Goal: Task Accomplishment & Management: Use online tool/utility

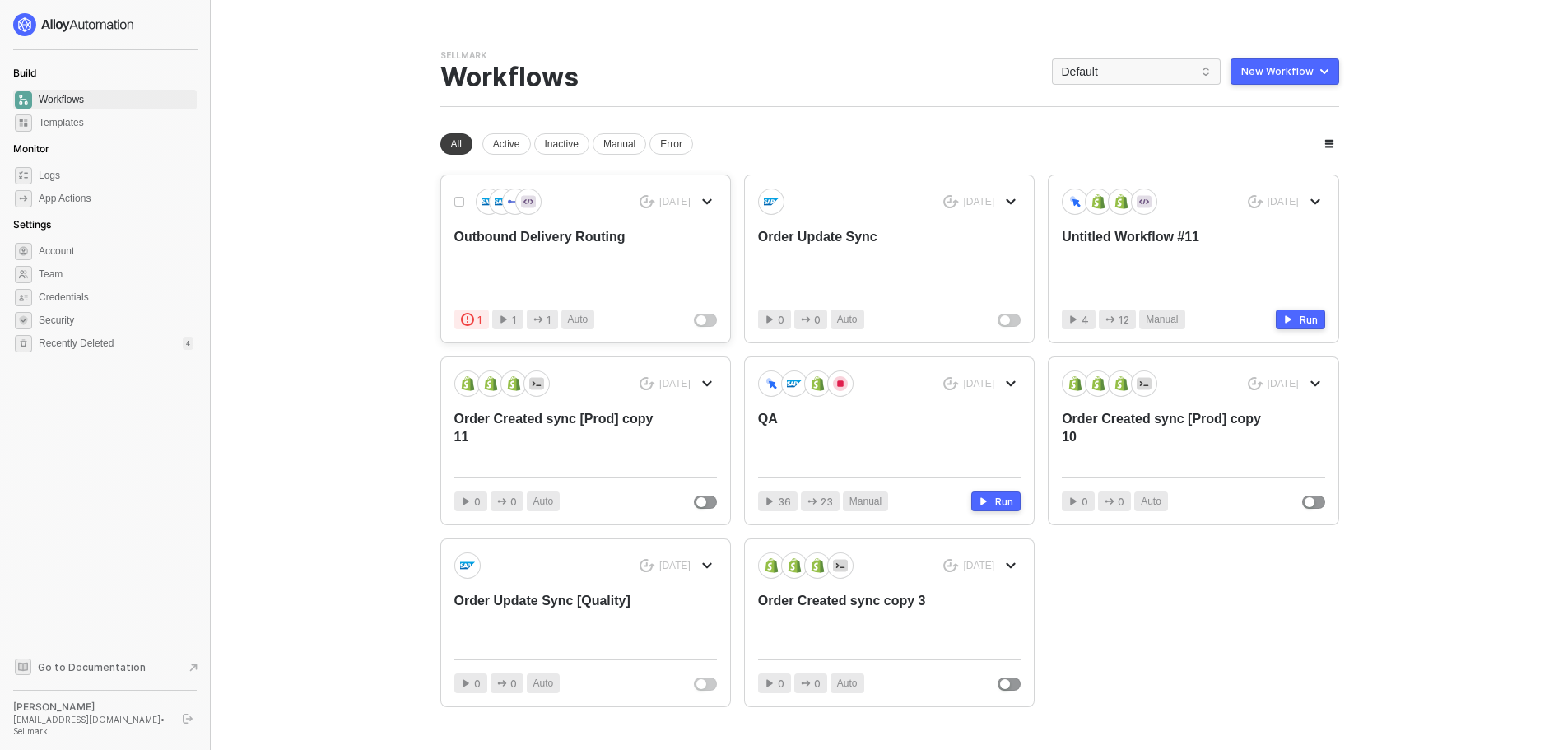
click at [593, 233] on div "Outbound Delivery Routing" at bounding box center [559, 254] width 210 height 55
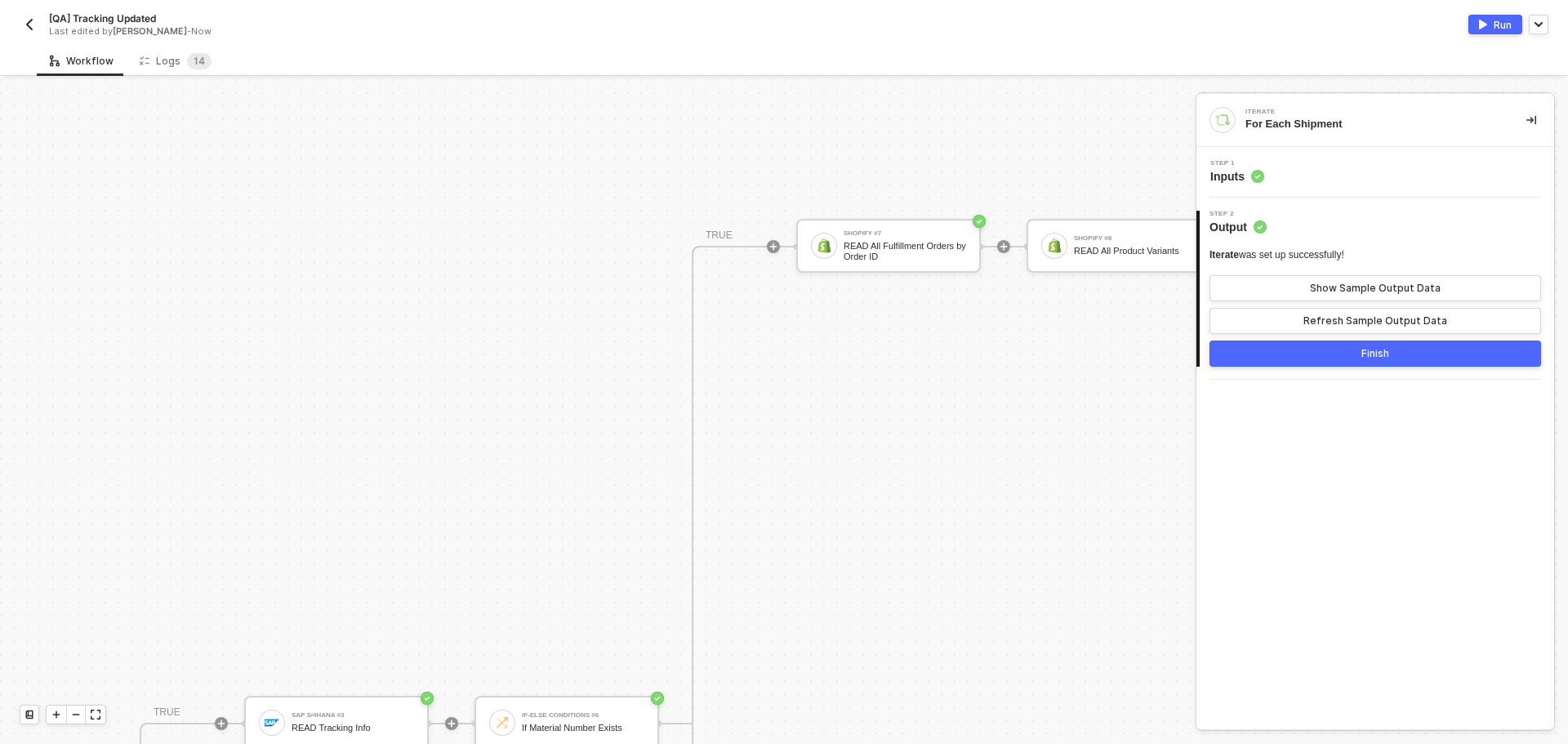
scroll to position [574, 1004]
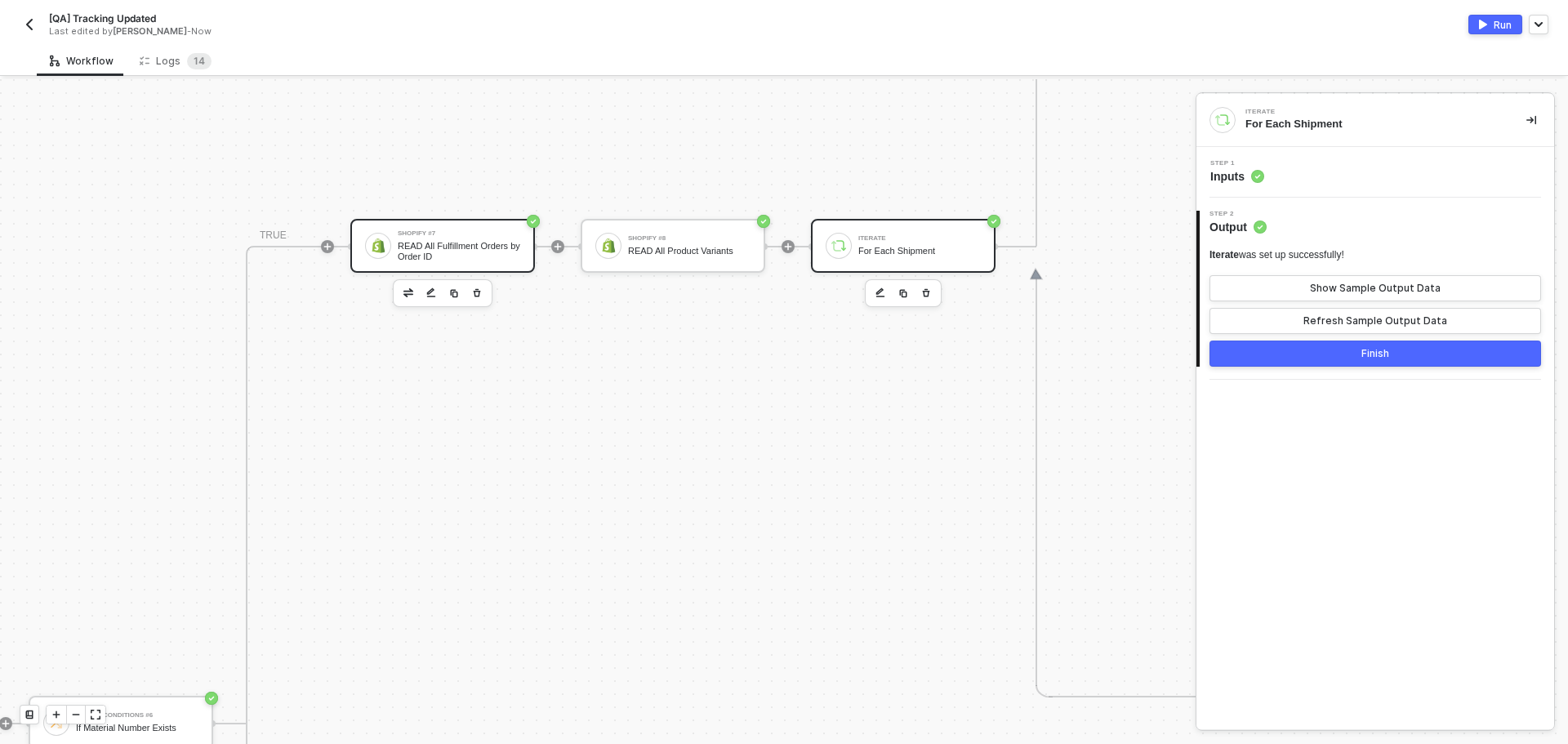
click at [508, 235] on div "Shopify #7" at bounding box center [458, 233] width 123 height 7
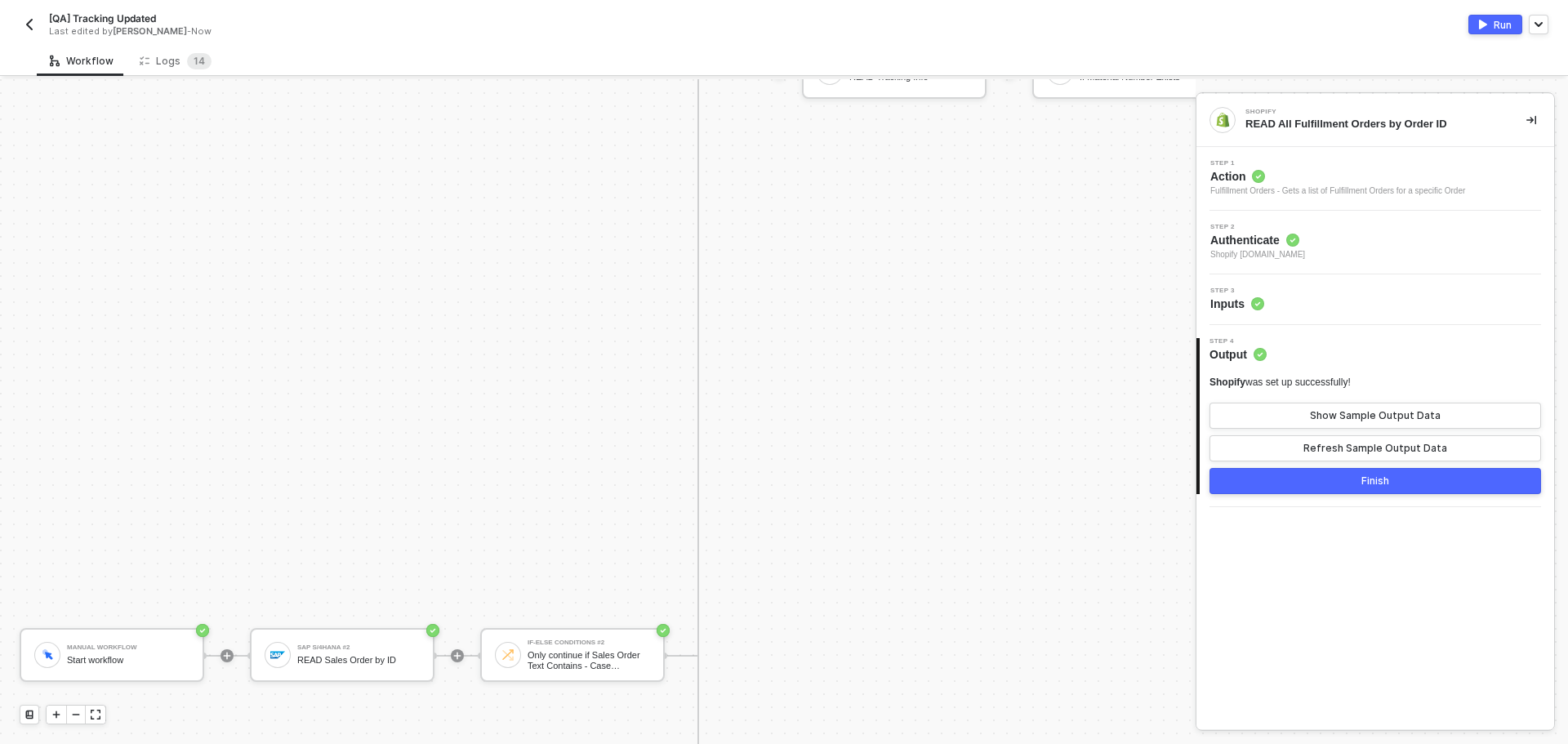
scroll to position [1225, 103]
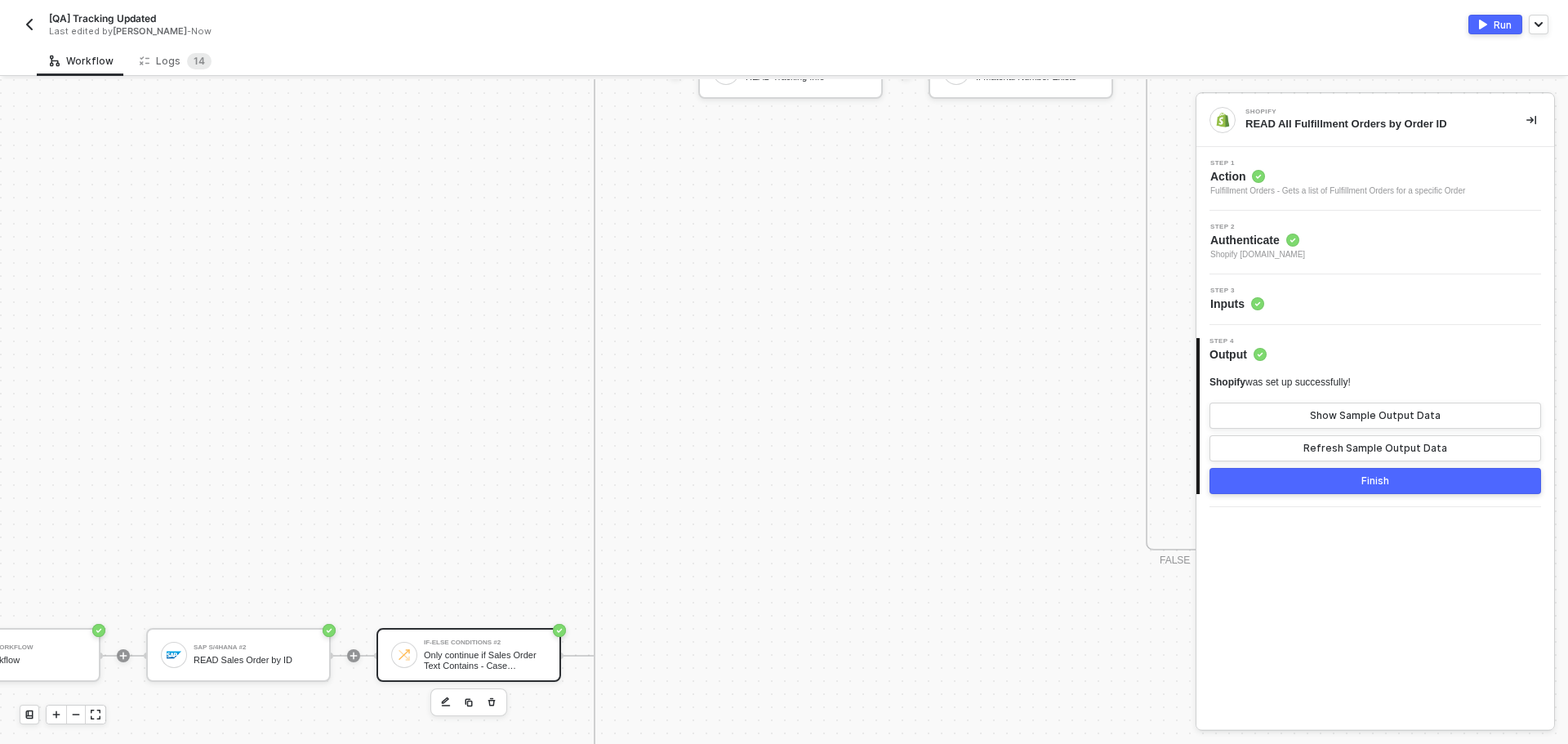
click at [450, 645] on div "If-Else Conditions #2" at bounding box center [485, 642] width 123 height 7
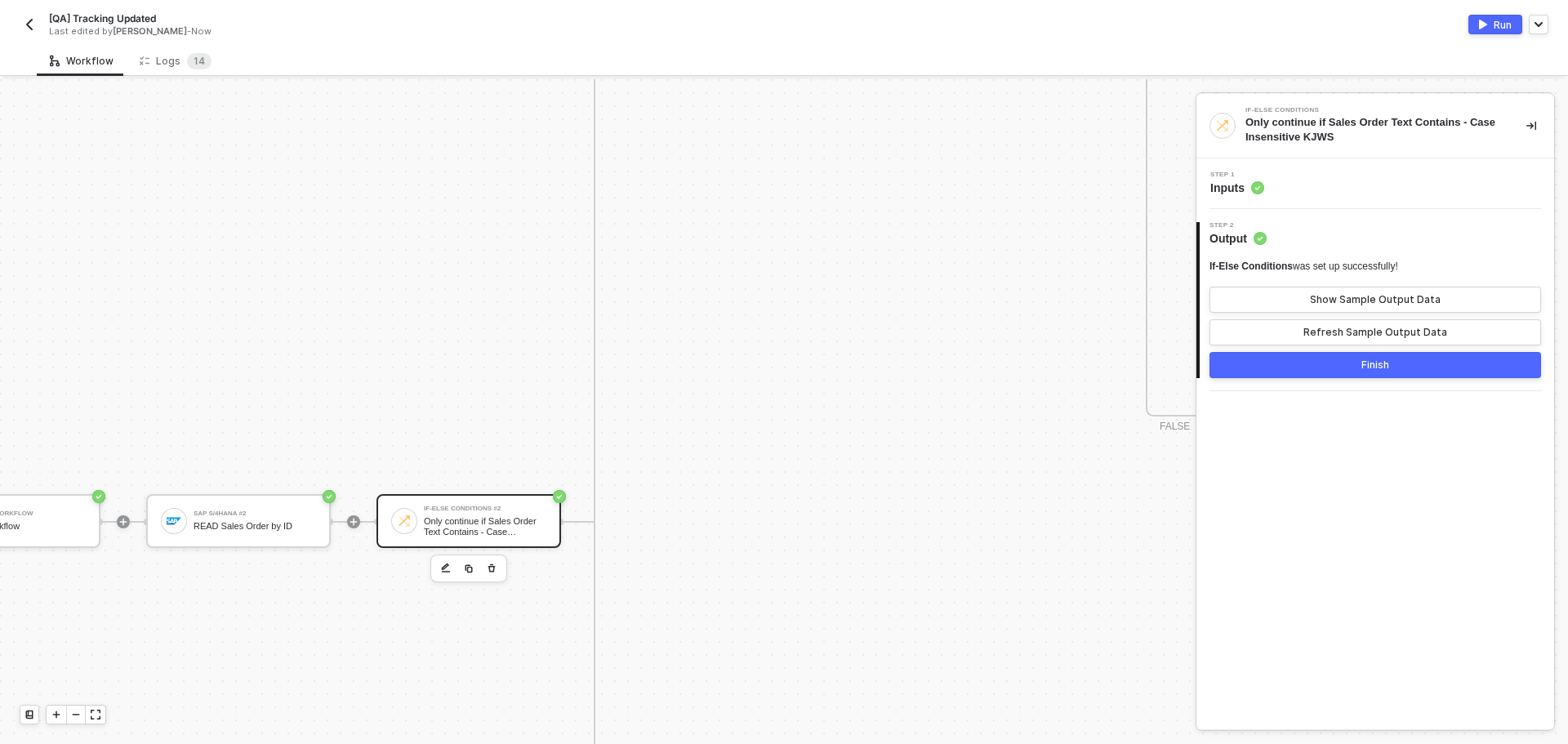
scroll to position [1470, 103]
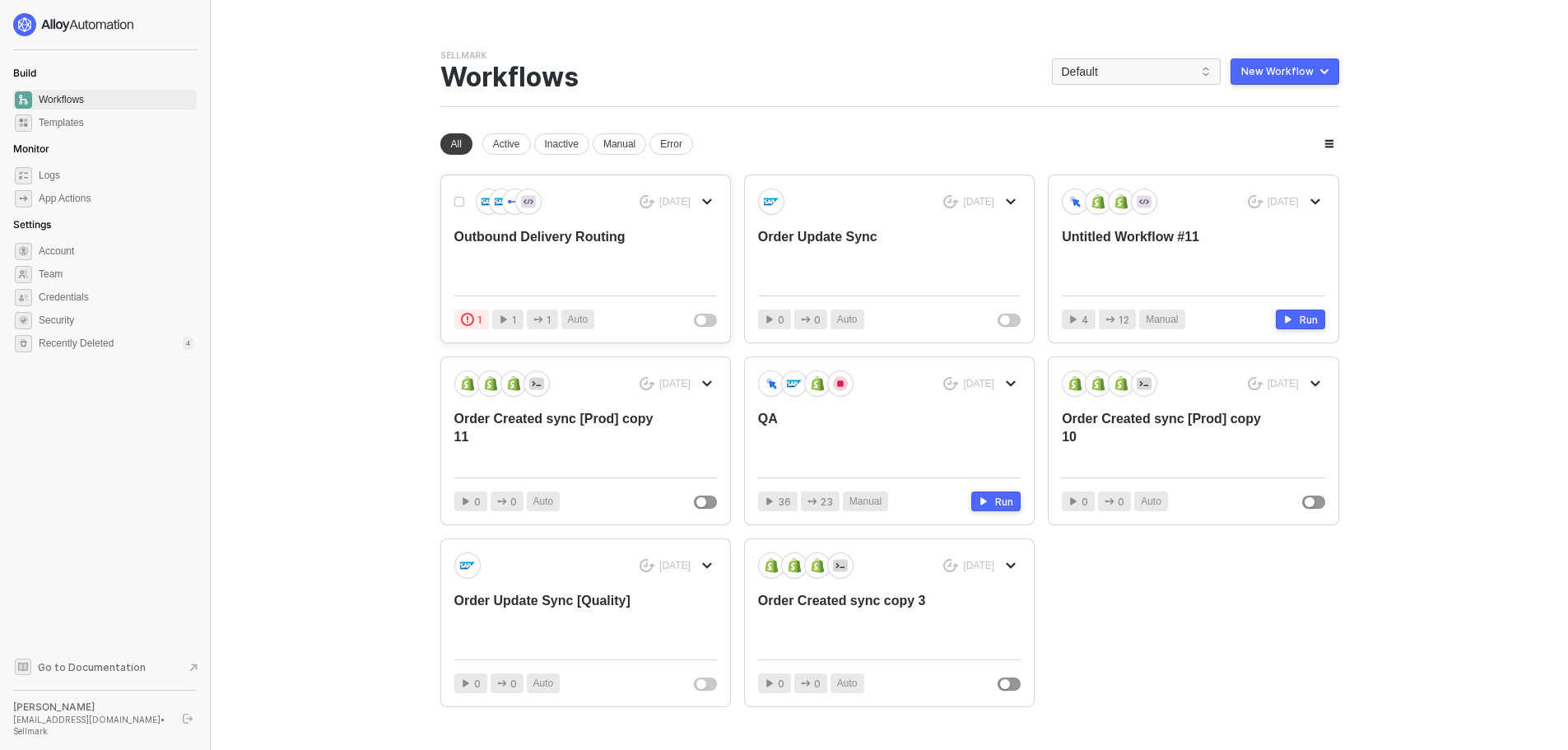
click at [523, 236] on div "Outbound Delivery Routing" at bounding box center [559, 254] width 210 height 55
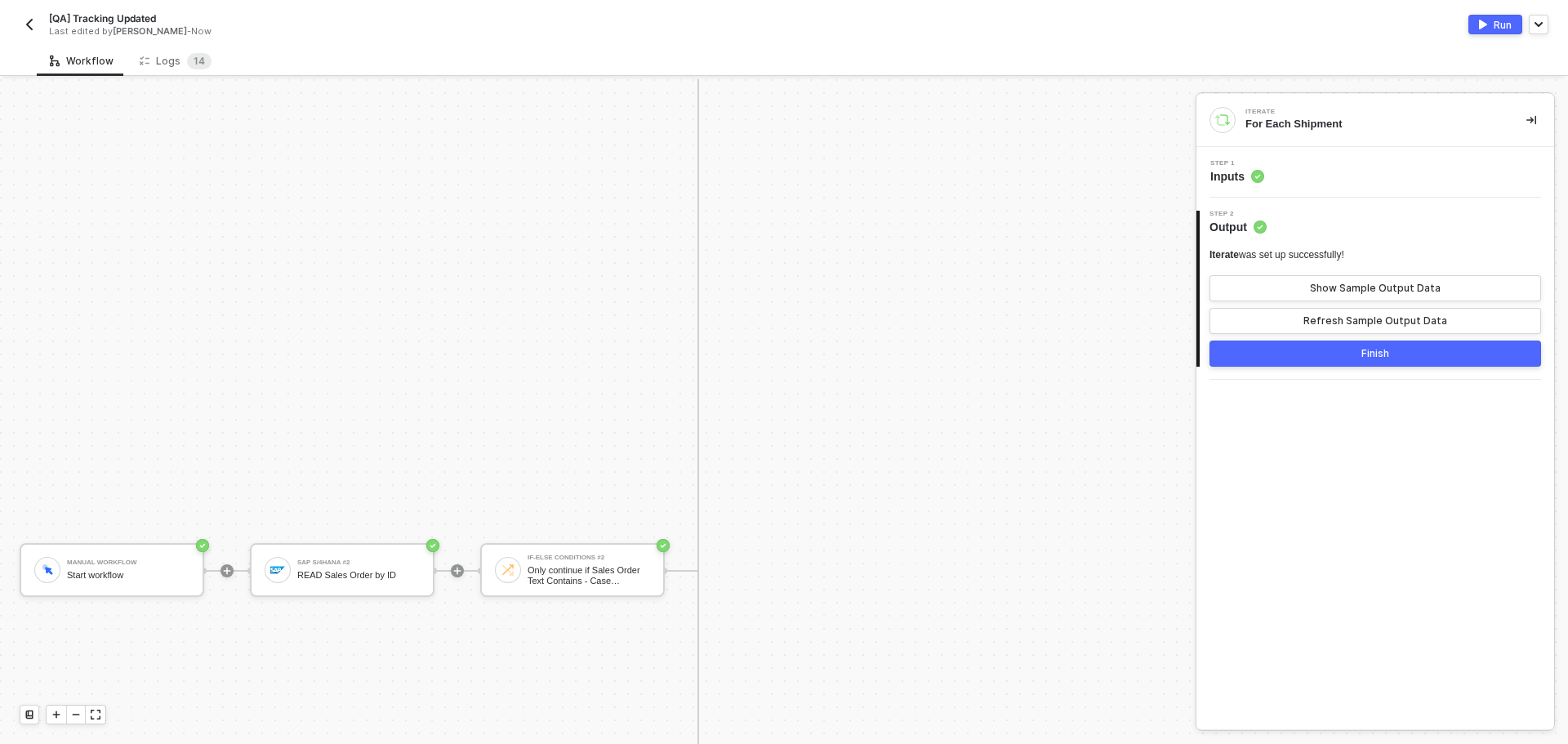
scroll to position [1309, 0]
click at [581, 555] on div "If-Else Conditions #2" at bounding box center [589, 558] width 123 height 7
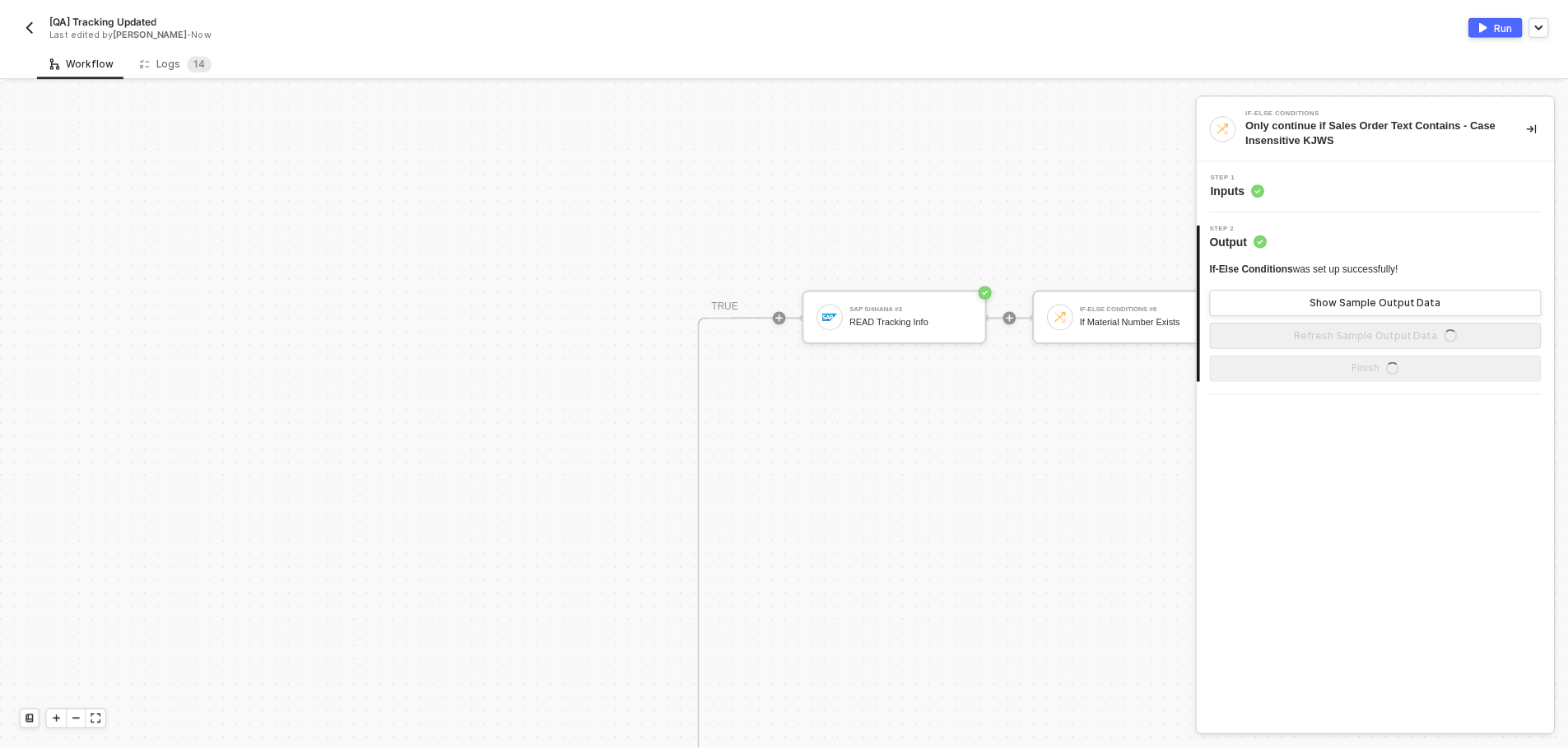
scroll to position [990, 0]
click at [787, 317] on icon "icon-play" at bounding box center [785, 317] width 8 height 8
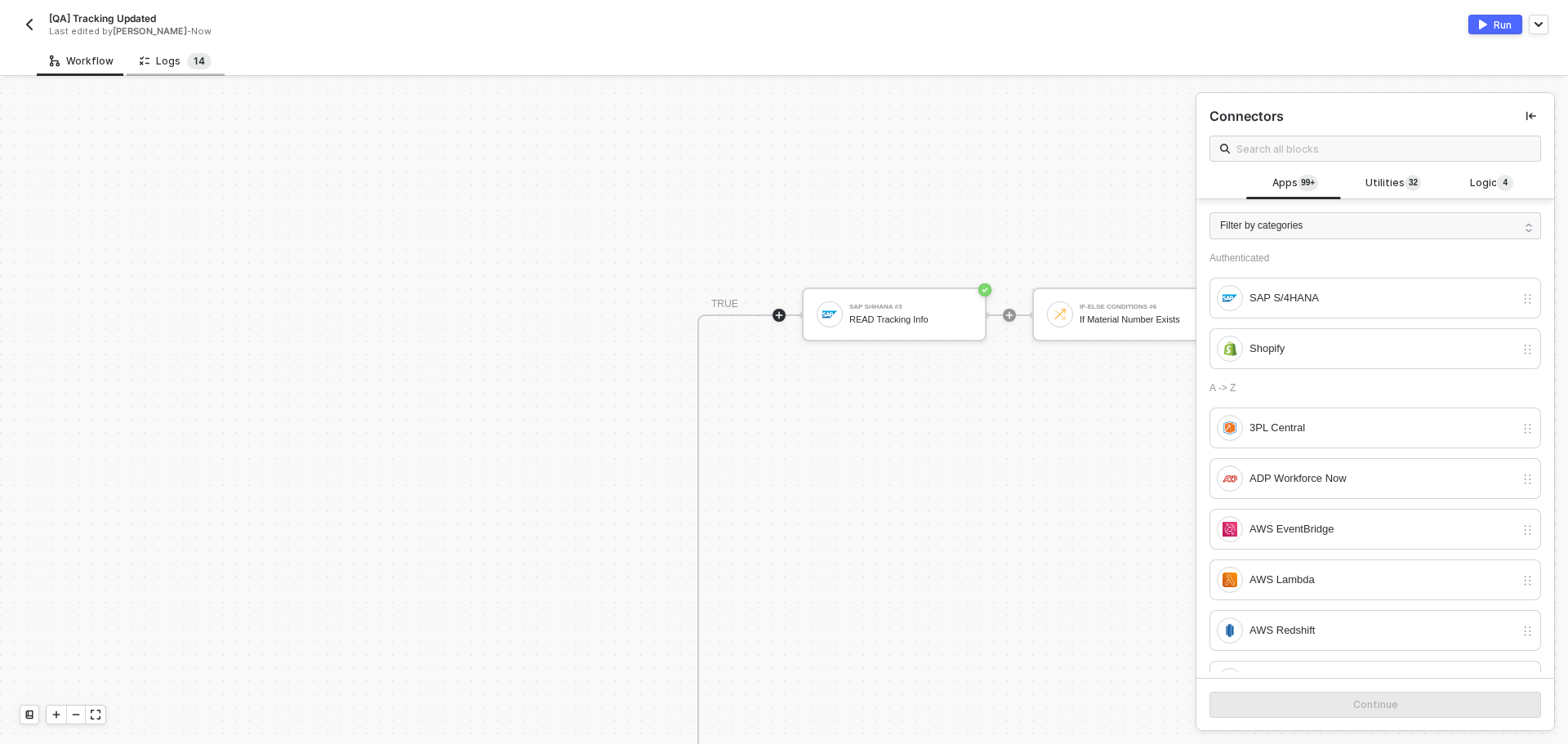
click at [187, 67] on span "1 4" at bounding box center [198, 62] width 24 height 17
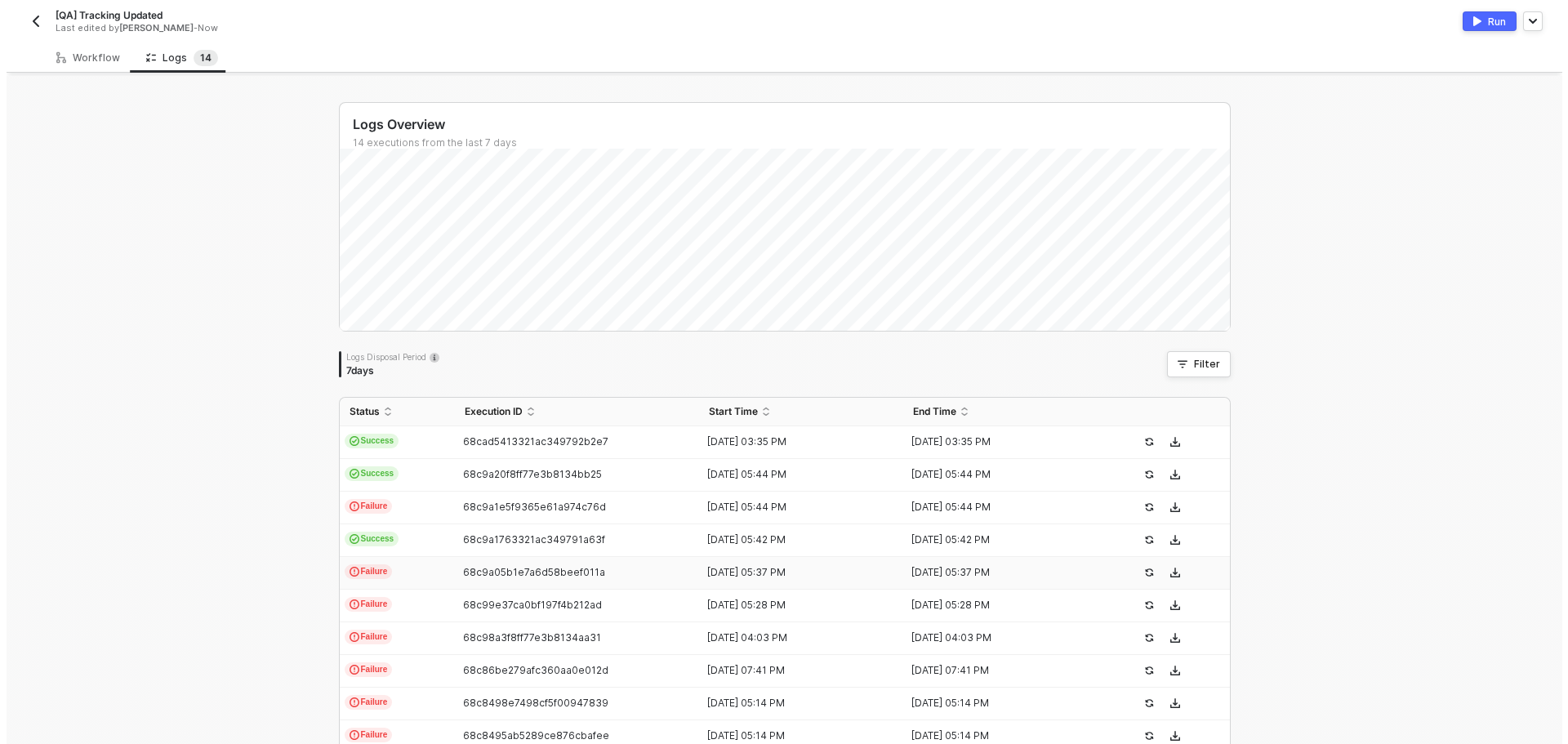
scroll to position [0, 0]
click at [93, 69] on div "Workflow" at bounding box center [82, 61] width 90 height 30
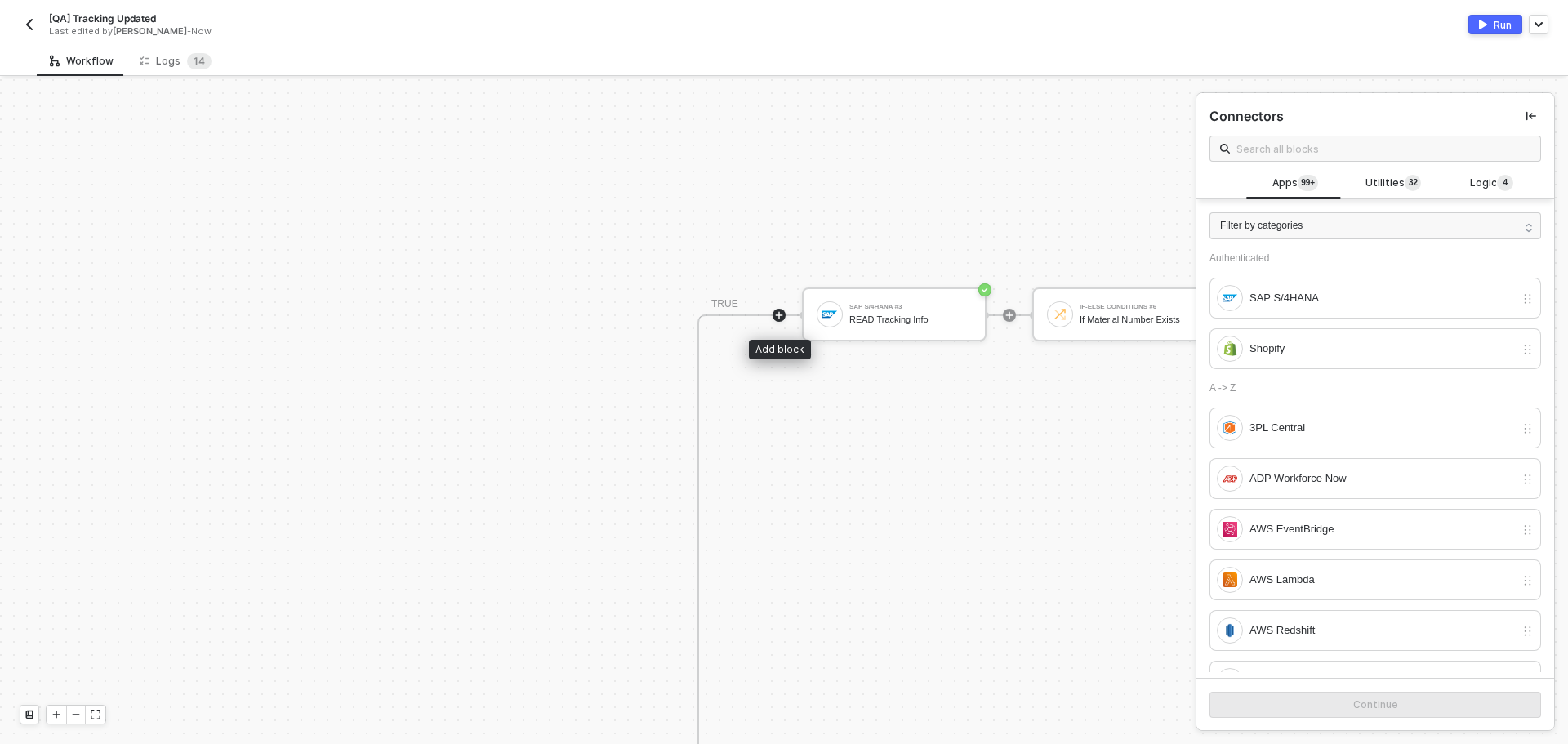
click at [774, 313] on div at bounding box center [779, 315] width 13 height 13
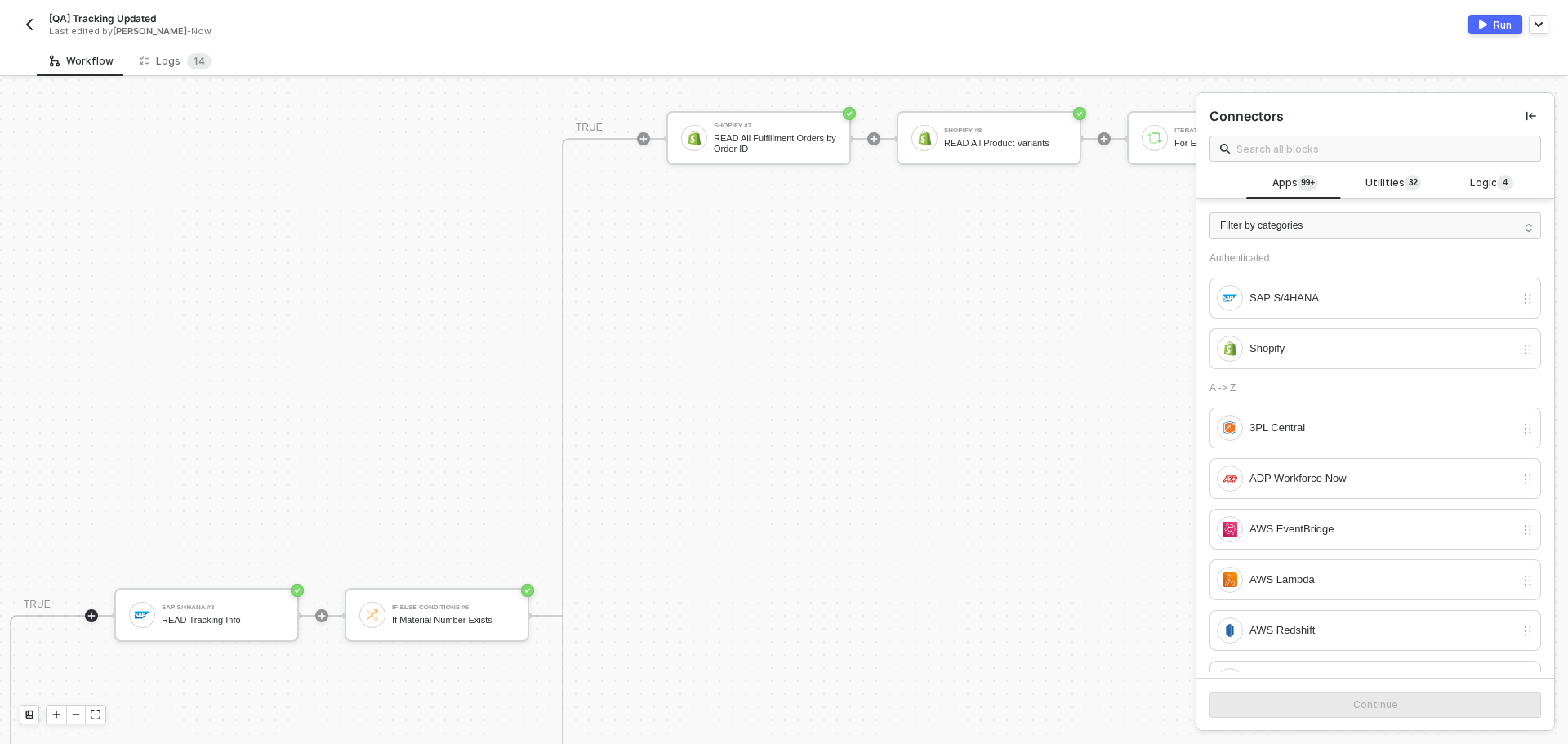
scroll to position [492, 688]
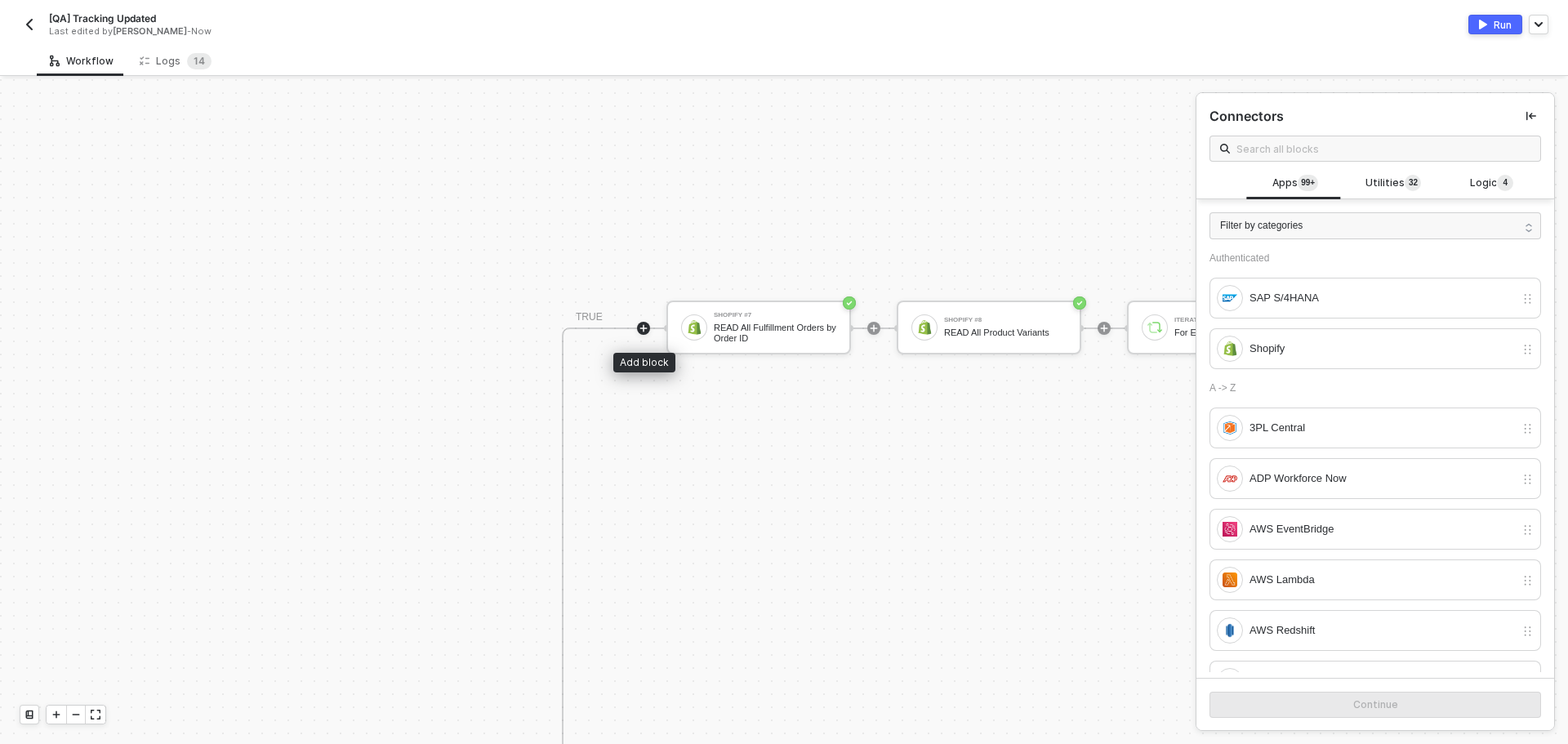
click at [646, 324] on icon "icon-play" at bounding box center [644, 328] width 10 height 10
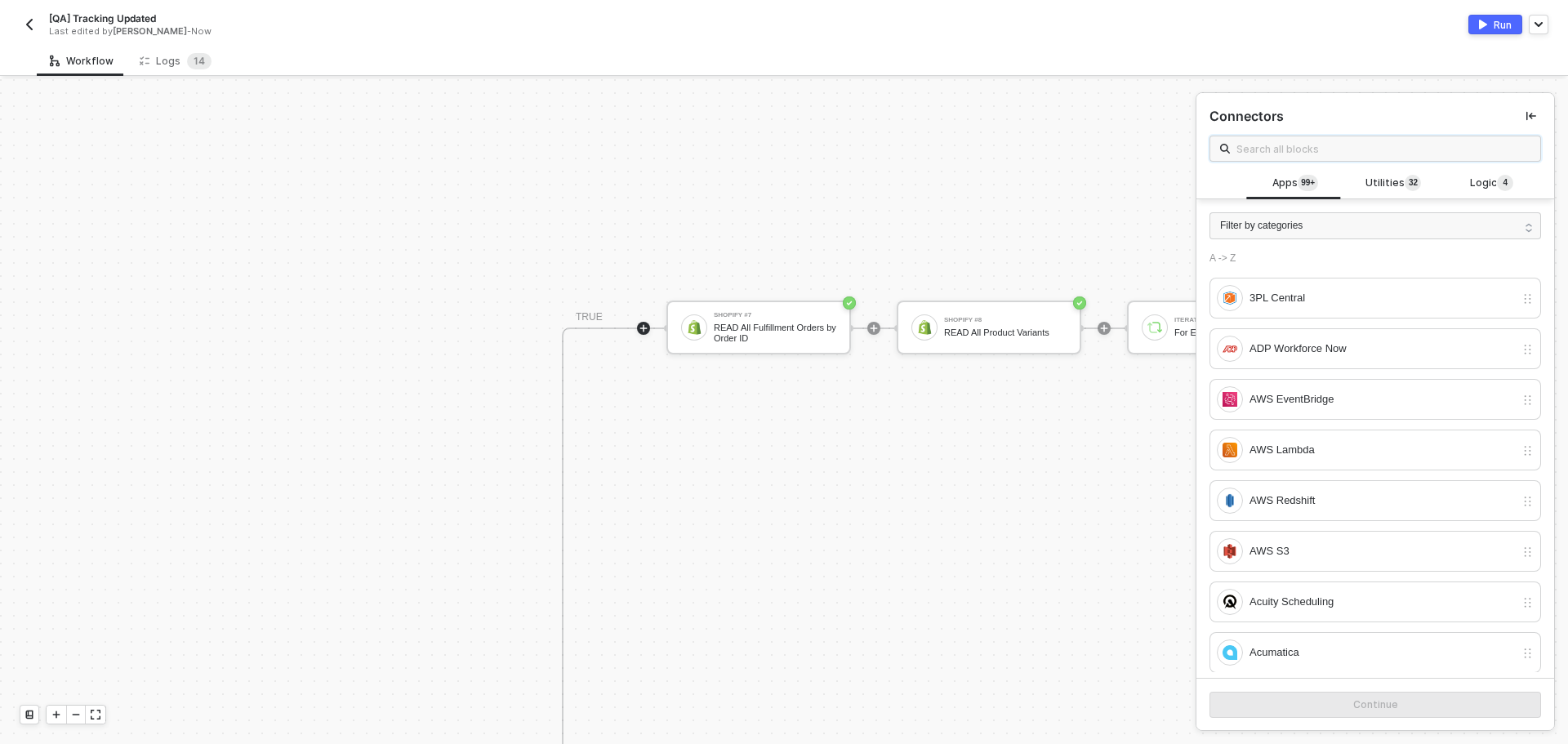
click at [1345, 151] on input "text" at bounding box center [1383, 149] width 294 height 18
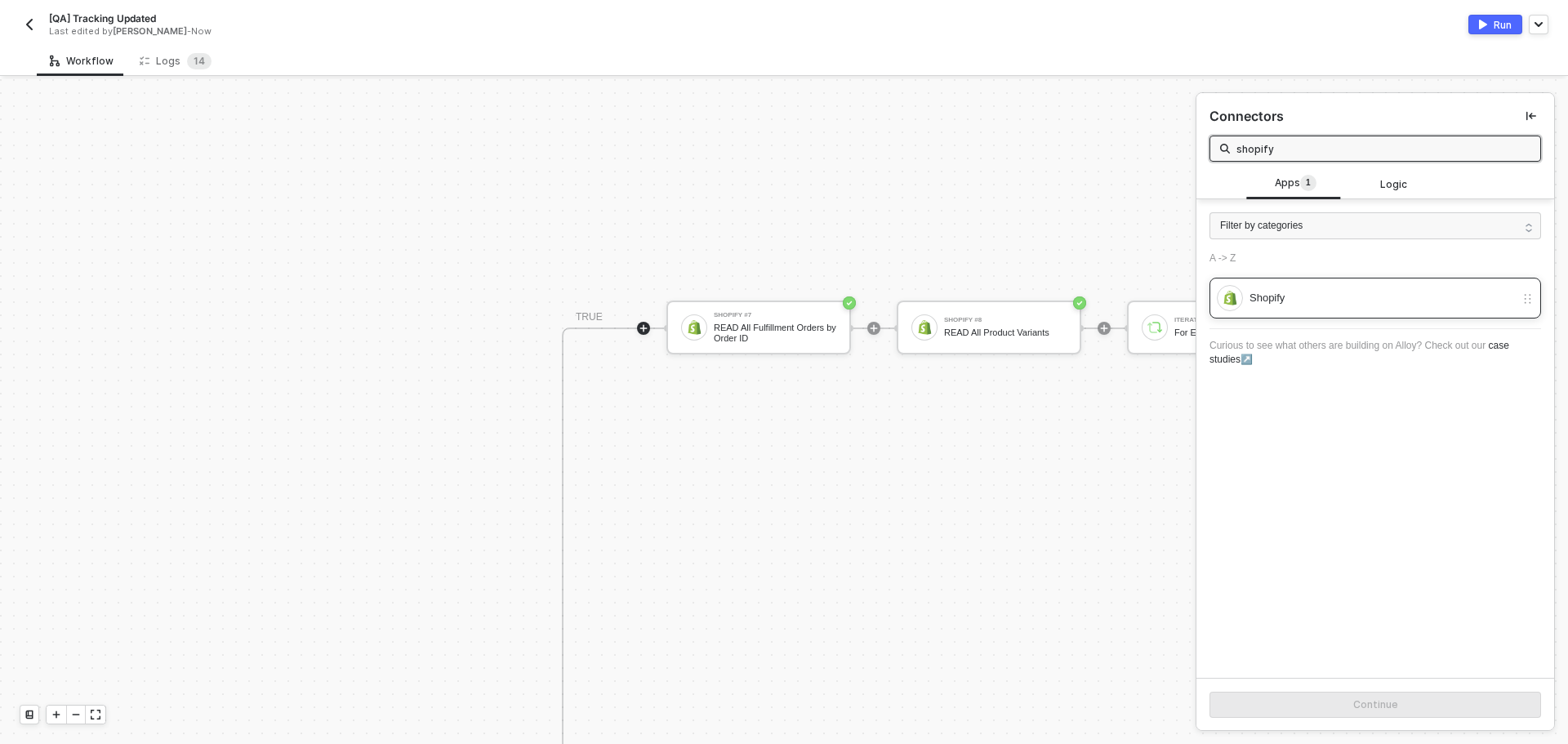
type input "shopify"
drag, startPoint x: 1304, startPoint y: 307, endPoint x: 1277, endPoint y: 391, distance: 88.2
click at [1305, 307] on div "Shopify" at bounding box center [1366, 297] width 298 height 26
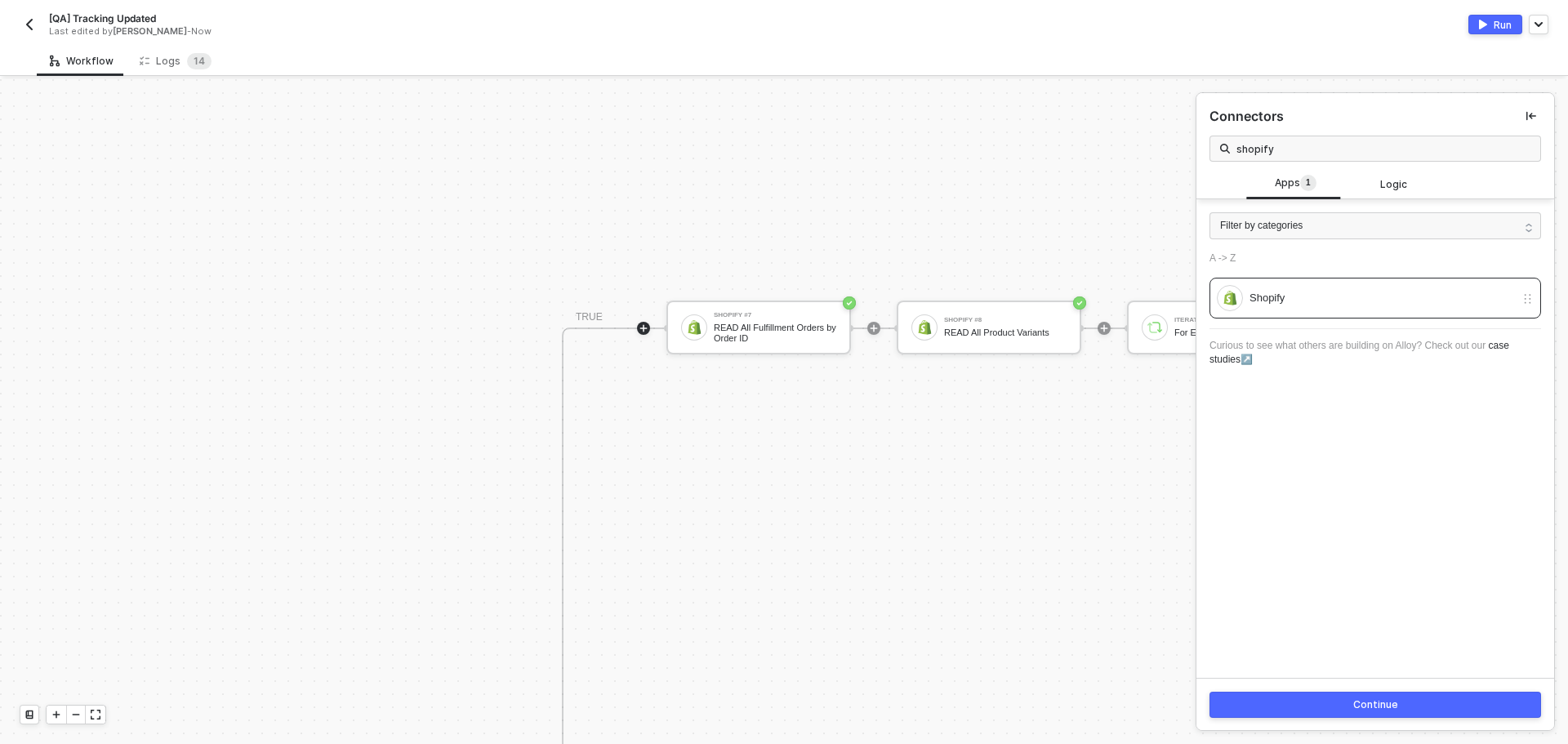
click at [1299, 702] on button "Continue" at bounding box center [1375, 704] width 332 height 26
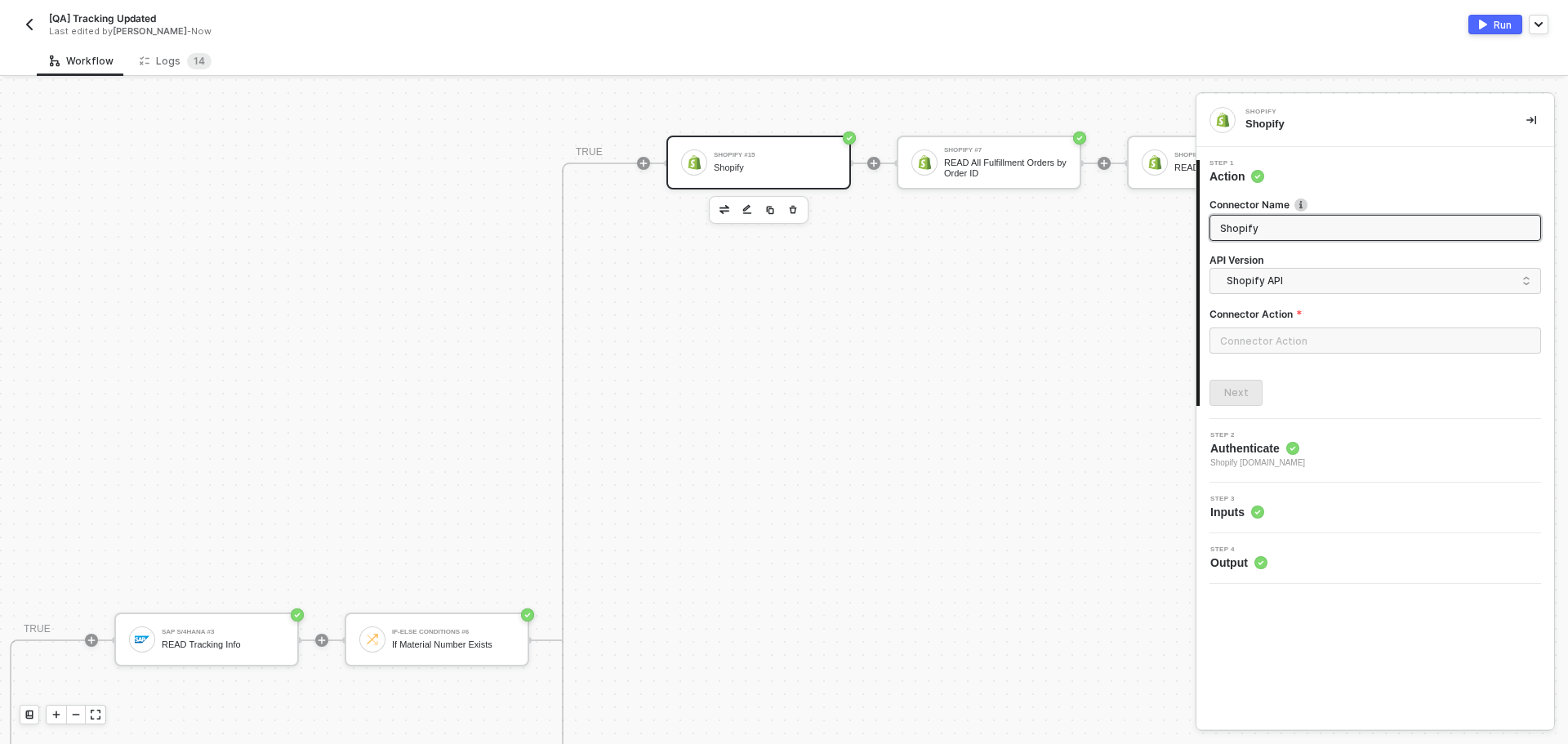
scroll to position [656, 688]
click at [469, 627] on div "If-Else Conditions #6 If Material Number Exists" at bounding box center [453, 641] width 123 height 31
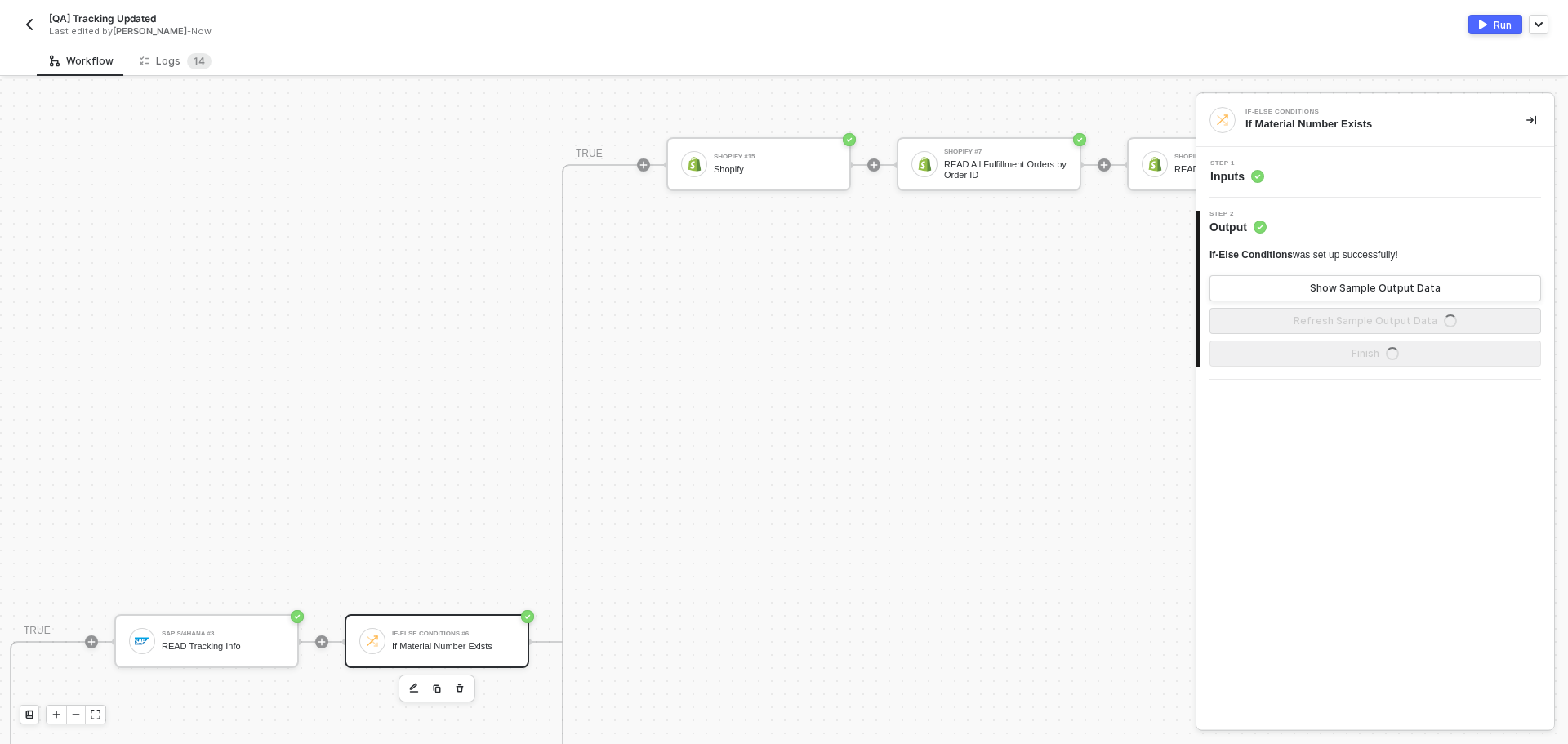
click at [1339, 179] on div "Step 1 Inputs" at bounding box center [1377, 172] width 353 height 24
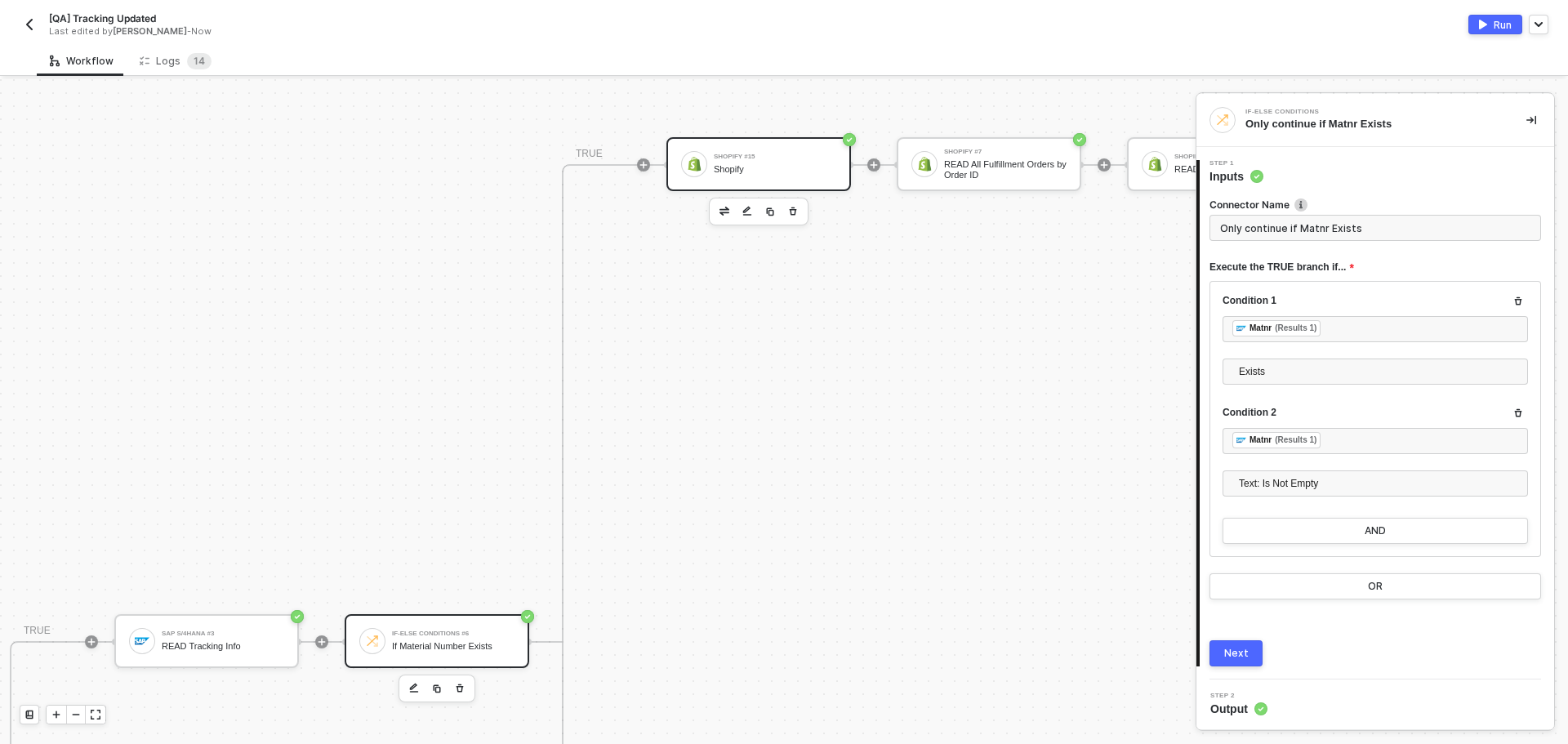
click at [764, 153] on div "Shopify #15" at bounding box center [774, 157] width 123 height 7
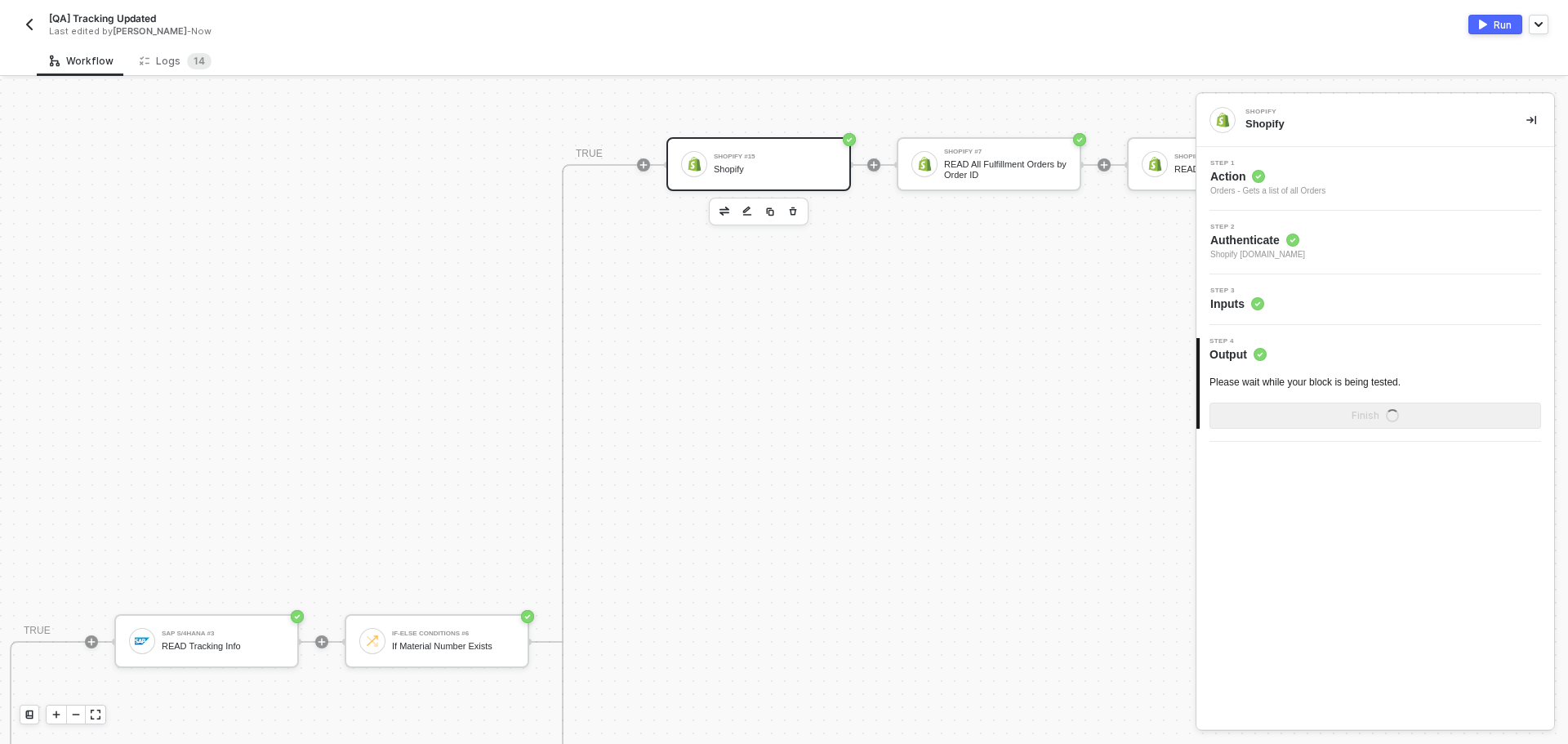
click at [1327, 300] on div "Step 3 Inputs" at bounding box center [1377, 299] width 353 height 24
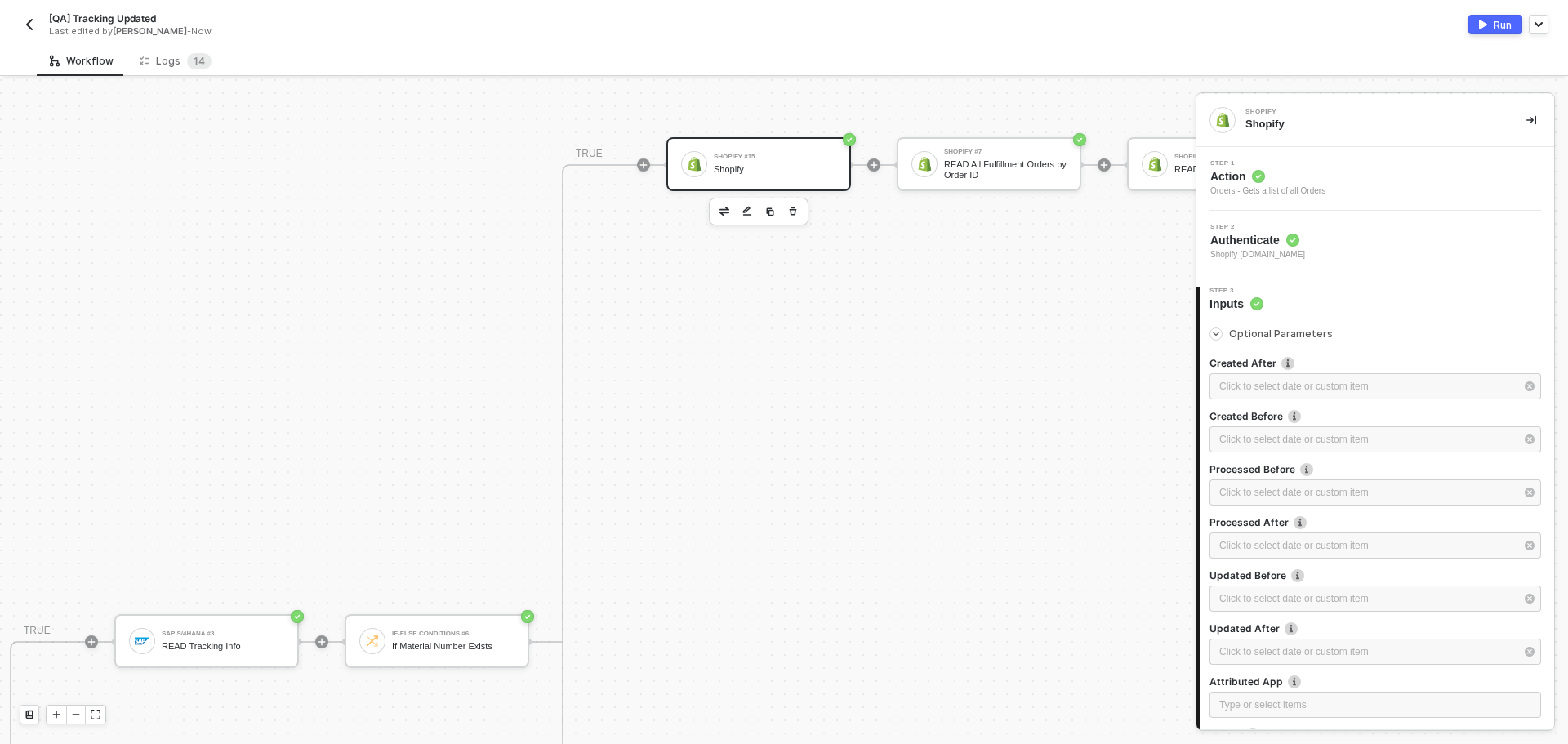
click at [1351, 187] on div "Step 1 Action Orders - Gets a list of all Orders" at bounding box center [1377, 178] width 353 height 37
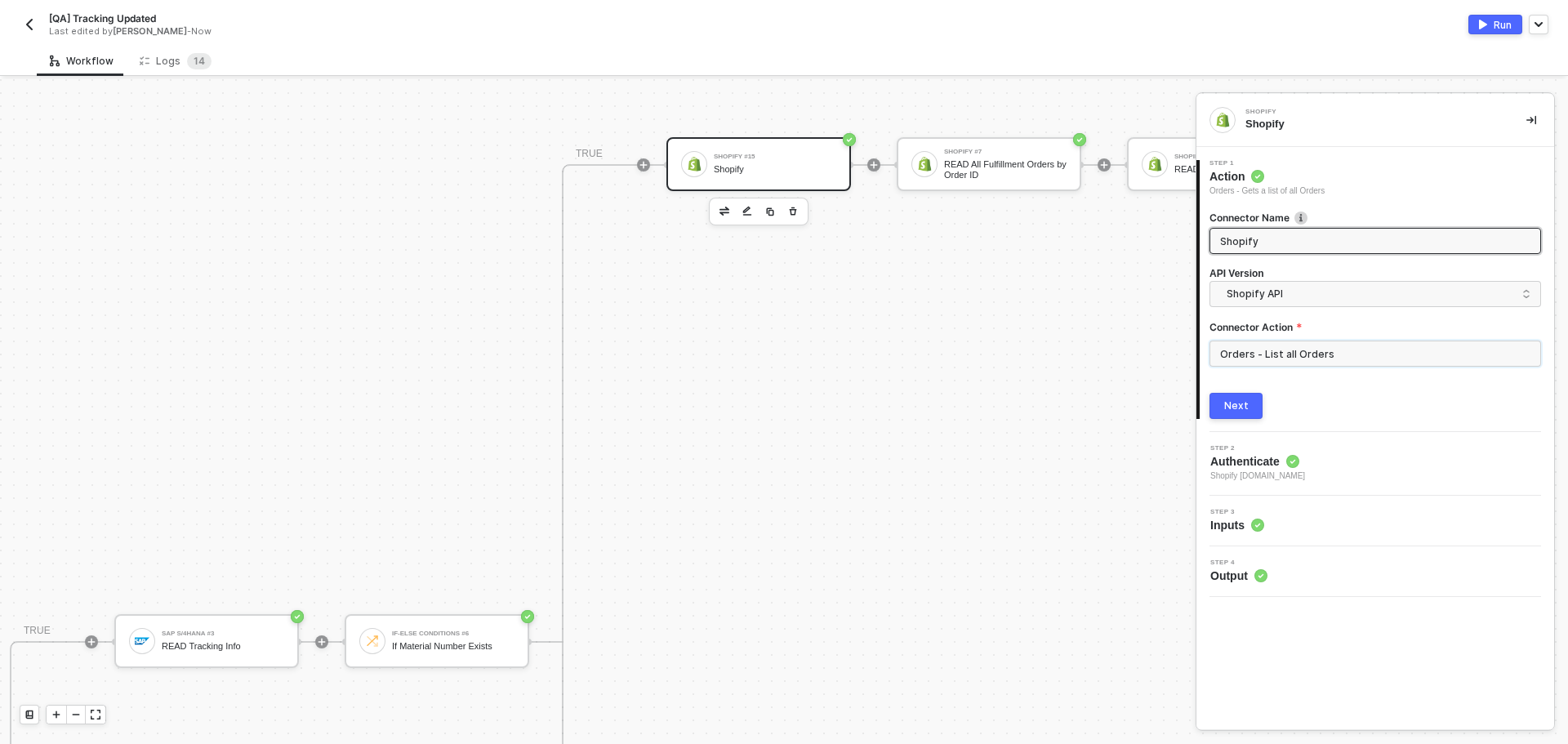
click at [1325, 354] on input "Orders - List all Orders" at bounding box center [1375, 353] width 332 height 26
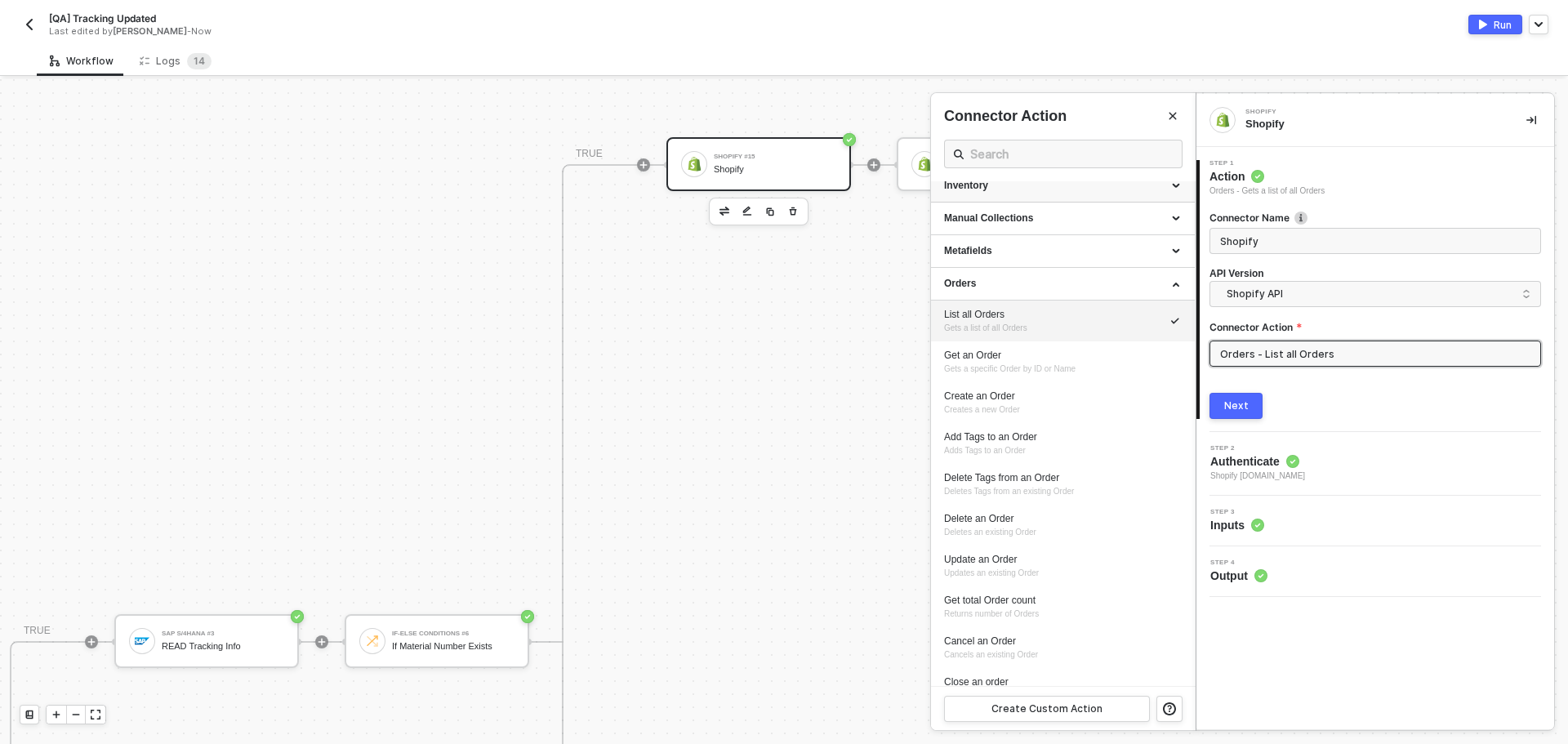
scroll to position [327, 0]
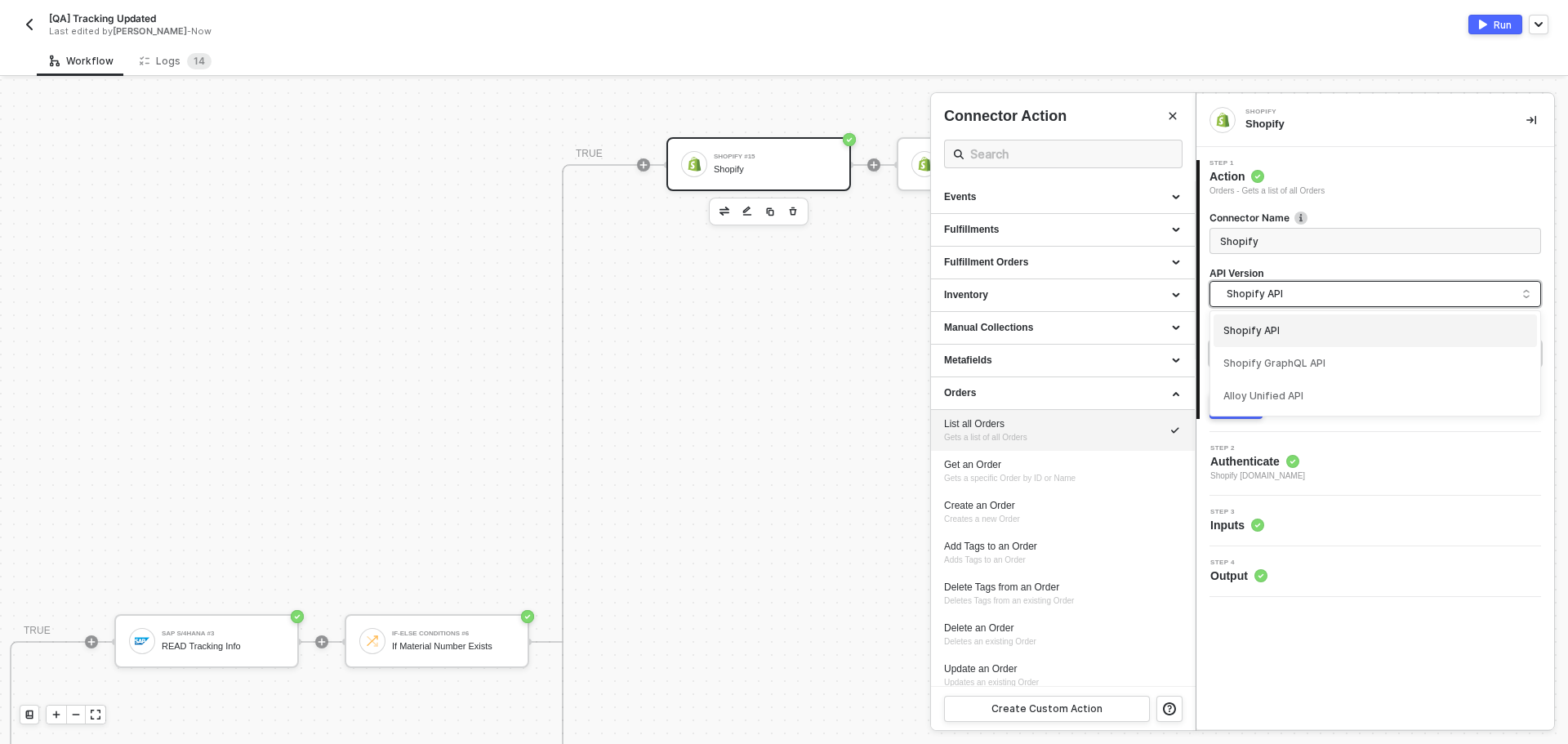
click at [1354, 292] on span "Shopify API" at bounding box center [1379, 294] width 304 height 18
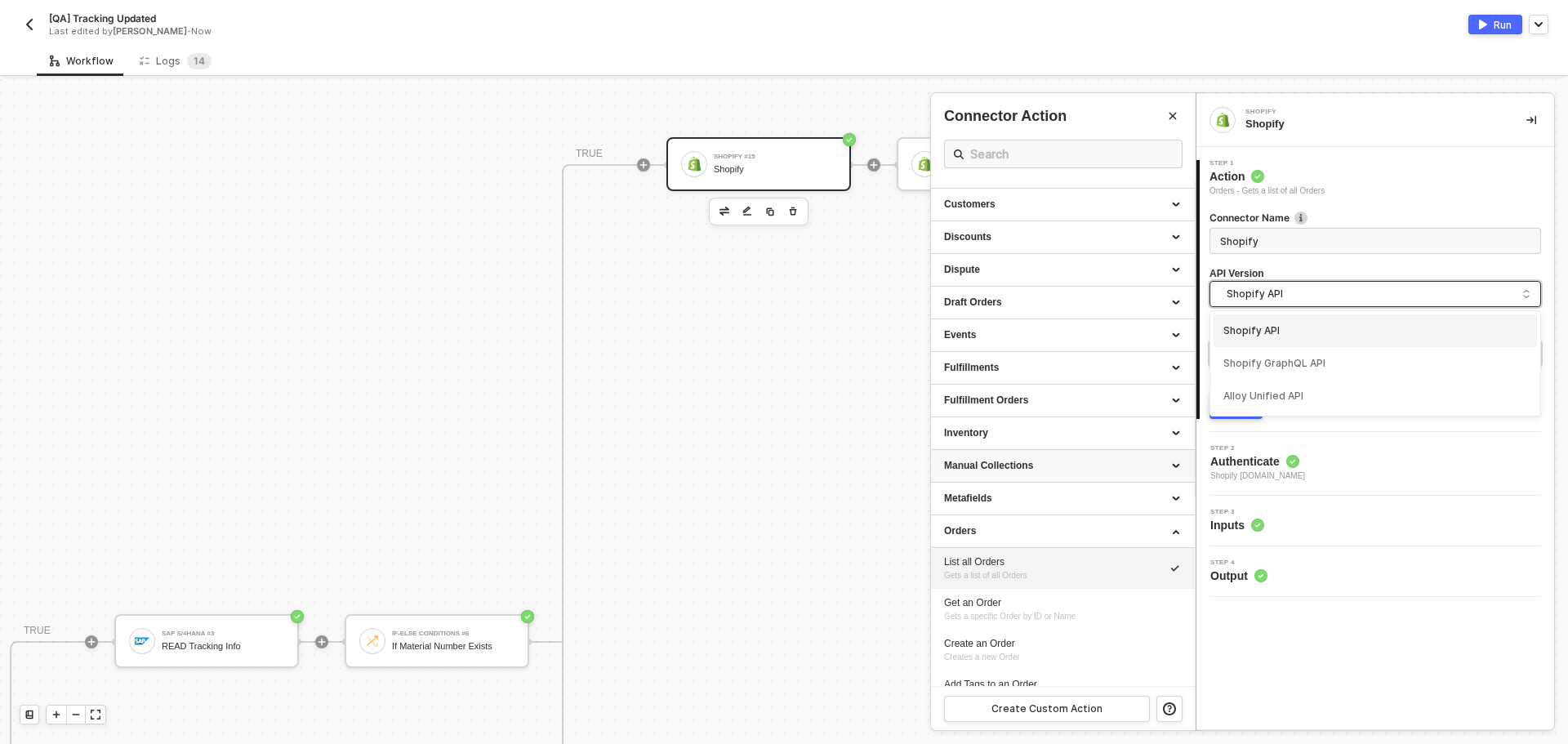
scroll to position [0, 0]
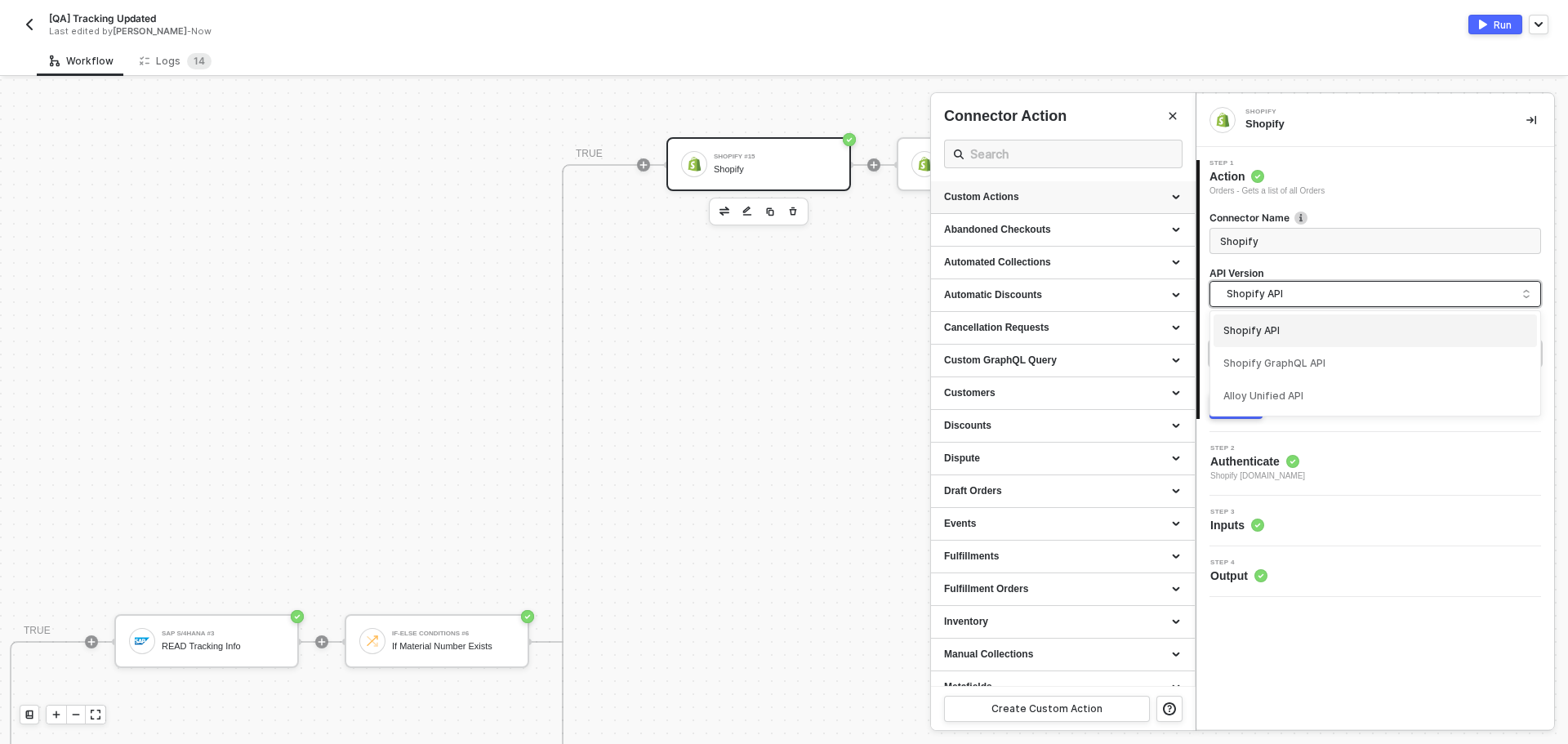
click at [1083, 187] on div "Custom Actions" at bounding box center [1063, 197] width 263 height 32
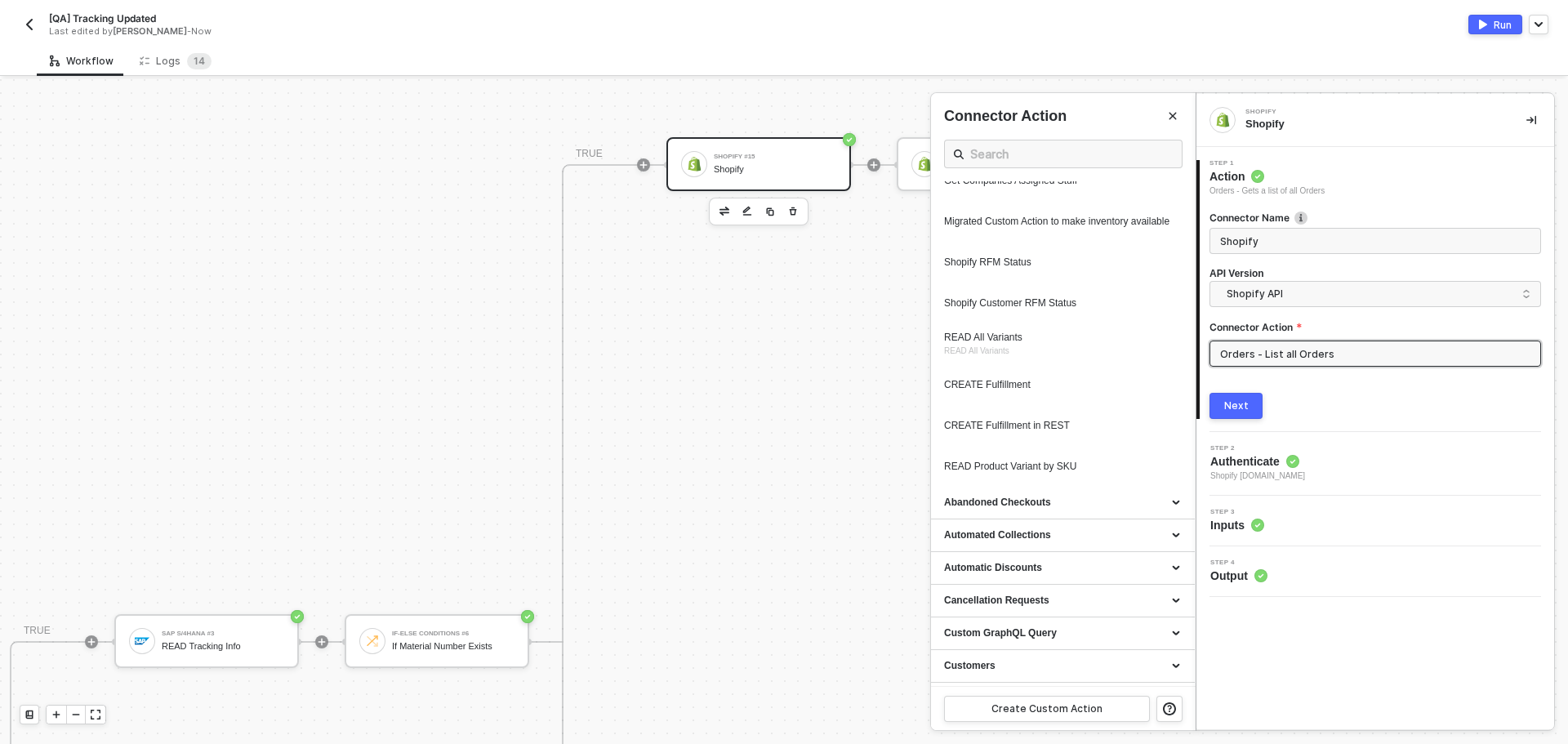
scroll to position [735, 0]
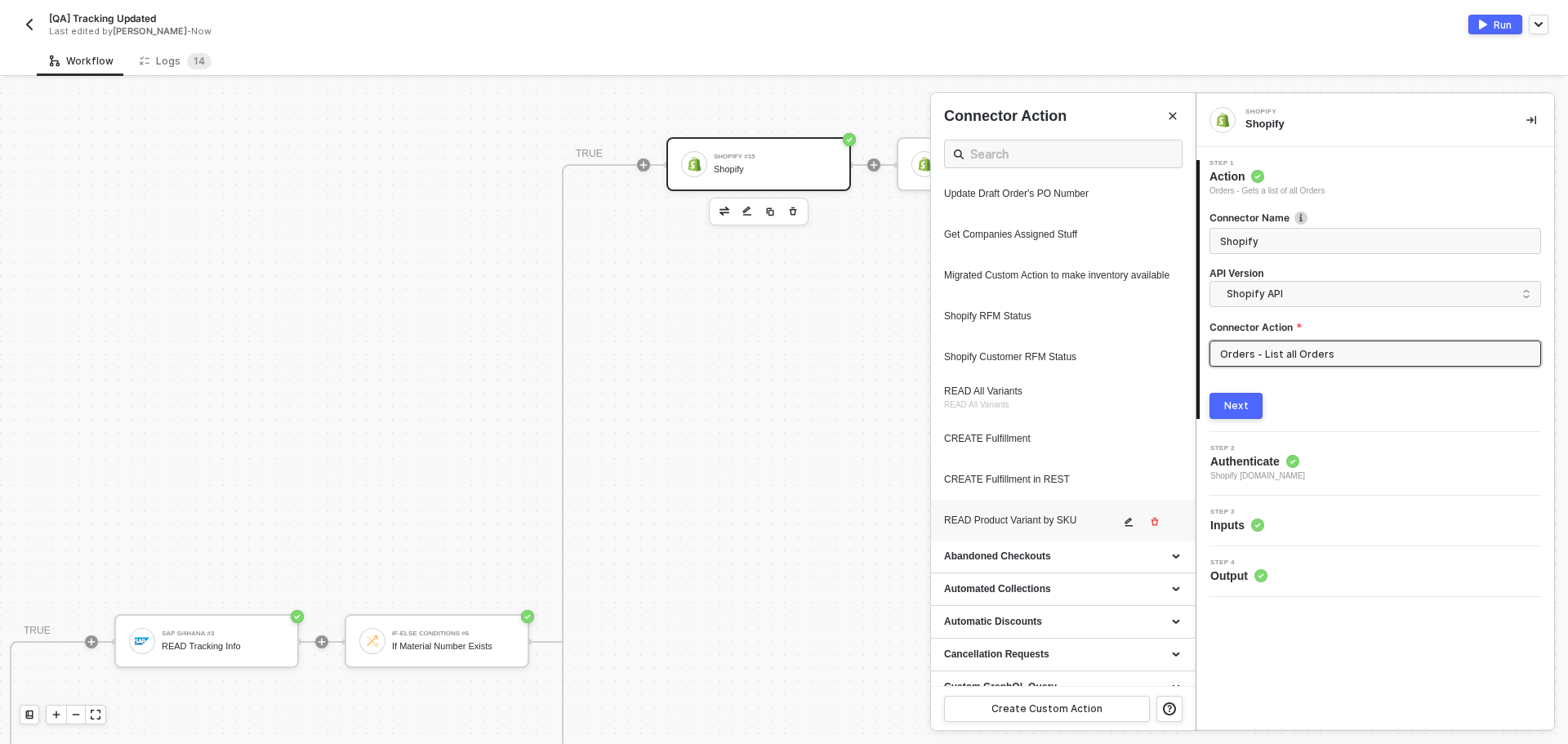
click at [1025, 527] on div "READ Product Variant by SKU" at bounding box center [1032, 520] width 176 height 14
type input "Custom Action"
type input "Custom - READ Product Variant by SKU"
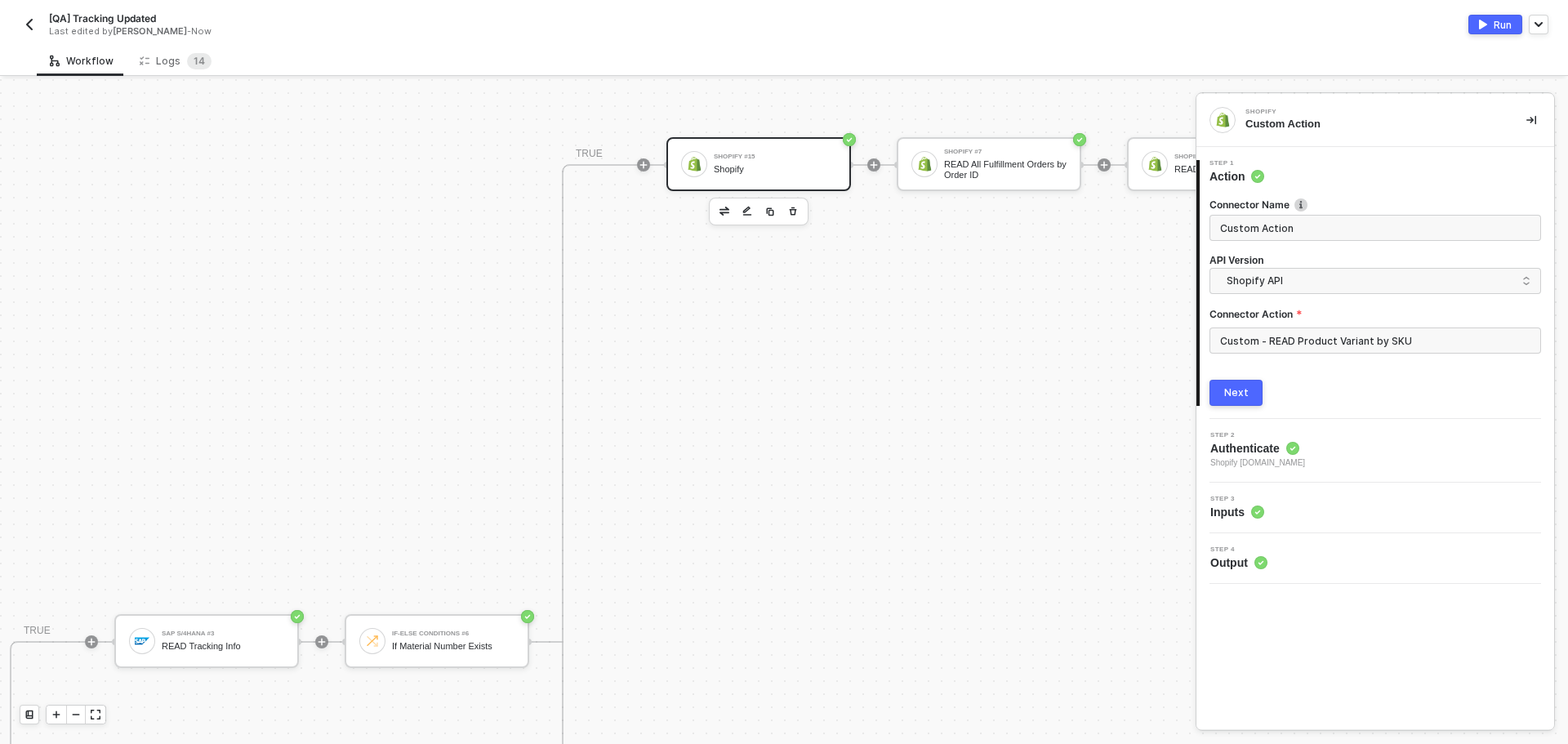
click at [1235, 391] on div "Next" at bounding box center [1236, 392] width 24 height 13
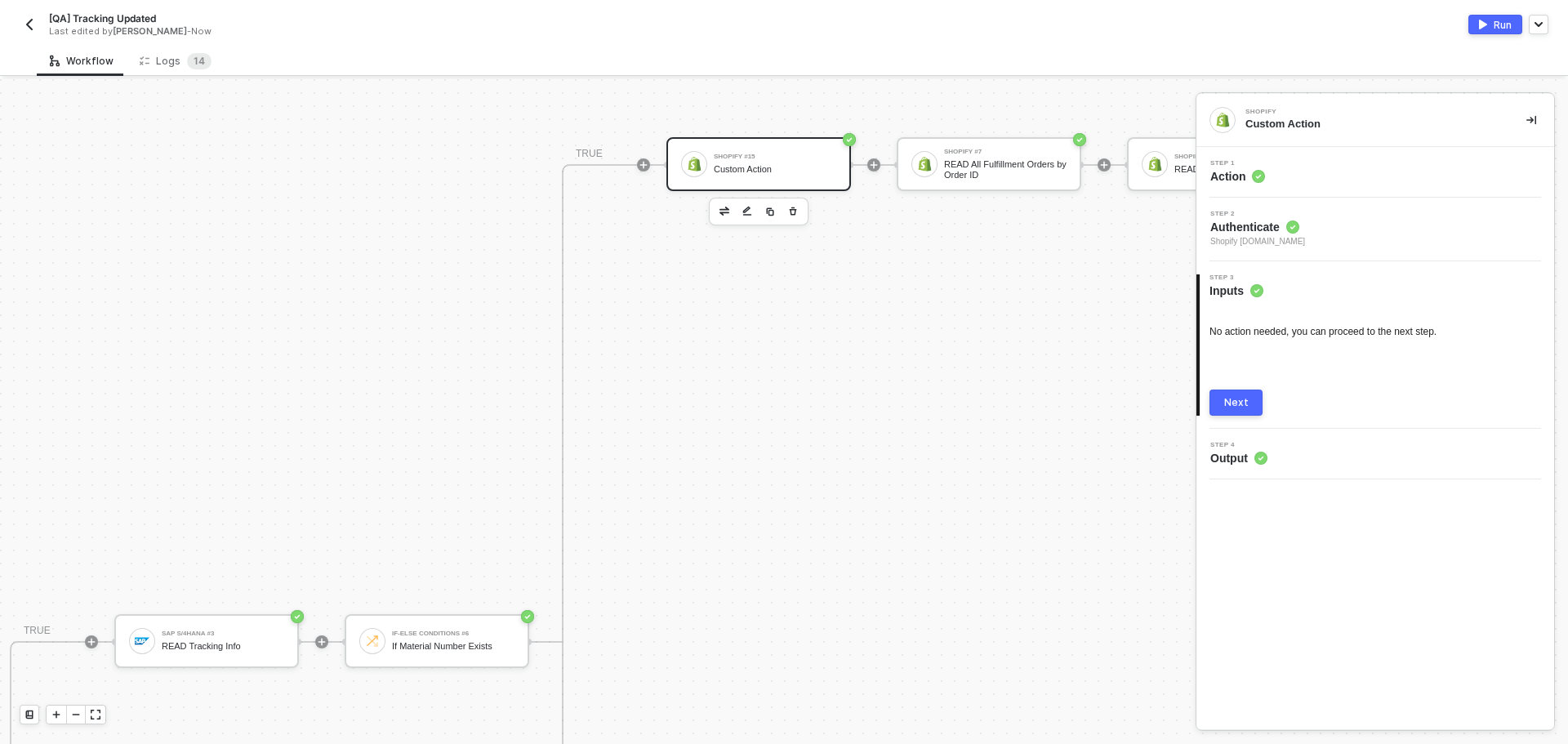
click at [1283, 172] on div "Step 1 Action" at bounding box center [1377, 172] width 353 height 24
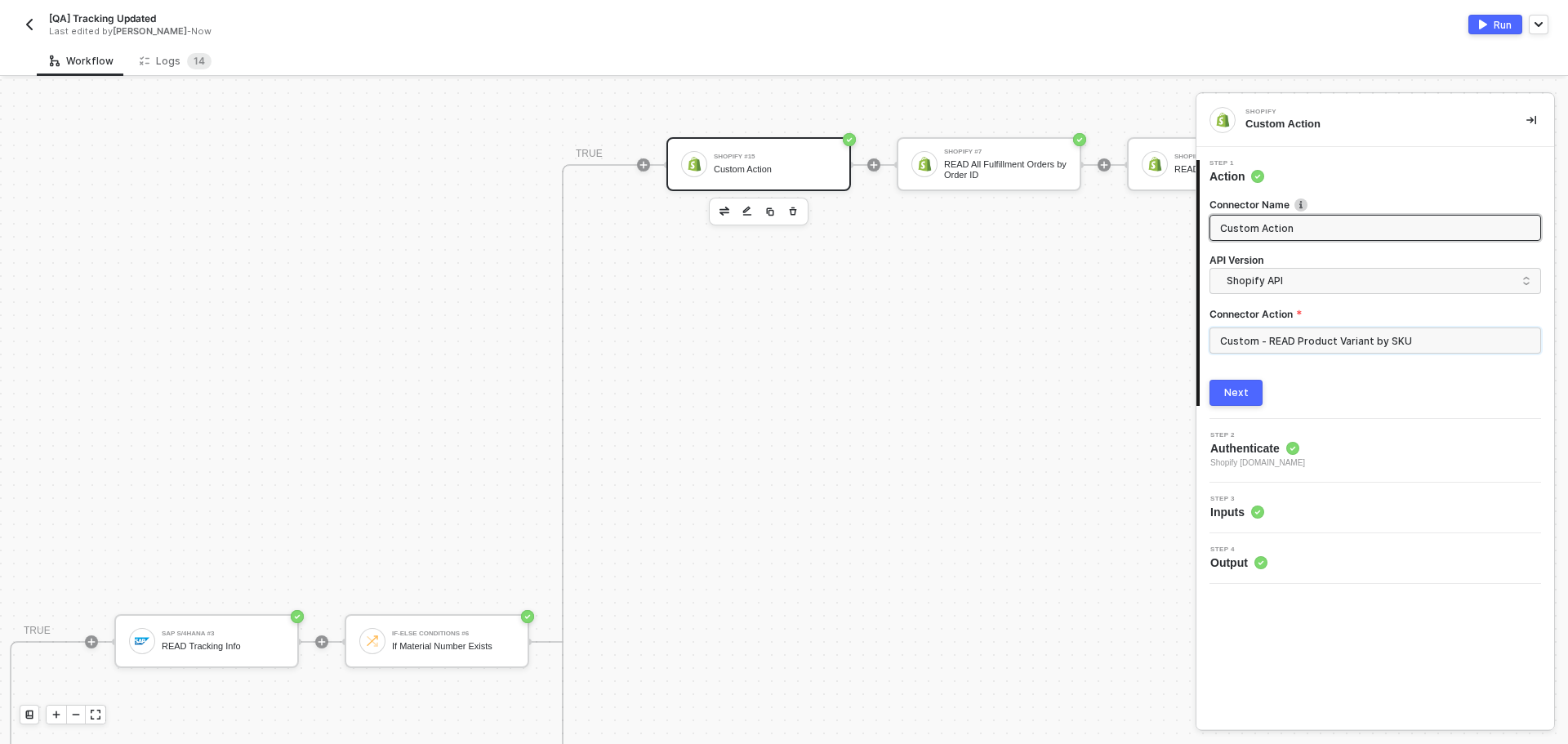
click at [1469, 342] on input "Custom - READ Product Variant by SKU" at bounding box center [1375, 340] width 332 height 26
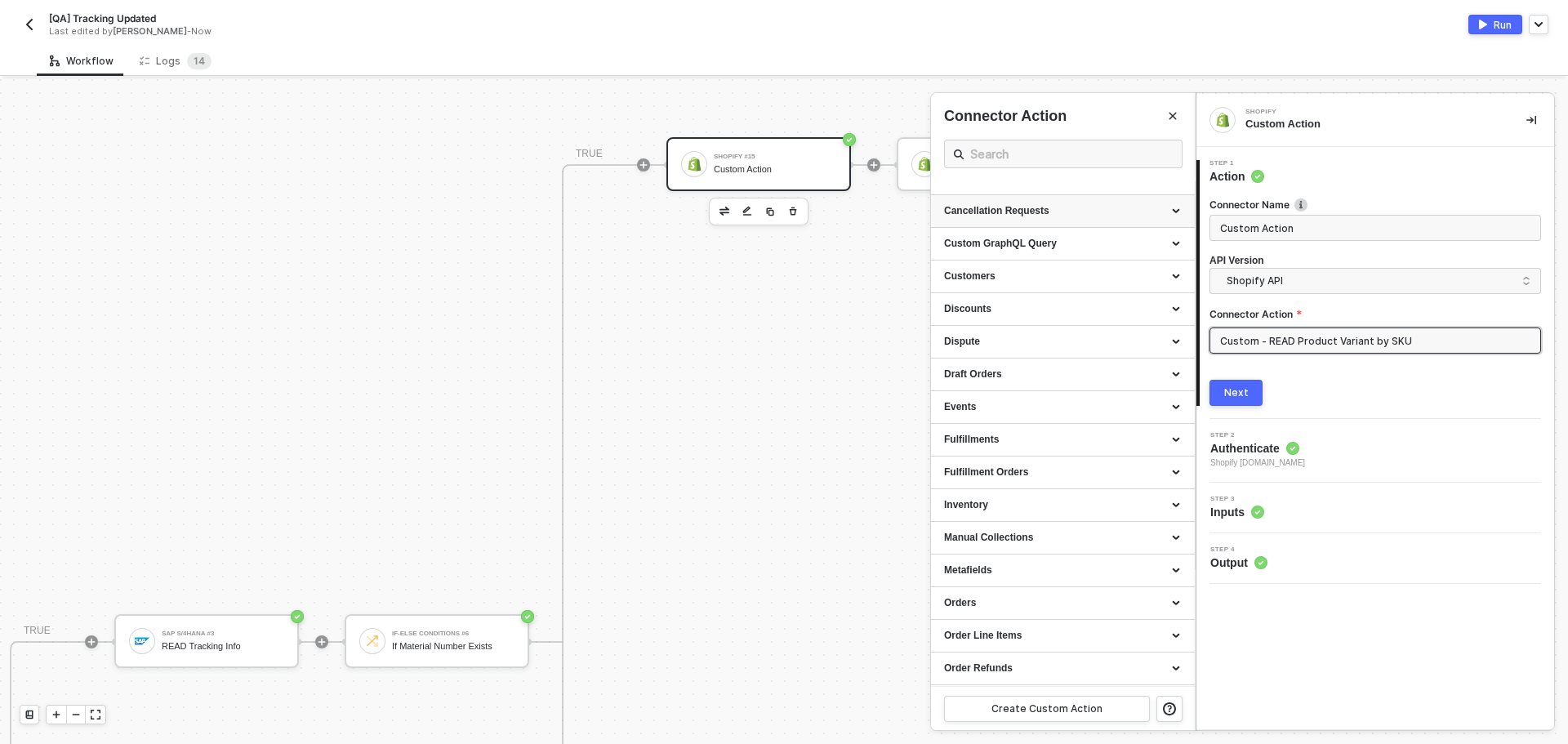
scroll to position [0, 0]
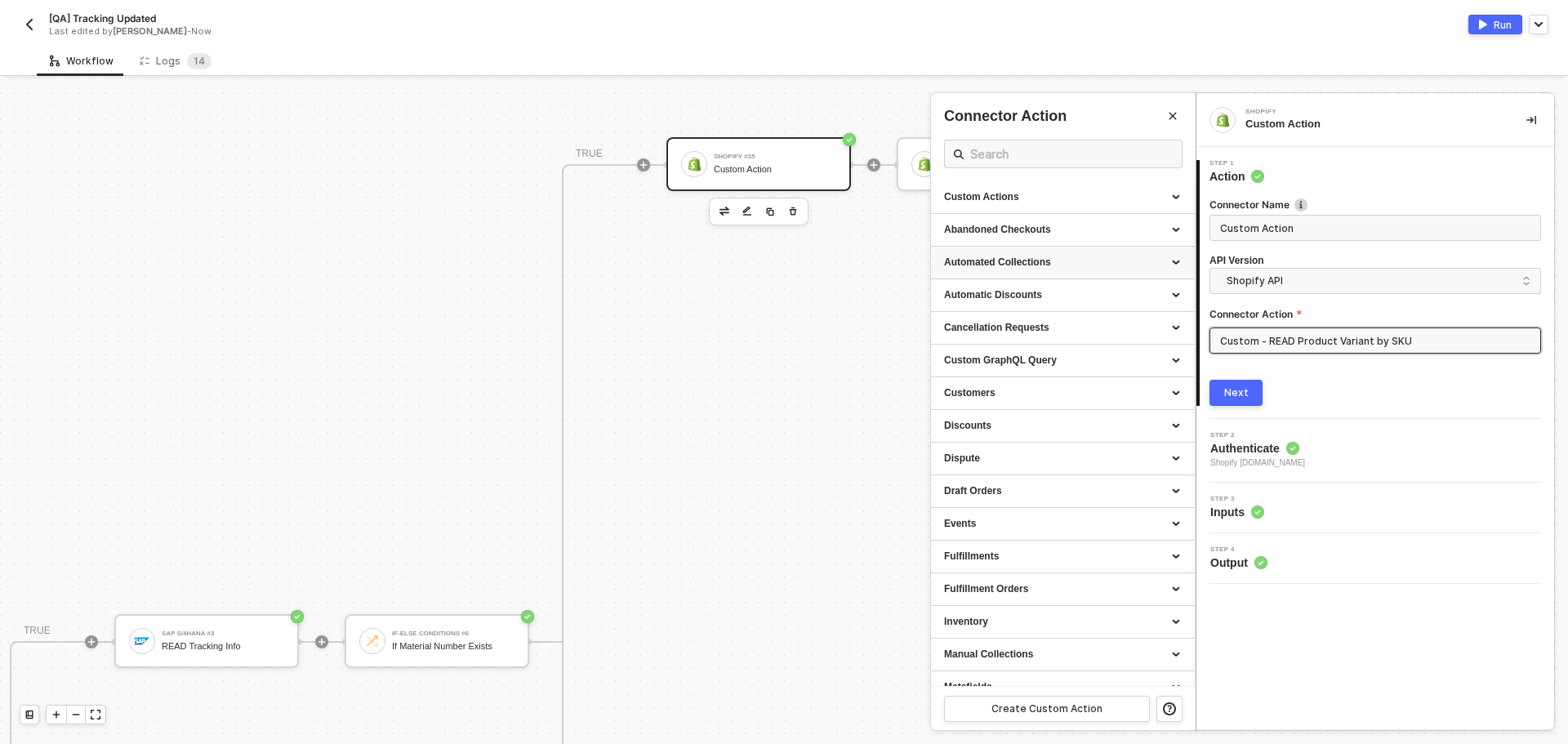
click at [1063, 189] on div "Custom Actions" at bounding box center [1063, 197] width 263 height 32
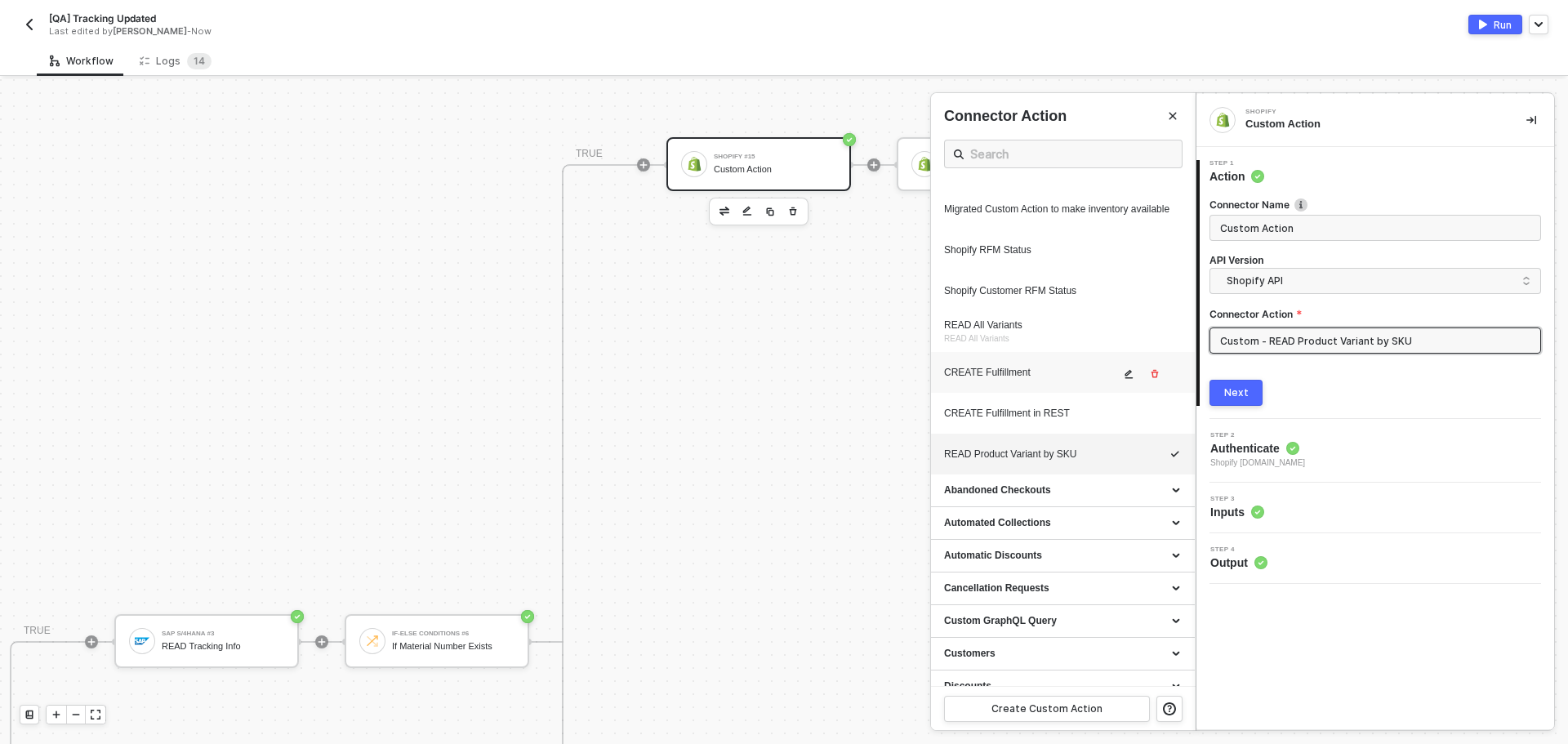
scroll to position [735, 0]
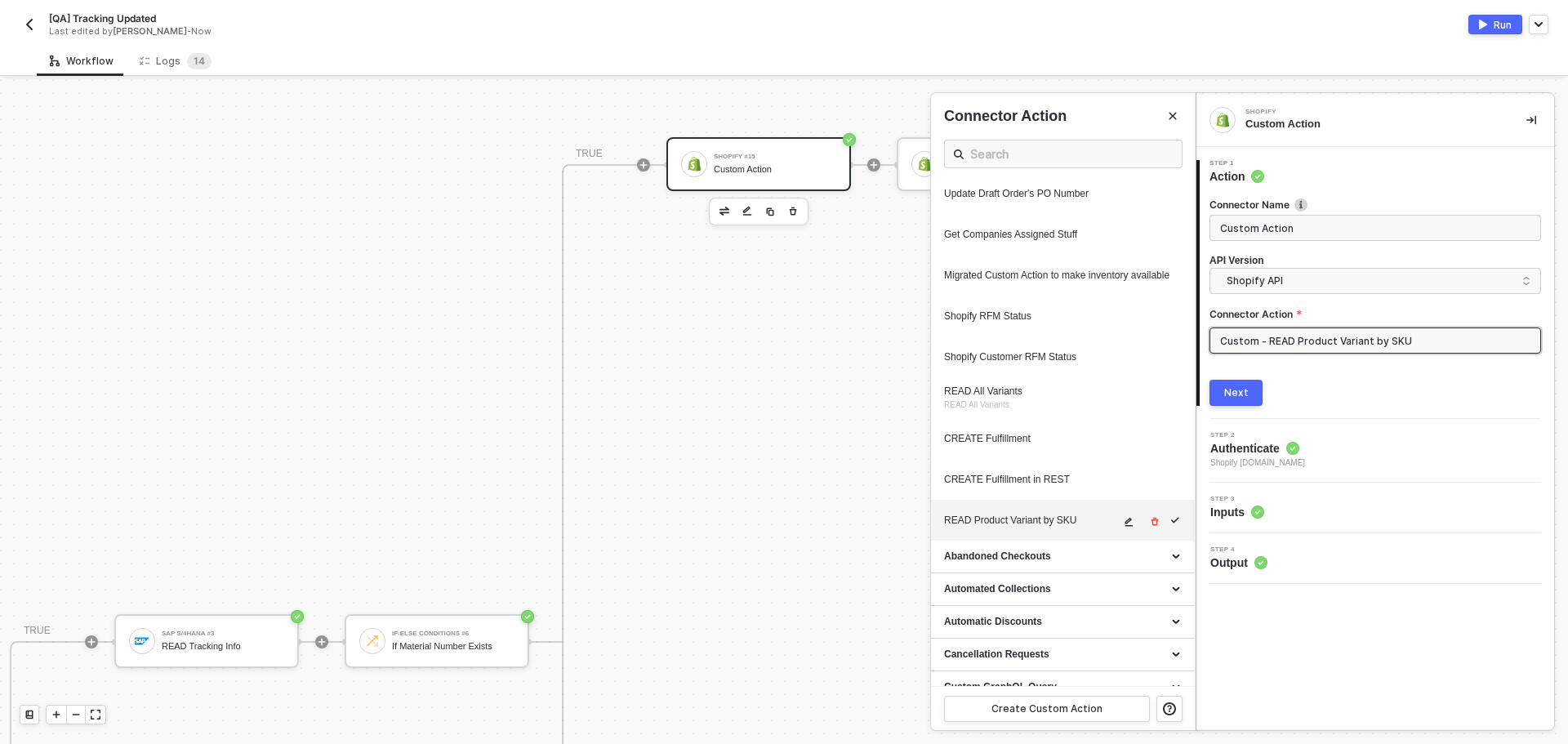
click at [1125, 527] on icon "icon-edit" at bounding box center [1130, 522] width 8 height 9
type textarea "HTTP/1.1 200 OK { "data": { "productVariants": { "edges": [ { "node": { "id": "…"
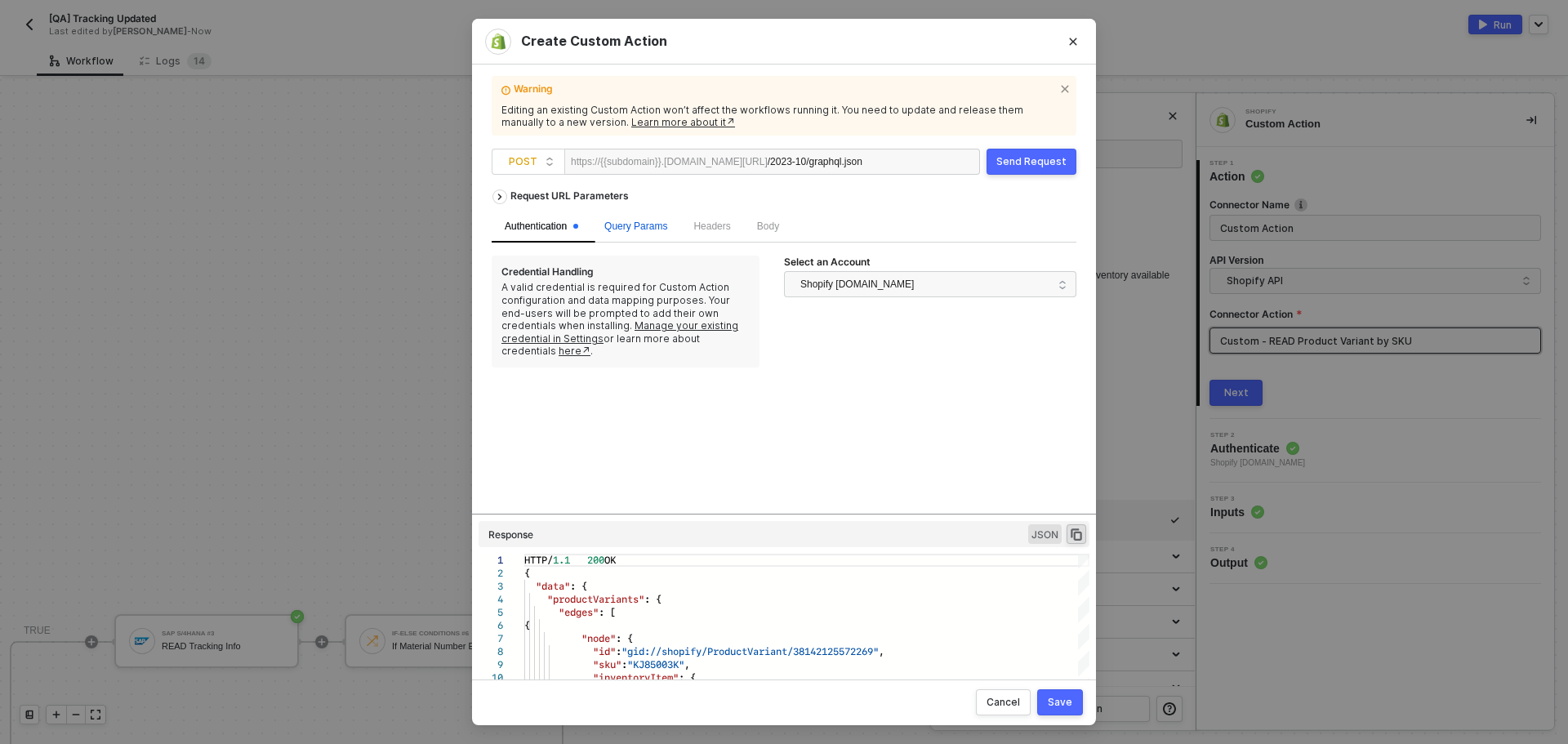
click at [648, 227] on span "Query Params" at bounding box center [635, 227] width 63 height 12
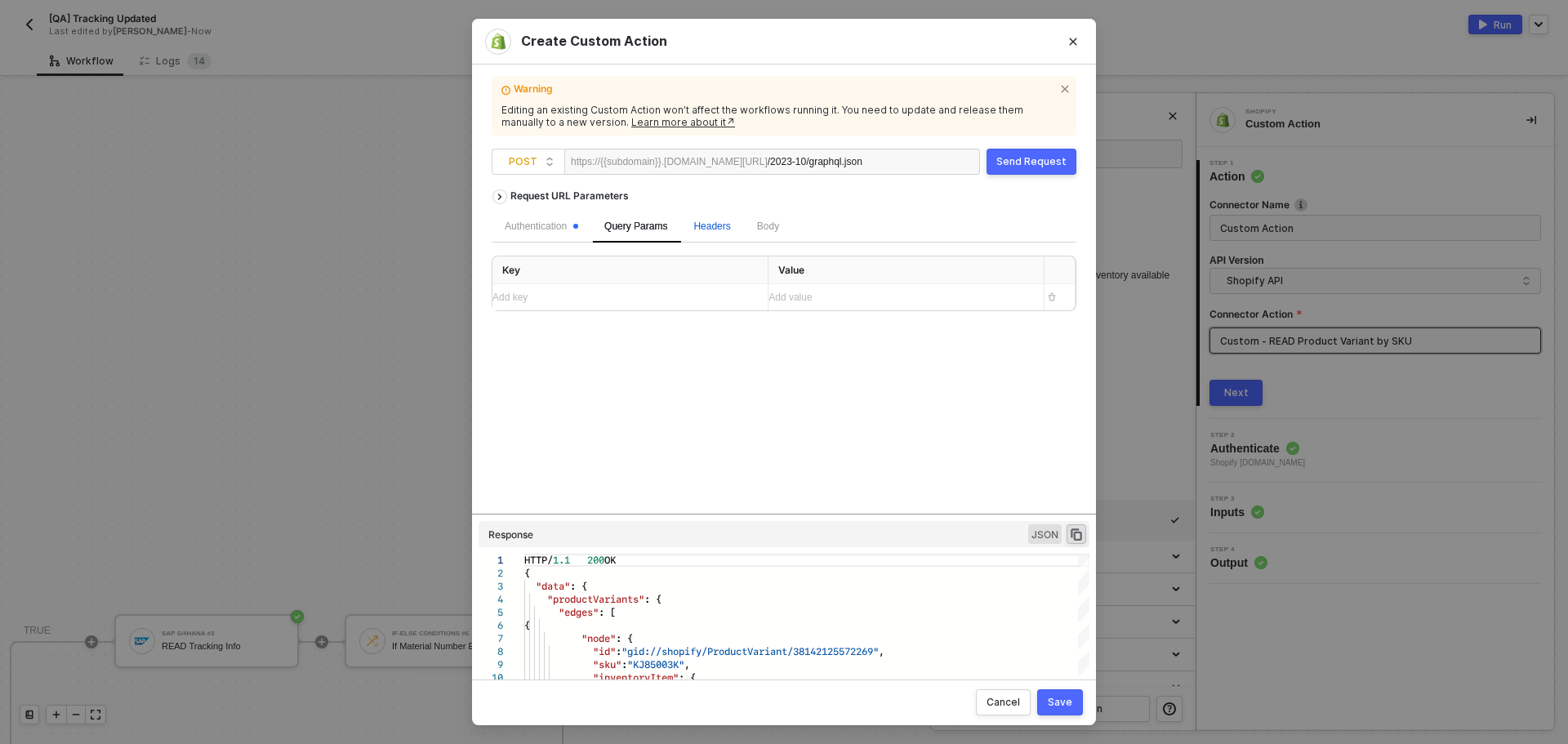
click at [724, 228] on span "Headers" at bounding box center [712, 227] width 37 height 12
click at [785, 226] on div "Body" at bounding box center [769, 227] width 48 height 32
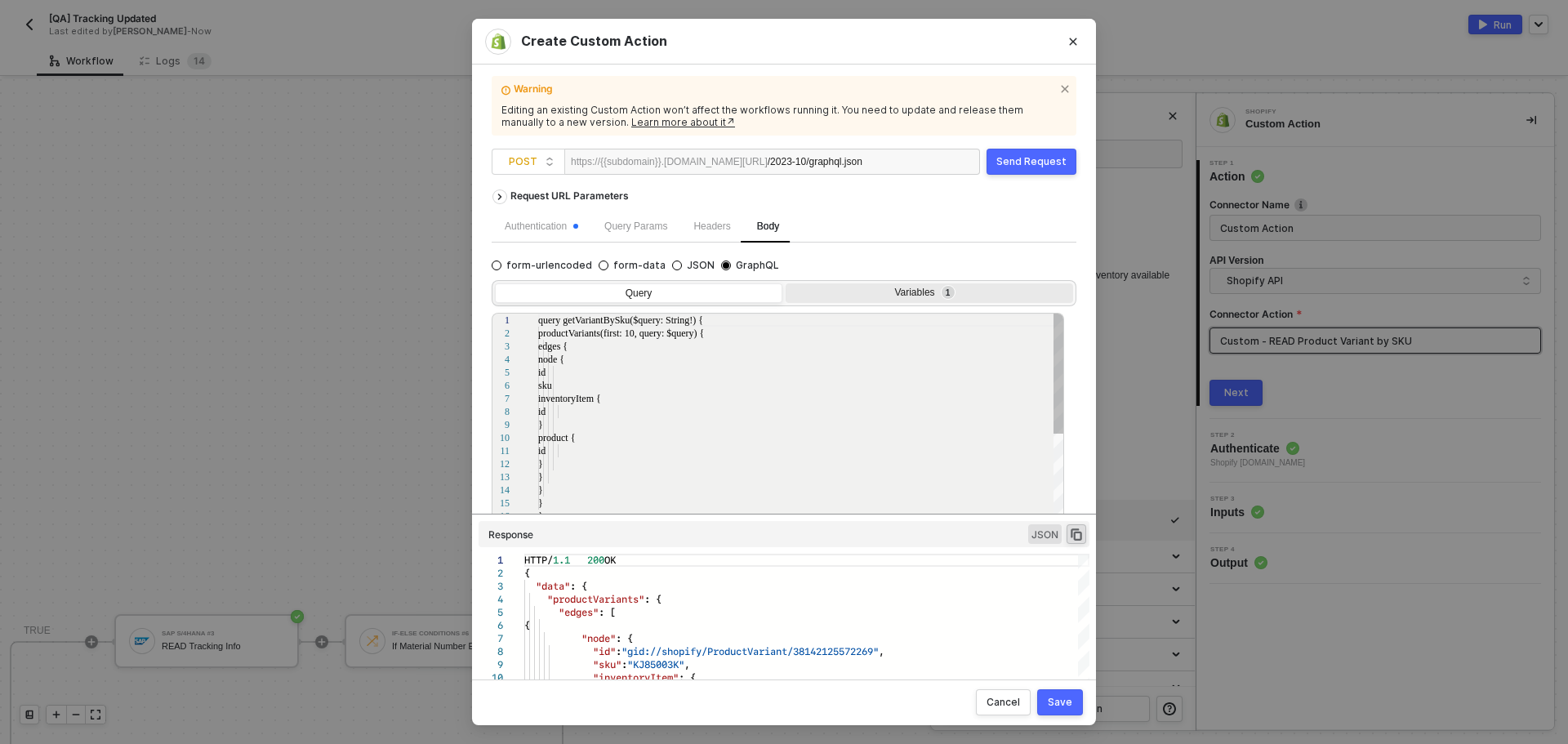
click at [917, 293] on div "Variables 1" at bounding box center [927, 293] width 266 height 13
click at [786, 283] on input "Variables 1" at bounding box center [786, 283] width 0 height 0
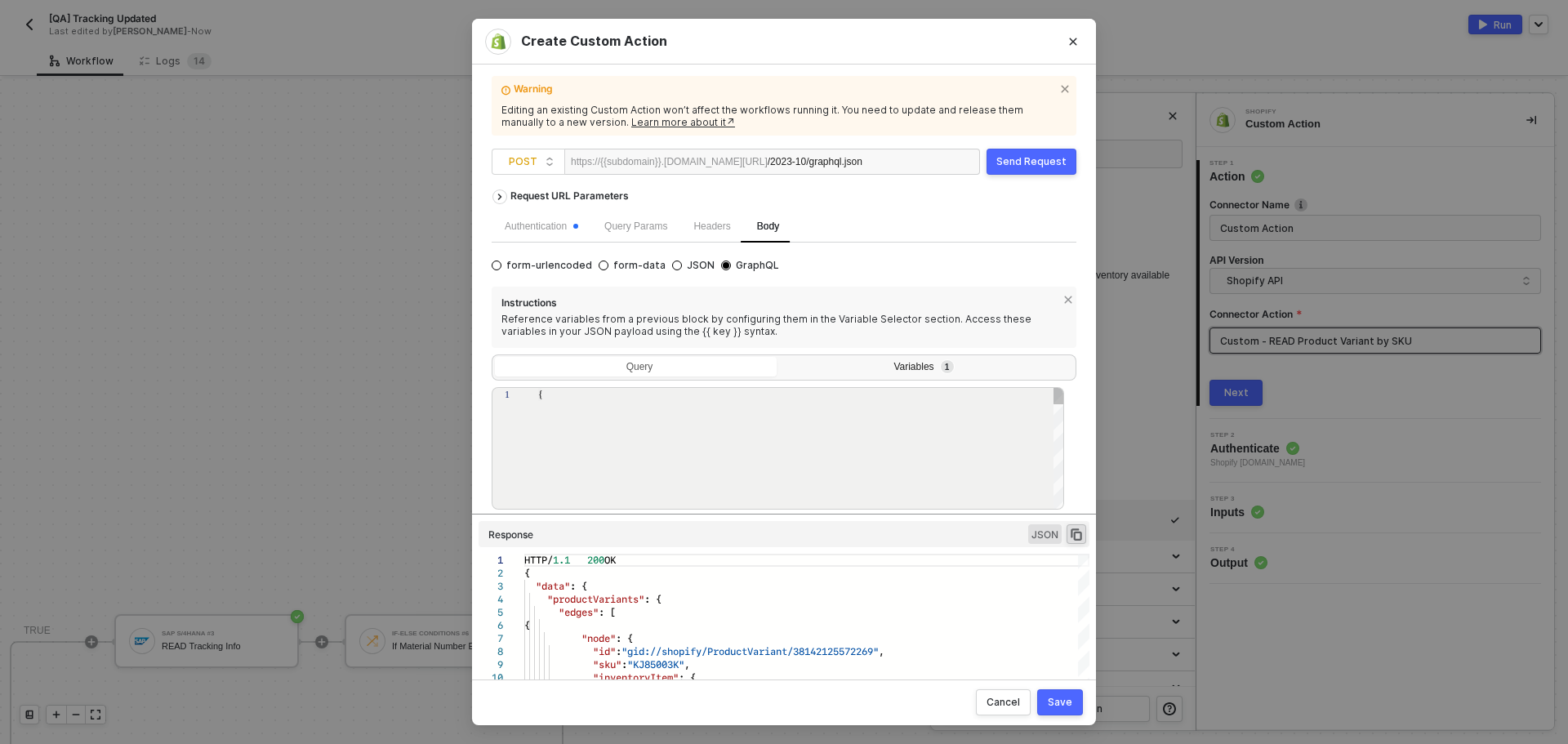
type textarea "{ "query": "{{material_no}}" }"
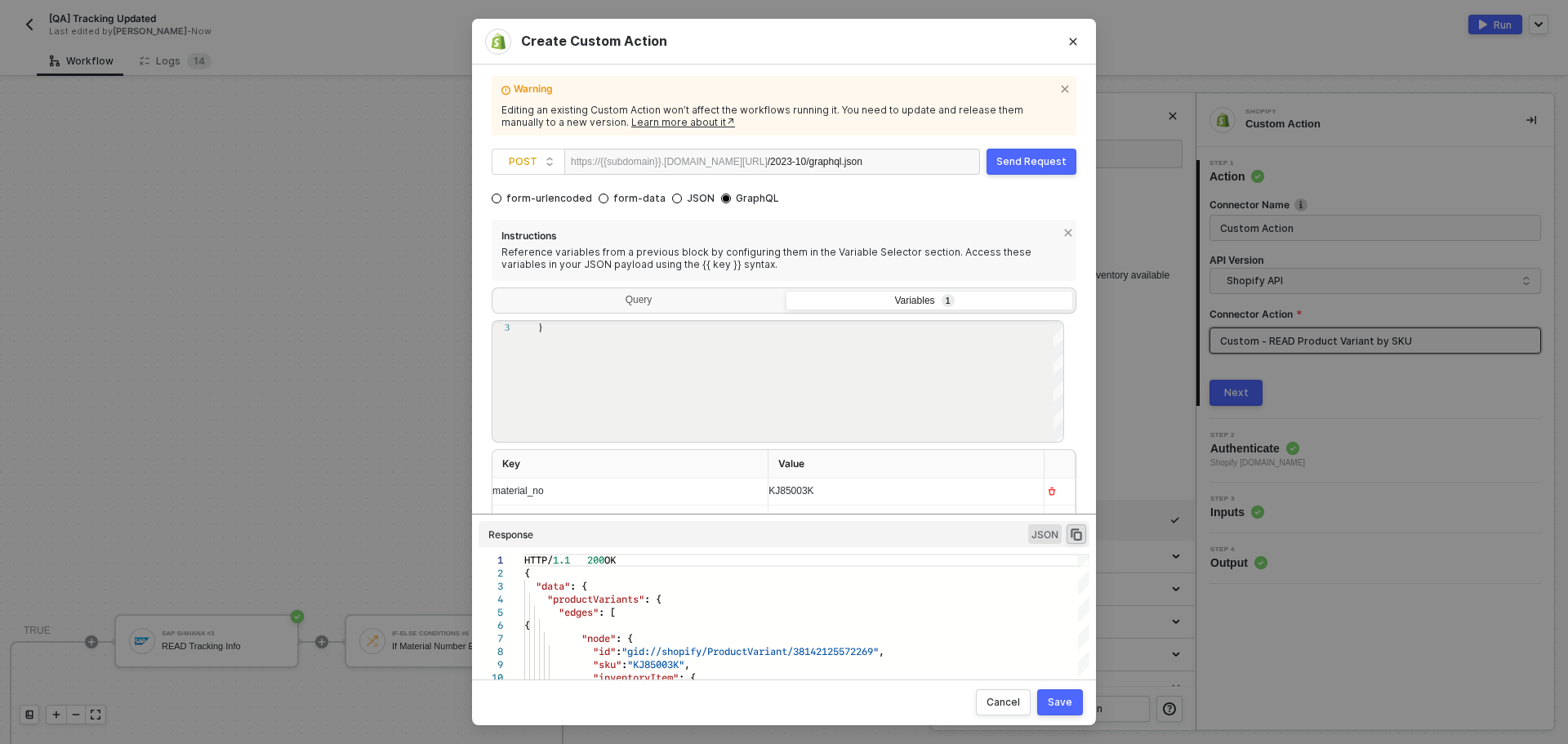
scroll to position [86, 0]
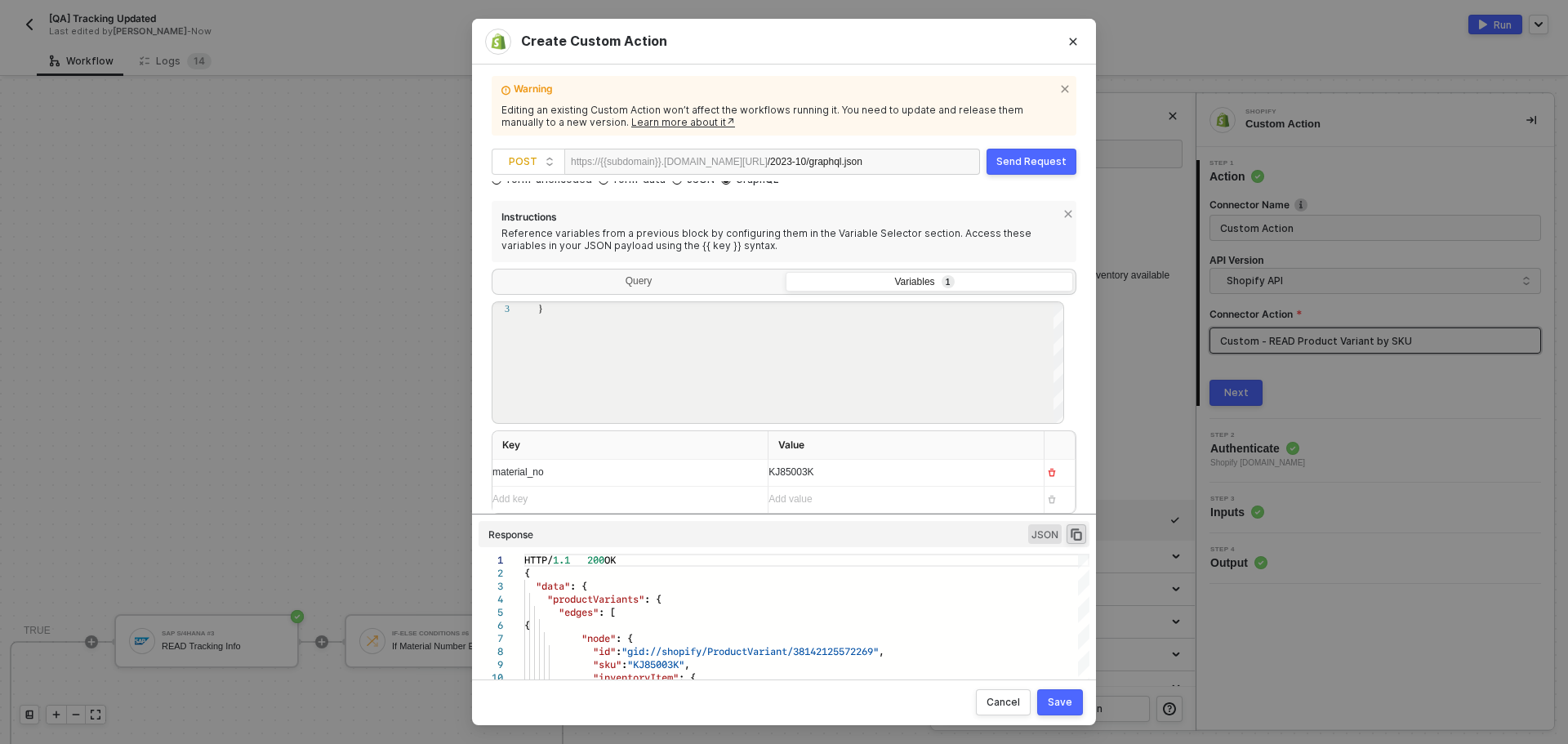
click at [1022, 167] on div "Send Request" at bounding box center [1031, 162] width 70 height 13
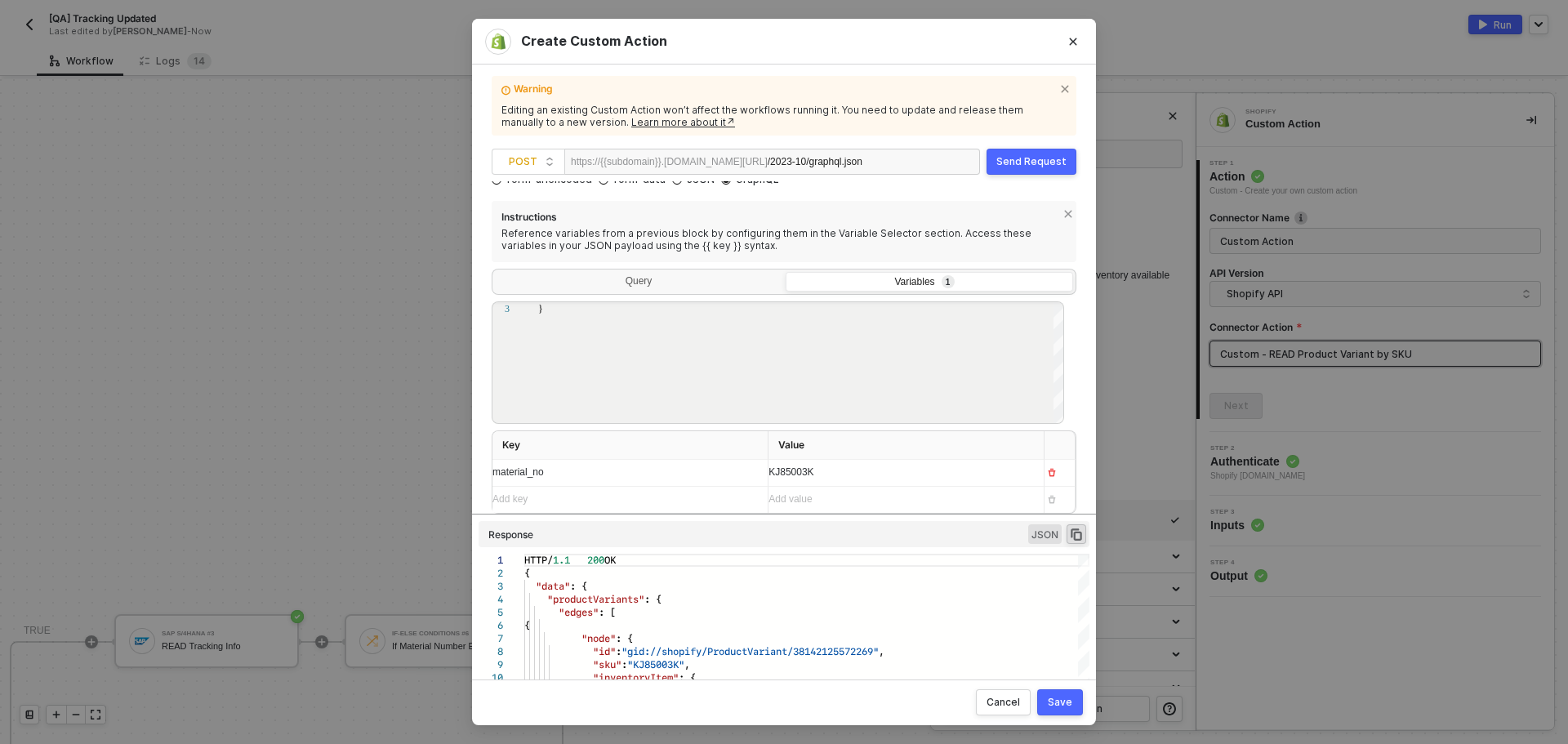
click at [1065, 706] on div "Save" at bounding box center [1060, 702] width 24 height 13
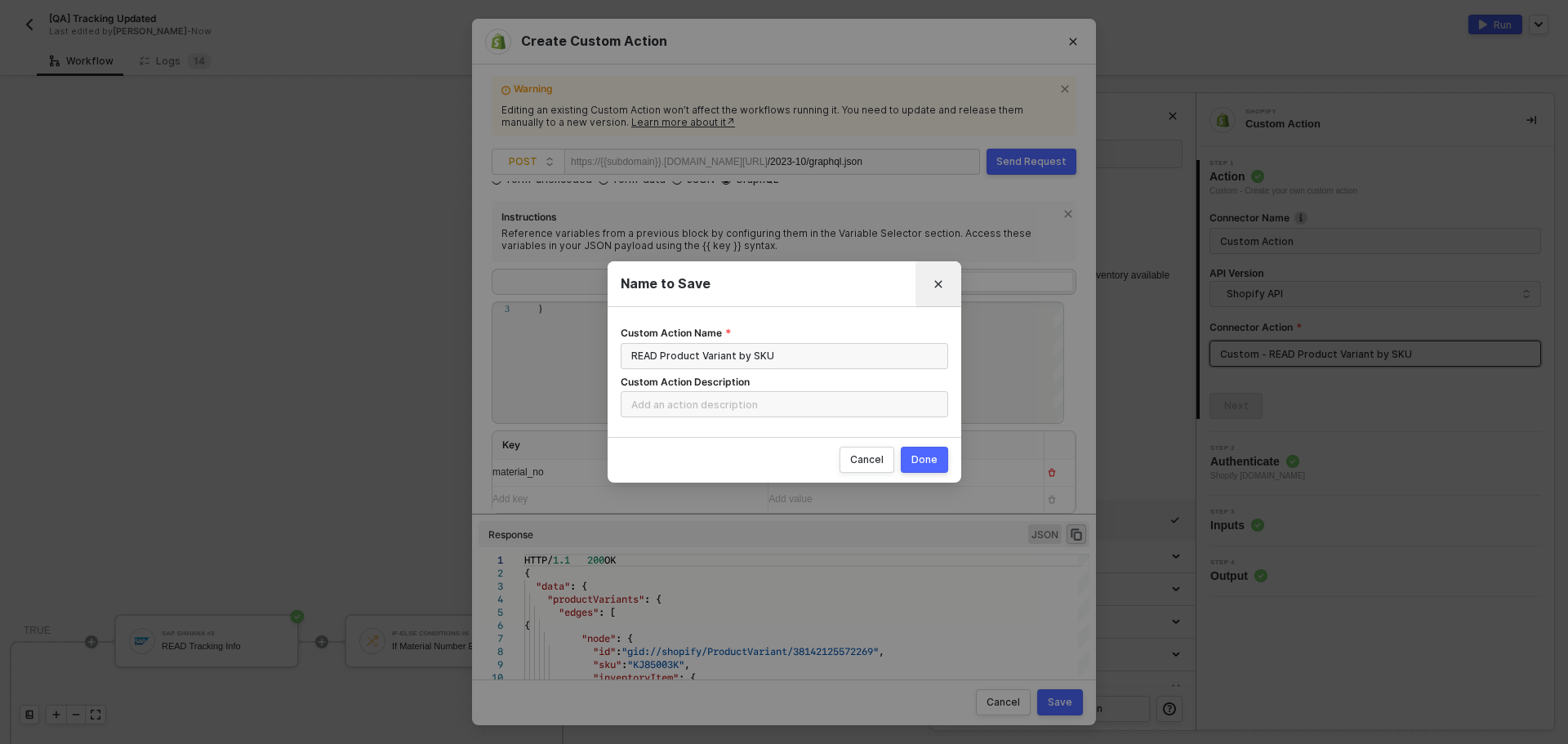
click at [938, 282] on icon "Close" at bounding box center [939, 284] width 10 height 10
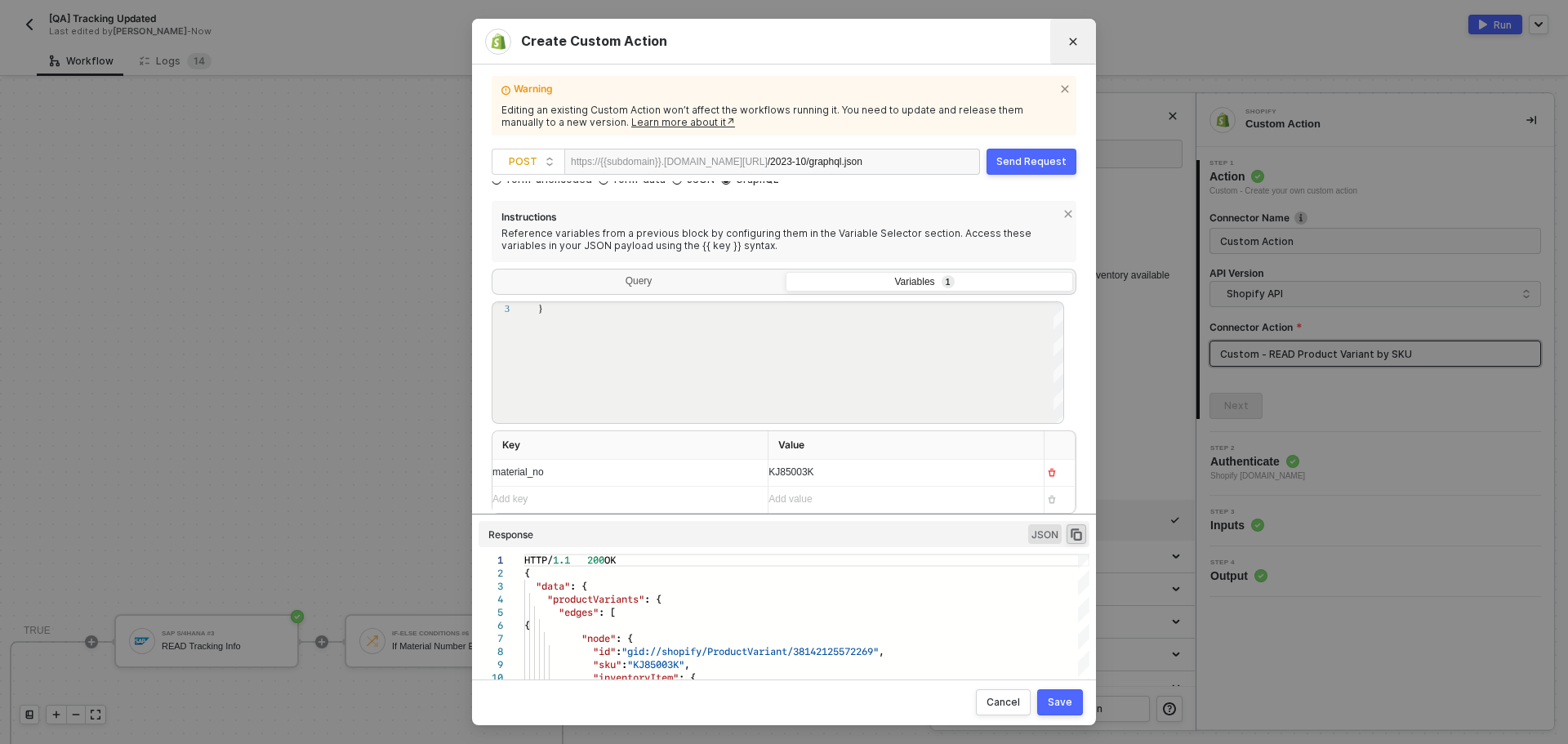
click at [1080, 42] on button "Close" at bounding box center [1073, 41] width 26 height 26
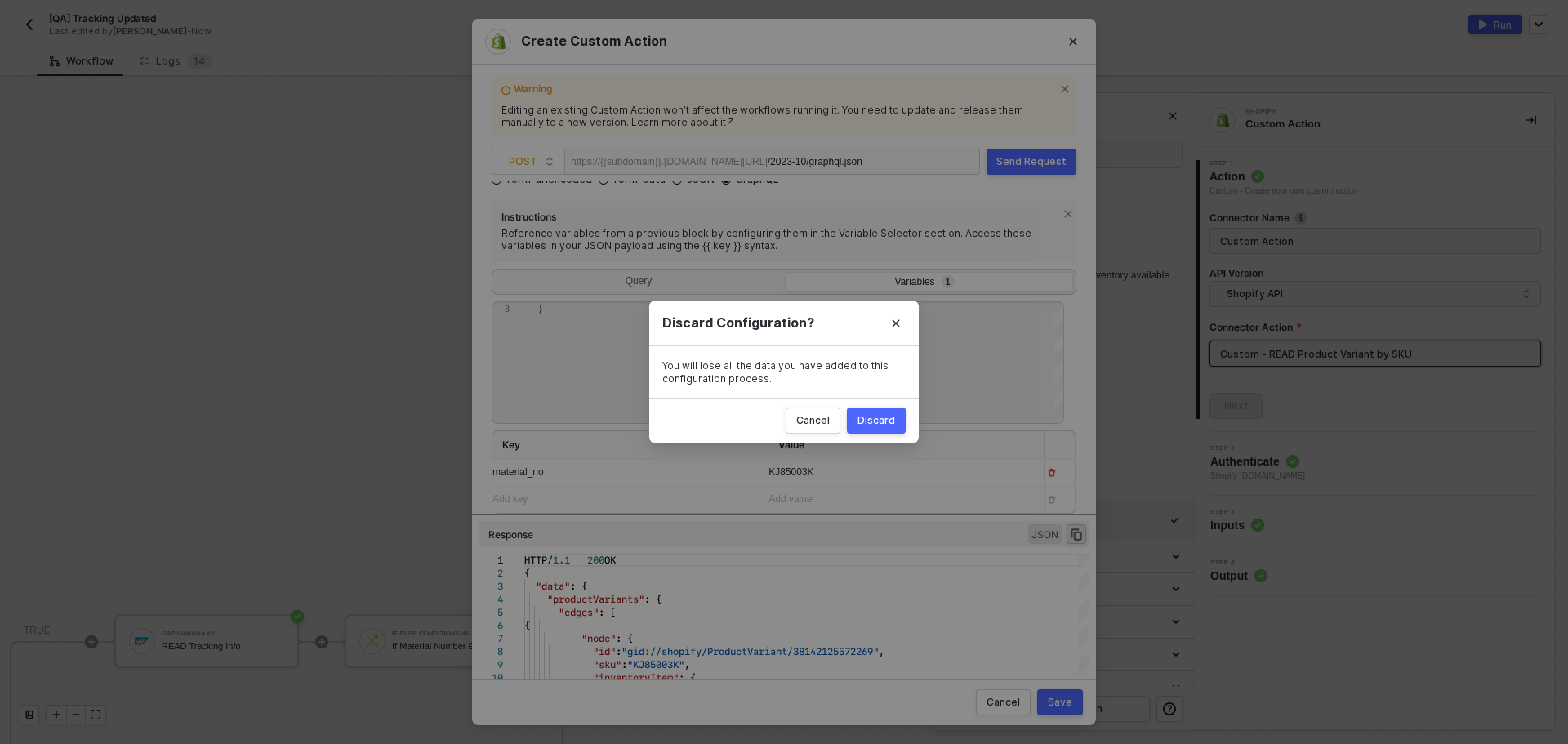
click at [894, 418] on div "Discard" at bounding box center [876, 421] width 38 height 13
radio input "true"
radio input "false"
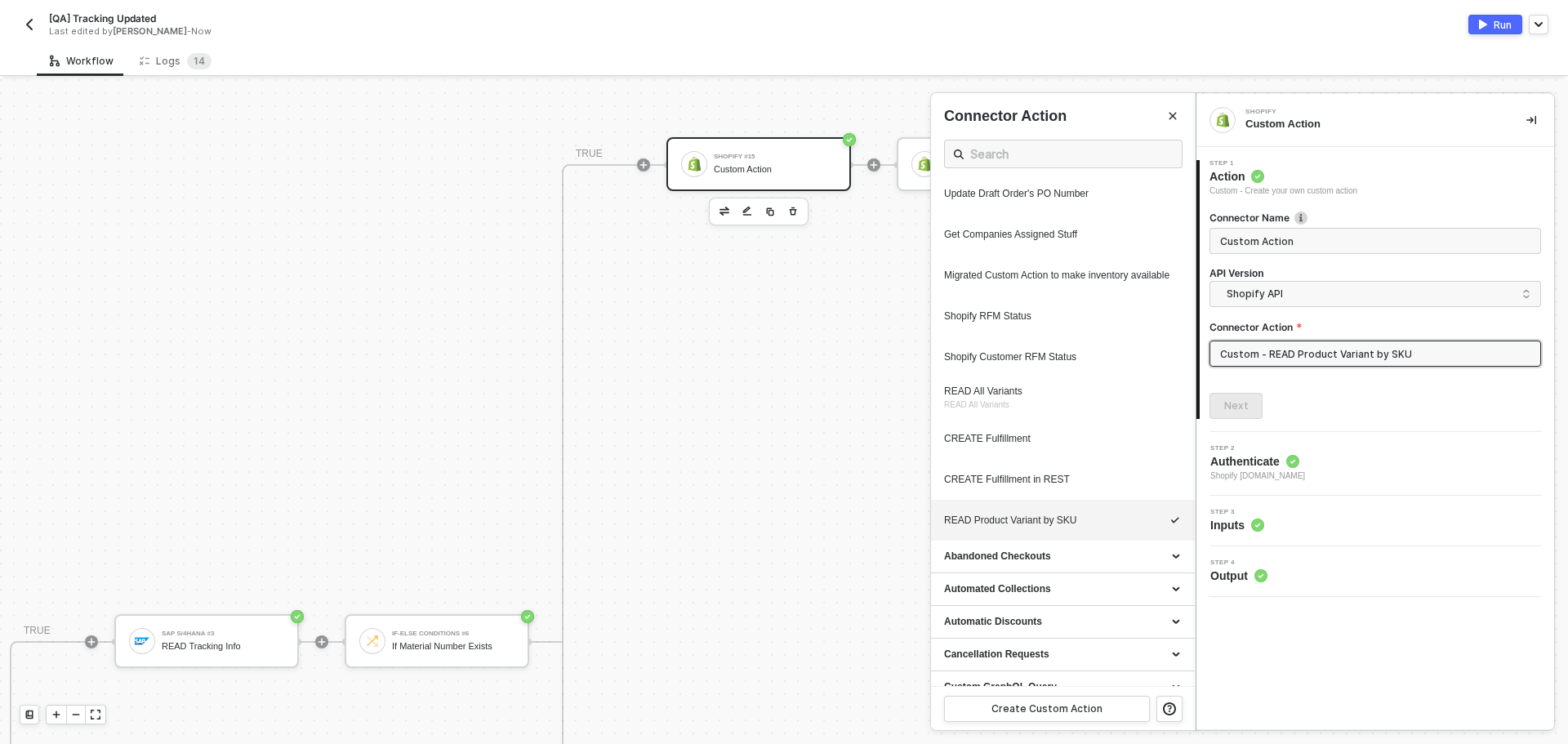
click at [1273, 380] on div "Connector Name Custom Action API Version Shopify API Connector Action Custom - …" at bounding box center [1375, 308] width 332 height 222
click at [1356, 397] on div "Next" at bounding box center [1375, 405] width 332 height 26
click at [1042, 527] on div "READ Product Variant by SKU" at bounding box center [1032, 520] width 176 height 14
click at [1050, 487] on div "CREATE Fulfillment in REST" at bounding box center [1032, 479] width 176 height 14
type input "Custom - CREATE Fulfillment in REST"
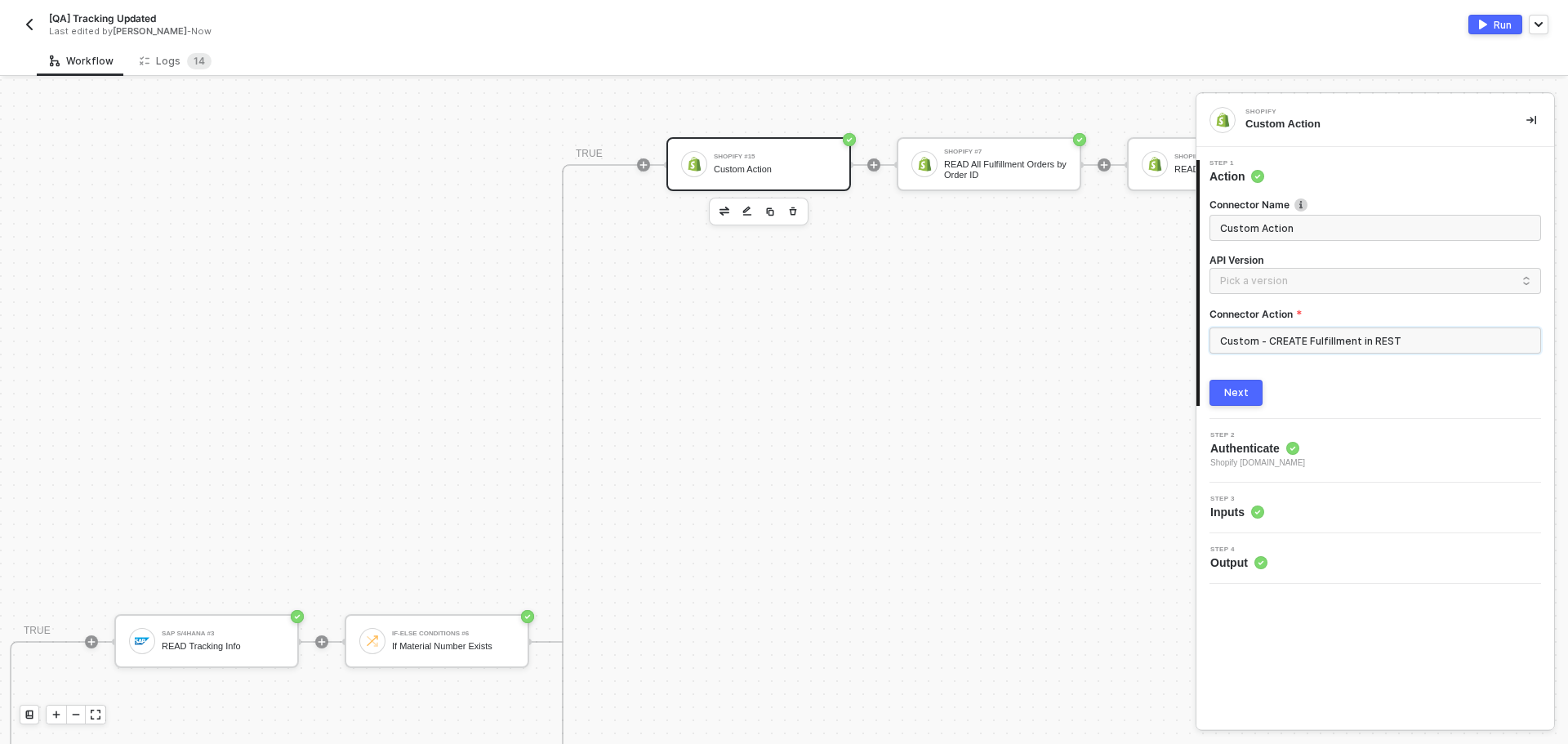
click at [1289, 351] on input "Custom - CREATE Fulfillment in REST" at bounding box center [1375, 340] width 332 height 26
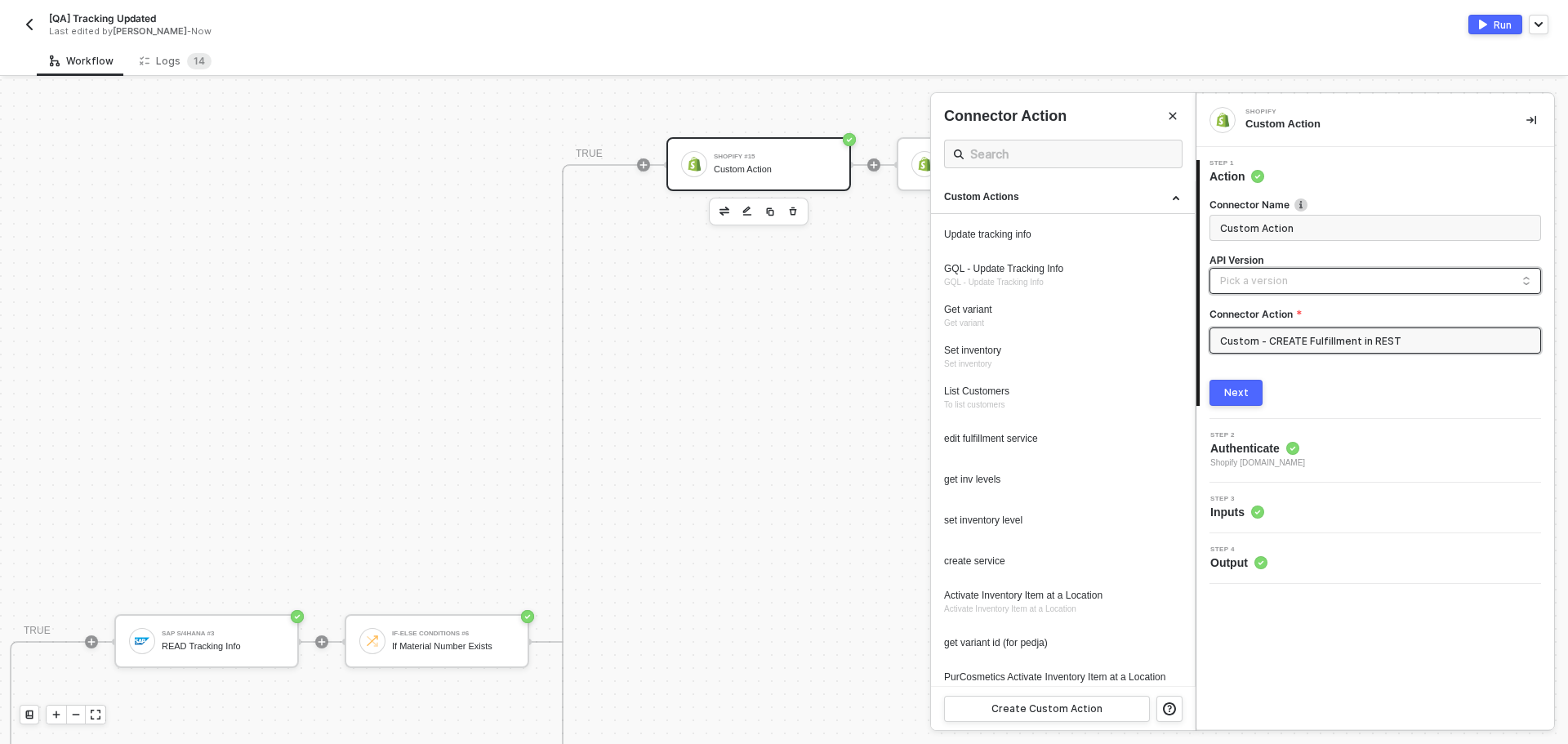
click at [1241, 283] on input "search" at bounding box center [1375, 281] width 310 height 26
click at [1270, 312] on div "Shopify API" at bounding box center [1375, 317] width 304 height 16
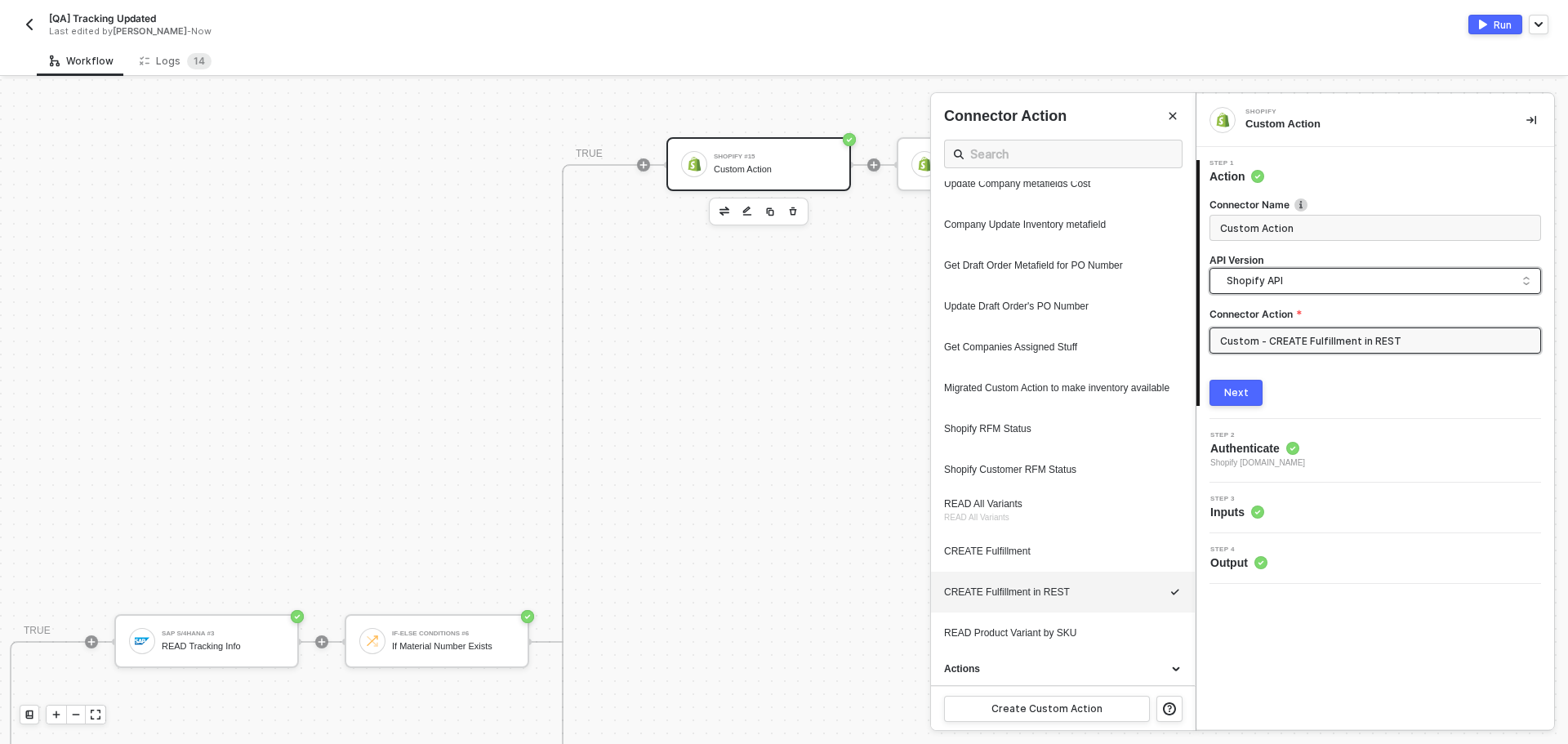
scroll to position [635, 0]
drag, startPoint x: 1042, startPoint y: 588, endPoint x: 1034, endPoint y: 613, distance: 26.2
click at [1034, 613] on ul "Update tracking info GQL - Update Tracking Info GQL - Update Tracking Info Get …" at bounding box center [1063, 122] width 263 height 1061
click at [1034, 627] on div "READ Product Variant by SKU" at bounding box center [1032, 633] width 176 height 14
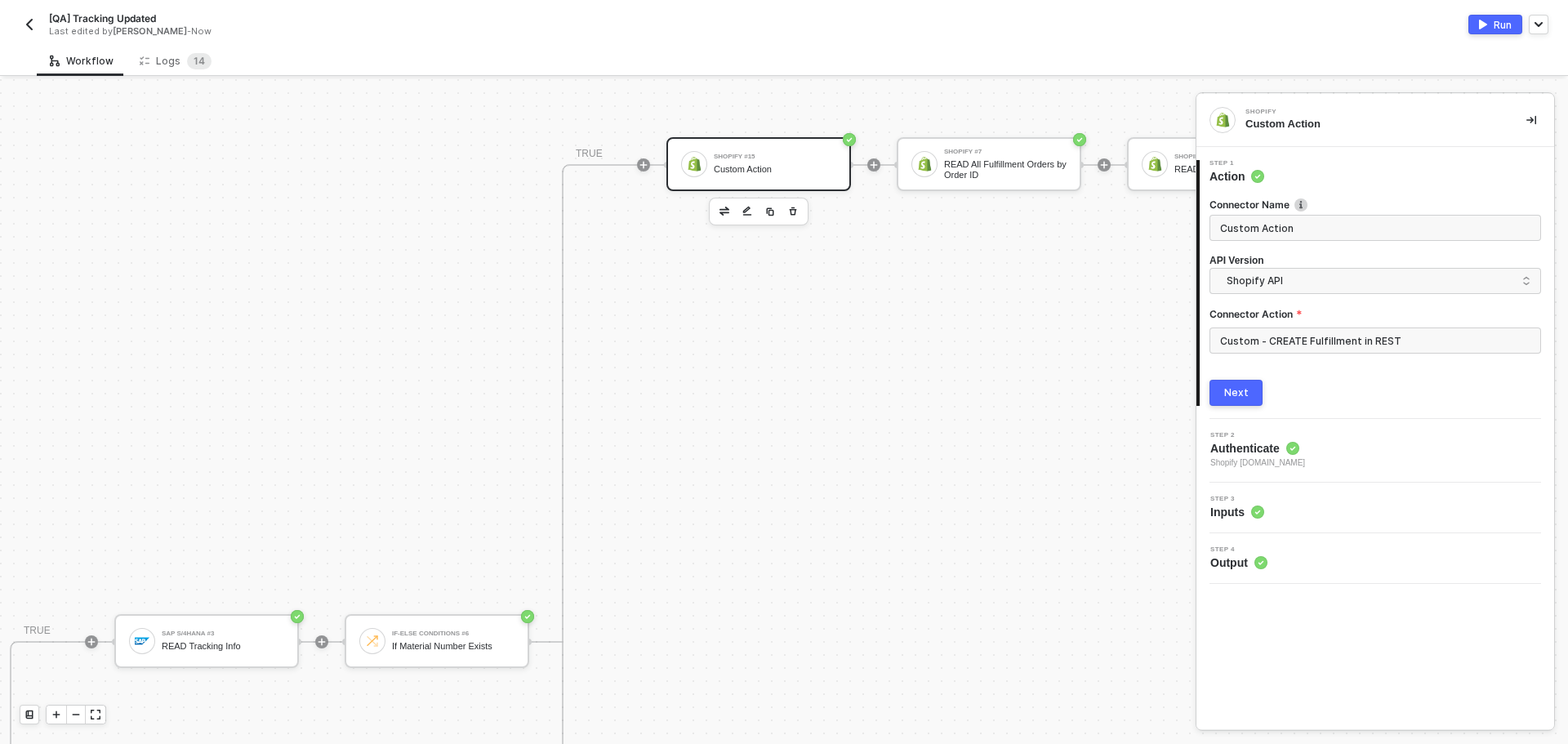
click at [1228, 385] on button "Next" at bounding box center [1236, 392] width 53 height 26
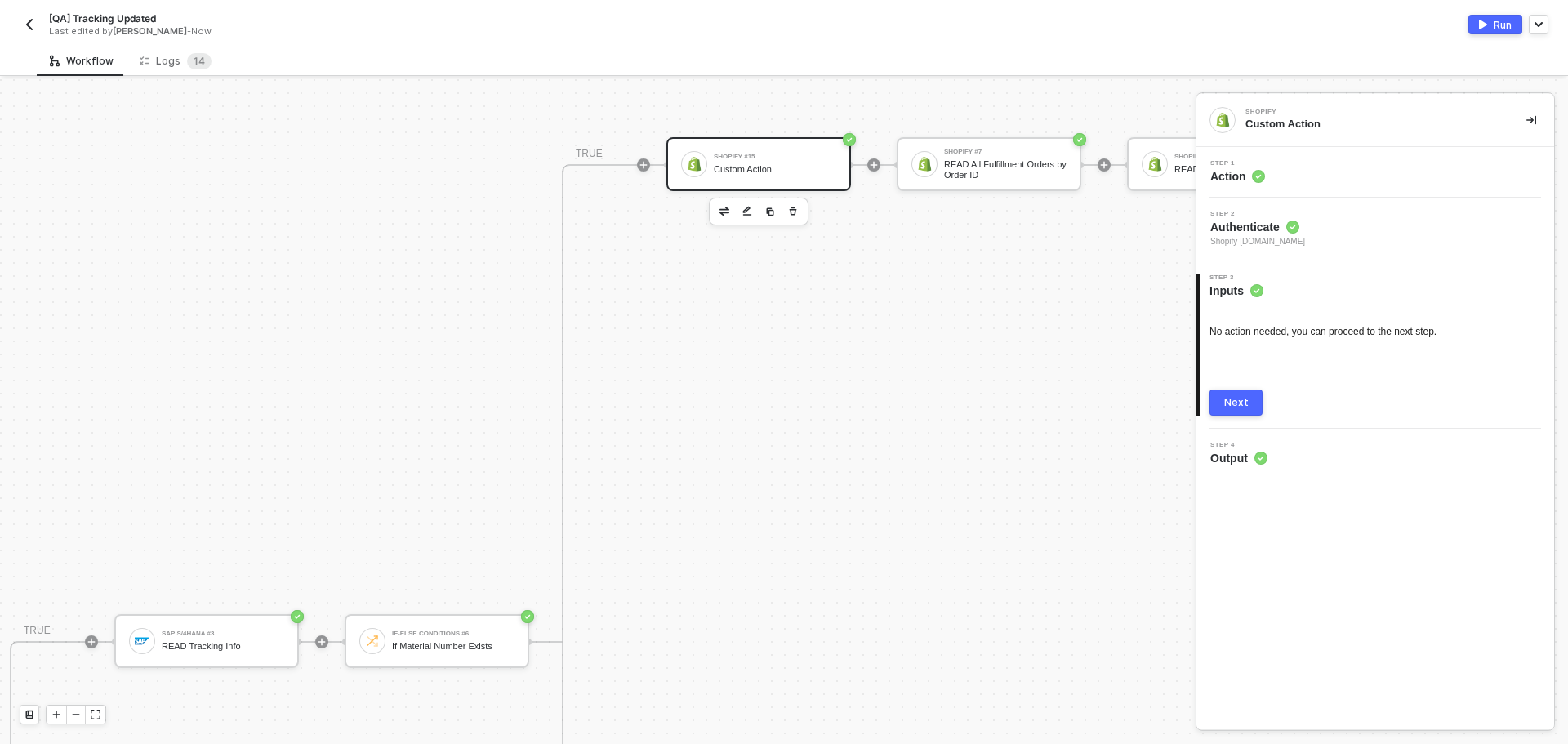
click at [1240, 404] on div "Next" at bounding box center [1236, 402] width 24 height 13
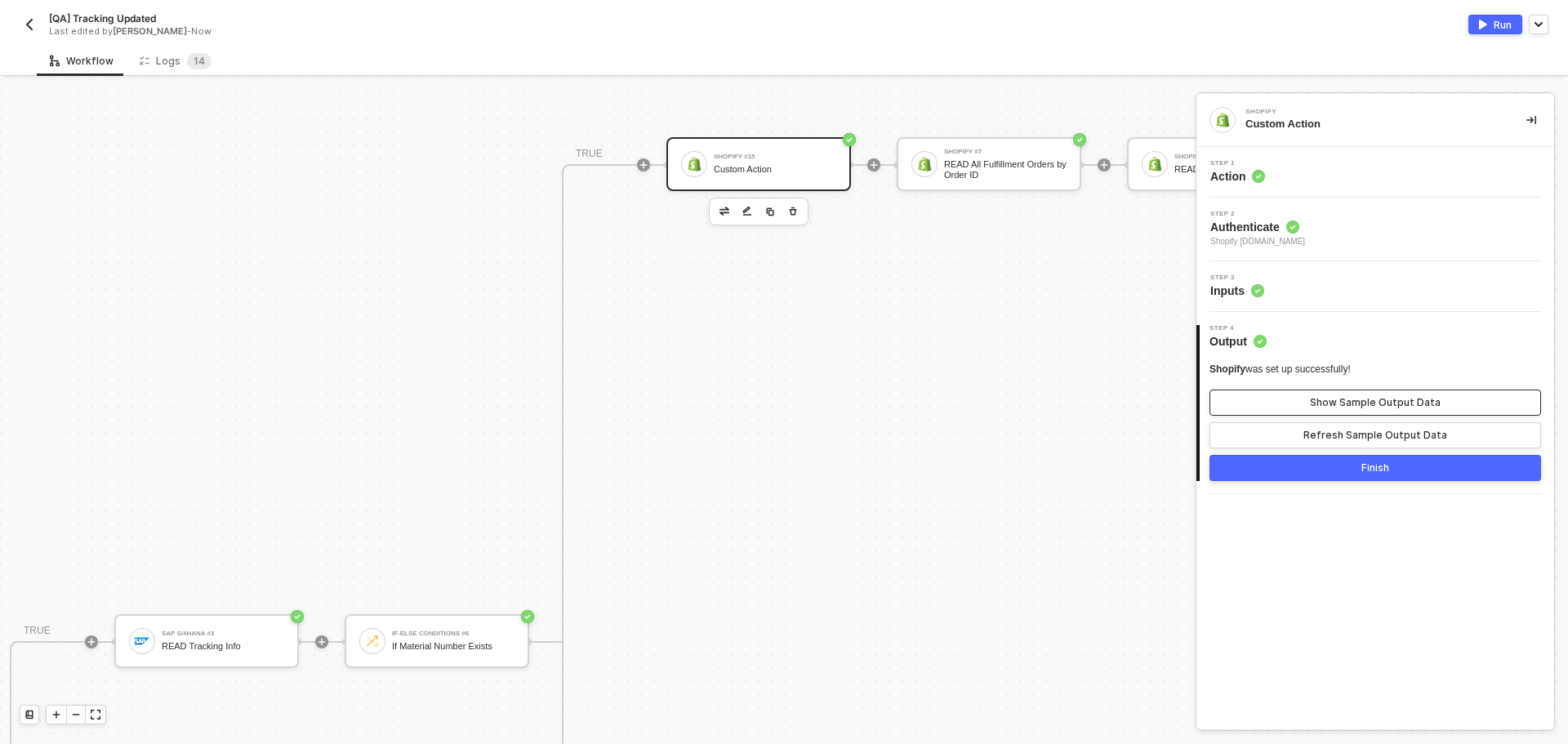
click at [1411, 392] on button "Show Sample Output Data" at bounding box center [1375, 402] width 332 height 26
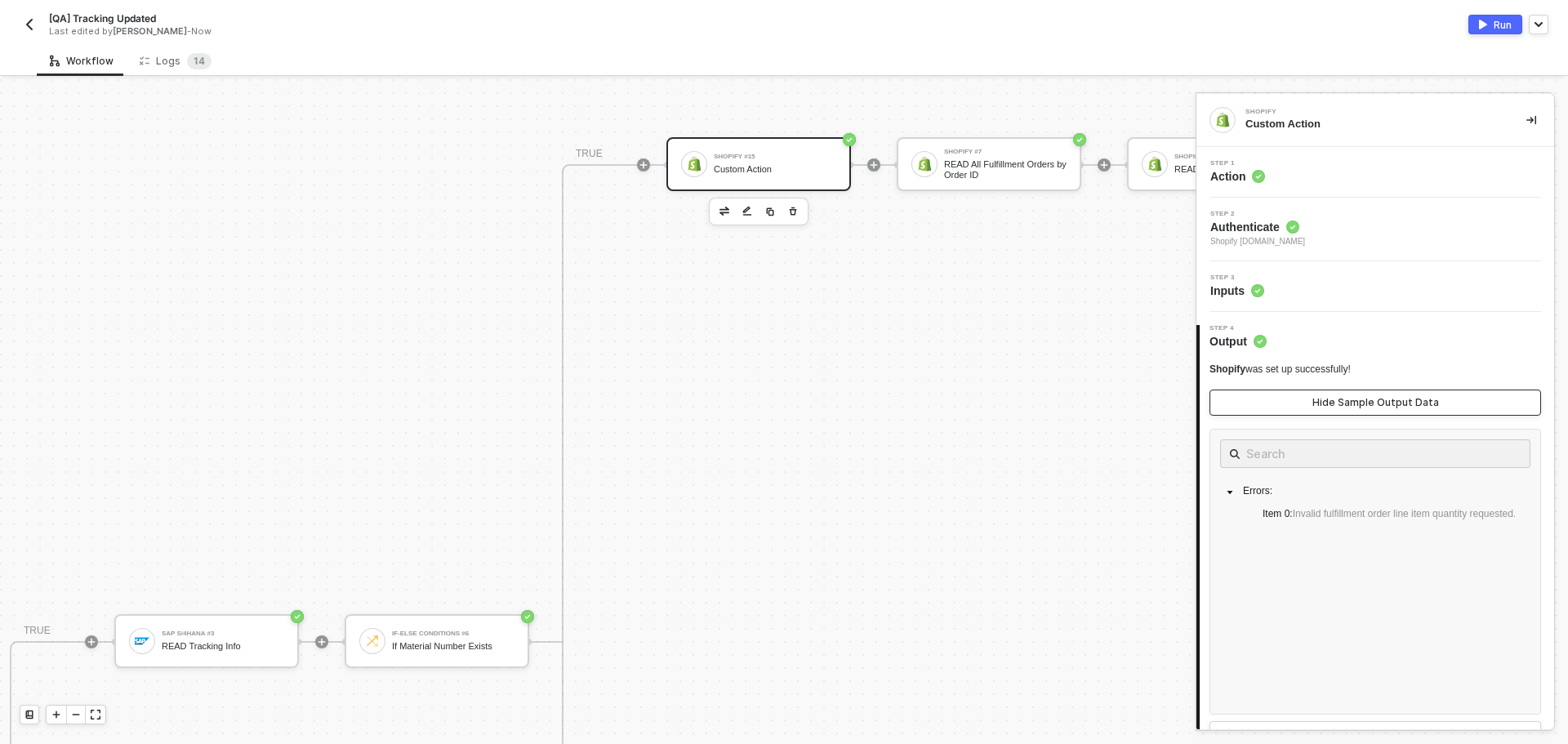
click at [1411, 392] on button "Hide Sample Output Data" at bounding box center [1375, 402] width 332 height 26
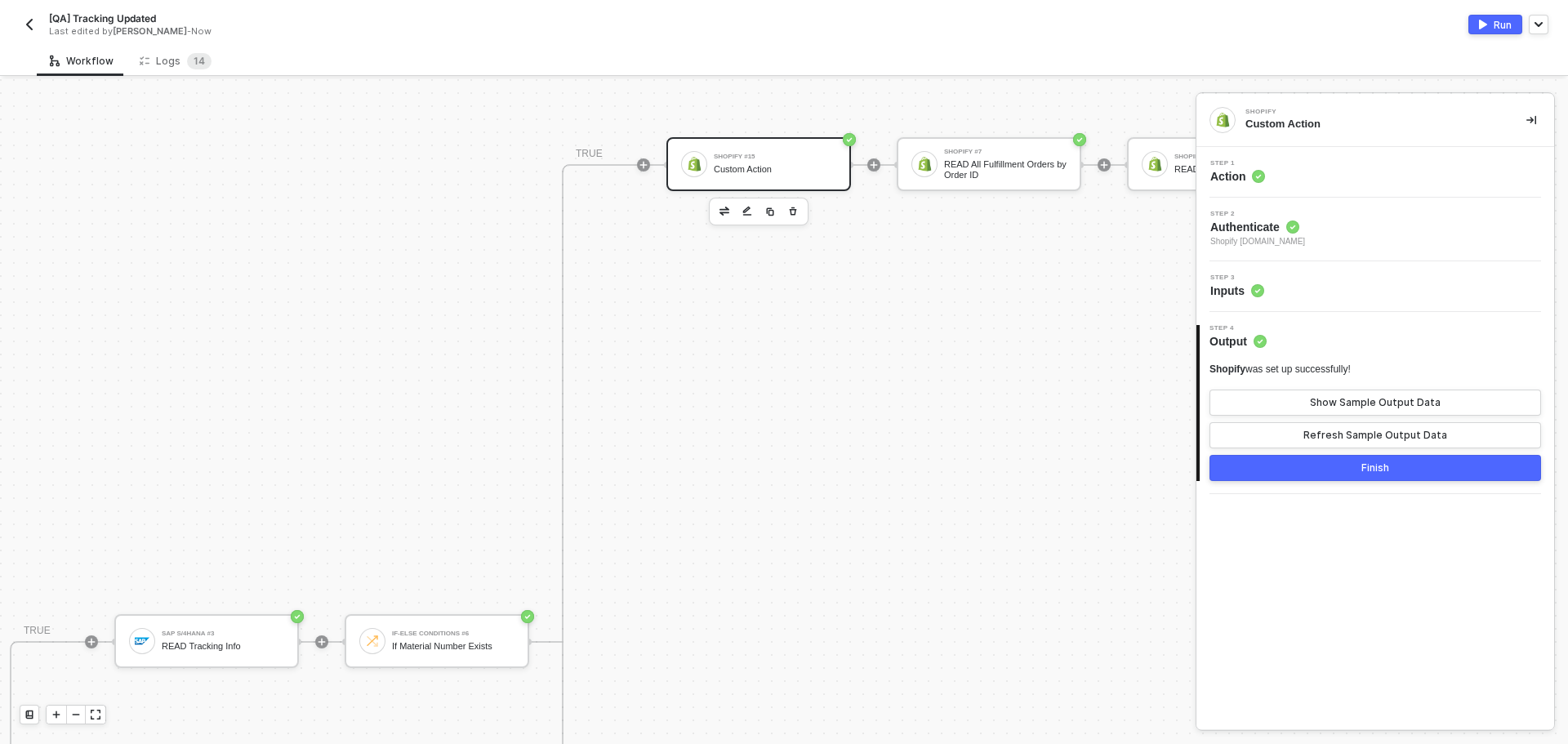
click at [1334, 379] on div "Shopify was set up successfully! Show Sample Output Data Refresh Sample Output …" at bounding box center [1375, 405] width 332 height 86
click at [1339, 393] on button "Show Sample Output Data" at bounding box center [1375, 402] width 332 height 26
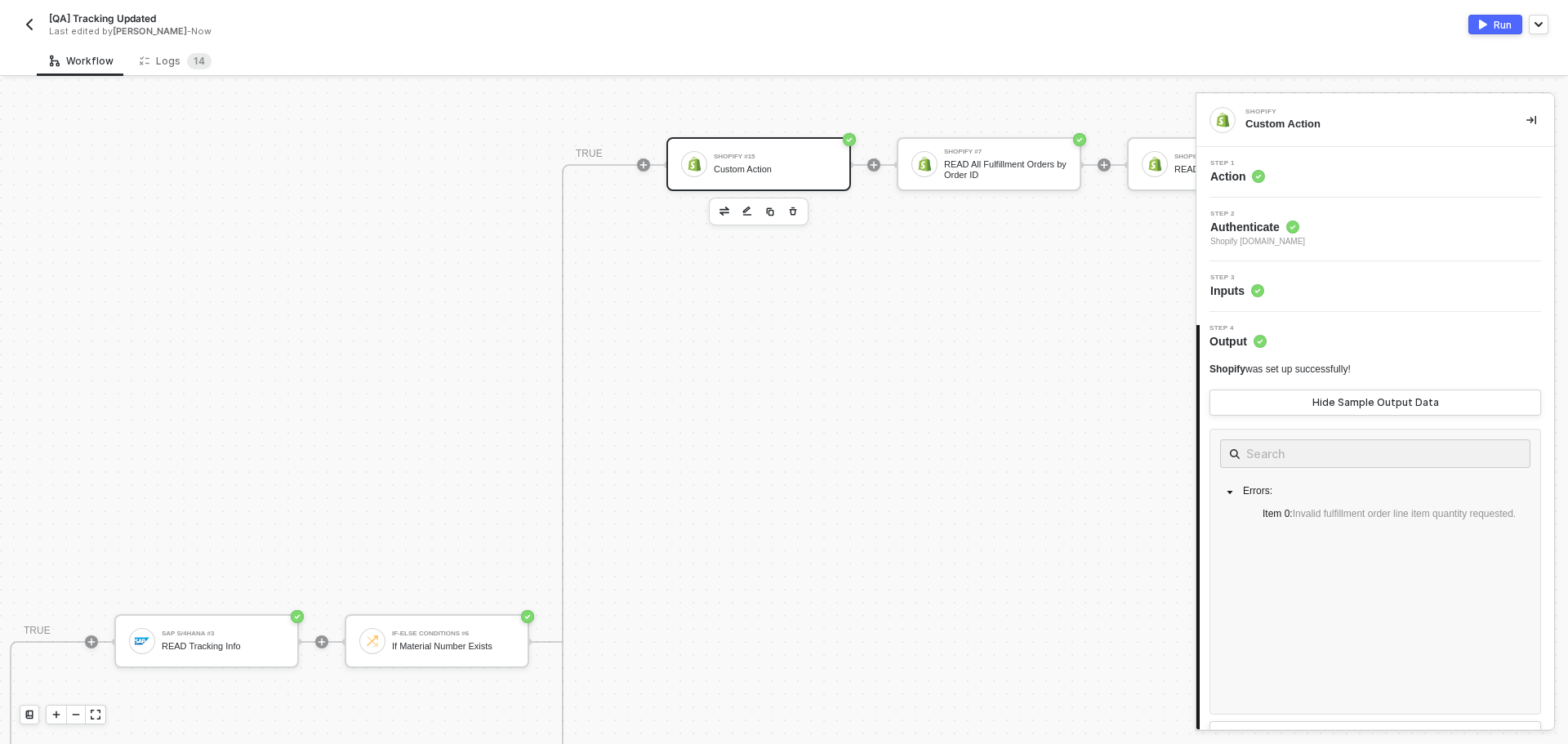
click at [1488, 24] on button "Run" at bounding box center [1495, 25] width 54 height 20
click at [187, 65] on span "1 4" at bounding box center [198, 62] width 24 height 17
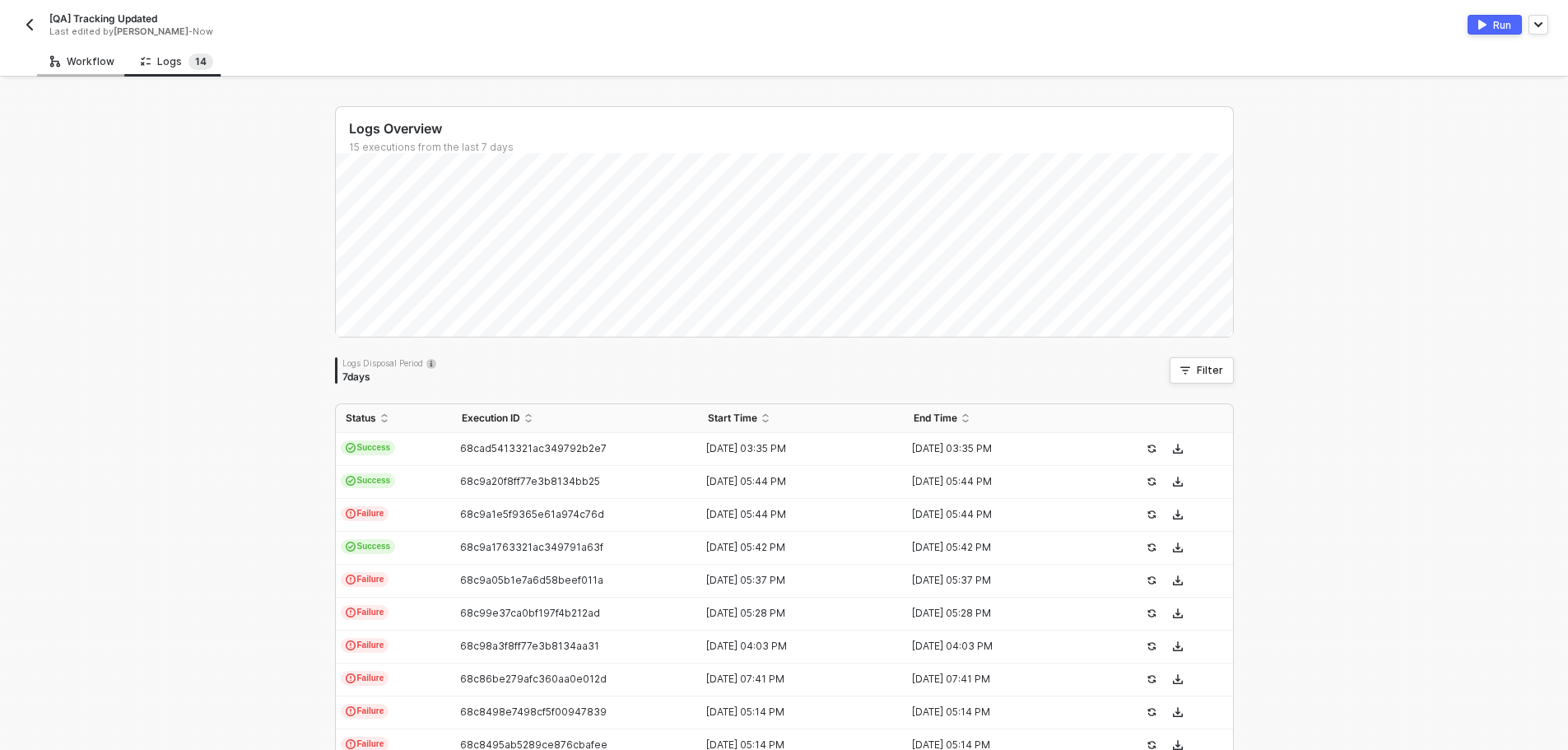
click at [65, 62] on div "Workflow" at bounding box center [82, 62] width 64 height 13
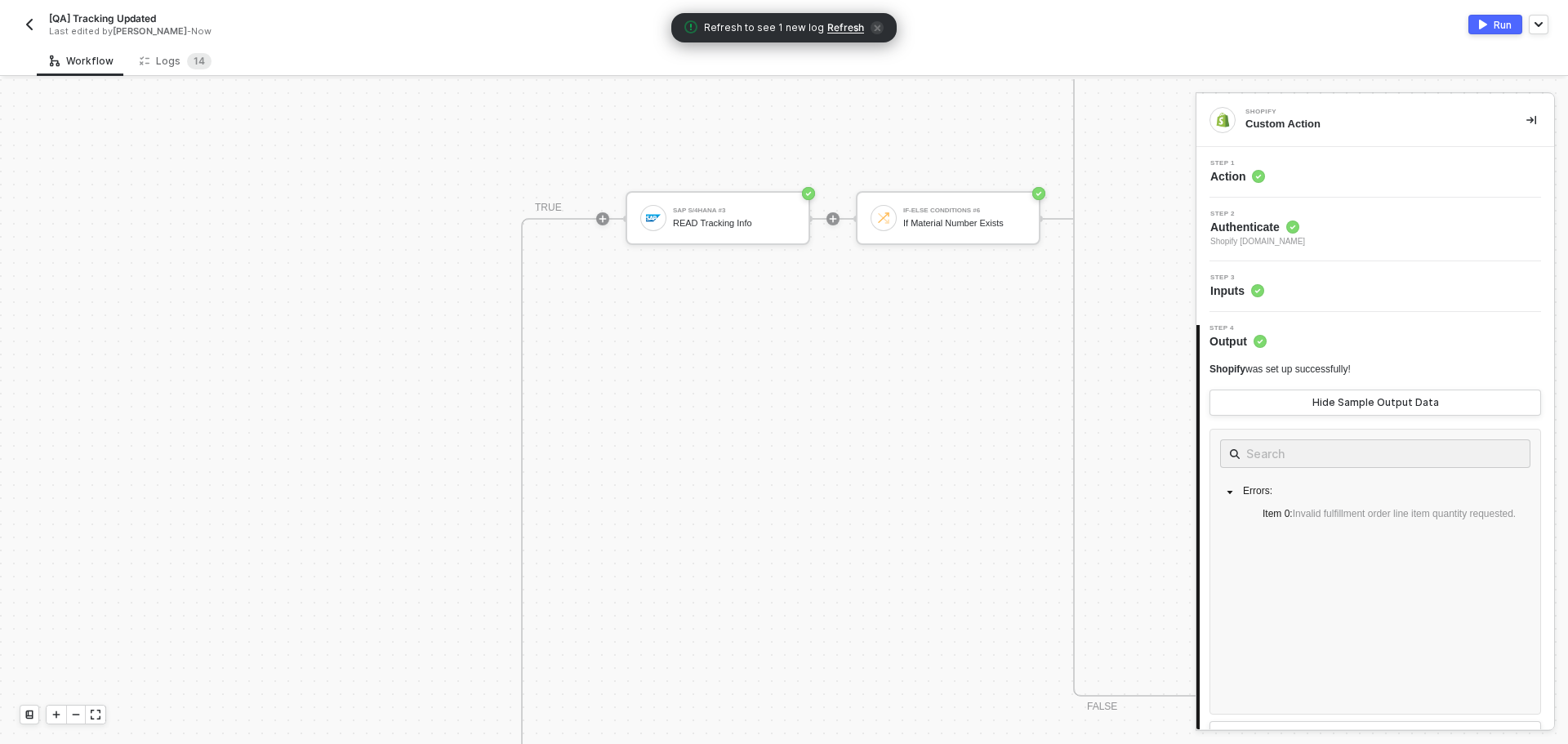
scroll to position [1064, 177]
click at [839, 30] on span "Refresh" at bounding box center [846, 27] width 37 height 13
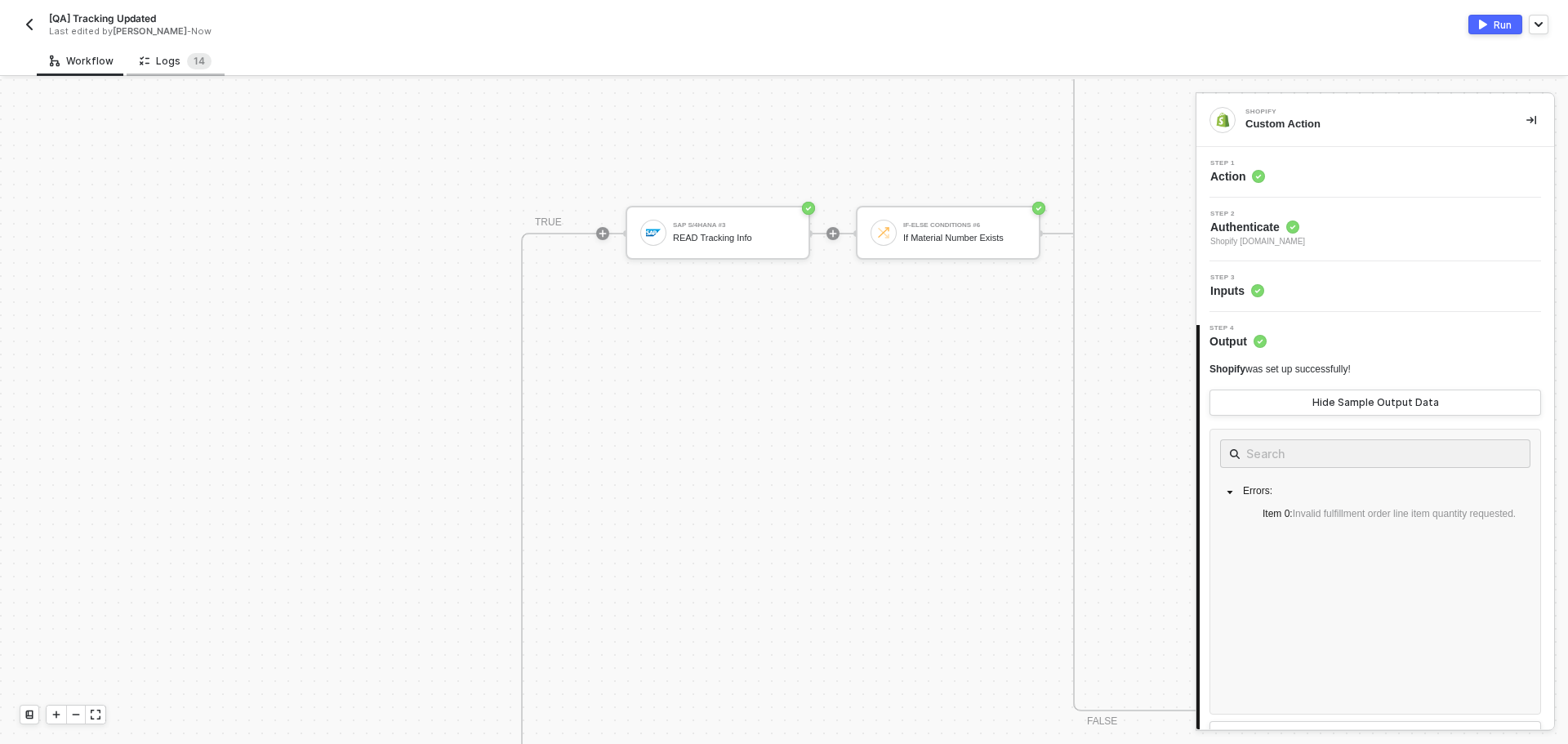
click at [179, 65] on div "Logs 1 4" at bounding box center [176, 62] width 72 height 17
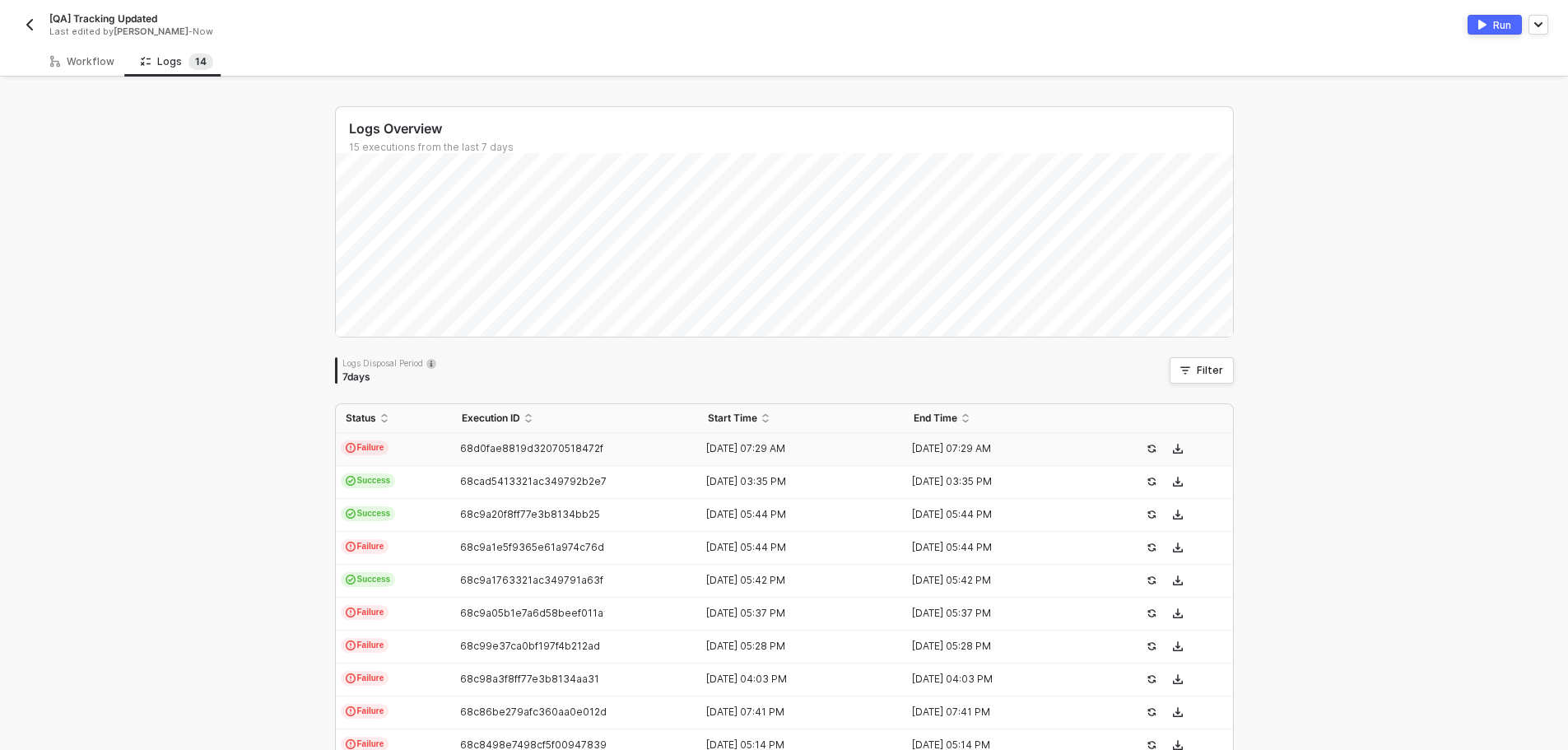
click at [505, 441] on td "68d0fae8819d32070518472f" at bounding box center [575, 448] width 247 height 33
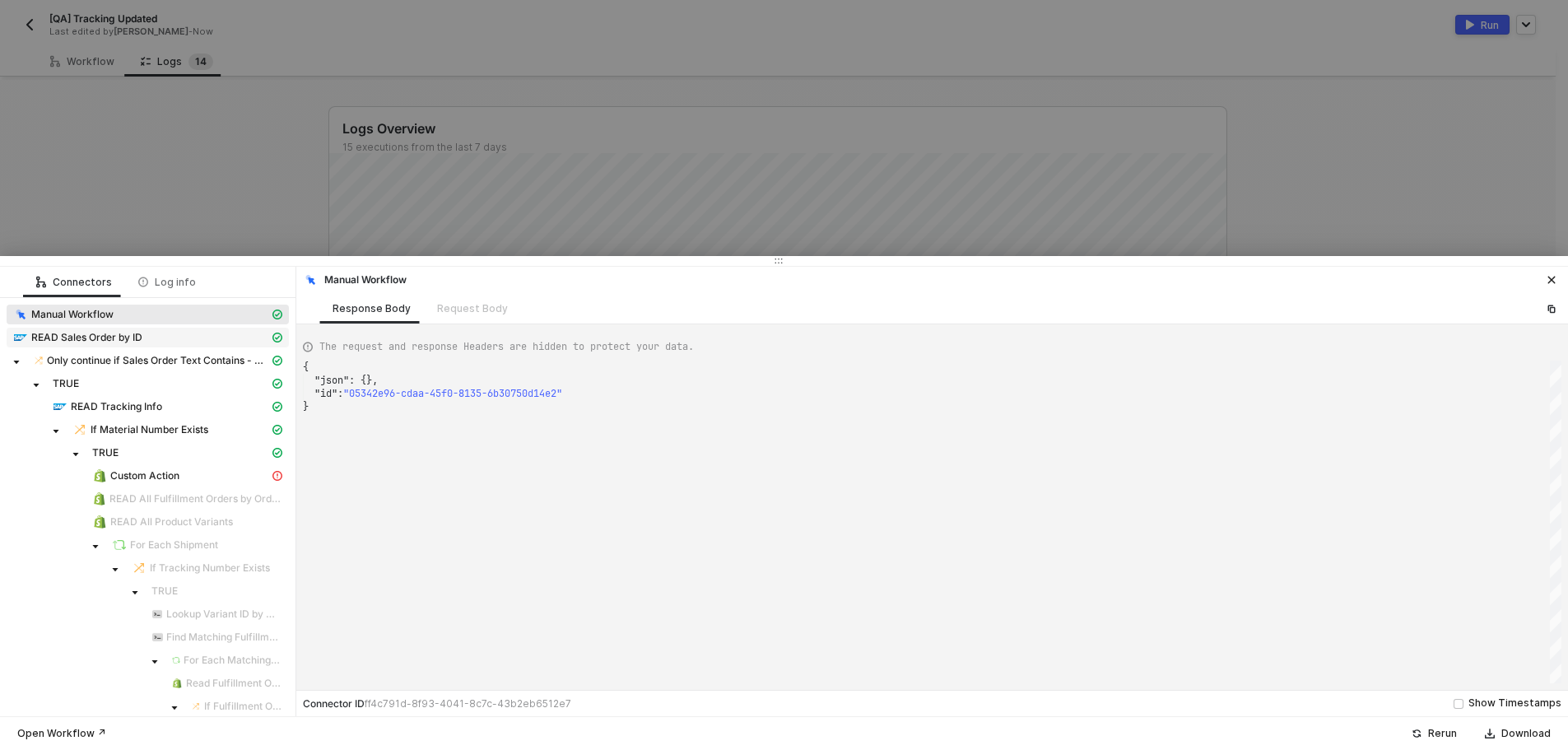
click at [221, 330] on div "READ Sales Order by ID" at bounding box center [141, 338] width 256 height 15
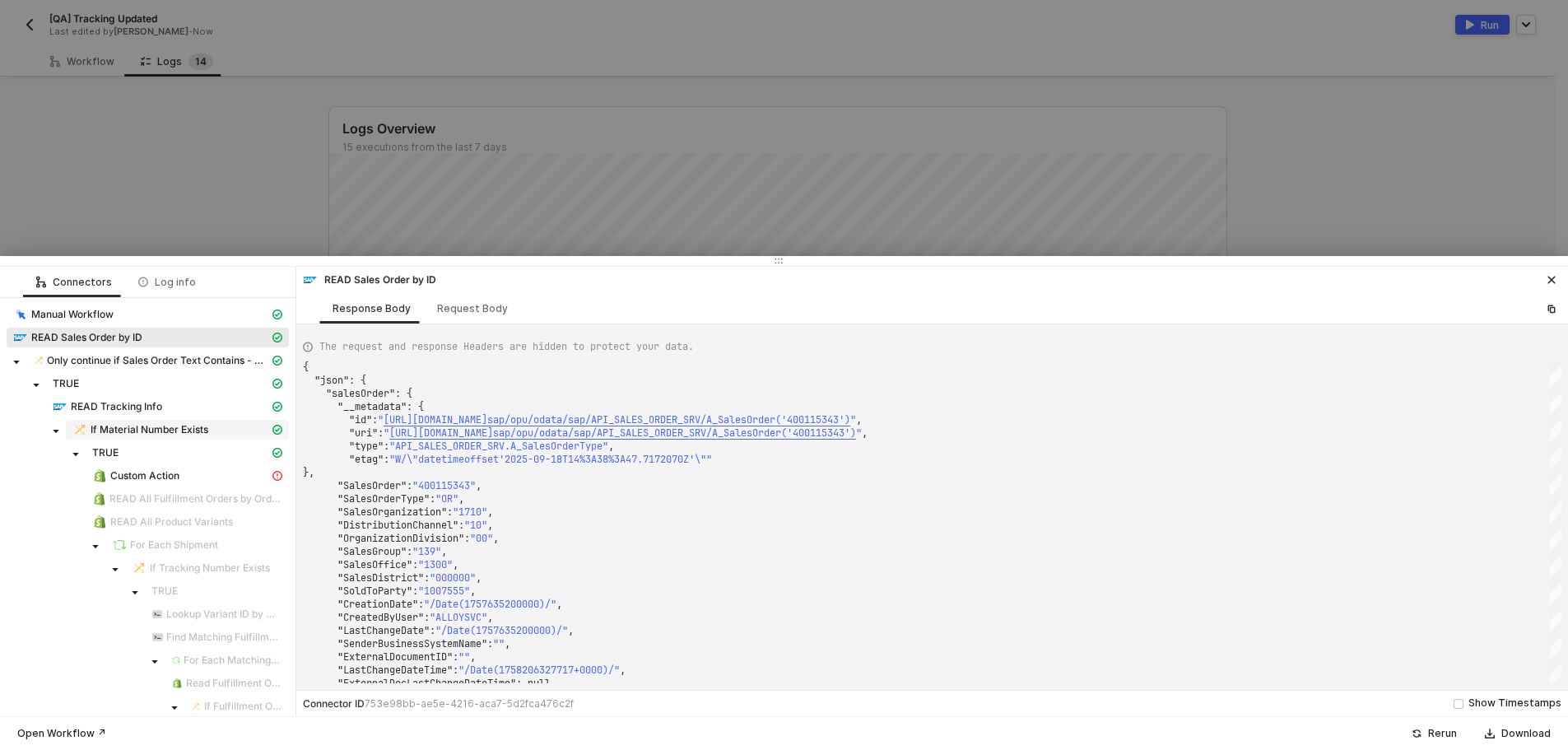
click at [194, 433] on span "If Material Number Exists" at bounding box center [149, 430] width 118 height 13
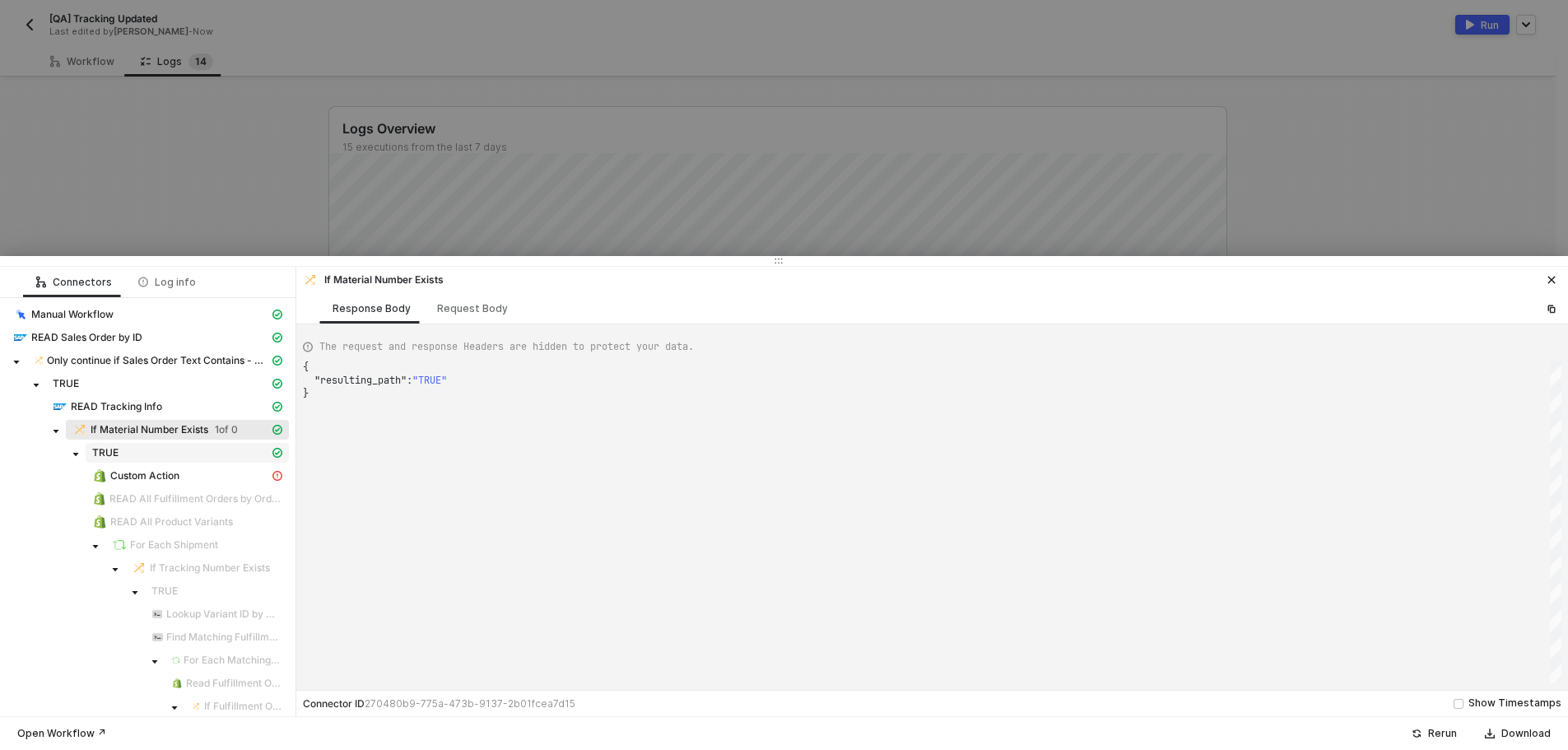
click at [192, 452] on div "TRUE" at bounding box center [181, 453] width 177 height 13
click at [187, 475] on div "Custom Action" at bounding box center [181, 476] width 177 height 15
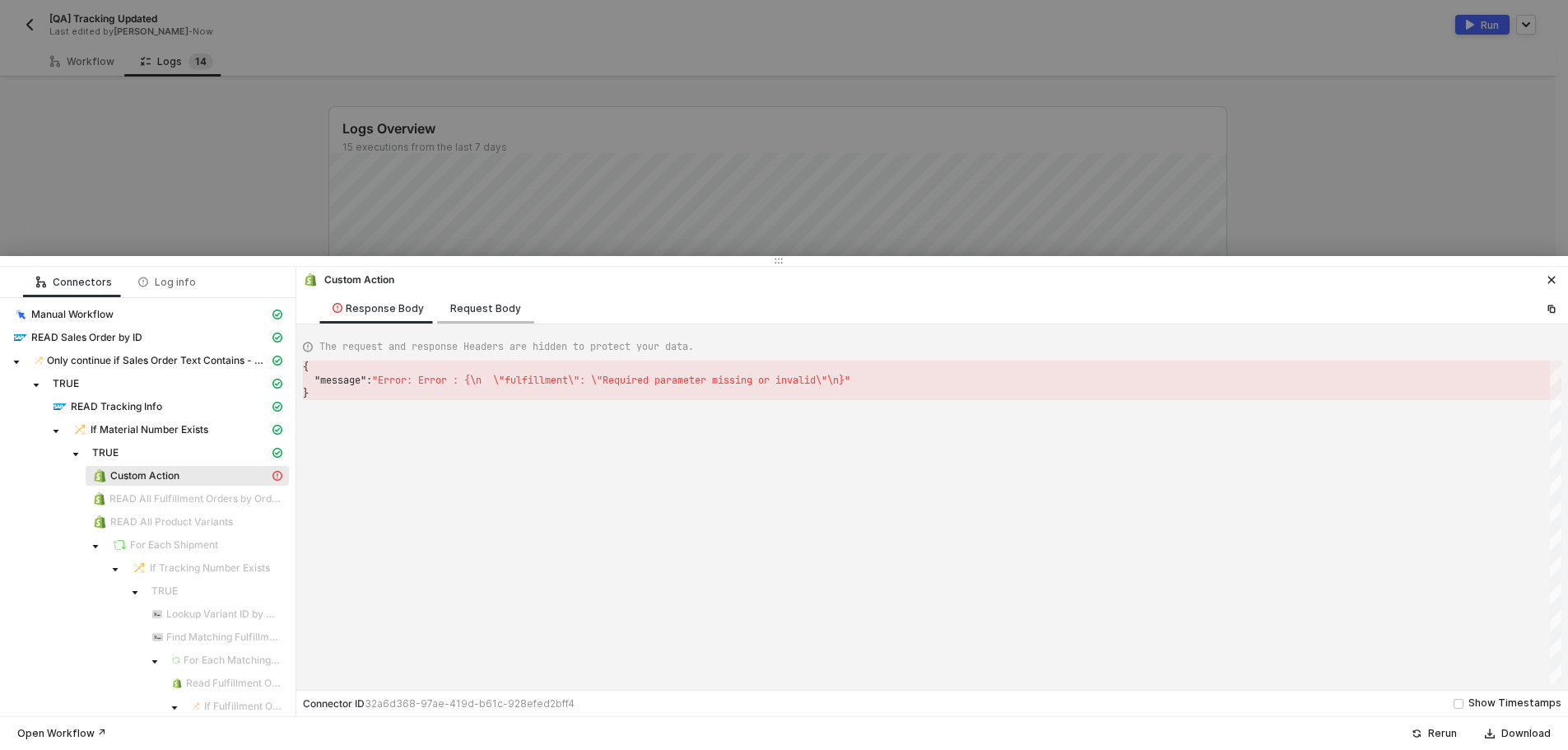
click at [469, 312] on div "Request Body" at bounding box center [485, 309] width 71 height 13
type textarea "{ "keyValuePairs": [], "requestMethod": "POST", "url": "/2025-07/fulfillments.j…"
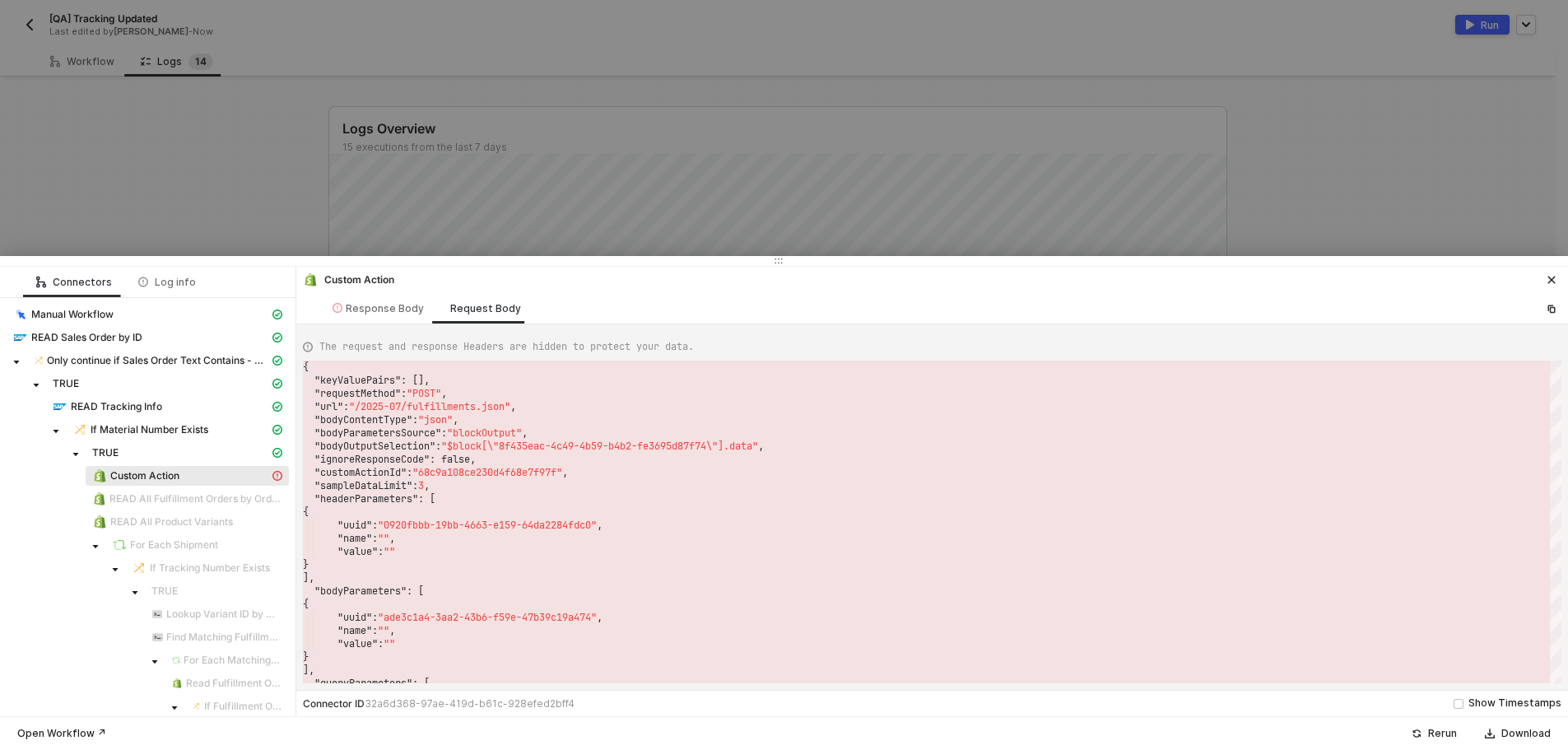
click at [150, 194] on div at bounding box center [784, 375] width 1568 height 750
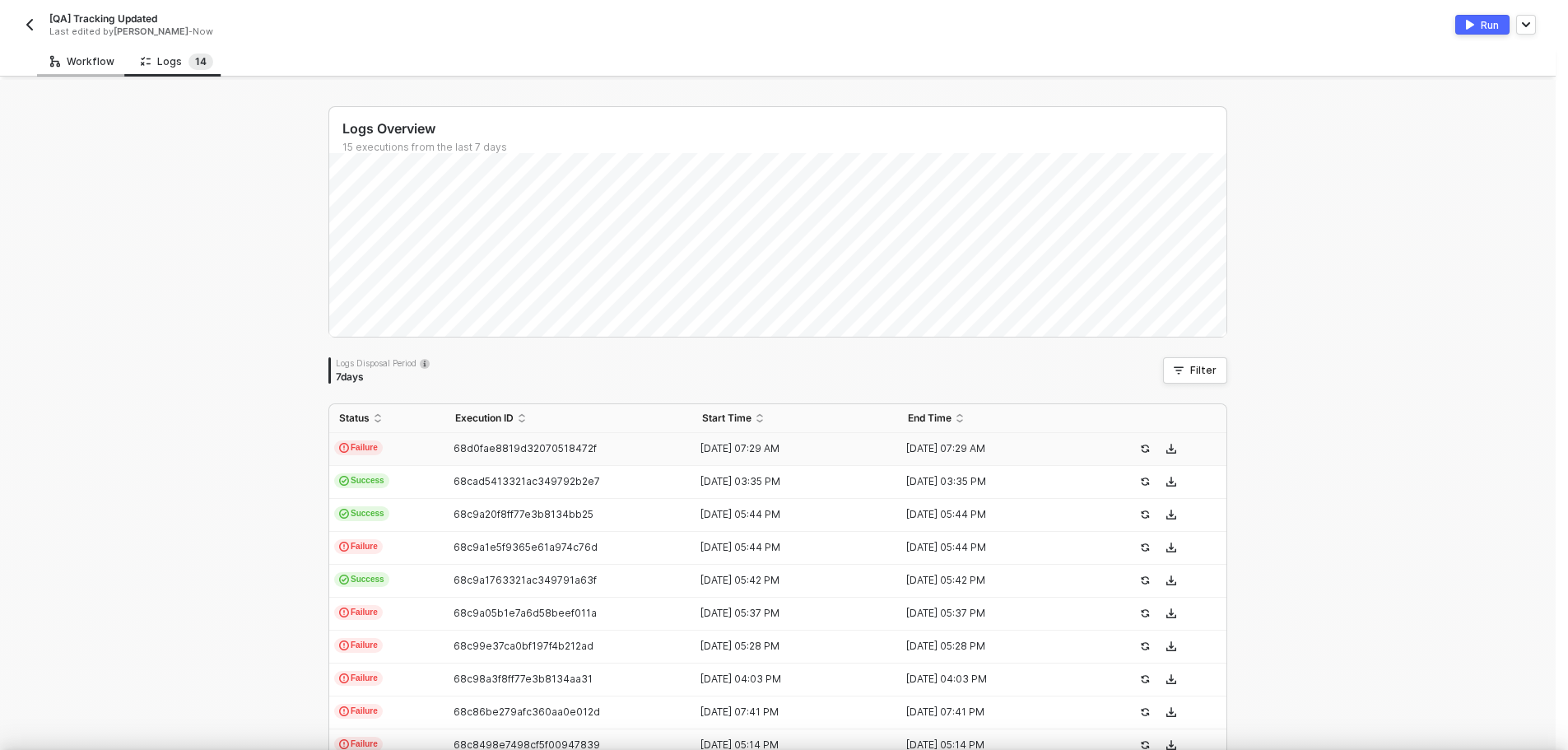
click at [62, 64] on div "Workflow" at bounding box center [82, 62] width 64 height 13
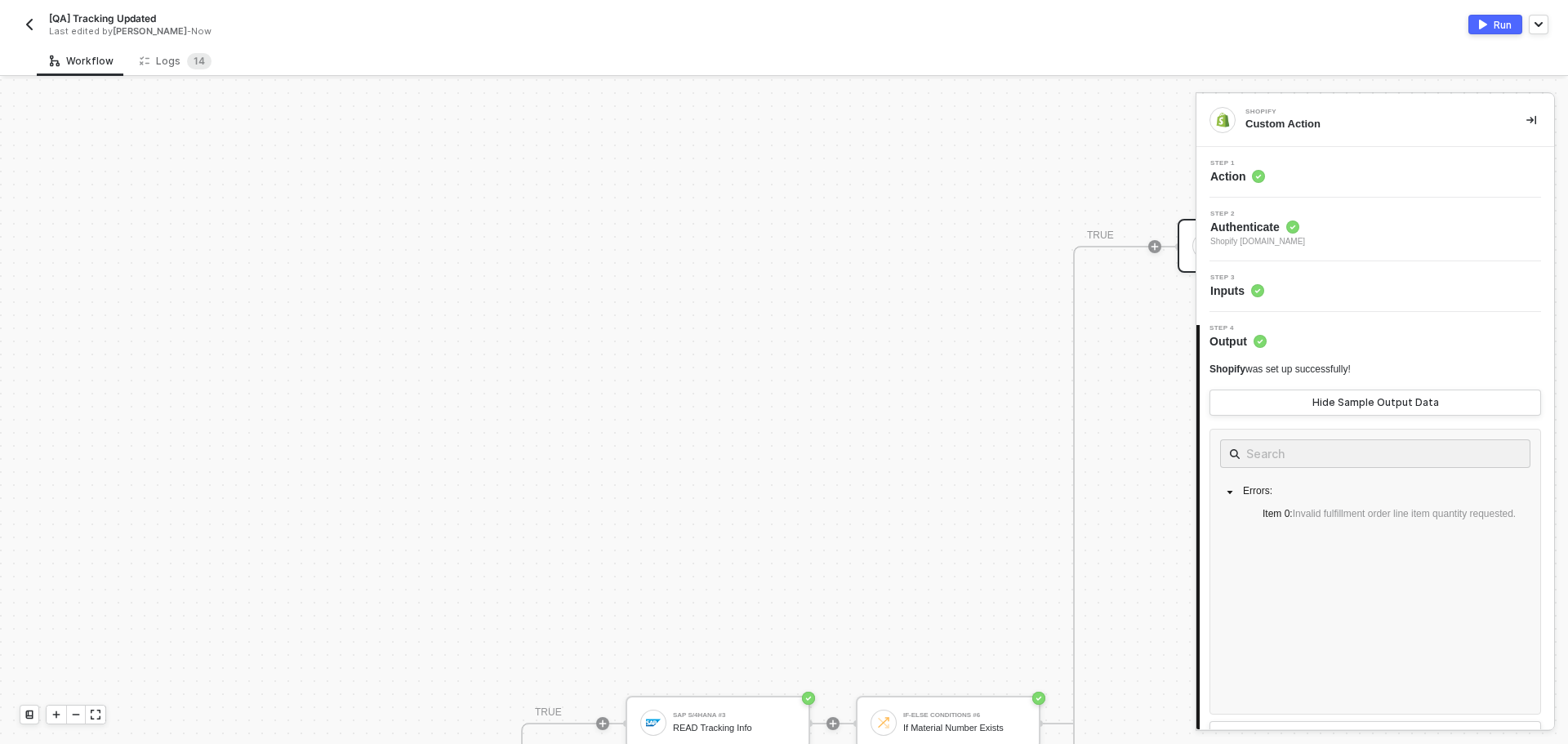
scroll to position [574, 966]
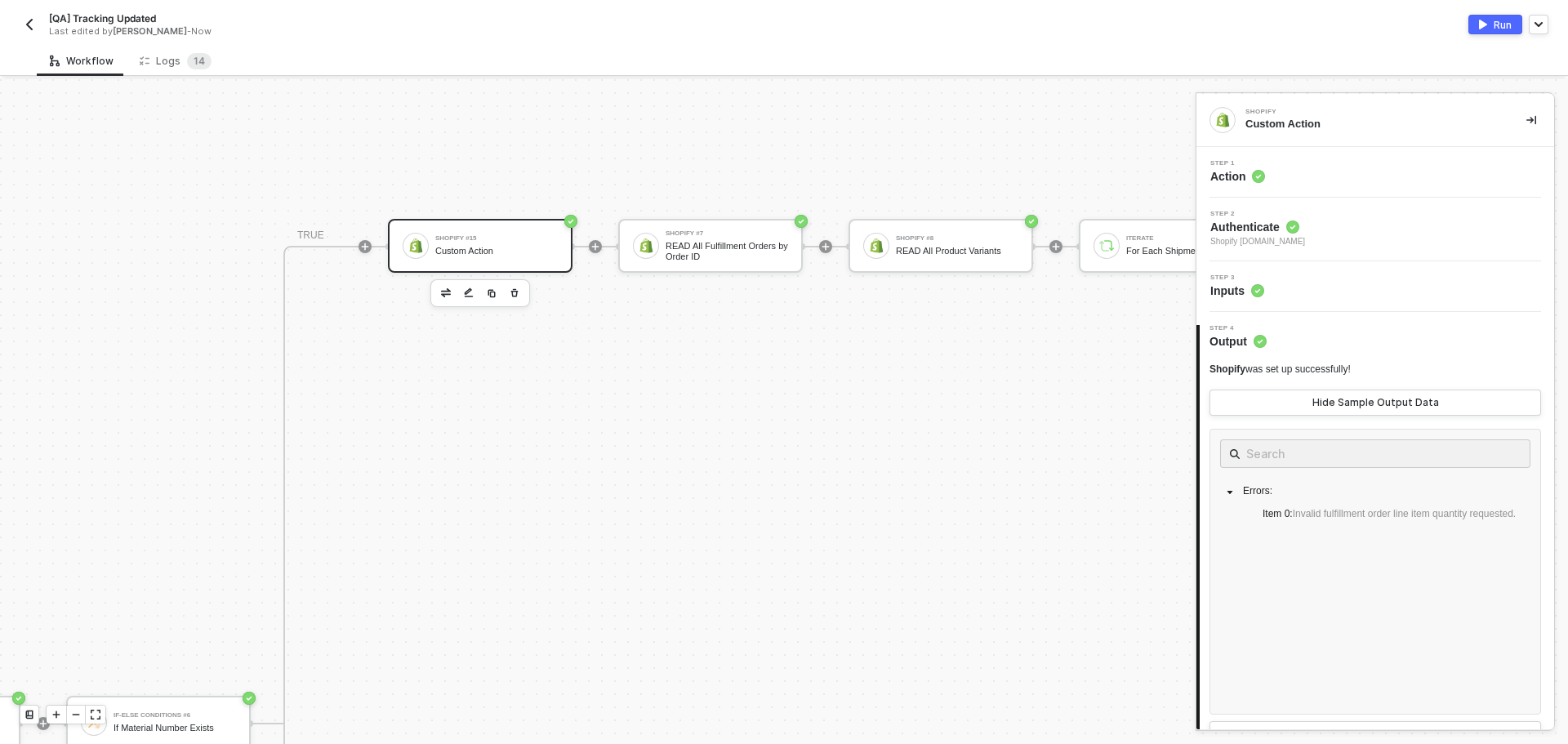
click at [1356, 154] on div "Step 1 Action" at bounding box center [1375, 172] width 358 height 51
click at [1363, 176] on div "Step 1 Action" at bounding box center [1377, 172] width 353 height 24
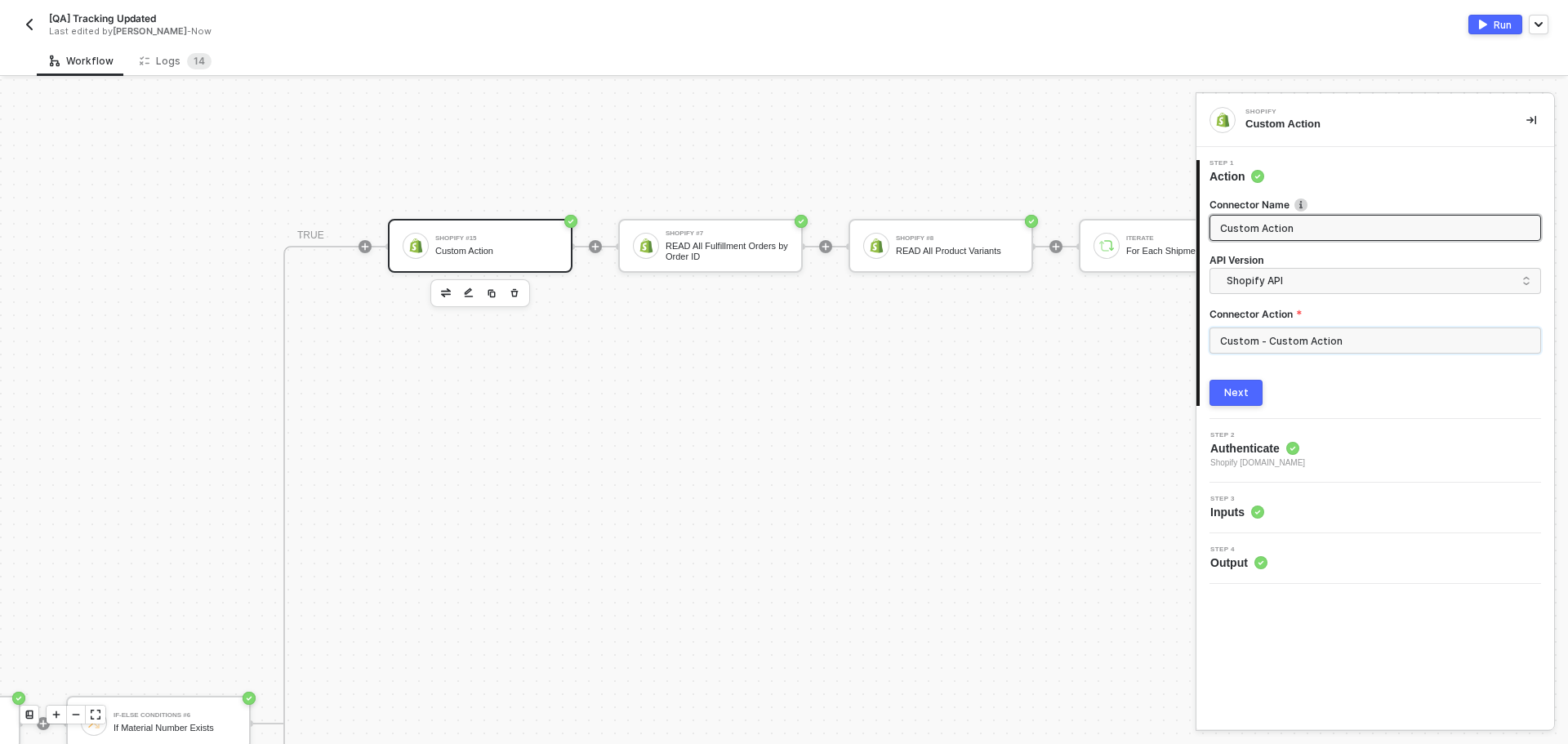
click at [1296, 341] on input "Custom - Custom Action" at bounding box center [1375, 340] width 332 height 26
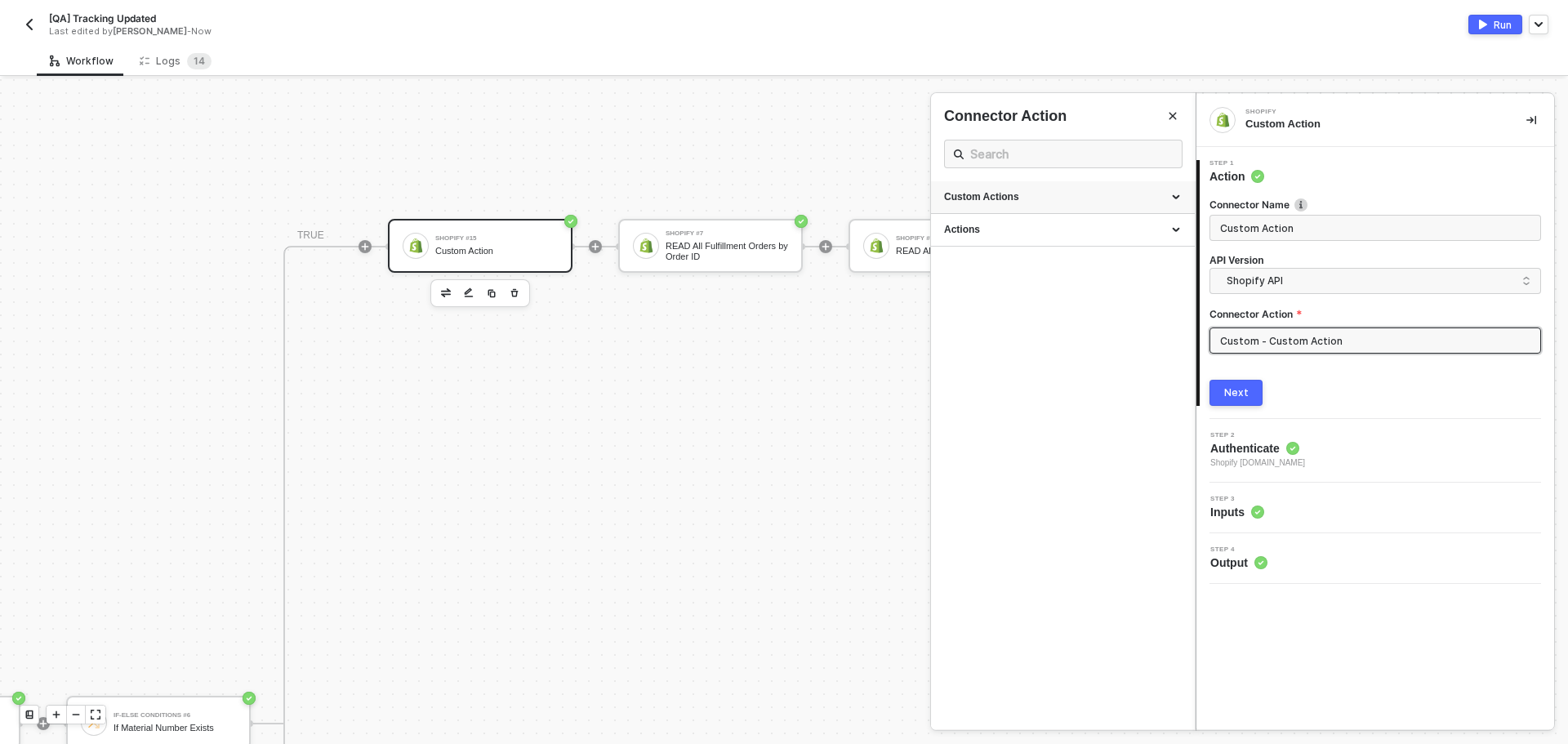
click at [1094, 199] on div "Custom Actions" at bounding box center [1063, 197] width 238 height 14
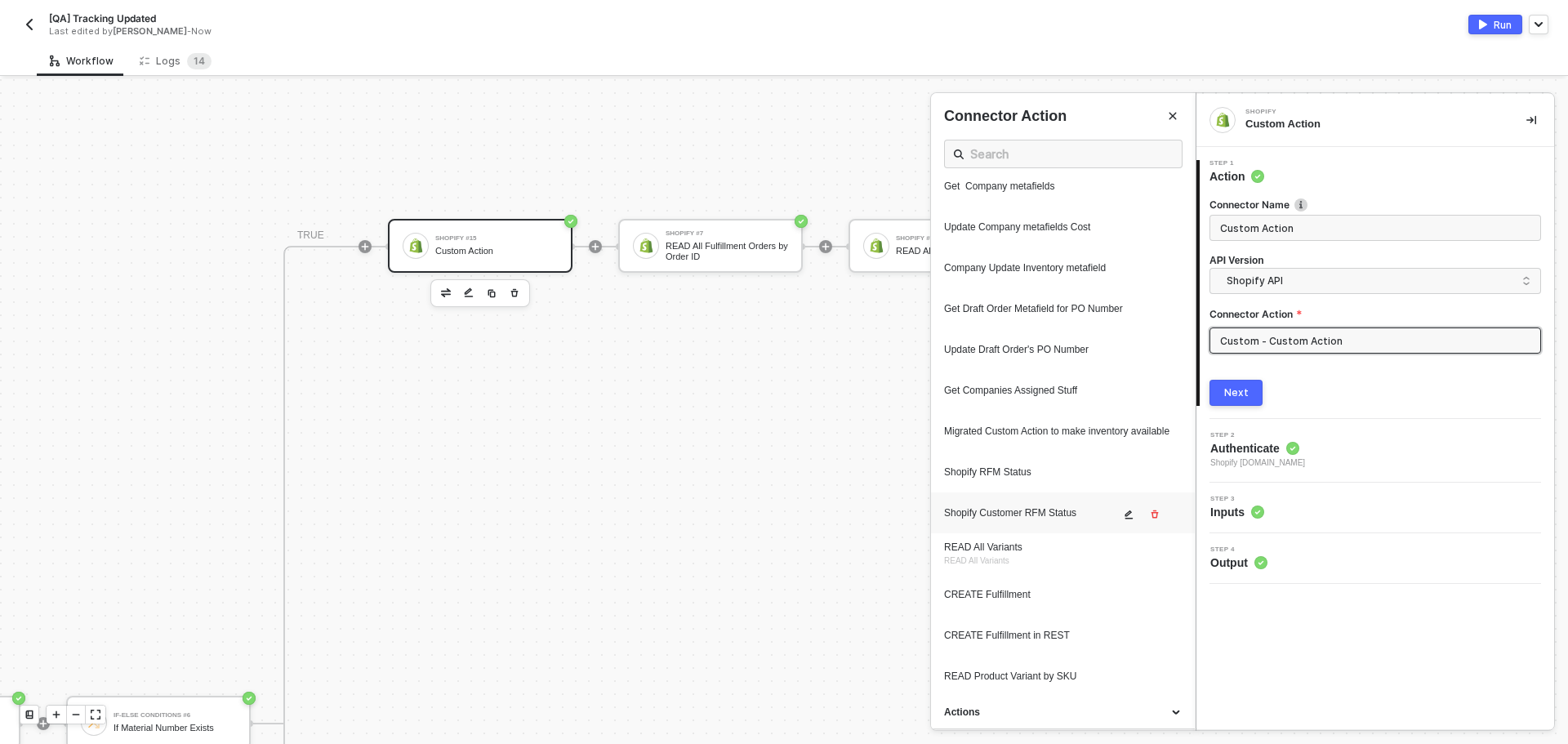
scroll to position [592, 0]
click at [1157, 716] on div "Actions" at bounding box center [1063, 712] width 238 height 14
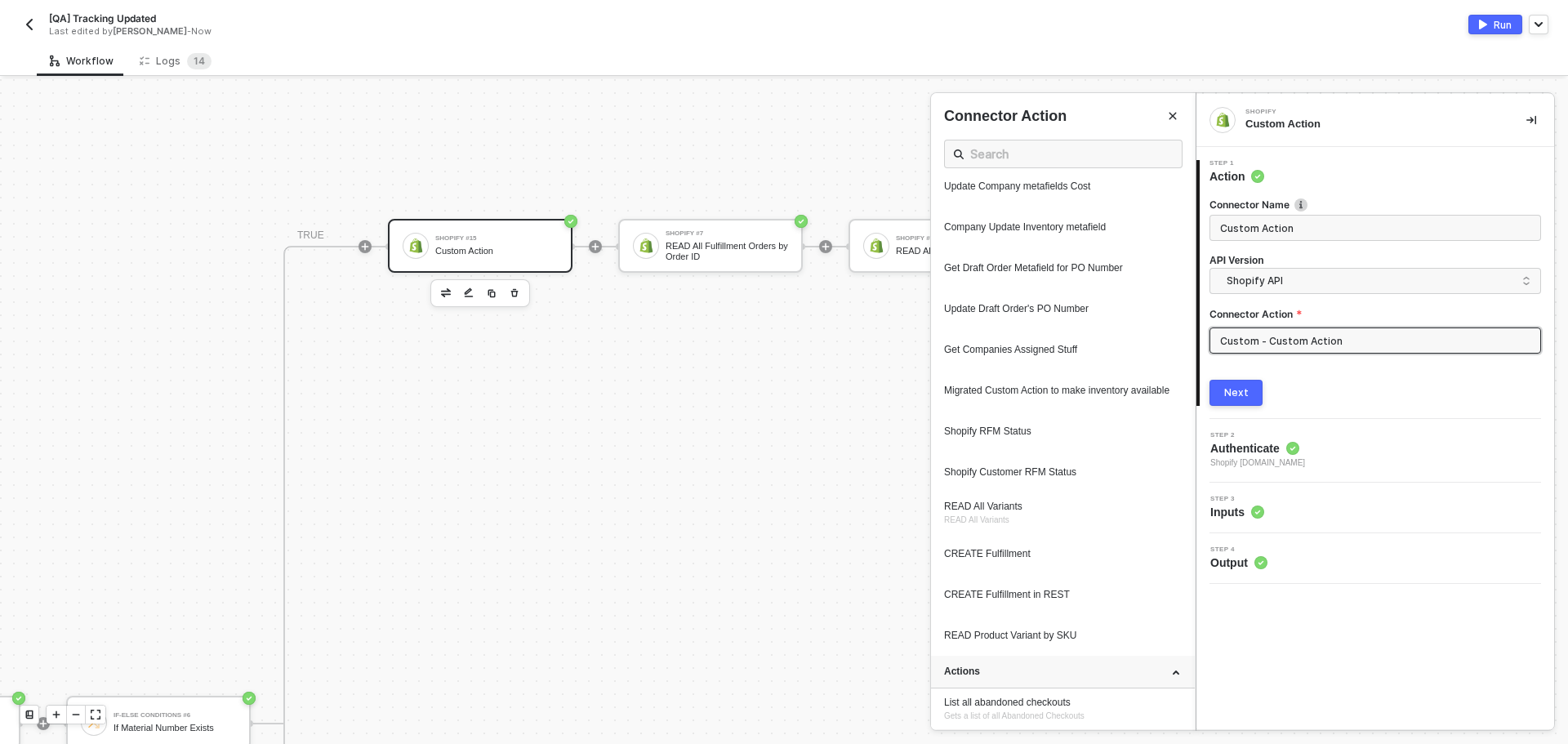
click at [1155, 667] on div "Actions" at bounding box center [1063, 672] width 238 height 14
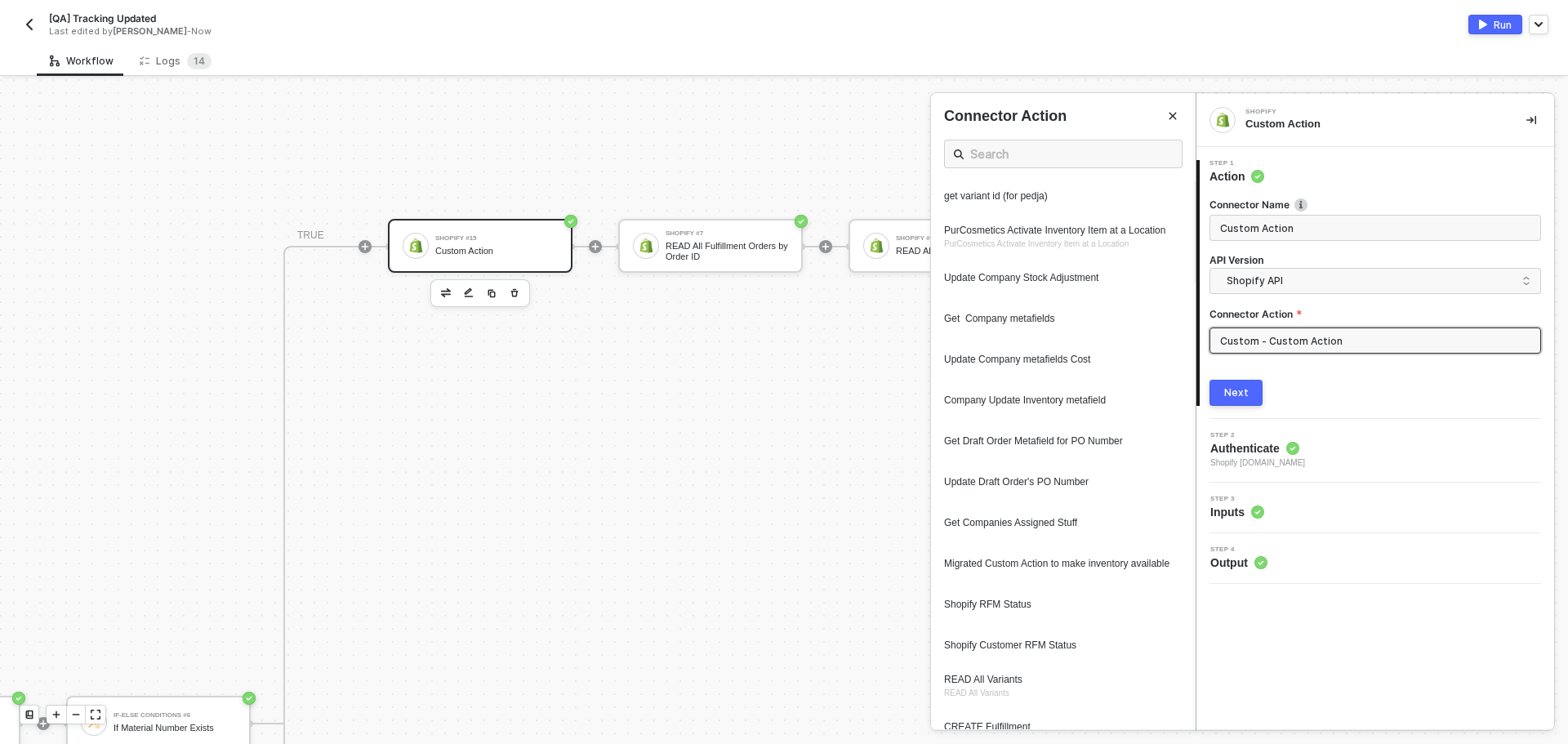
scroll to position [428, 0]
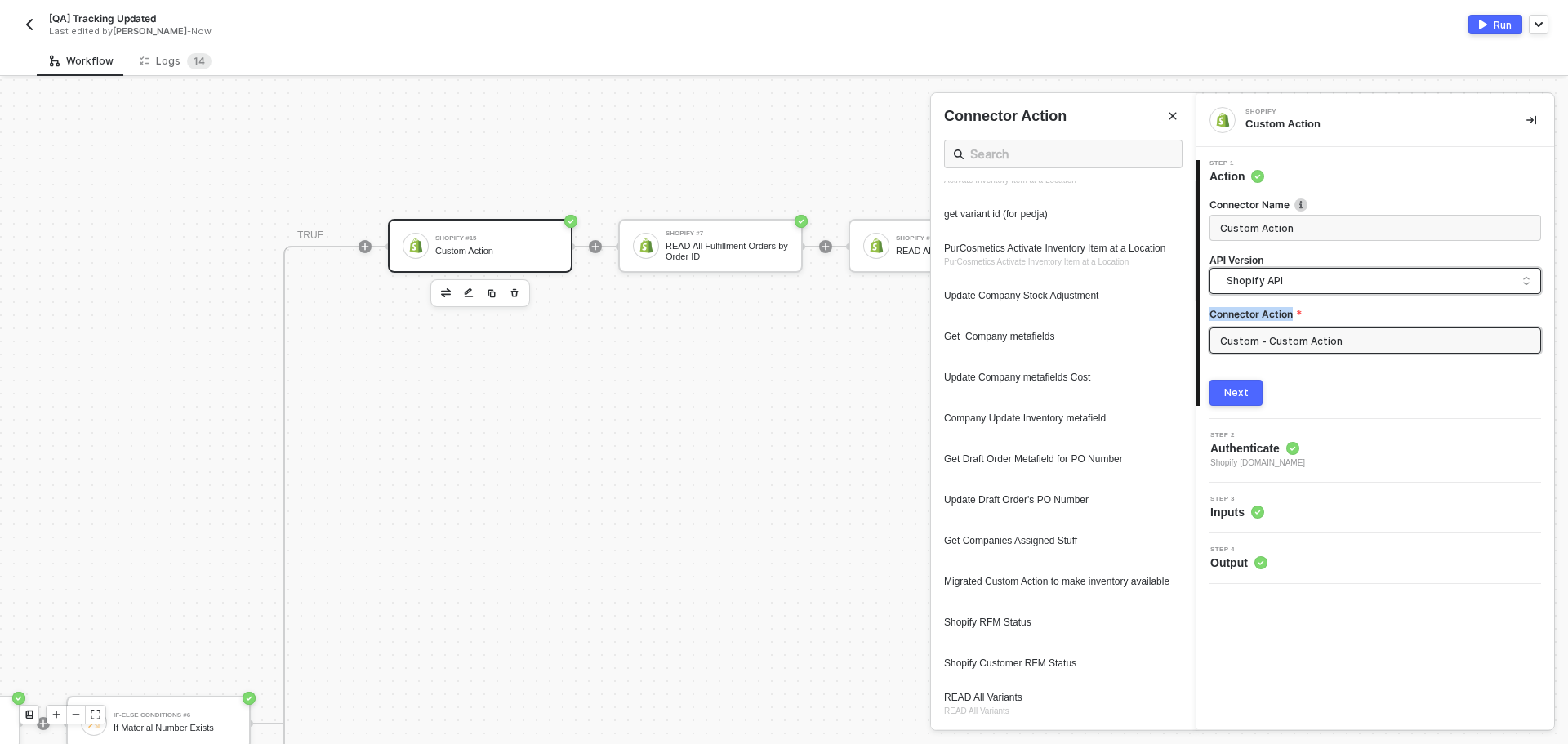
click at [1353, 287] on div "Connector Name Custom Action API Version Shopify API Connector Action Custom - …" at bounding box center [1375, 282] width 332 height 169
click at [1353, 286] on span "Shopify API" at bounding box center [1379, 281] width 304 height 18
click at [1327, 320] on div "Shopify API" at bounding box center [1375, 317] width 304 height 16
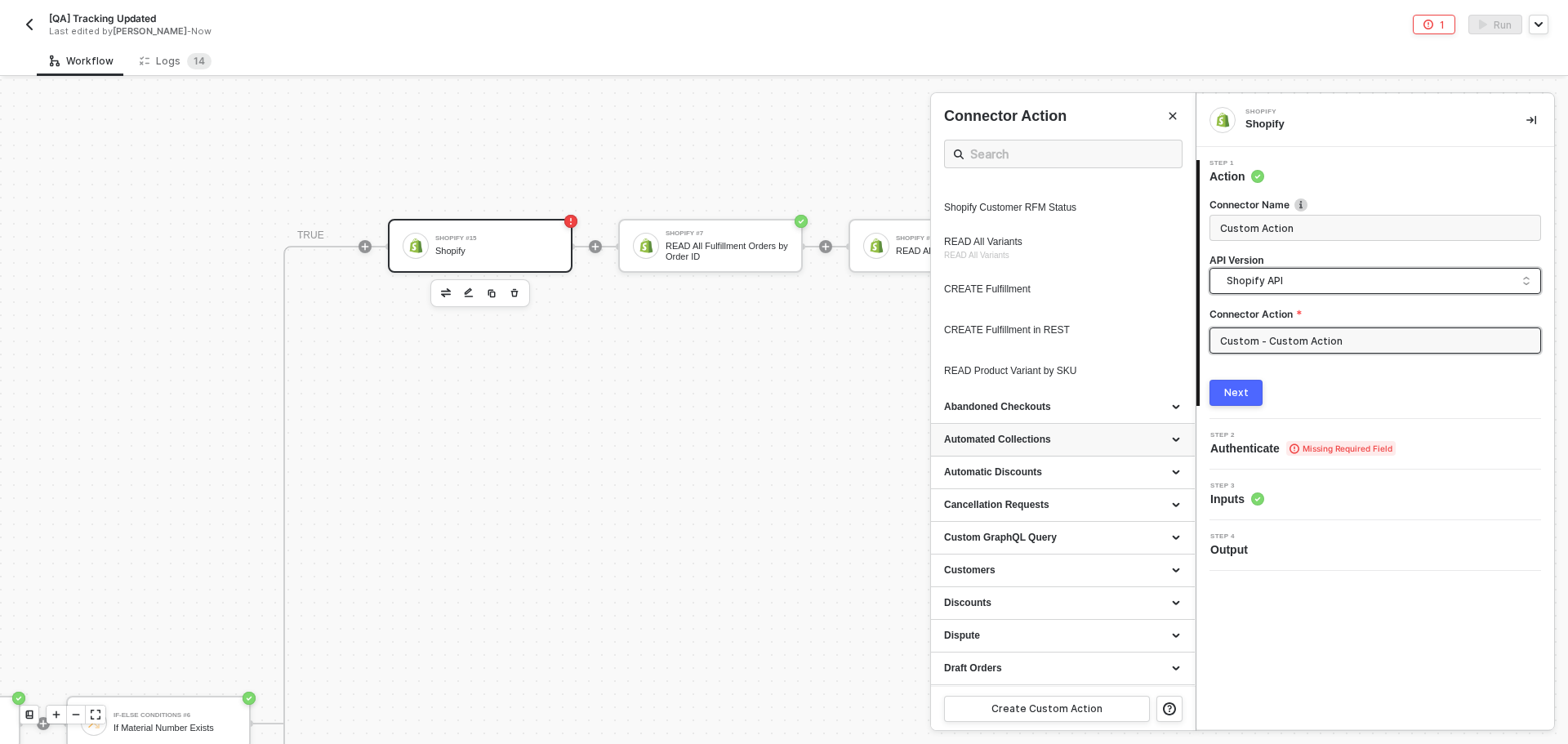
scroll to position [898, 0]
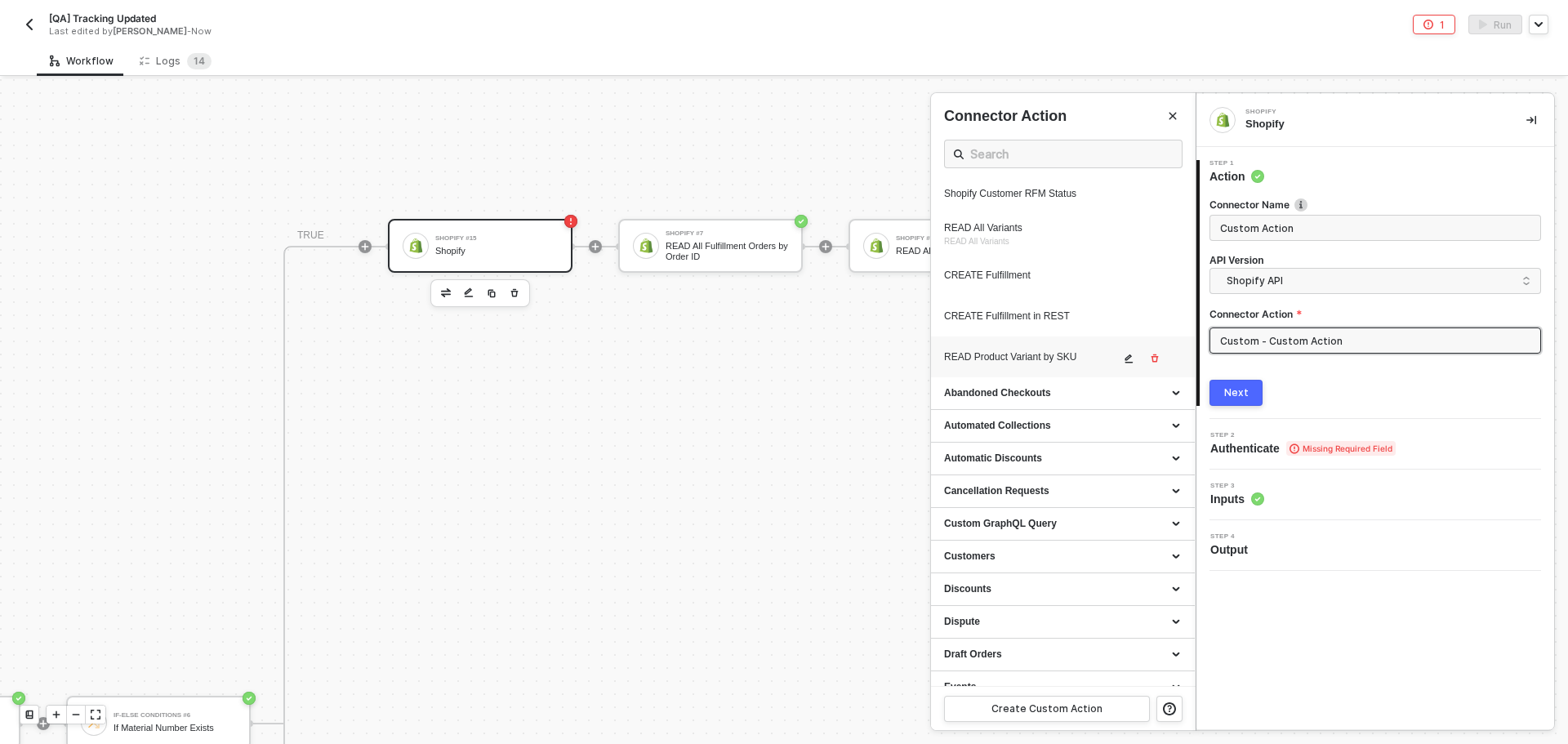
click at [1014, 364] on div "READ Product Variant by SKU" at bounding box center [1032, 357] width 176 height 14
type input "Custom - READ Product Variant by SKU"
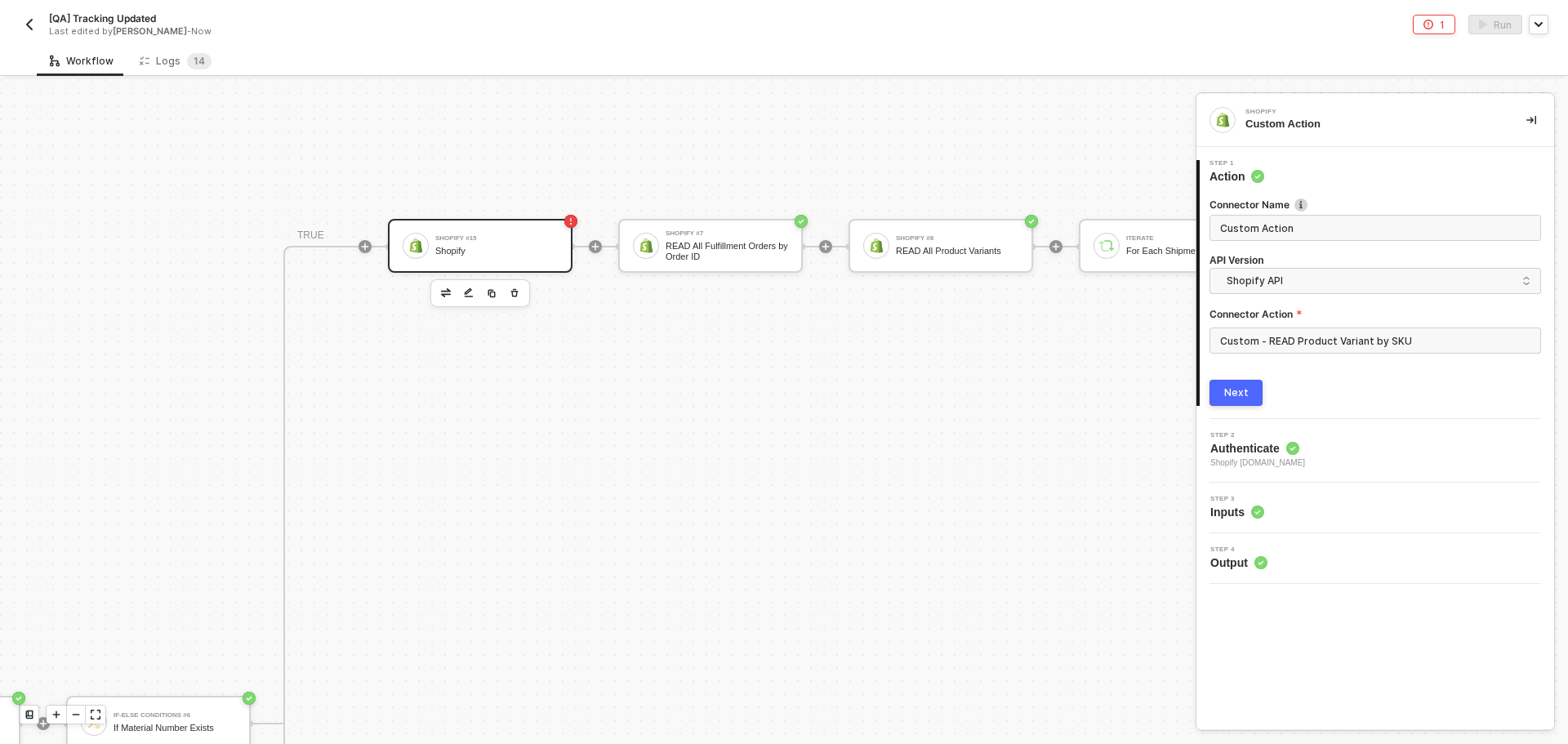
click at [1247, 405] on button "Next" at bounding box center [1236, 392] width 53 height 26
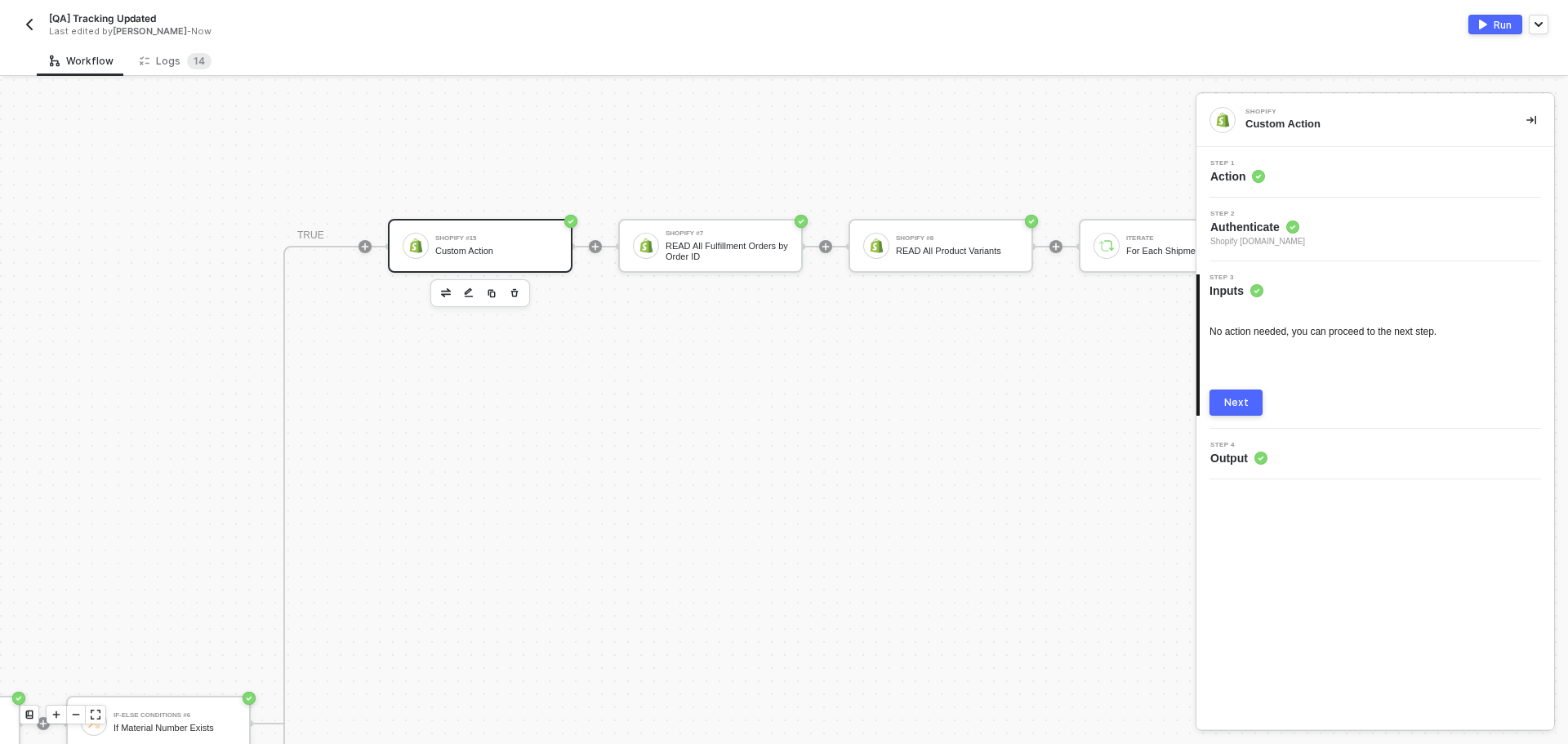
click at [1238, 402] on div "Next" at bounding box center [1236, 402] width 24 height 13
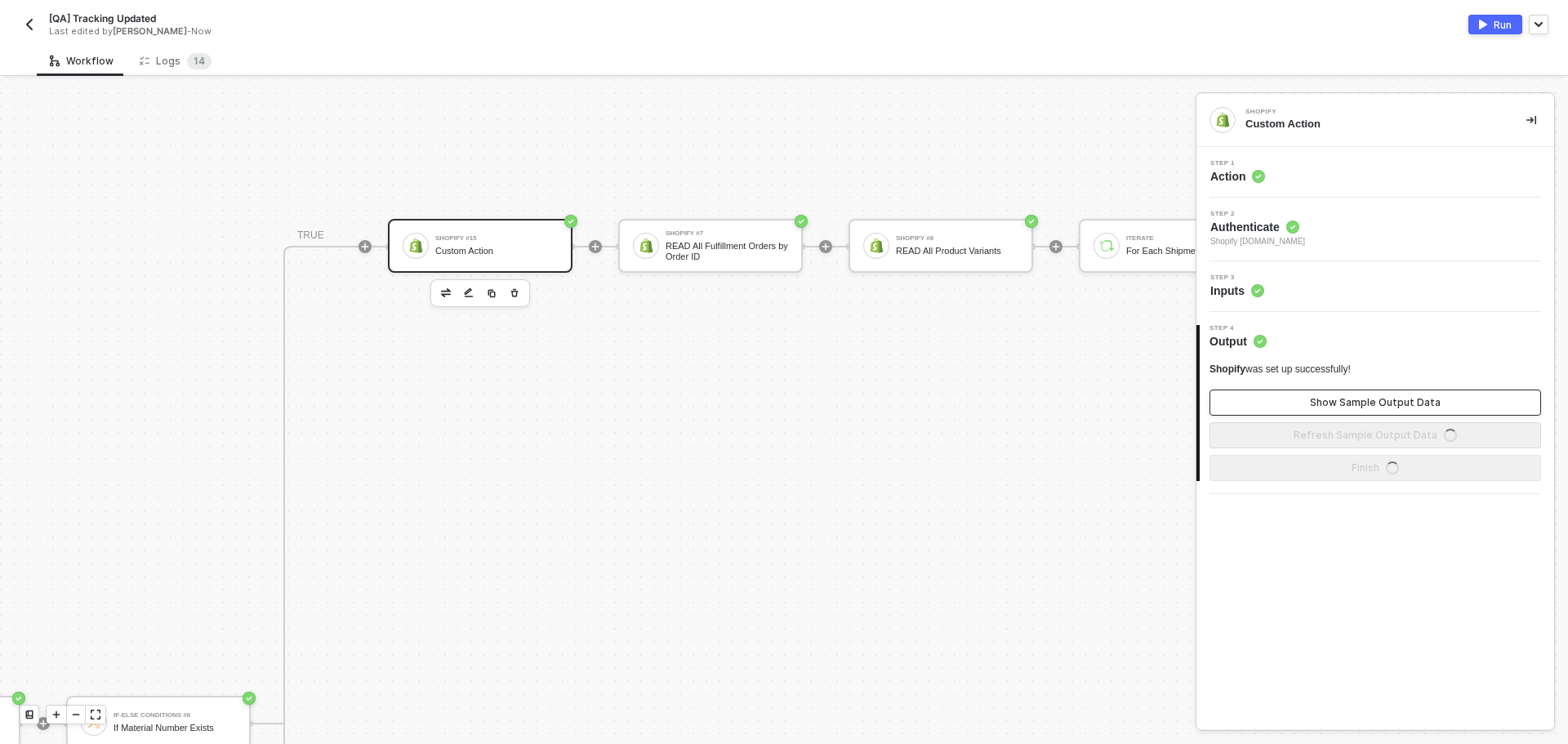
click at [1319, 401] on div "Show Sample Output Data" at bounding box center [1375, 402] width 131 height 13
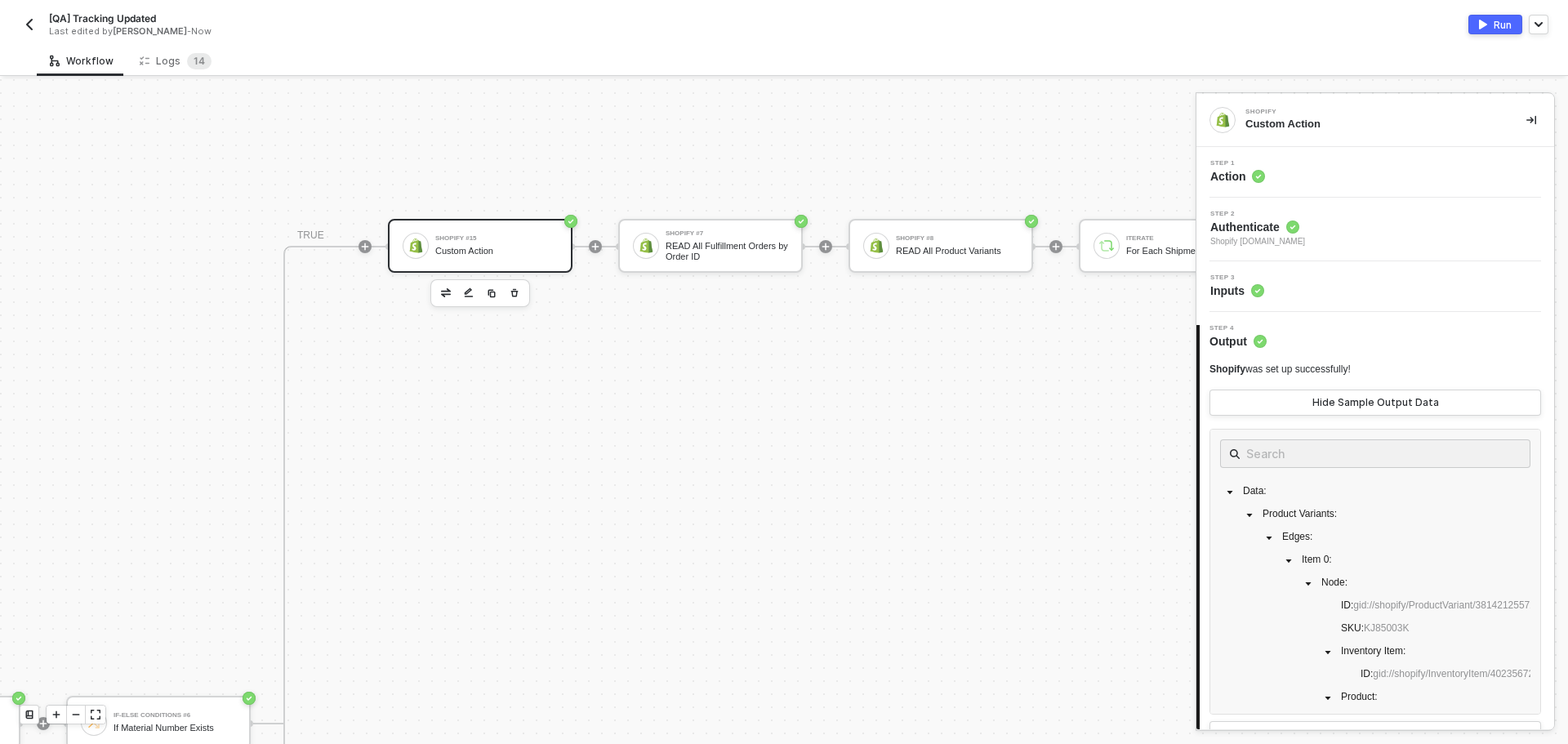
click at [1495, 25] on div "Run" at bounding box center [1503, 25] width 18 height 14
click at [178, 70] on div "Logs 1 4" at bounding box center [176, 61] width 98 height 30
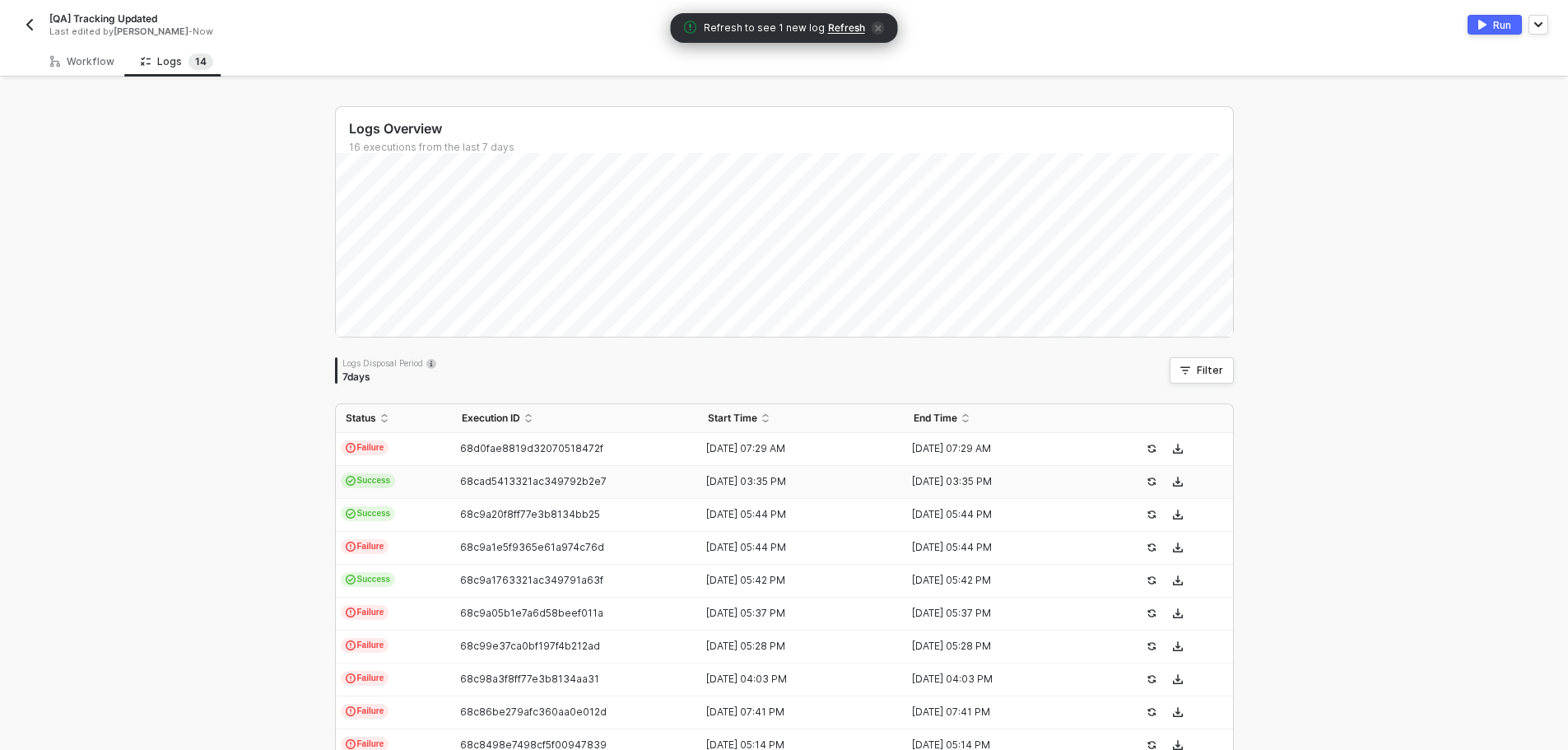
click at [847, 35] on span "Refresh to see 1 new log Refresh" at bounding box center [784, 29] width 201 height 17
click at [847, 26] on span "Refresh" at bounding box center [847, 28] width 37 height 13
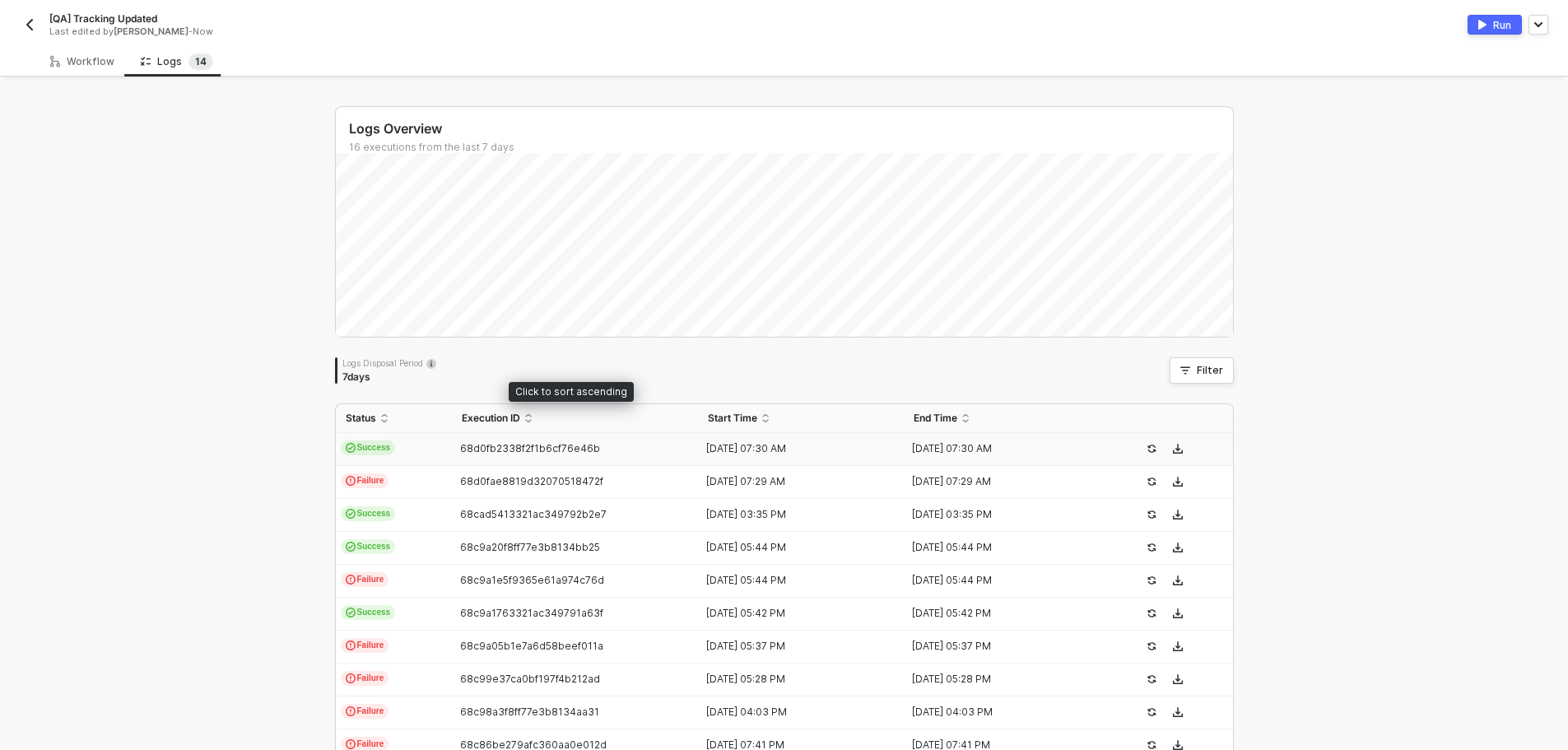
click at [517, 446] on span "68d0fb2338f2f1b6cf76e46b" at bounding box center [530, 448] width 140 height 13
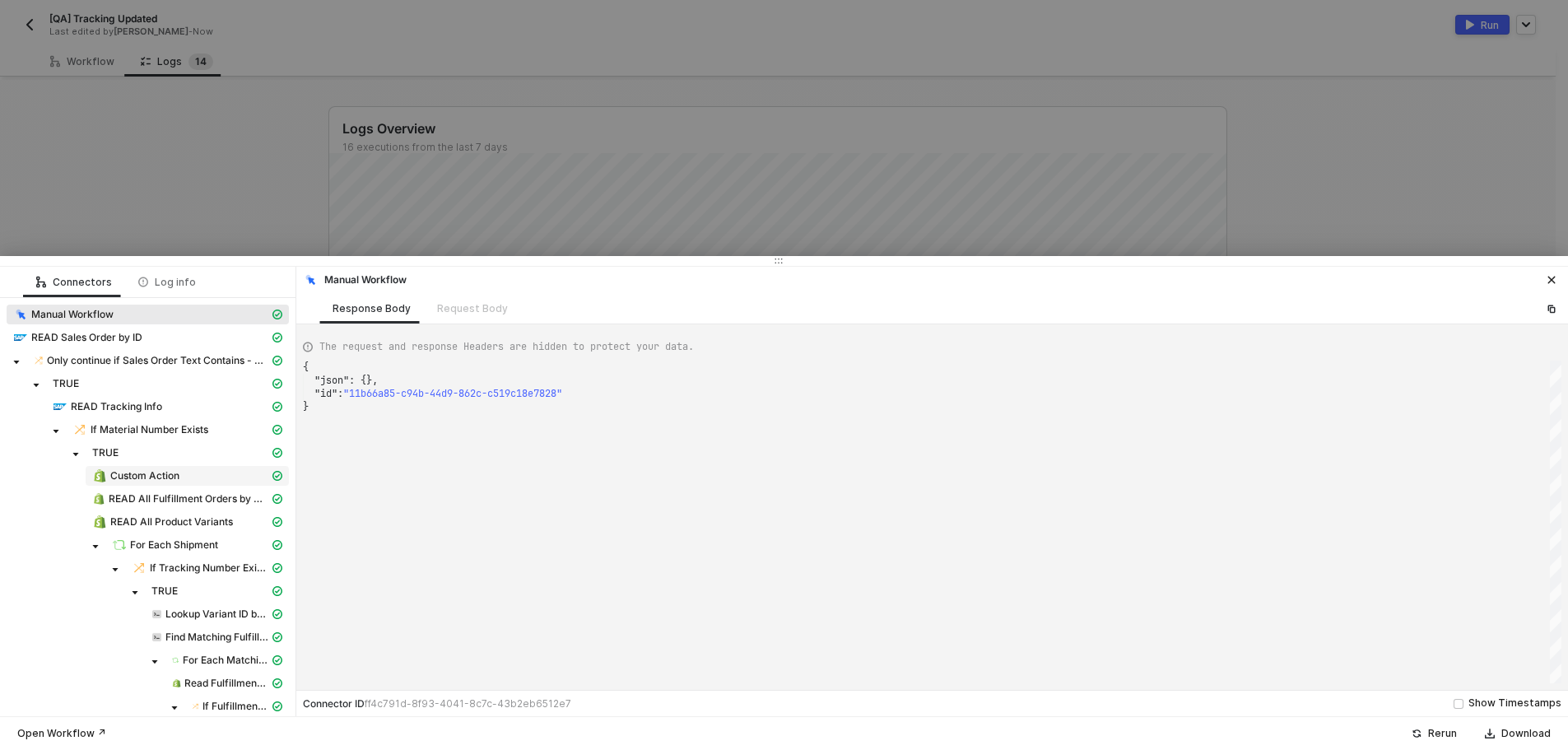
click at [191, 476] on div "Custom Action" at bounding box center [181, 476] width 177 height 15
type textarea "{ "json": { "data": { "productVariants": { "edges": [ { "node": { "id": "gid://…"
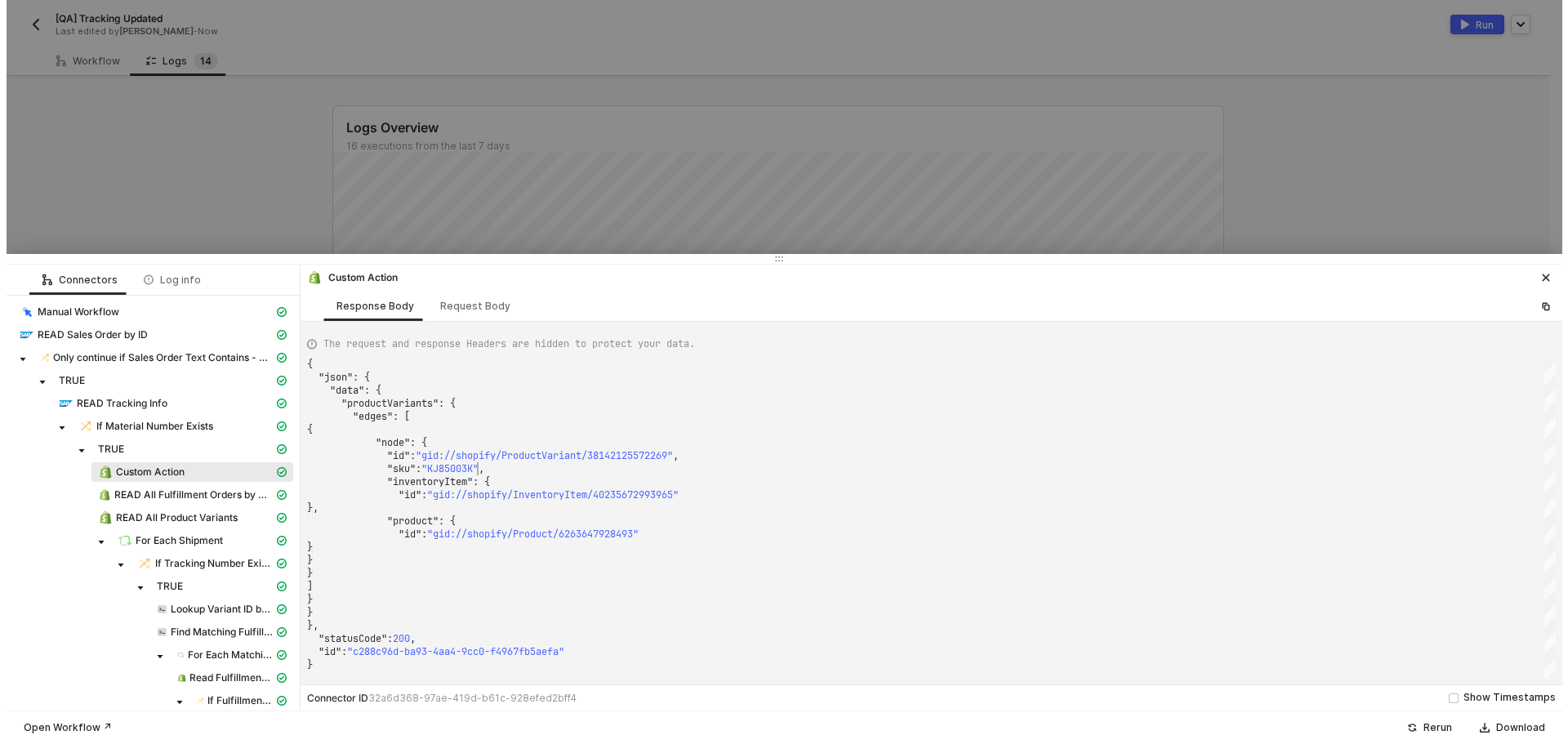
scroll to position [0, 0]
click at [472, 471] on span ""KJ85003K"" at bounding box center [443, 469] width 58 height 13
drag, startPoint x: 569, startPoint y: 216, endPoint x: 514, endPoint y: 199, distance: 57.6
click at [565, 216] on div at bounding box center [778, 372] width 1556 height 744
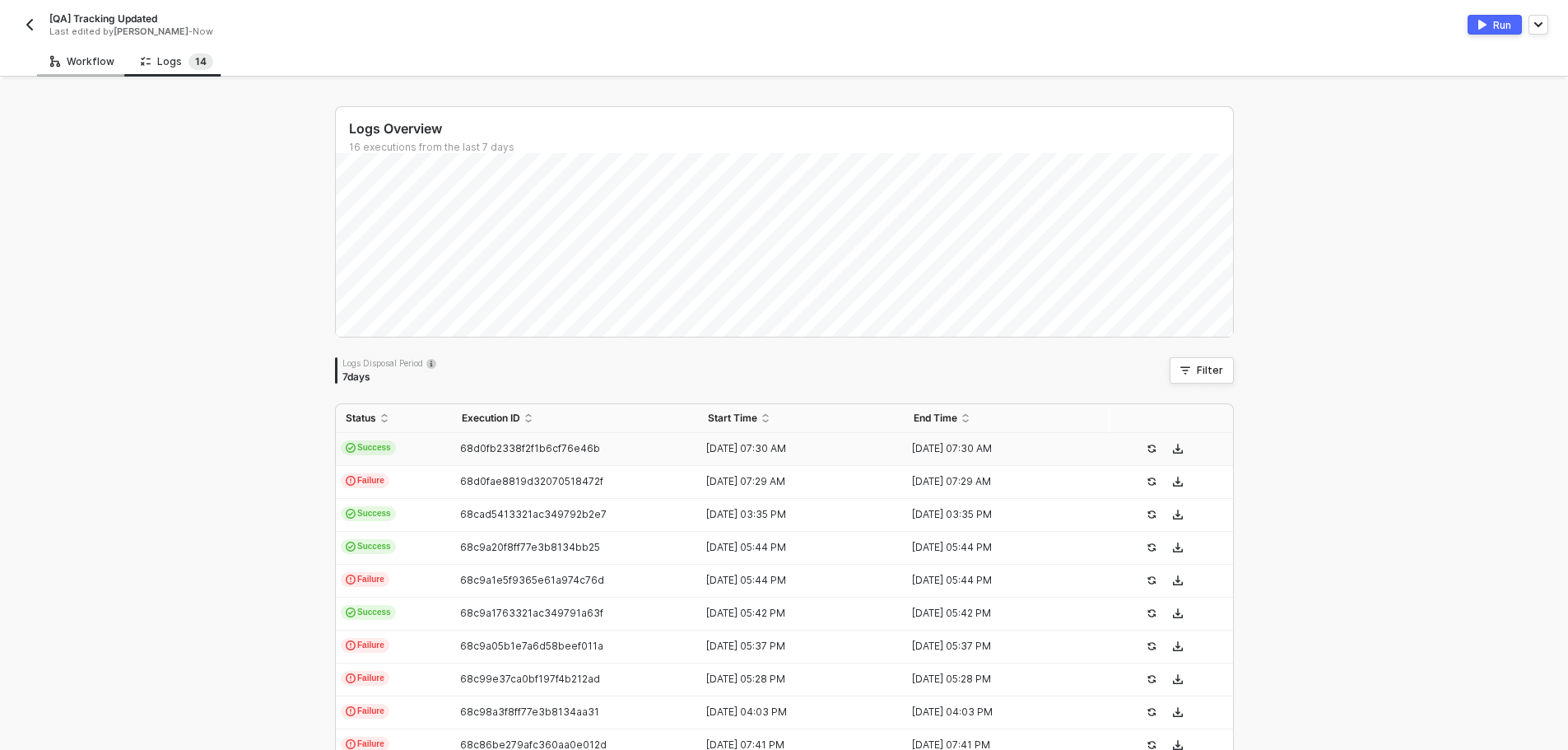
click at [97, 59] on div "Workflow" at bounding box center [82, 62] width 64 height 13
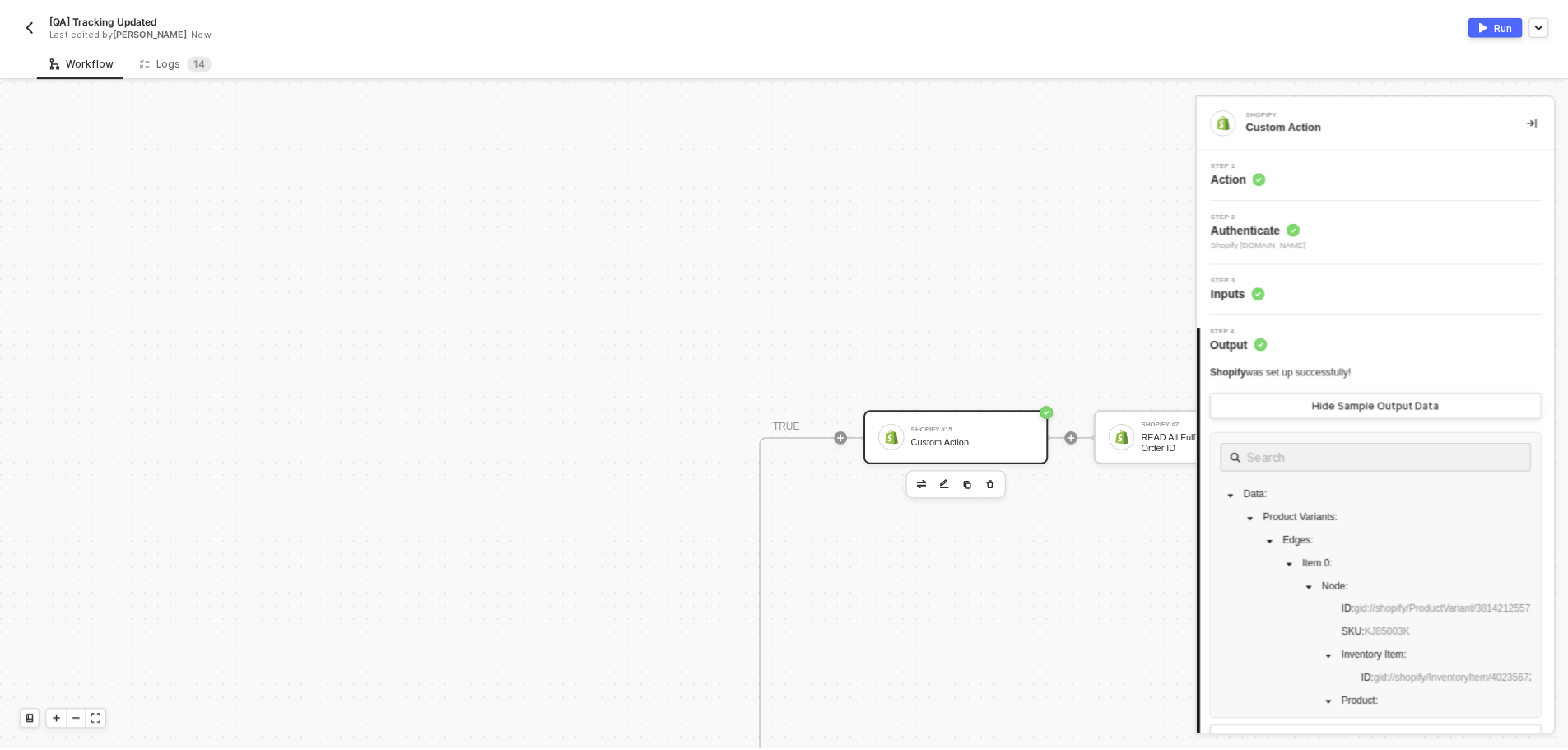
scroll to position [249, 495]
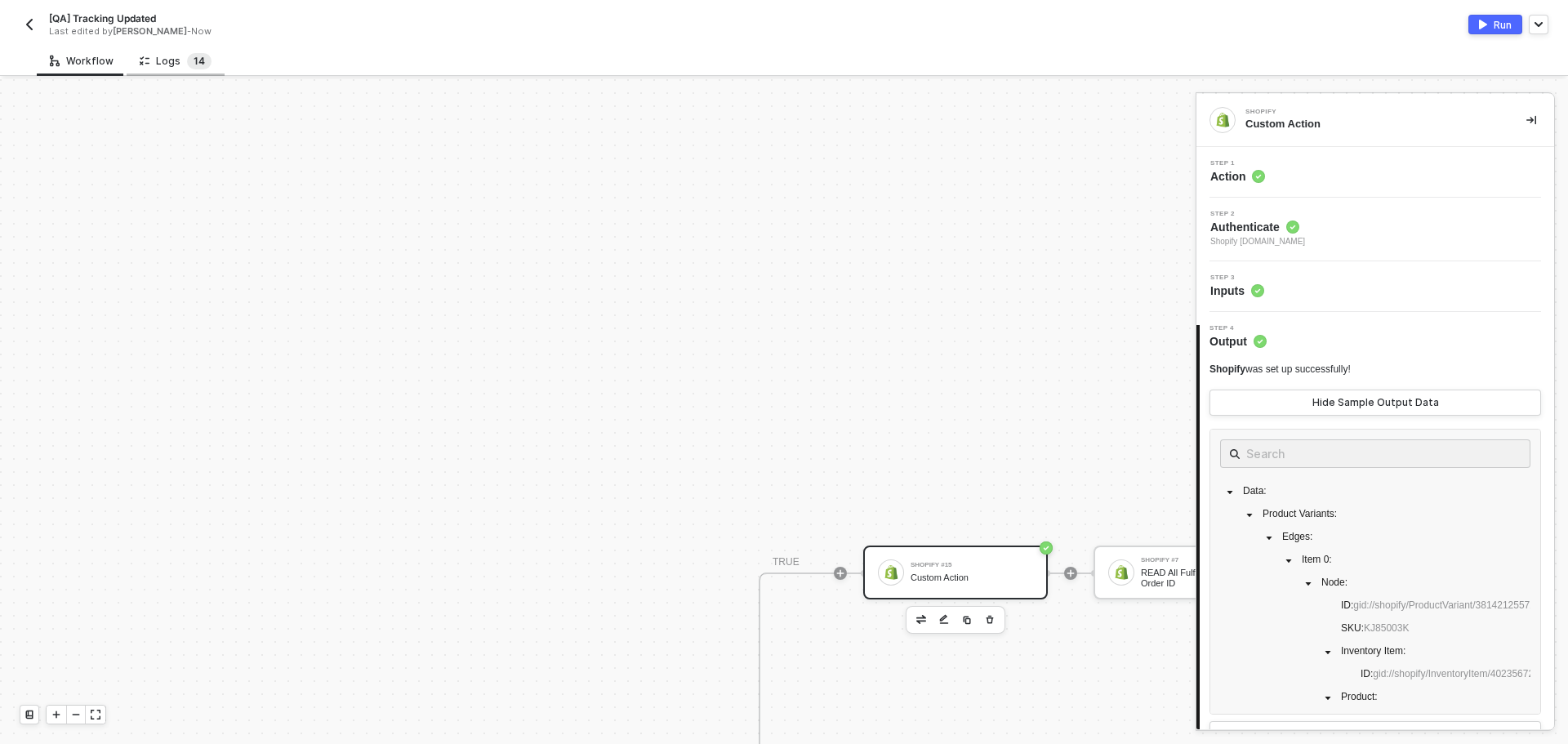
click at [202, 59] on sup "1 4" at bounding box center [198, 62] width 24 height 17
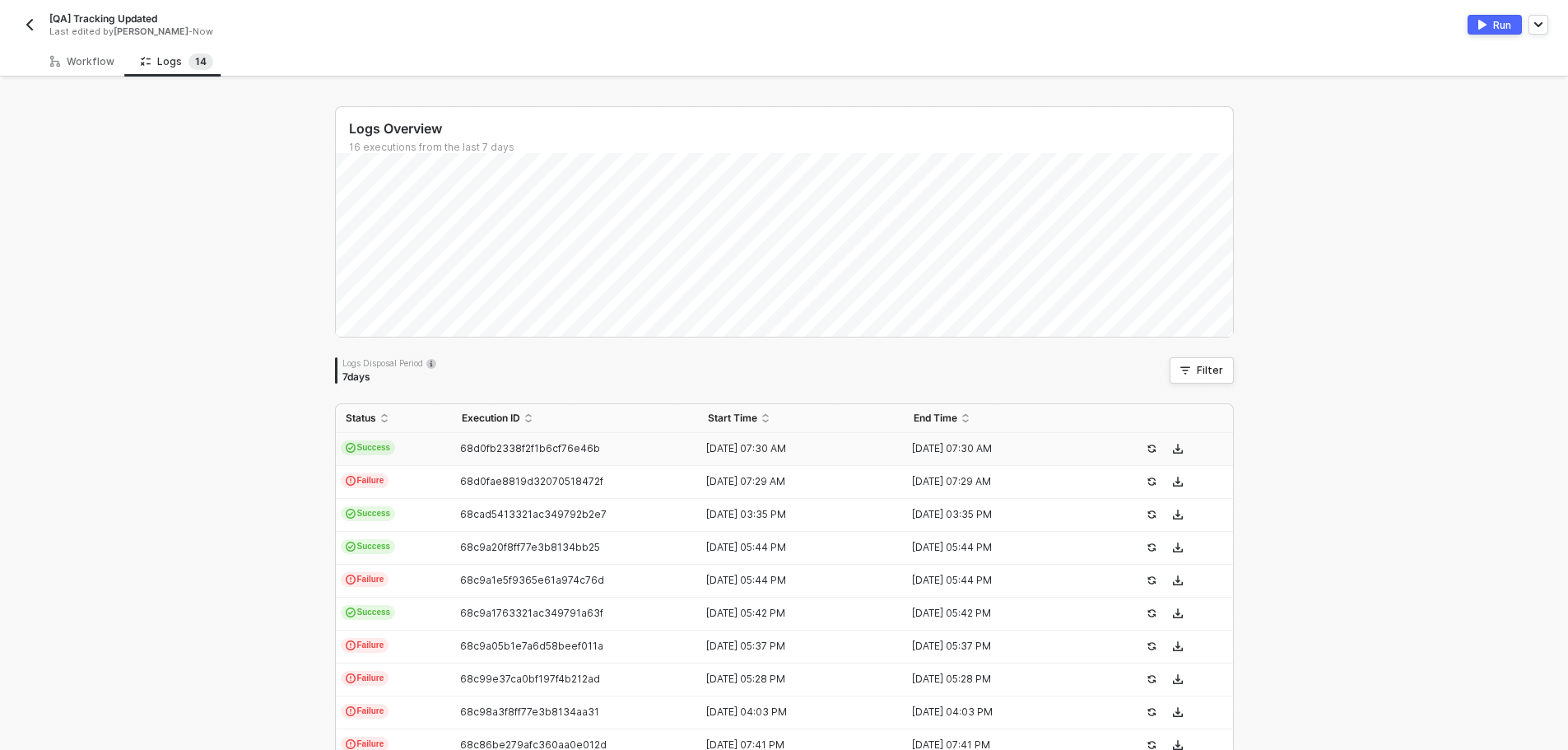
click at [501, 438] on td "68d0fb2338f2f1b6cf76e46b" at bounding box center [575, 448] width 247 height 33
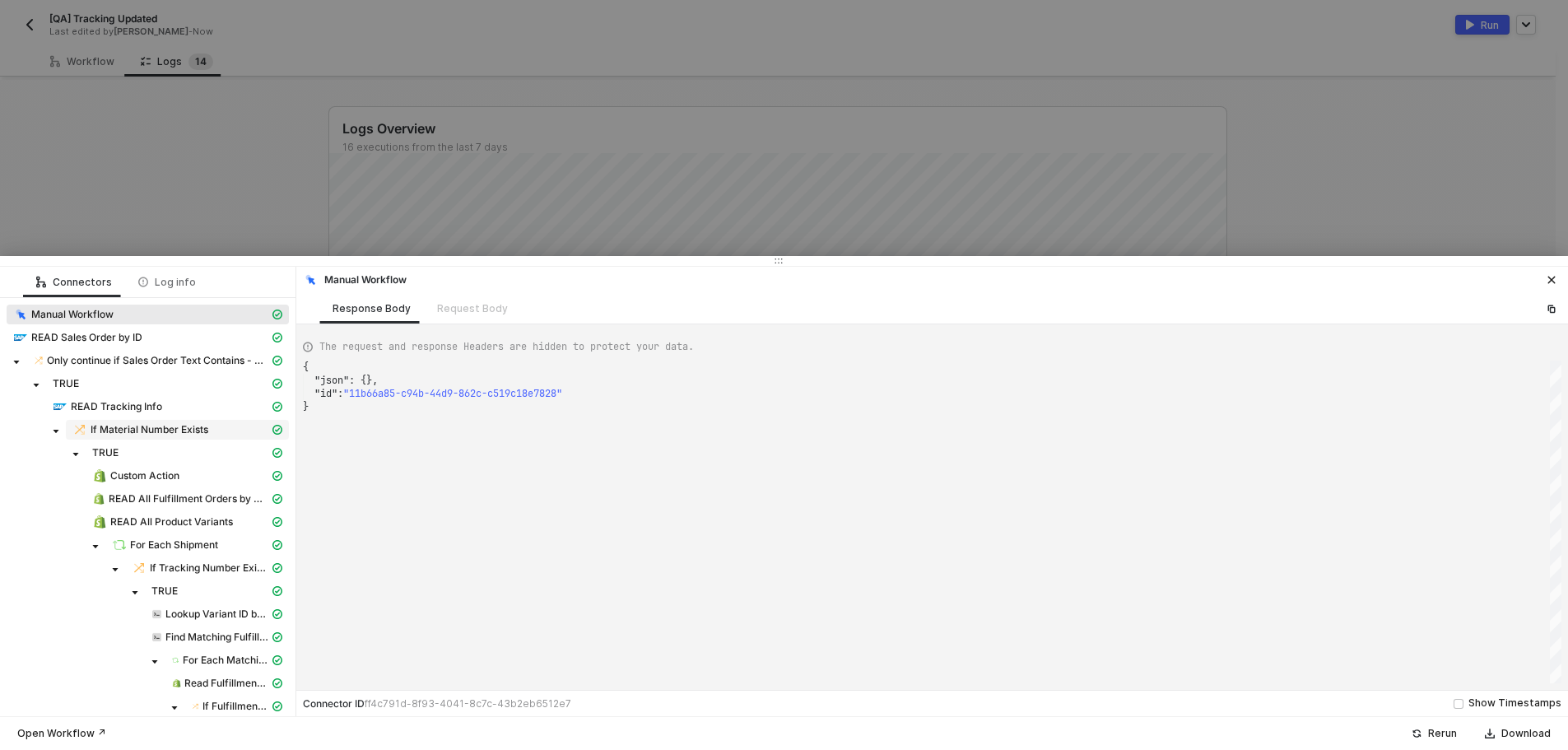
click at [165, 430] on span "If Material Number Exists" at bounding box center [149, 430] width 118 height 13
click at [465, 313] on div "Request Body" at bounding box center [472, 309] width 71 height 13
type textarea "{ "conditionSets": [ { "uuid": "2fb12f2d-1212-40ed-d2bd-49574a10c050", "conditi…"
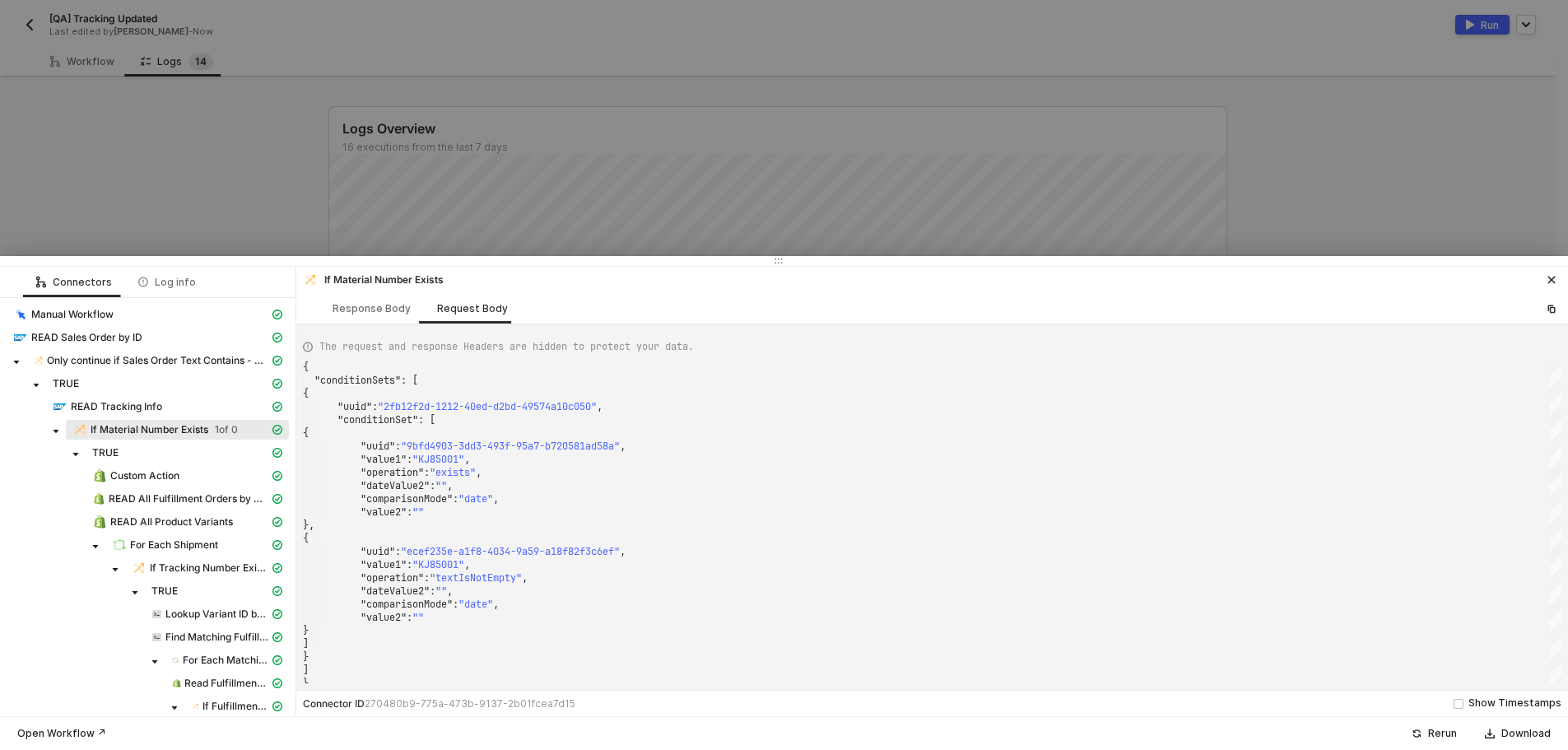
click at [214, 221] on div at bounding box center [784, 375] width 1568 height 750
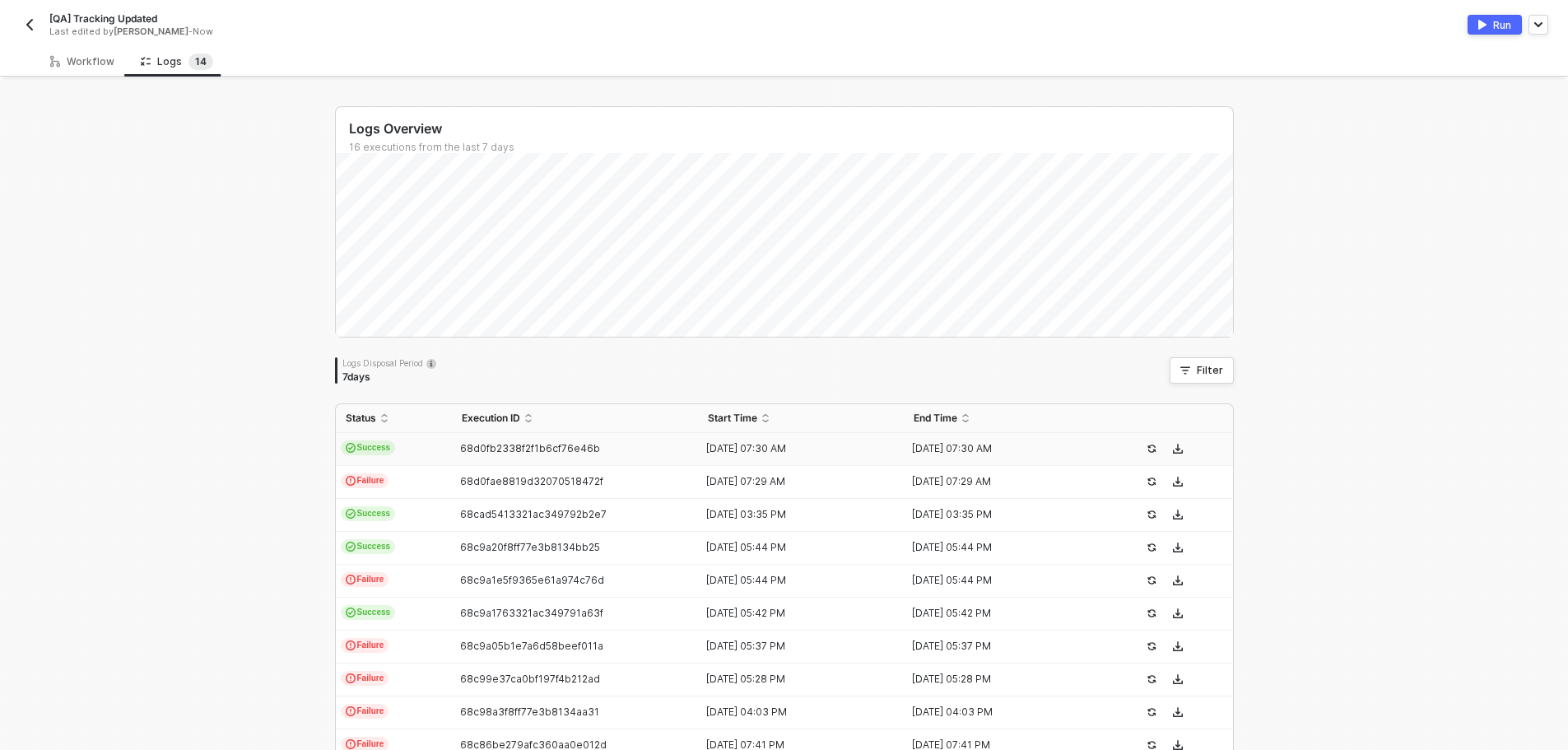
click at [492, 450] on span "68d0fb2338f2f1b6cf76e46b" at bounding box center [530, 448] width 140 height 13
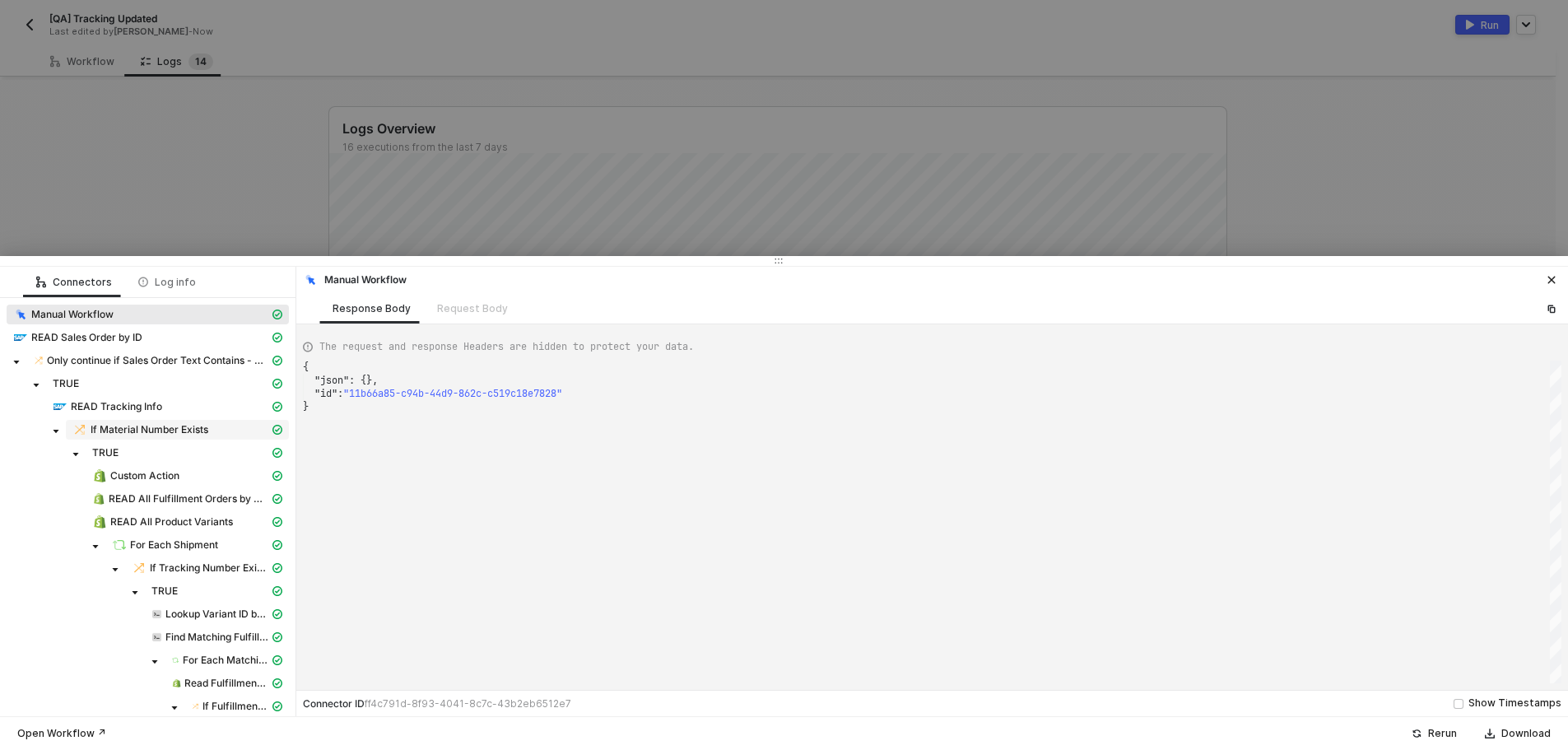
click at [207, 430] on span "If Material Number Exists" at bounding box center [149, 430] width 118 height 13
click at [479, 306] on div "Request Body" at bounding box center [472, 309] width 71 height 13
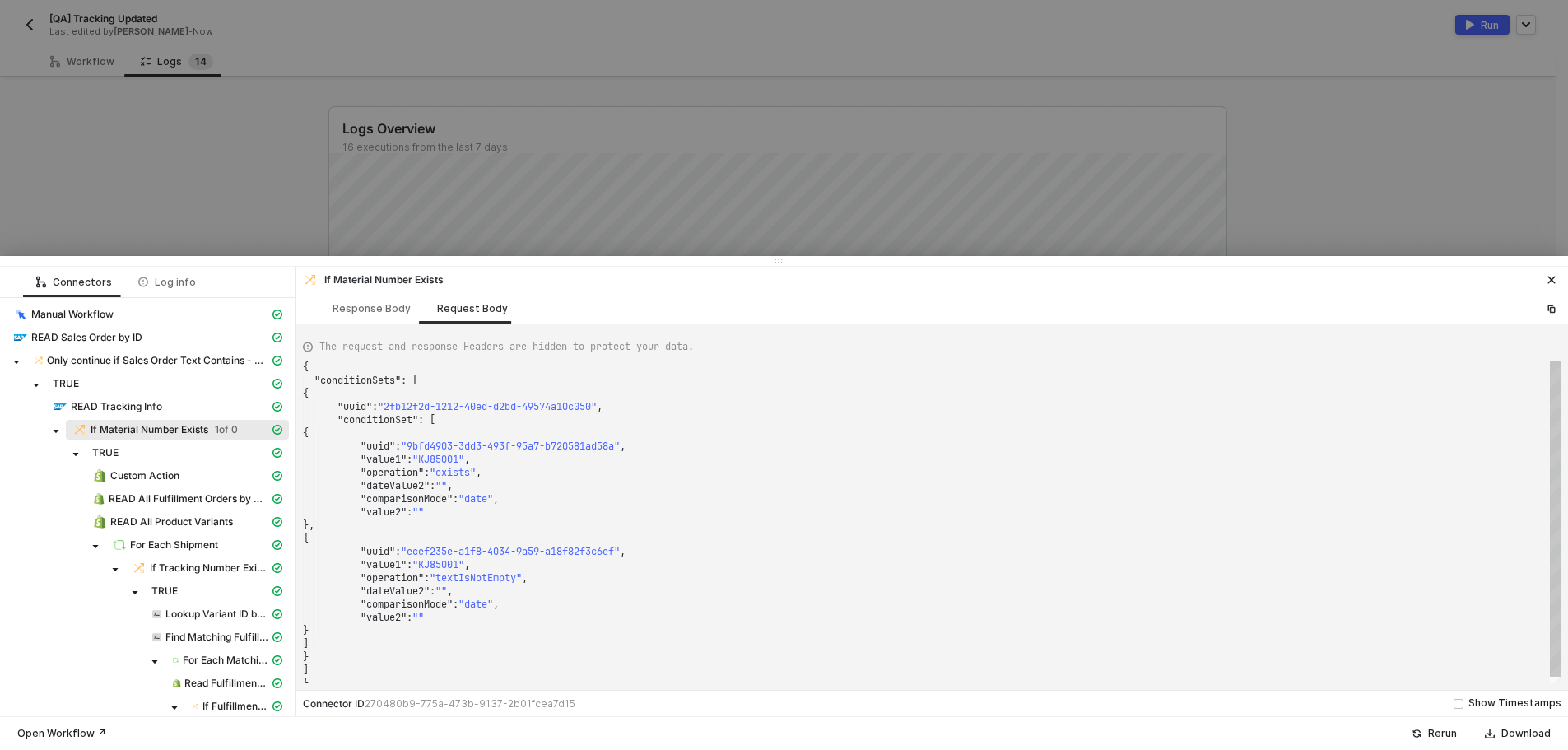
type textarea ""comparisonMode": "date", "value2": "" }, { "uuid": "ecef235e-a1f8-4034-9a59-a1…"
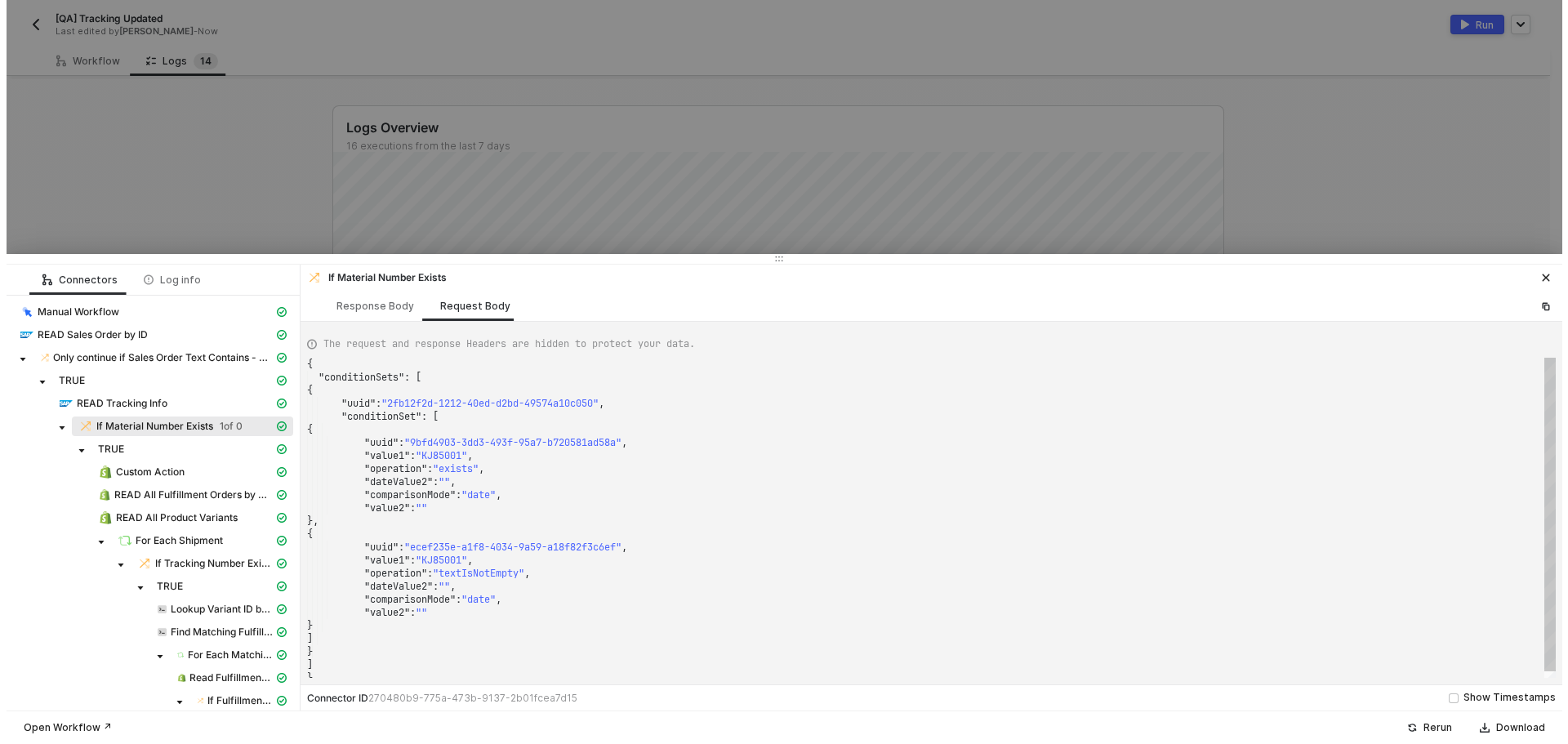
scroll to position [0, 0]
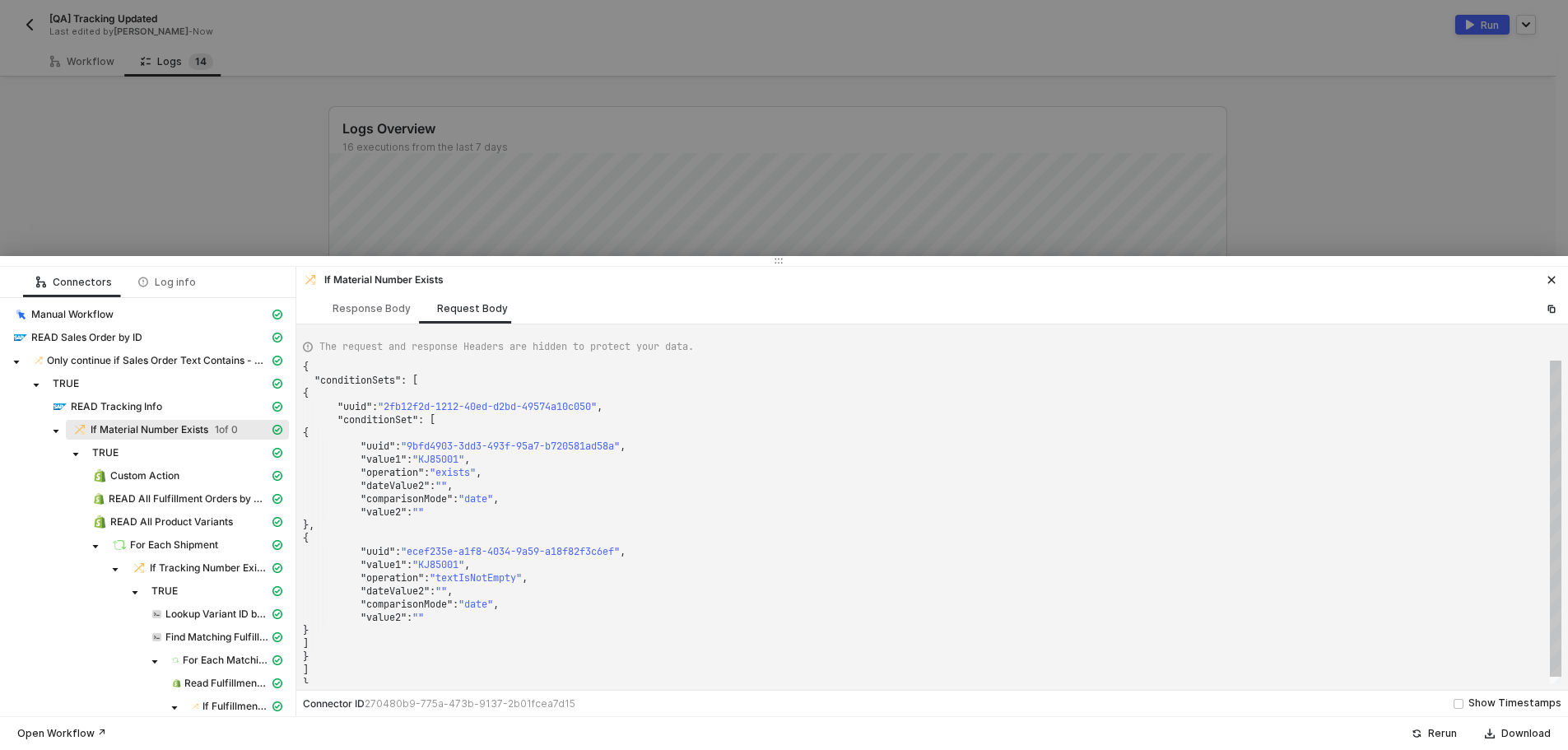
click at [441, 565] on span ""KJ85001"" at bounding box center [438, 564] width 52 height 13
click at [191, 161] on div at bounding box center [784, 375] width 1568 height 750
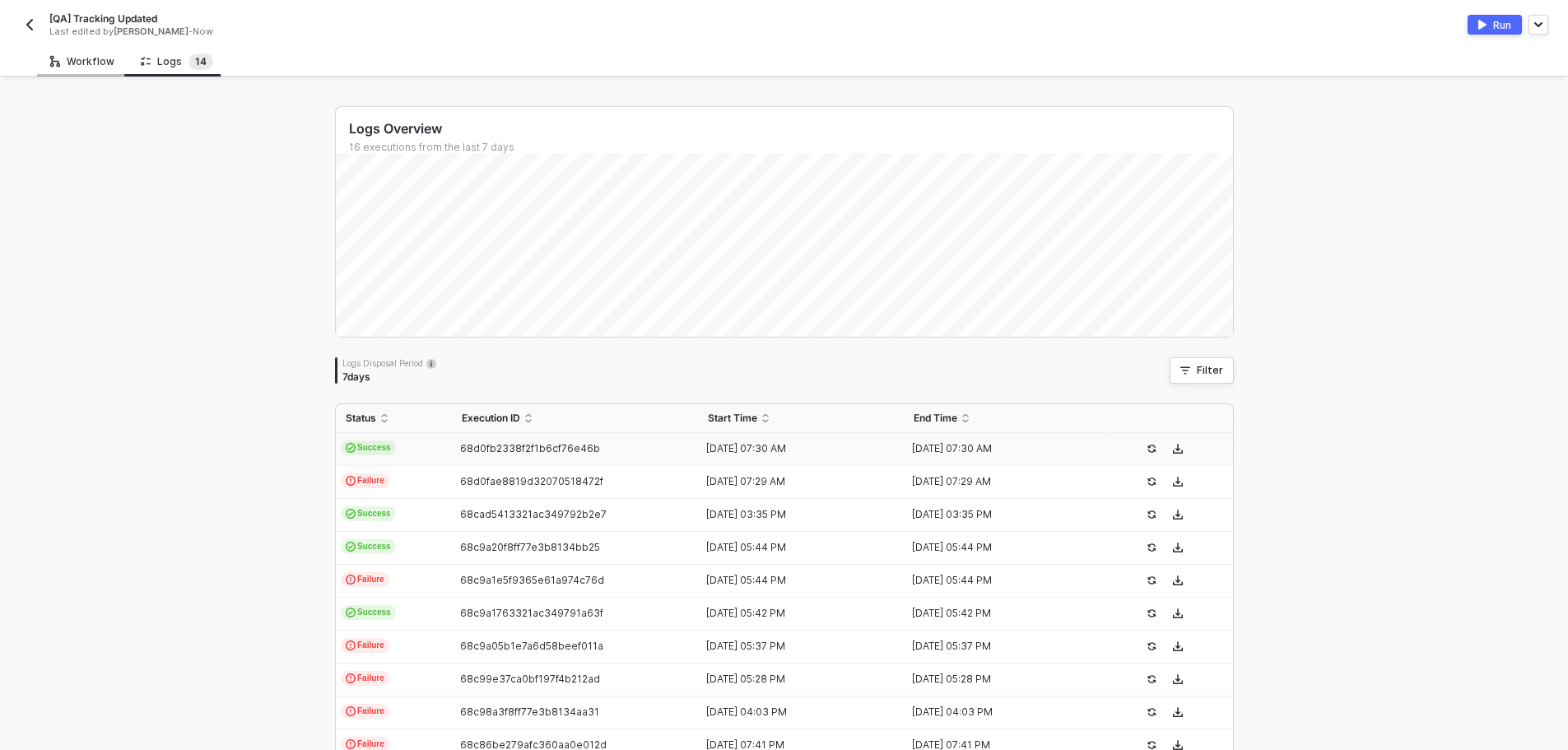
click at [83, 59] on div "Workflow" at bounding box center [82, 62] width 64 height 13
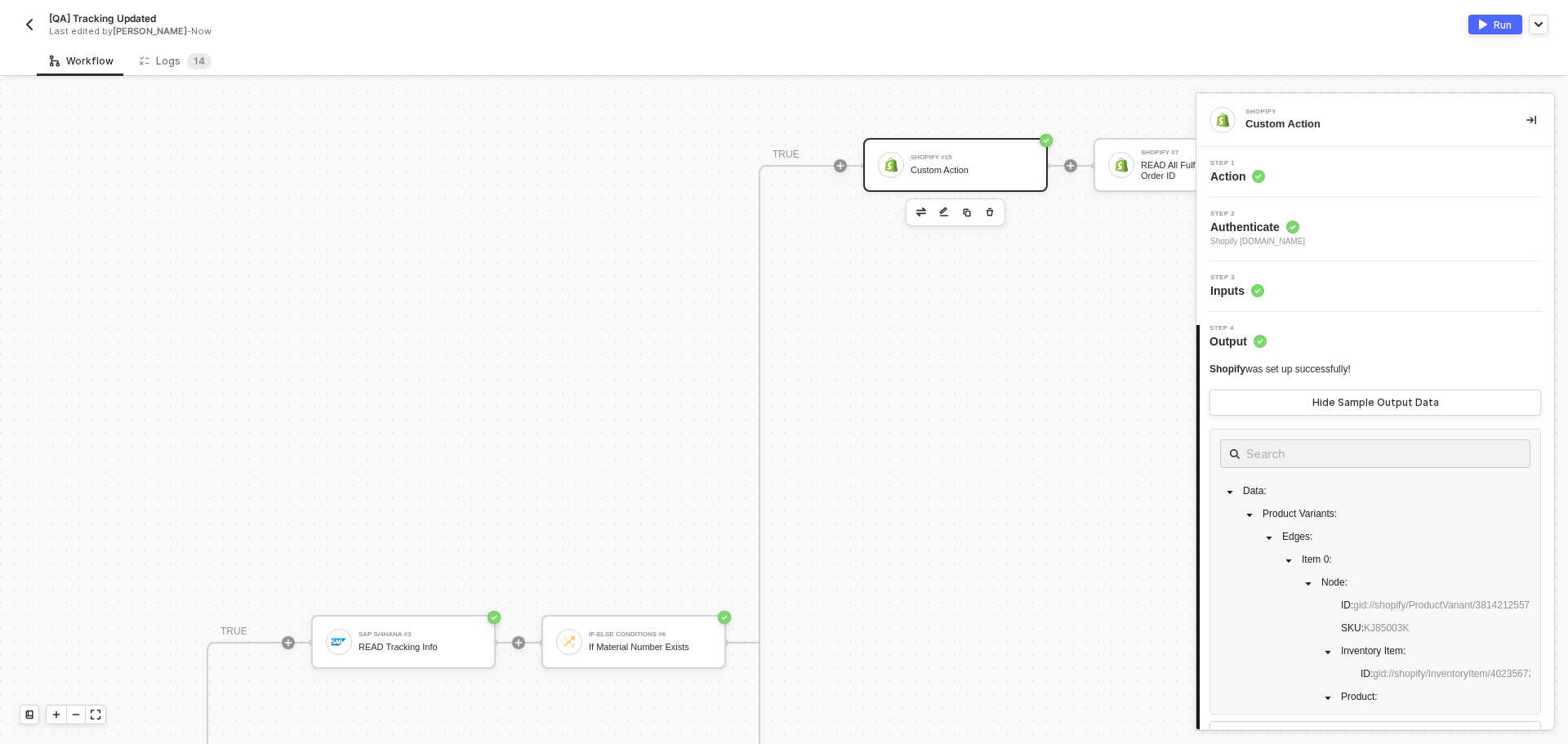
scroll to position [656, 491]
click at [632, 630] on div "If-Else Conditions #6" at bounding box center [649, 633] width 123 height 7
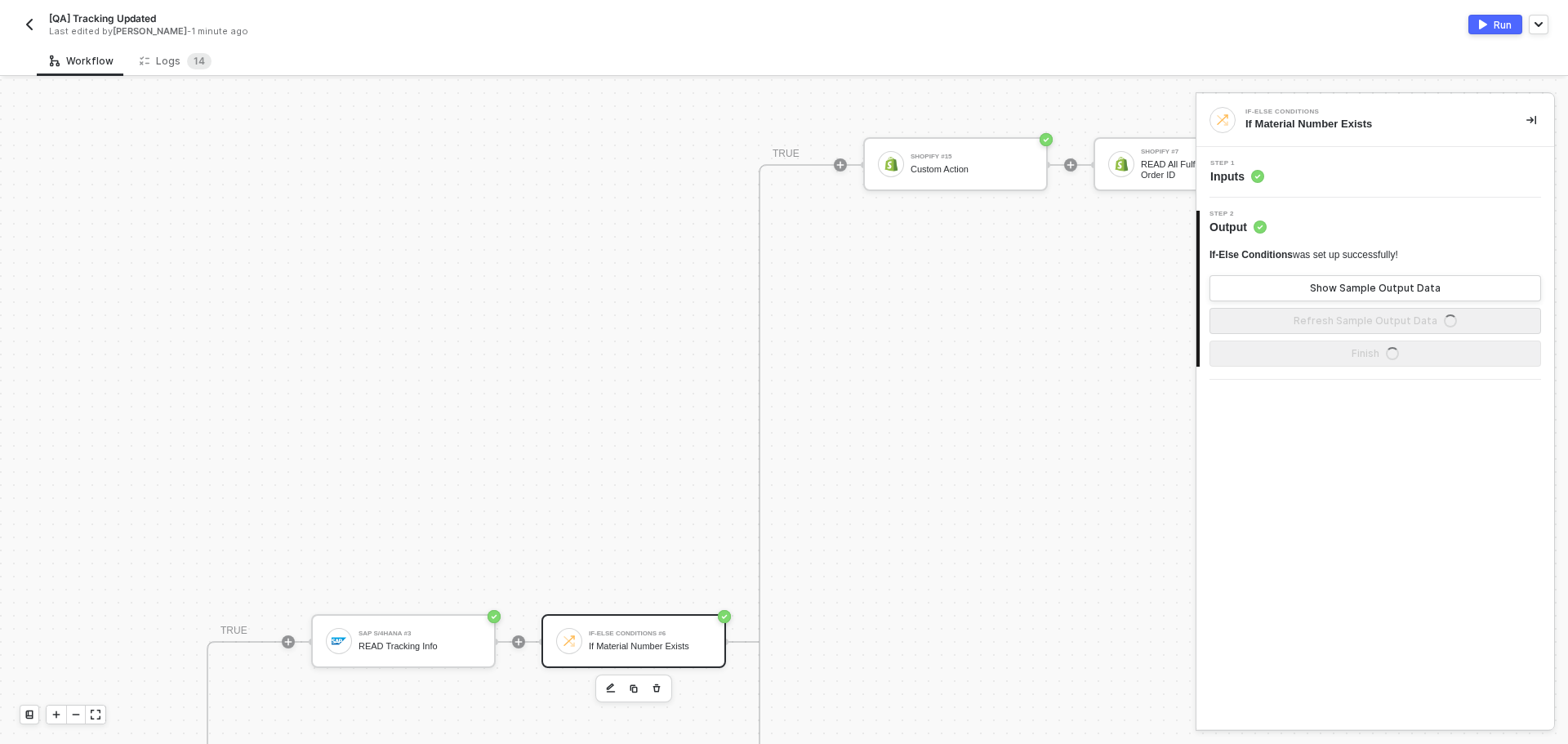
click at [1345, 172] on div "Step 1 Inputs" at bounding box center [1377, 172] width 353 height 24
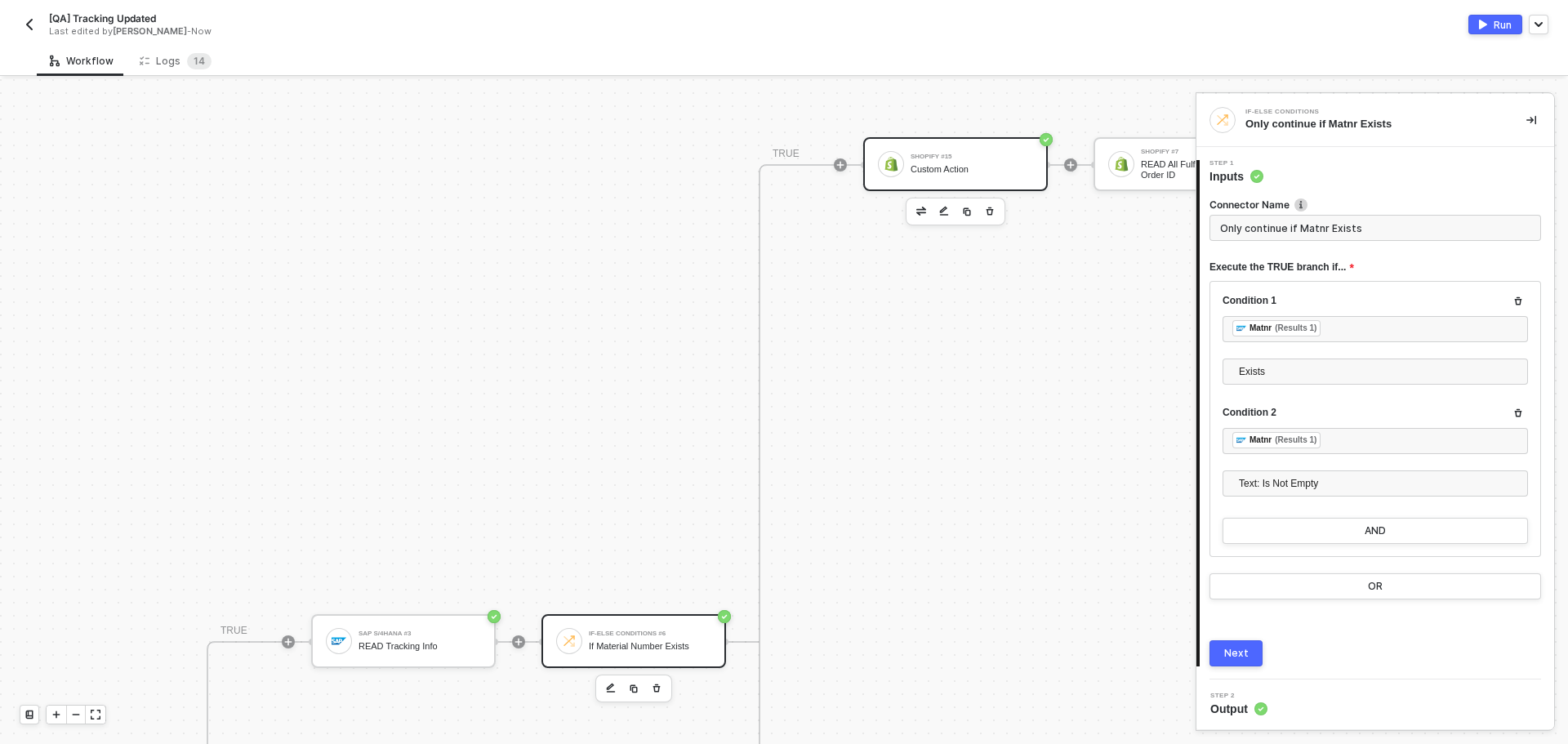
click at [994, 159] on div "Shopify #15 Custom Action" at bounding box center [972, 163] width 123 height 31
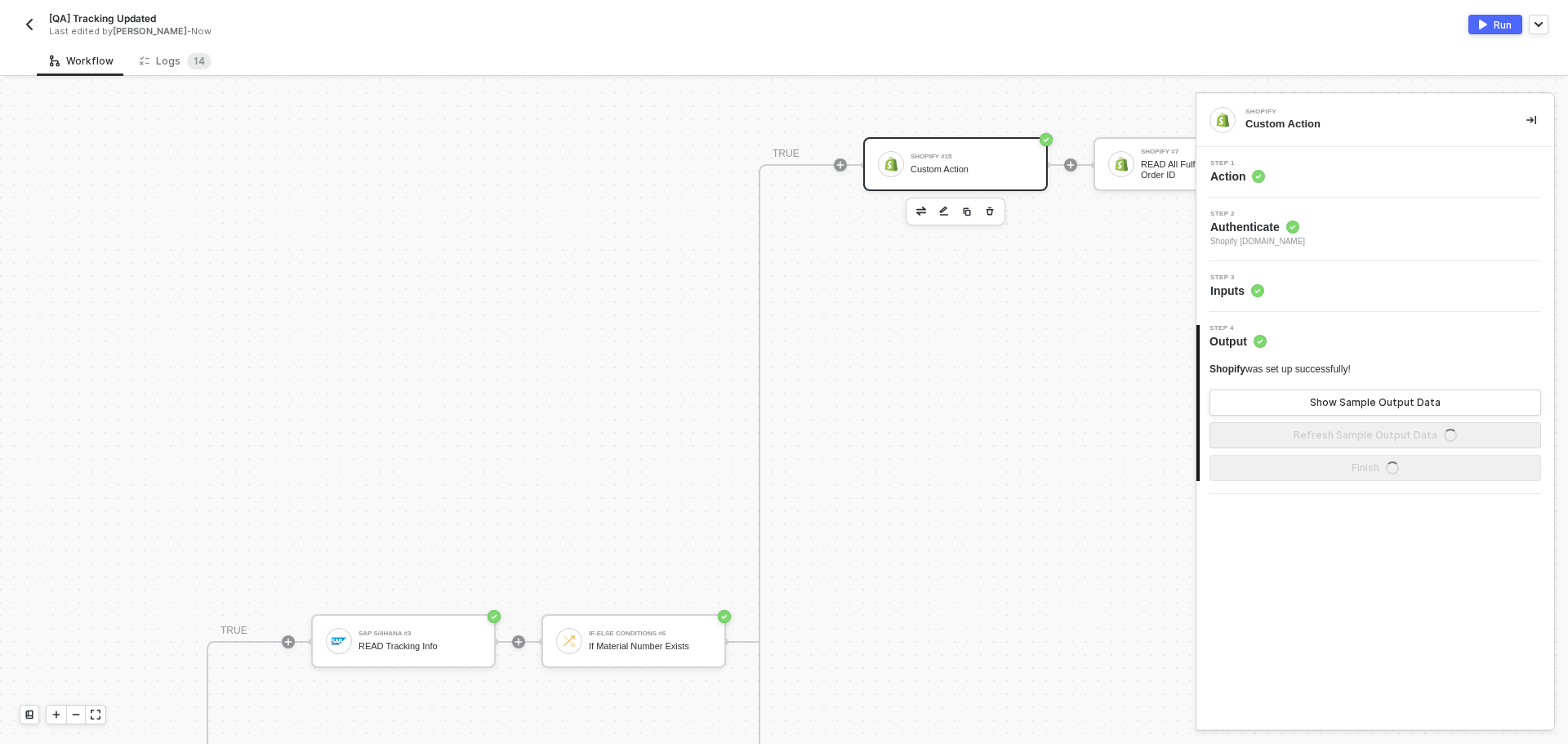
click at [1352, 182] on div "Step 1 Action" at bounding box center [1377, 172] width 353 height 24
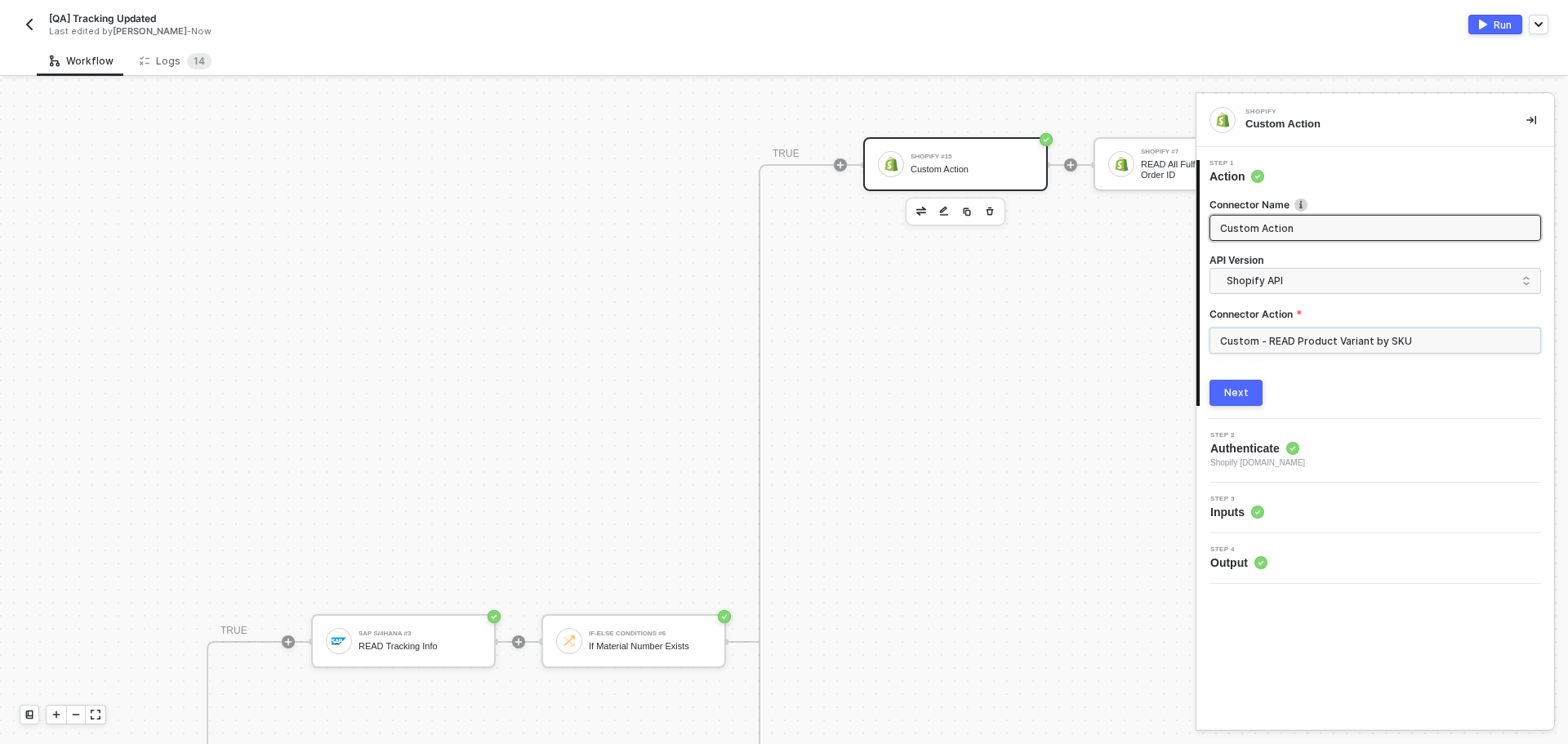
click at [1356, 342] on input "Custom - READ Product Variant by SKU" at bounding box center [1375, 340] width 332 height 26
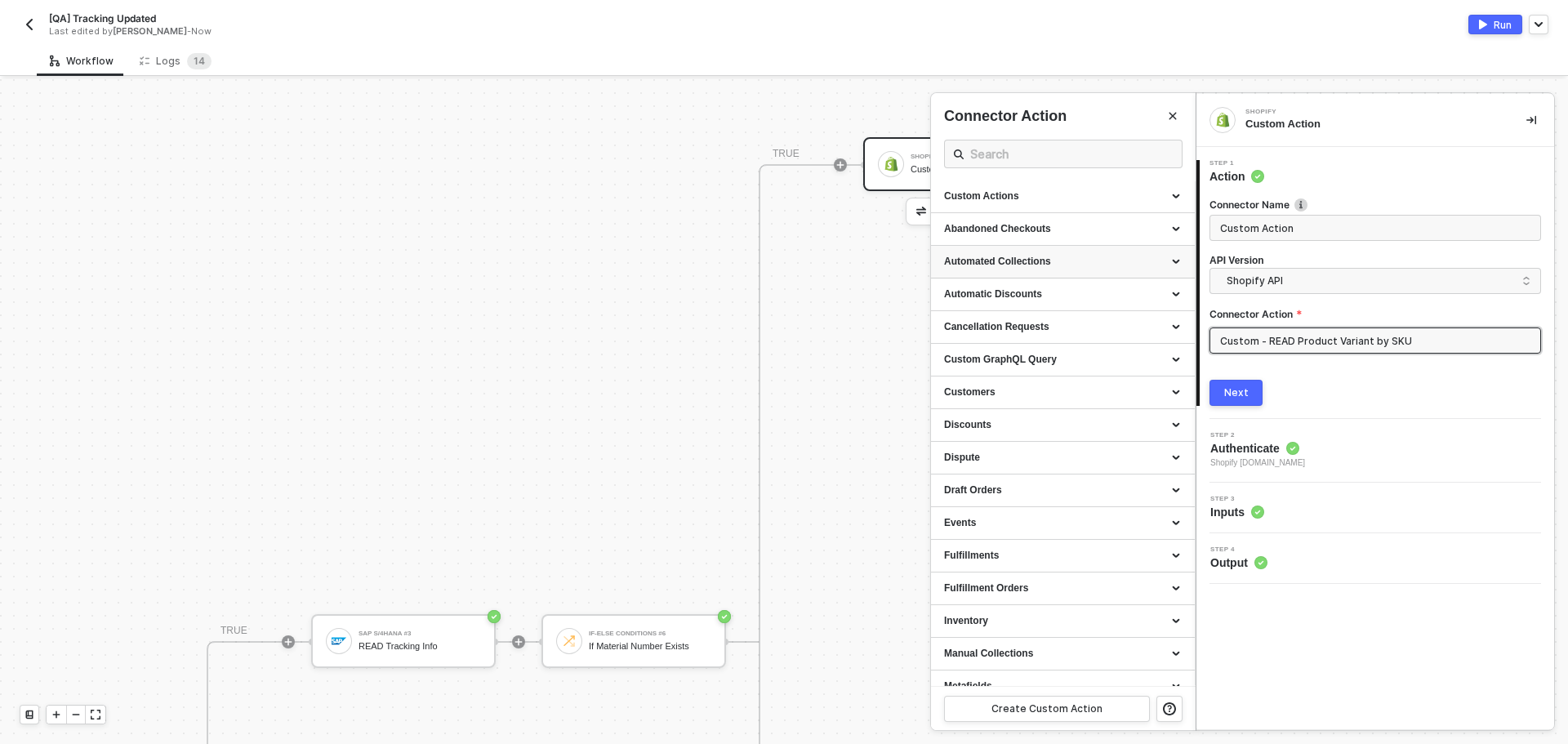
scroll to position [0, 0]
click at [1050, 192] on div "Custom Actions" at bounding box center [1063, 197] width 238 height 14
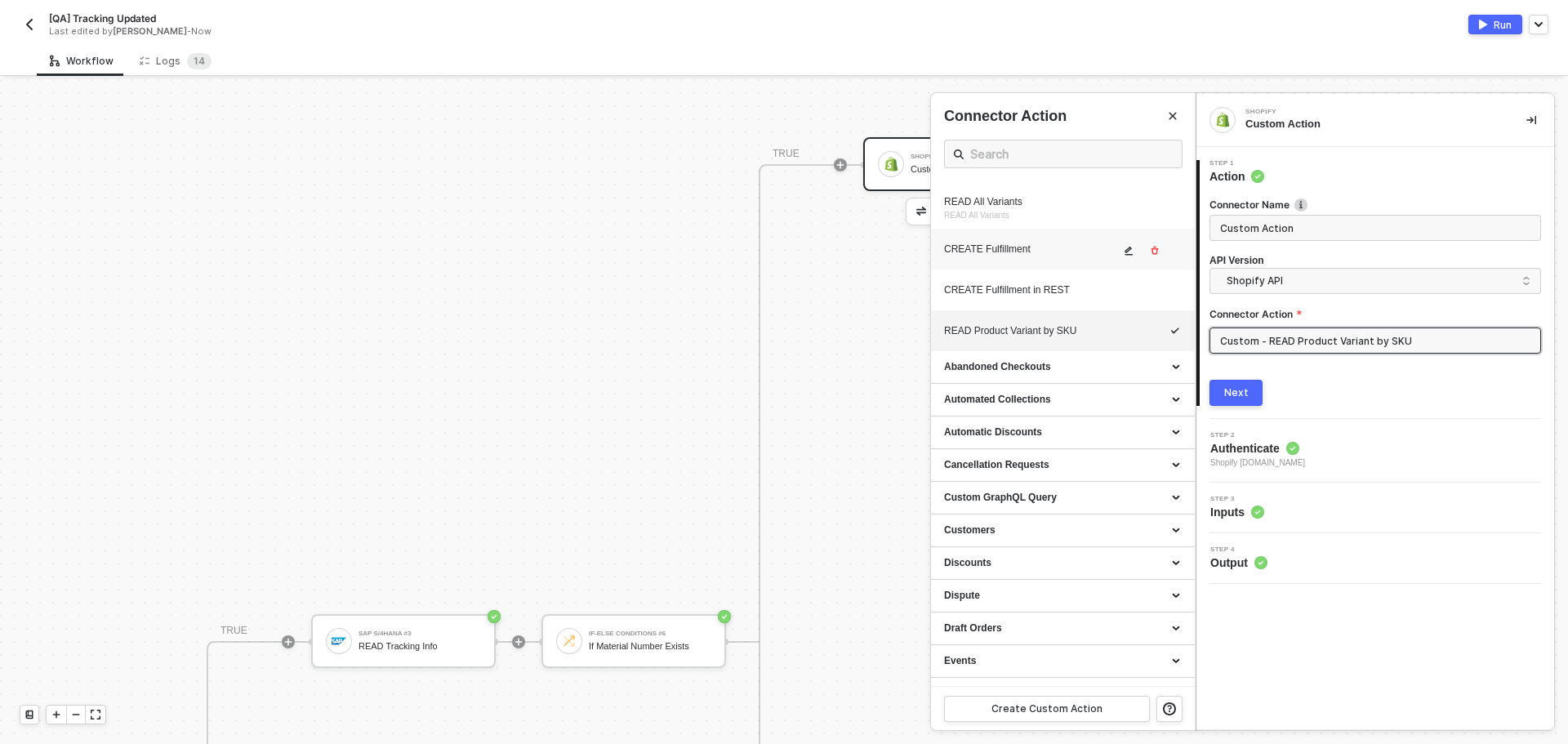
scroll to position [816, 0]
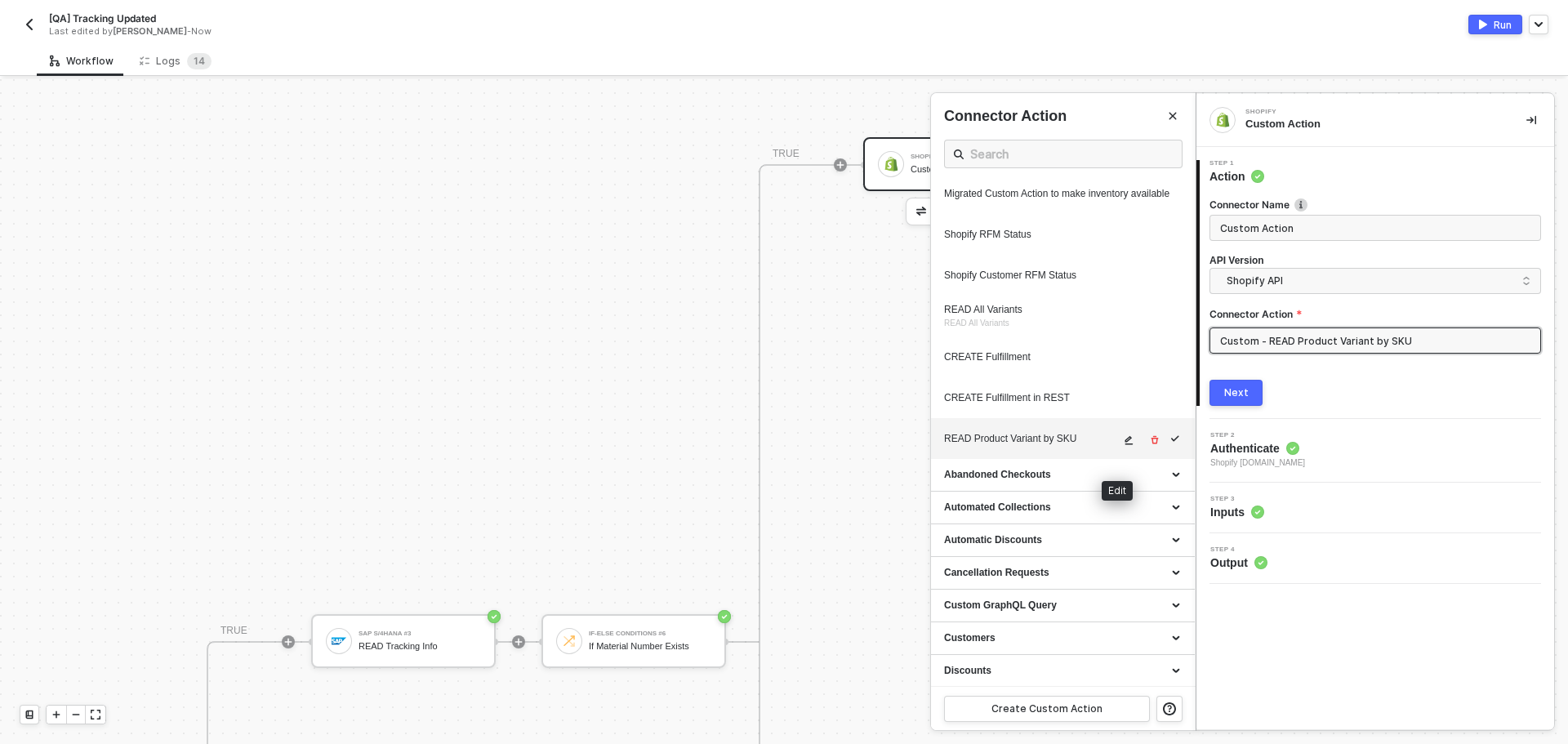
click at [1124, 445] on icon "icon-edit" at bounding box center [1129, 440] width 10 height 10
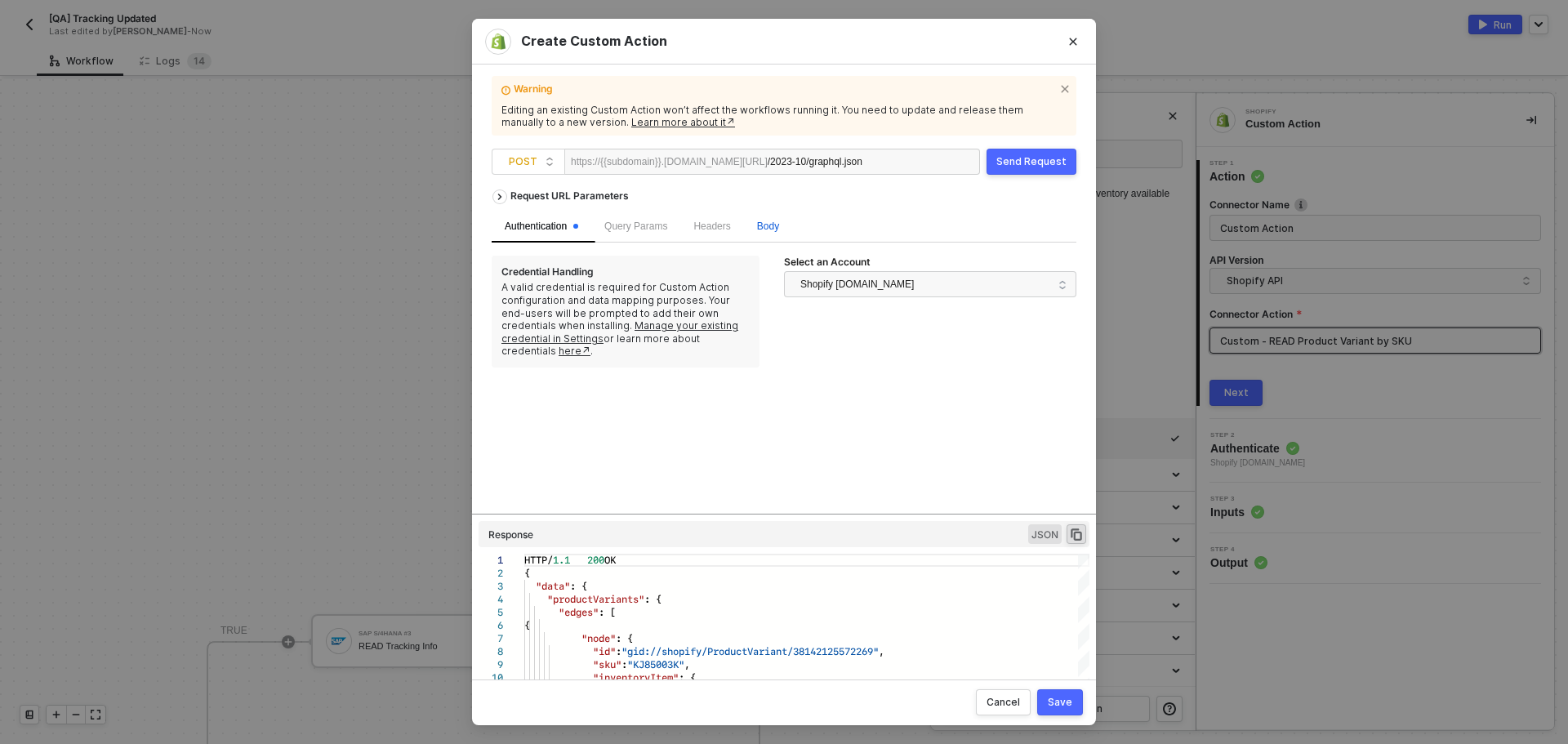
click at [762, 222] on span "Body" at bounding box center [768, 227] width 22 height 12
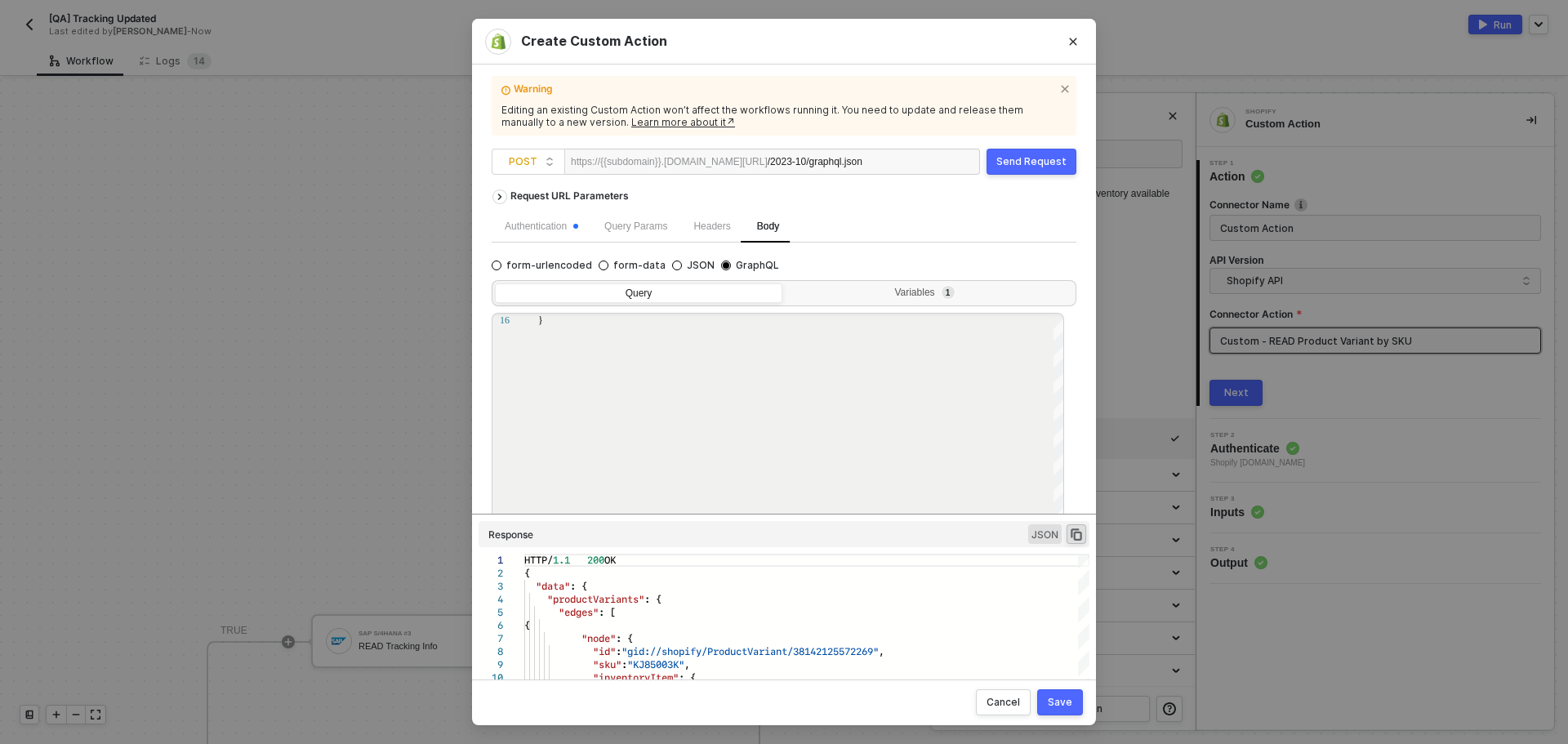
click at [928, 307] on div "Query Variables 1 16 } query getVariantBySku($query: String!) { productVariants…" at bounding box center [784, 405] width 585 height 264
click at [935, 294] on span "1" at bounding box center [946, 293] width 23 height 12
click at [786, 283] on input "Variables 1" at bounding box center [786, 283] width 0 height 0
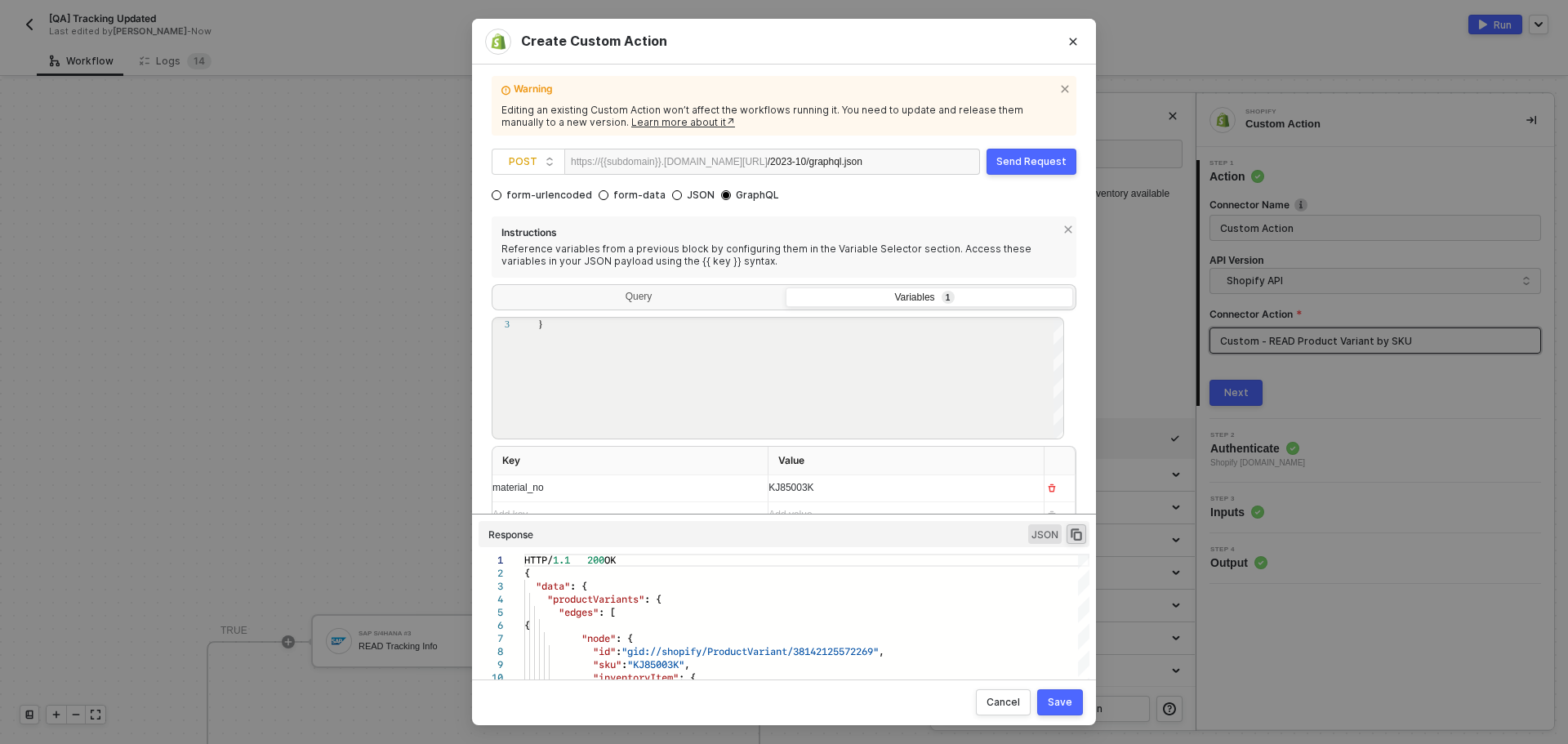
scroll to position [86, 0]
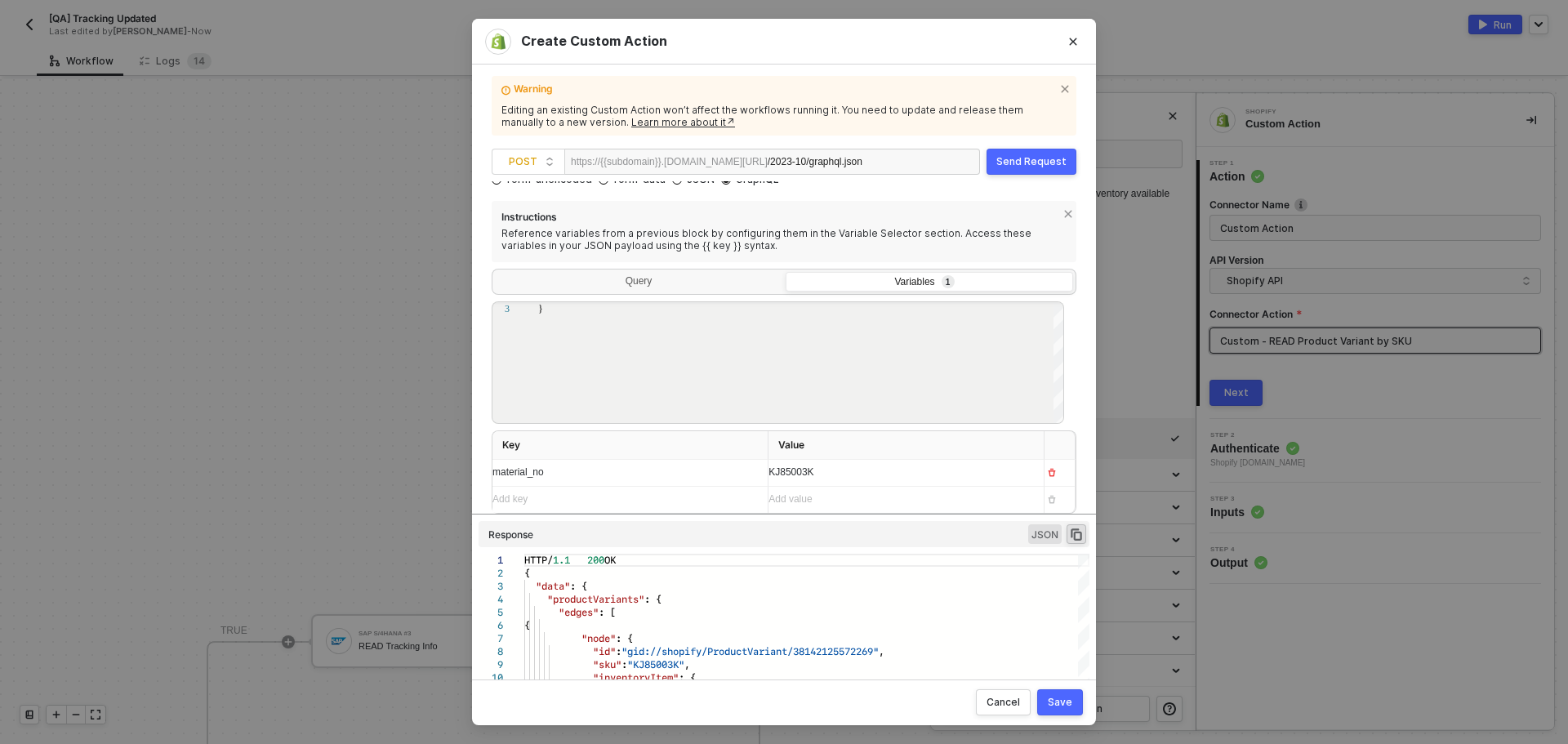
click at [895, 472] on div "KJ85003K" at bounding box center [899, 472] width 263 height 26
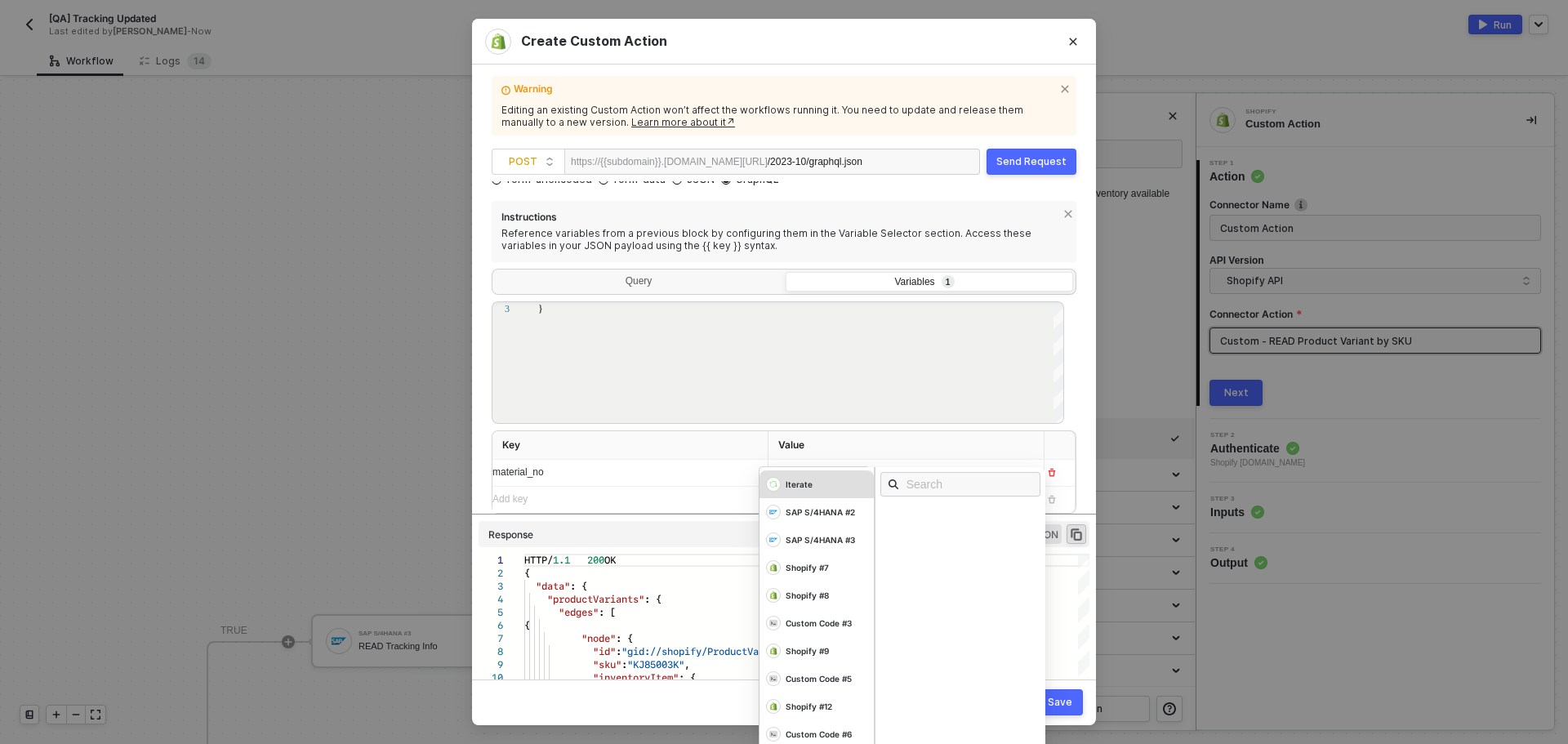
click at [795, 482] on div "Iterate" at bounding box center [799, 484] width 27 height 12
click at [830, 509] on div "SAP S/4HANA #2" at bounding box center [820, 512] width 69 height 12
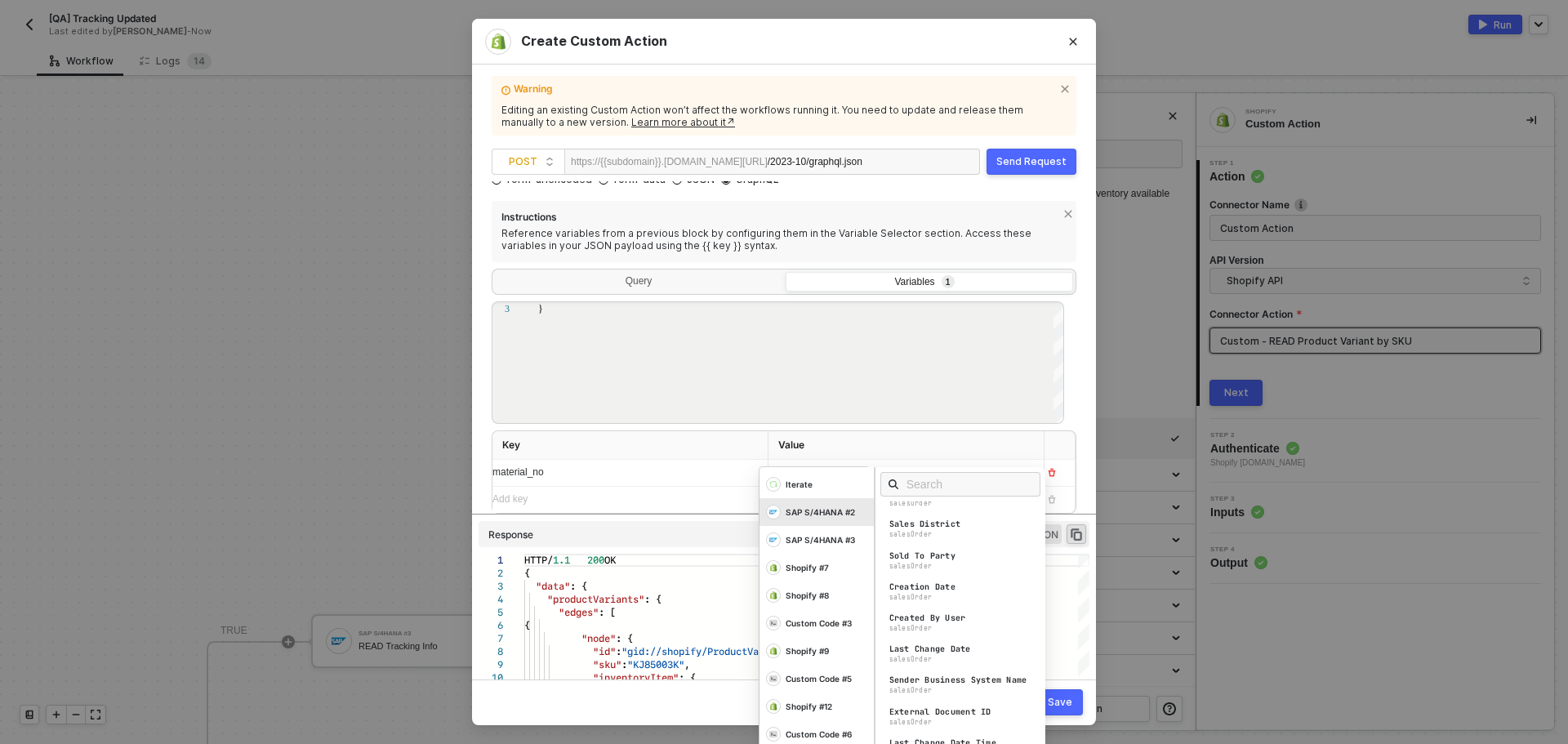
scroll to position [408, 0]
click at [933, 467] on div at bounding box center [960, 483] width 171 height 34
click at [939, 492] on input "text" at bounding box center [966, 484] width 118 height 18
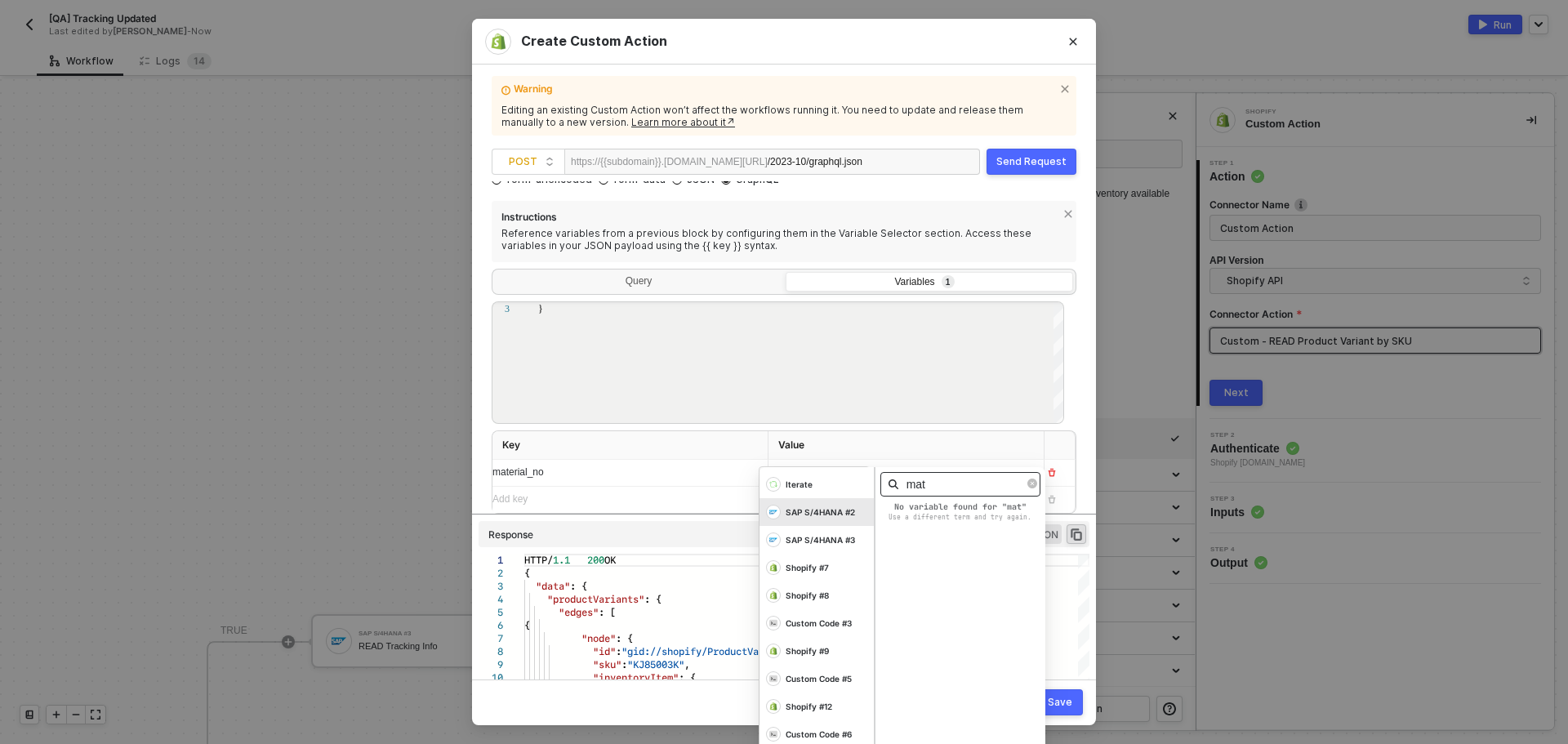
scroll to position [0, 0]
type input "m"
click at [790, 485] on div "Iterate" at bounding box center [799, 484] width 27 height 12
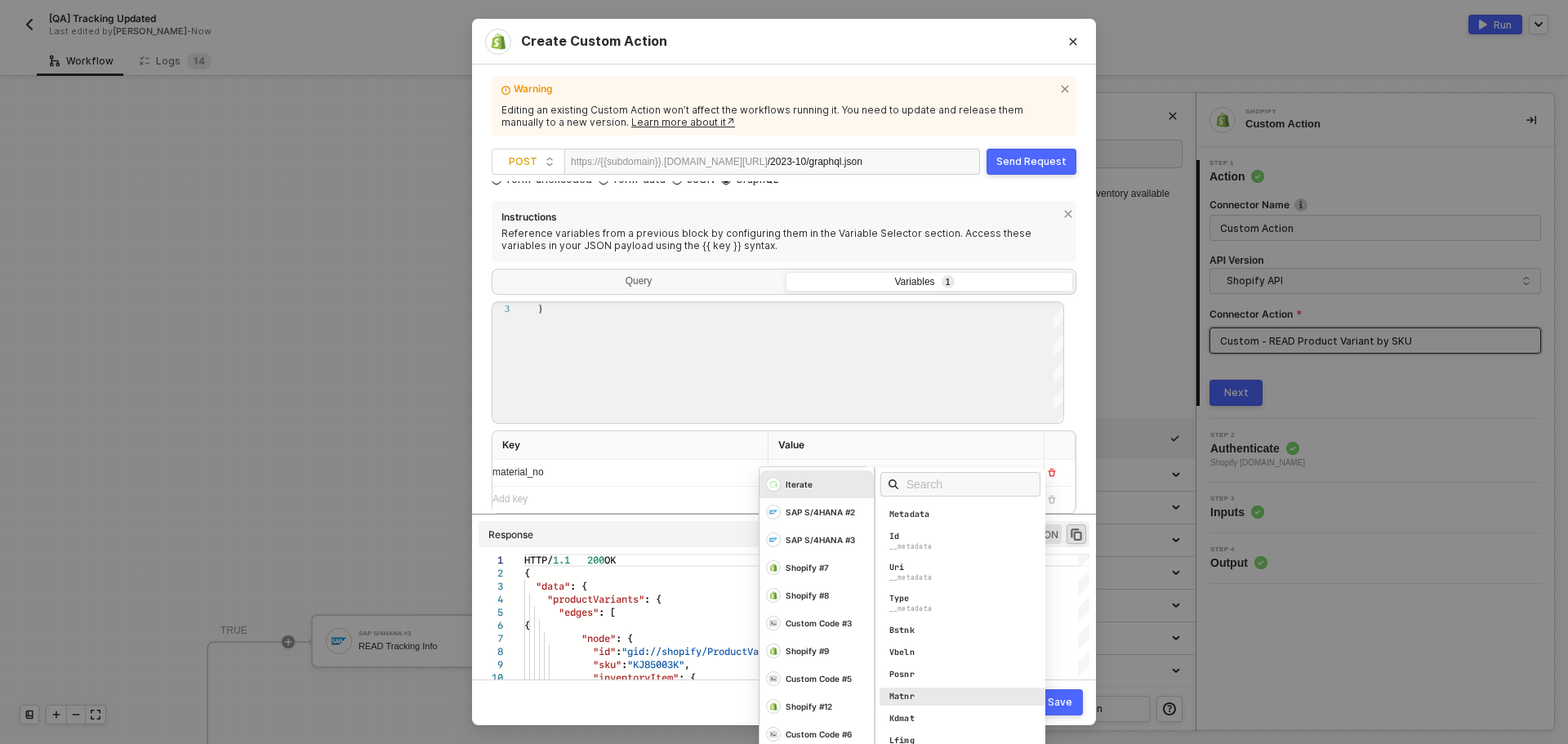
click at [934, 695] on div "Matnr" at bounding box center [964, 697] width 171 height 18
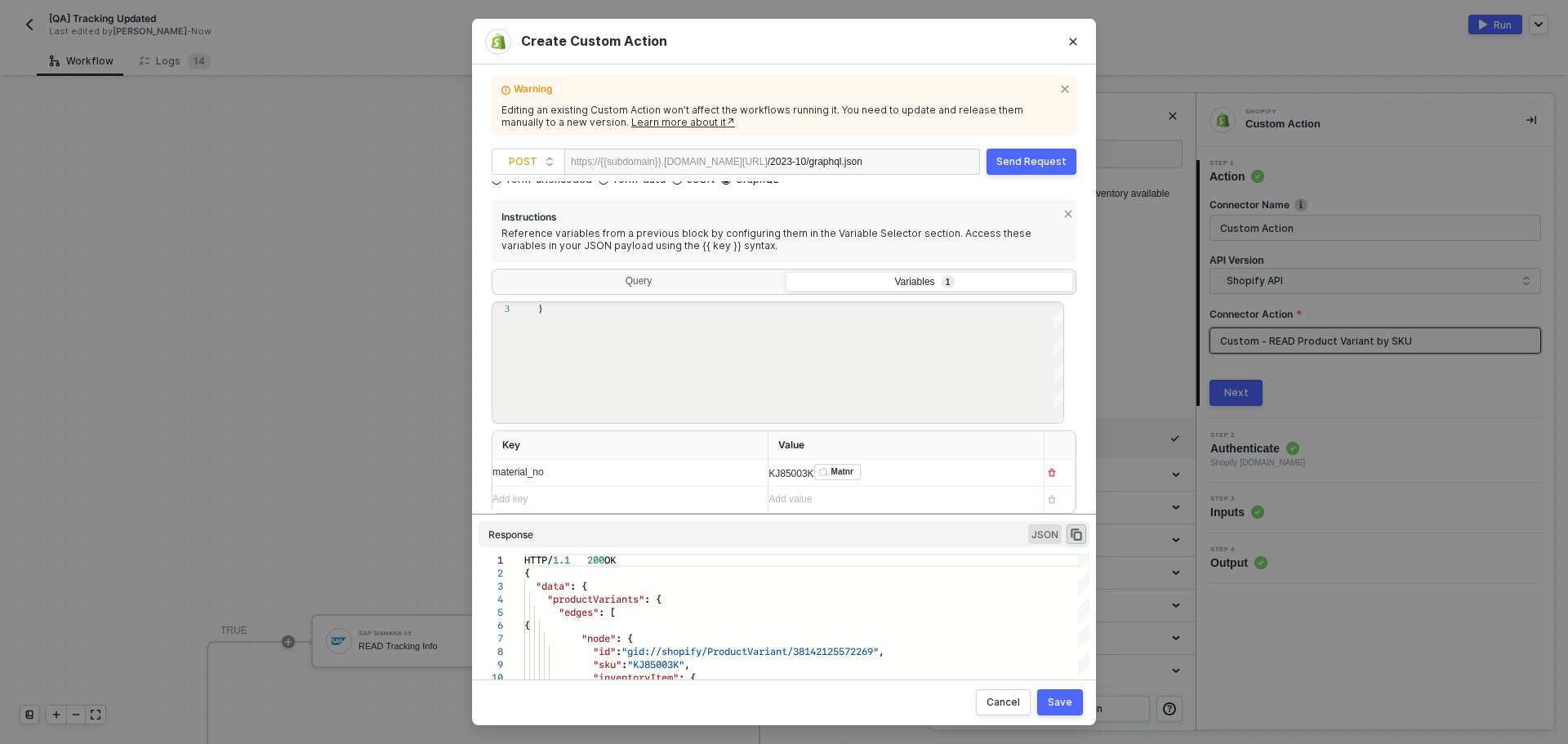
click at [947, 448] on th "Value" at bounding box center [906, 445] width 276 height 28
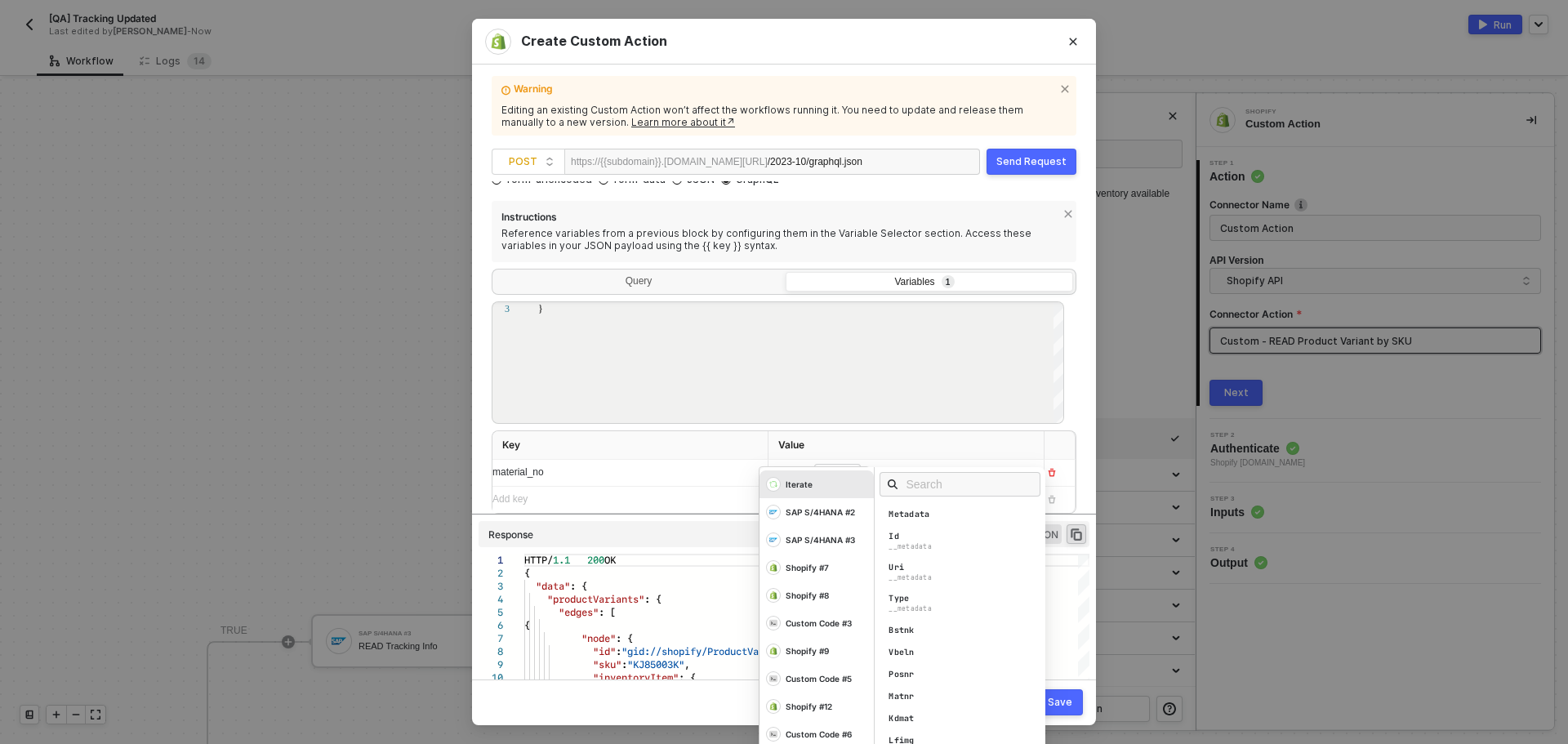
click at [799, 473] on div "KJ85003K ﻿ Matnr ﻿ Iterate SAP S/4HANA #2 SAP S/4HANA #3 Shopify #7 Shopify #8 …" at bounding box center [899, 472] width 263 height 26
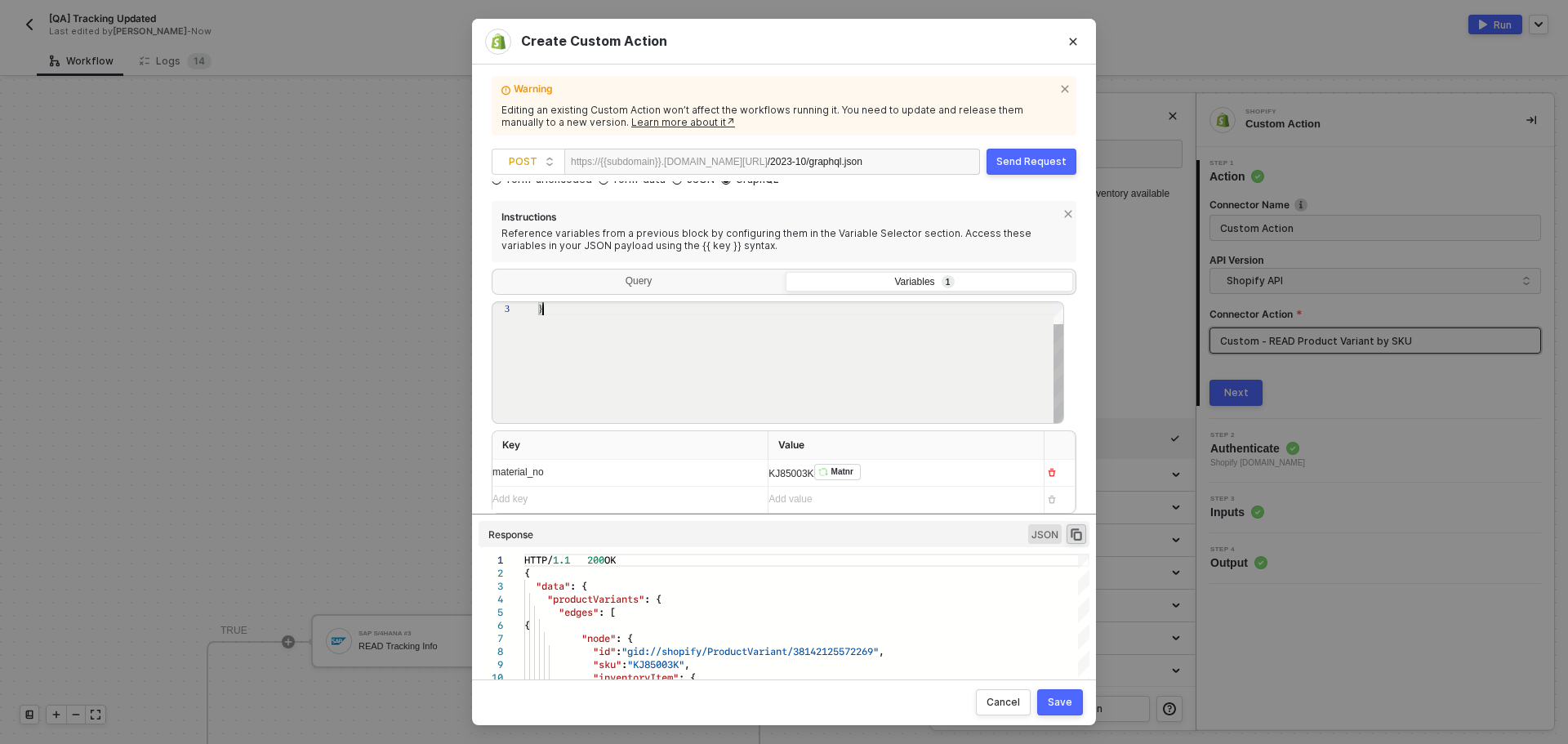
click at [834, 421] on div "}" at bounding box center [802, 350] width 527 height 148
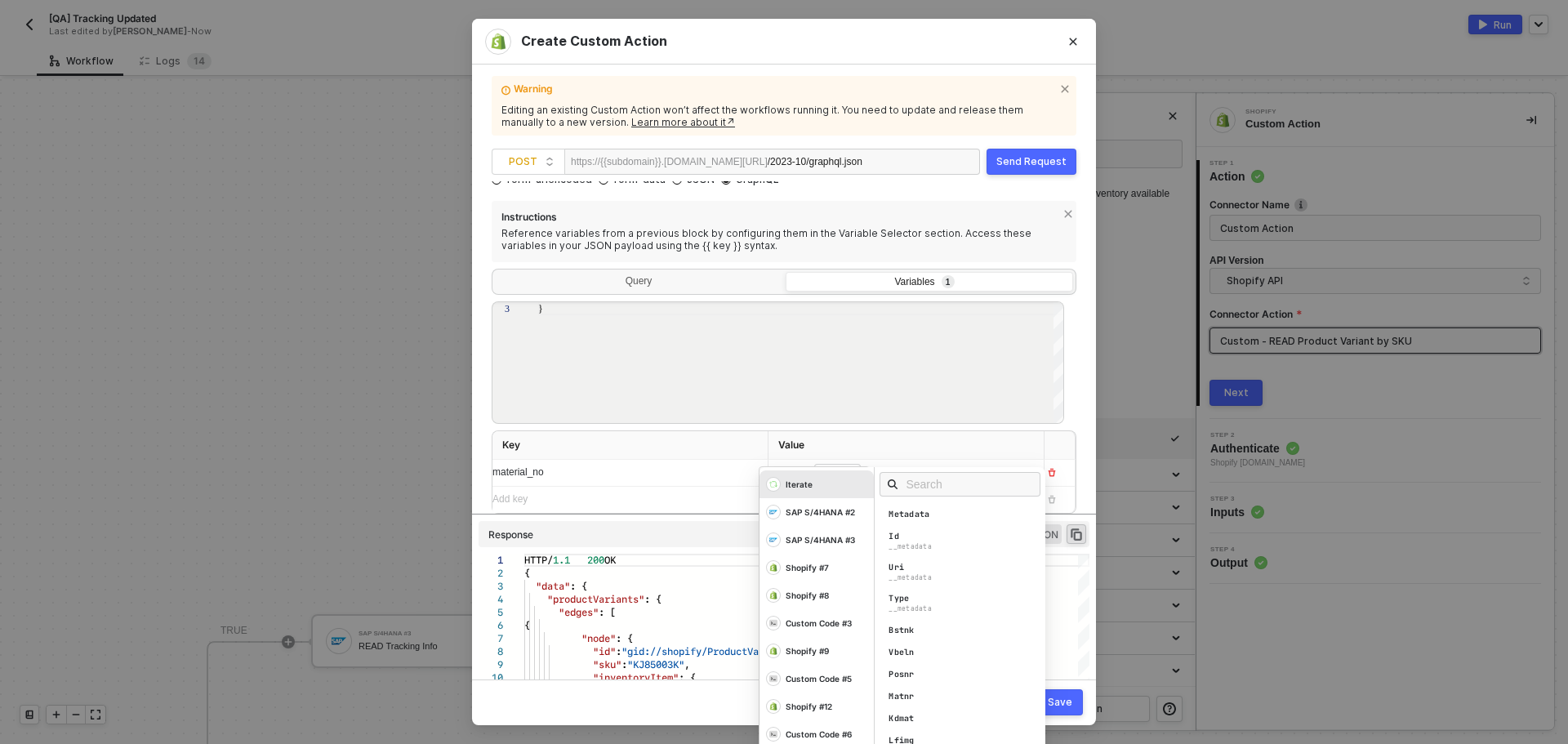
click at [879, 469] on div "KJ85003K ﻿ Matnr ﻿ Iterate SAP S/4HANA #2 SAP S/4HANA #3 Shopify #7 Shopify #8 …" at bounding box center [899, 472] width 263 height 26
click at [920, 691] on div "Matnr" at bounding box center [964, 697] width 171 height 18
click at [888, 435] on th "Value" at bounding box center [906, 445] width 276 height 28
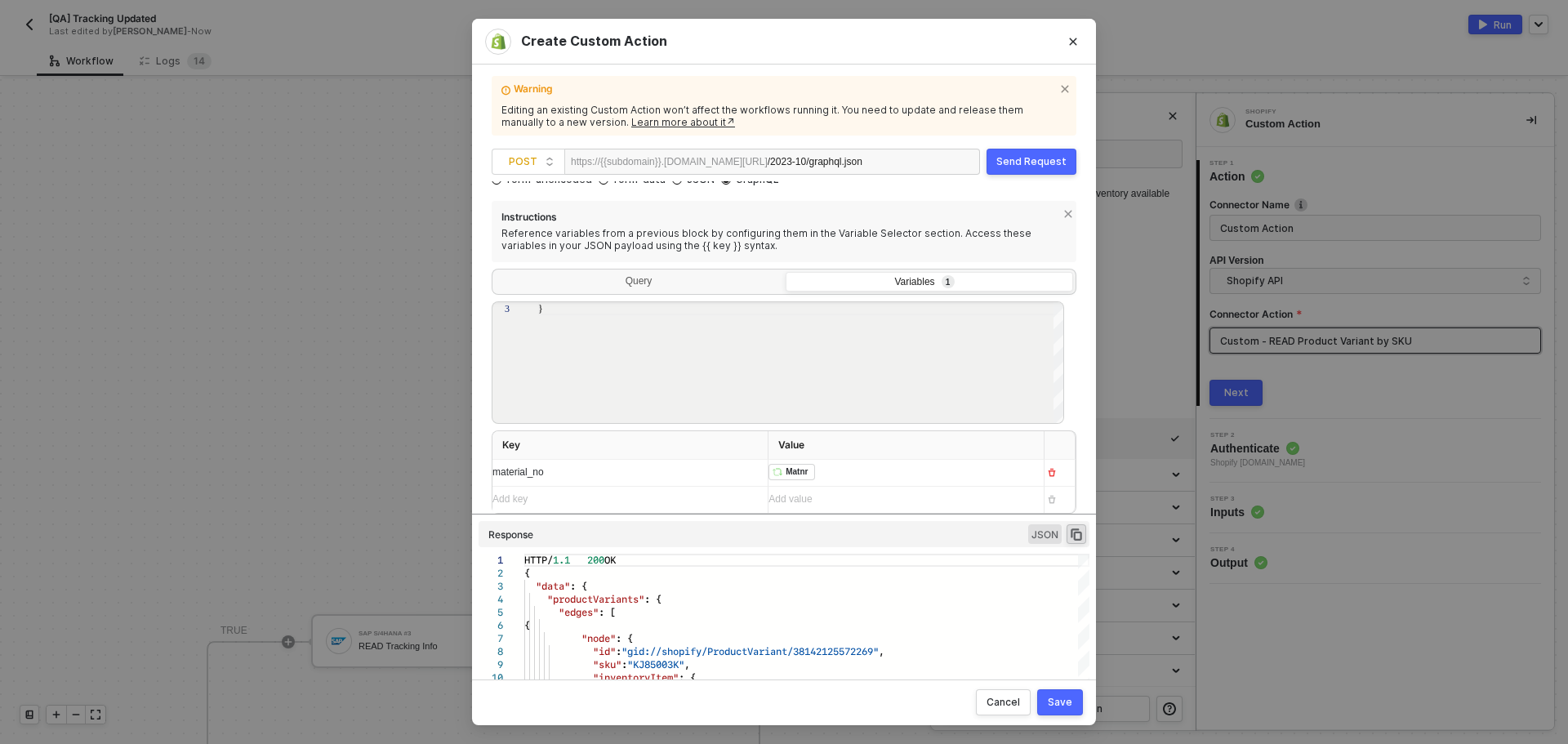
click at [1057, 703] on div "Save" at bounding box center [1060, 702] width 24 height 13
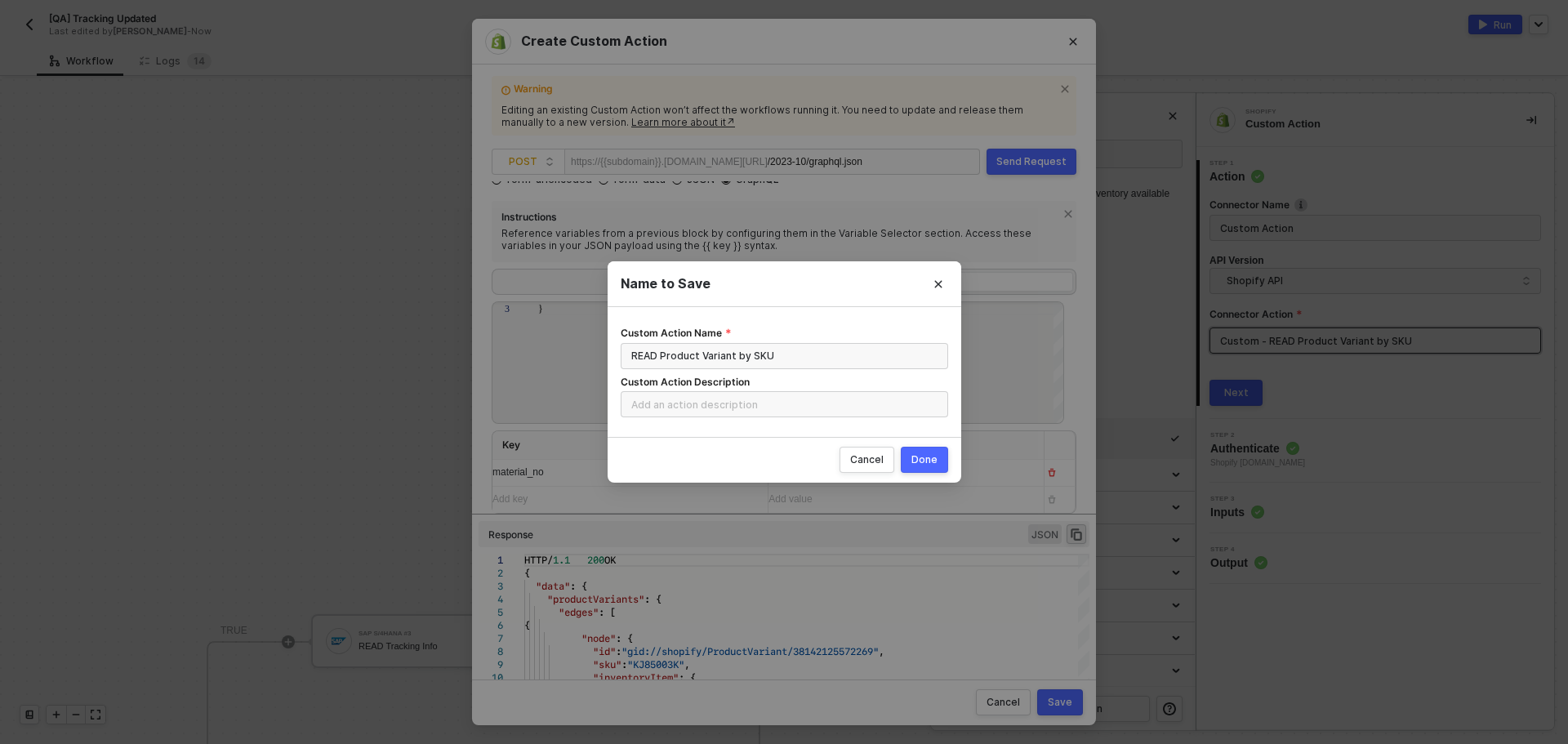
click at [921, 454] on div "Done" at bounding box center [924, 460] width 26 height 13
radio input "true"
radio input "false"
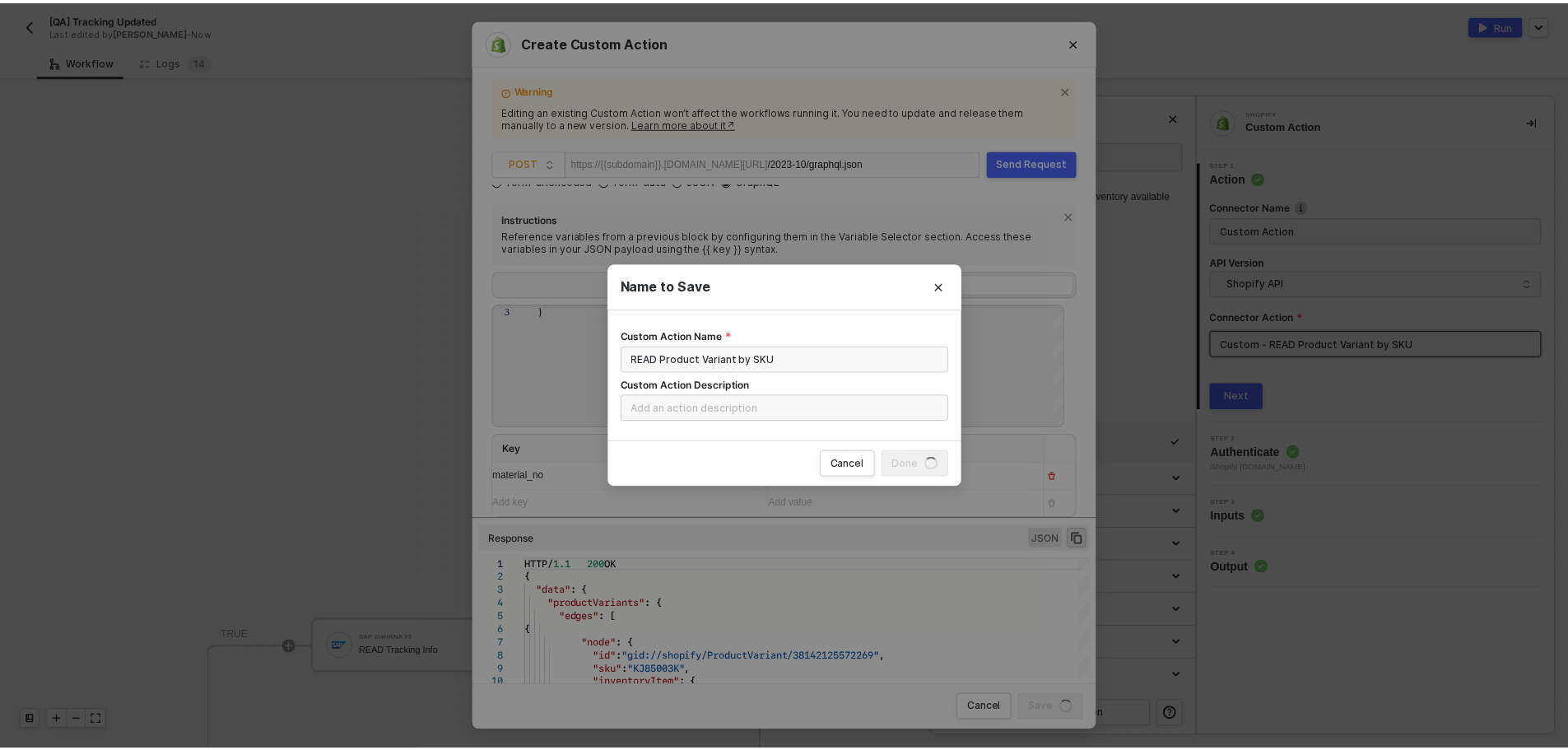
scroll to position [0, 0]
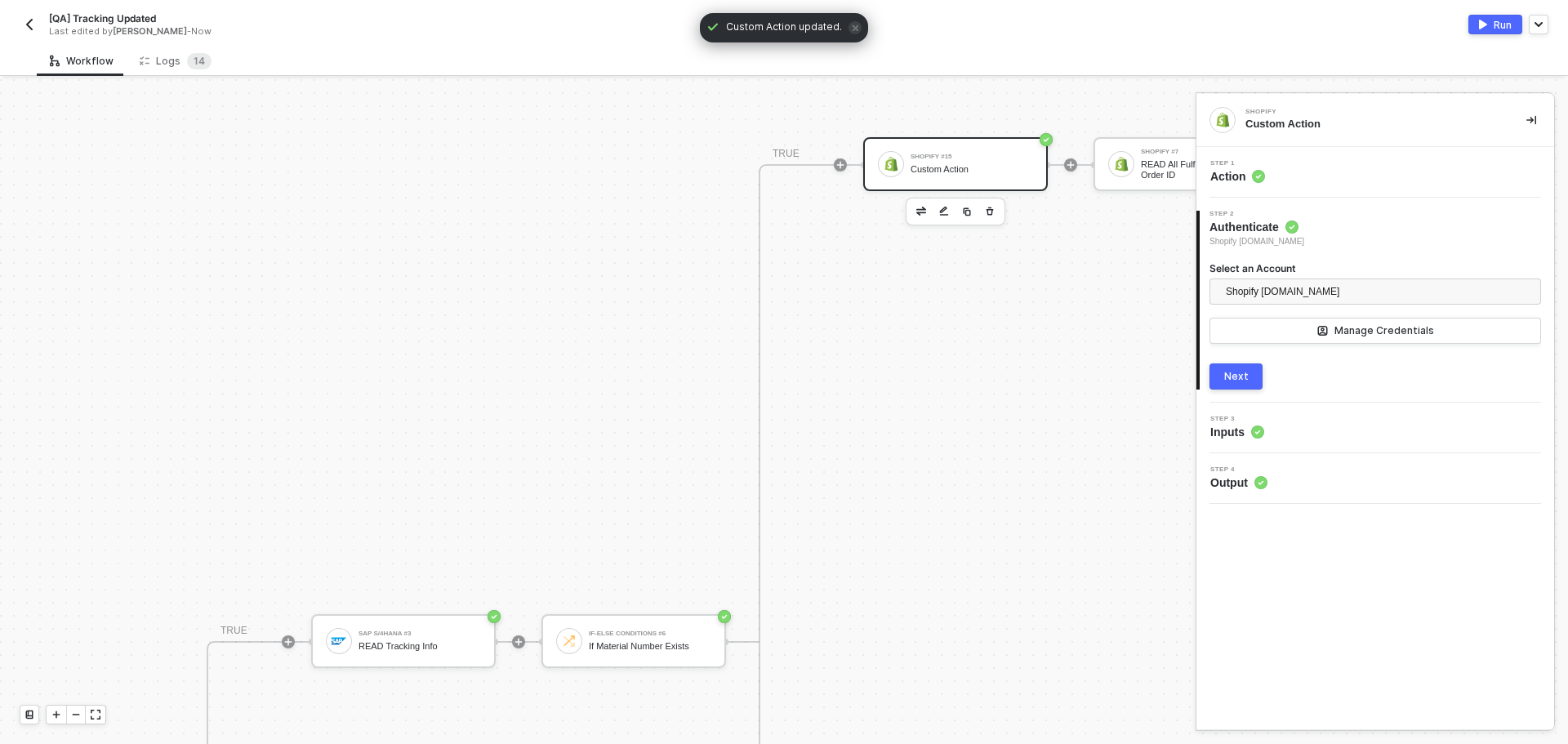
click at [1245, 377] on div "Next" at bounding box center [1236, 377] width 24 height 13
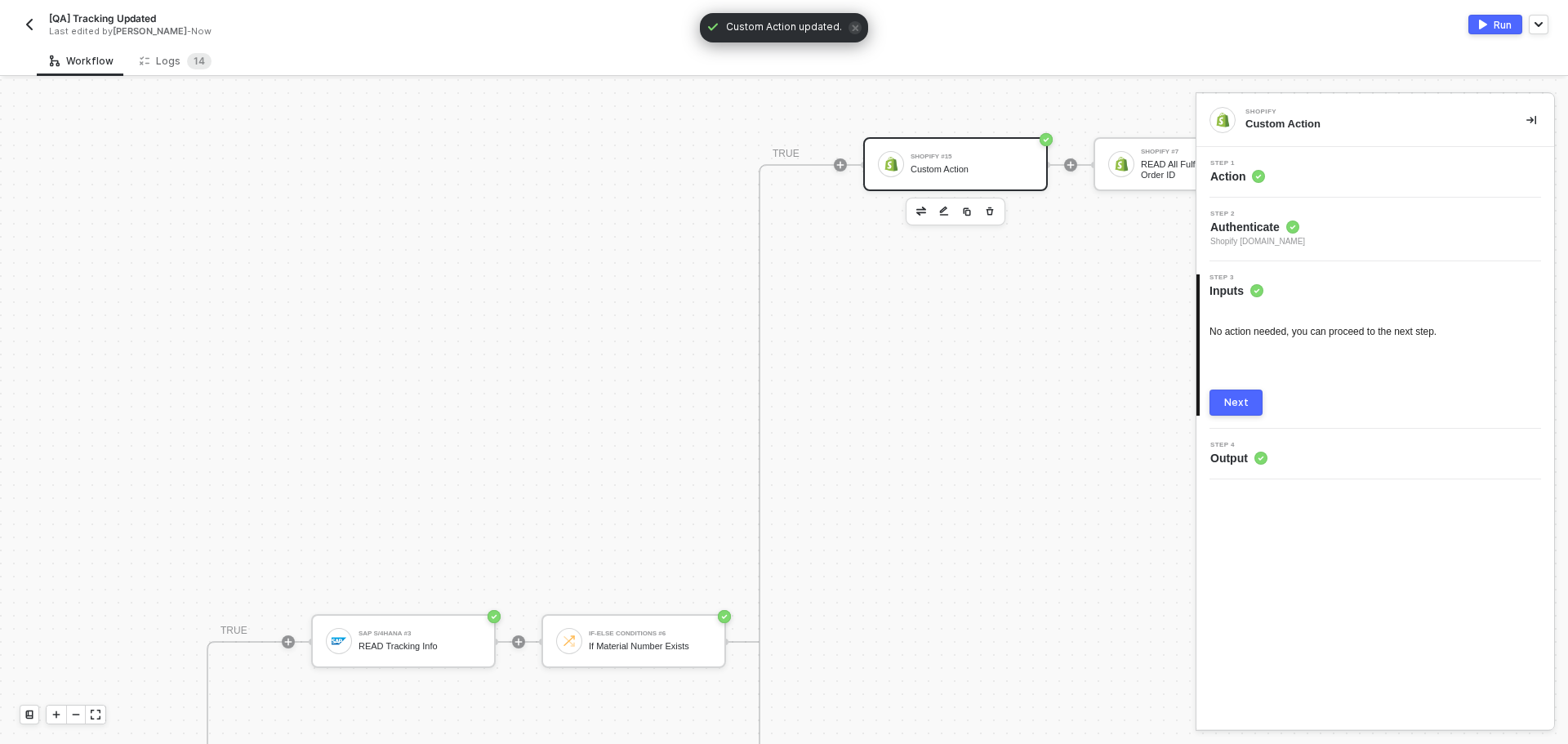
click at [1239, 404] on div "Next" at bounding box center [1236, 402] width 24 height 13
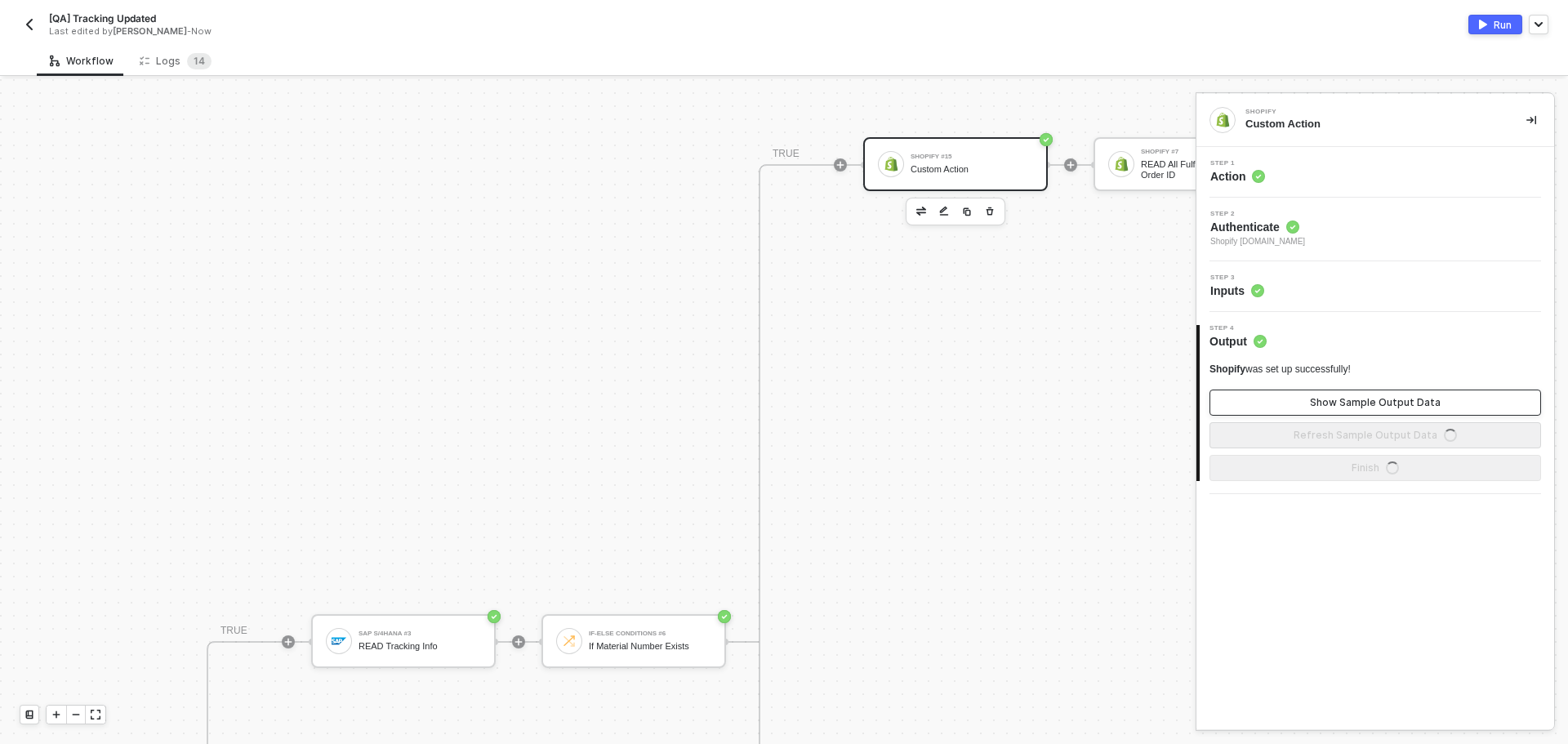
click at [1319, 409] on button "Show Sample Output Data" at bounding box center [1375, 402] width 332 height 26
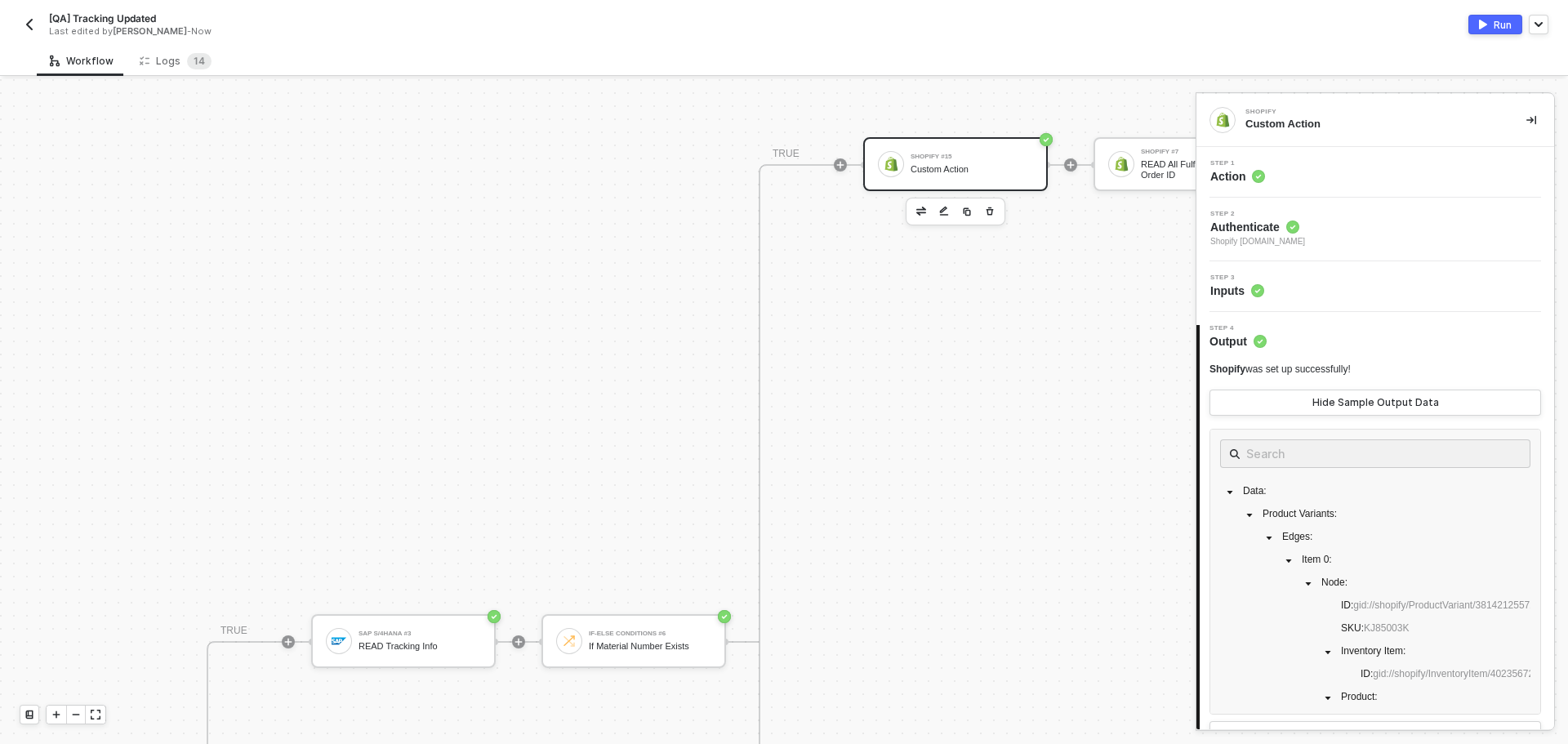
click at [1480, 21] on img "button" at bounding box center [1484, 25] width 8 height 10
click at [846, 26] on span "Refresh" at bounding box center [846, 27] width 37 height 13
click at [193, 68] on span "1" at bounding box center [196, 62] width 5 height 17
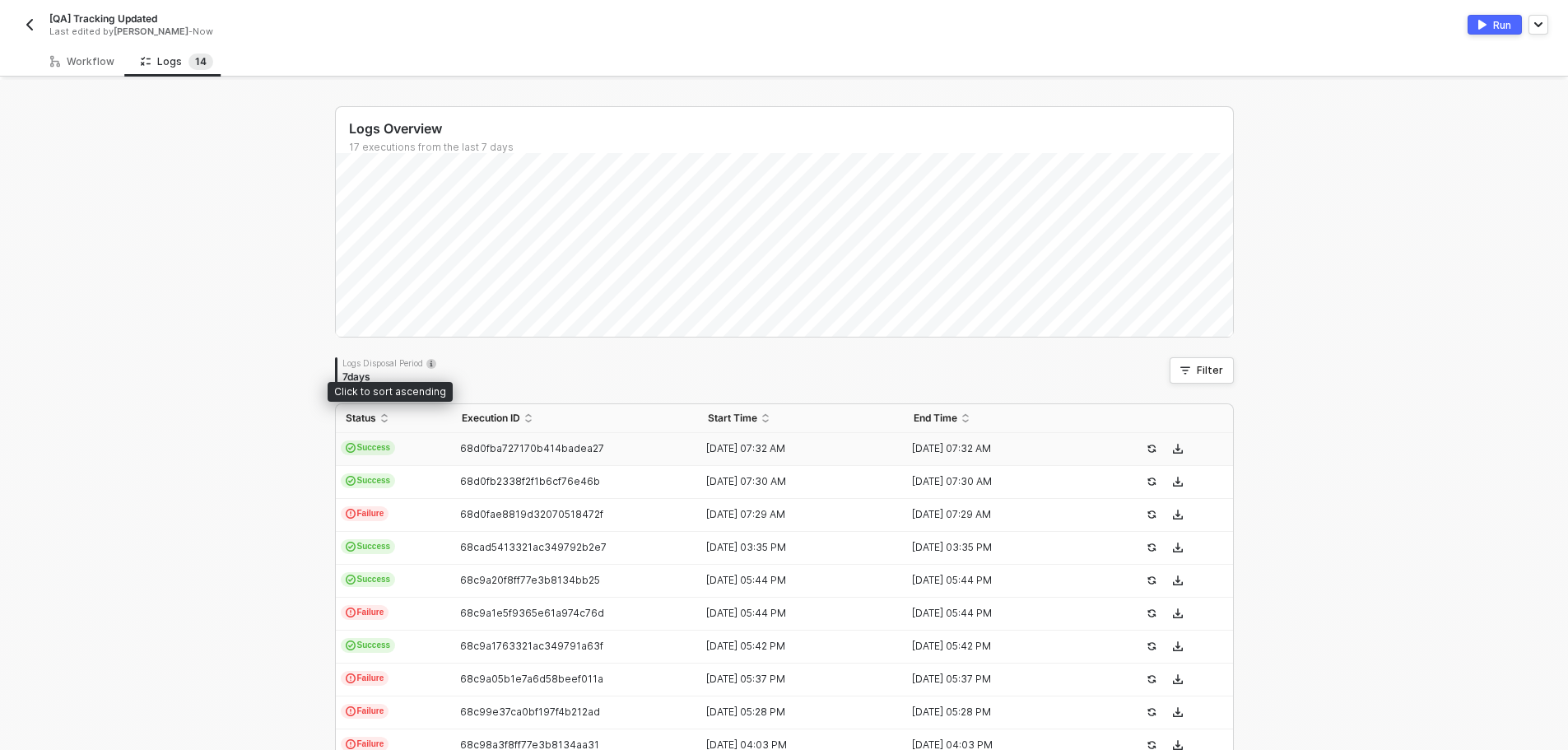
click at [426, 438] on td "Success" at bounding box center [394, 448] width 116 height 33
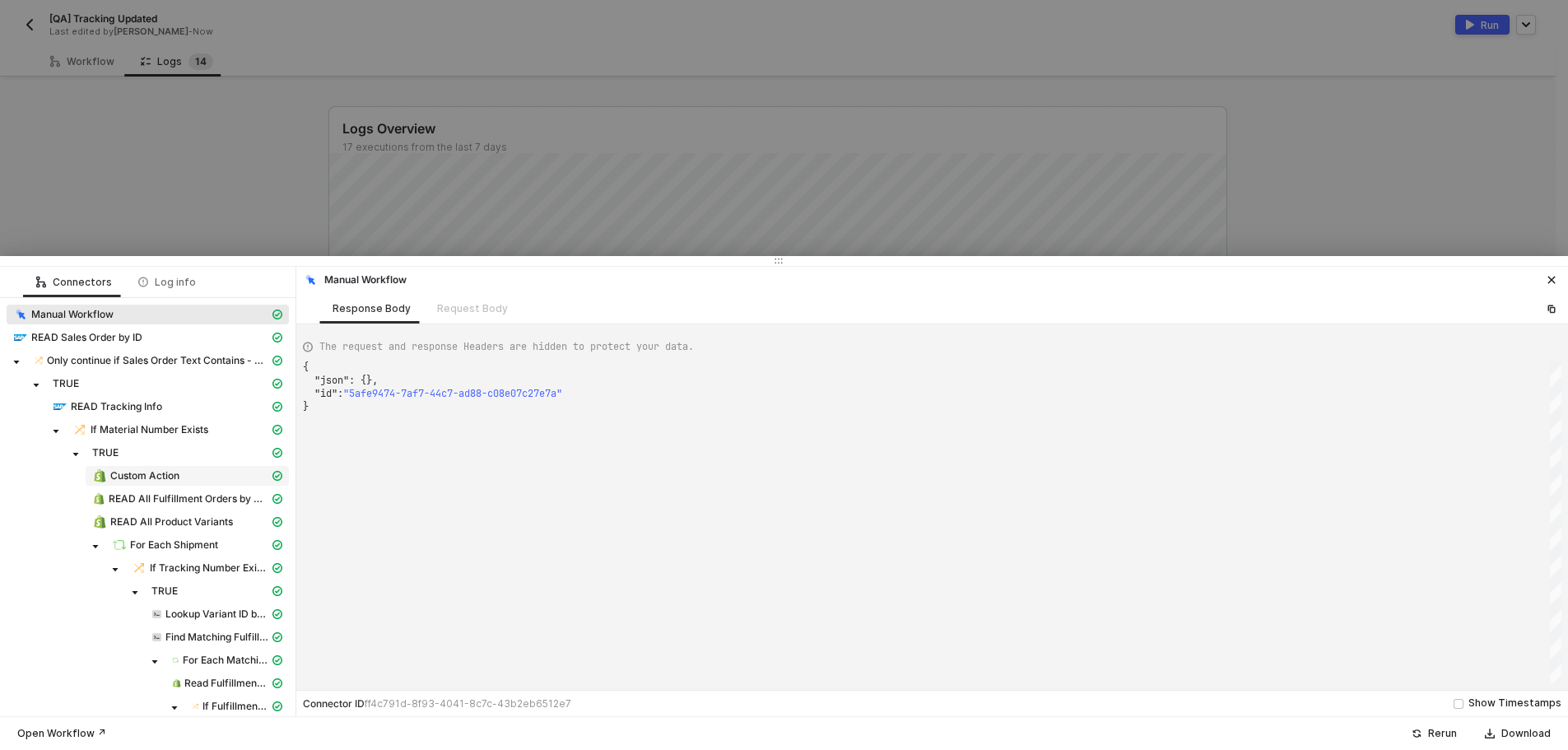
click at [170, 477] on span "Custom Action" at bounding box center [144, 476] width 69 height 13
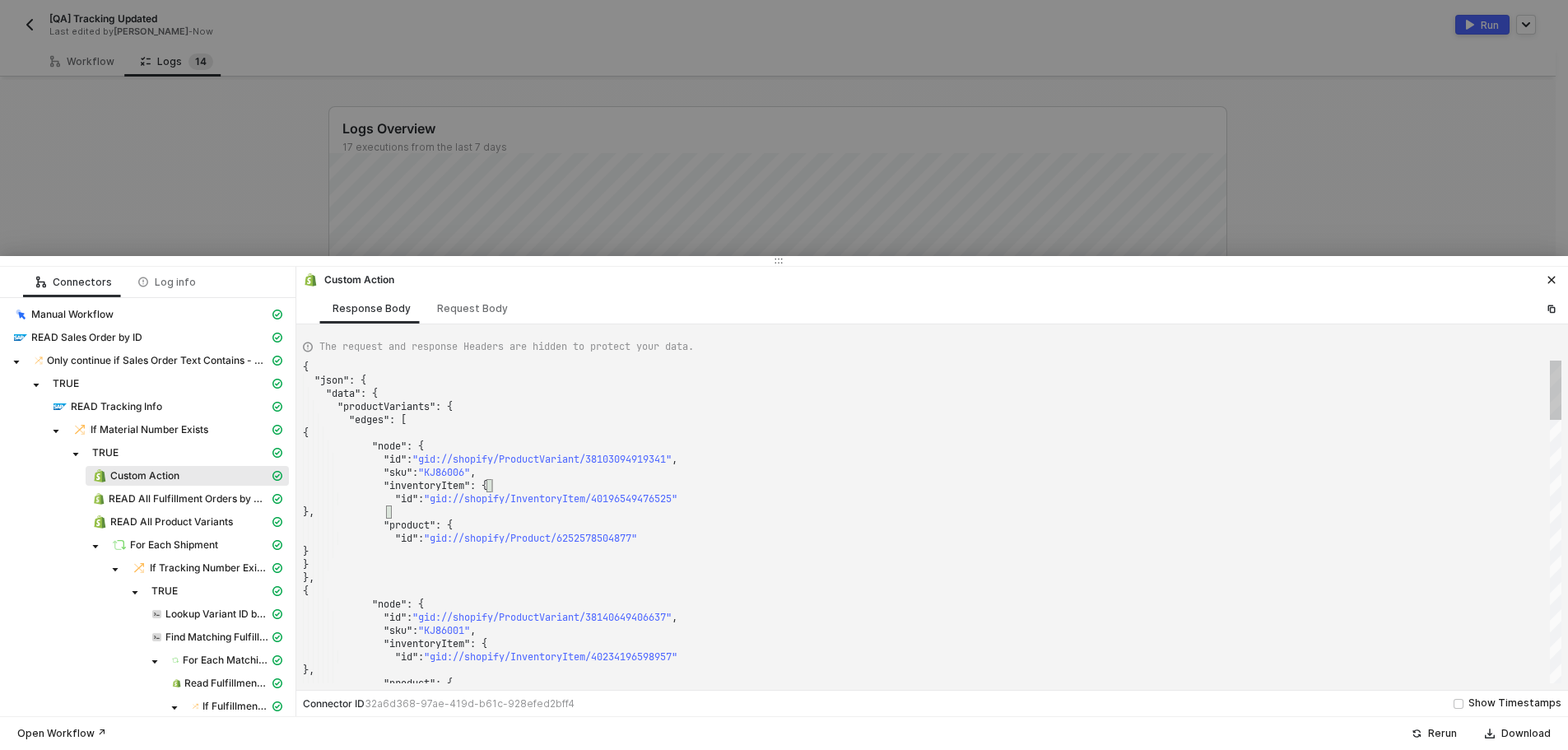
click at [601, 480] on div ""inventoryItem" : {" at bounding box center [932, 485] width 1258 height 13
click at [444, 293] on div "Request Body" at bounding box center [473, 308] width 97 height 30
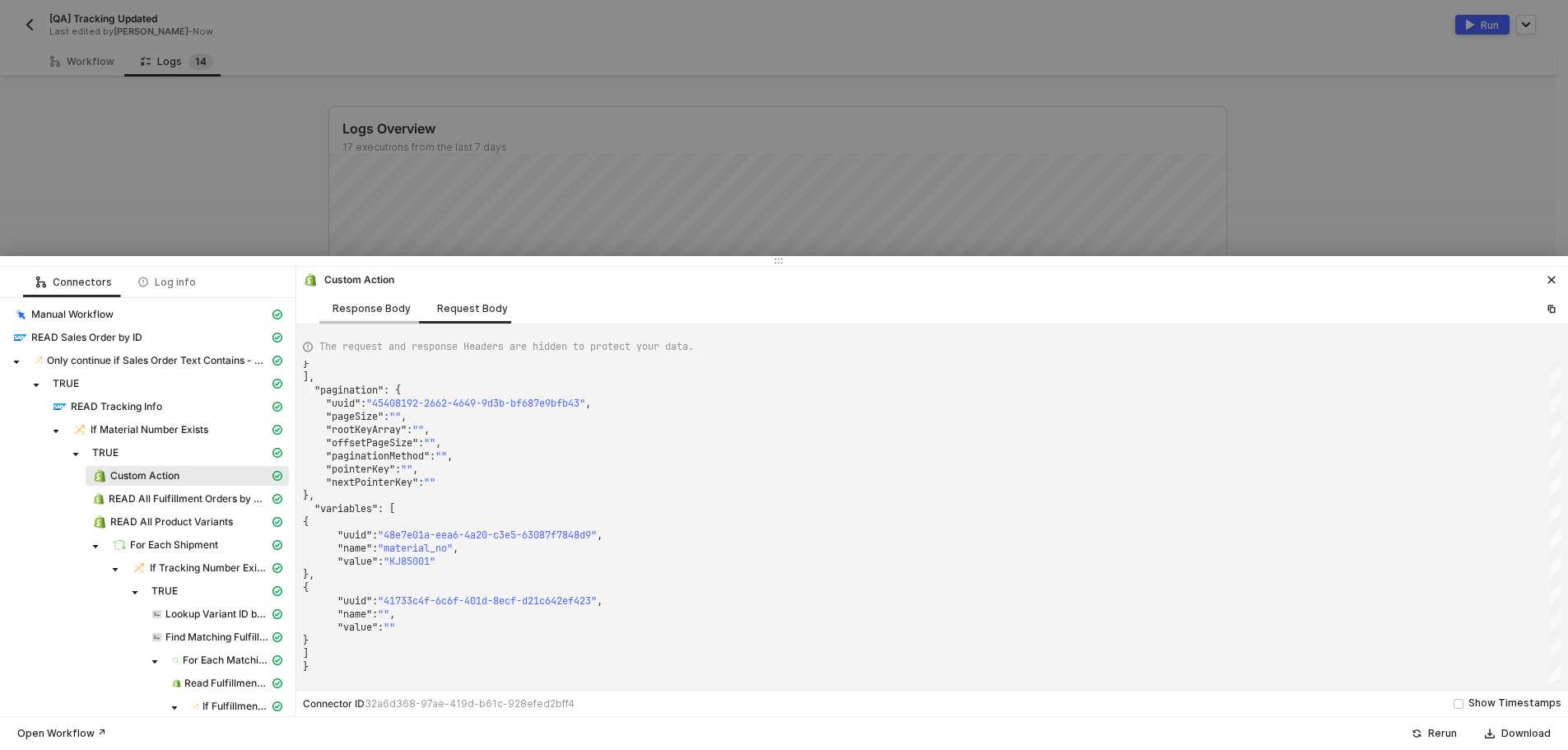
click at [358, 312] on div "Response Body" at bounding box center [371, 309] width 78 height 13
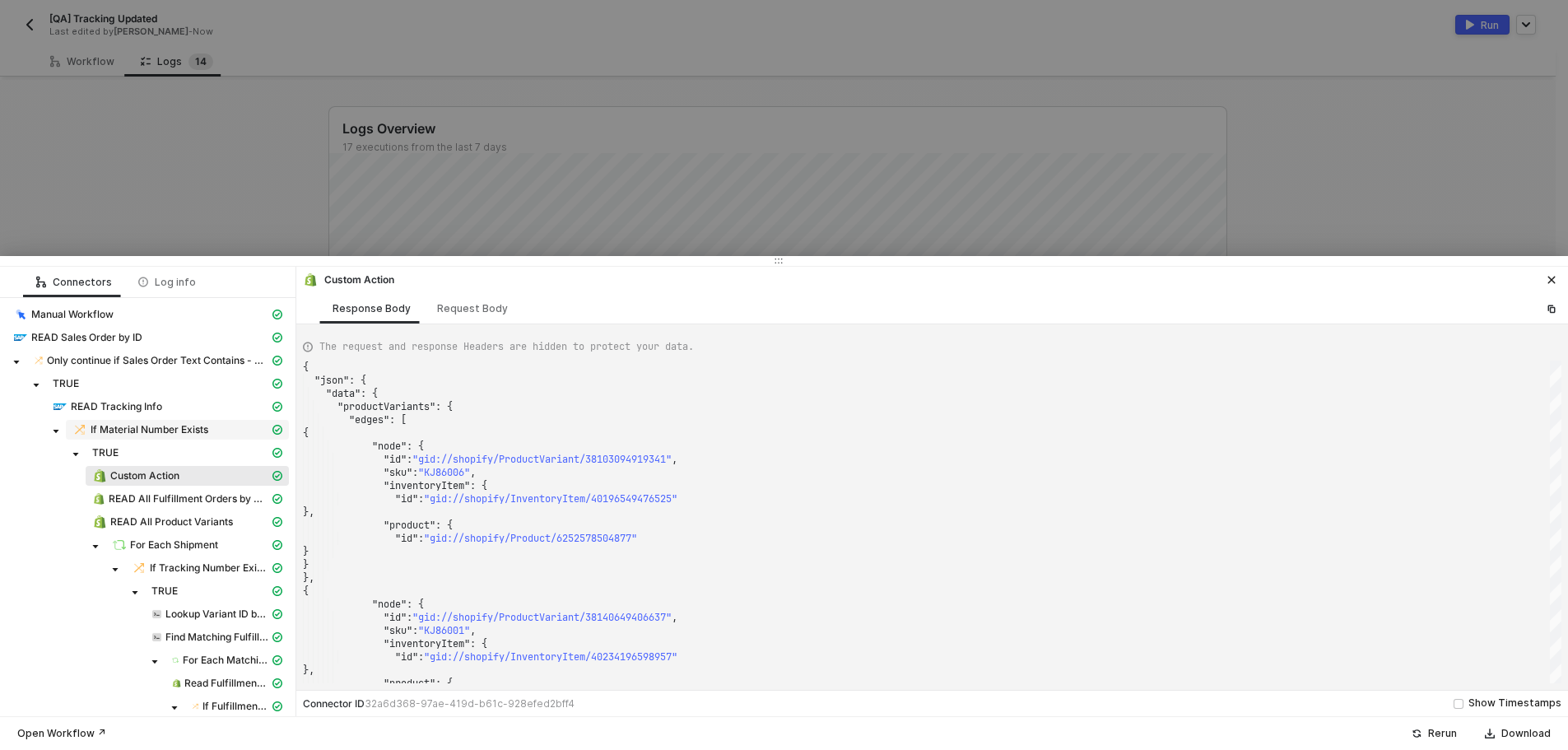
click at [187, 430] on span "If Material Number Exists" at bounding box center [149, 430] width 118 height 13
type textarea "{ "resulting_path": "TRUE" }"
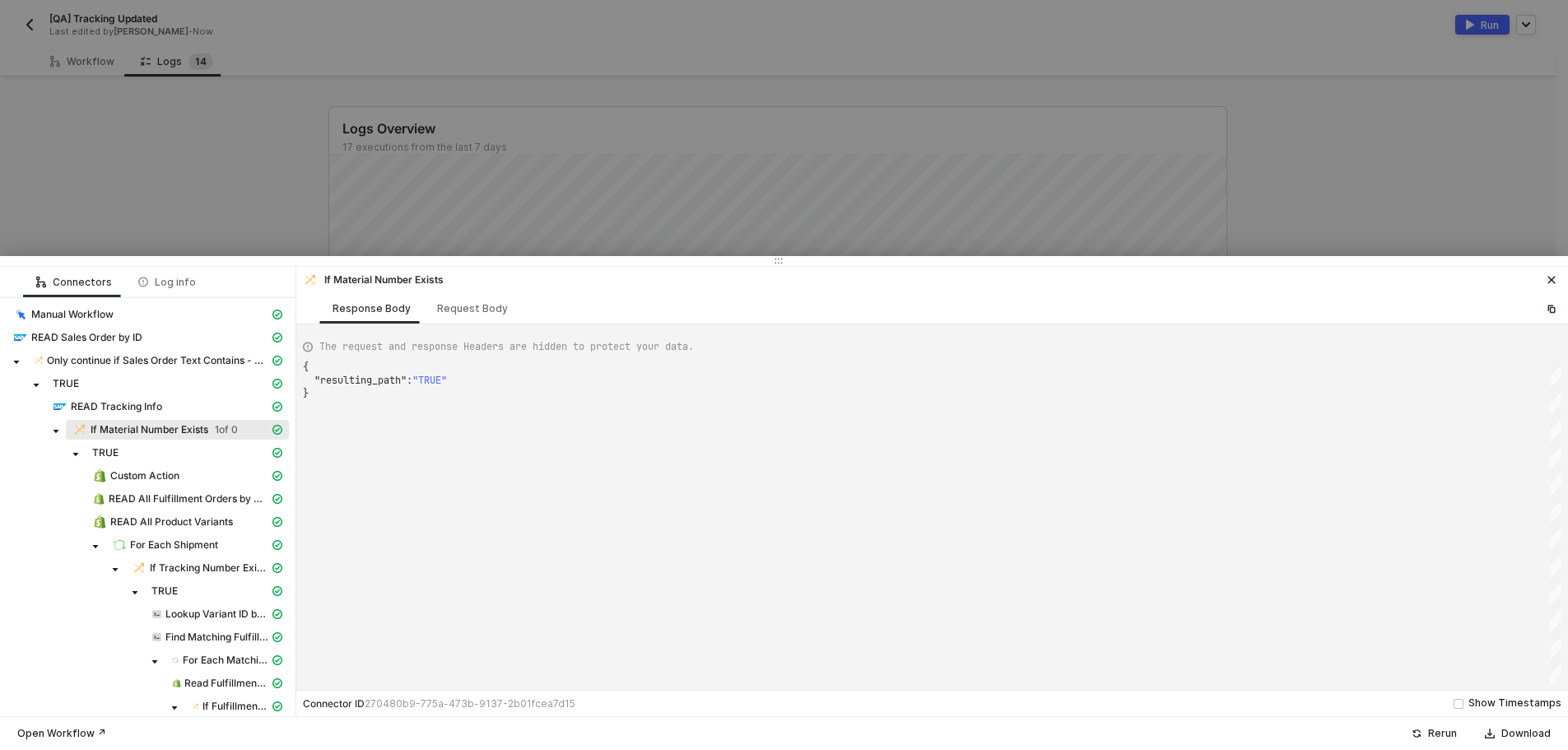
click at [184, 187] on div at bounding box center [784, 375] width 1568 height 750
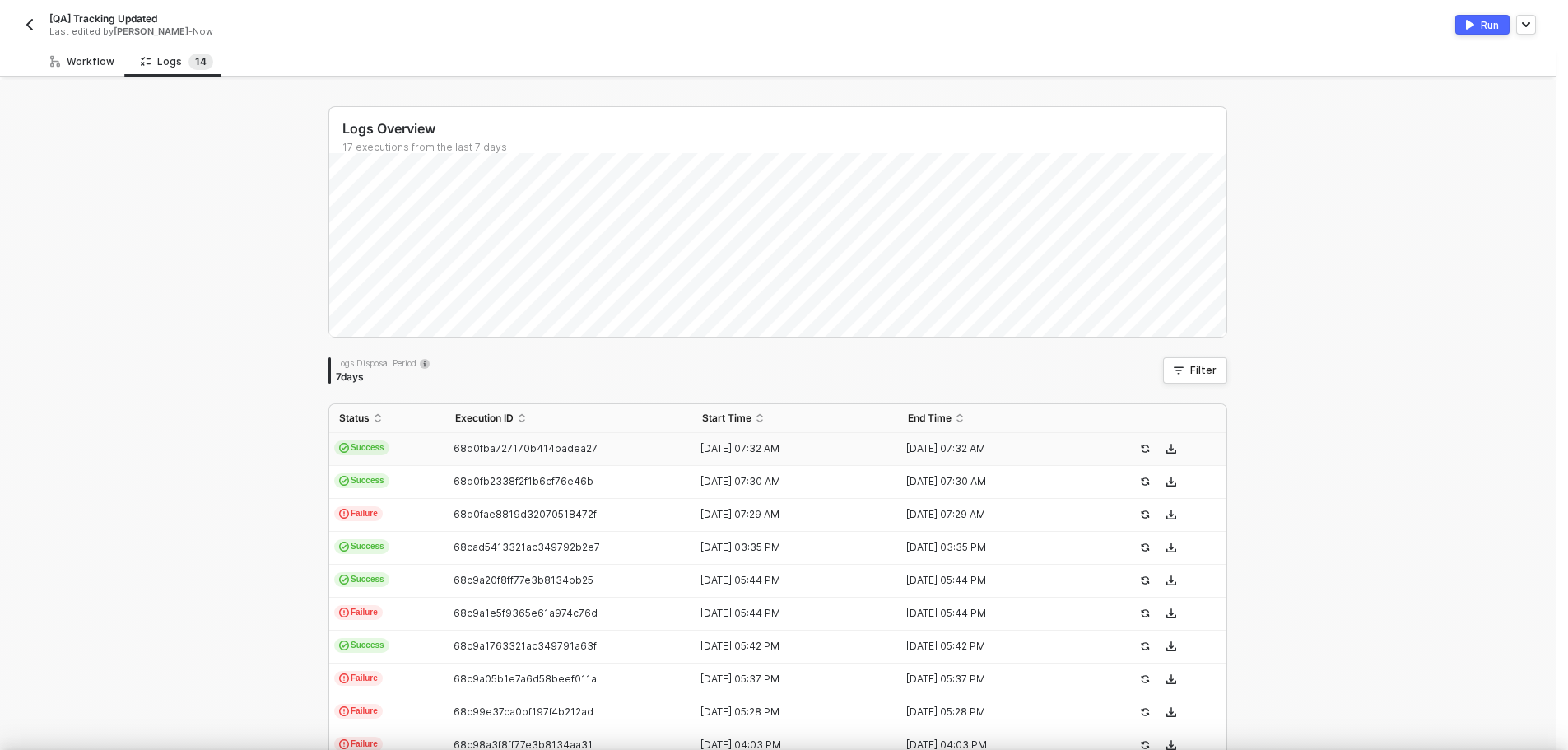
click at [63, 57] on div "Workflow" at bounding box center [82, 62] width 64 height 13
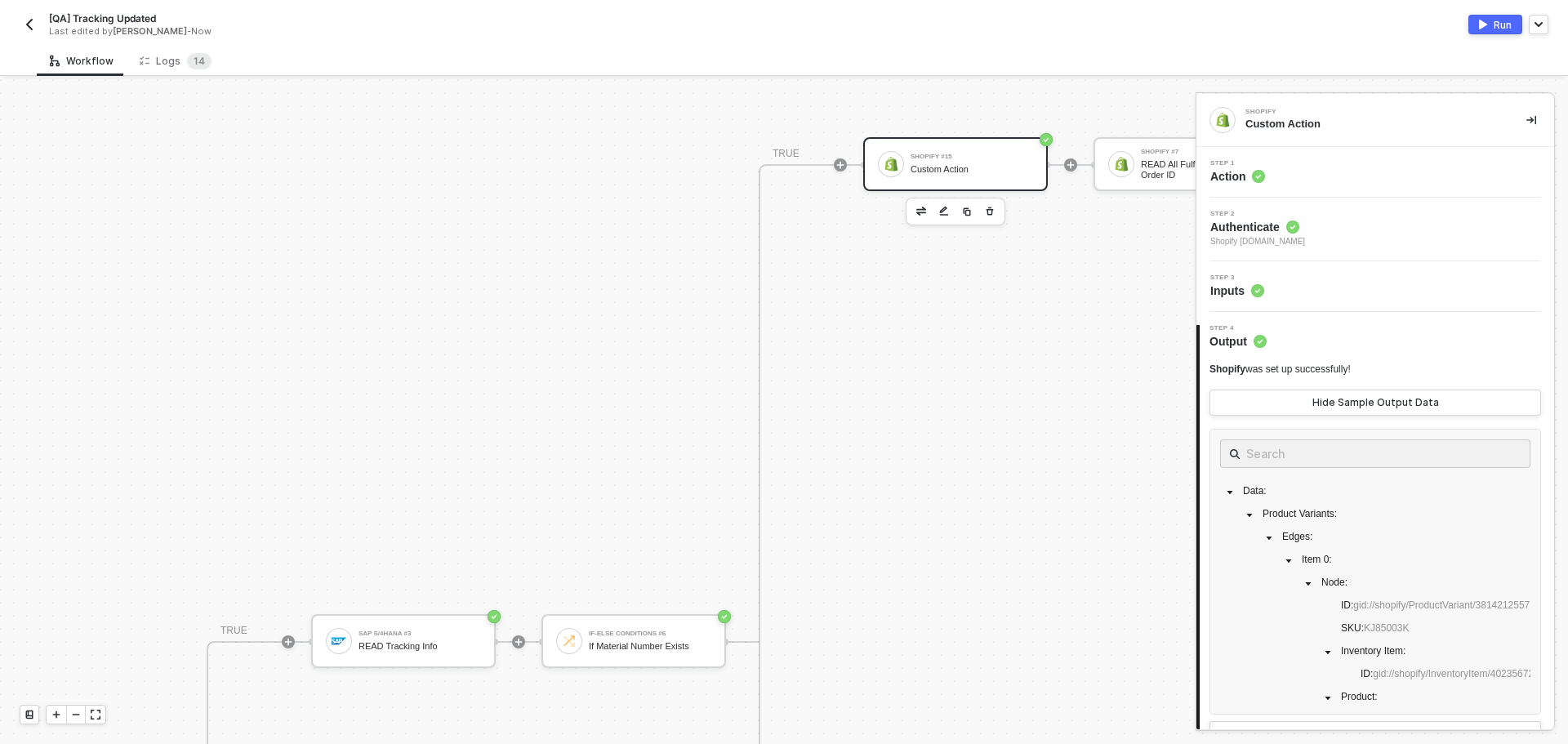
click at [1371, 222] on div "Step 2 Authenticate Shopify kjrests-com.myshopify.com" at bounding box center [1377, 229] width 353 height 37
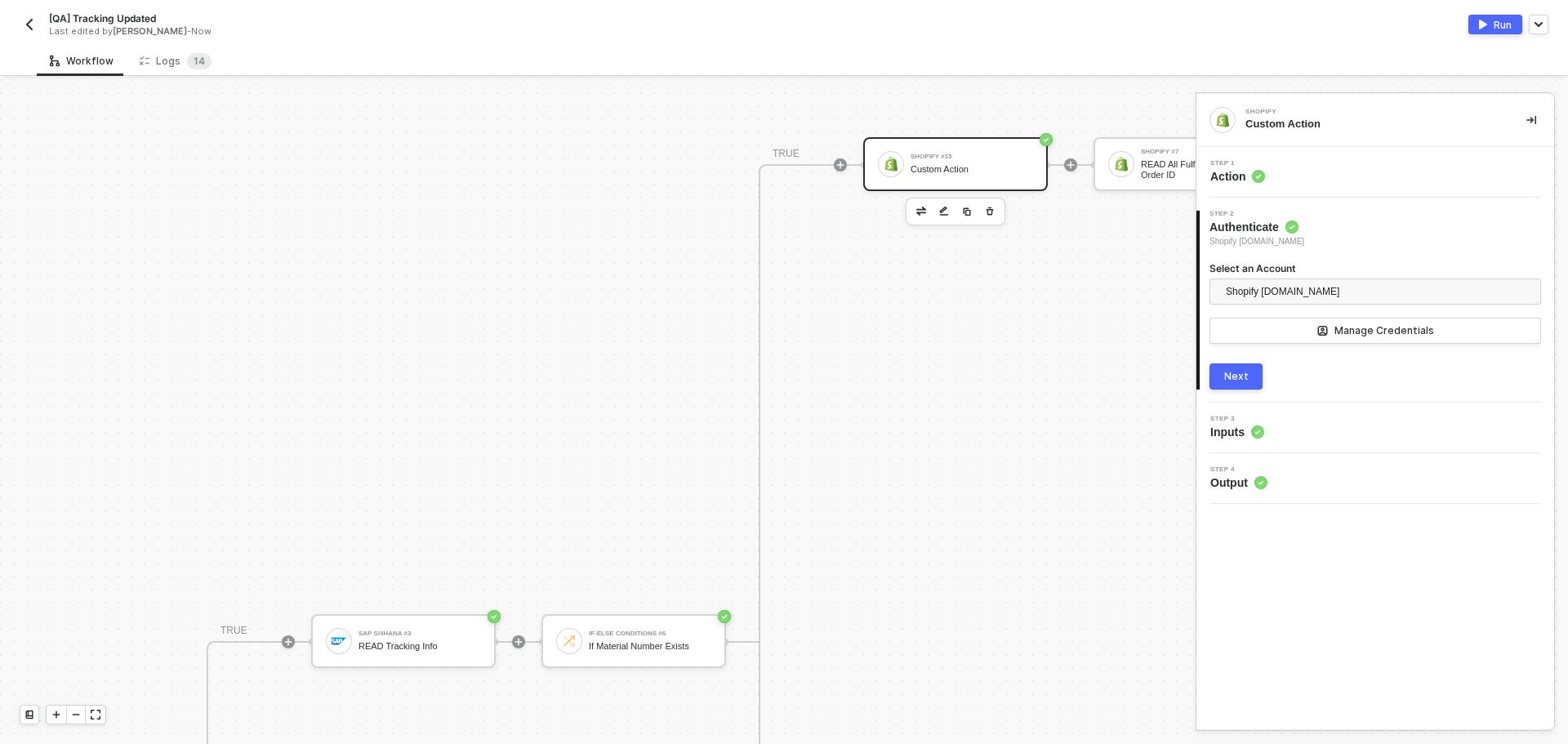
click at [1353, 180] on div "Step 1 Action" at bounding box center [1377, 172] width 353 height 24
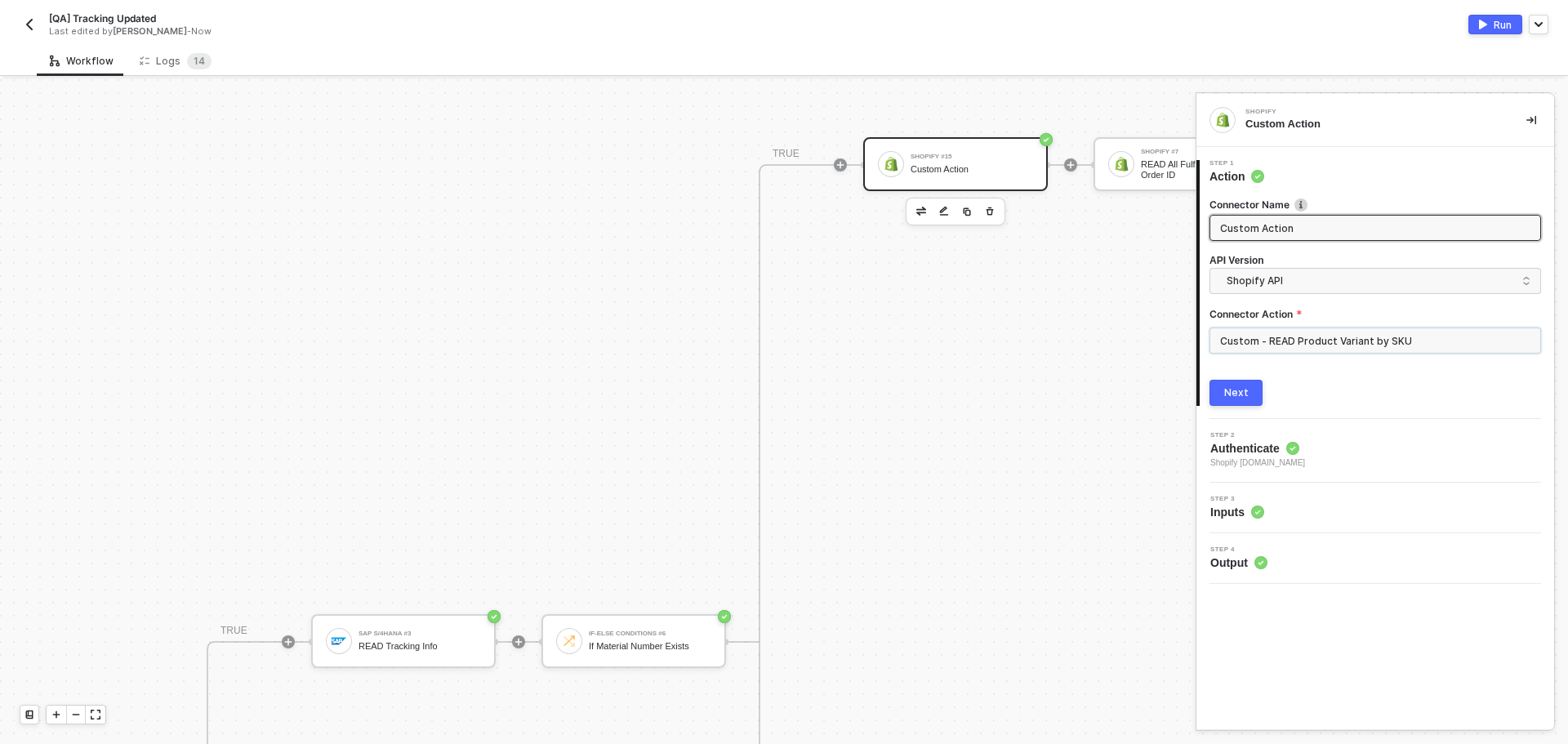
click at [1307, 333] on input "Custom - READ Product Variant by SKU" at bounding box center [1375, 340] width 332 height 26
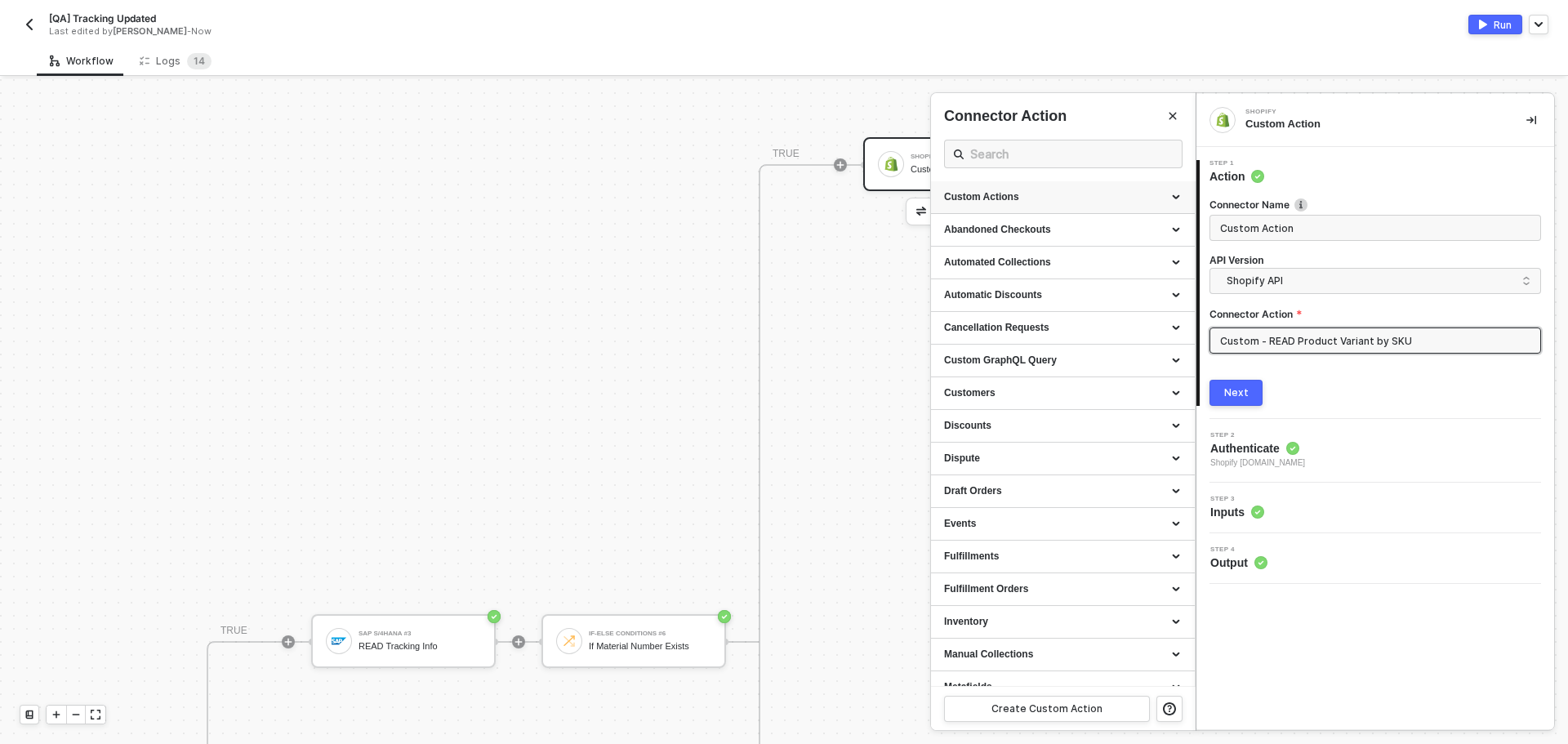
click at [1065, 192] on div "Custom Actions" at bounding box center [1063, 197] width 238 height 14
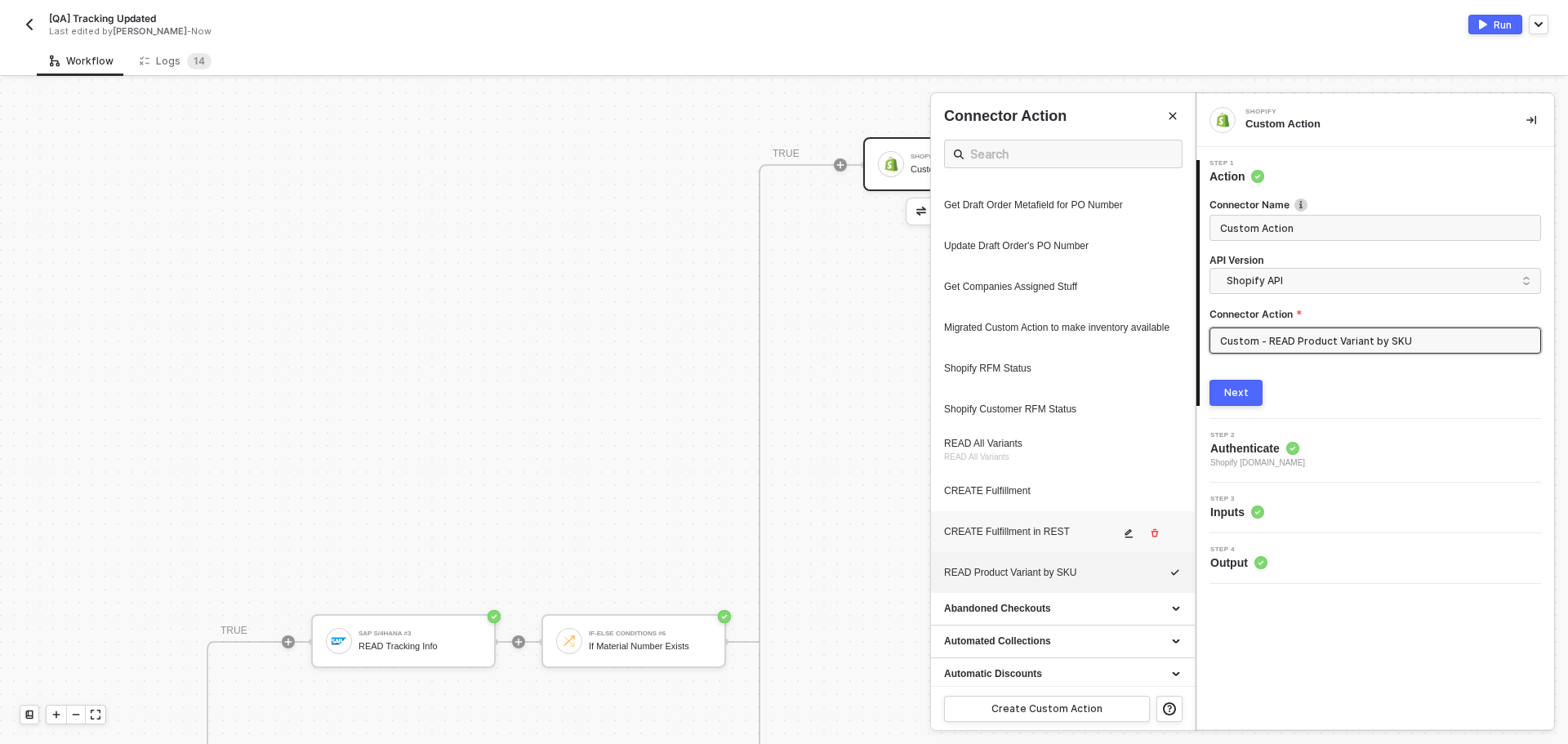
scroll to position [735, 0]
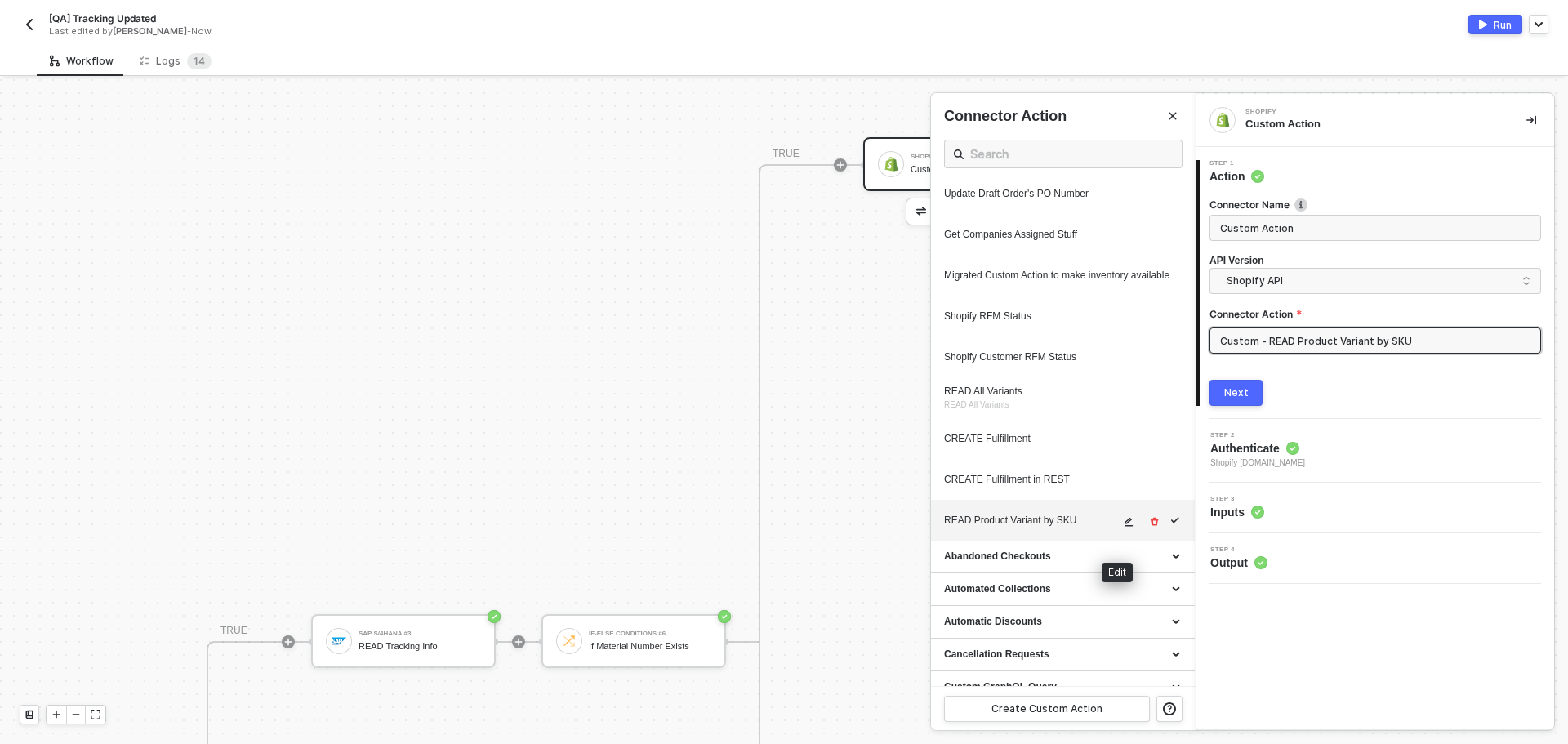
click at [1125, 527] on icon "icon-edit" at bounding box center [1130, 522] width 8 height 9
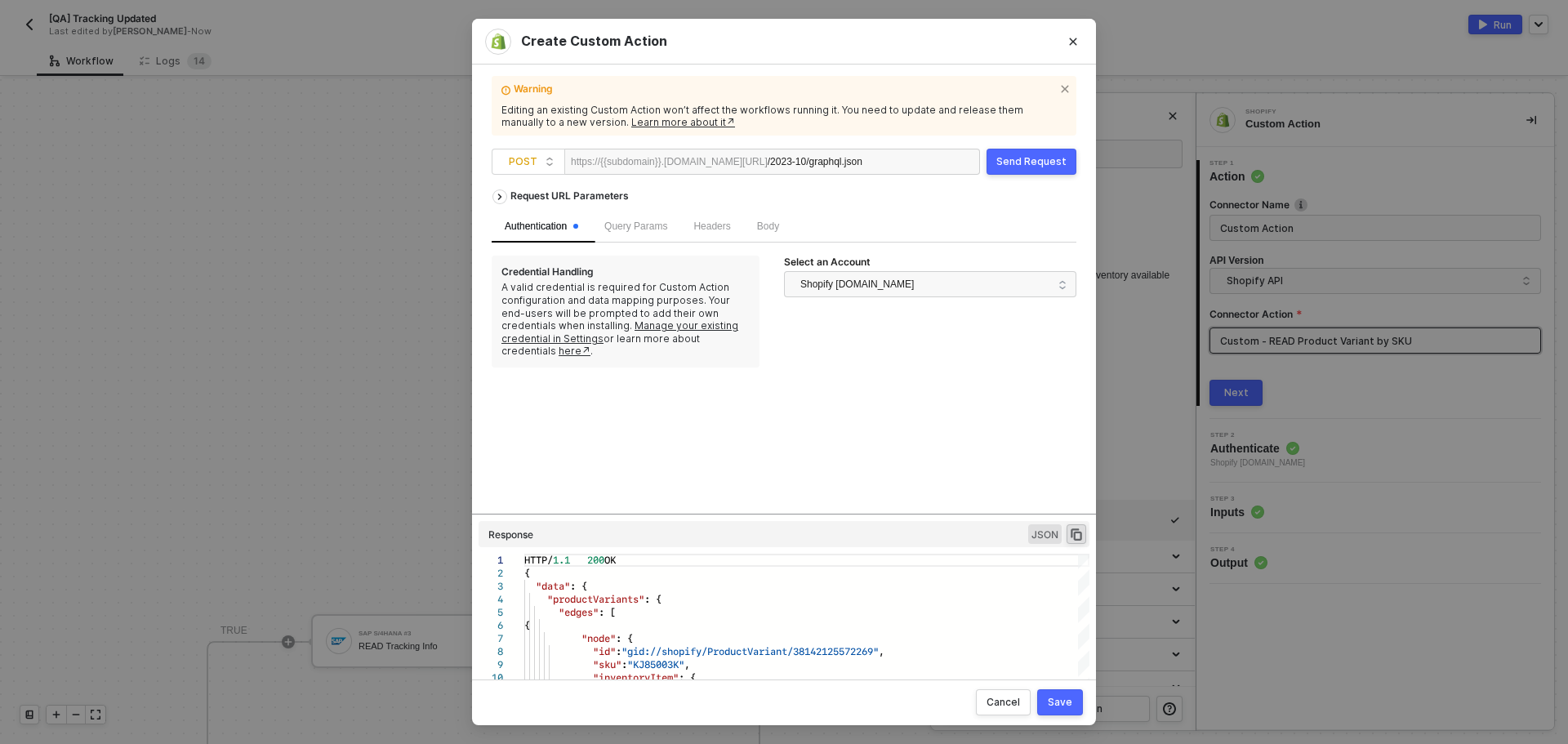
click at [749, 232] on div "Body" at bounding box center [769, 227] width 48 height 32
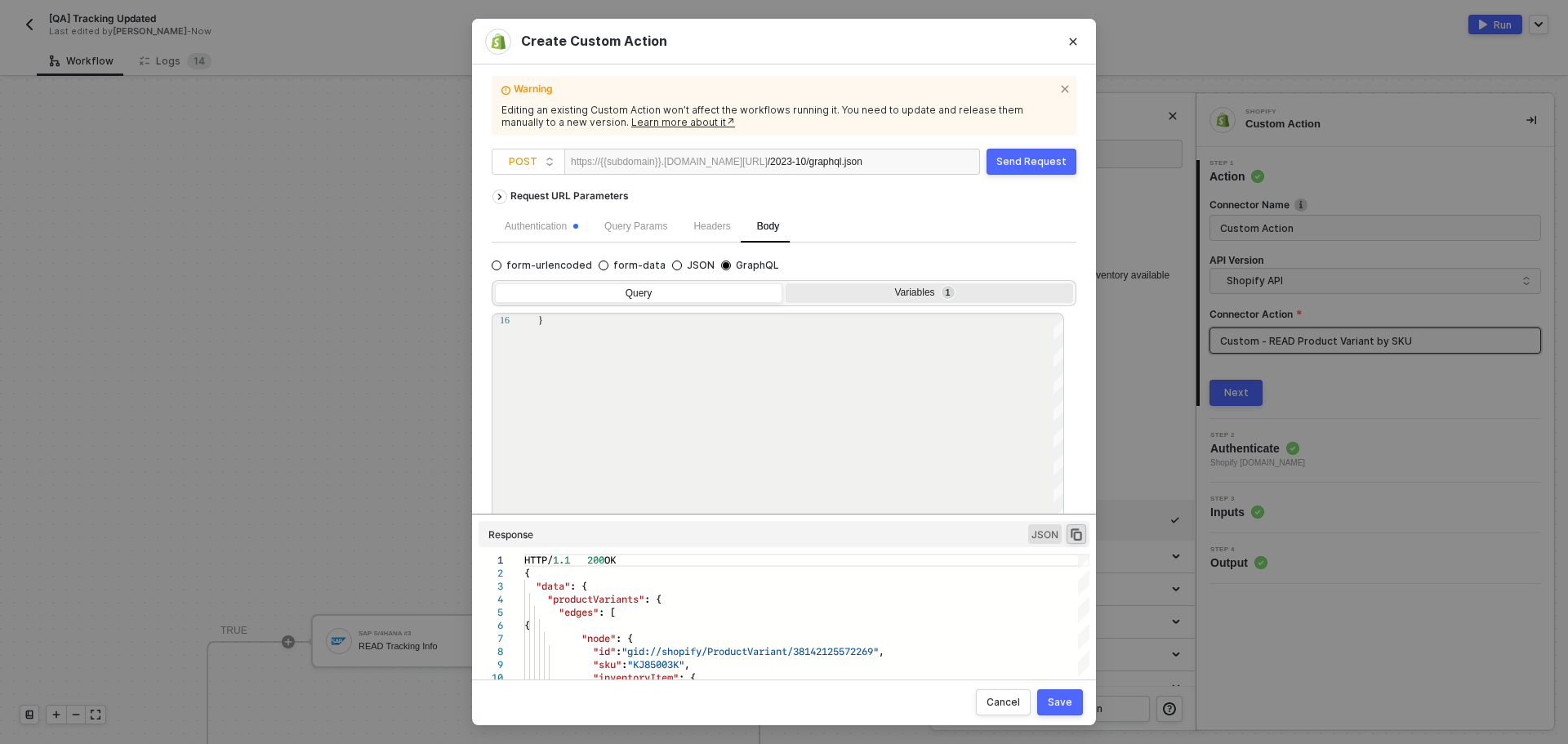
click at [954, 292] on div "Variables 1" at bounding box center [927, 293] width 266 height 13
click at [786, 283] on input "Variables 1" at bounding box center [786, 283] width 0 height 0
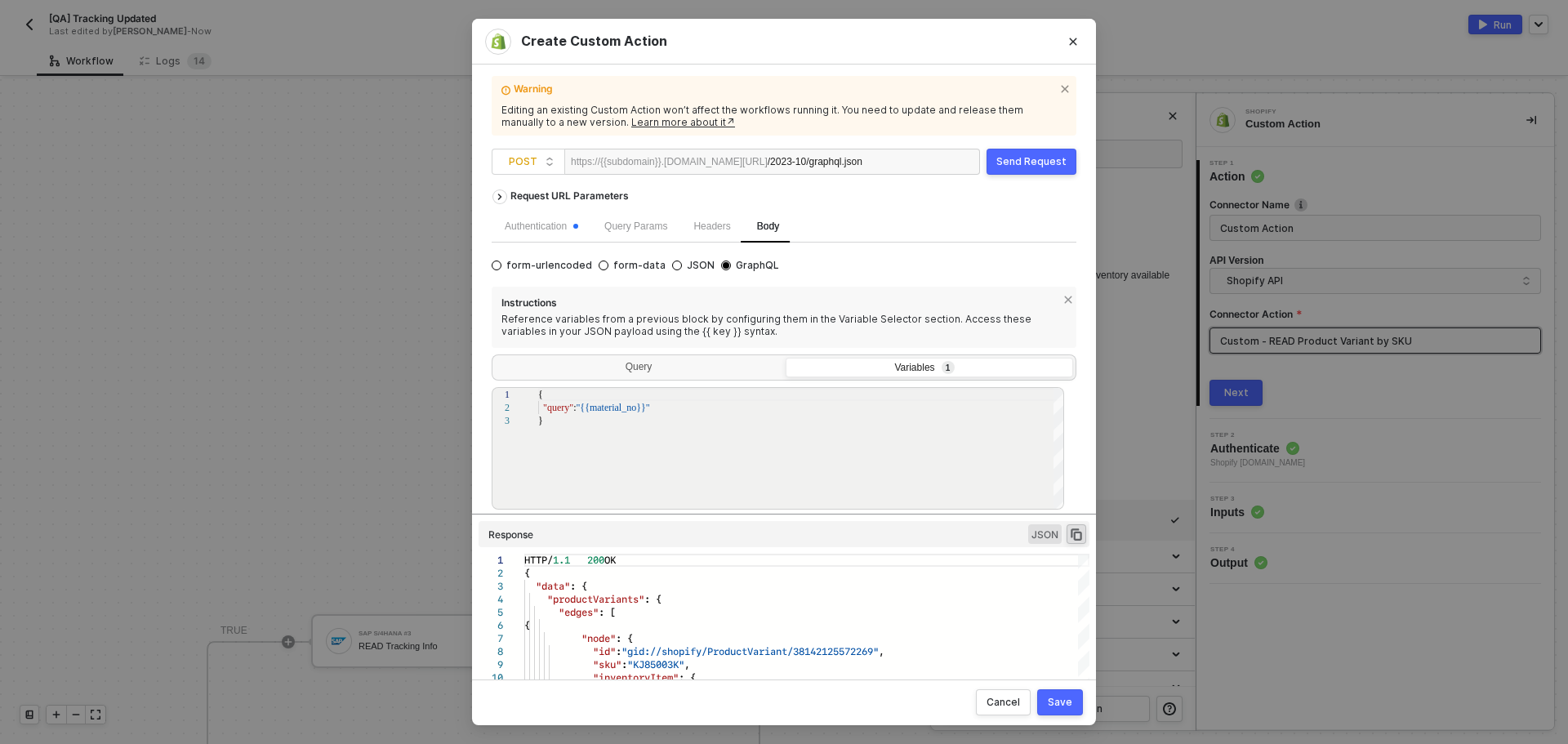
scroll to position [86, 0]
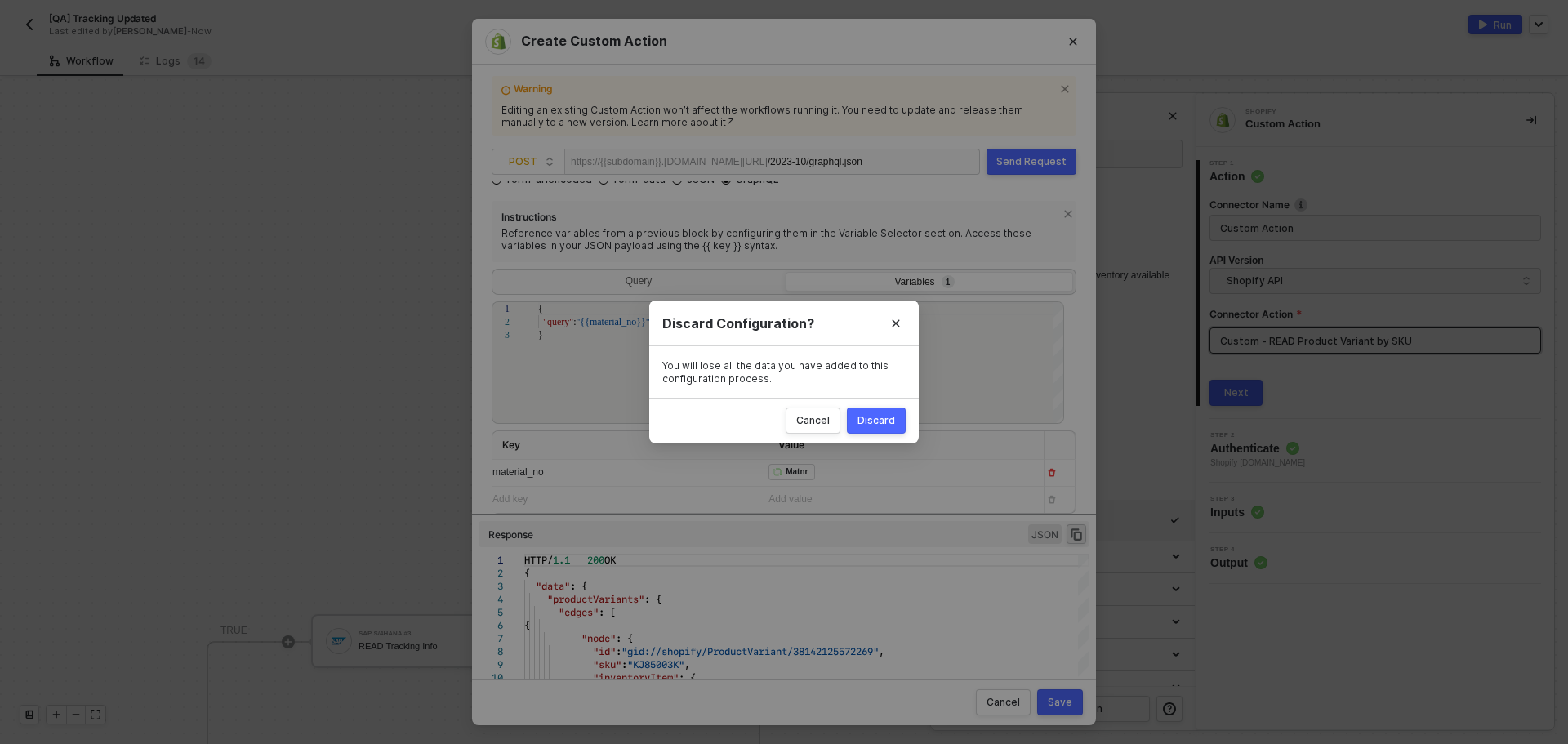
click at [328, 377] on div "Create Custom Action Warning Editing an existing Custom Action won’t affect the…" at bounding box center [784, 372] width 1568 height 744
drag, startPoint x: 876, startPoint y: 418, endPoint x: 832, endPoint y: 407, distance: 45.4
click at [876, 419] on div "Discard" at bounding box center [876, 421] width 38 height 13
radio input "true"
radio input "false"
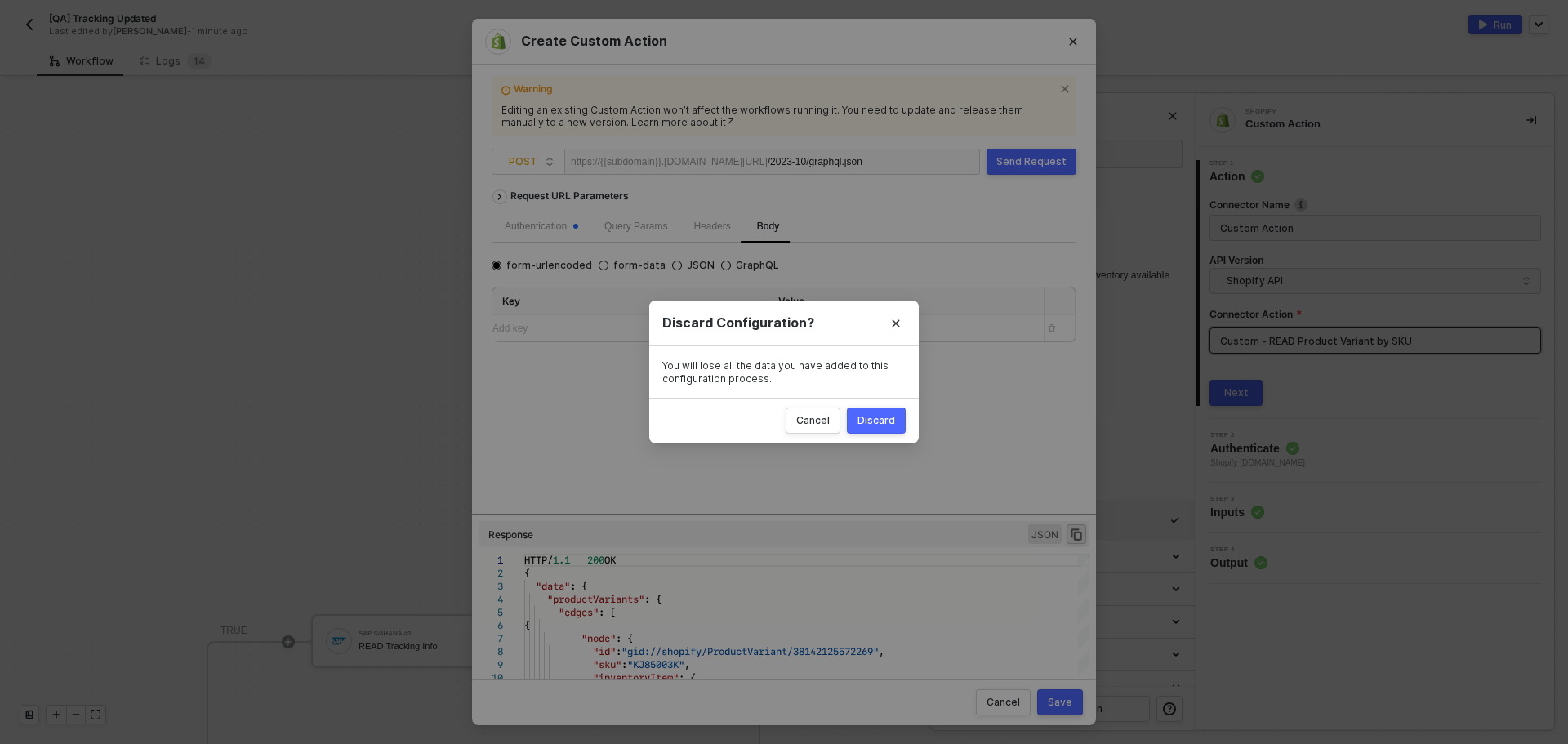
scroll to position [0, 0]
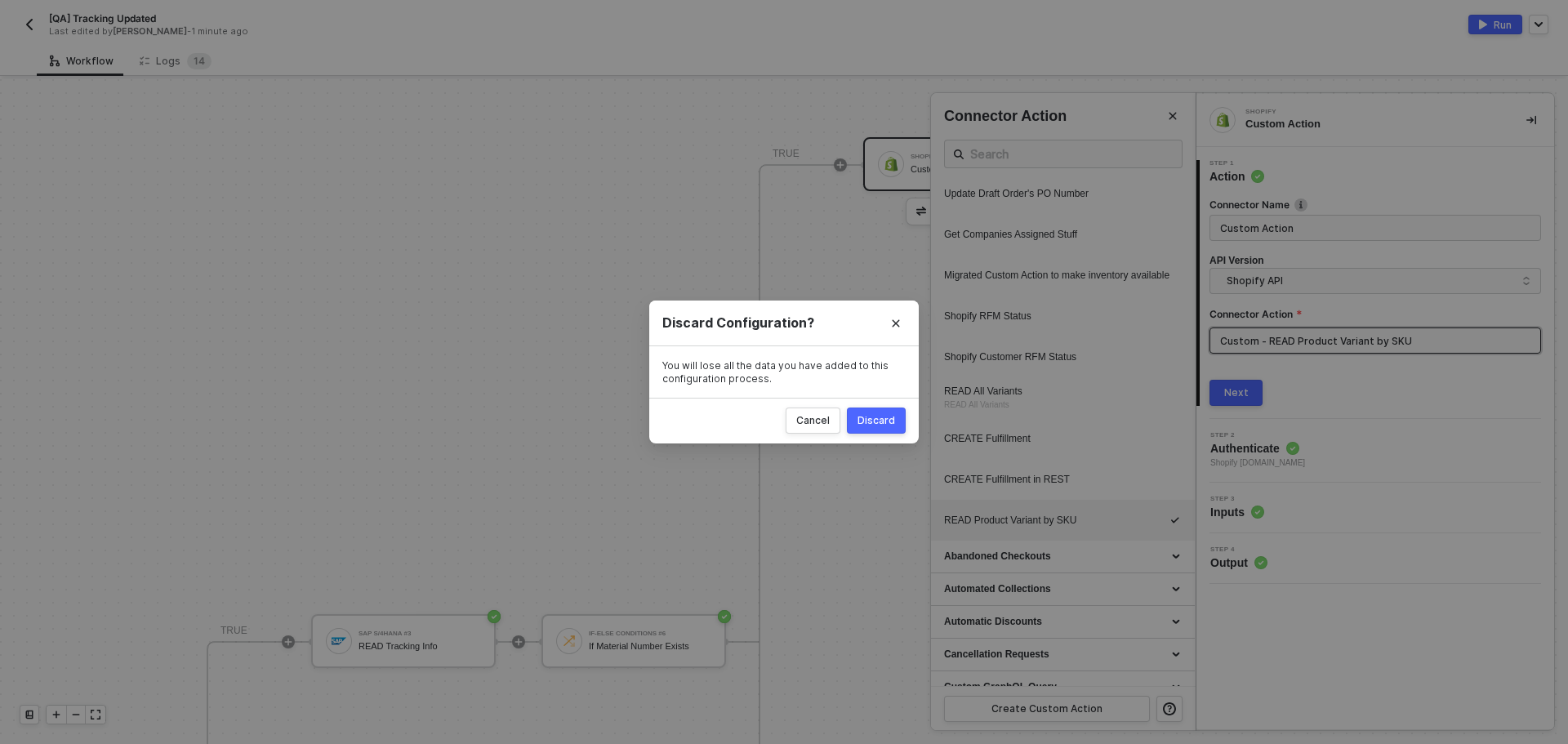
drag, startPoint x: 327, startPoint y: 357, endPoint x: 454, endPoint y: 306, distance: 136.9
click at [331, 356] on div at bounding box center [784, 412] width 1568 height 665
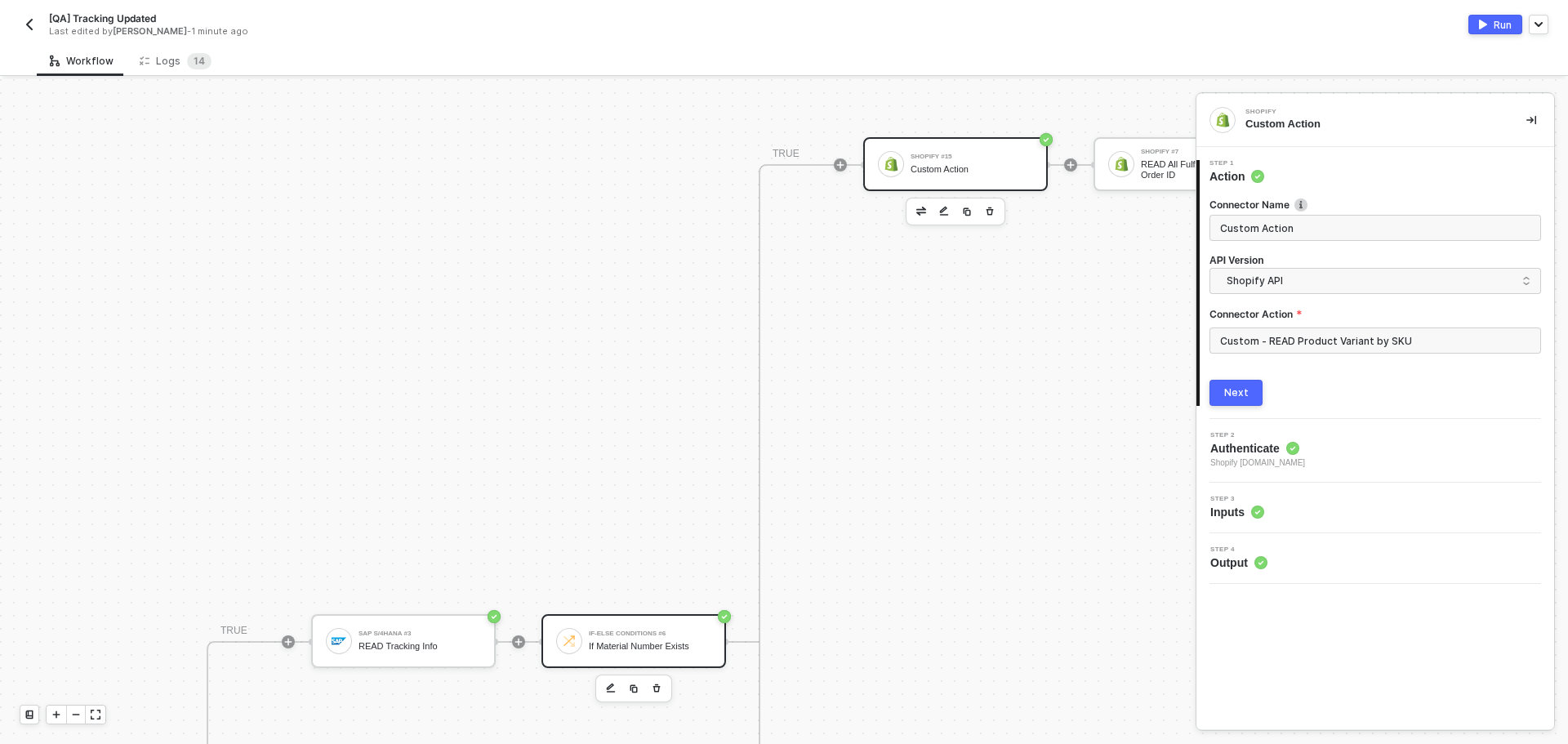
click at [620, 634] on div "If-Else Conditions #6" at bounding box center [649, 633] width 123 height 7
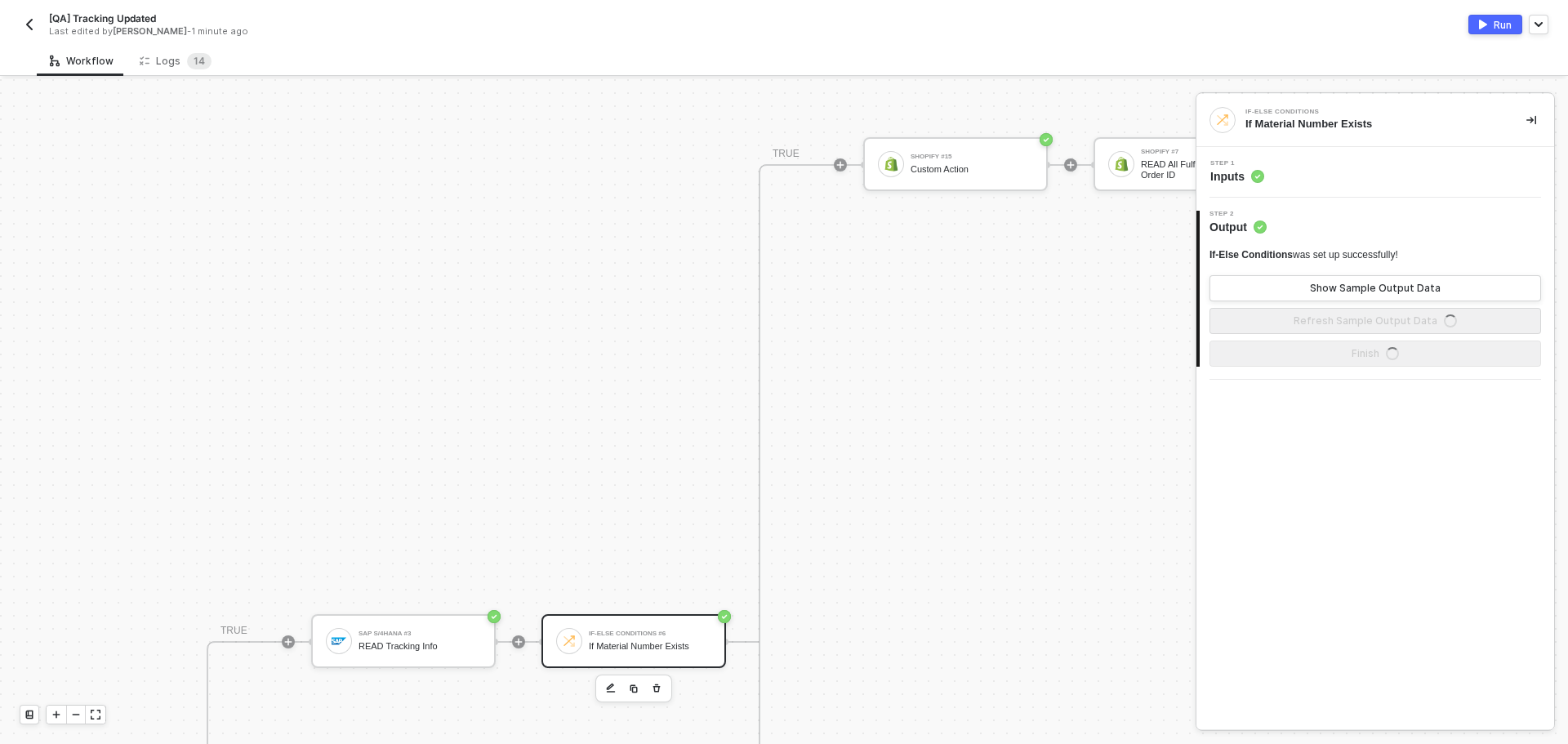
click at [1356, 165] on div "Step 1 Inputs" at bounding box center [1377, 172] width 353 height 24
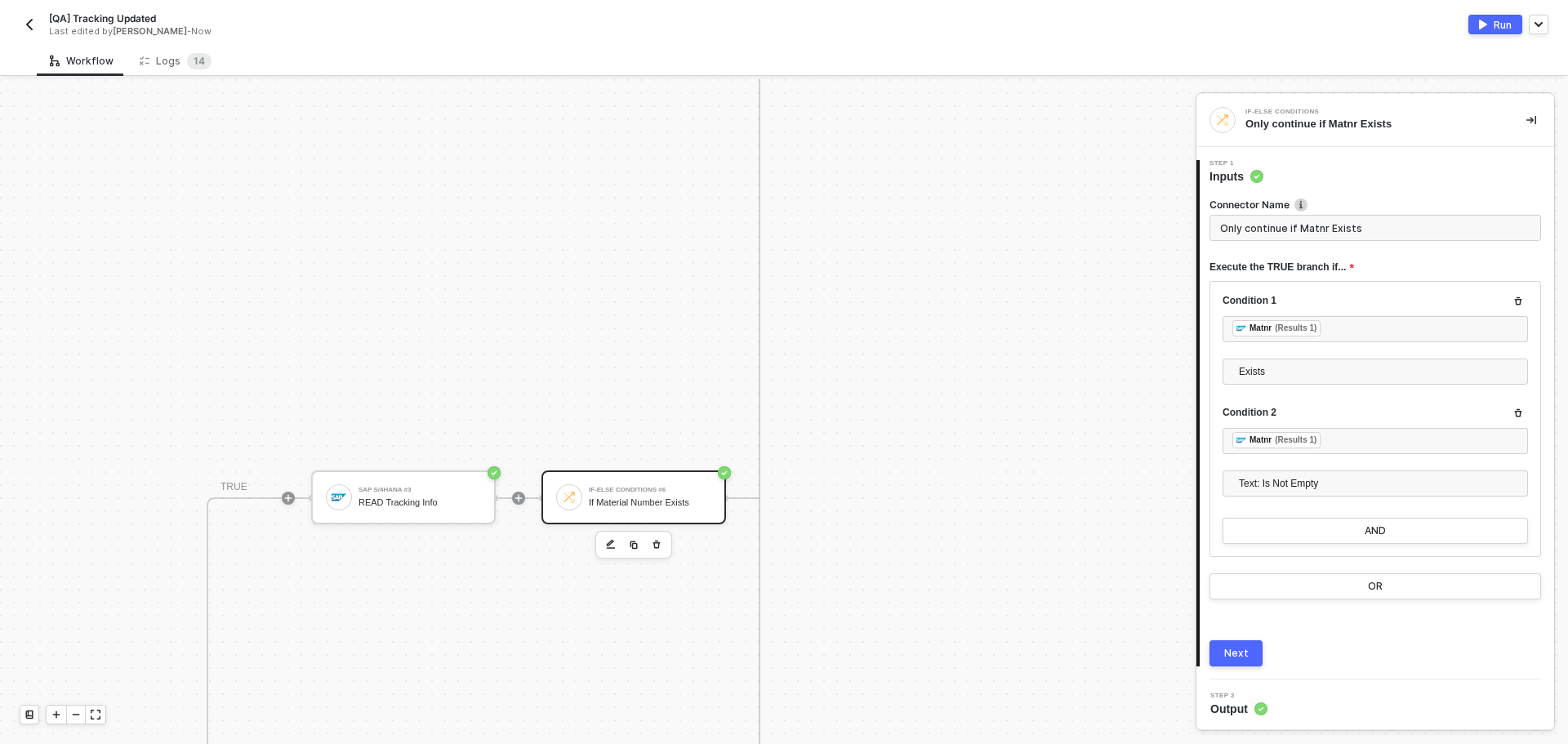
scroll to position [656, 491]
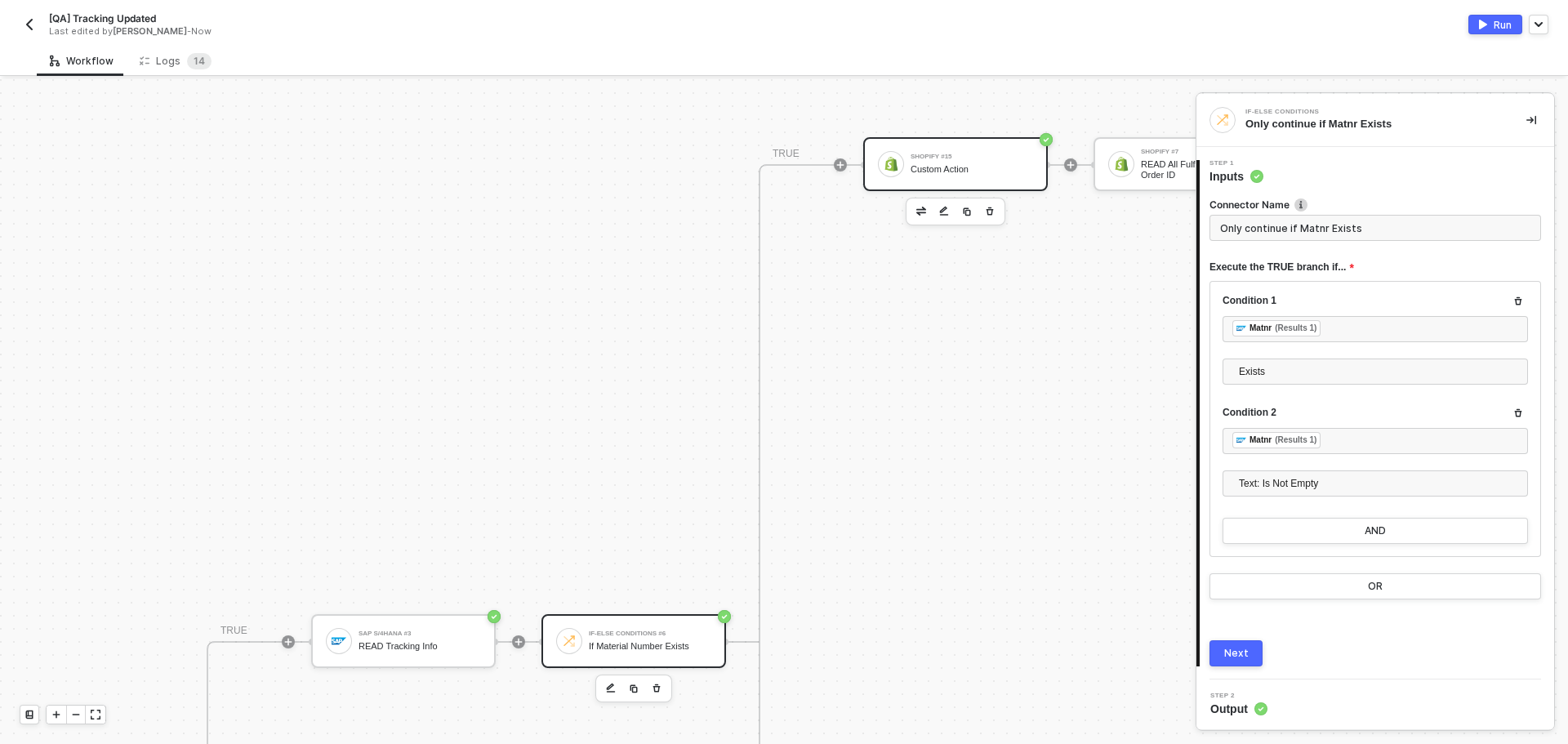
click at [972, 168] on div "Custom Action" at bounding box center [972, 169] width 123 height 11
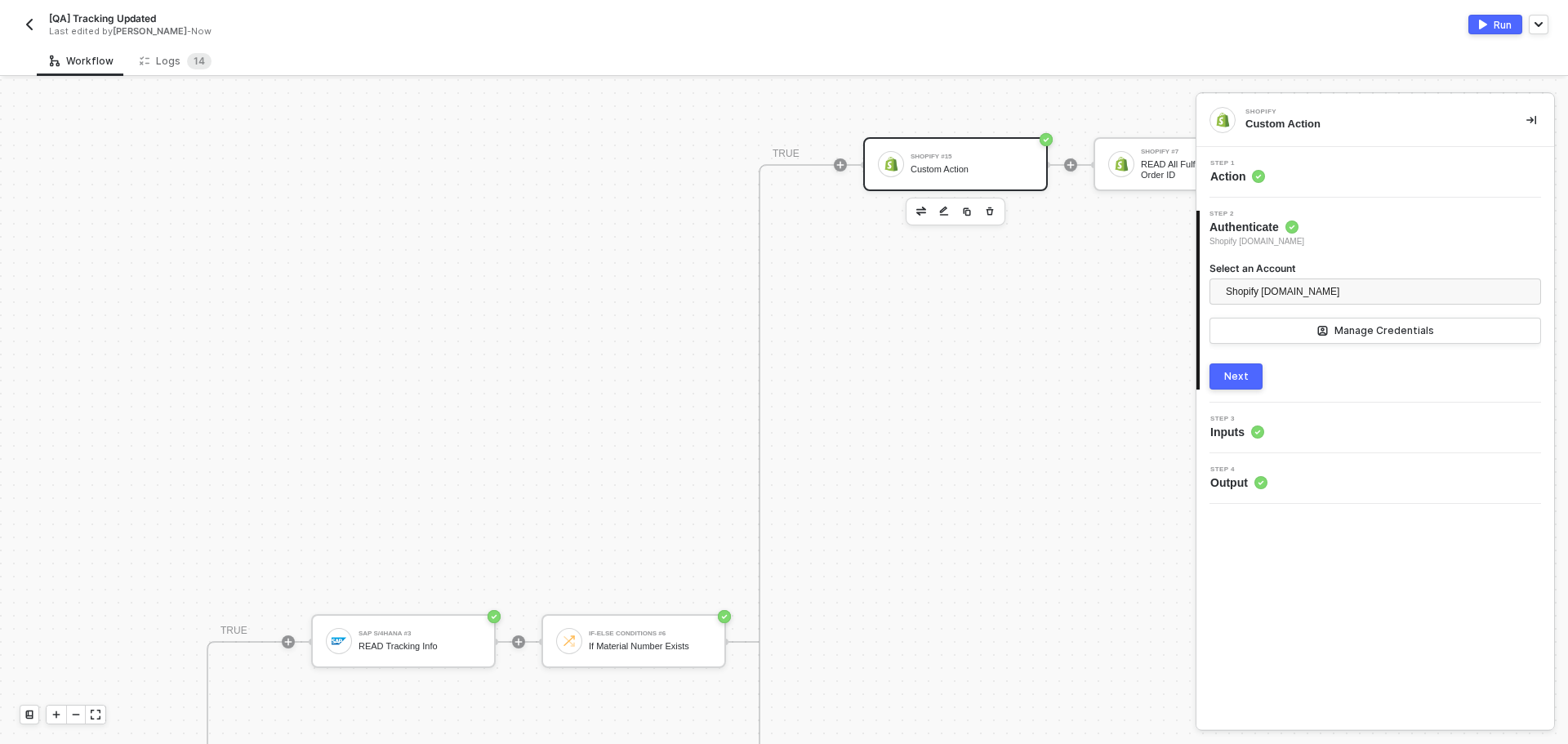
click at [1395, 180] on div "Step 1 Action" at bounding box center [1377, 172] width 353 height 24
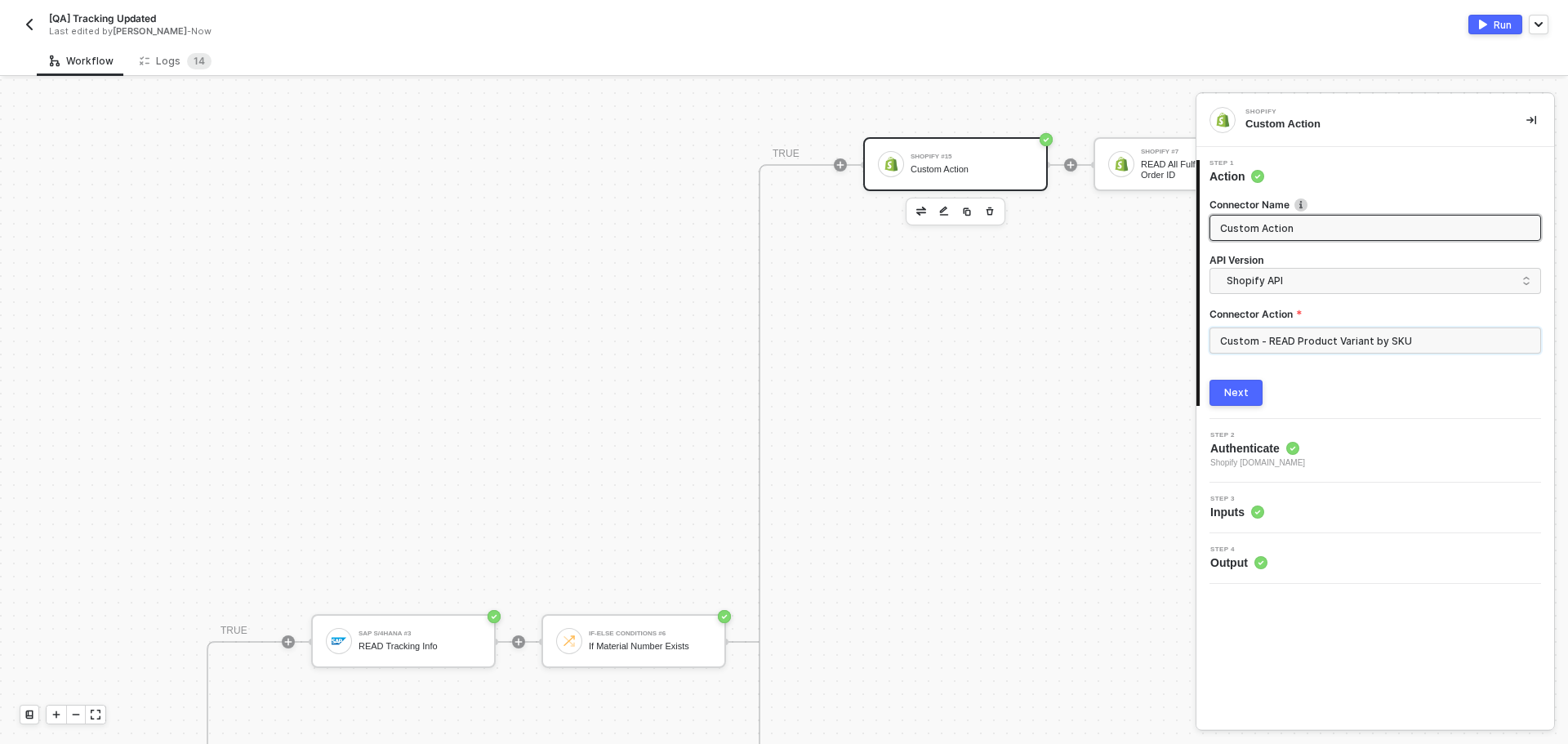
click at [1409, 335] on input "Custom - READ Product Variant by SKU" at bounding box center [1375, 340] width 332 height 26
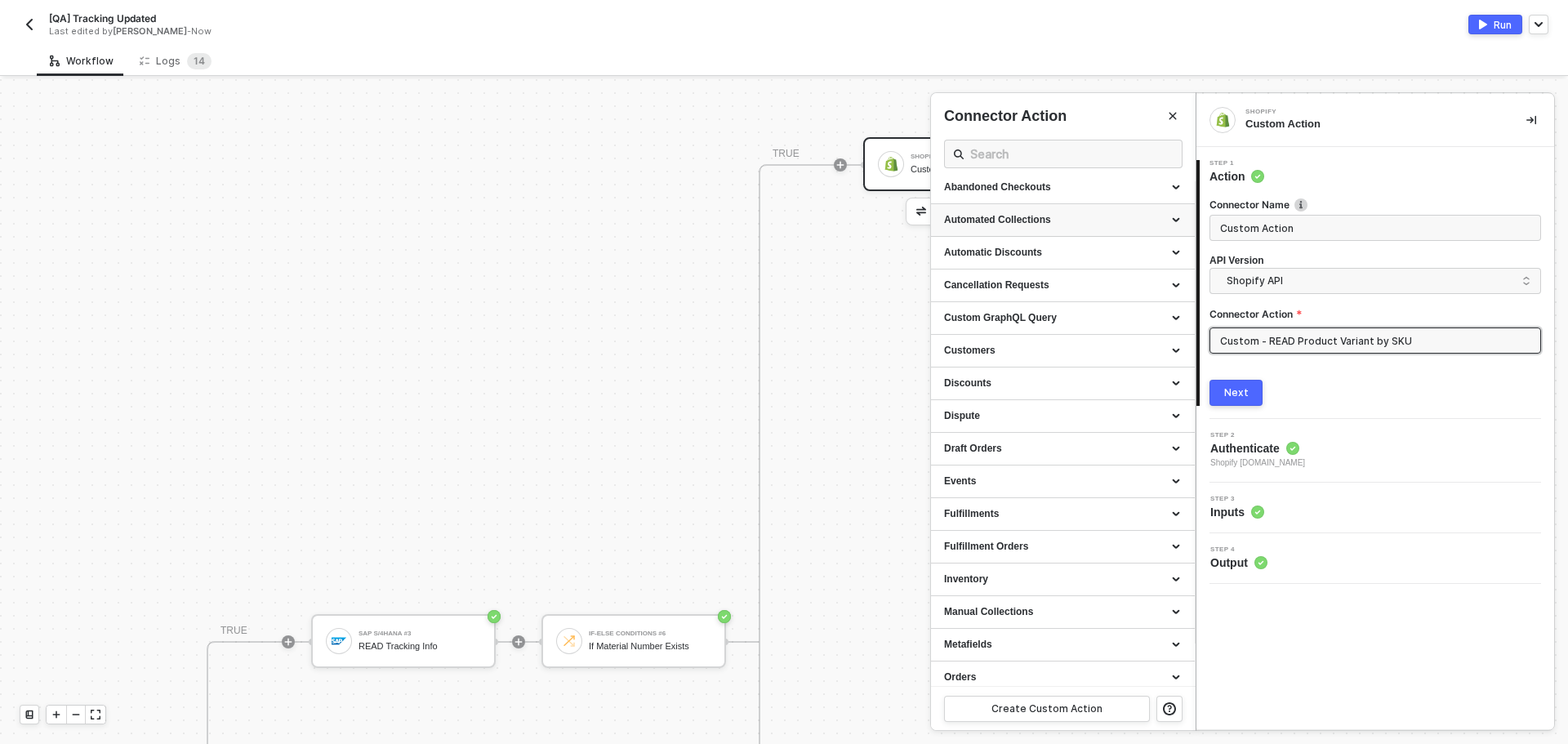
scroll to position [0, 0]
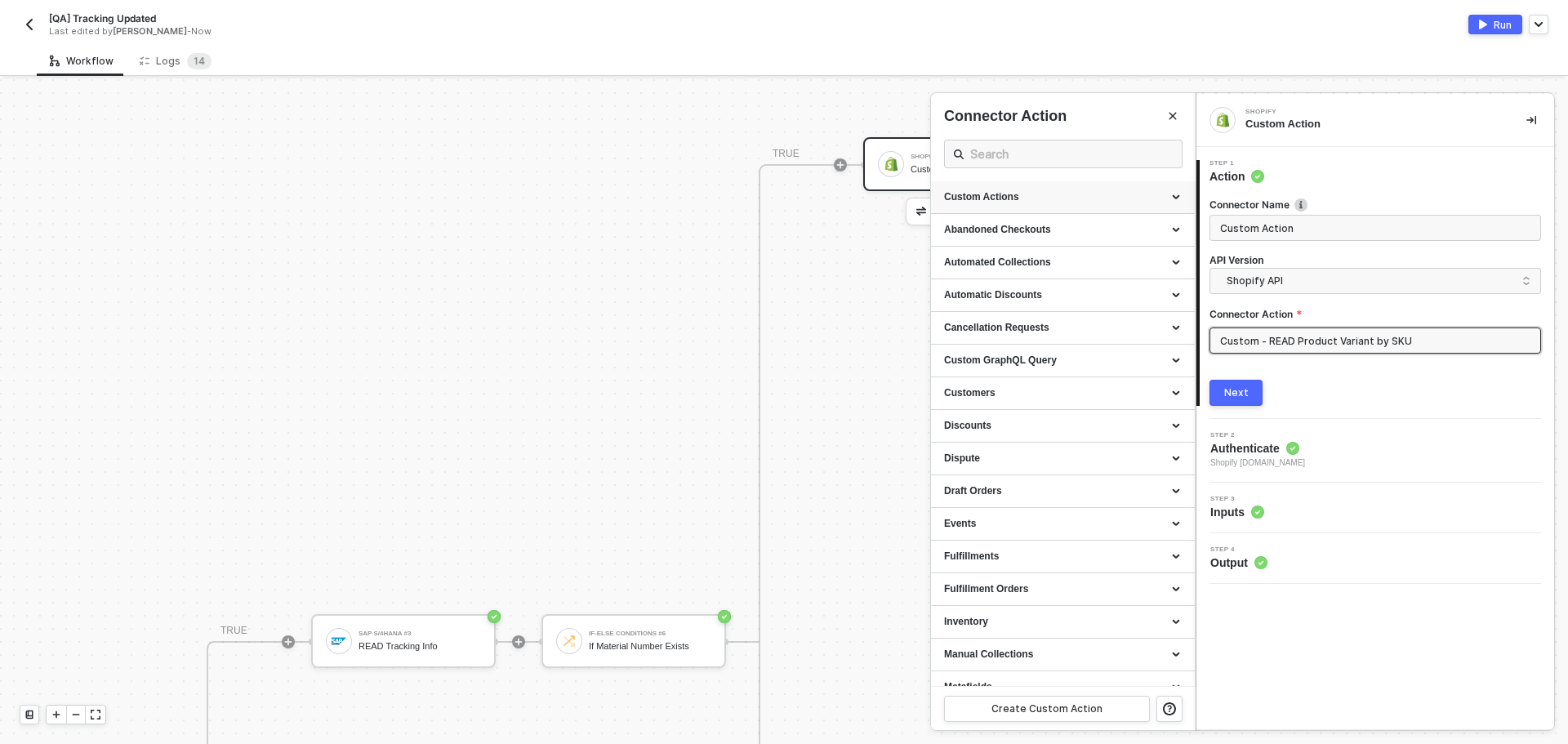
click at [1066, 185] on div "Custom Actions" at bounding box center [1063, 197] width 263 height 32
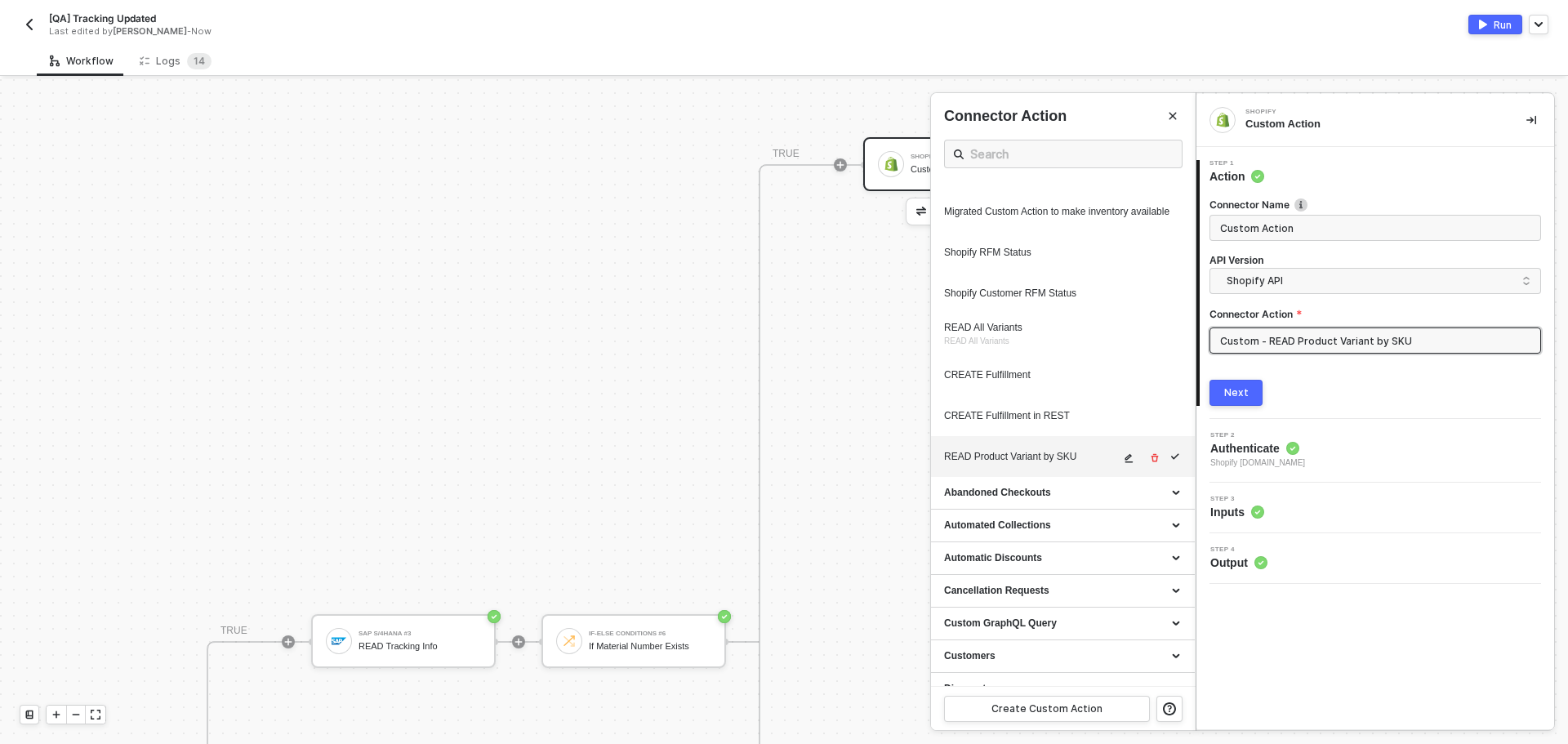
scroll to position [816, 0]
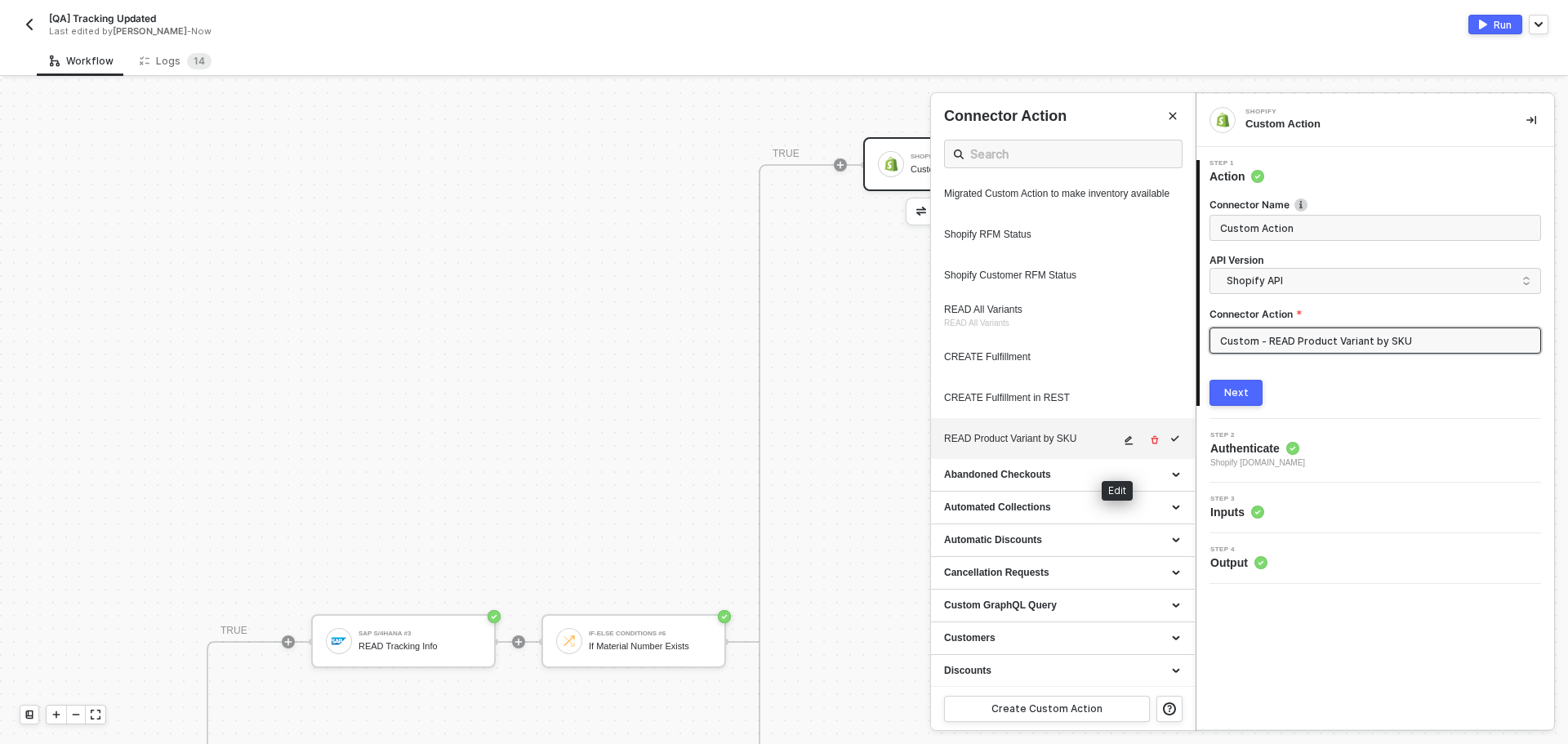
click at [1124, 445] on icon "icon-edit" at bounding box center [1129, 440] width 10 height 10
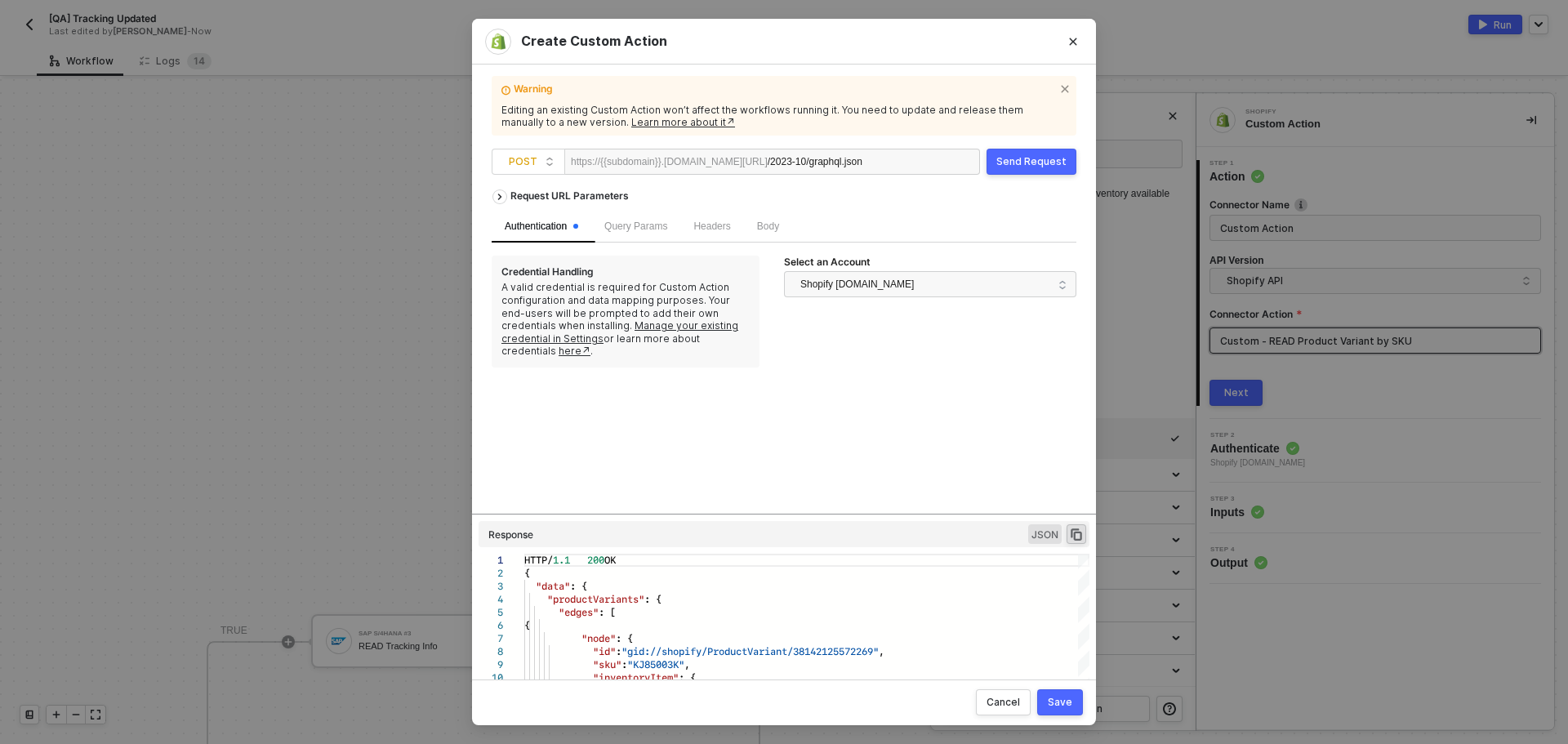
click at [746, 218] on div "Body" at bounding box center [769, 227] width 48 height 32
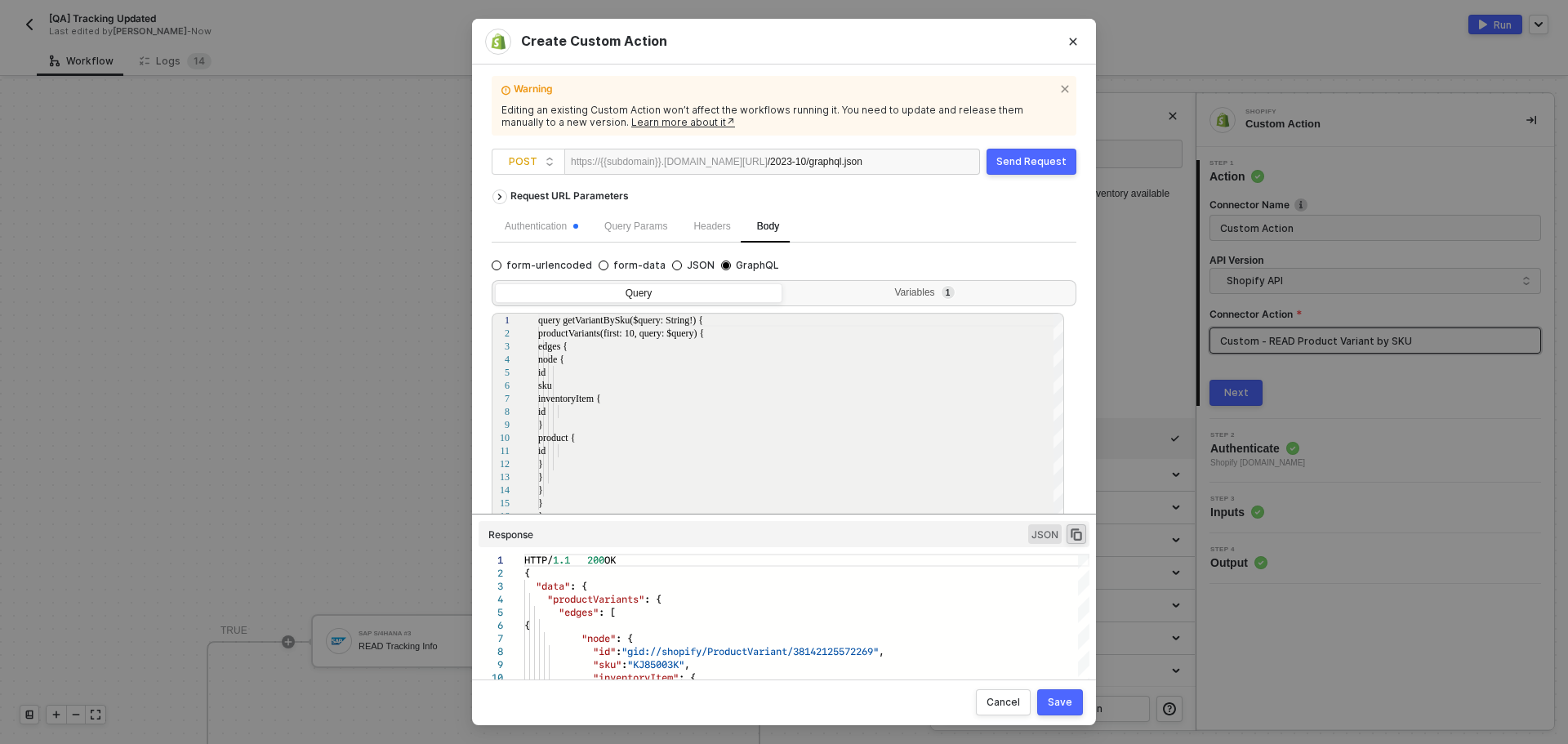
scroll to position [24, 0]
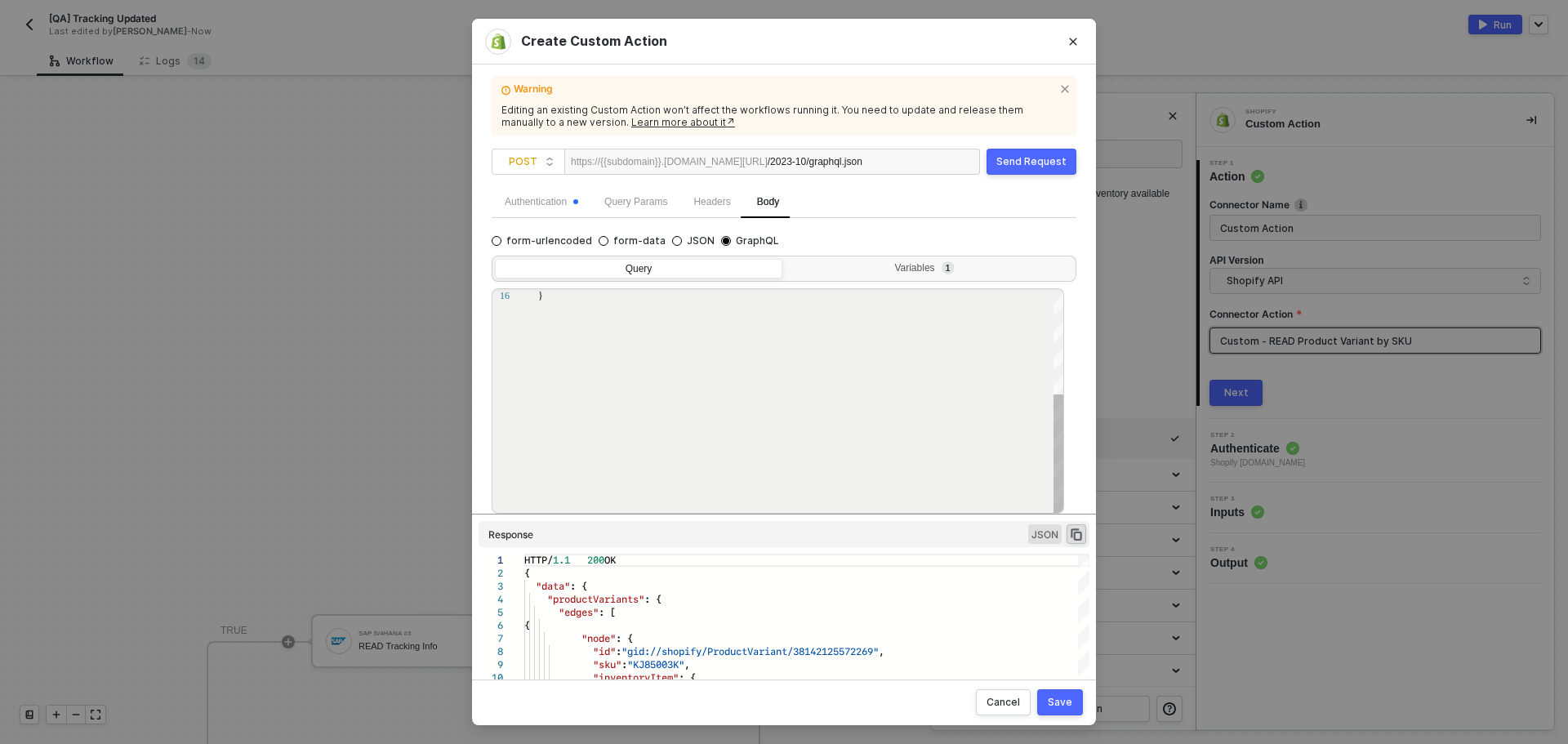
type textarea "id } } } } }"
drag, startPoint x: 1005, startPoint y: 299, endPoint x: 1005, endPoint y: 287, distance: 12.0
click at [1005, 295] on div "}" at bounding box center [802, 296] width 527 height 13
click at [1000, 267] on div "Variables 1" at bounding box center [927, 269] width 266 height 13
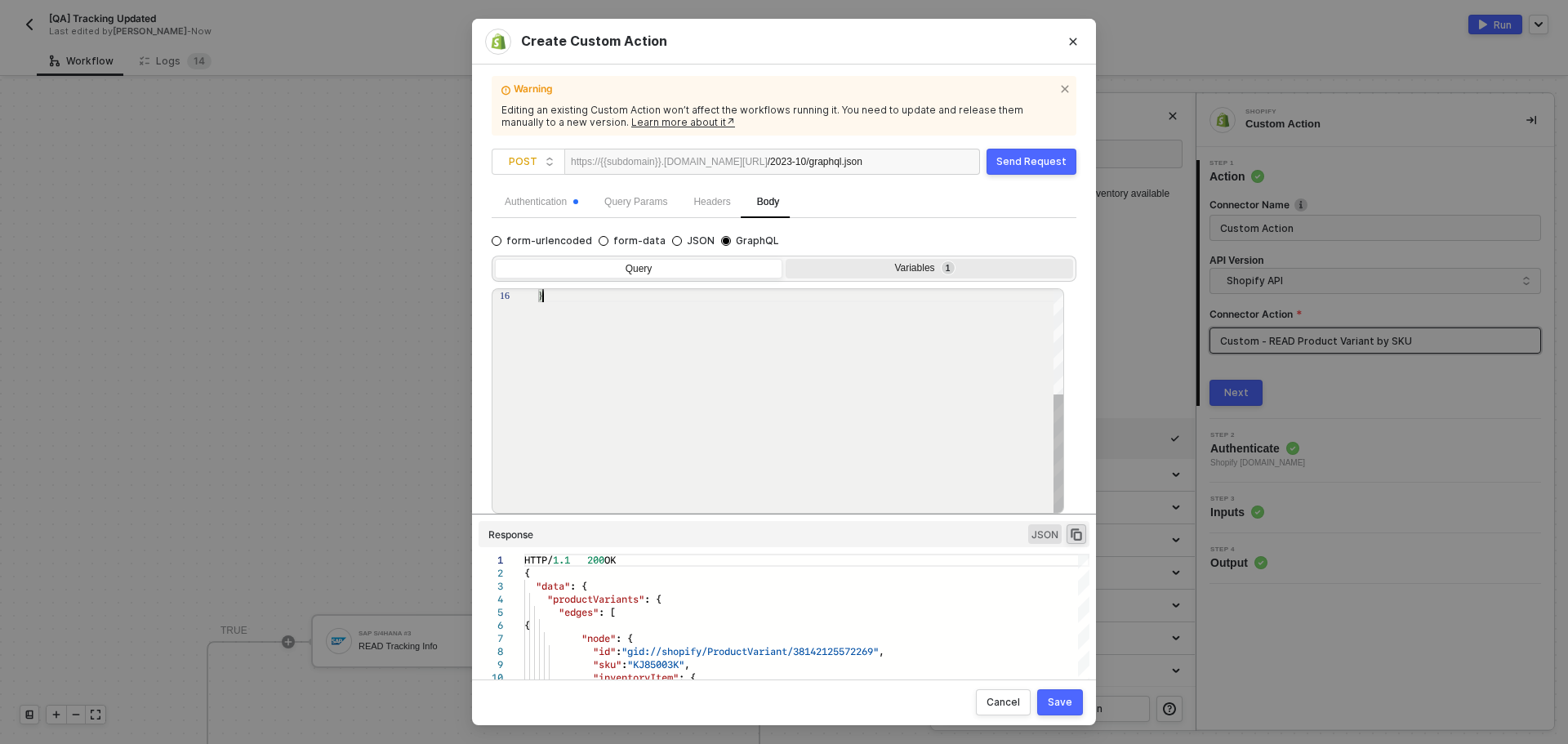
click at [786, 259] on input "Variables 1" at bounding box center [786, 259] width 0 height 0
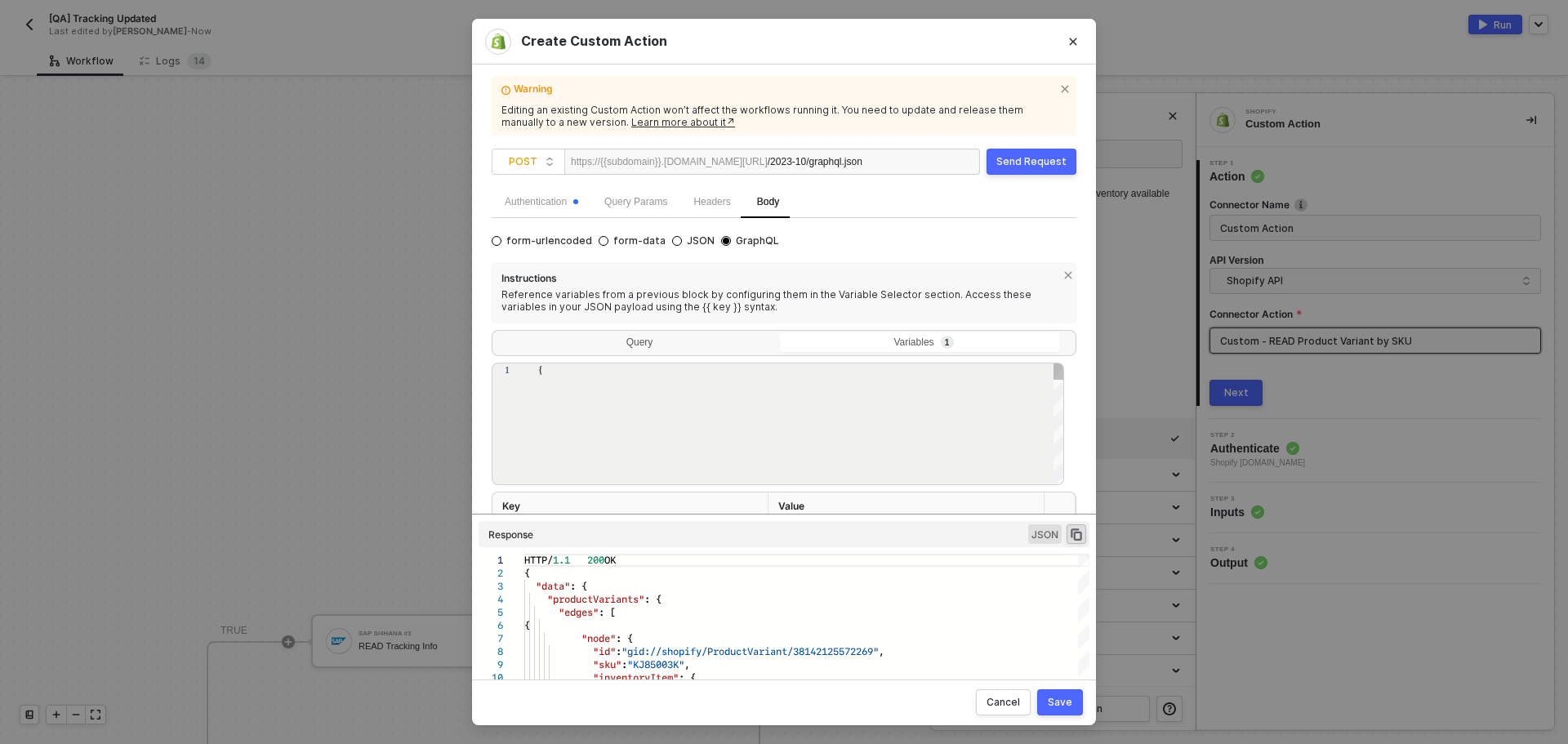
type textarea "{ "query": "{{material_no}}" }"
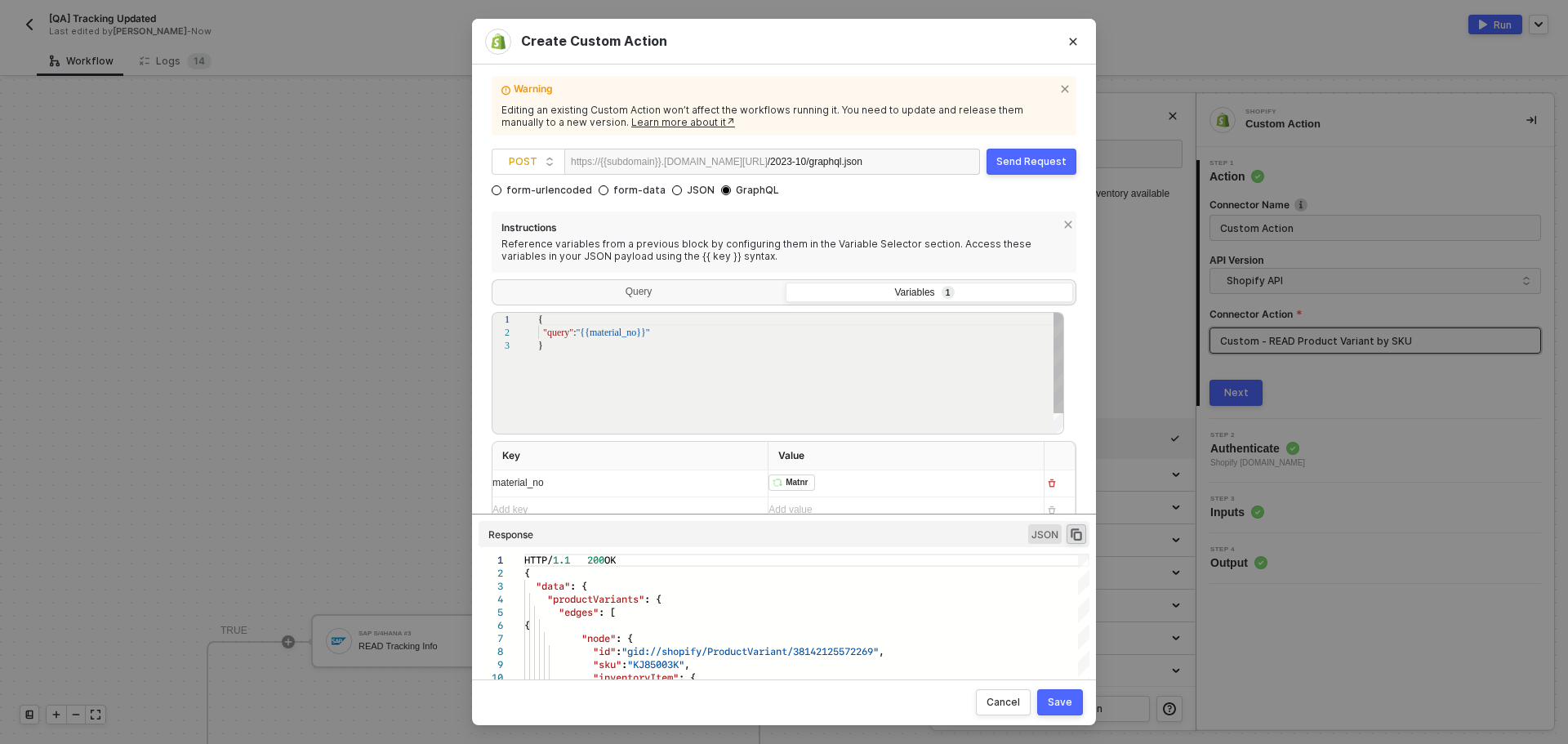
scroll to position [86, 0]
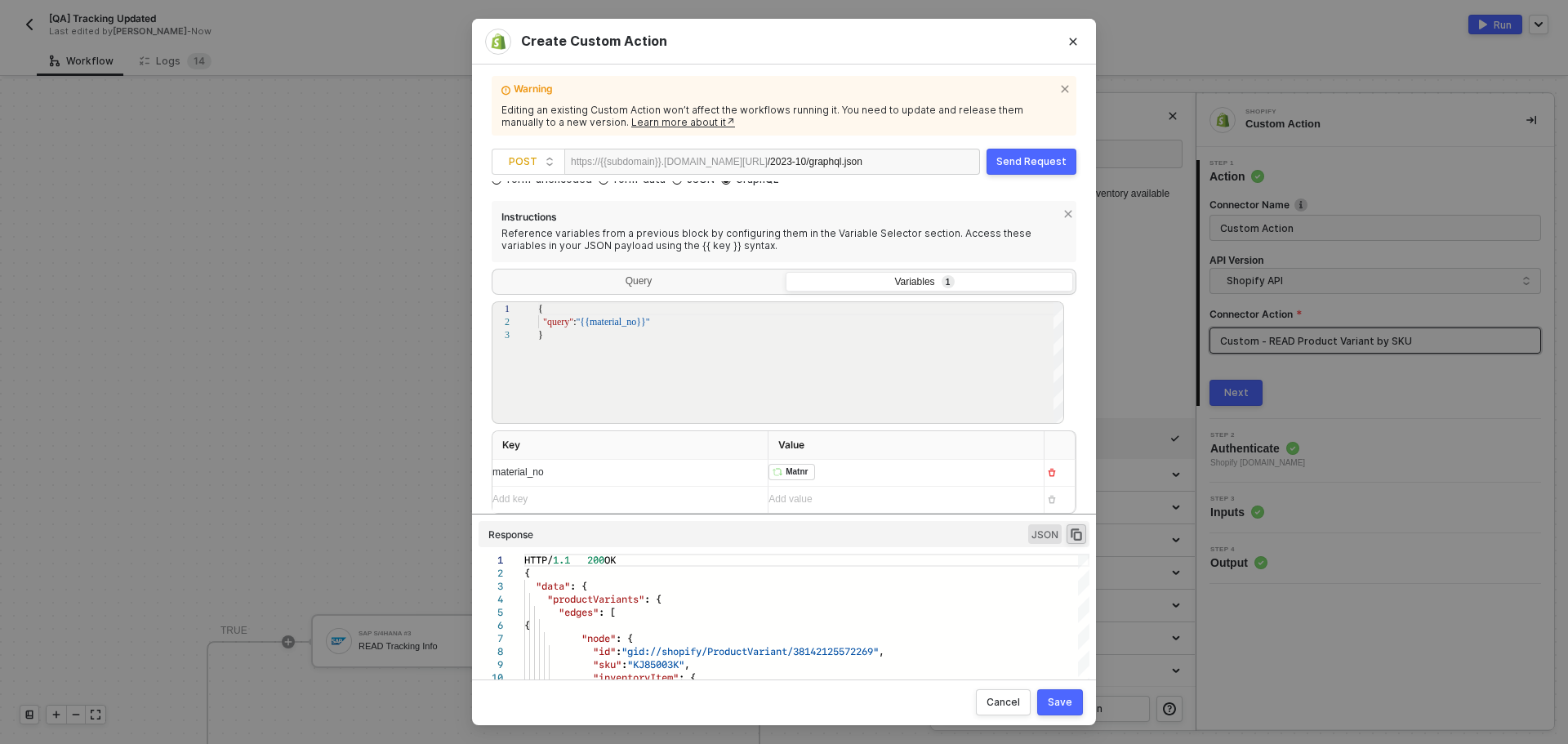
click at [853, 479] on div "﻿ ﻿ Matnr ﻿" at bounding box center [899, 473] width 263 height 18
click at [853, 473] on div "Add value ﻿" at bounding box center [899, 472] width 263 height 16
click at [669, 470] on div "material_no" at bounding box center [624, 472] width 263 height 16
click at [819, 468] on div "Add value ﻿" at bounding box center [899, 472] width 263 height 26
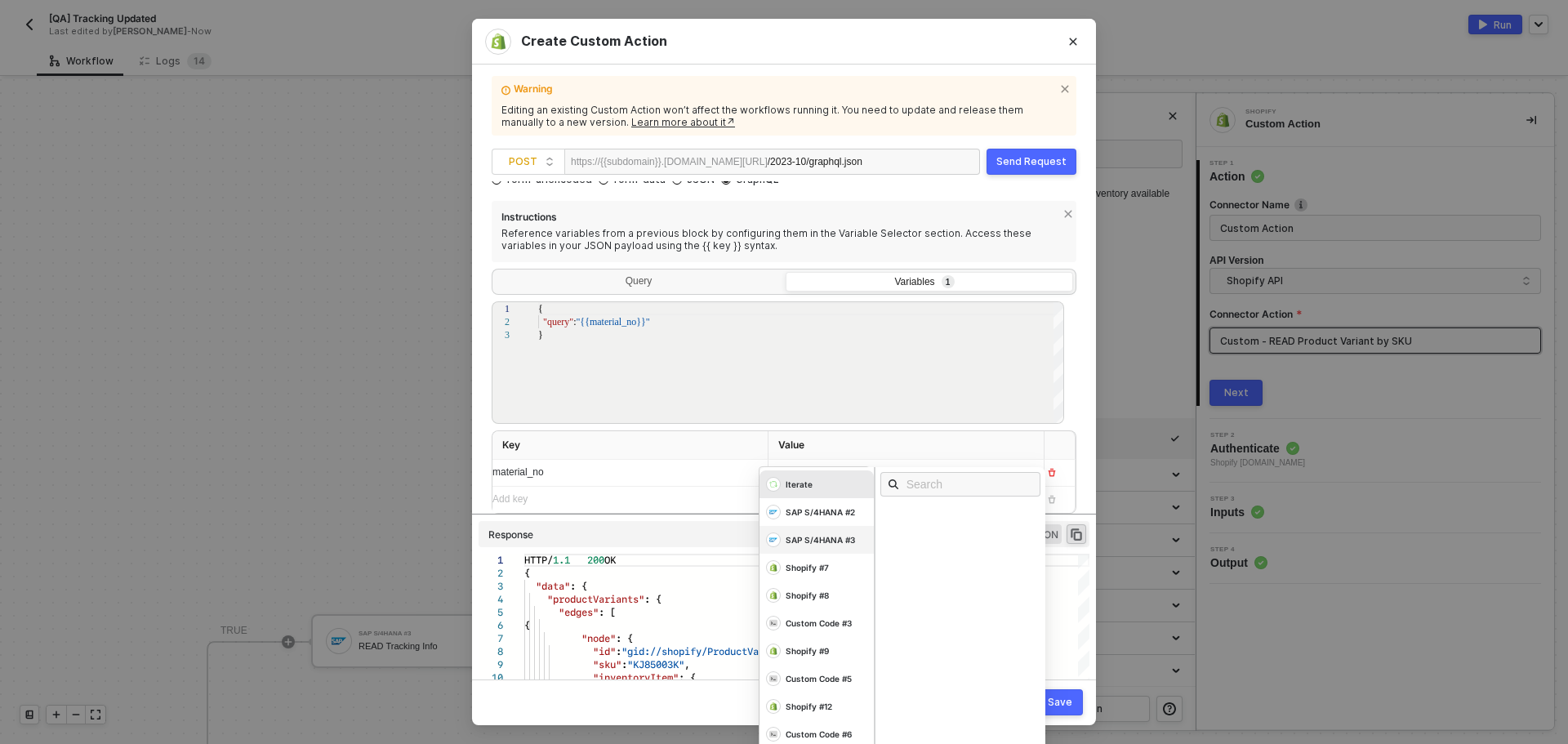
click at [804, 547] on div "SAP S/4HANA #3" at bounding box center [816, 539] width 114 height 27
click at [943, 631] on div "Matnr data/null//null//null/" at bounding box center [964, 639] width 171 height 27
click at [972, 439] on th "Value" at bounding box center [906, 445] width 276 height 28
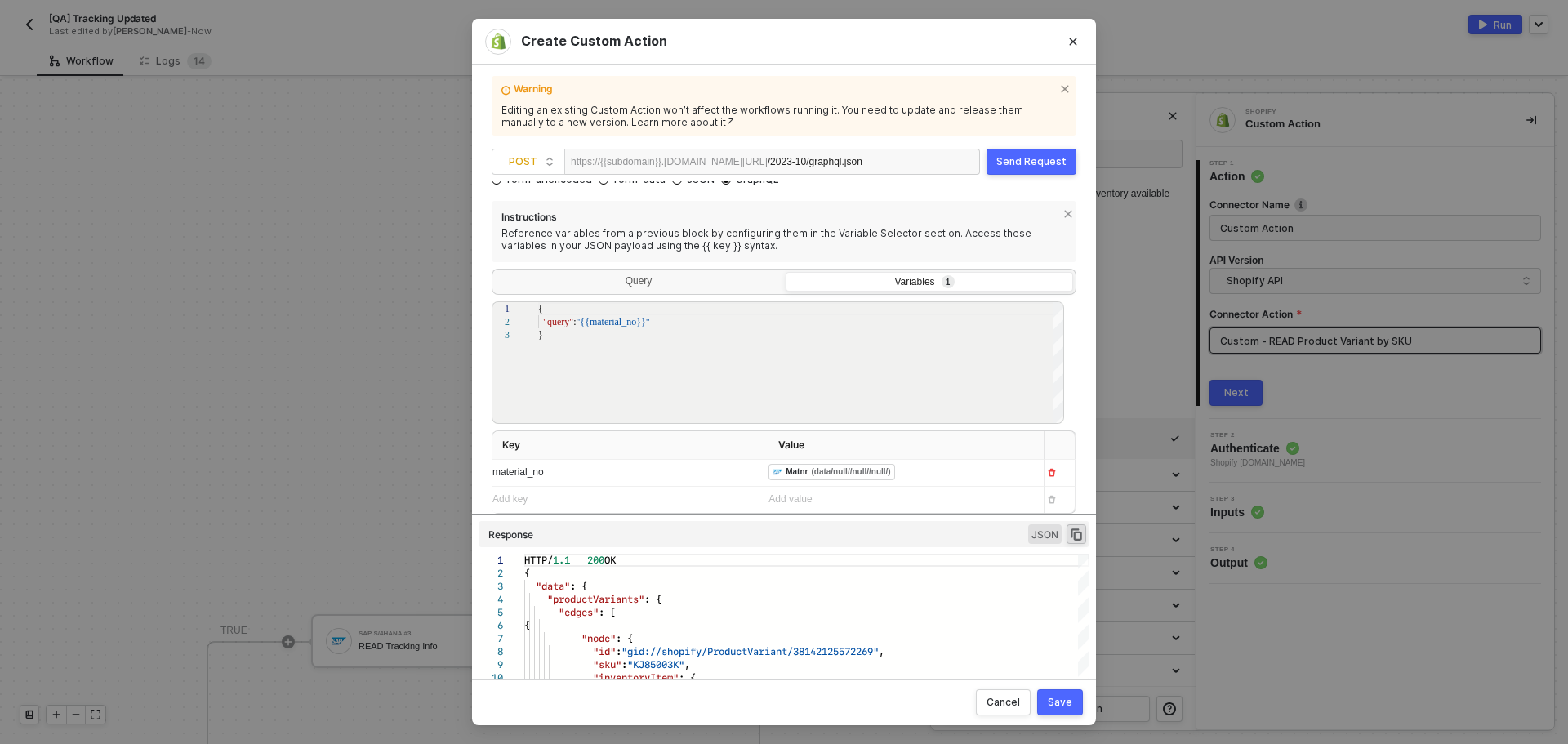
click at [1068, 703] on div "Save" at bounding box center [1060, 702] width 24 height 13
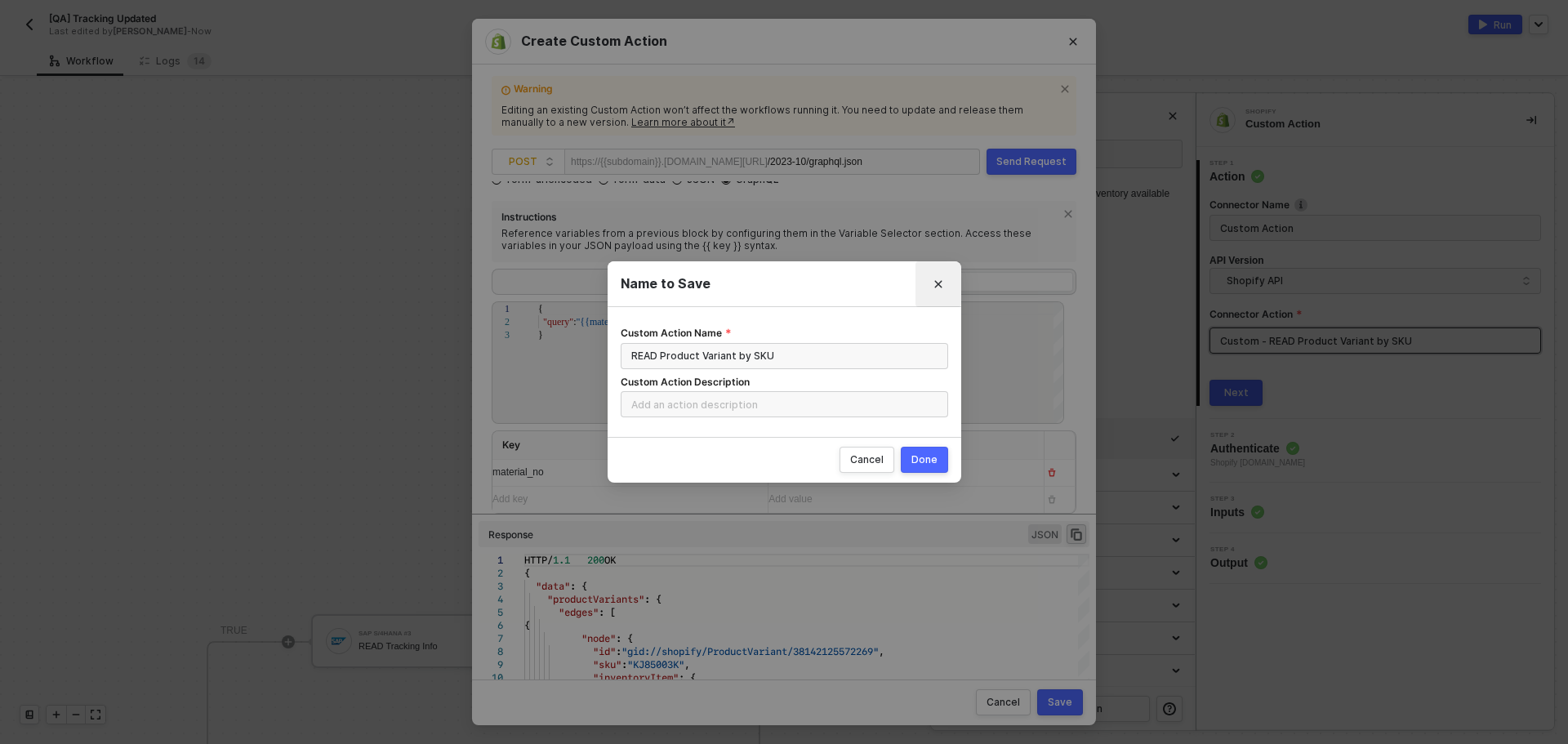
click at [937, 282] on icon "Close" at bounding box center [938, 283] width 8 height 7
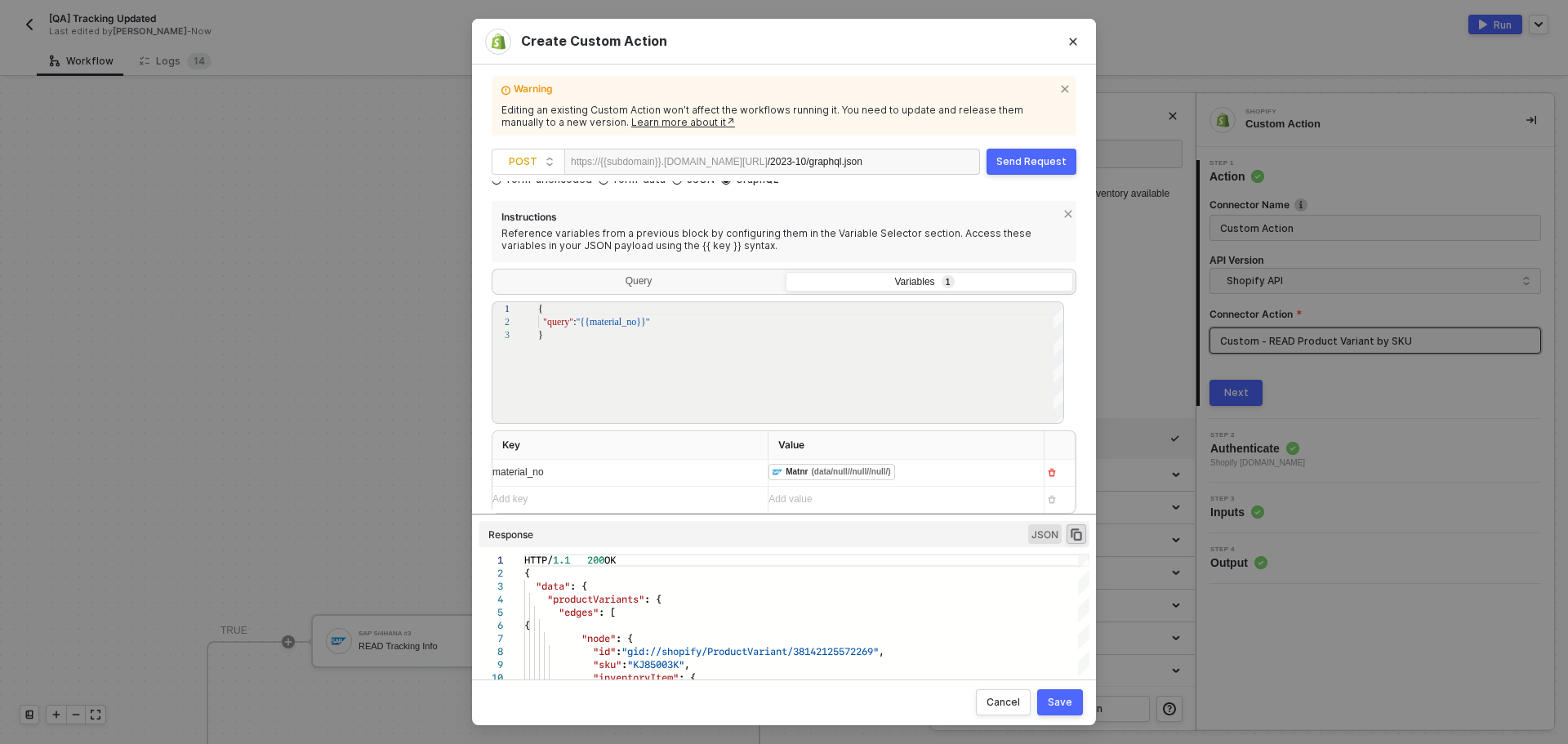
click at [1041, 151] on button "Send Request" at bounding box center [1032, 161] width 90 height 26
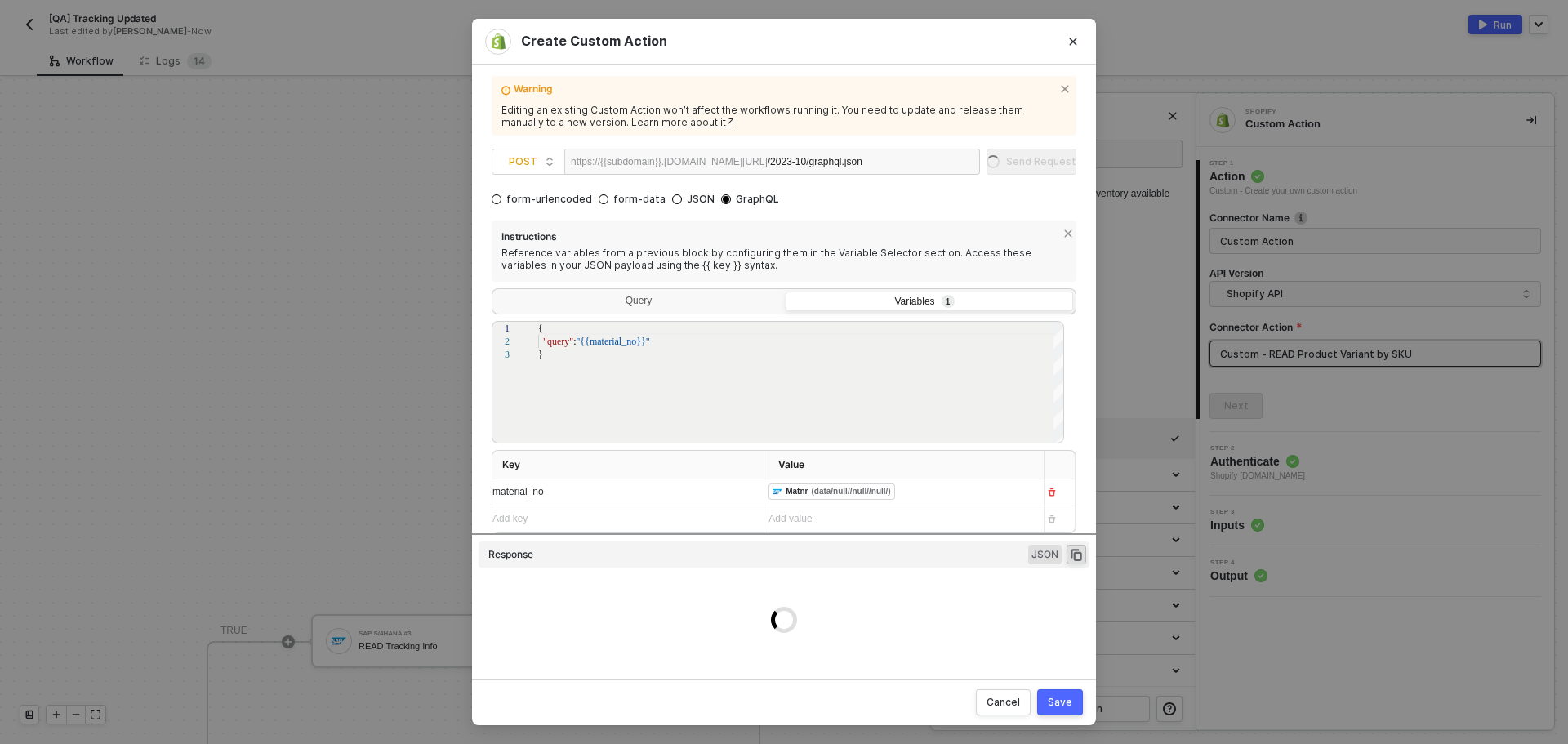
scroll to position [86, 0]
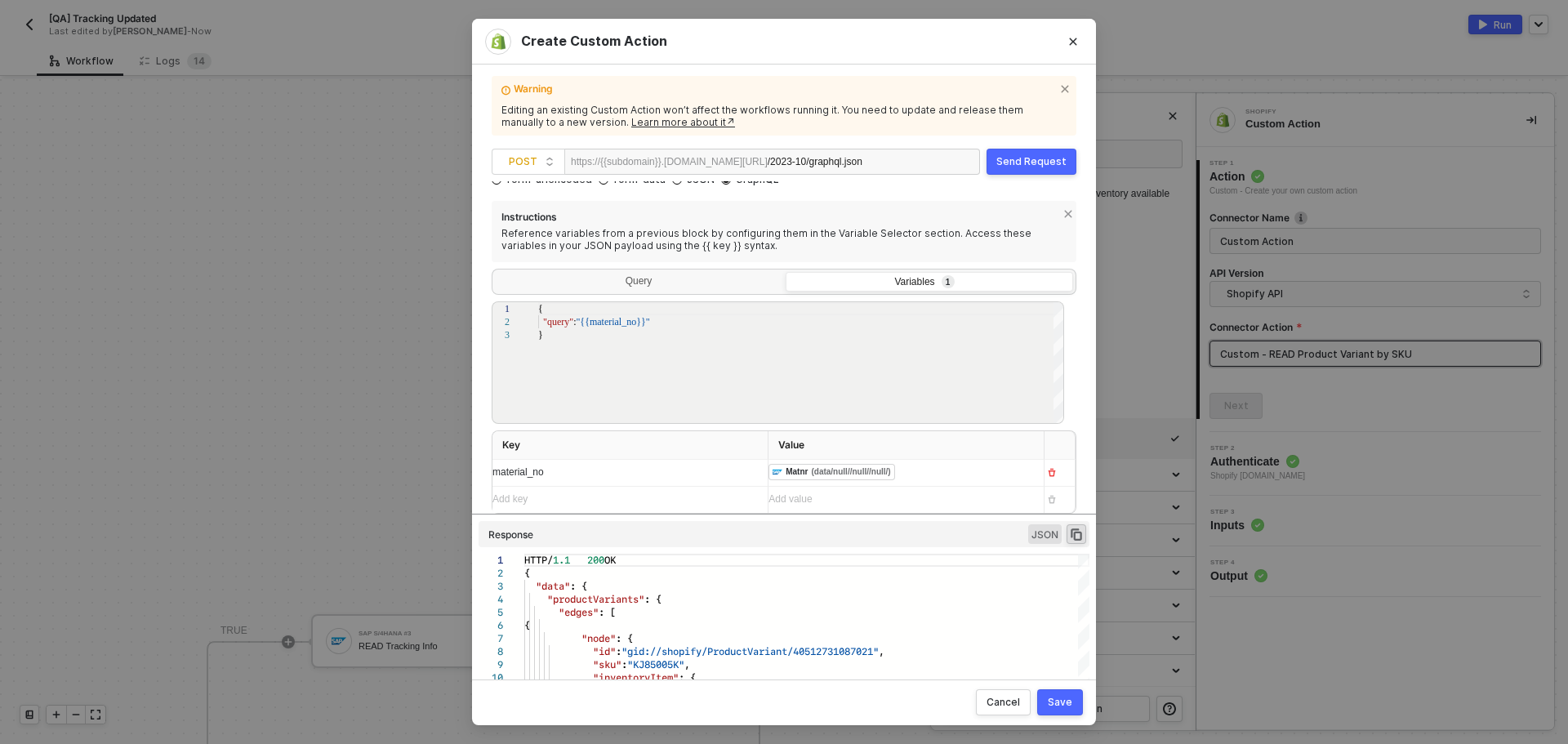
click at [1058, 703] on div "Save" at bounding box center [1060, 702] width 24 height 13
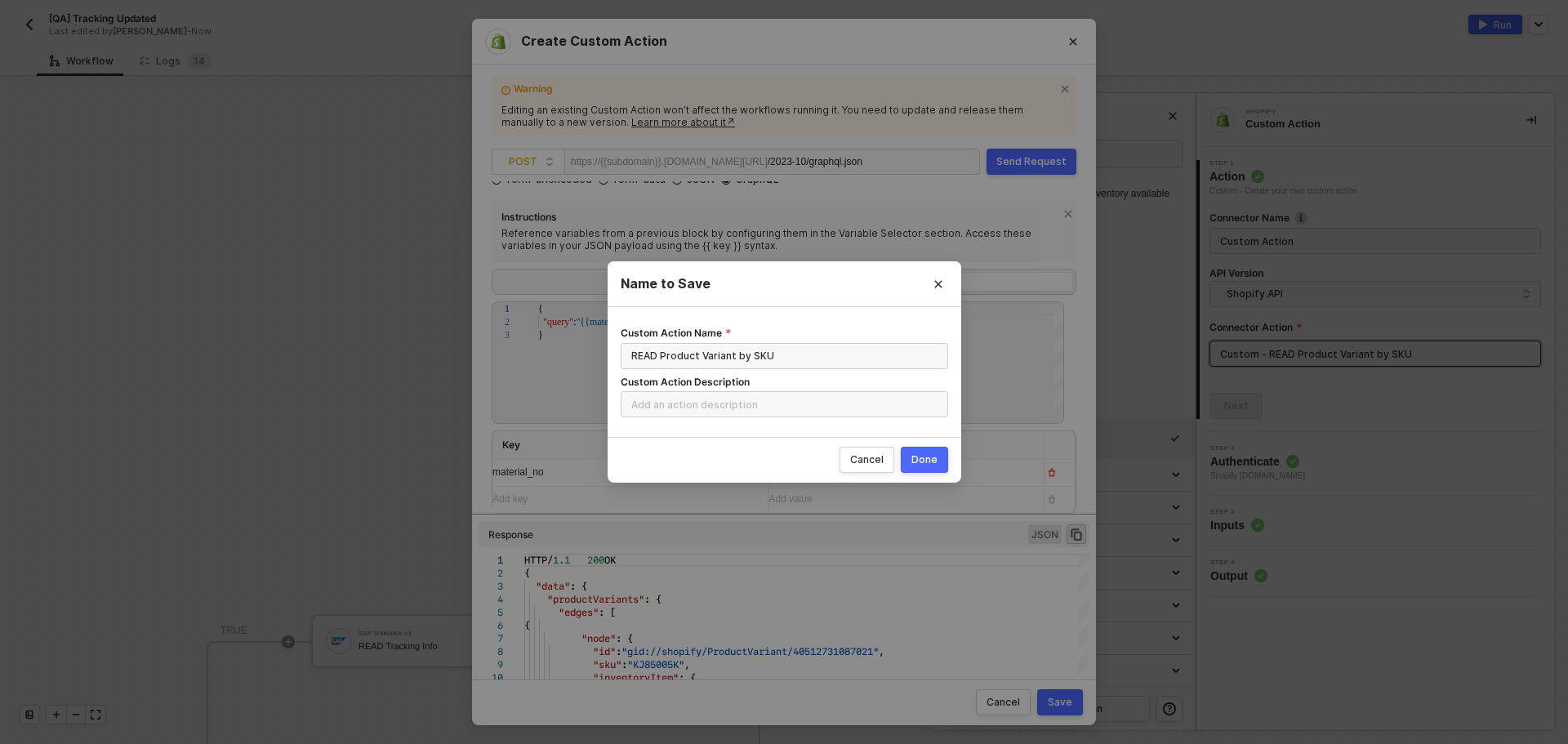
click at [928, 458] on div "Done" at bounding box center [924, 460] width 26 height 13
radio input "true"
radio input "false"
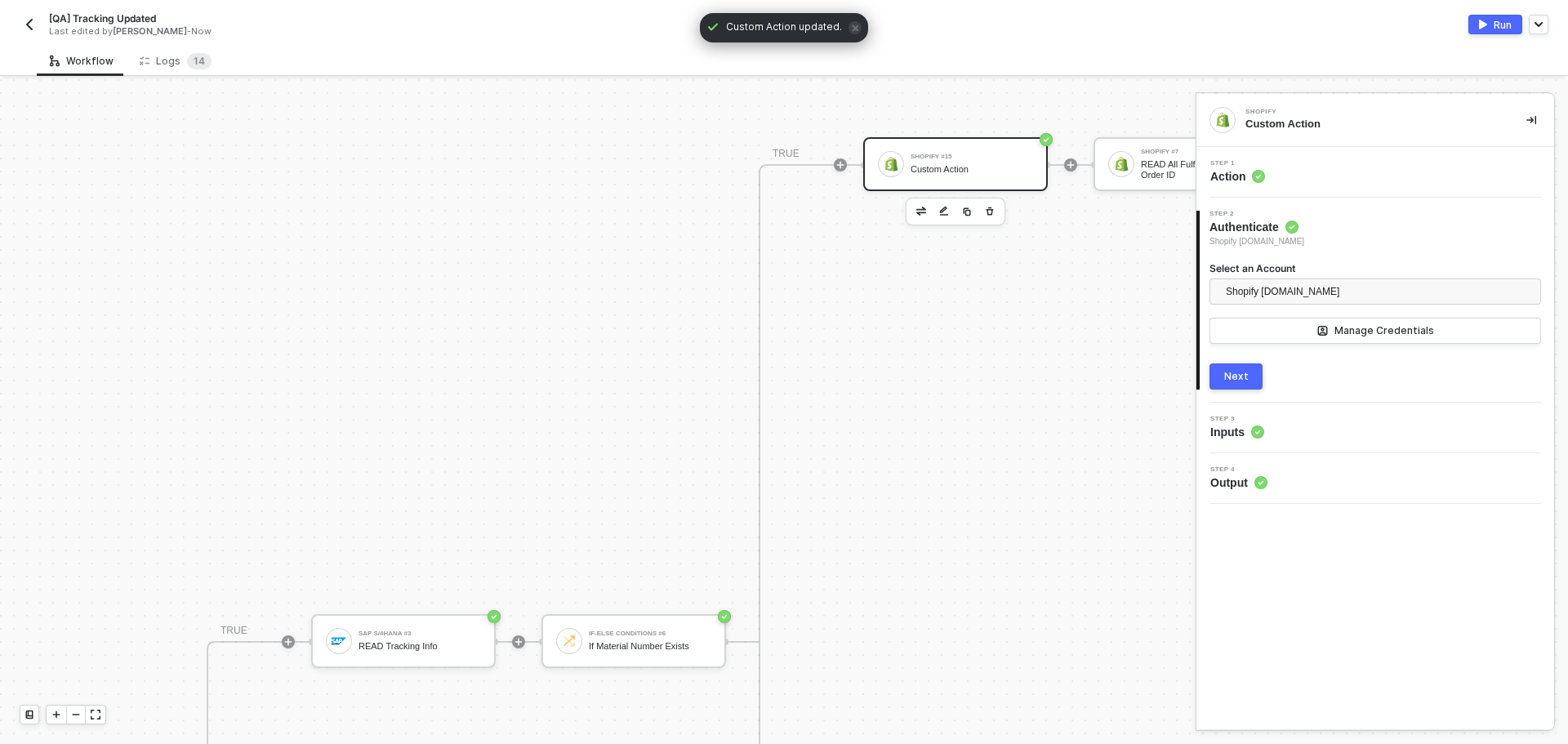
click at [1242, 376] on div "Next" at bounding box center [1236, 377] width 24 height 13
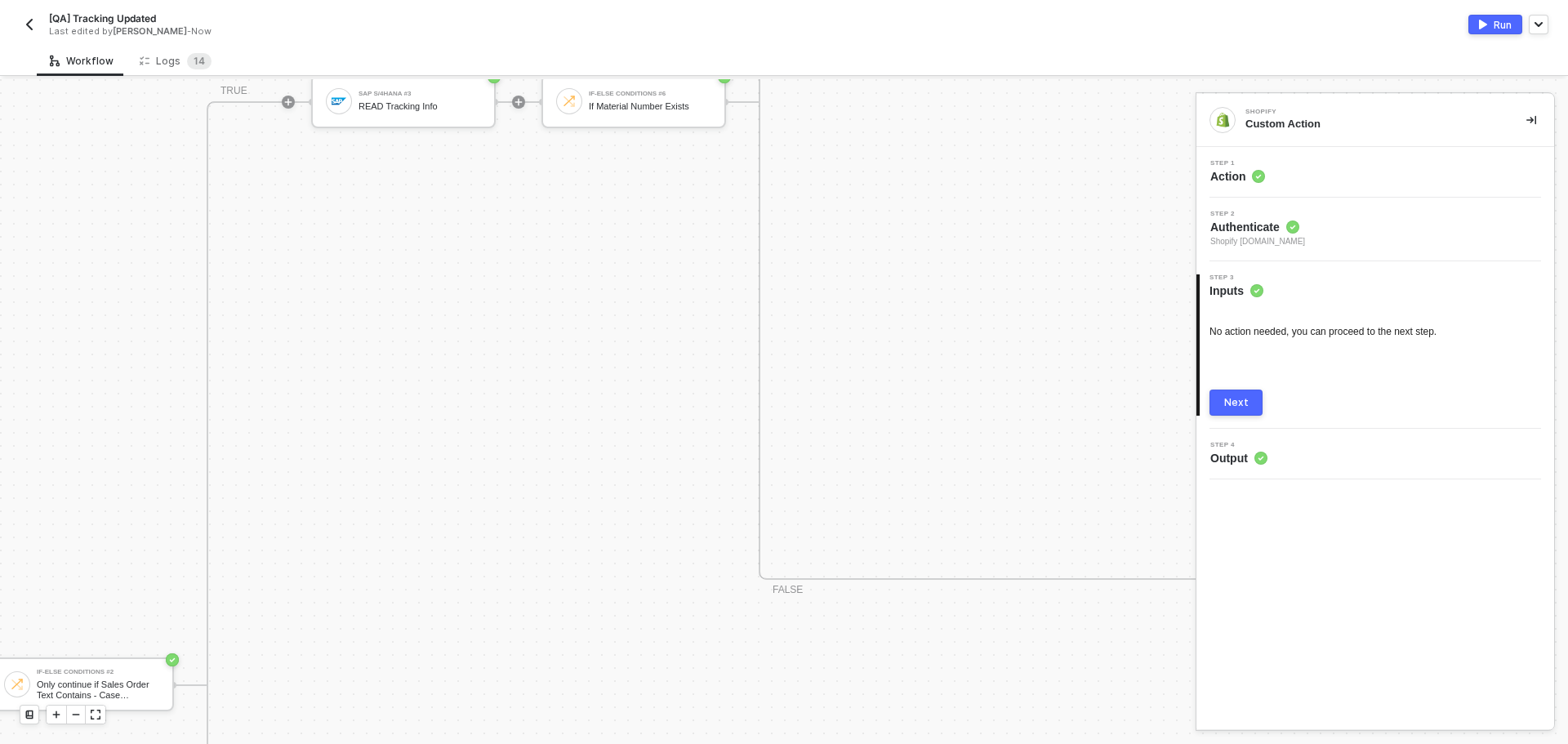
scroll to position [1064, 491]
click at [1237, 402] on div "Next" at bounding box center [1236, 402] width 24 height 13
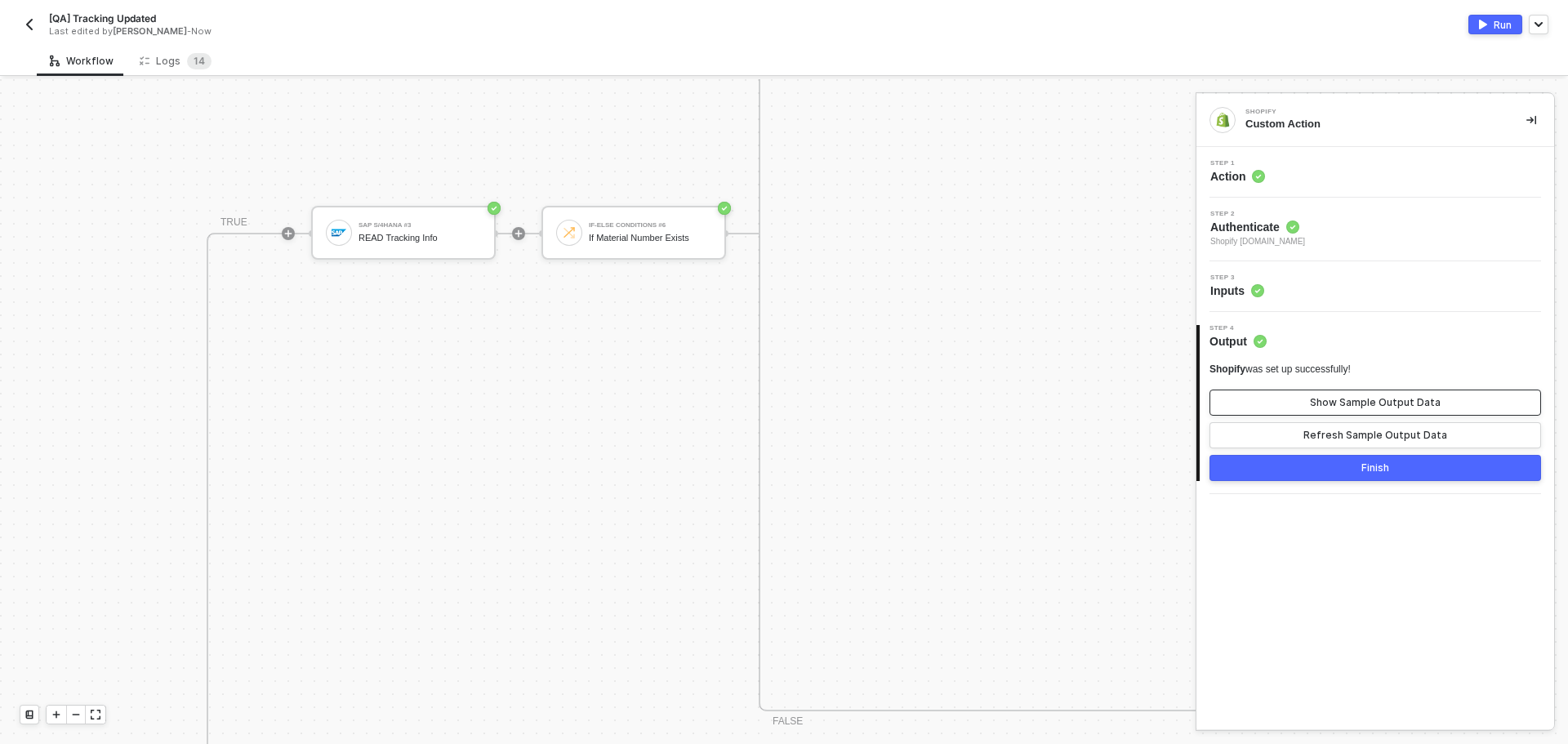
click at [1376, 407] on div "Show Sample Output Data" at bounding box center [1375, 402] width 131 height 13
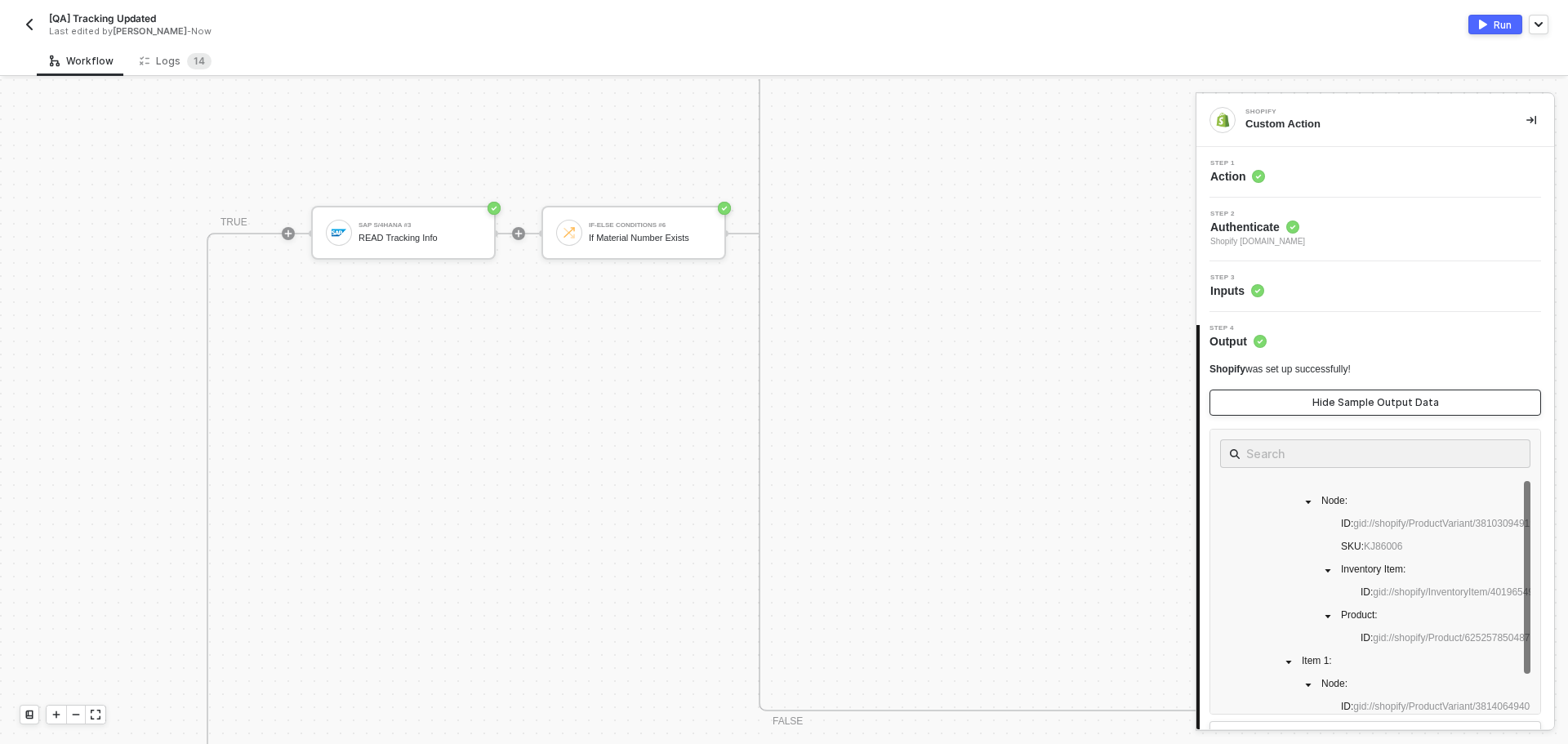
scroll to position [0, 0]
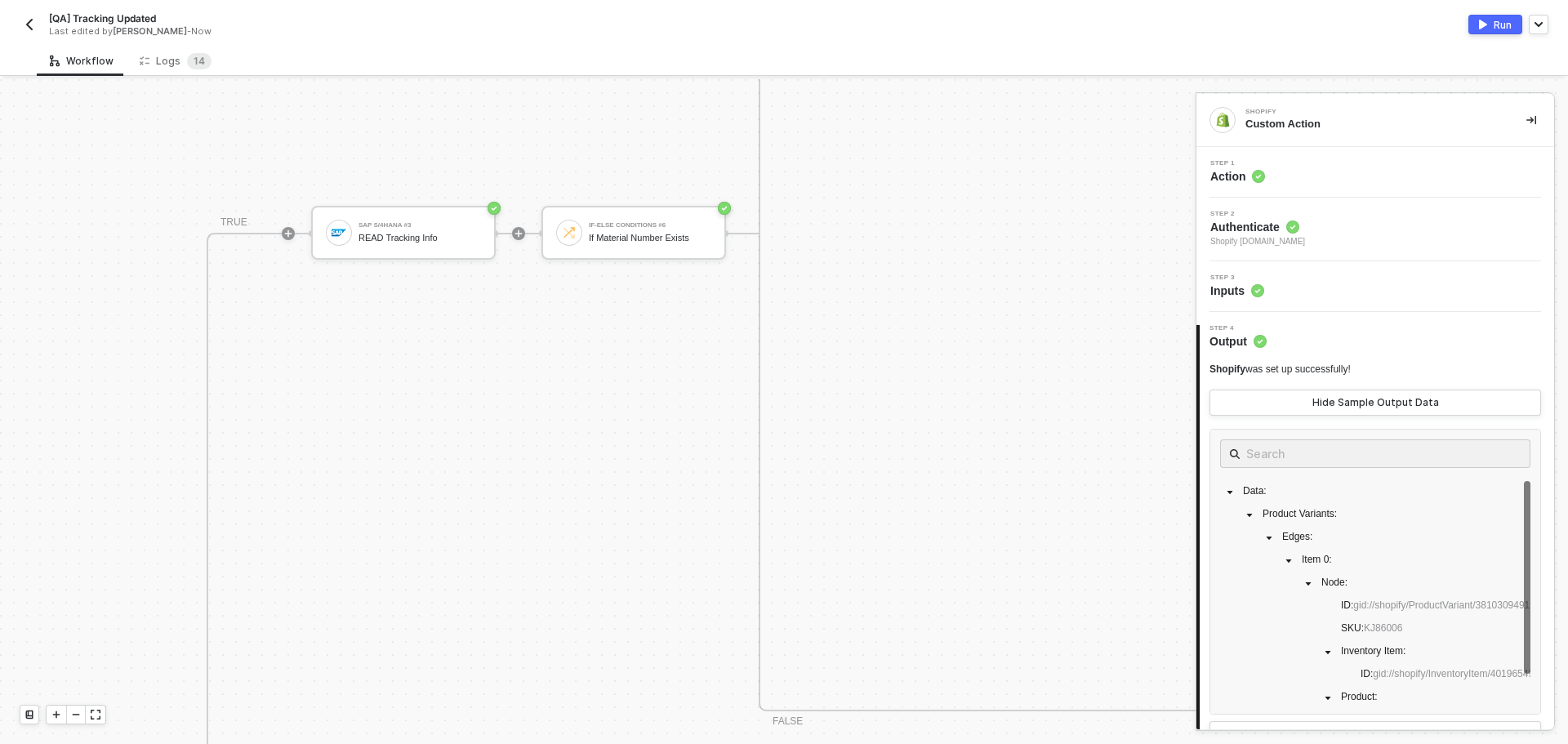
click at [1492, 23] on button "Run" at bounding box center [1495, 25] width 54 height 20
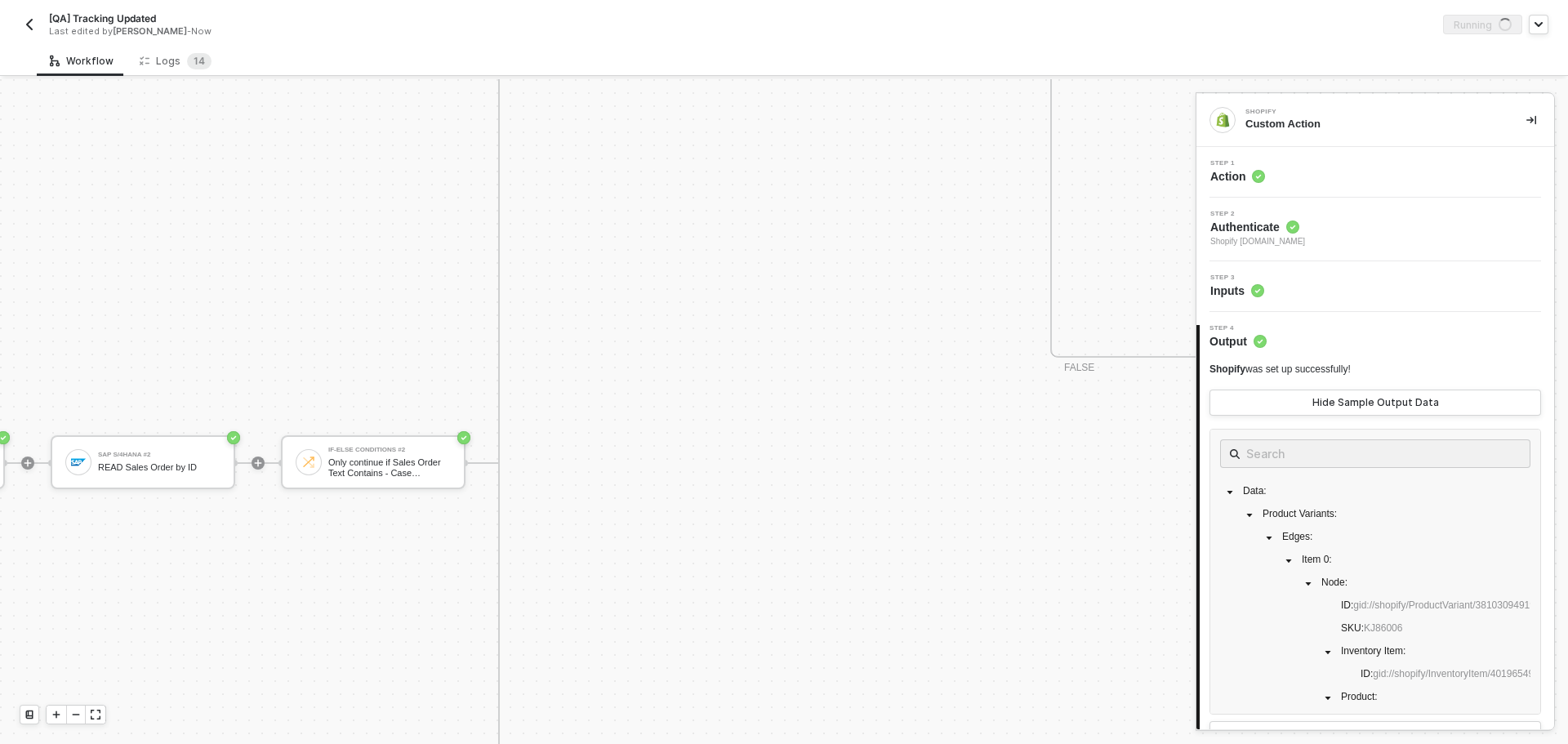
scroll to position [1391, 199]
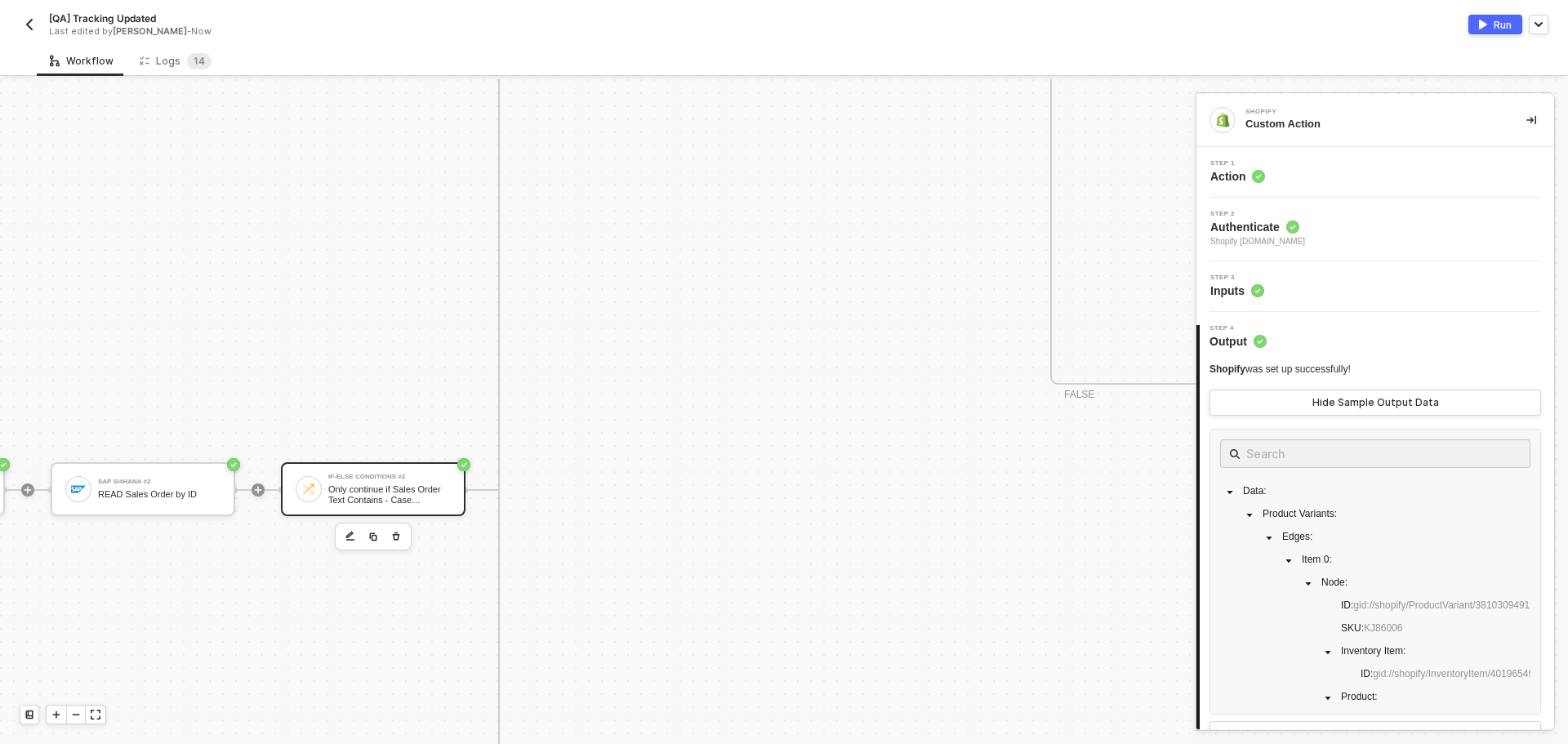
click at [403, 482] on div "If-Else Conditions #2 Only continue if Sales Order Text Contains - Case Insensi…" at bounding box center [389, 488] width 123 height 31
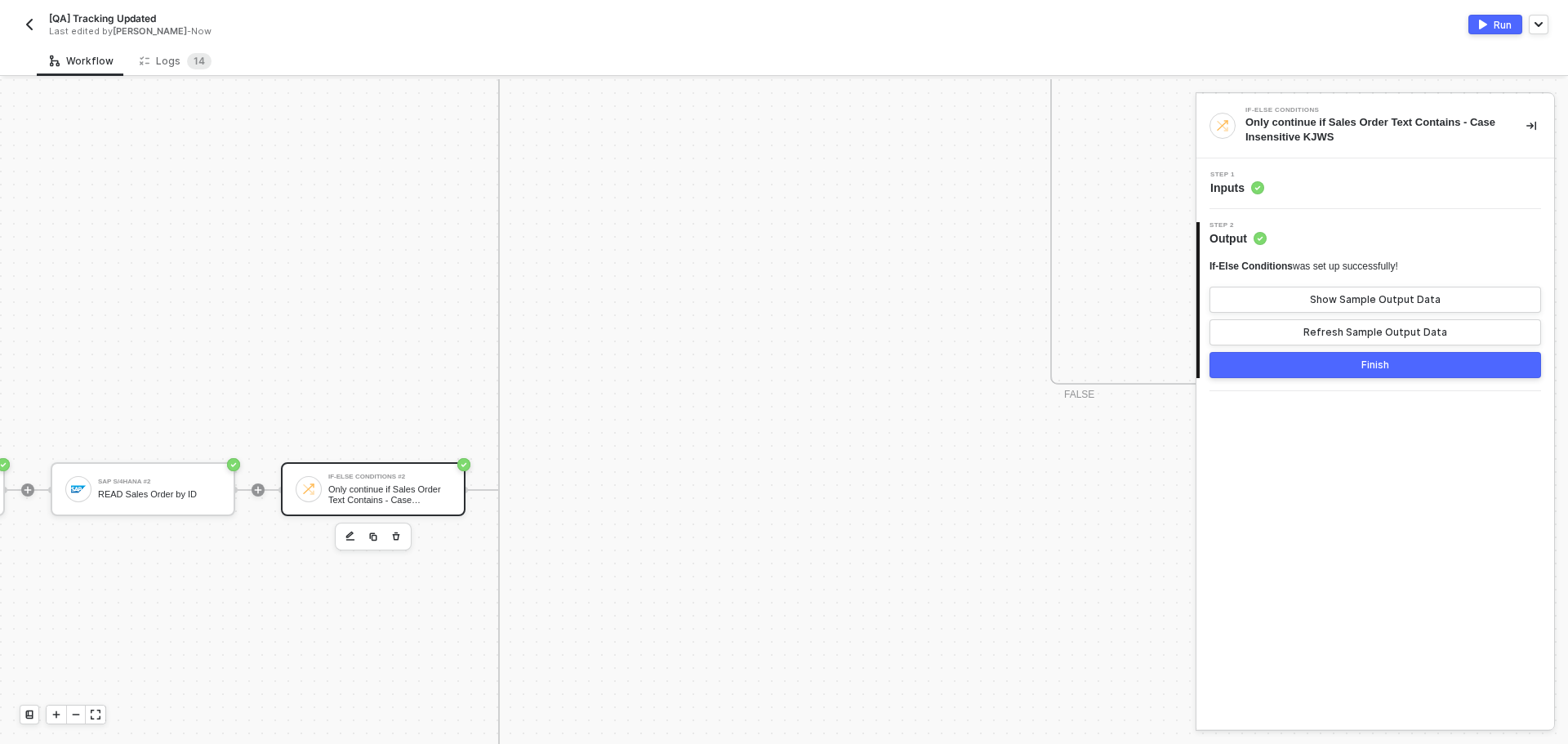
click at [1404, 178] on div "Step 1 Inputs" at bounding box center [1377, 183] width 353 height 24
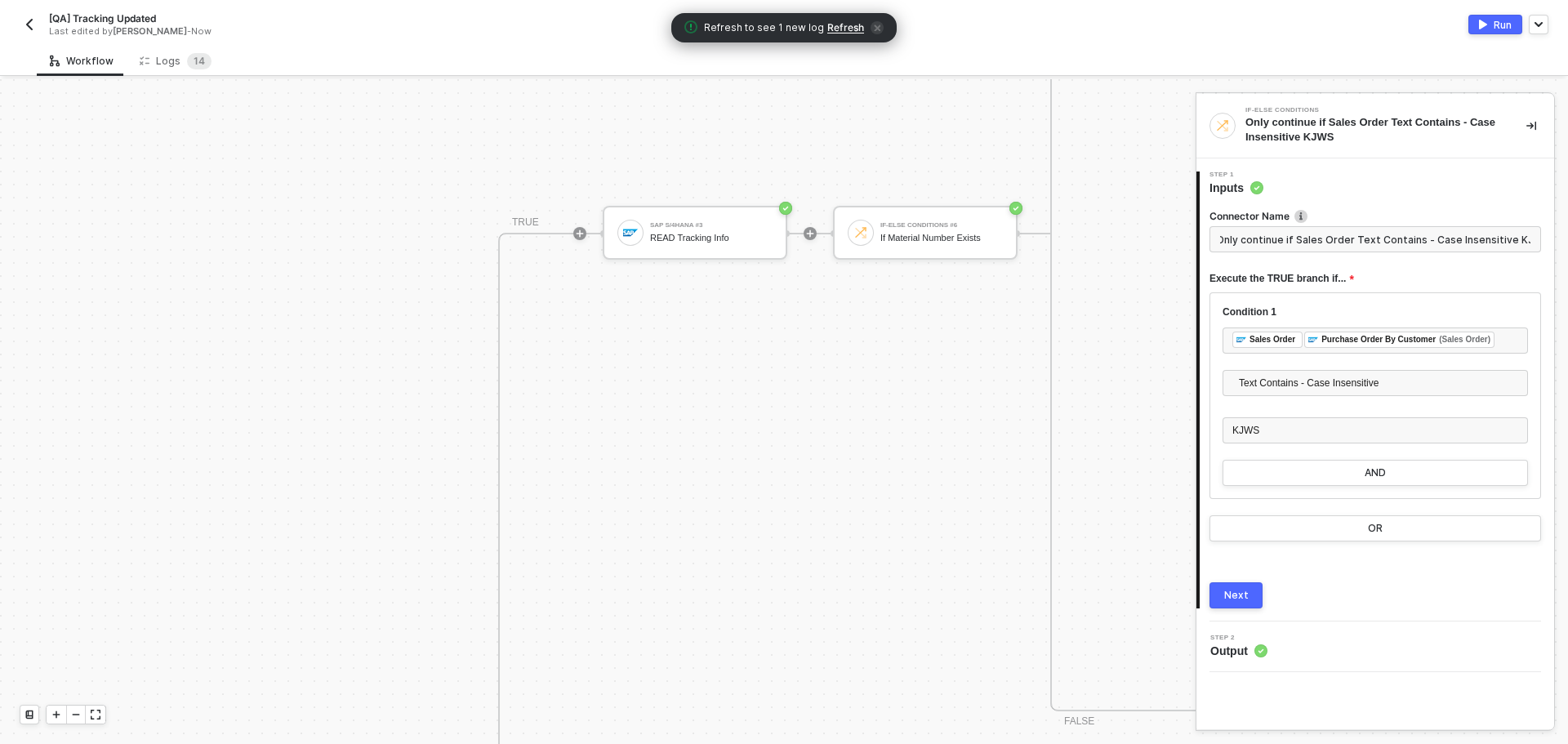
scroll to position [0, 0]
click at [849, 26] on span "Refresh" at bounding box center [846, 27] width 37 height 13
click at [157, 62] on div "Logs 1 4" at bounding box center [176, 62] width 72 height 17
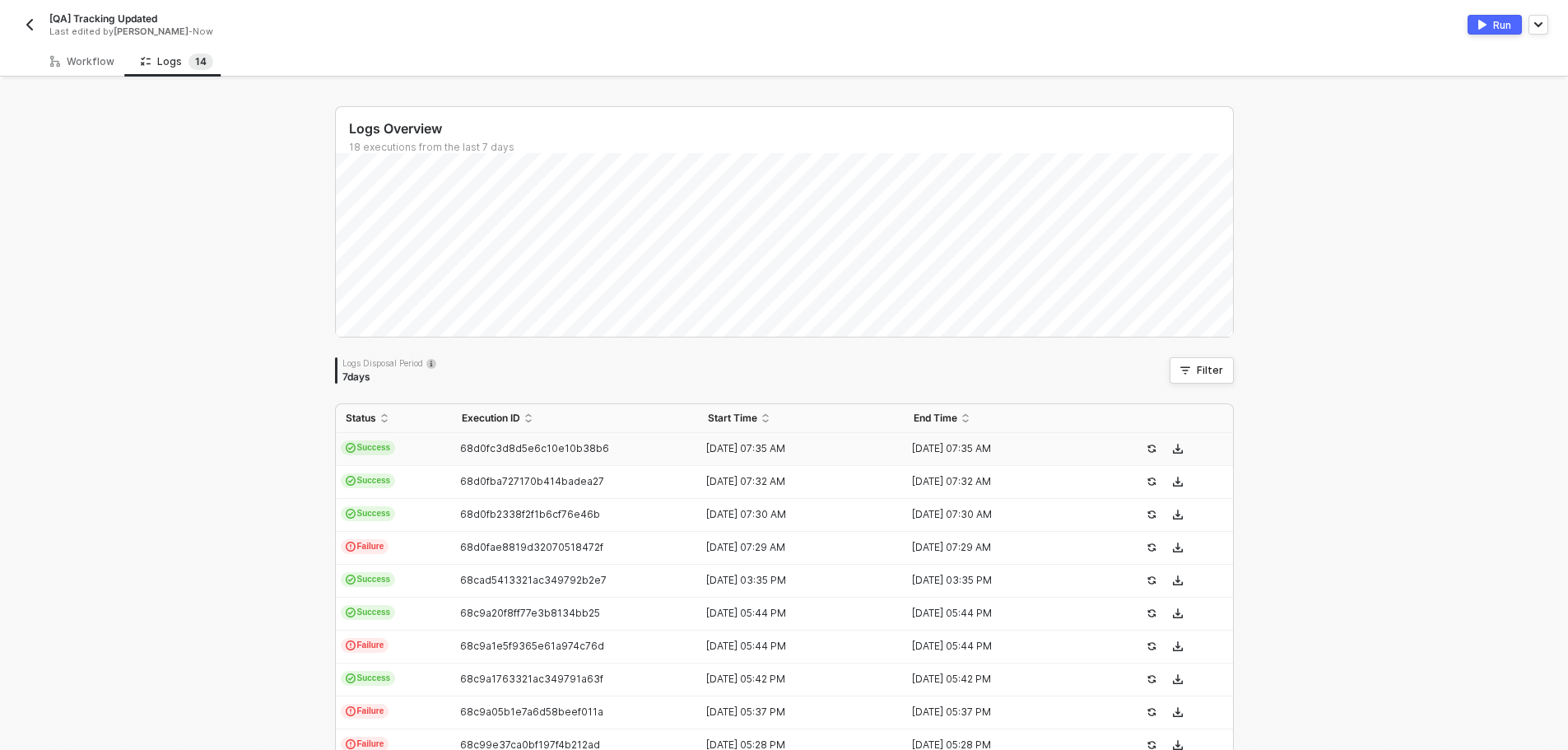
click at [452, 448] on div "68d0fc3d8d5e6c10e10b38b6" at bounding box center [569, 448] width 233 height 13
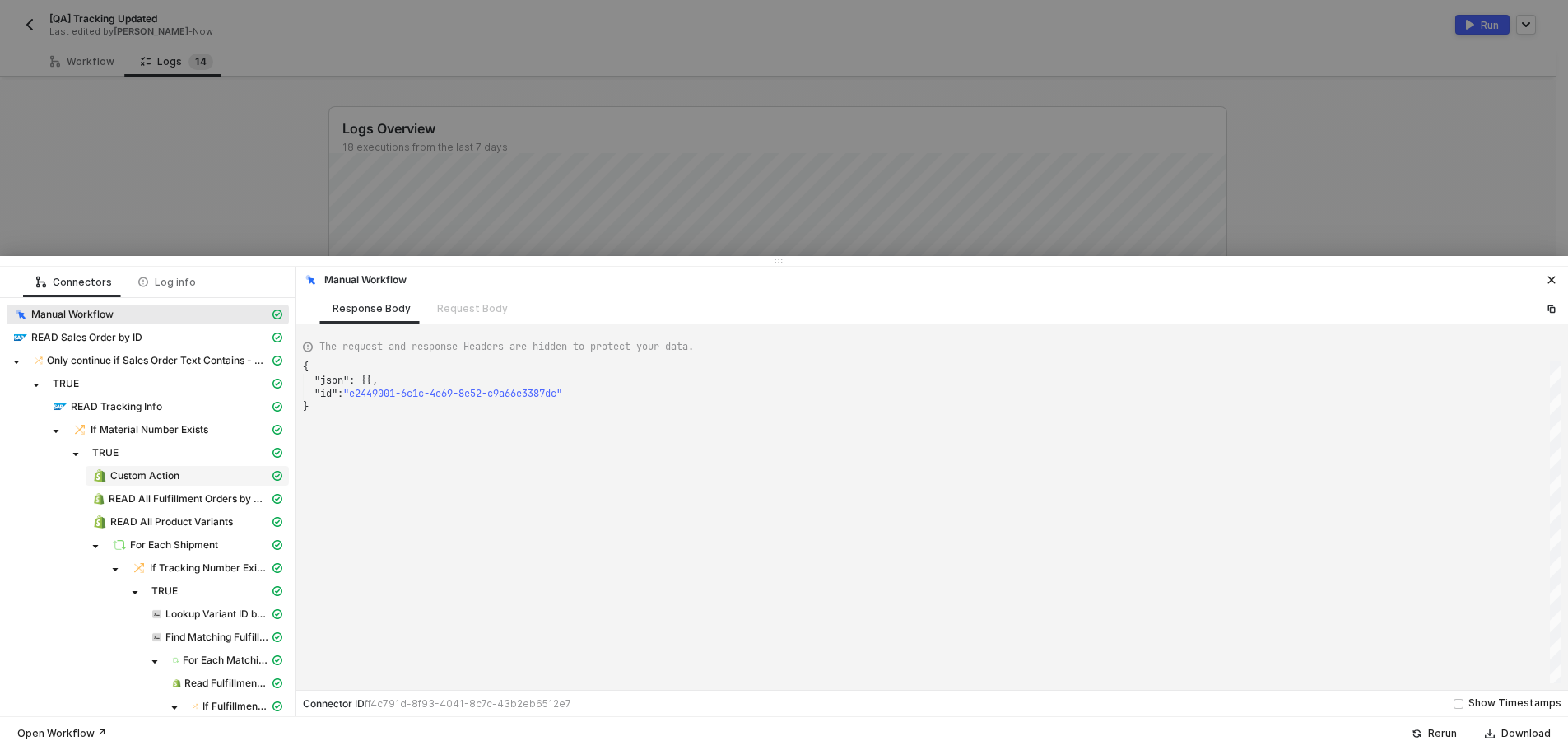
click at [188, 474] on div "Custom Action" at bounding box center [181, 476] width 177 height 15
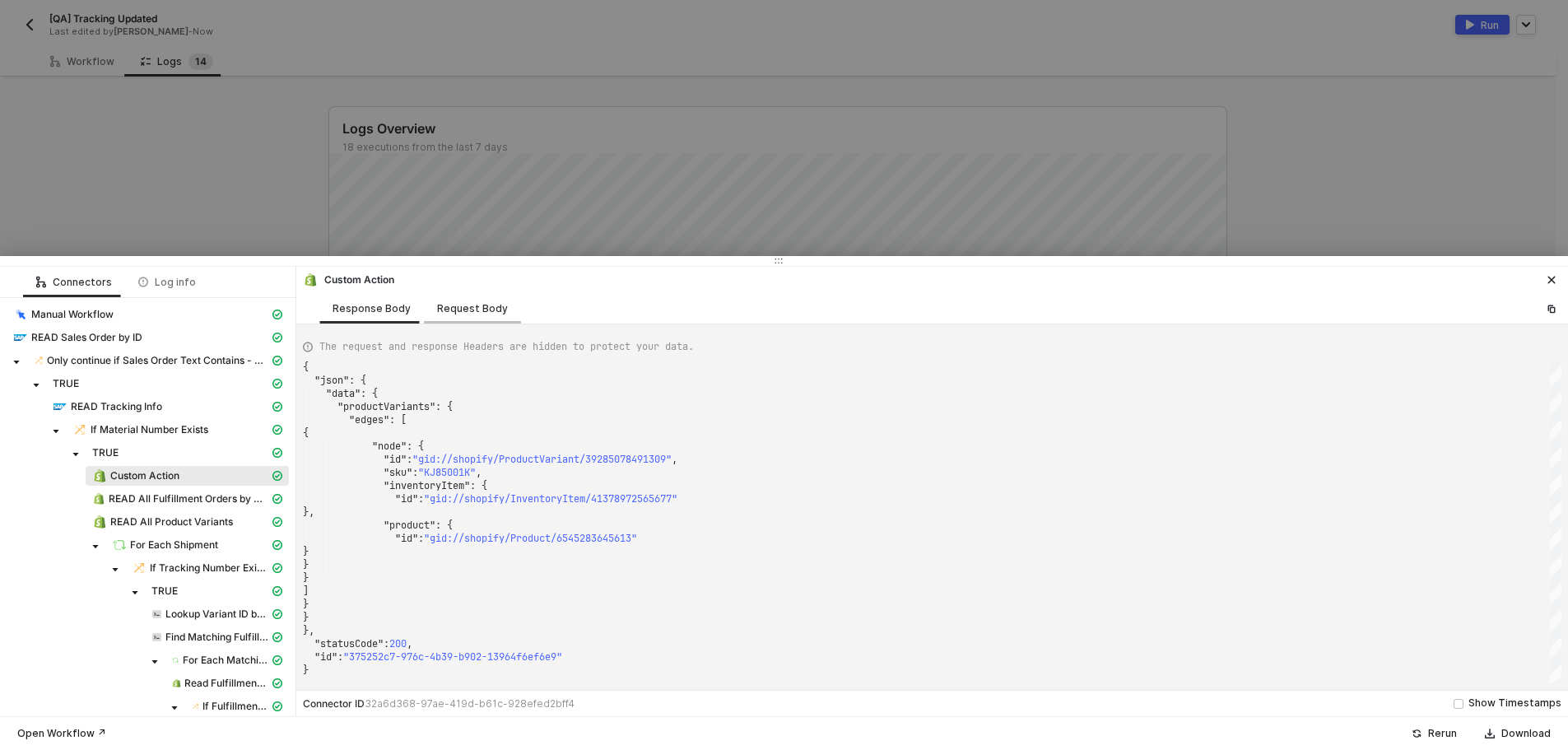
click at [474, 307] on div "Request Body" at bounding box center [472, 309] width 71 height 13
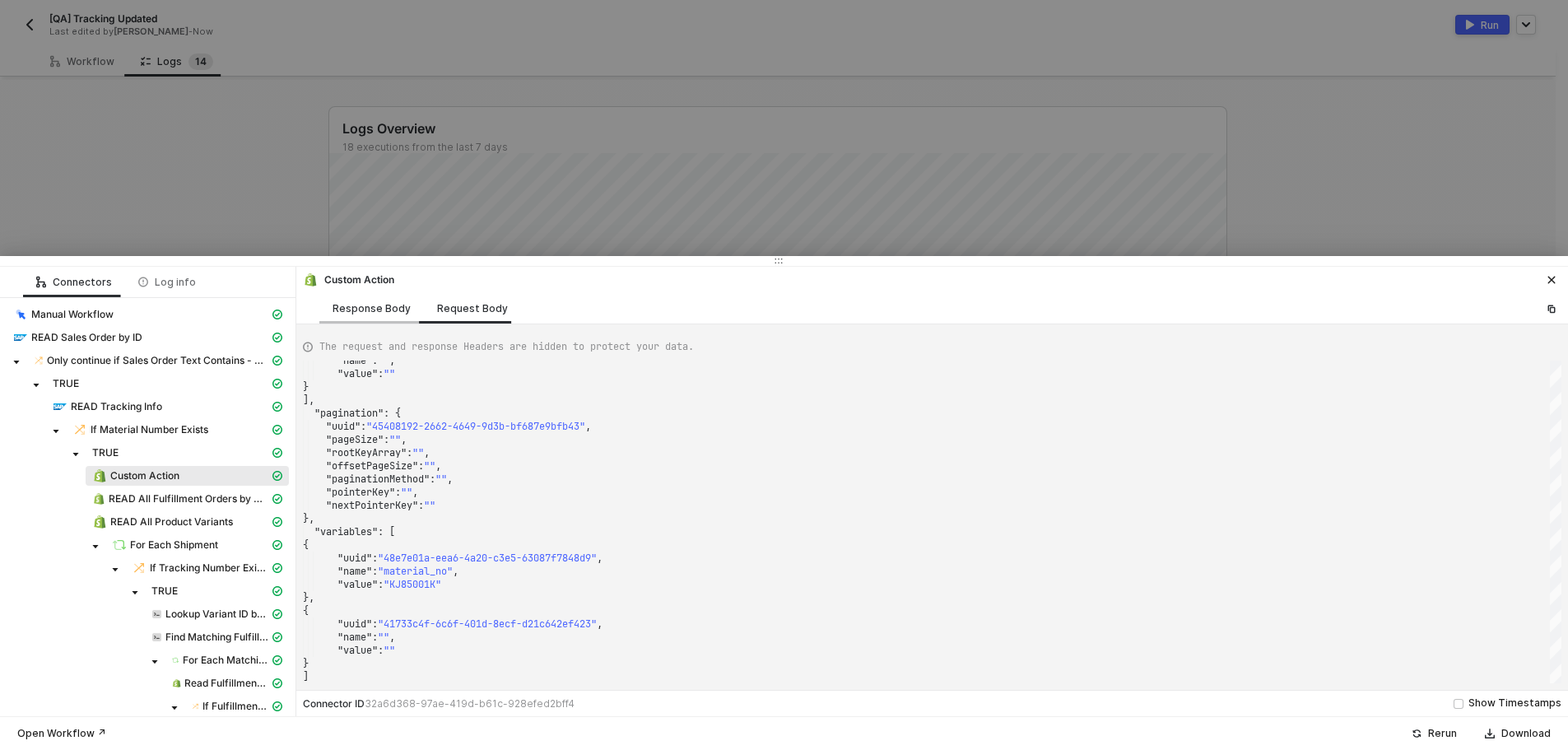
click at [370, 322] on div "Response Body" at bounding box center [371, 308] width 104 height 30
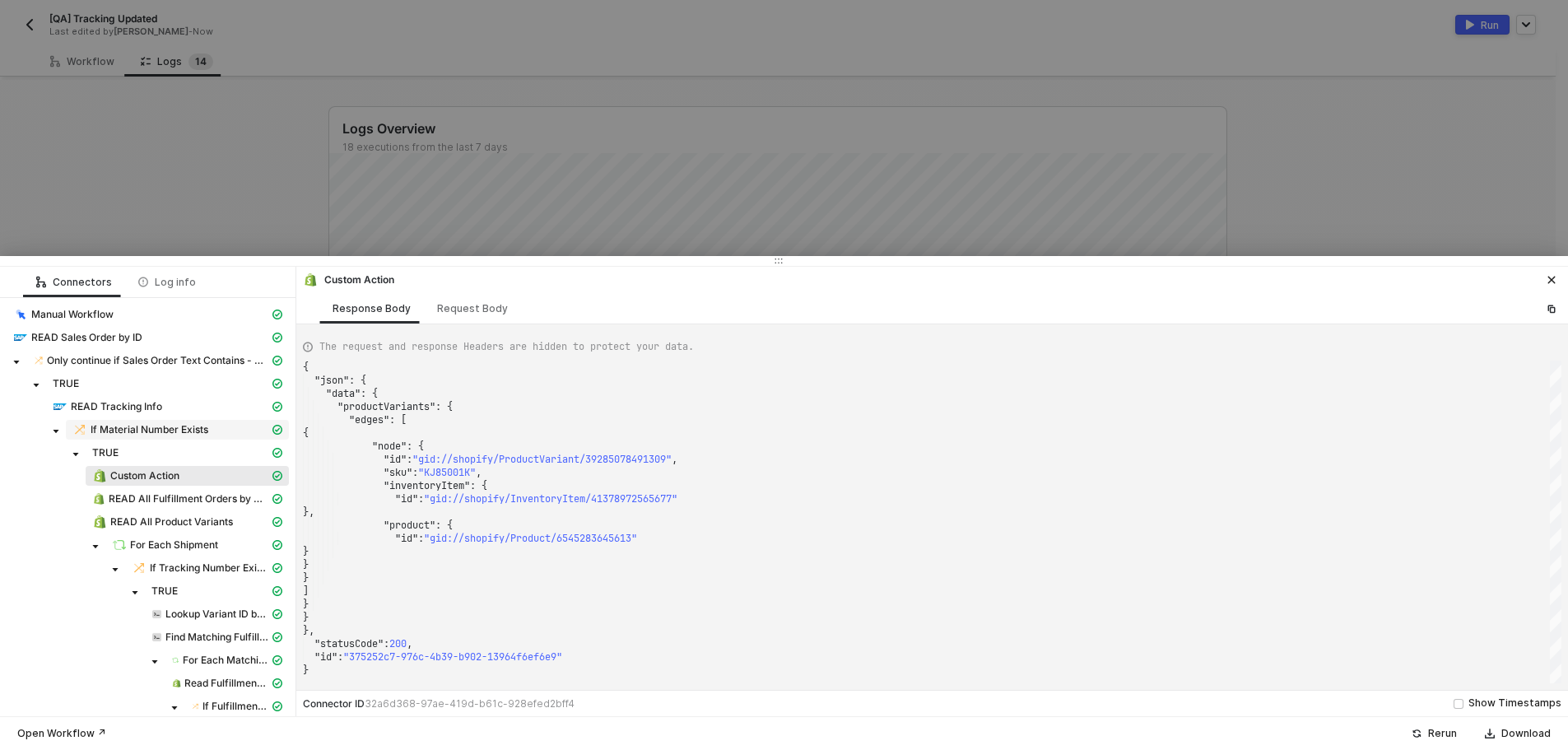
click at [168, 422] on div "If Material Number Exists" at bounding box center [170, 430] width 197 height 15
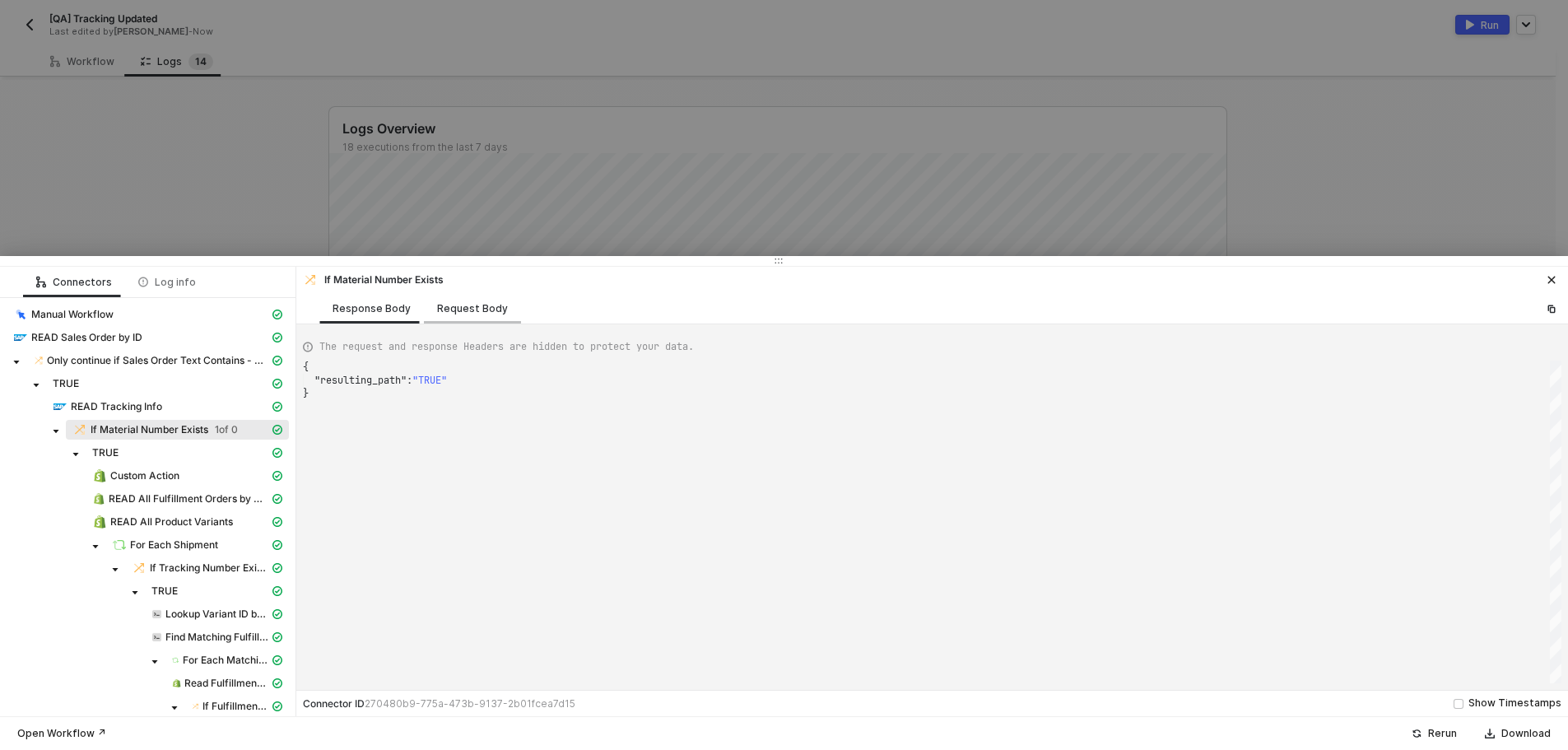
click at [476, 302] on div "Request Body" at bounding box center [472, 309] width 71 height 13
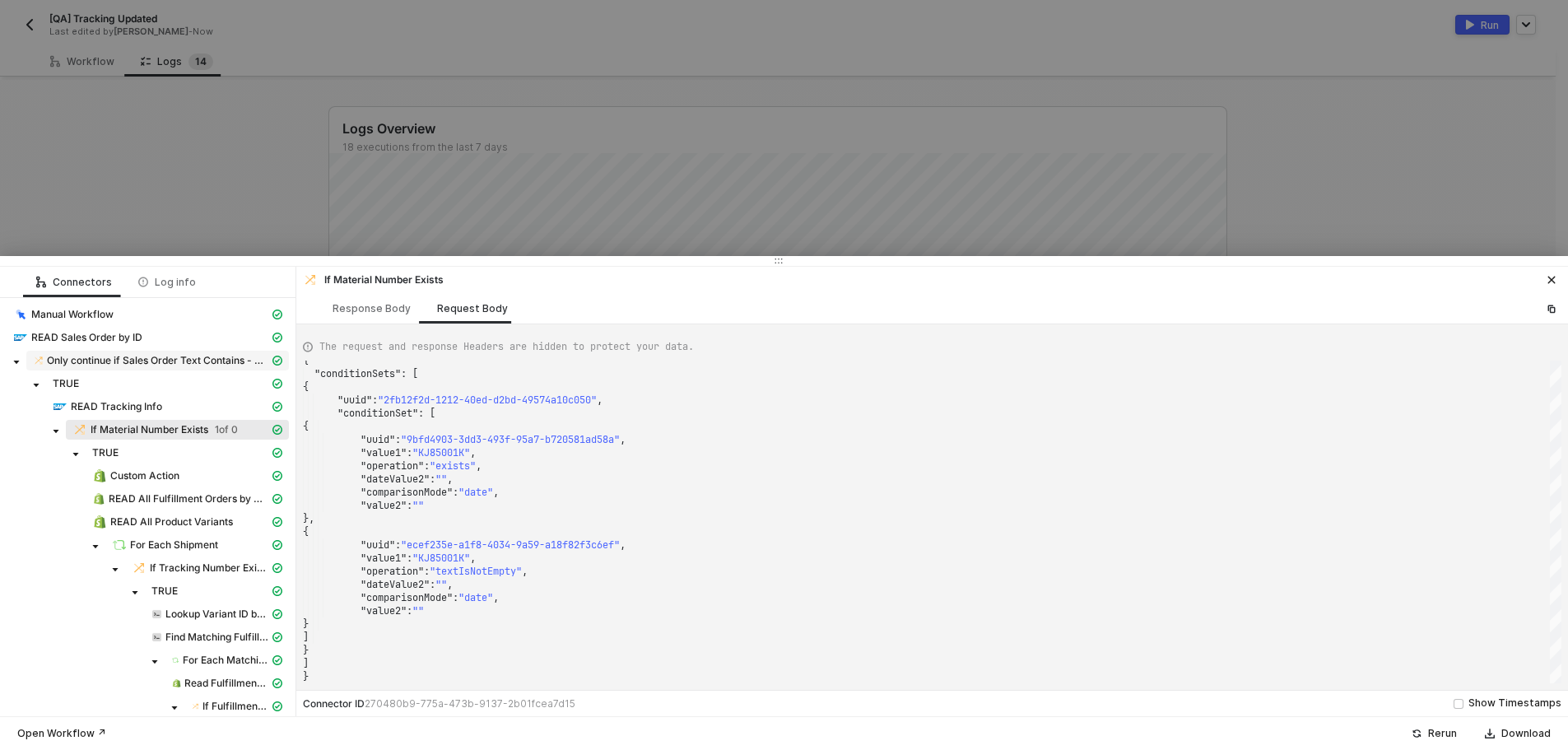
click at [192, 365] on span "Only continue if Sales Order Text Contains - Case Insensitive KJWS" at bounding box center [158, 360] width 223 height 13
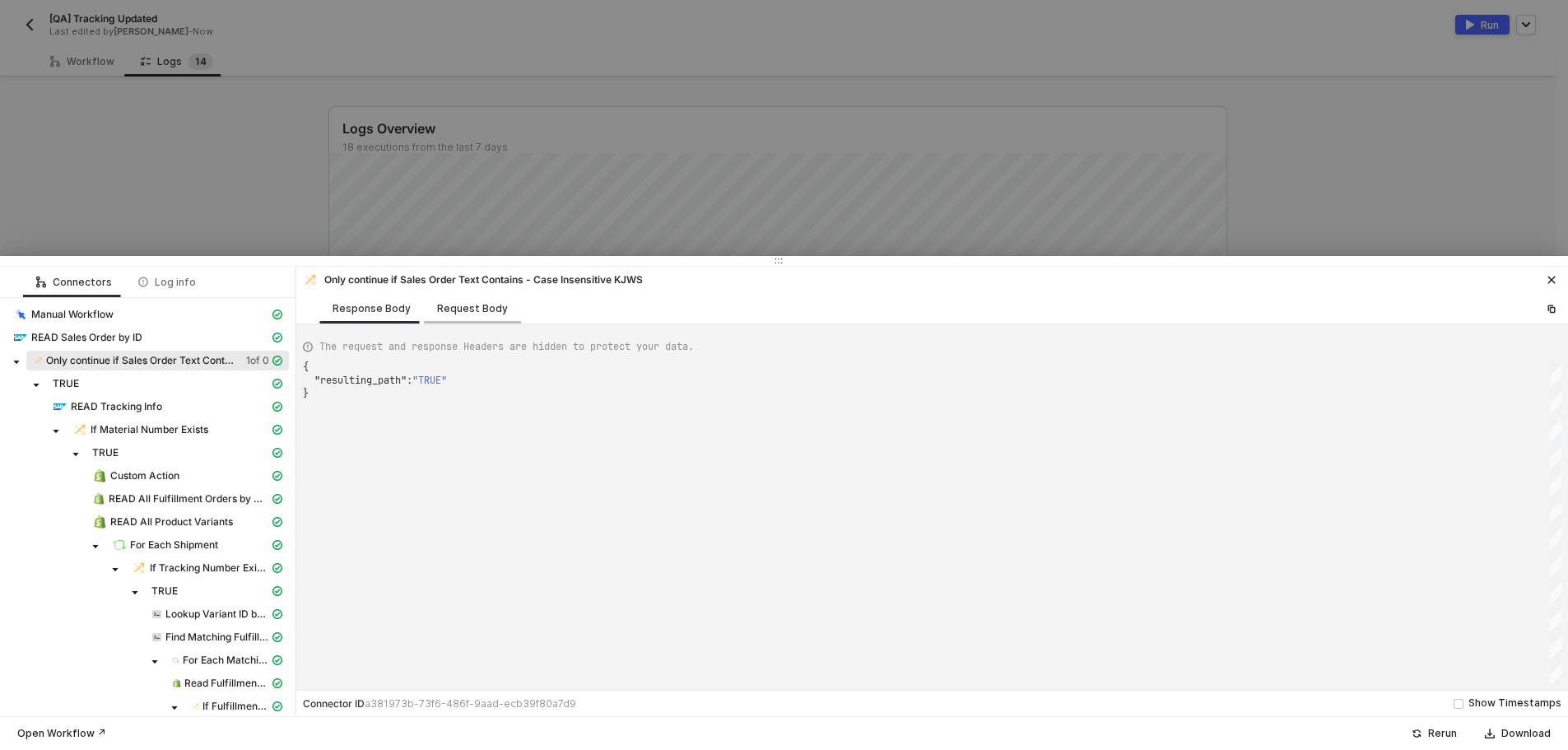
click at [469, 316] on div "Request Body" at bounding box center [473, 308] width 97 height 30
type textarea "{ "conditionSets": [ { "uuid": "d60b4b43-54bd-4c2b-d358-542edac743c7", "conditi…"
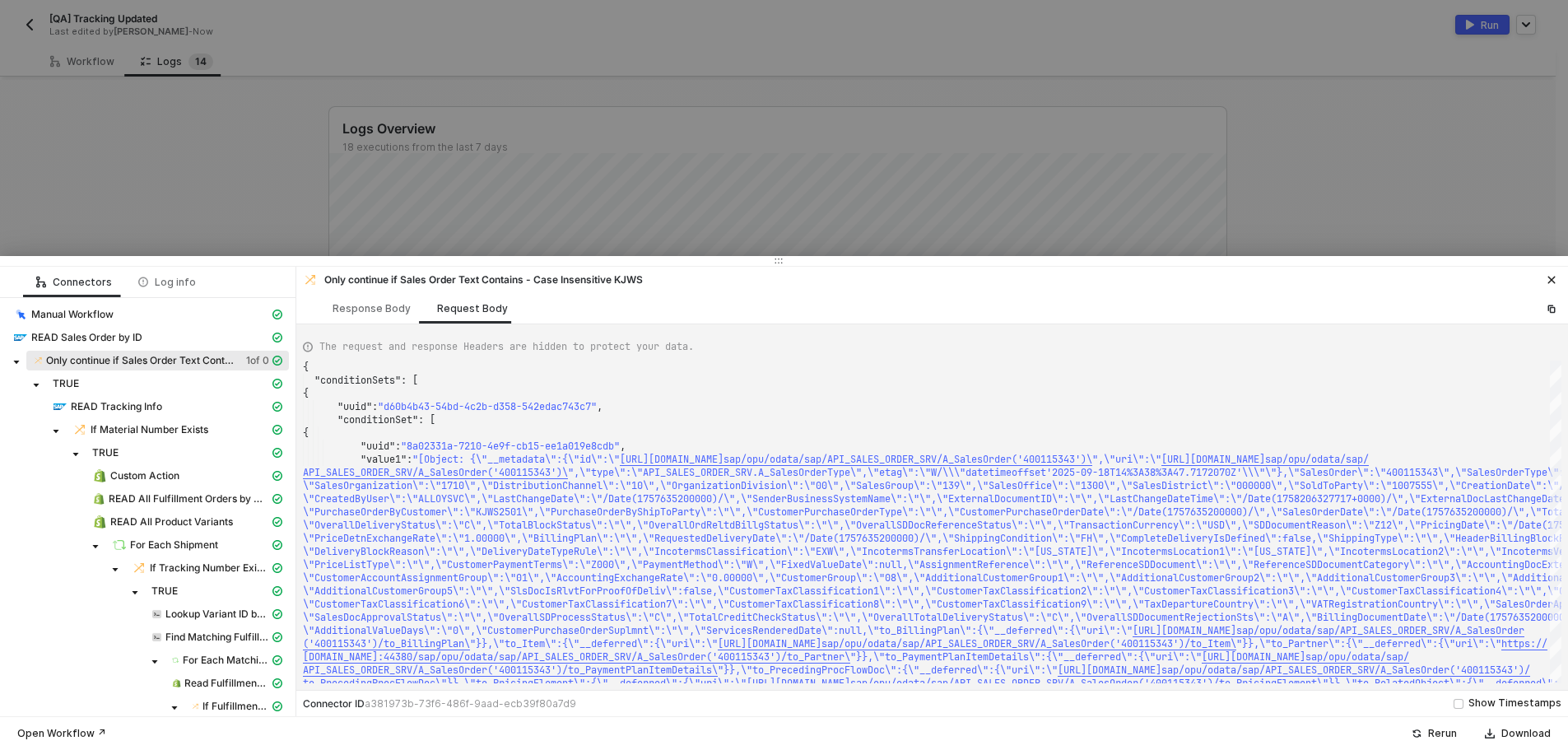
click at [140, 213] on div at bounding box center [784, 375] width 1568 height 750
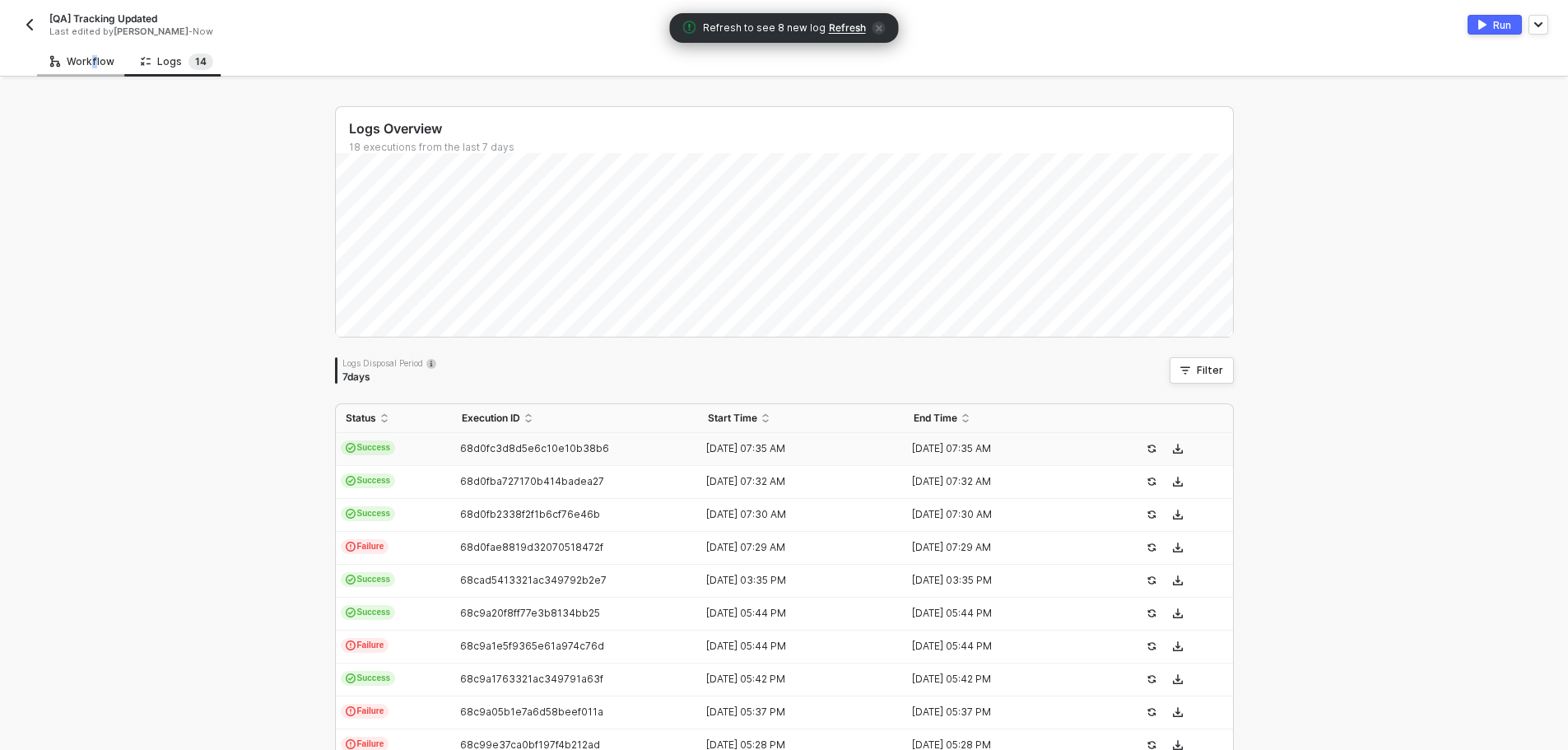
click at [87, 76] on div "Workflow Logs 1 4 Manual Workflow Start workflow SAP S/4HANA #2 READ Sales Orde…" at bounding box center [784, 572] width 1568 height 1052
drag, startPoint x: 77, startPoint y: 71, endPoint x: 139, endPoint y: 78, distance: 62.4
click at [78, 71] on div "Workflow" at bounding box center [82, 61] width 91 height 30
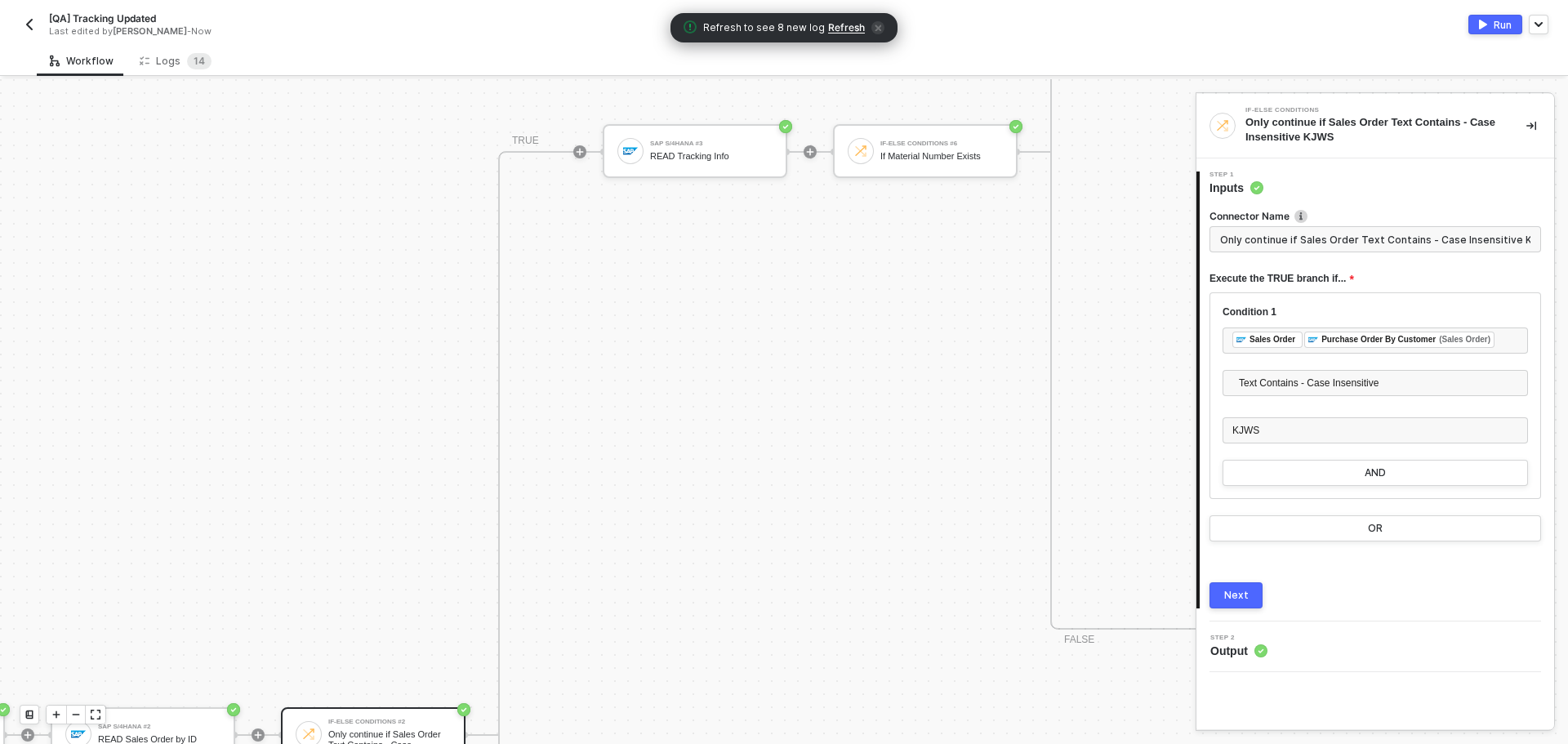
scroll to position [1064, 199]
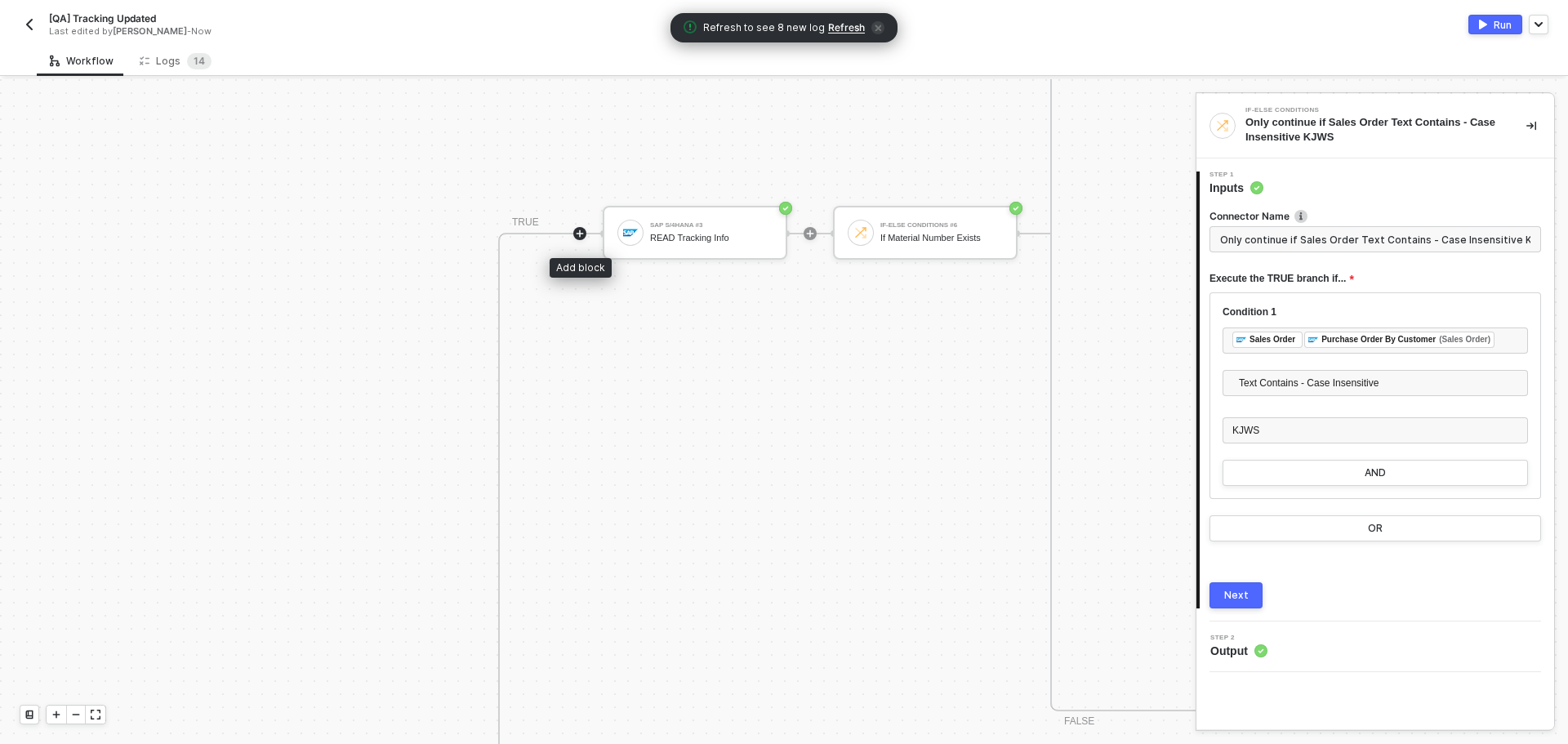
click at [574, 235] on div at bounding box center [580, 233] width 13 height 13
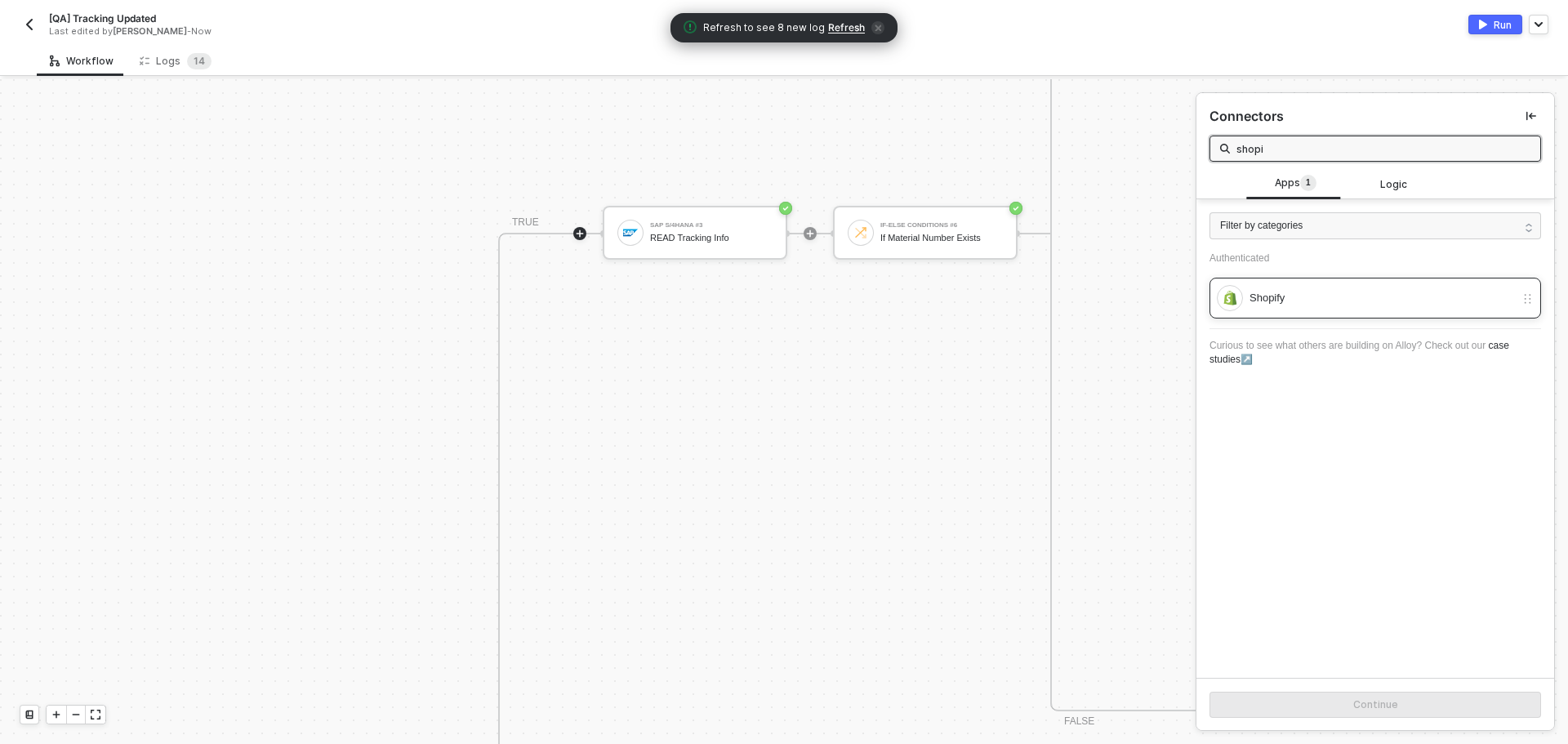
type input "shopi"
click at [1291, 279] on div "Shopify" at bounding box center [1375, 297] width 332 height 41
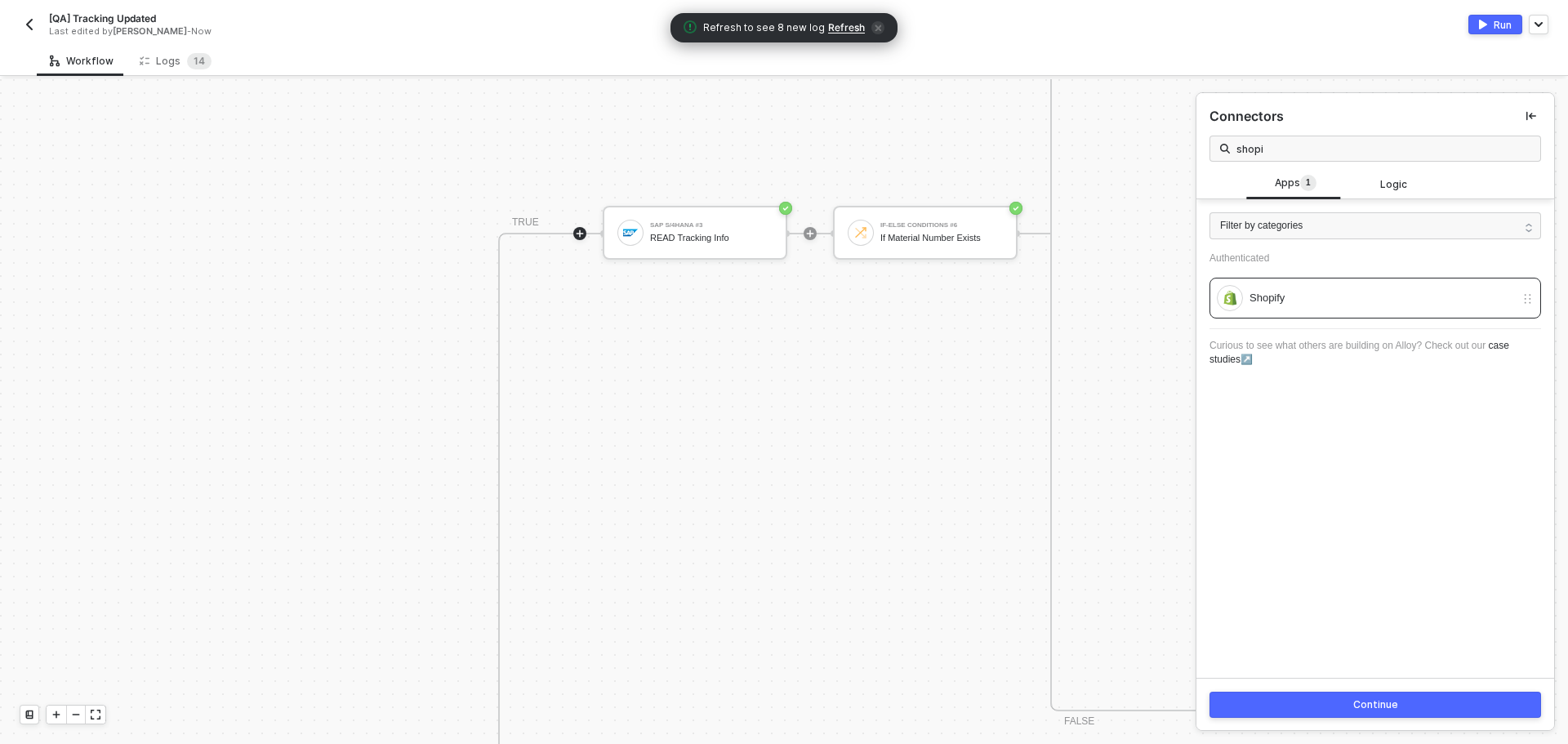
click at [1291, 707] on button "Continue" at bounding box center [1375, 704] width 332 height 26
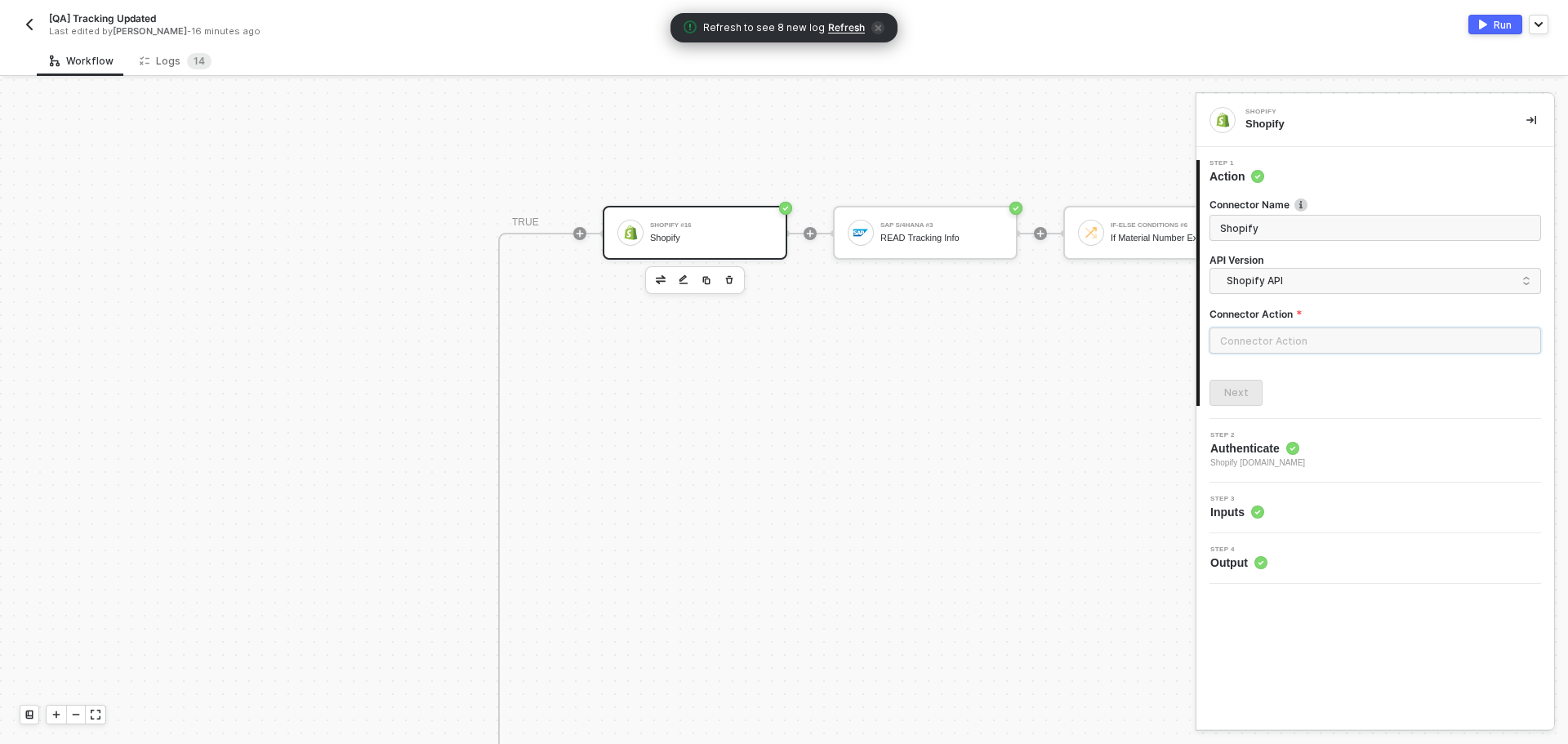
click at [1361, 336] on input "text" at bounding box center [1375, 340] width 332 height 26
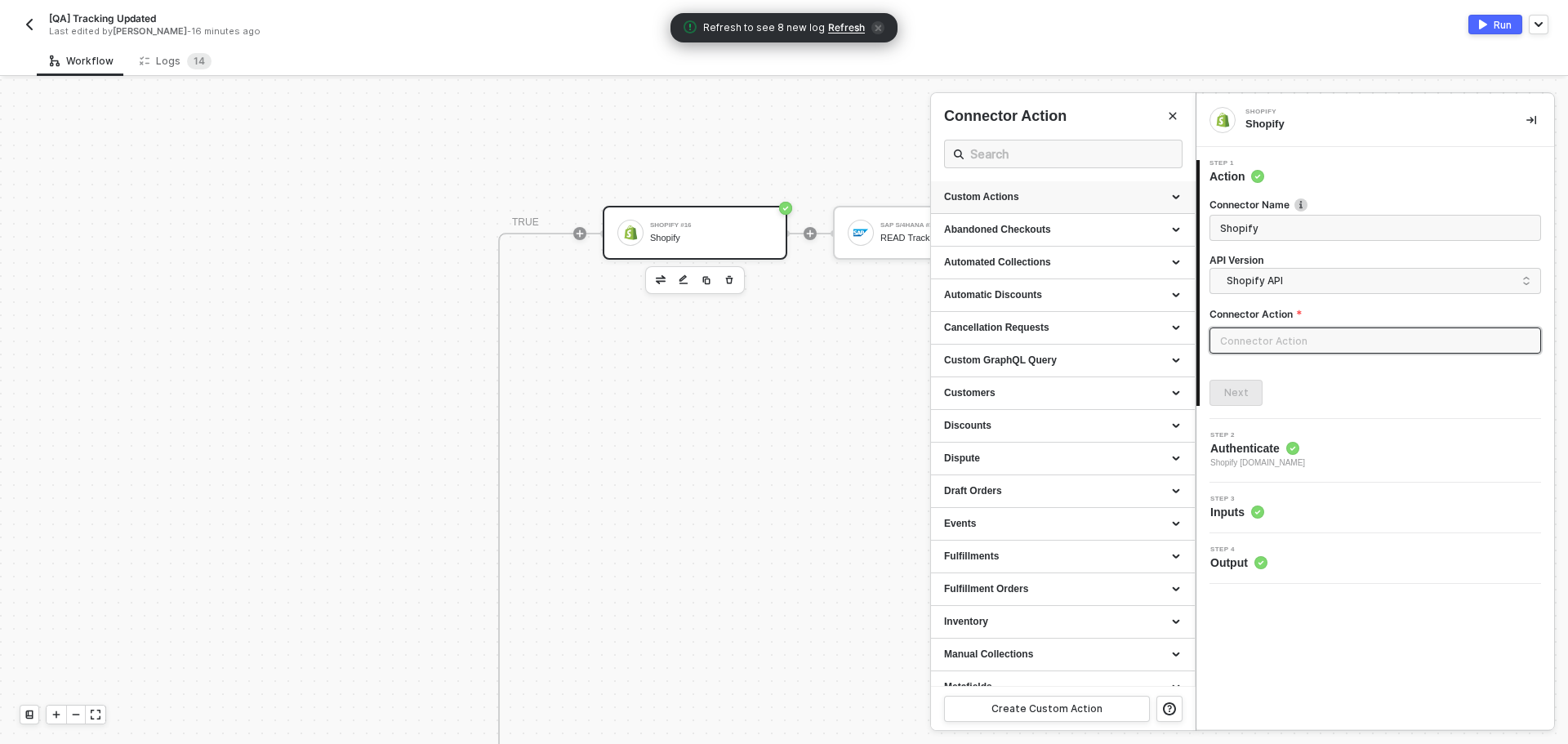
click at [1095, 189] on div "Custom Actions" at bounding box center [1063, 197] width 263 height 32
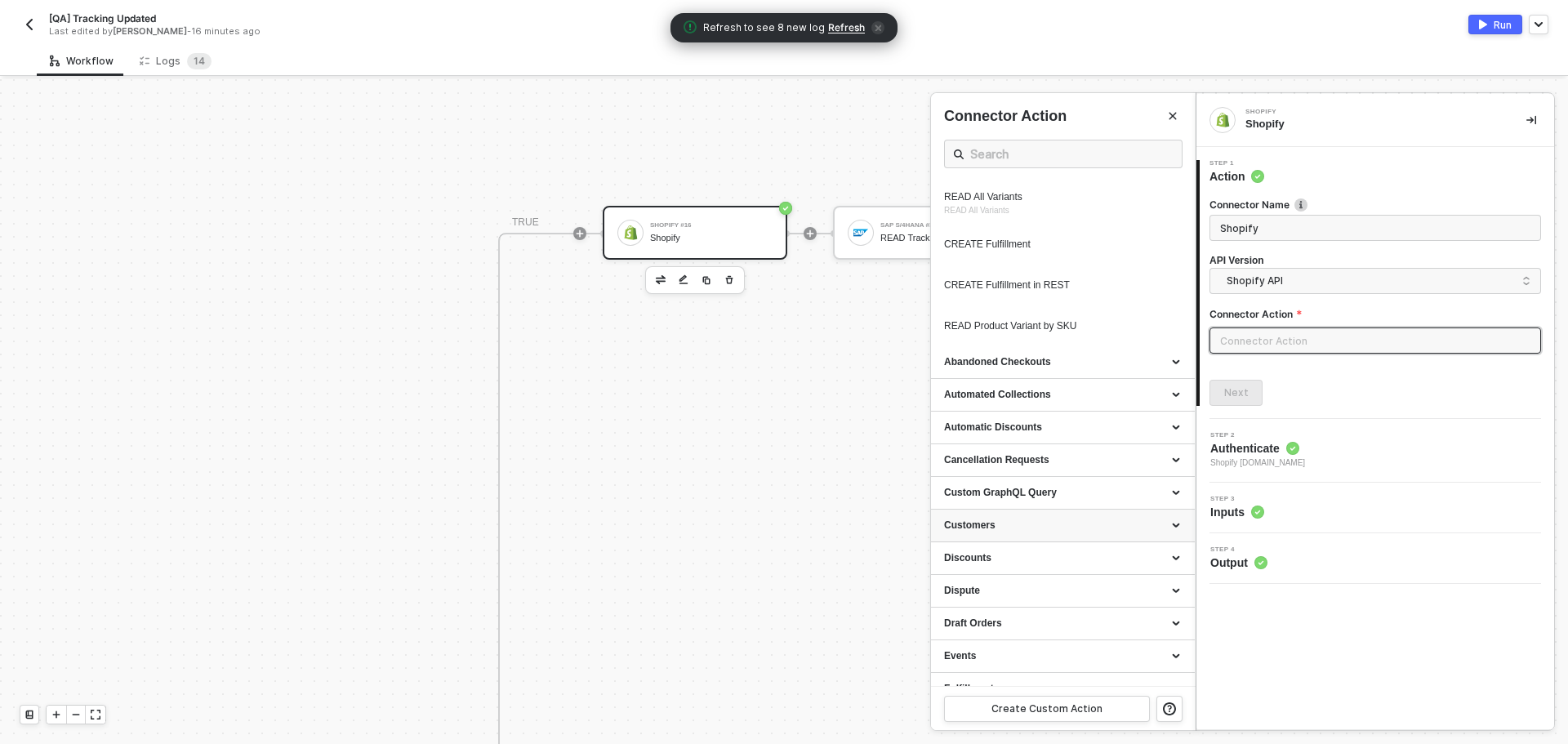
scroll to position [898, 0]
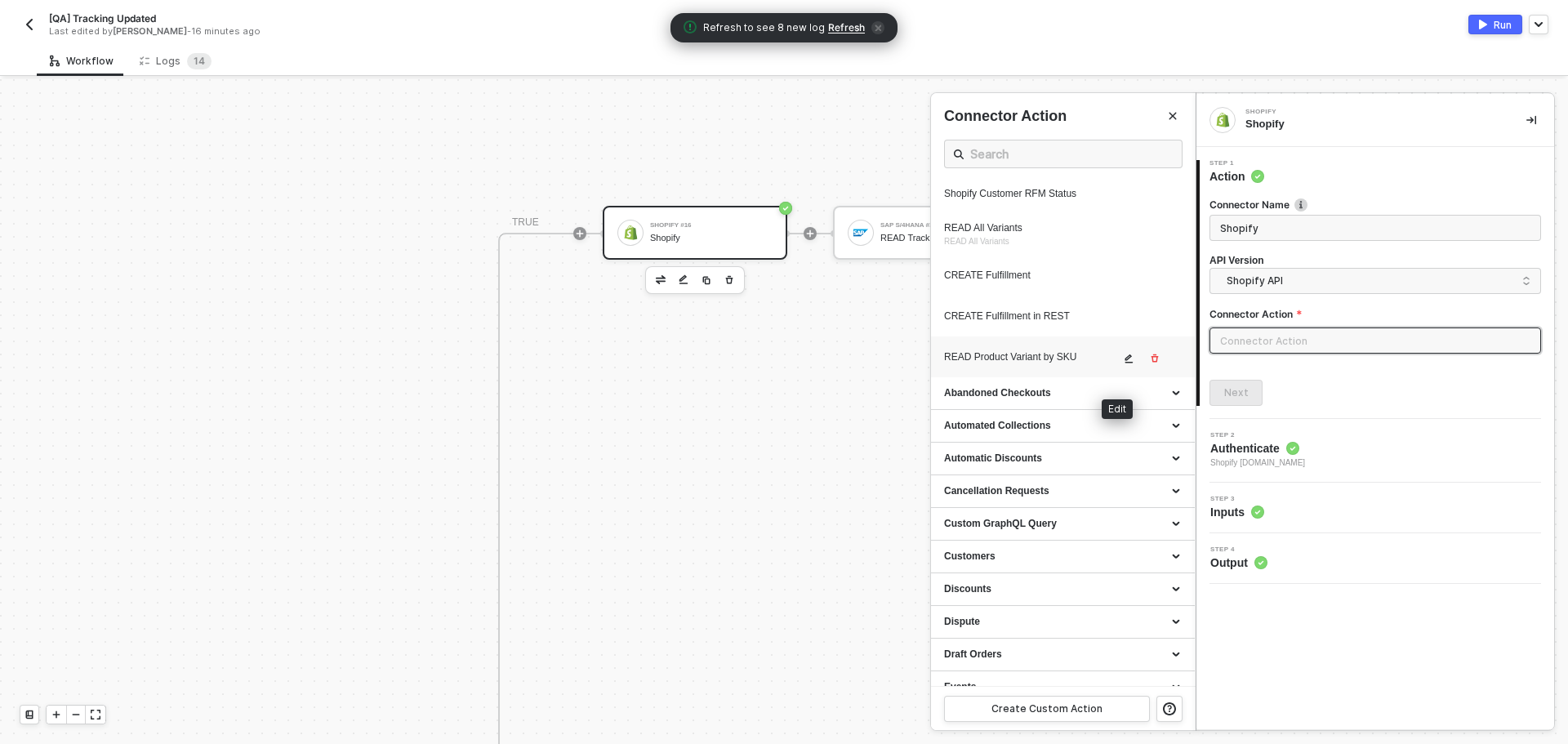
click at [1124, 363] on icon "icon-edit" at bounding box center [1129, 358] width 10 height 10
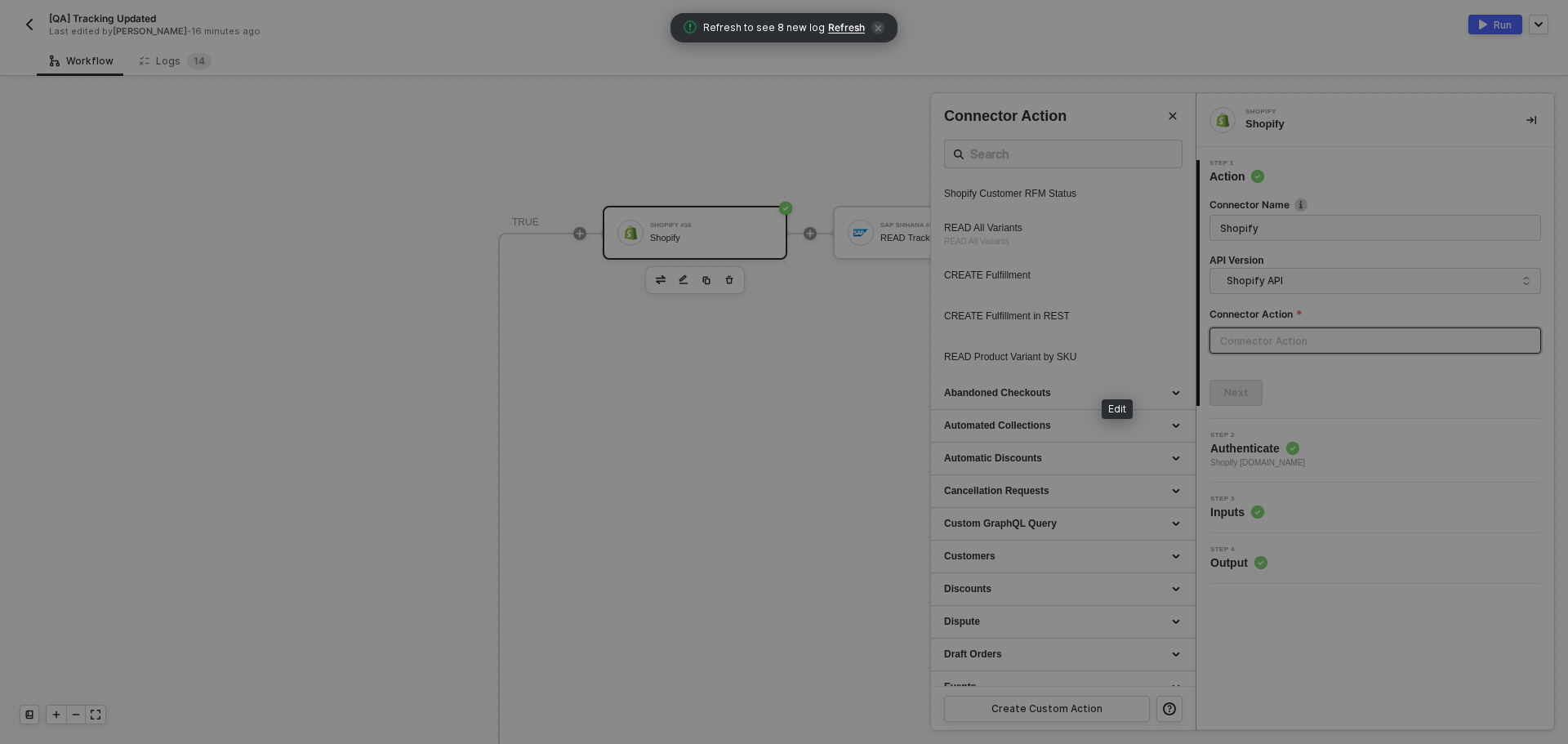
type textarea "HTTP/1.1 200 OK { "data": { "productVariants": { "edges": [ { "node": { "id": "…"
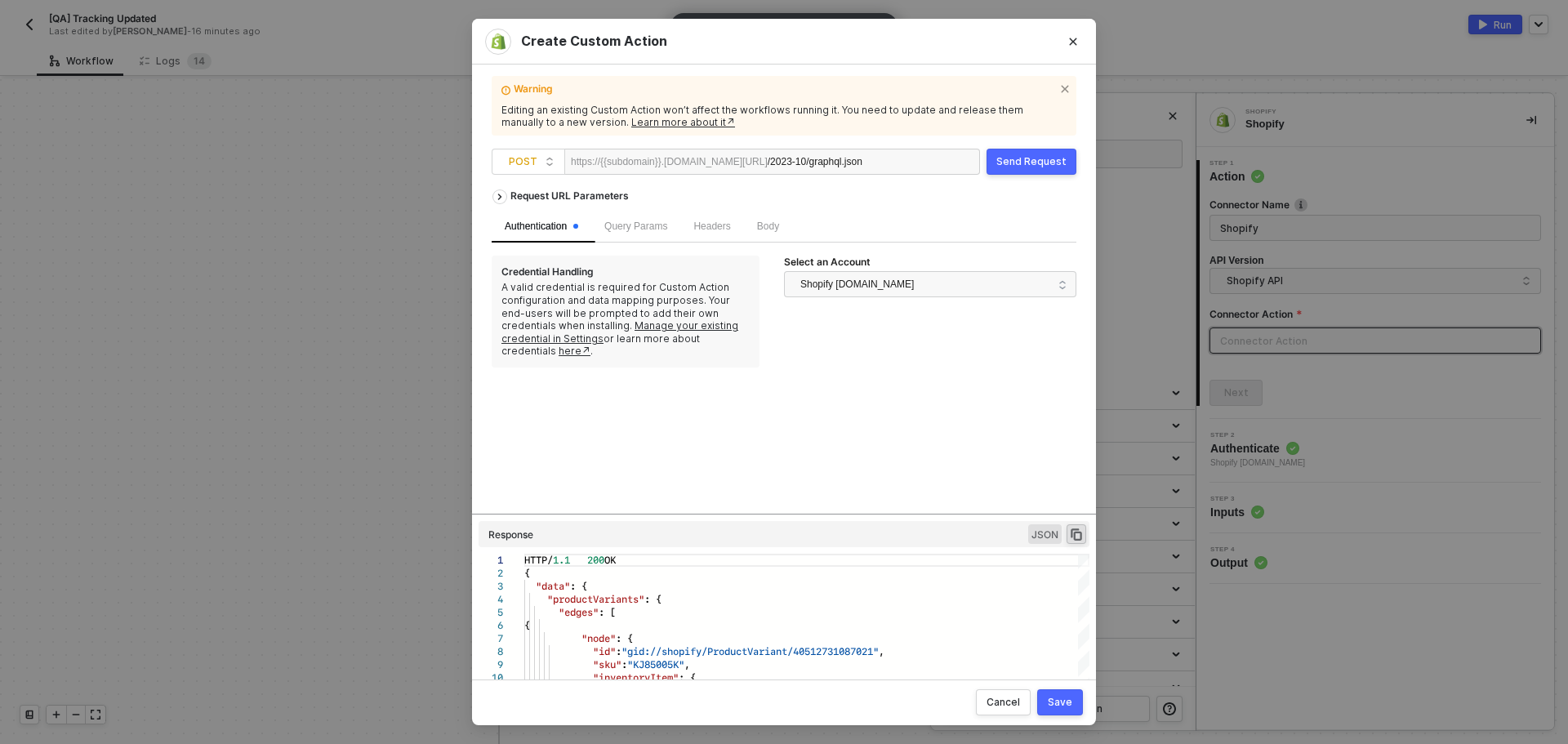
click at [753, 222] on div "Body" at bounding box center [769, 227] width 48 height 32
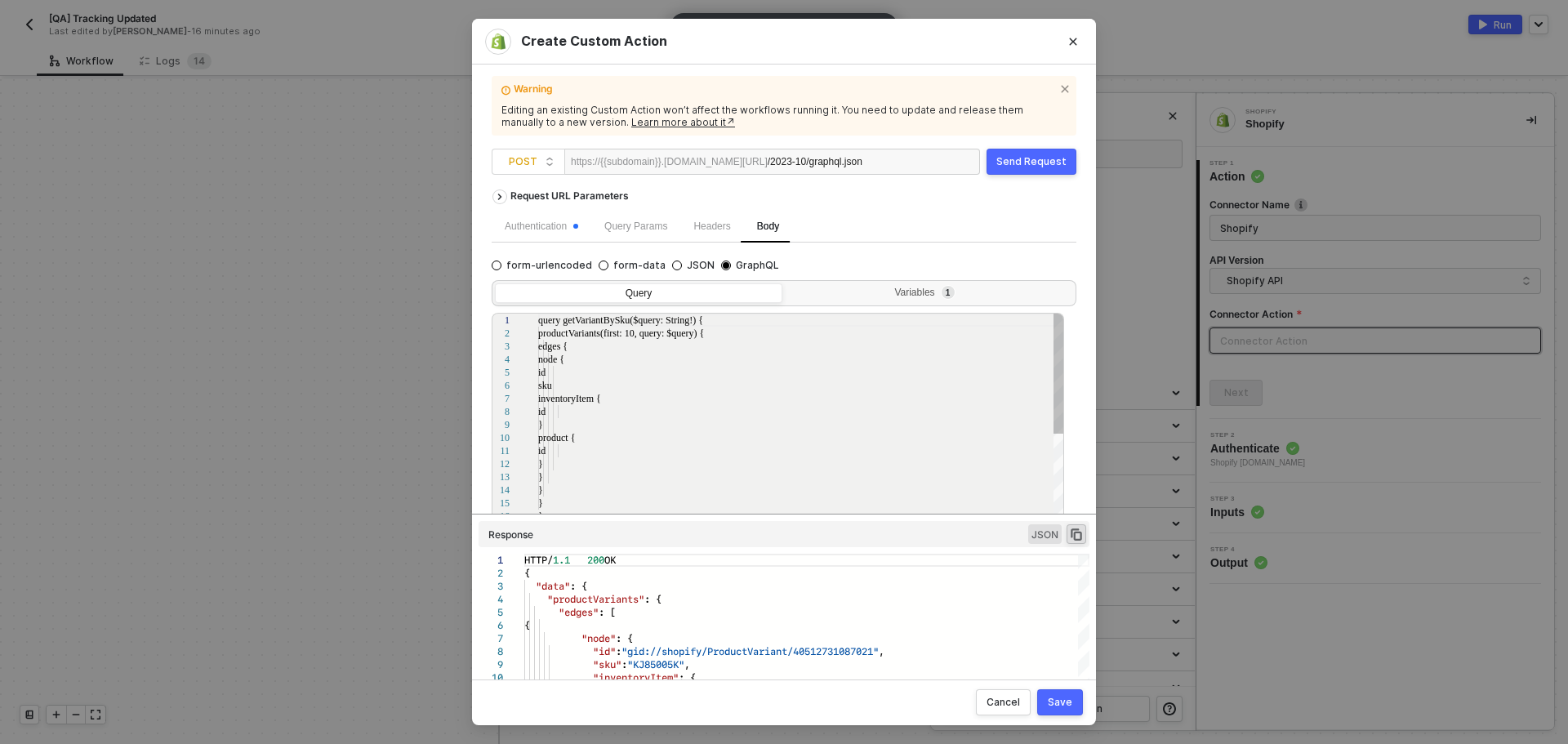
scroll to position [0, 0]
click at [693, 371] on div "id" at bounding box center [802, 372] width 527 height 13
type textarea "query getVariantBySku($query: String!) { productVariants(first: 10, query: $que…"
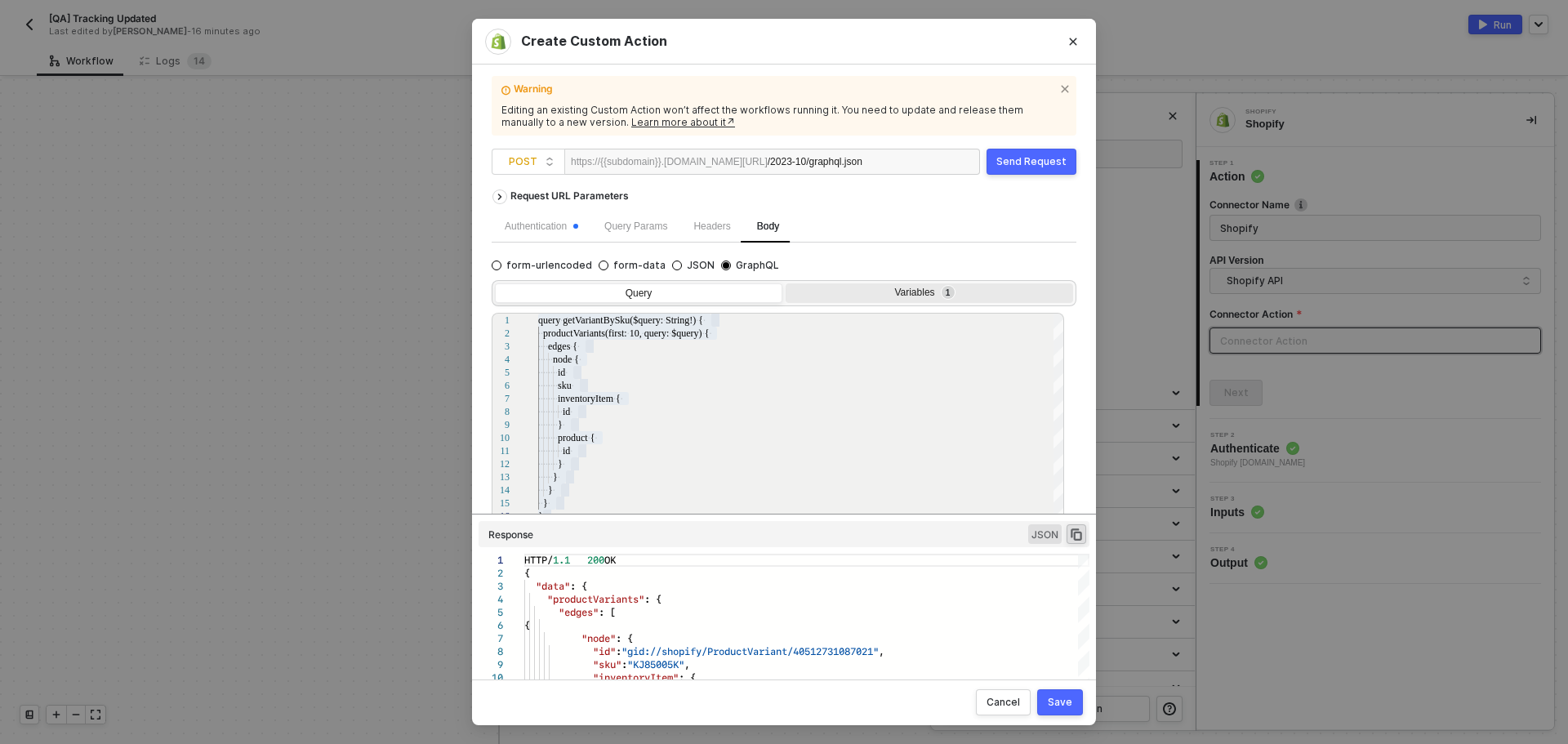
click at [944, 294] on sup "1" at bounding box center [949, 292] width 13 height 13
click at [786, 283] on input "Variables 1" at bounding box center [786, 283] width 0 height 0
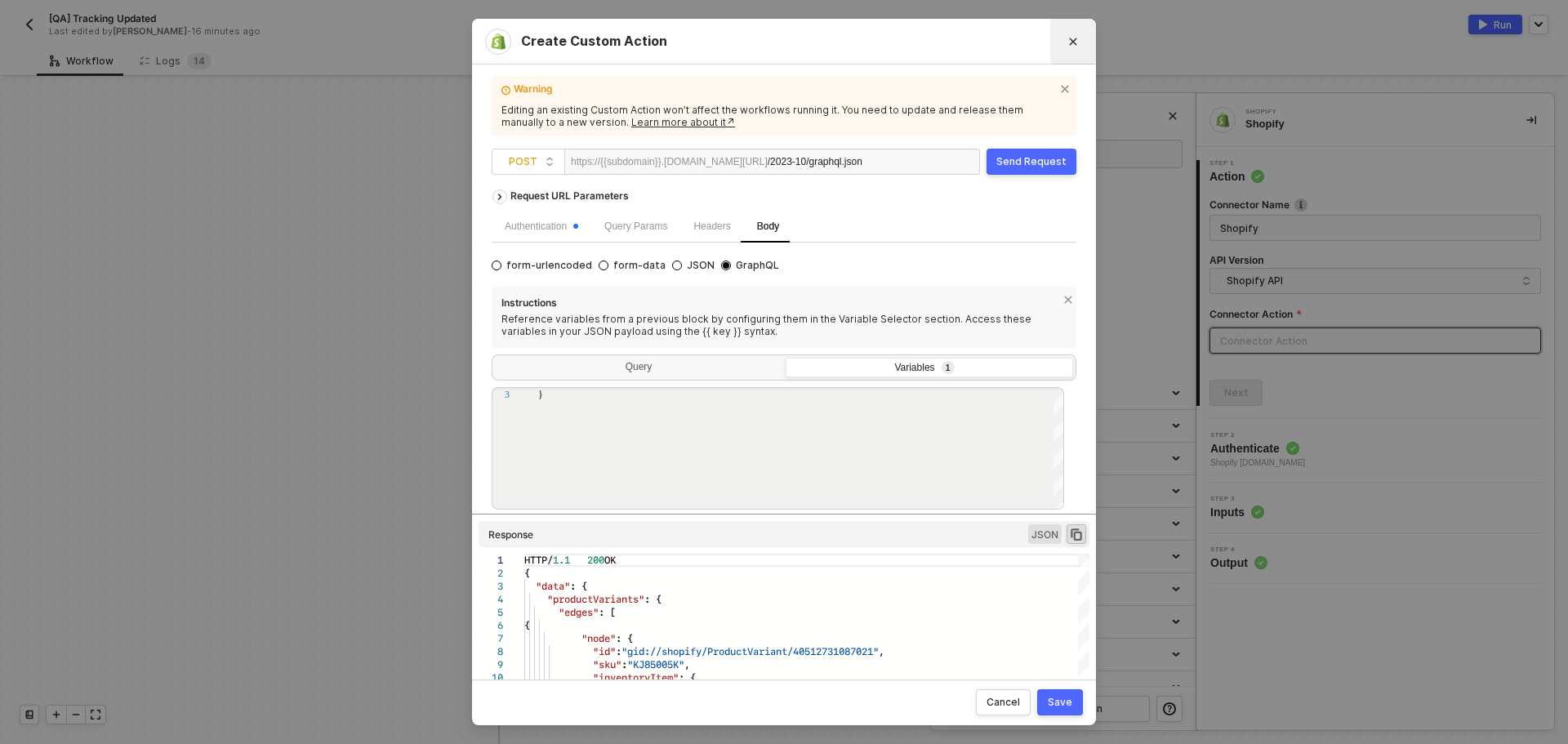
click at [1066, 41] on button "Close" at bounding box center [1073, 41] width 26 height 26
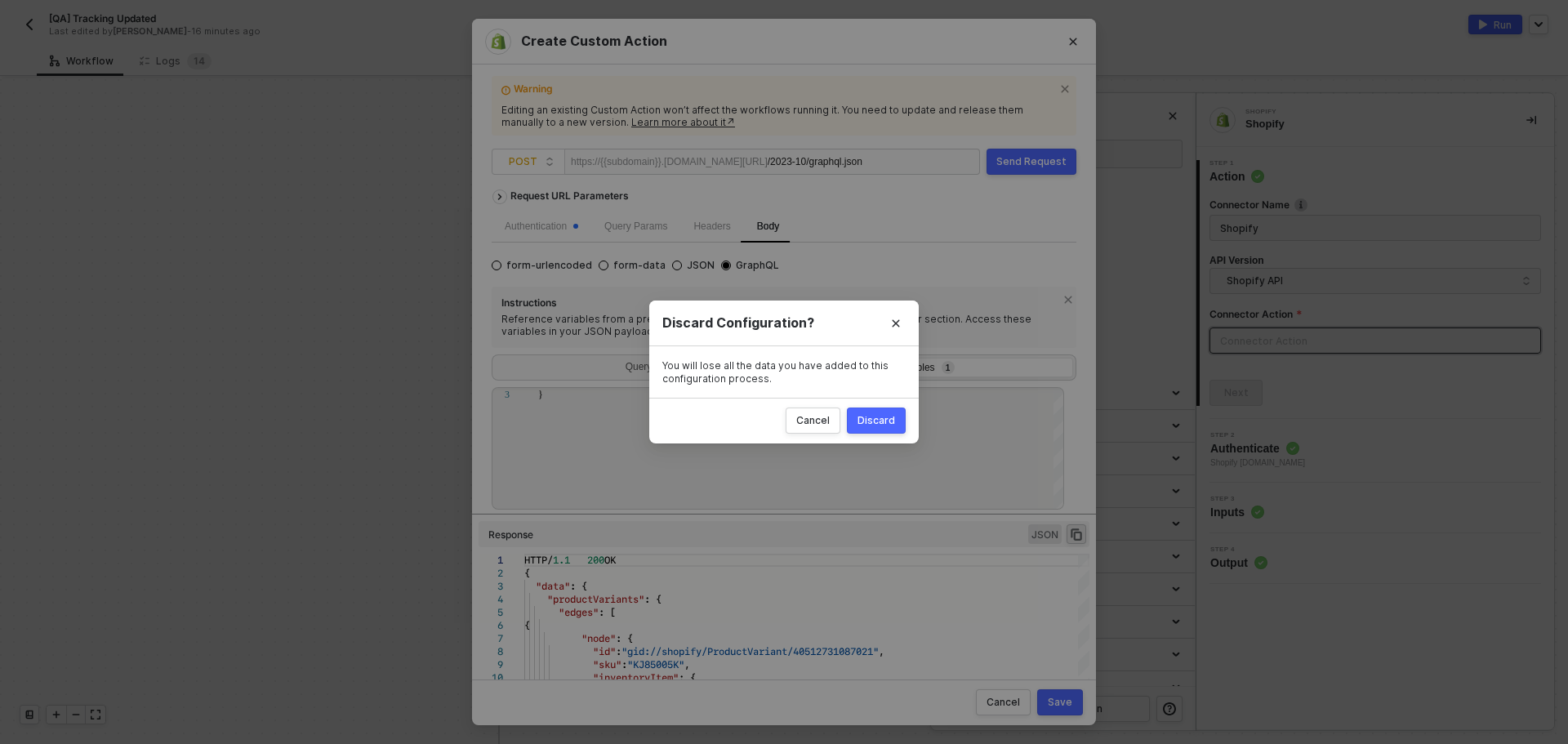
click at [892, 428] on button "Discard" at bounding box center [876, 420] width 59 height 26
radio input "true"
radio input "false"
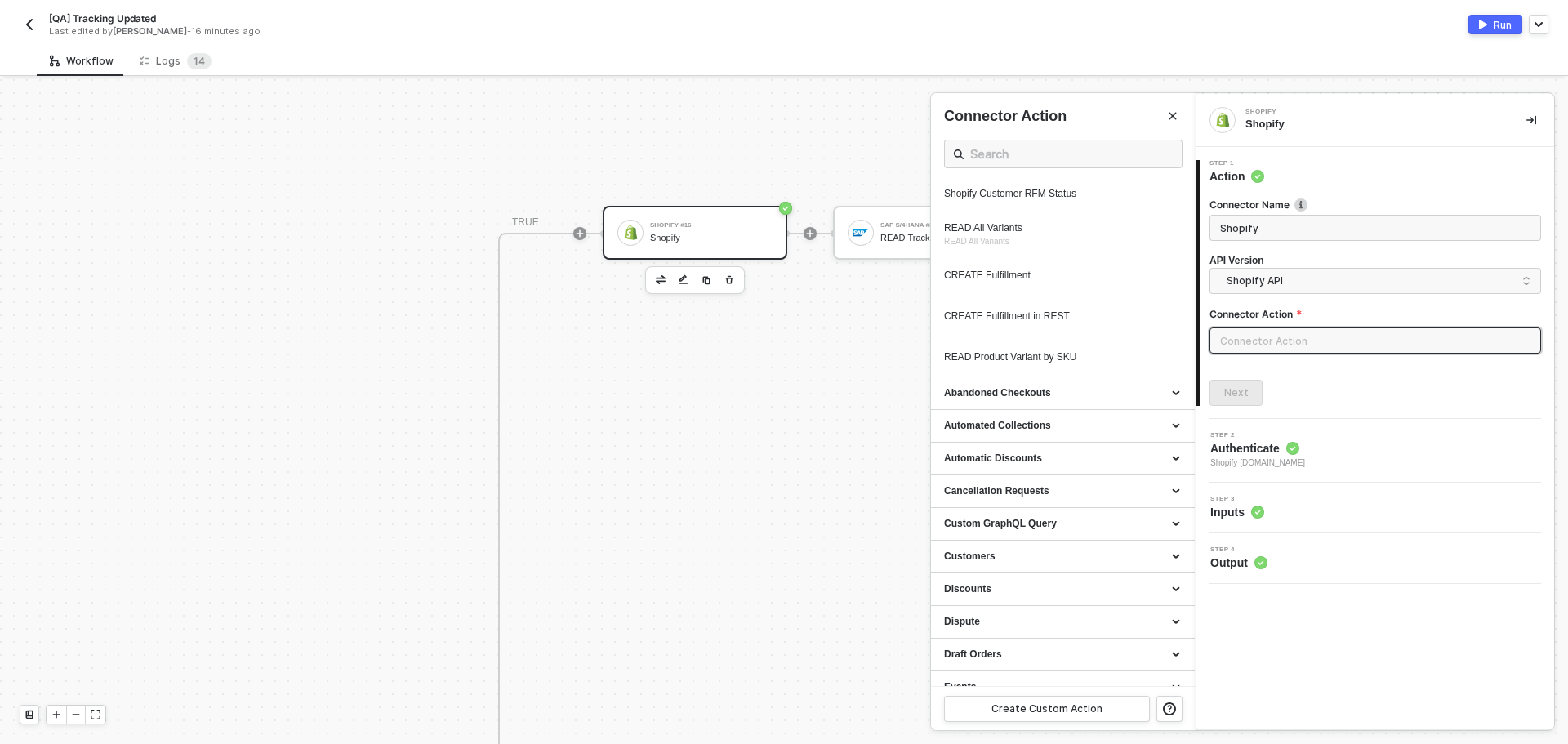
click at [724, 275] on div at bounding box center [784, 412] width 1568 height 665
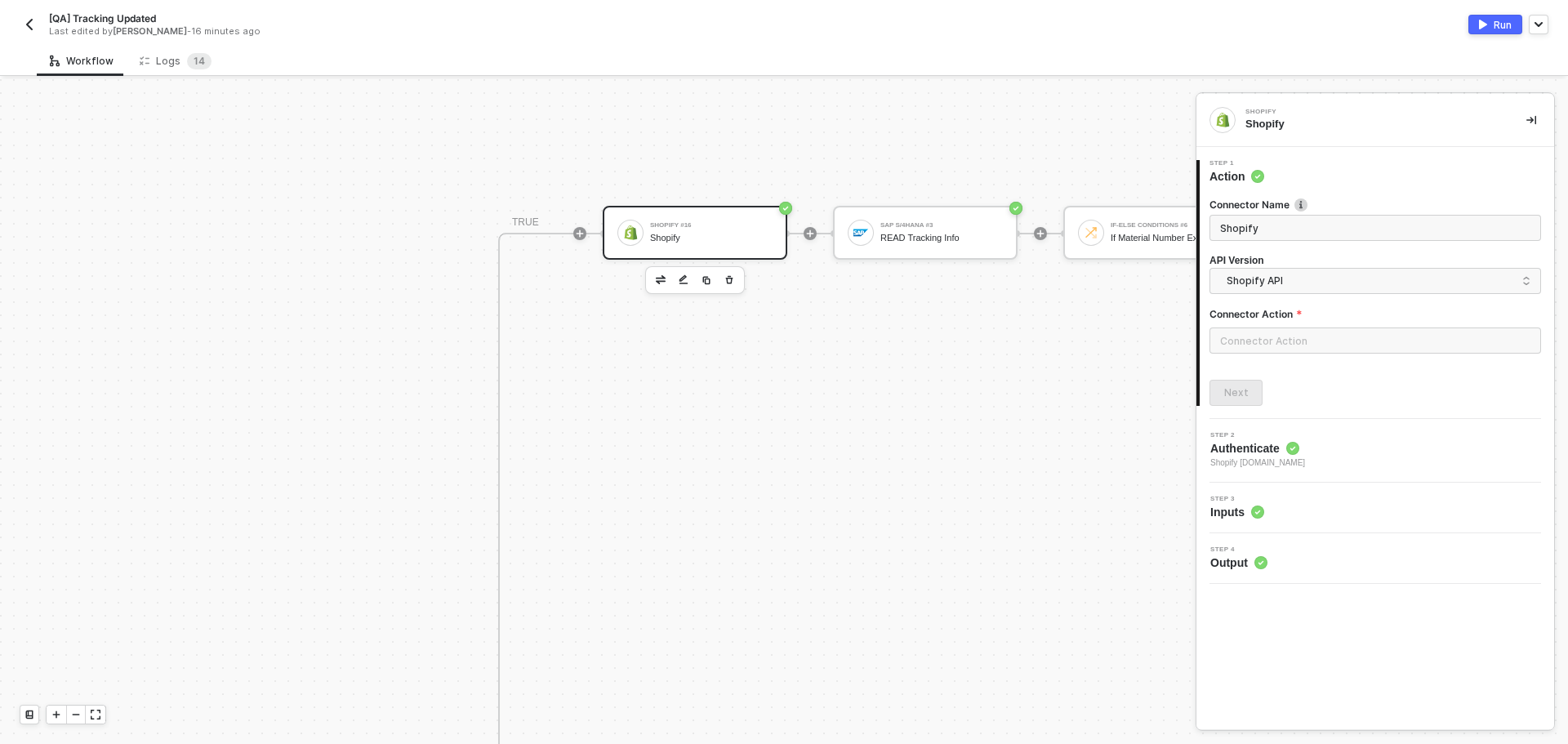
click at [727, 275] on icon "button" at bounding box center [729, 280] width 10 height 13
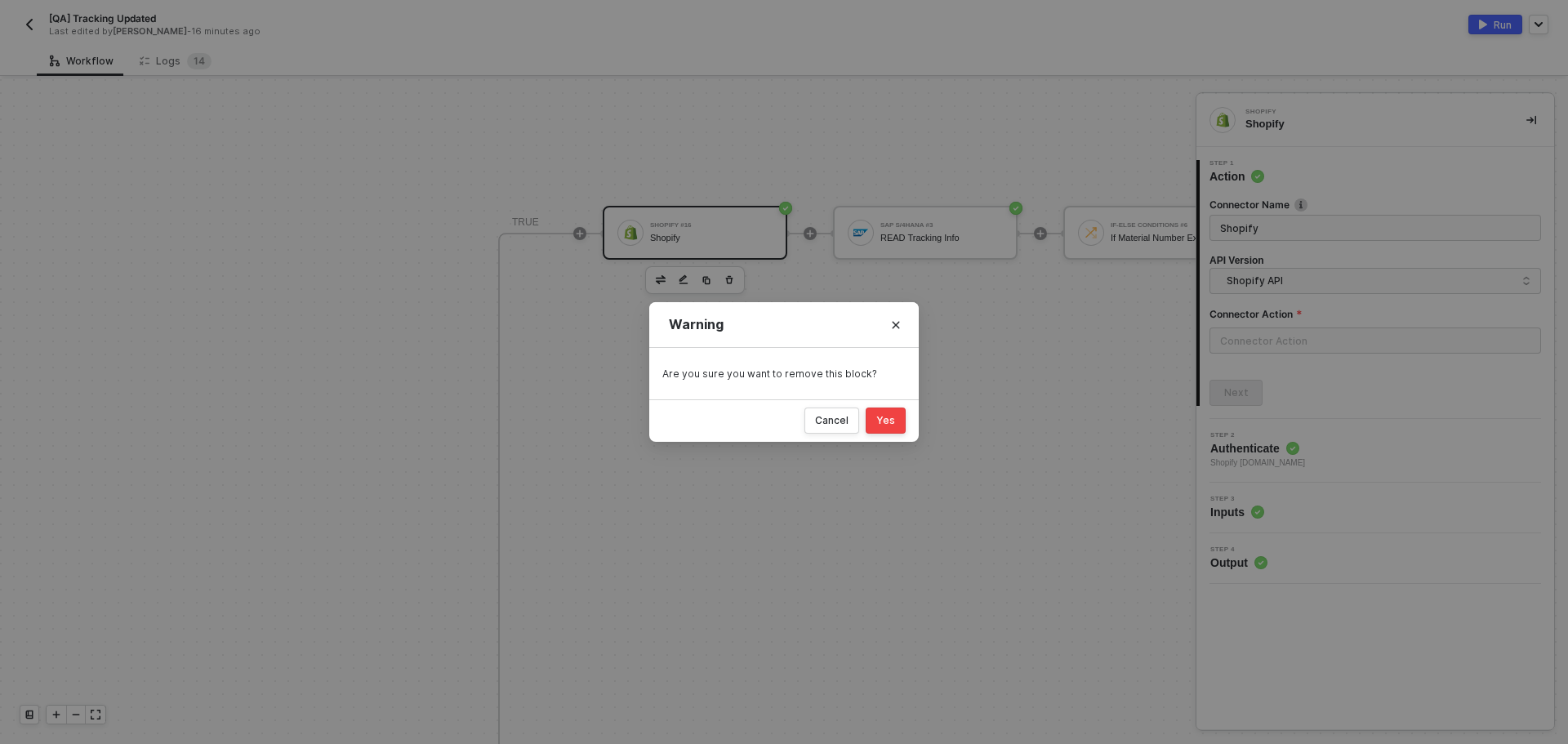
click at [894, 422] on div "Yes" at bounding box center [885, 421] width 19 height 13
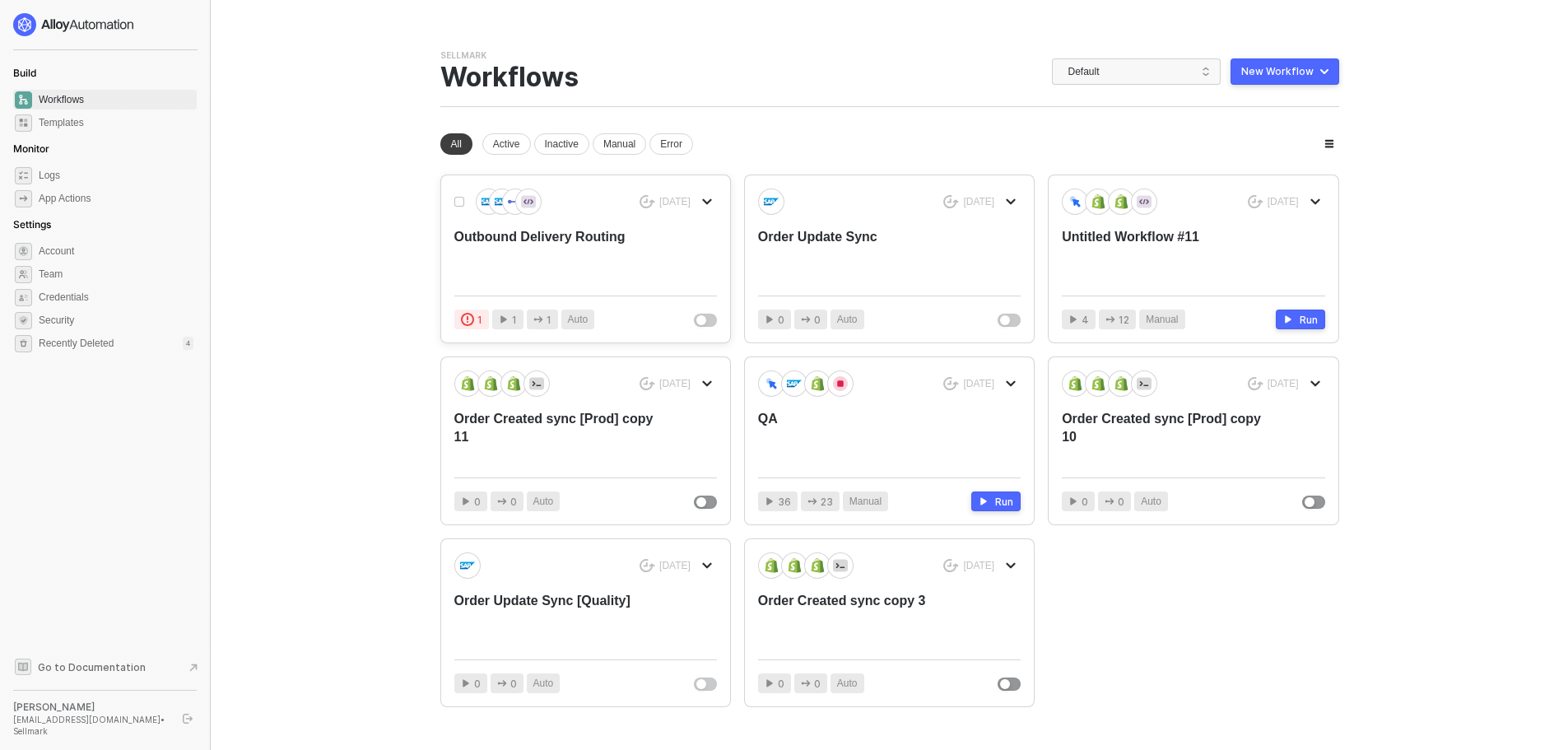
click at [553, 237] on div "Outbound Delivery Routing" at bounding box center [559, 254] width 210 height 55
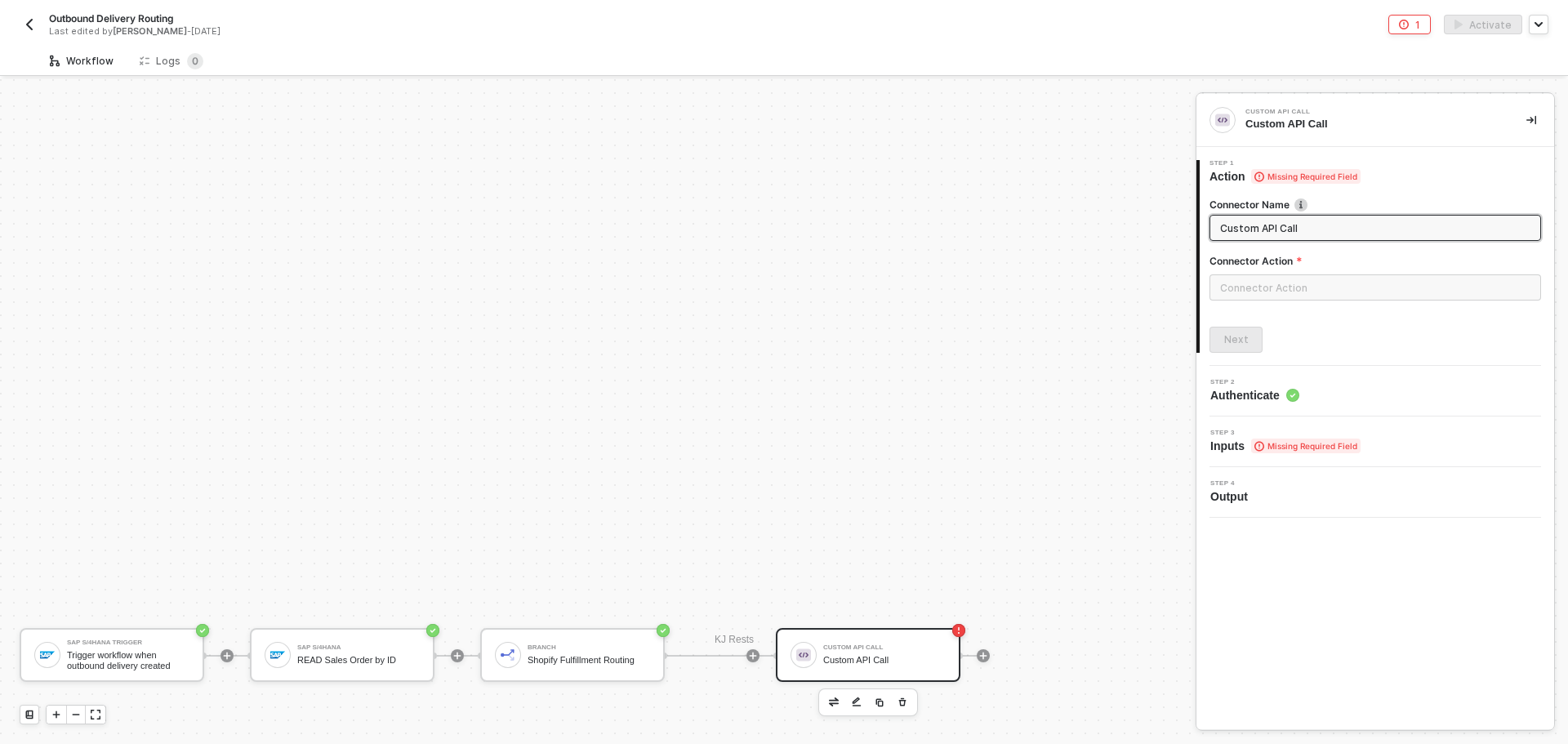
scroll to position [288, 0]
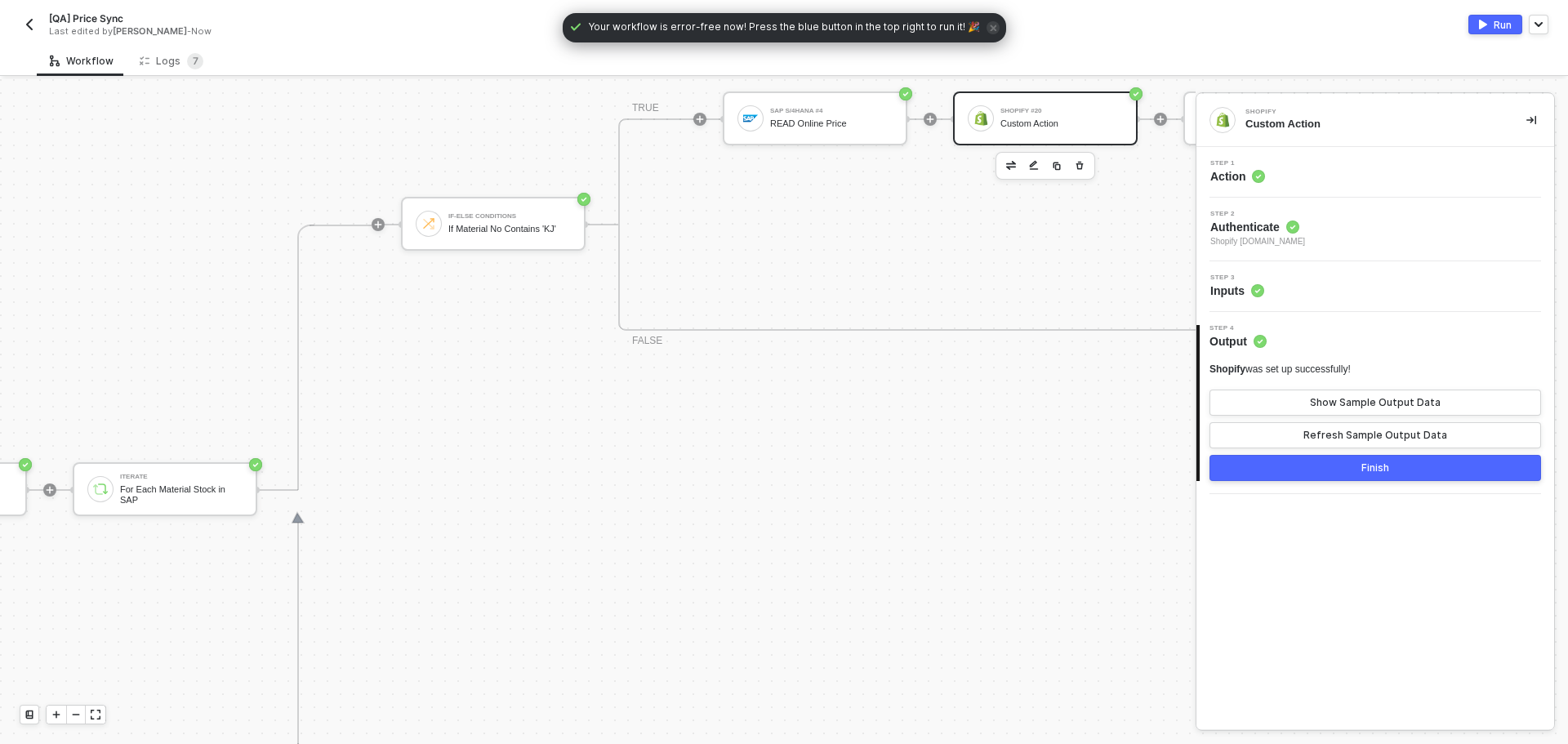
scroll to position [574, 500]
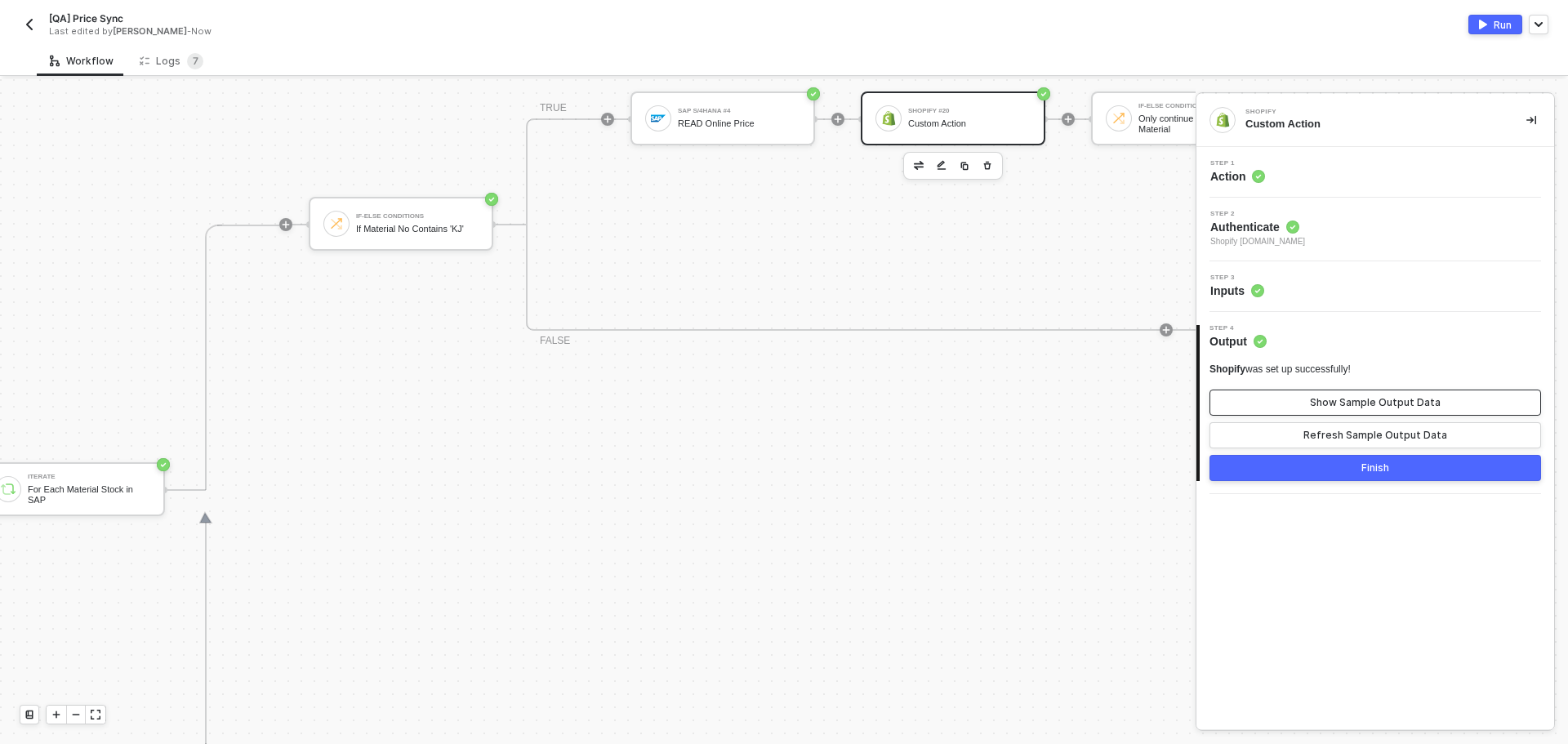
click at [1396, 410] on button "Show Sample Output Data" at bounding box center [1375, 402] width 332 height 26
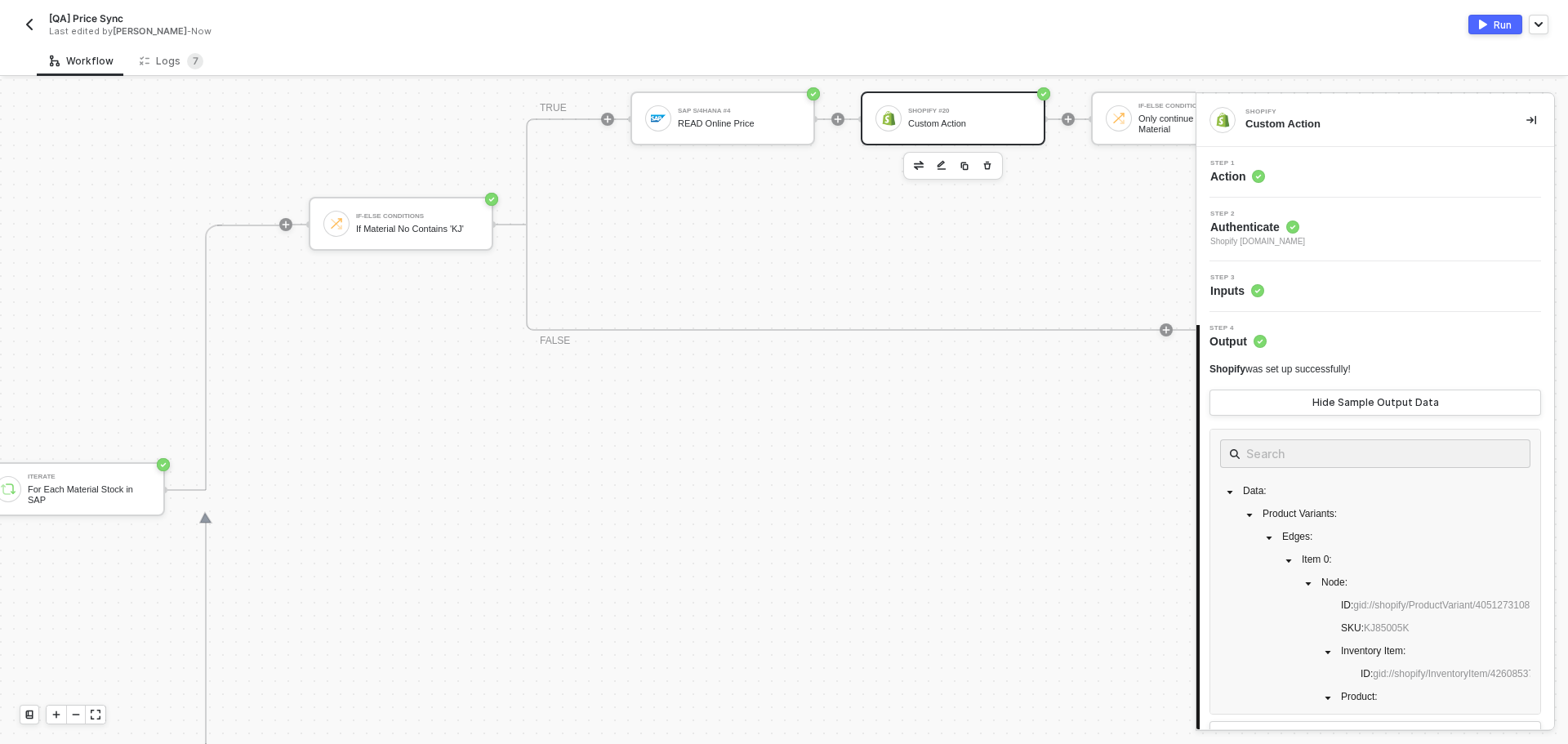
click at [1495, 22] on div "Run" at bounding box center [1503, 25] width 18 height 14
click at [198, 61] on sup "7" at bounding box center [195, 62] width 17 height 17
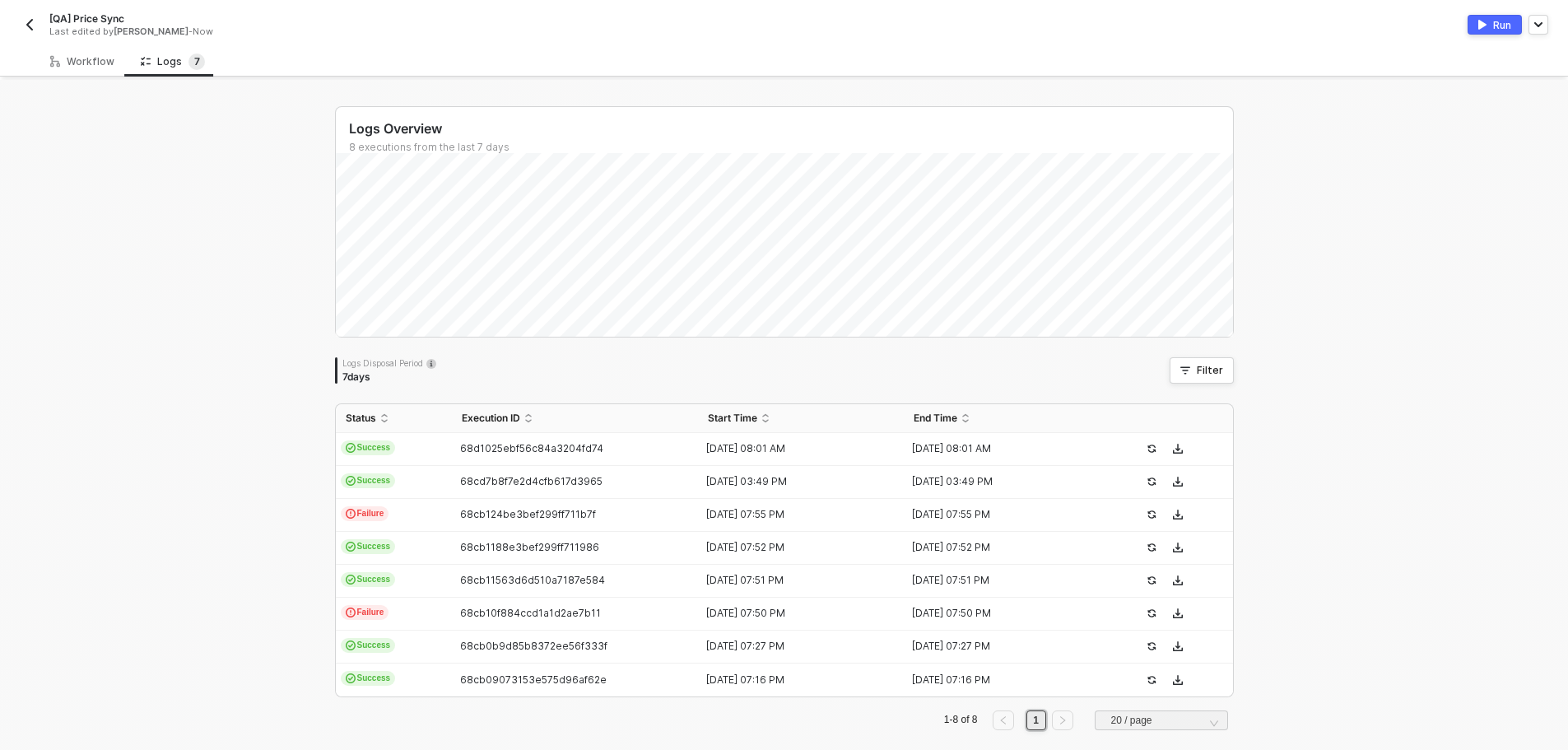
drag, startPoint x: 23, startPoint y: 322, endPoint x: 84, endPoint y: 305, distance: 63.3
click at [23, 322] on div "Logs Overview 8 executions from the last 7 days Logs Disposal Period 7 days Fil…" at bounding box center [784, 424] width 1568 height 690
click at [63, 60] on div "Workflow" at bounding box center [82, 62] width 64 height 13
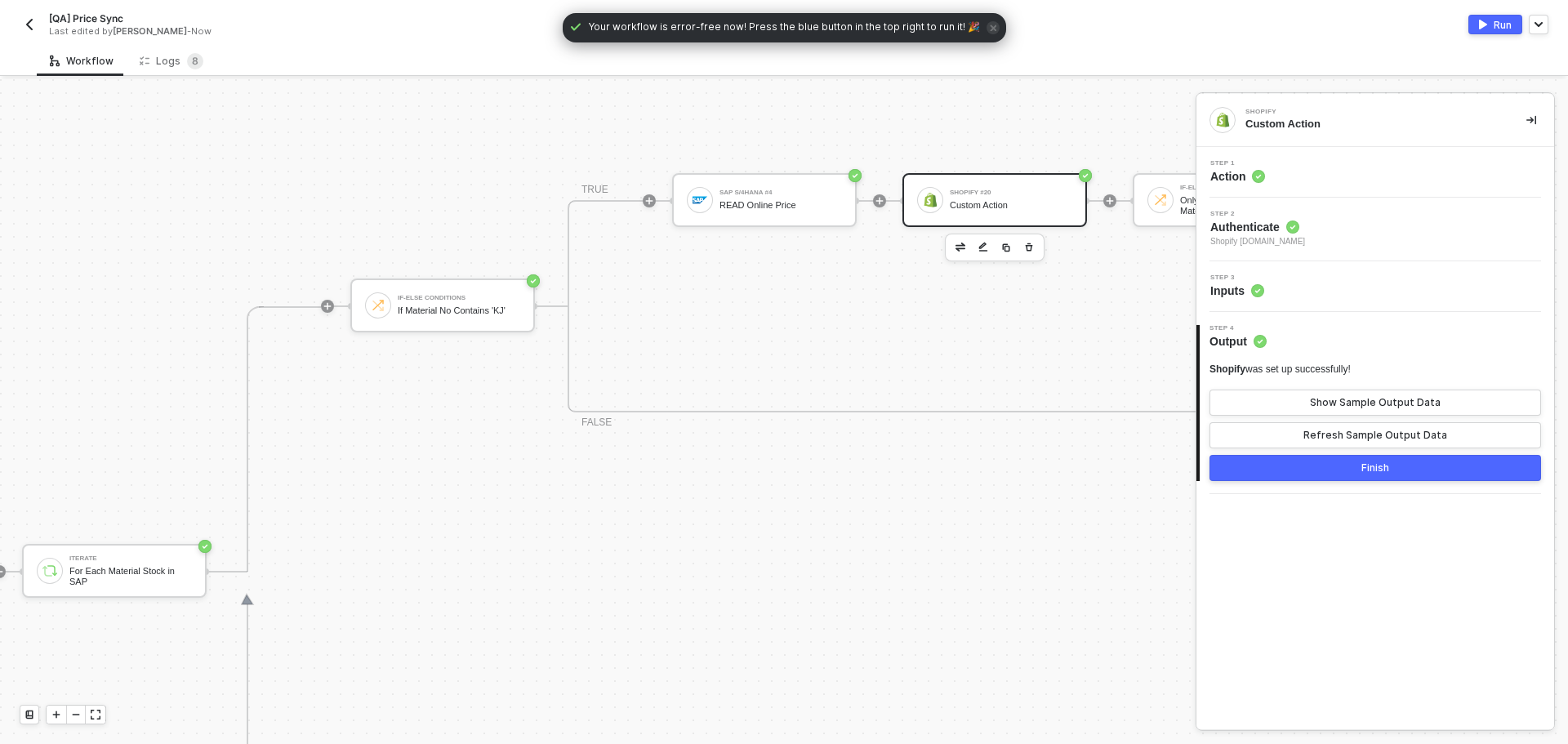
scroll to position [492, 621]
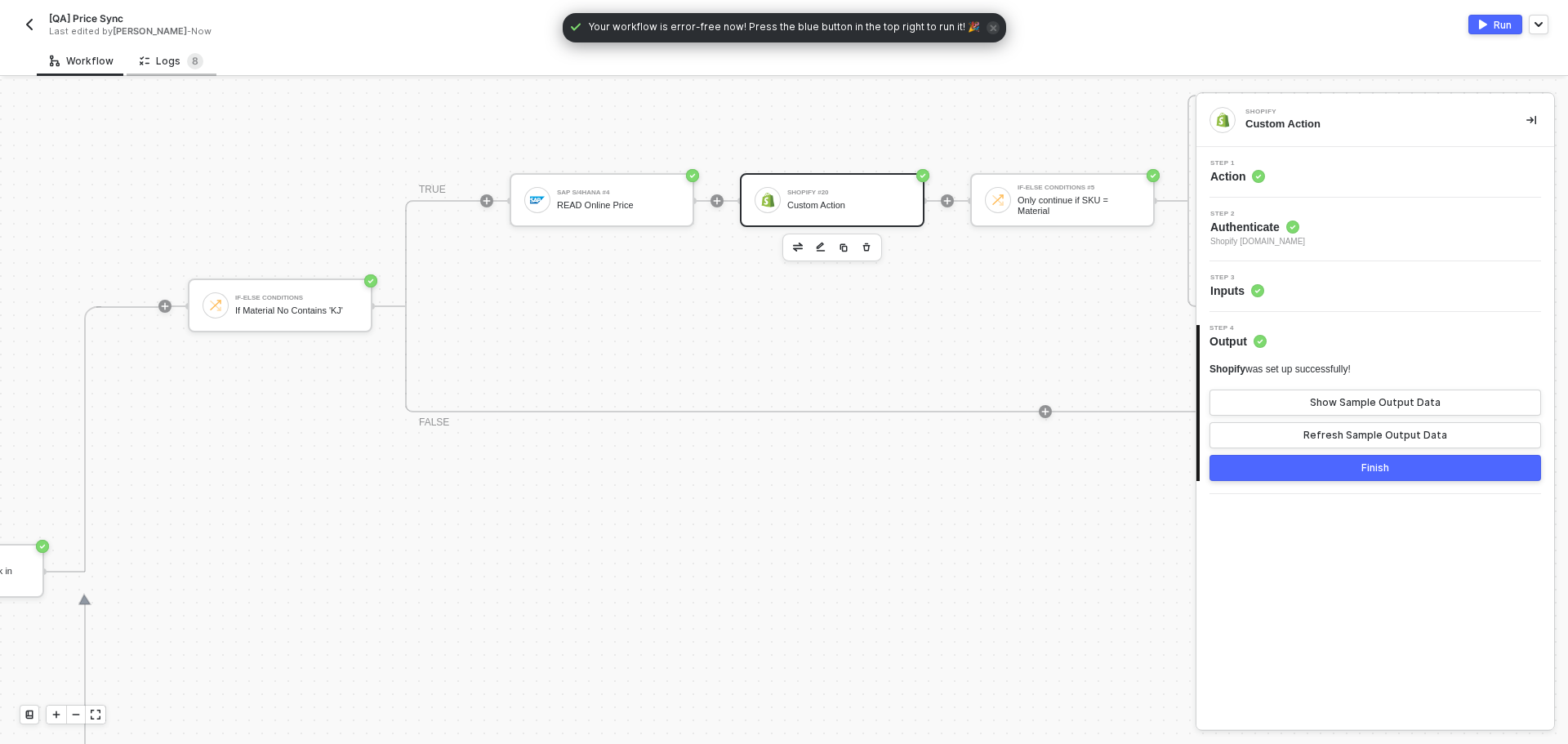
click at [208, 61] on div "Logs 8" at bounding box center [172, 61] width 90 height 30
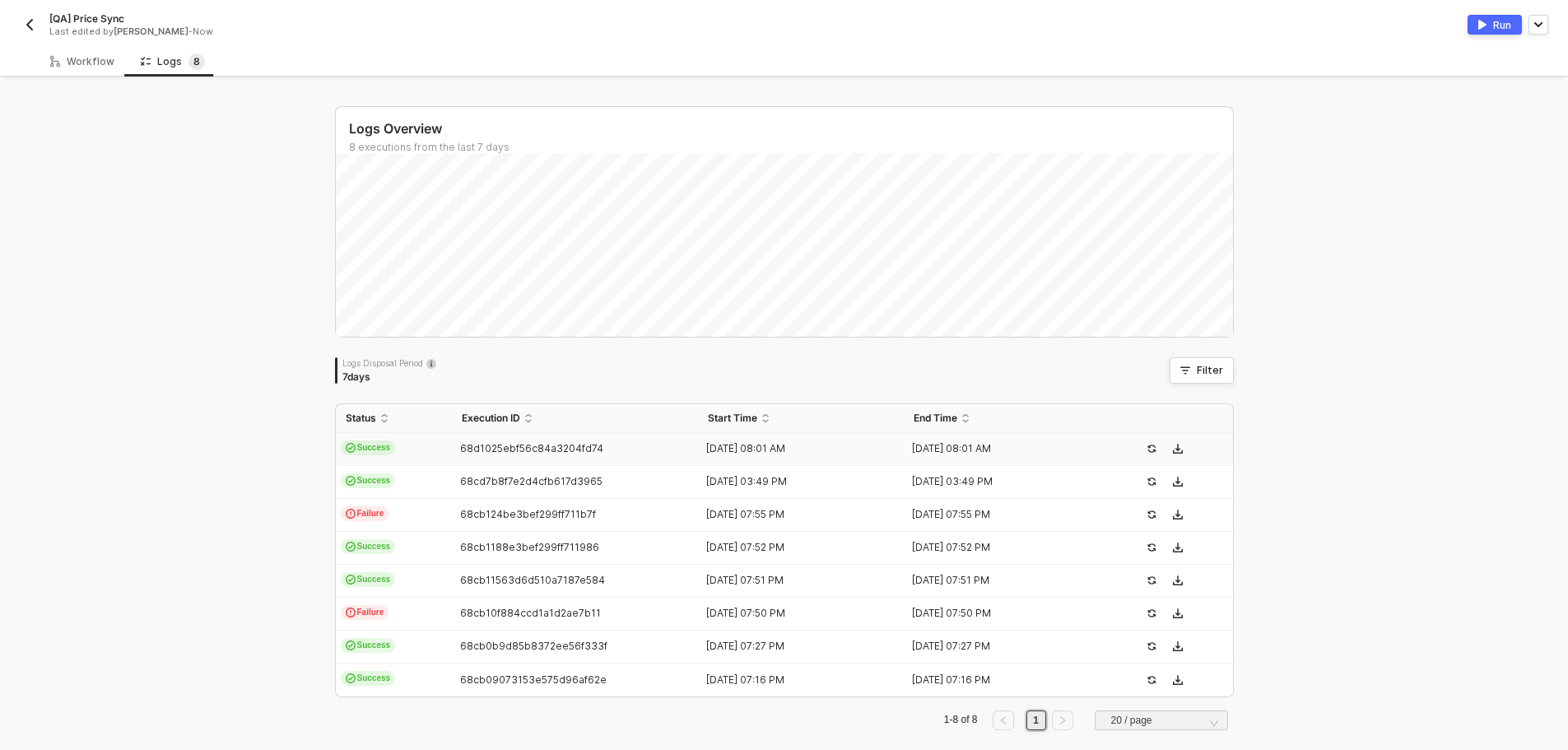
click at [527, 438] on td "68d1025ebf56c84a3204fd74" at bounding box center [575, 448] width 247 height 33
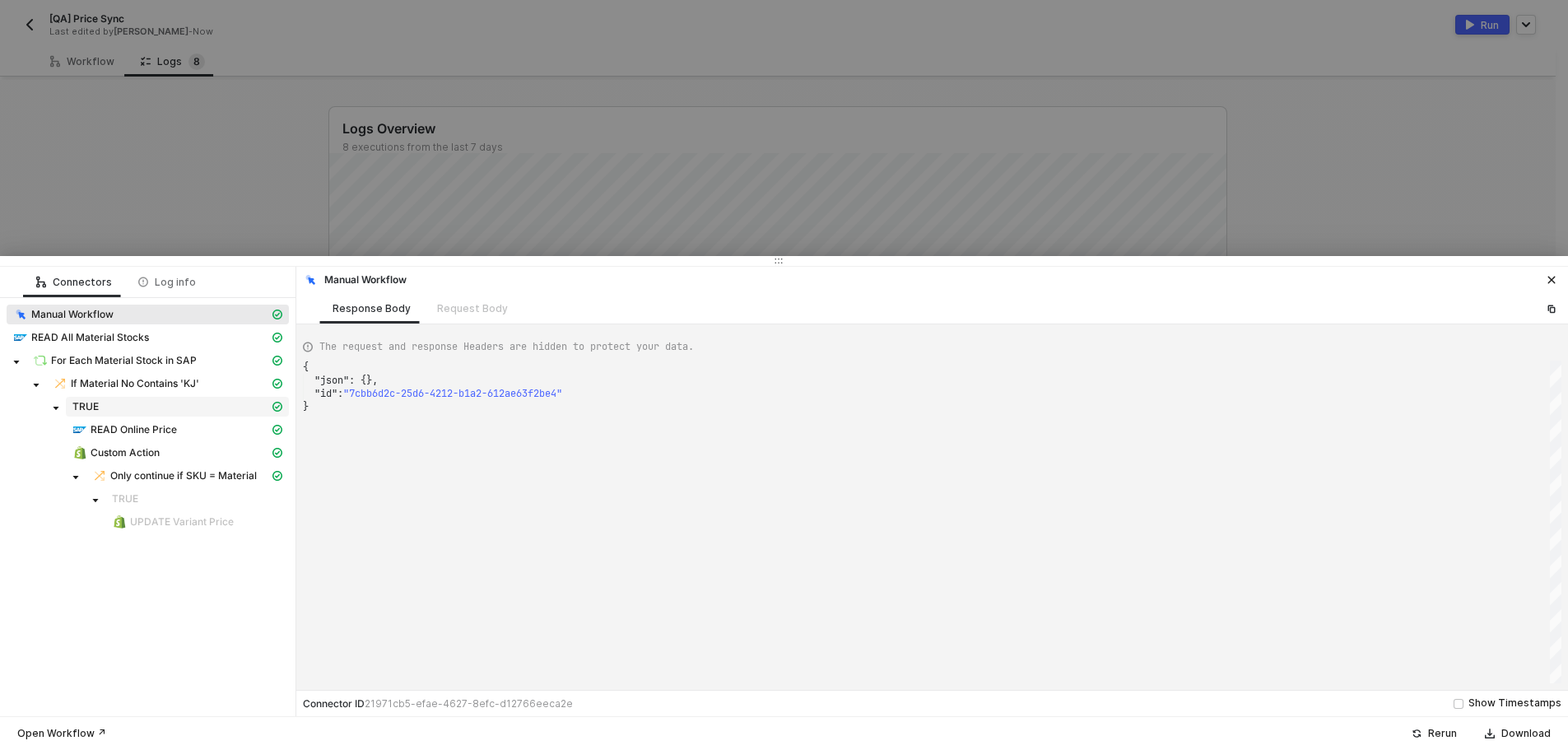
click at [219, 408] on div "TRUE" at bounding box center [170, 406] width 197 height 13
click at [193, 408] on div "TRUE" at bounding box center [170, 406] width 197 height 13
click at [186, 381] on span "If Material No Contains 'KJ'" at bounding box center [134, 384] width 128 height 13
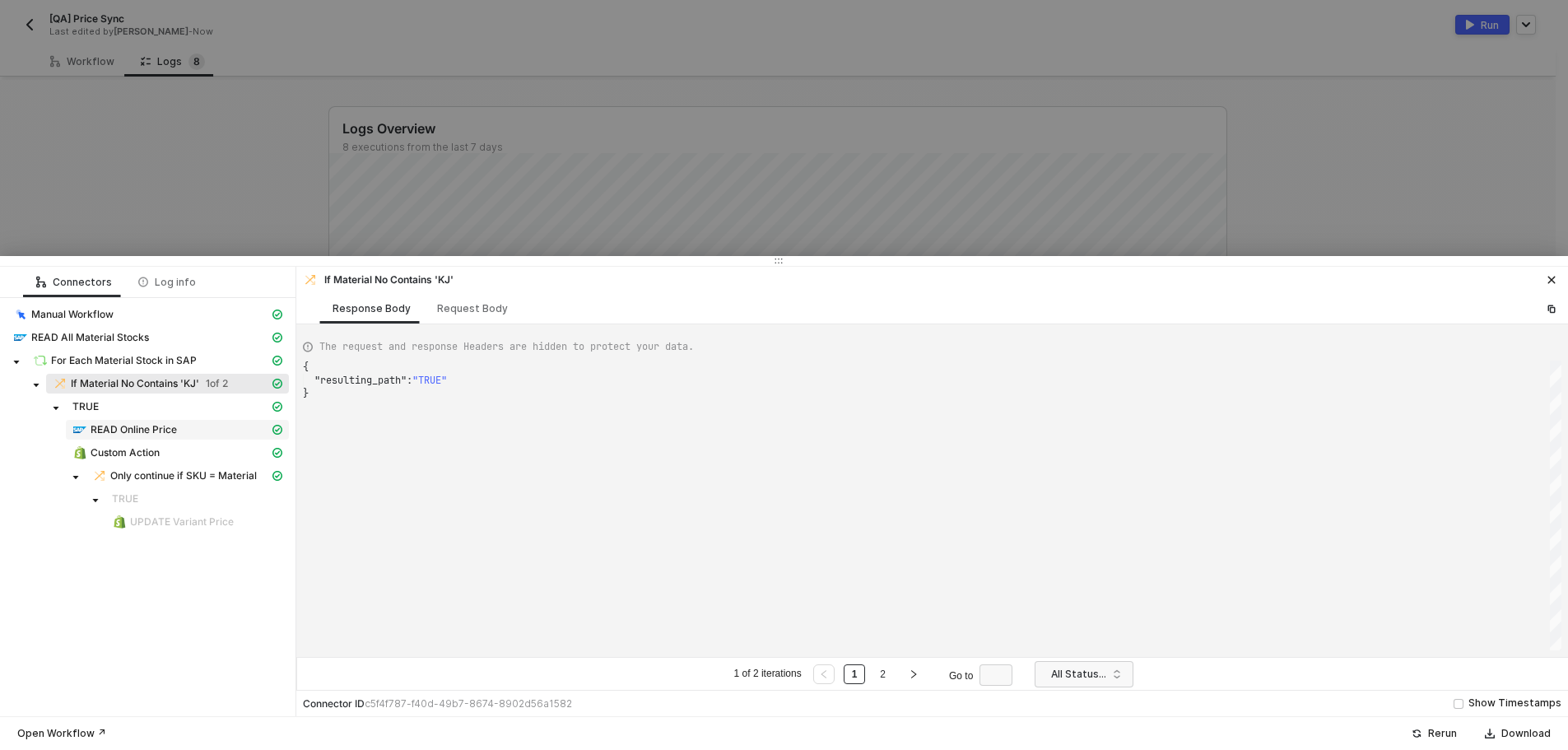
click at [191, 427] on div "READ Online Price" at bounding box center [170, 430] width 197 height 15
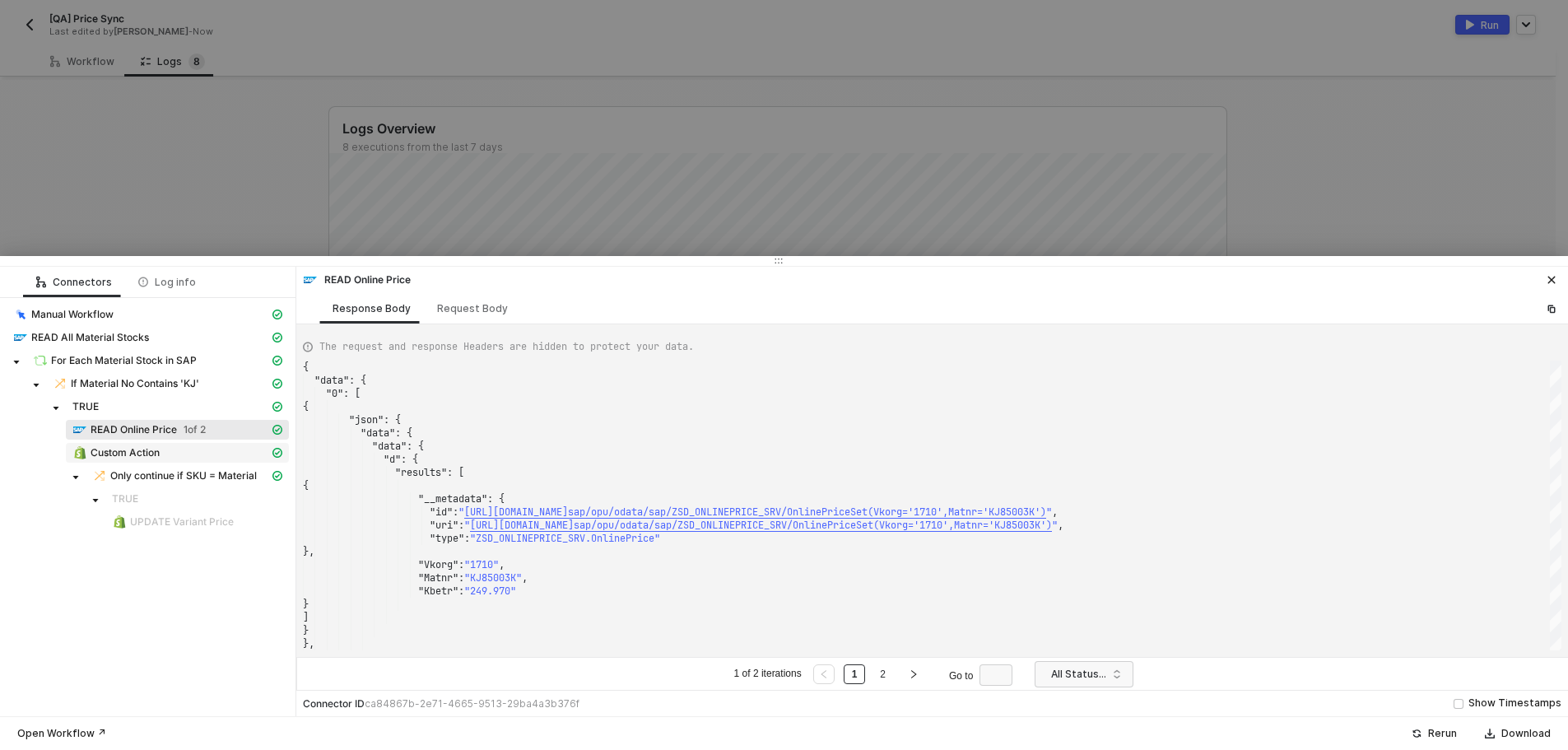
click at [202, 454] on div "Custom Action" at bounding box center [170, 453] width 197 height 15
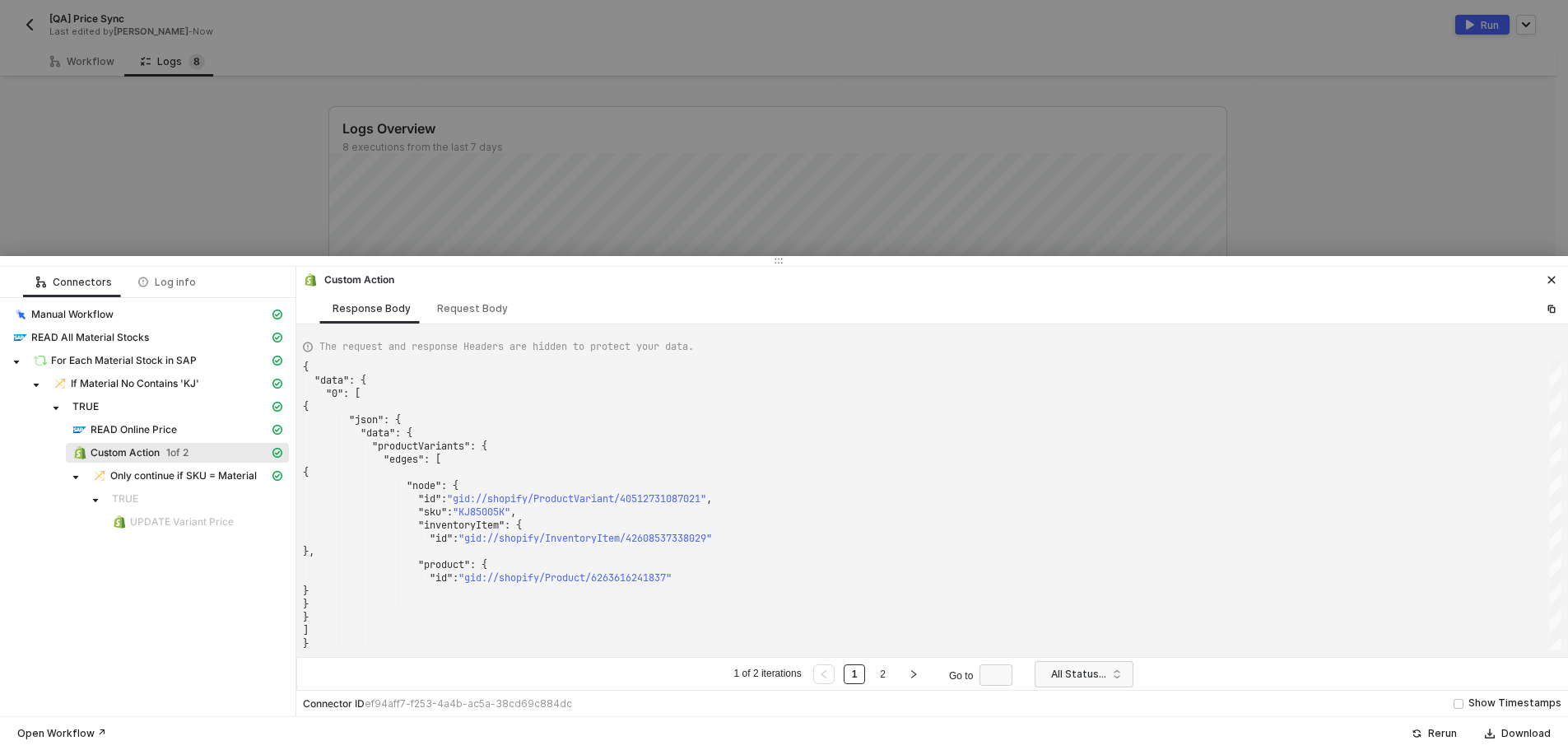
click at [197, 191] on div at bounding box center [784, 375] width 1568 height 750
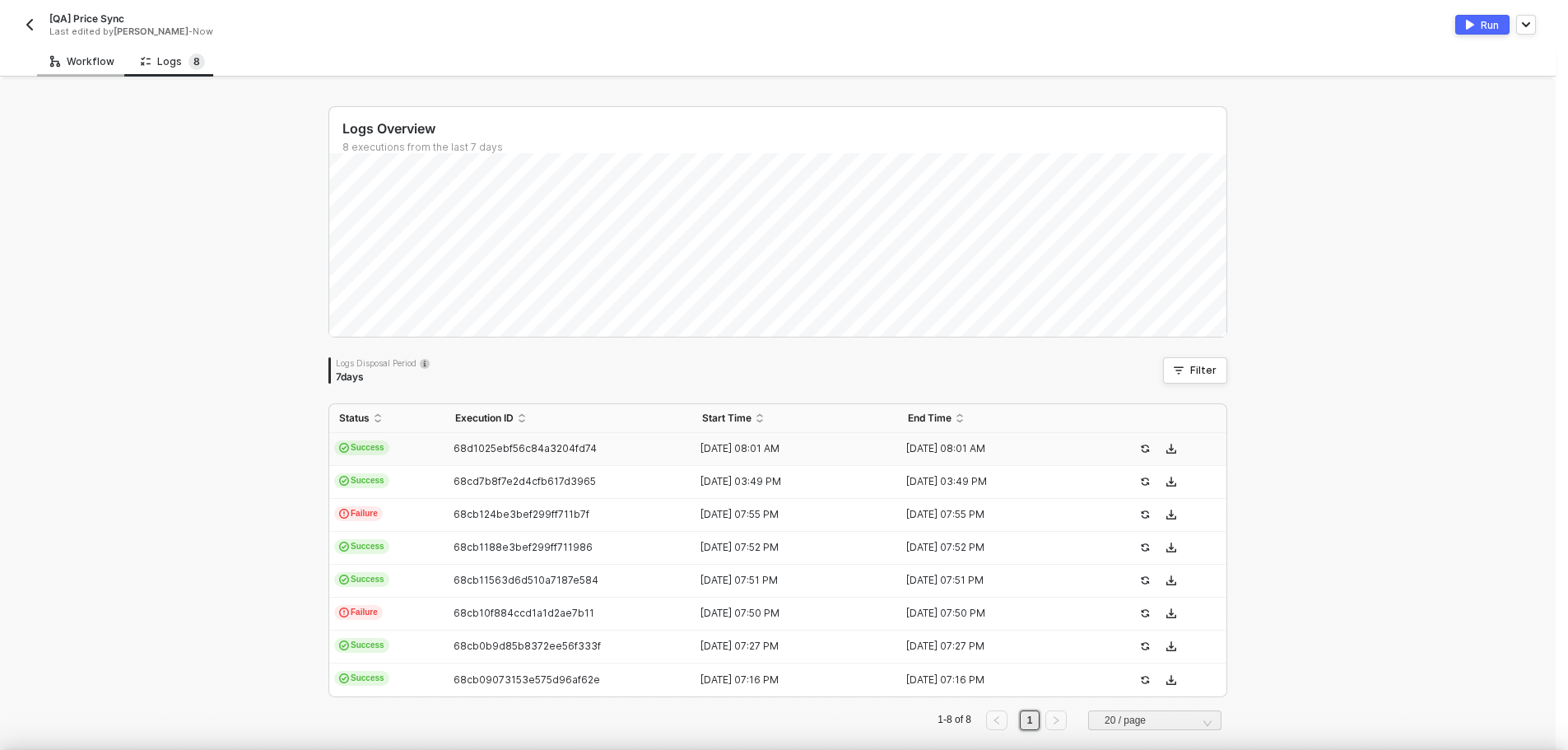
click at [62, 56] on div "Workflow" at bounding box center [82, 62] width 64 height 13
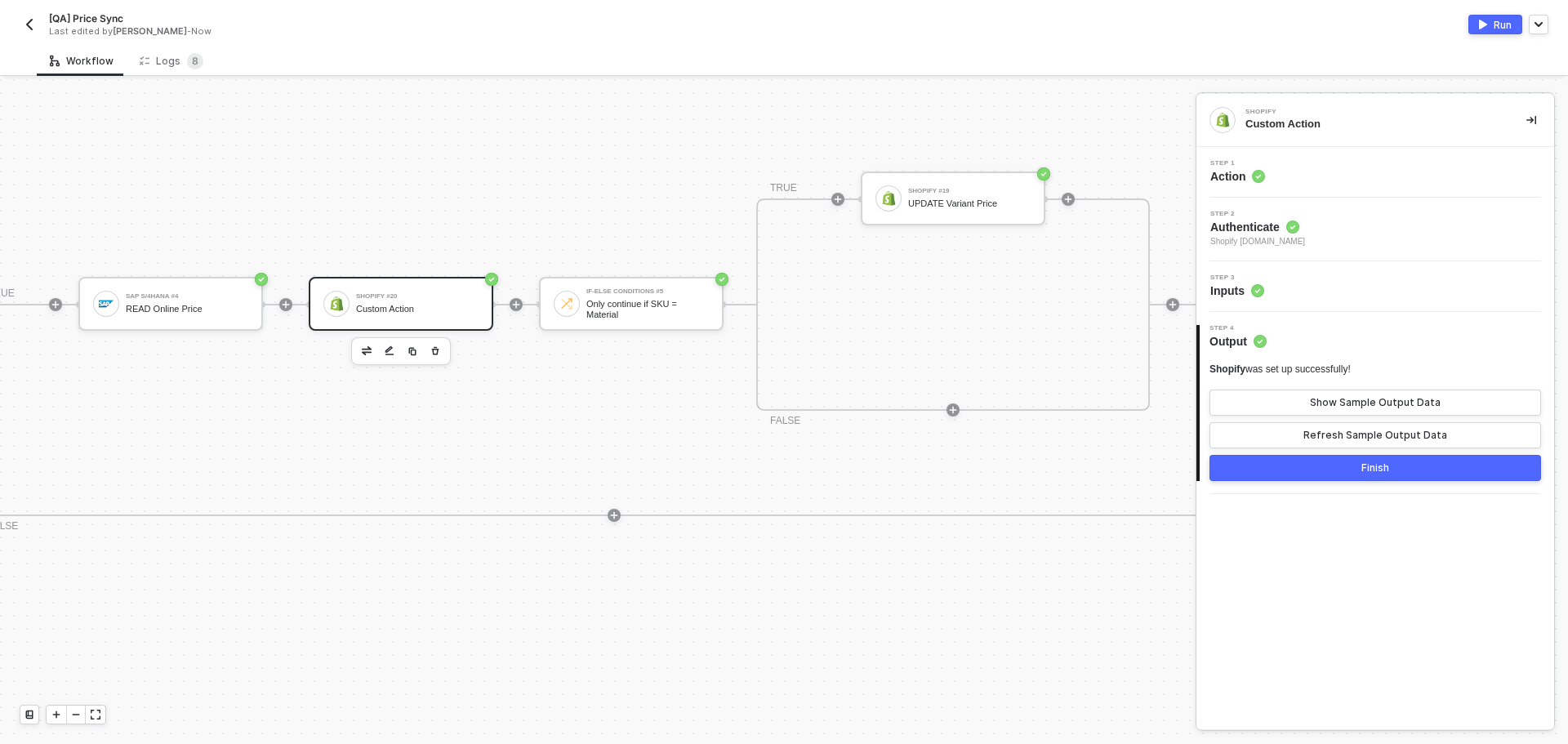
scroll to position [411, 1052]
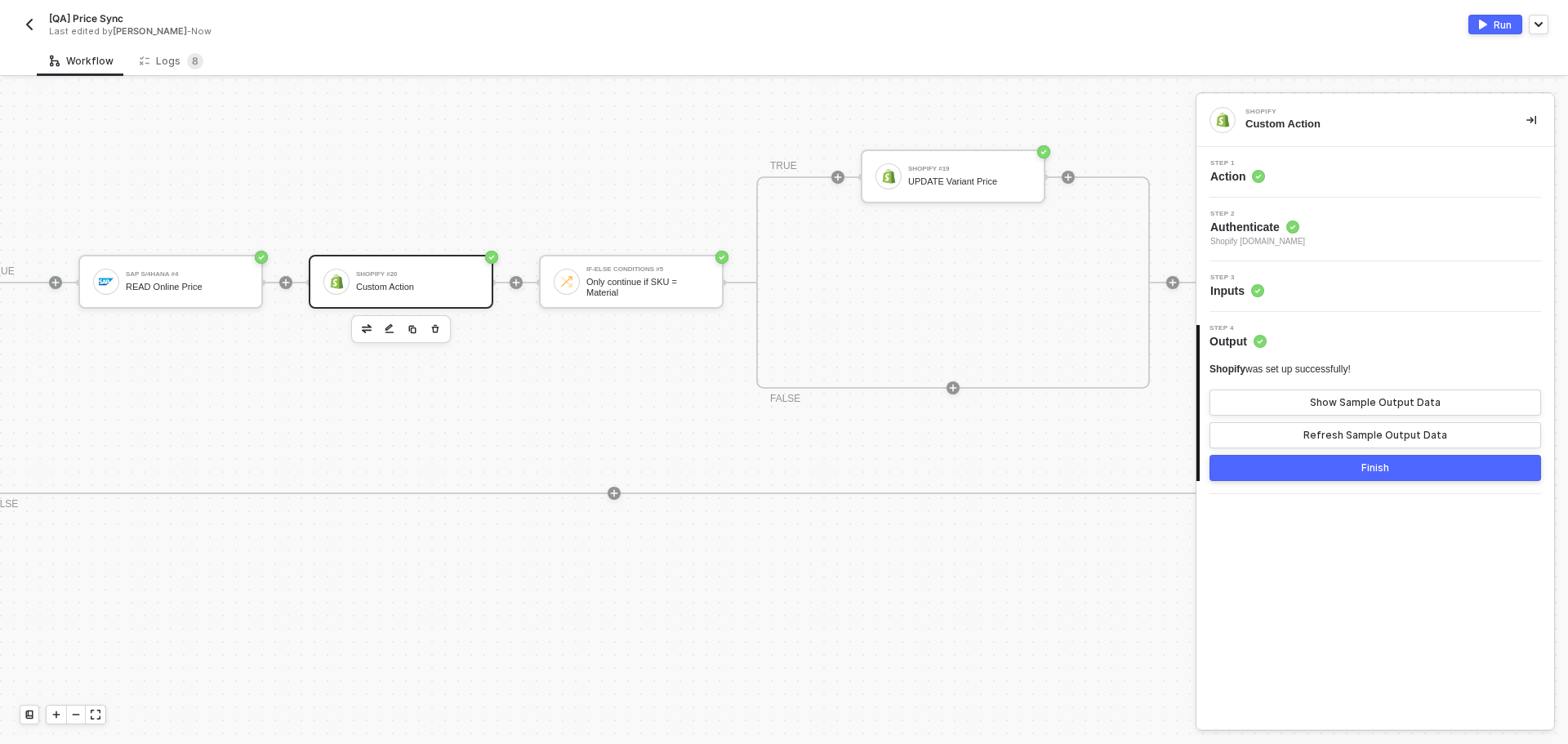
click at [1320, 164] on div "Step 1 Action" at bounding box center [1377, 172] width 353 height 24
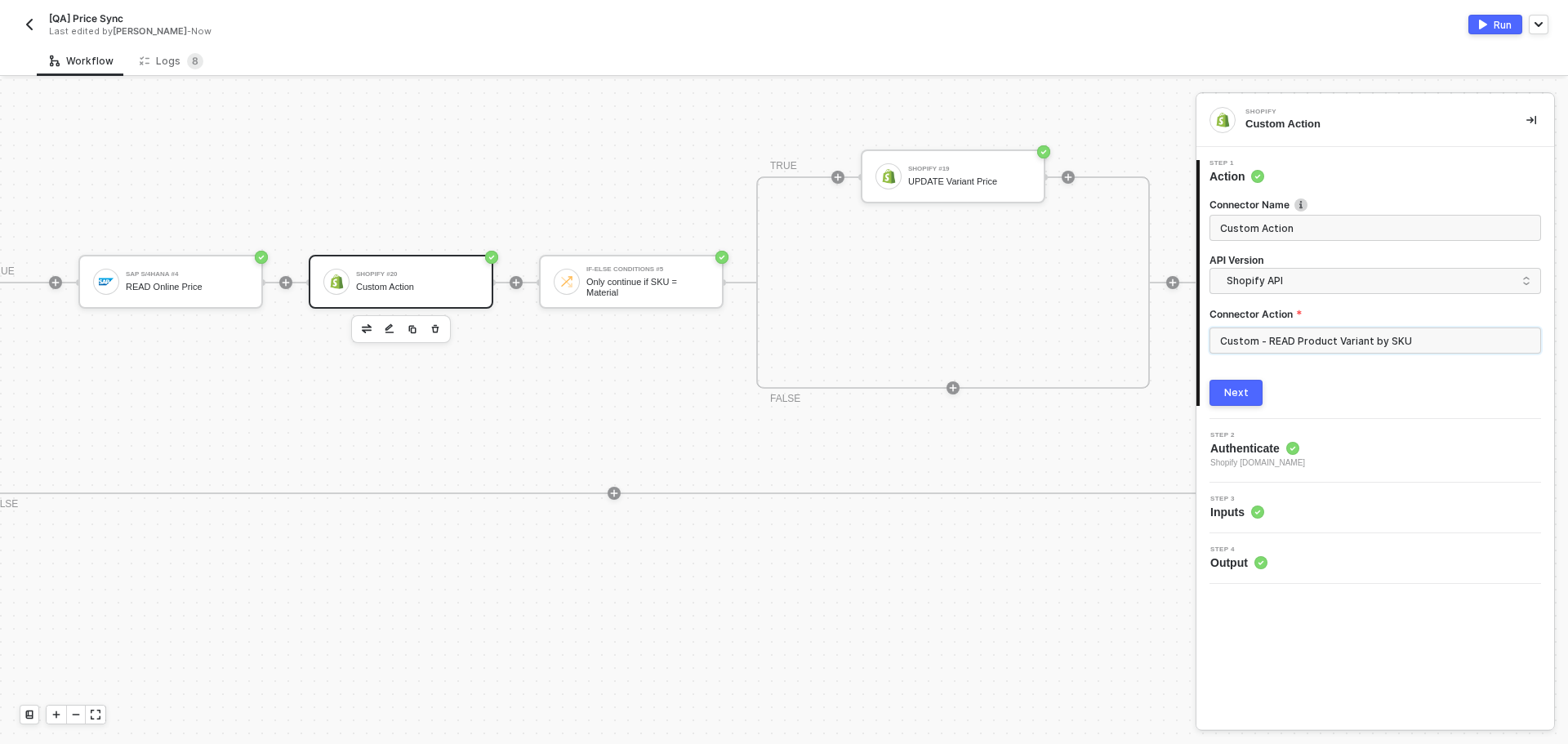
click at [1378, 337] on input "Custom - READ Product Variant by SKU" at bounding box center [1375, 340] width 332 height 26
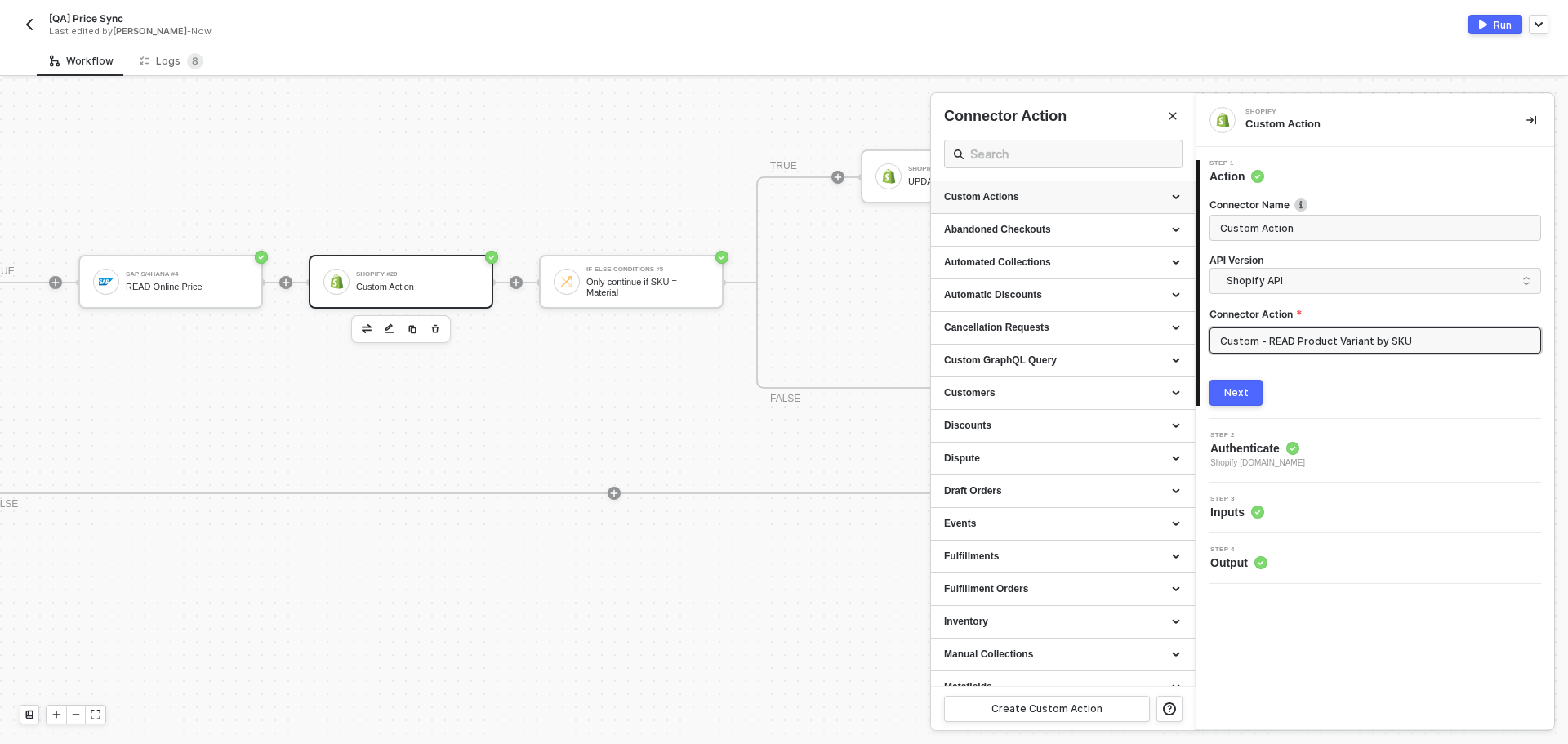
click at [1090, 203] on div "Custom Actions" at bounding box center [1063, 197] width 238 height 14
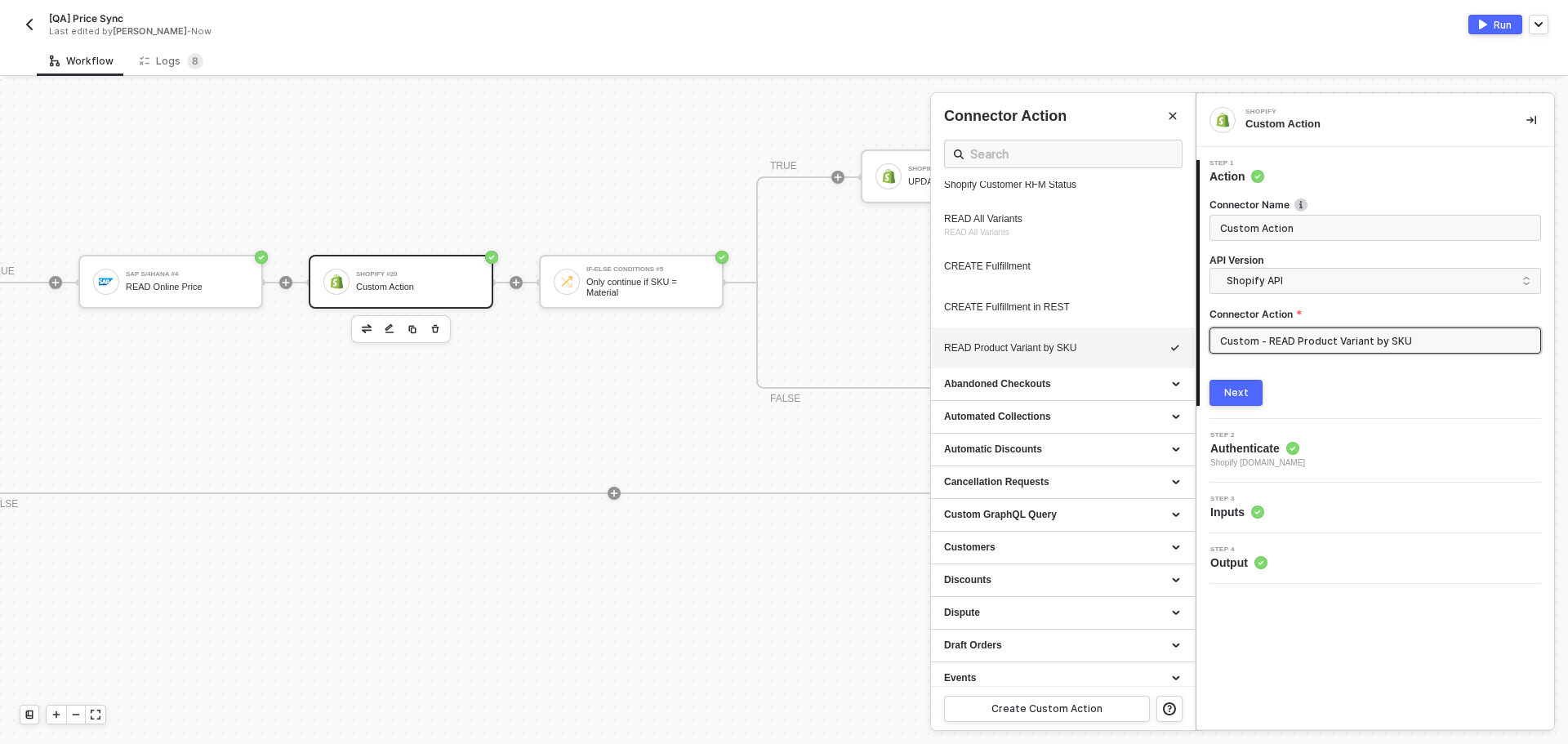
scroll to position [896, 0]
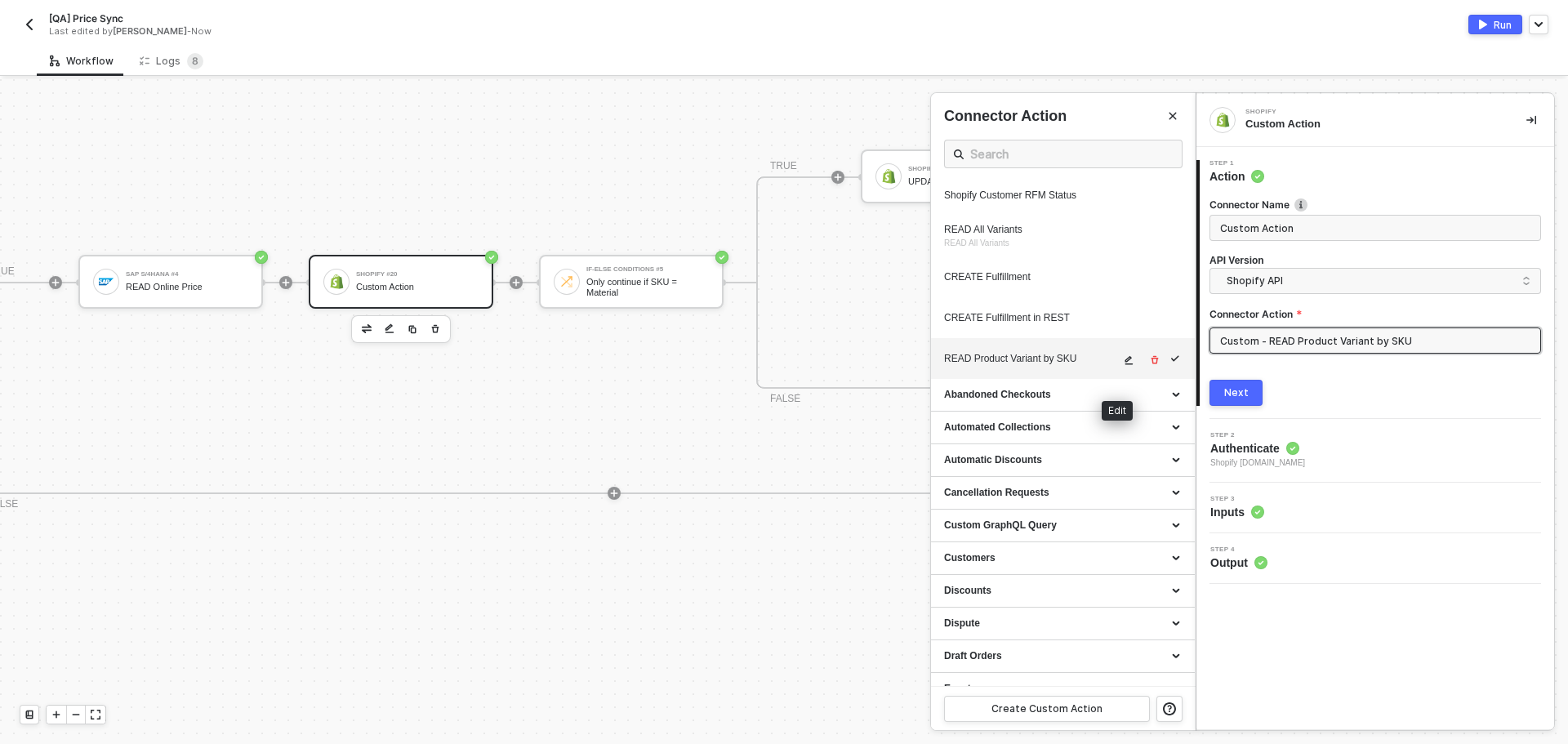
click at [1125, 365] on icon "icon-edit" at bounding box center [1130, 360] width 8 height 9
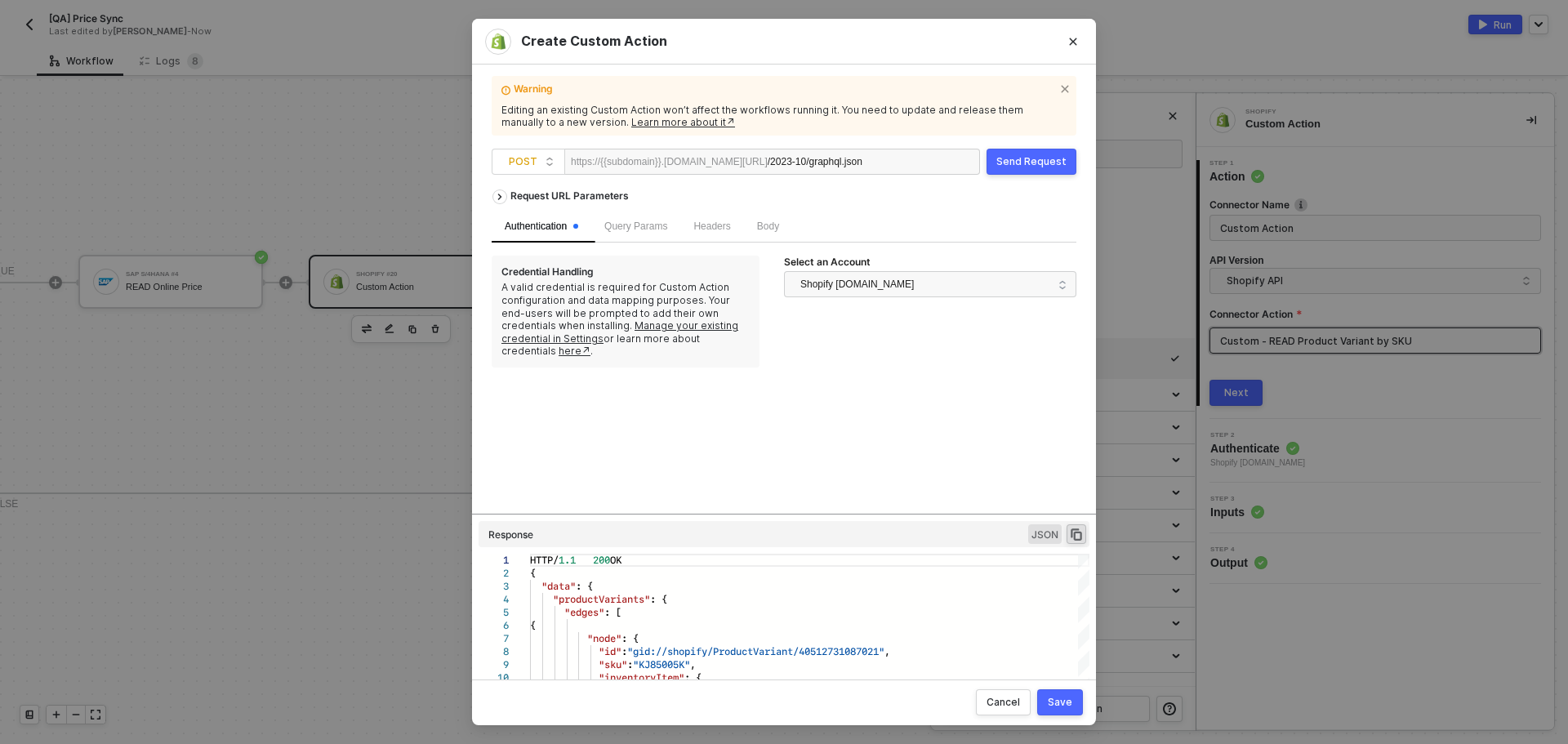
click at [749, 212] on div "Body" at bounding box center [769, 227] width 48 height 32
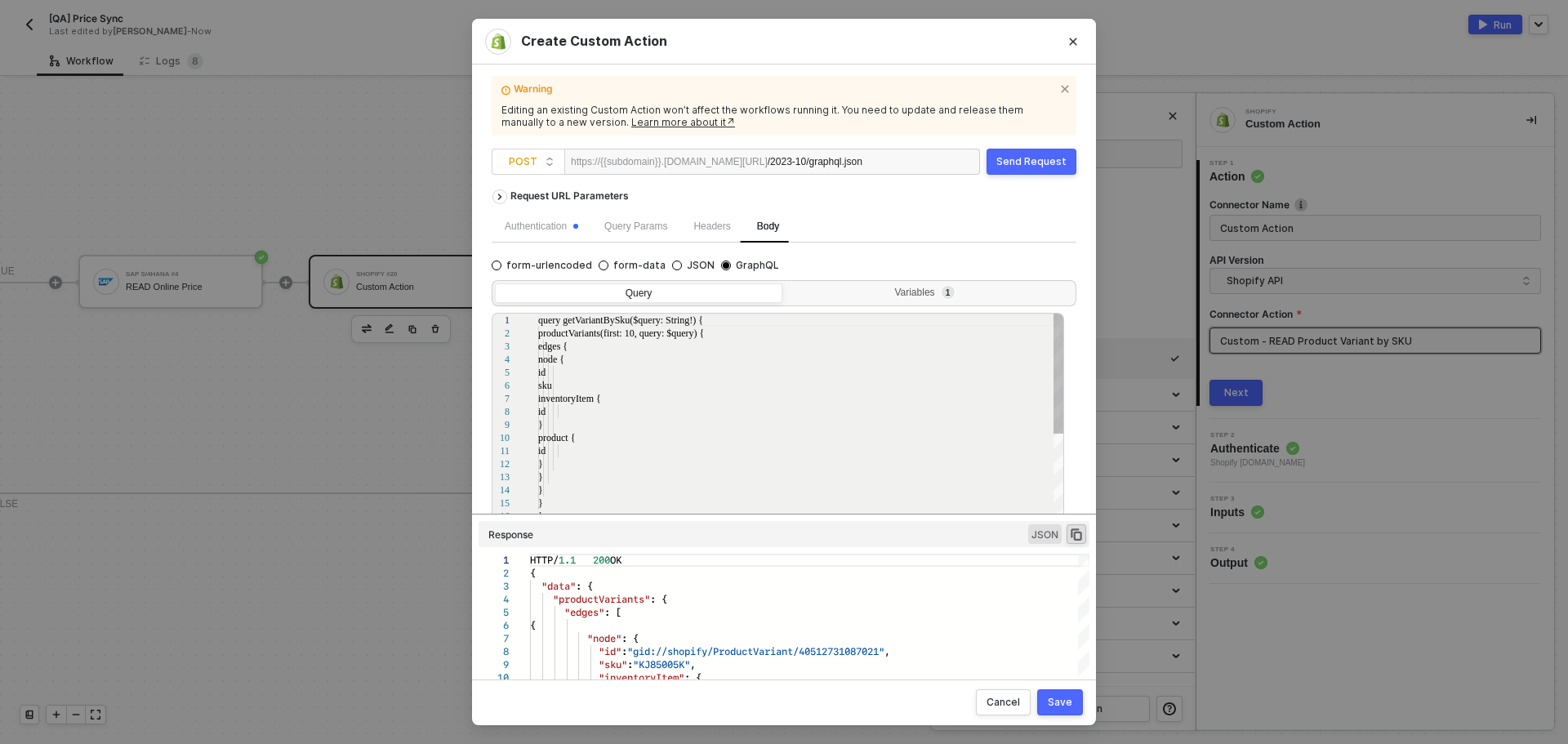
click at [765, 221] on span "Body" at bounding box center [768, 227] width 22 height 12
click at [891, 297] on div "Variables 1" at bounding box center [927, 293] width 266 height 13
click at [786, 283] on input "Variables 1" at bounding box center [786, 283] width 0 height 0
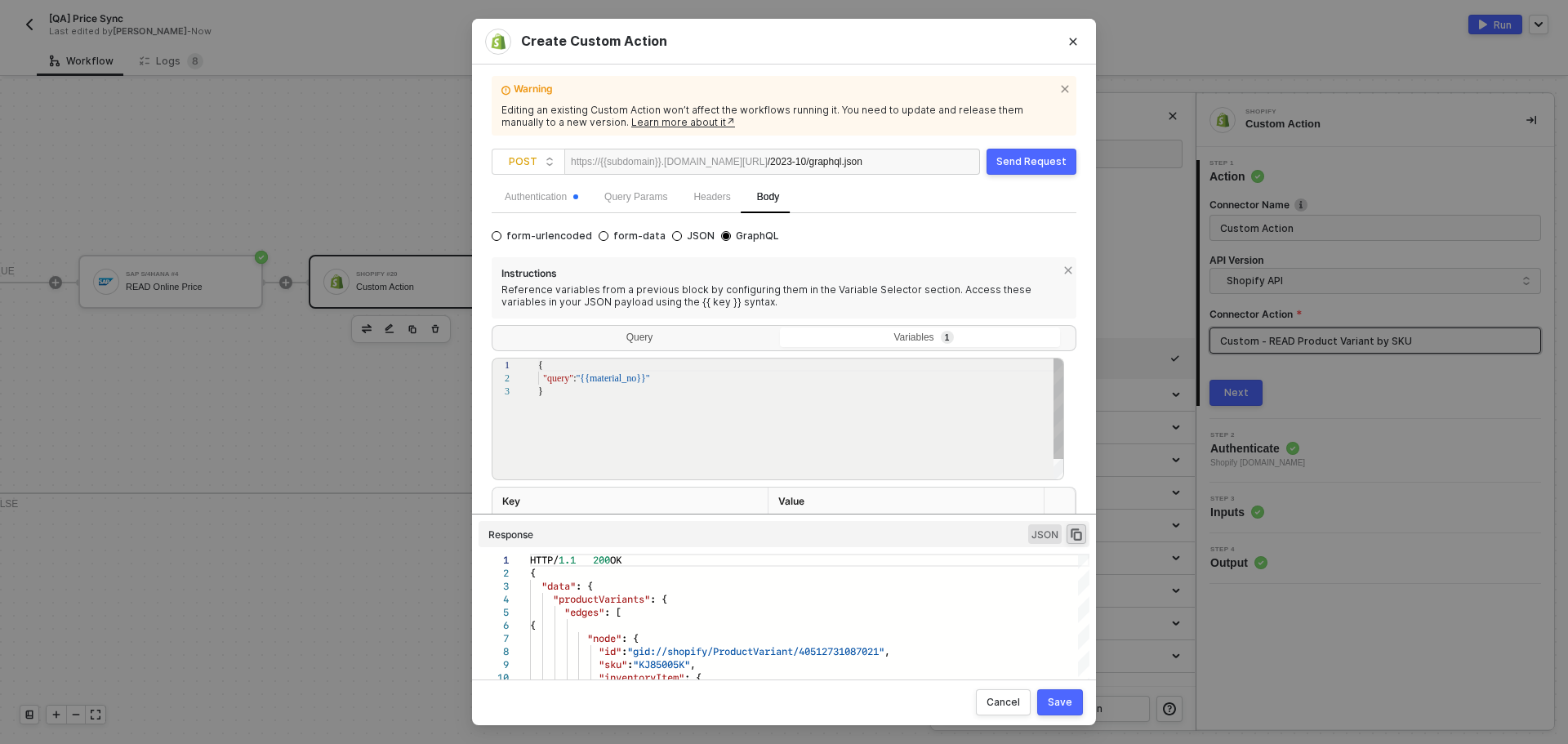
scroll to position [86, 0]
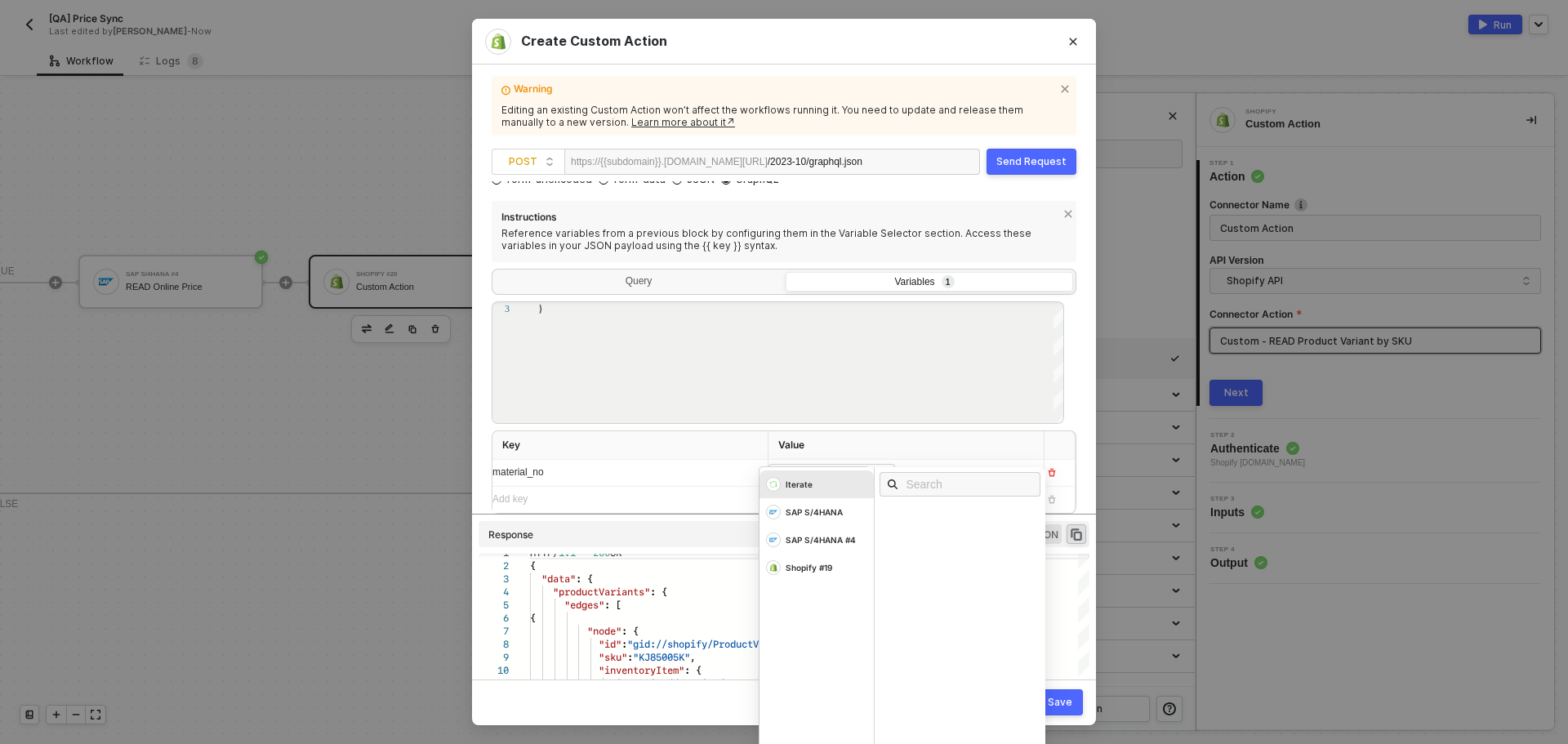
click at [925, 464] on div "﻿ ﻿ Matnr (data/null//null//null/) ﻿" at bounding box center [891, 473] width 246 height 18
click at [811, 511] on div "SAP S/4HANA" at bounding box center [814, 512] width 58 height 12
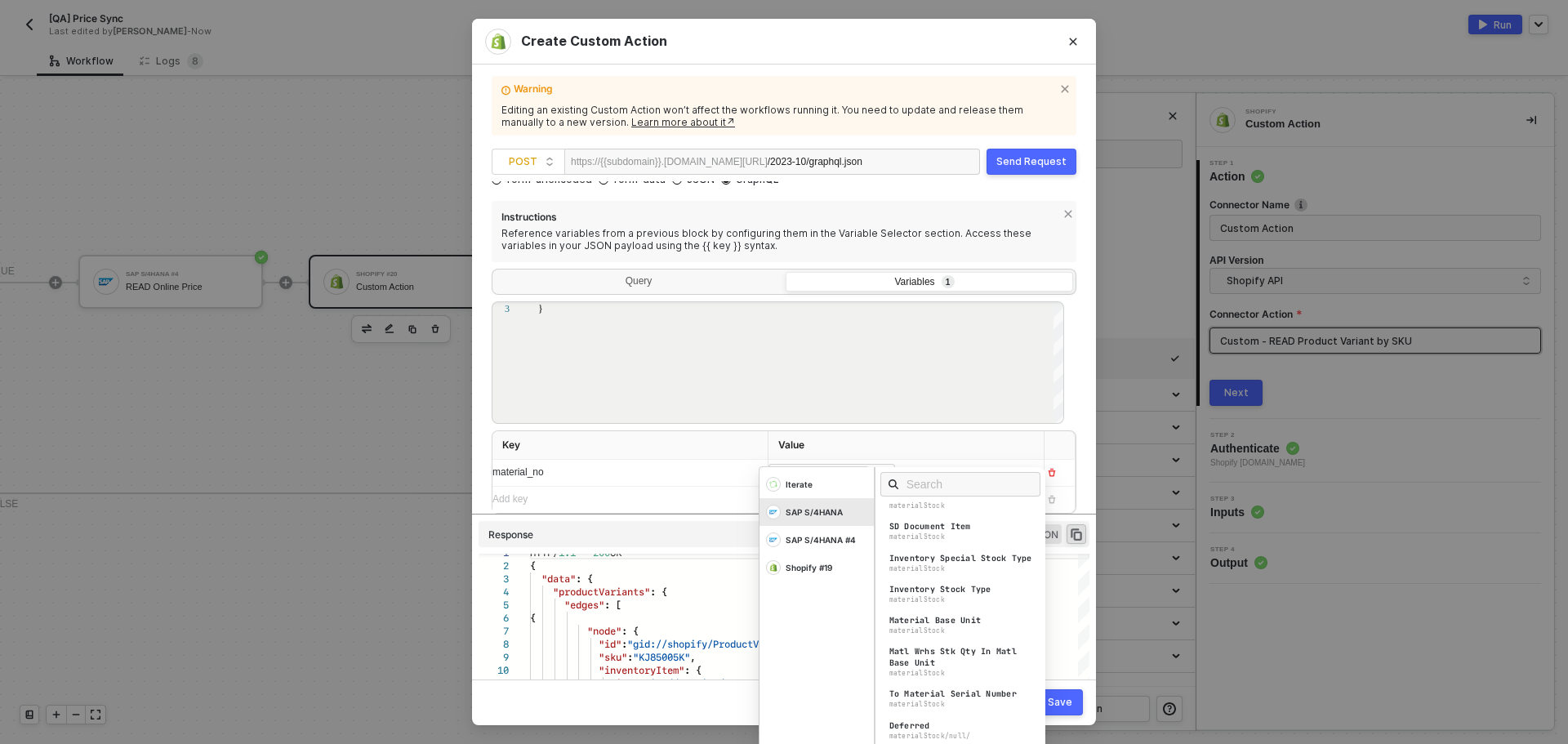
scroll to position [408, 0]
click at [947, 485] on input "text" at bounding box center [966, 484] width 118 height 18
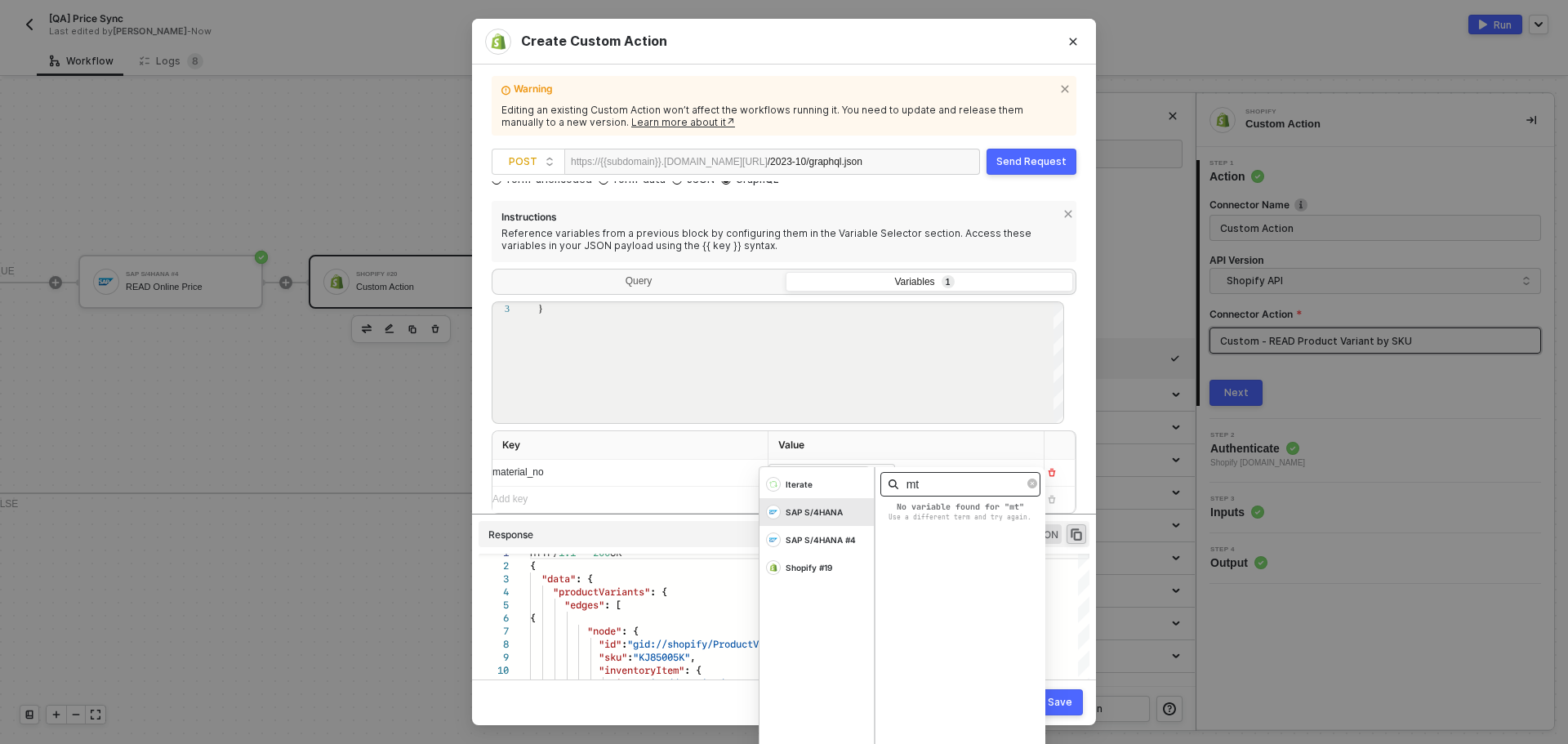
type input "m"
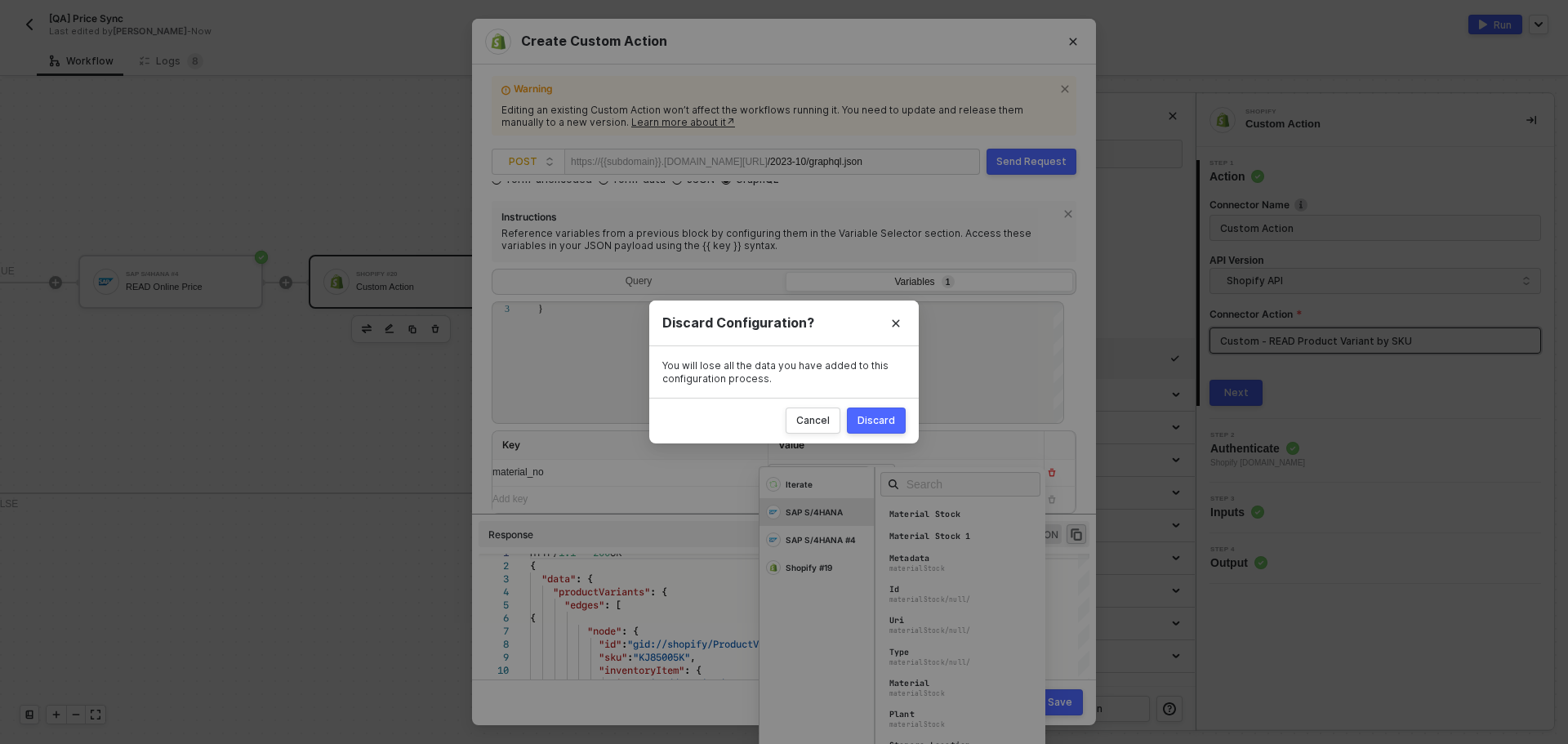
click at [896, 316] on button "Close" at bounding box center [895, 322] width 26 height 26
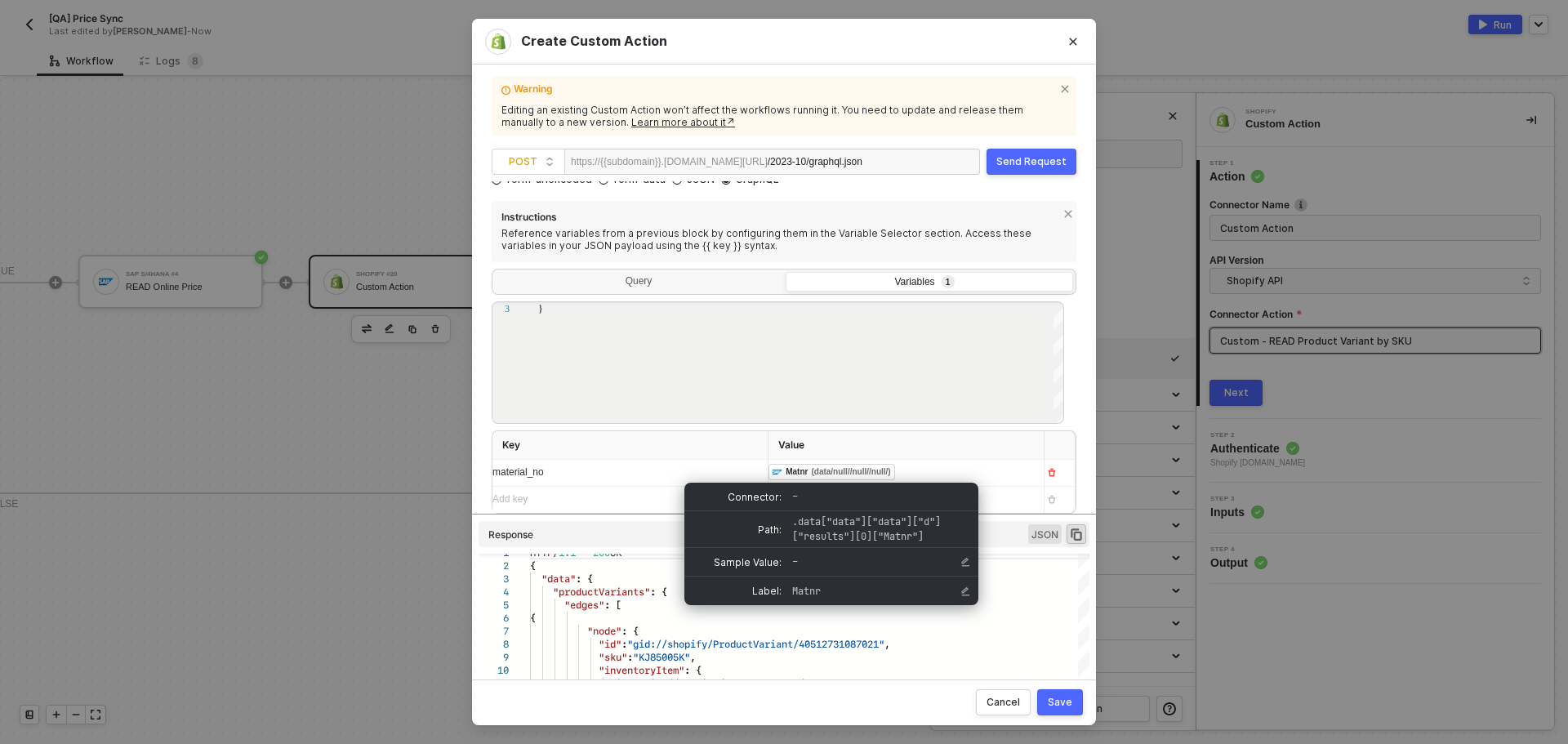
click at [934, 470] on div "﻿ ﻿ Matnr (data/null//null//null/) ﻿" at bounding box center [899, 472] width 263 height 26
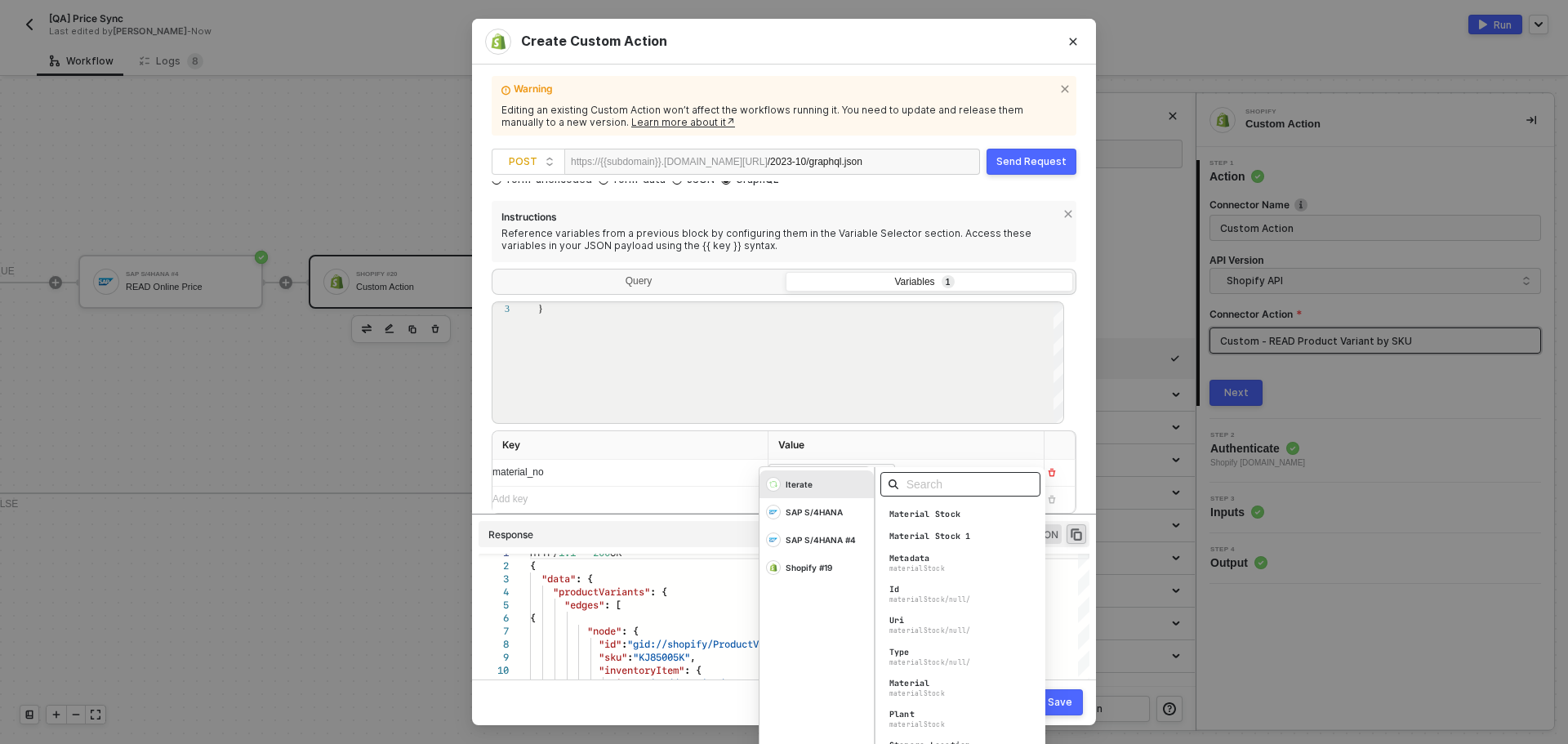
click at [947, 477] on input "text" at bounding box center [966, 484] width 118 height 18
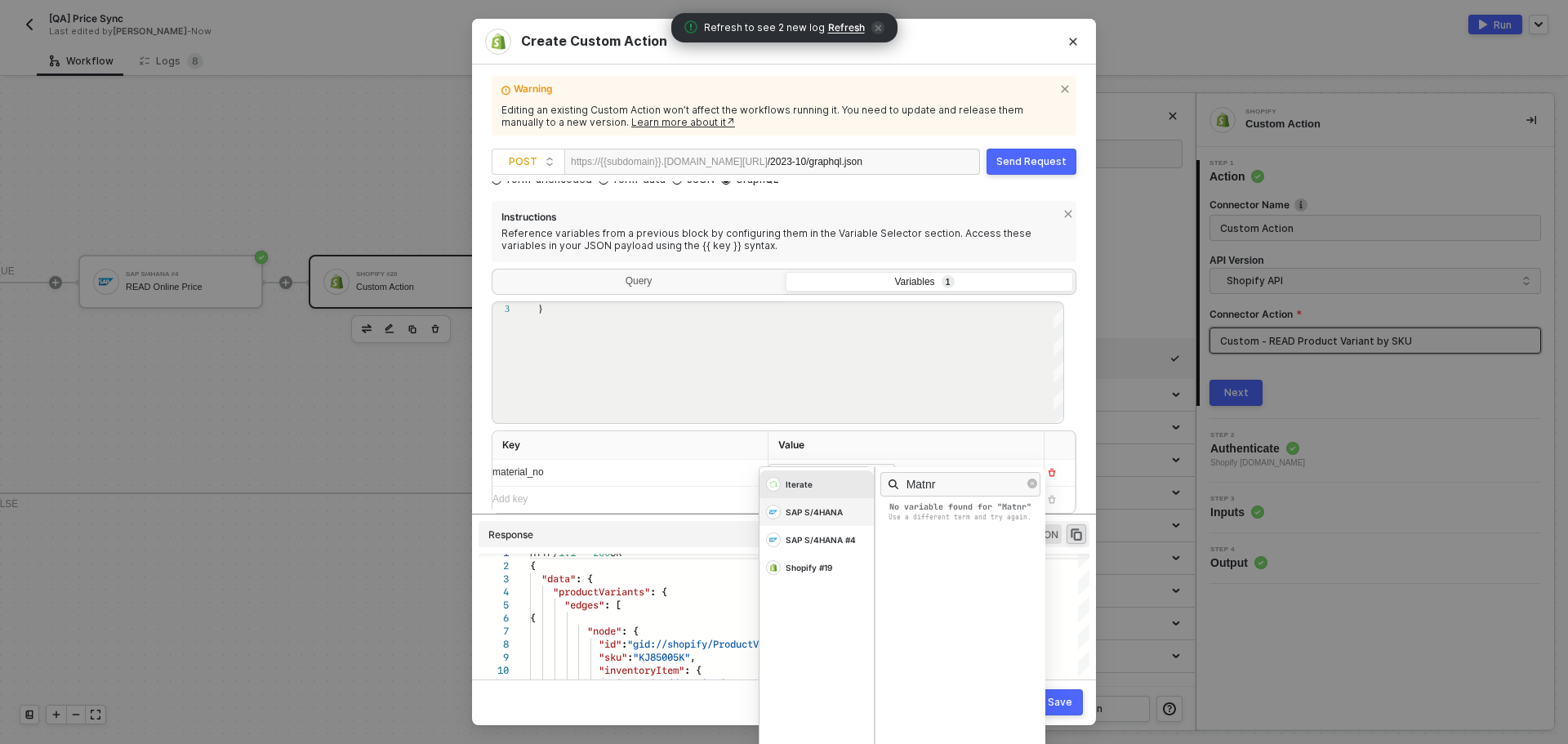
click at [808, 511] on div "SAP S/4HANA" at bounding box center [814, 512] width 58 height 12
click at [819, 532] on div "SAP S/4HANA #4" at bounding box center [816, 539] width 114 height 27
click at [807, 557] on div "Shopify #19" at bounding box center [816, 567] width 114 height 27
click at [814, 532] on div "SAP S/4HANA #4" at bounding box center [816, 539] width 114 height 27
click at [942, 497] on div "Matnr" at bounding box center [960, 483] width 171 height 34
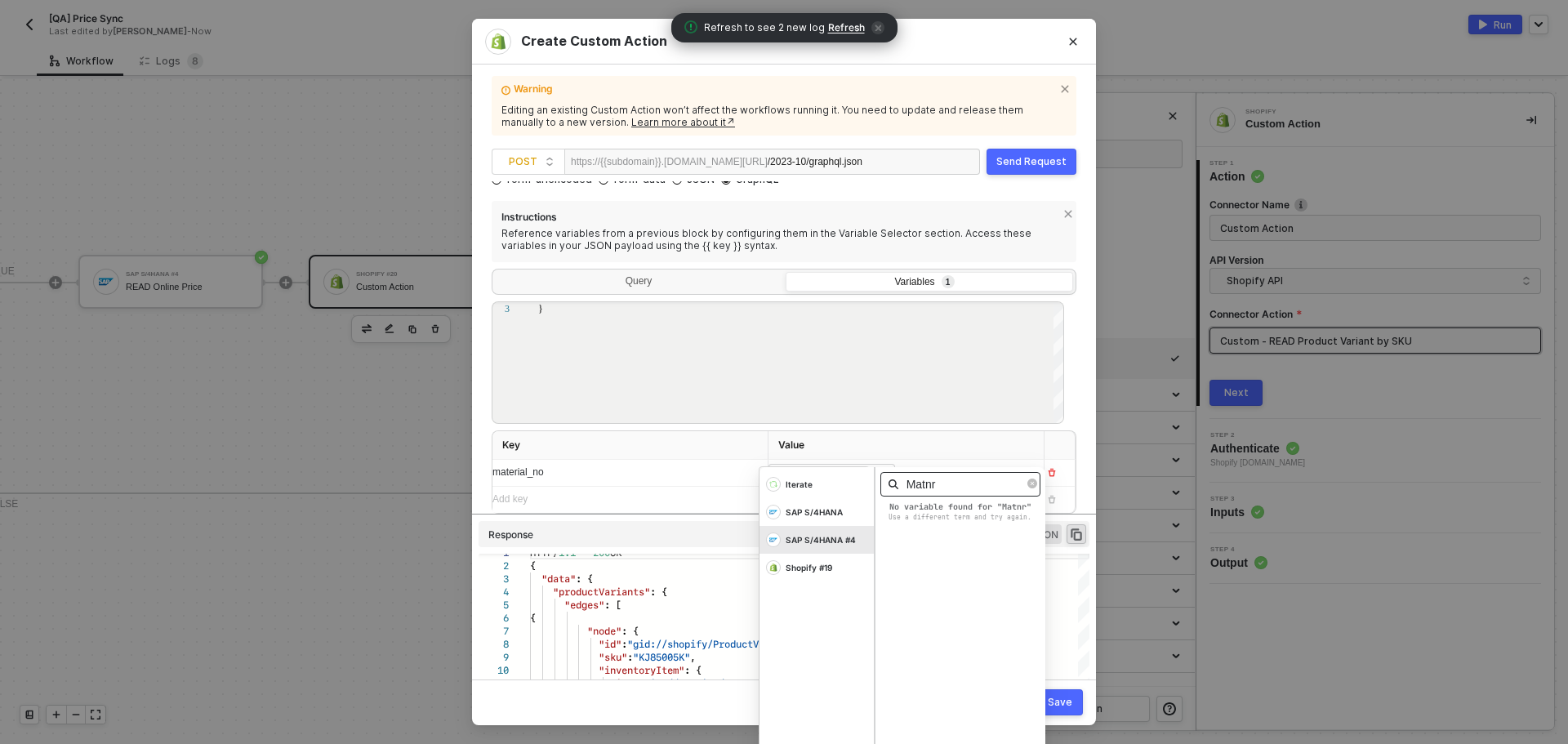
click at [943, 489] on input "Matnr" at bounding box center [966, 484] width 118 height 18
click at [830, 504] on div "SAP S/4HANA" at bounding box center [816, 512] width 114 height 27
click at [937, 485] on input "Mat" at bounding box center [966, 484] width 118 height 18
type input "Matn"
click at [823, 539] on div "SAP S/4HANA #4" at bounding box center [821, 540] width 70 height 12
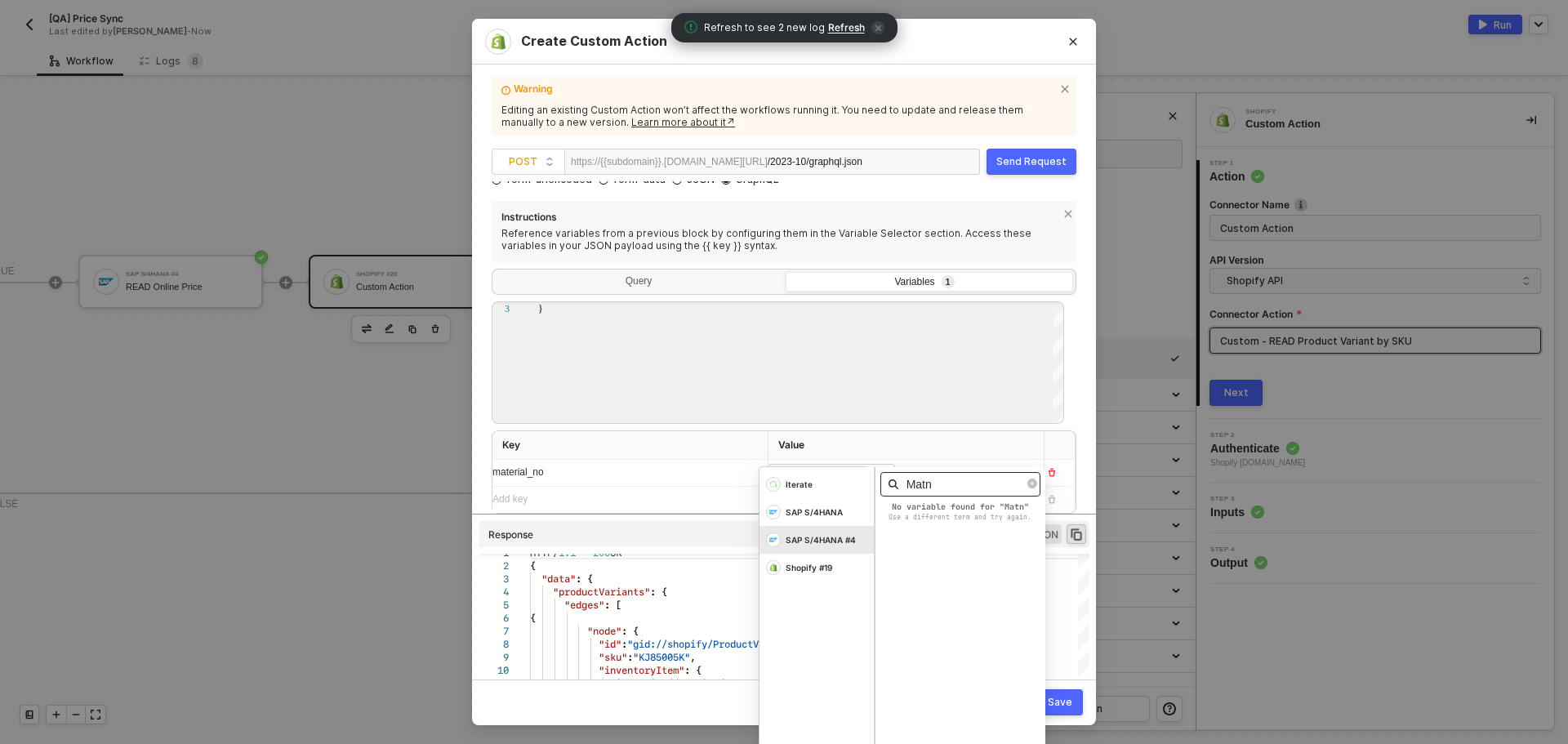
click at [947, 481] on input "Matn" at bounding box center [966, 484] width 118 height 18
click at [1028, 479] on icon "close-circle" at bounding box center [1033, 483] width 10 height 10
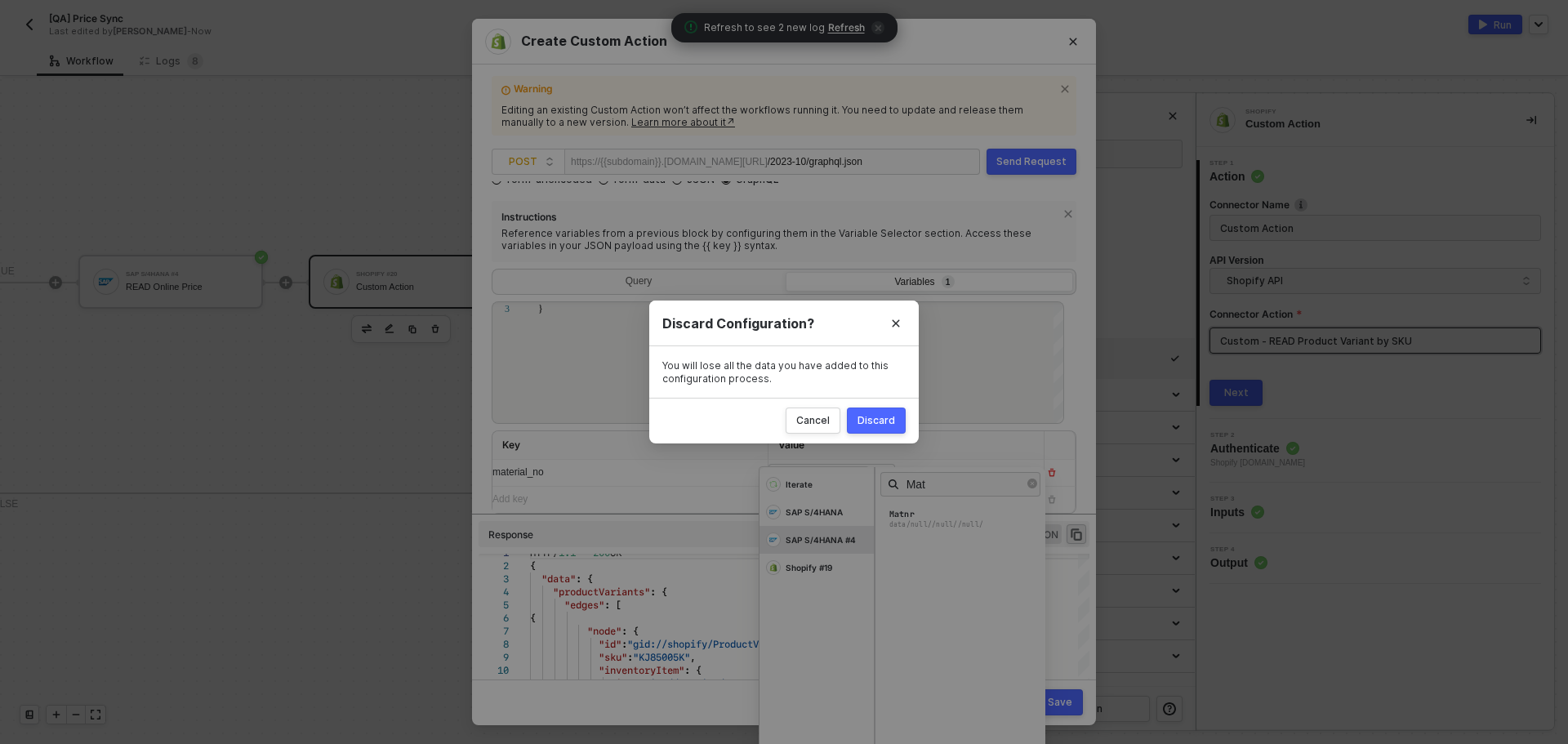
type input "Mat"
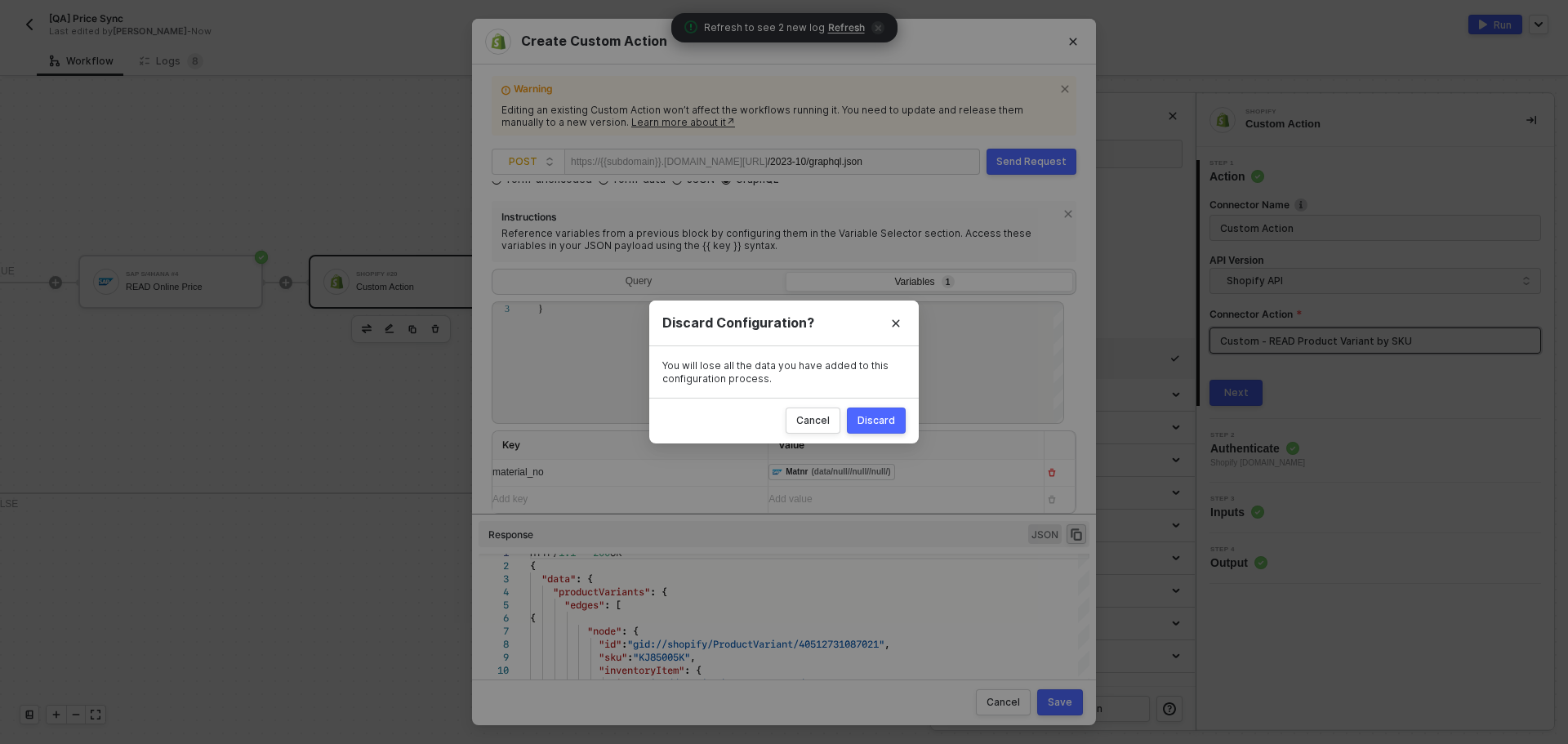
click at [887, 417] on div "Discard" at bounding box center [876, 421] width 38 height 13
radio input "true"
radio input "false"
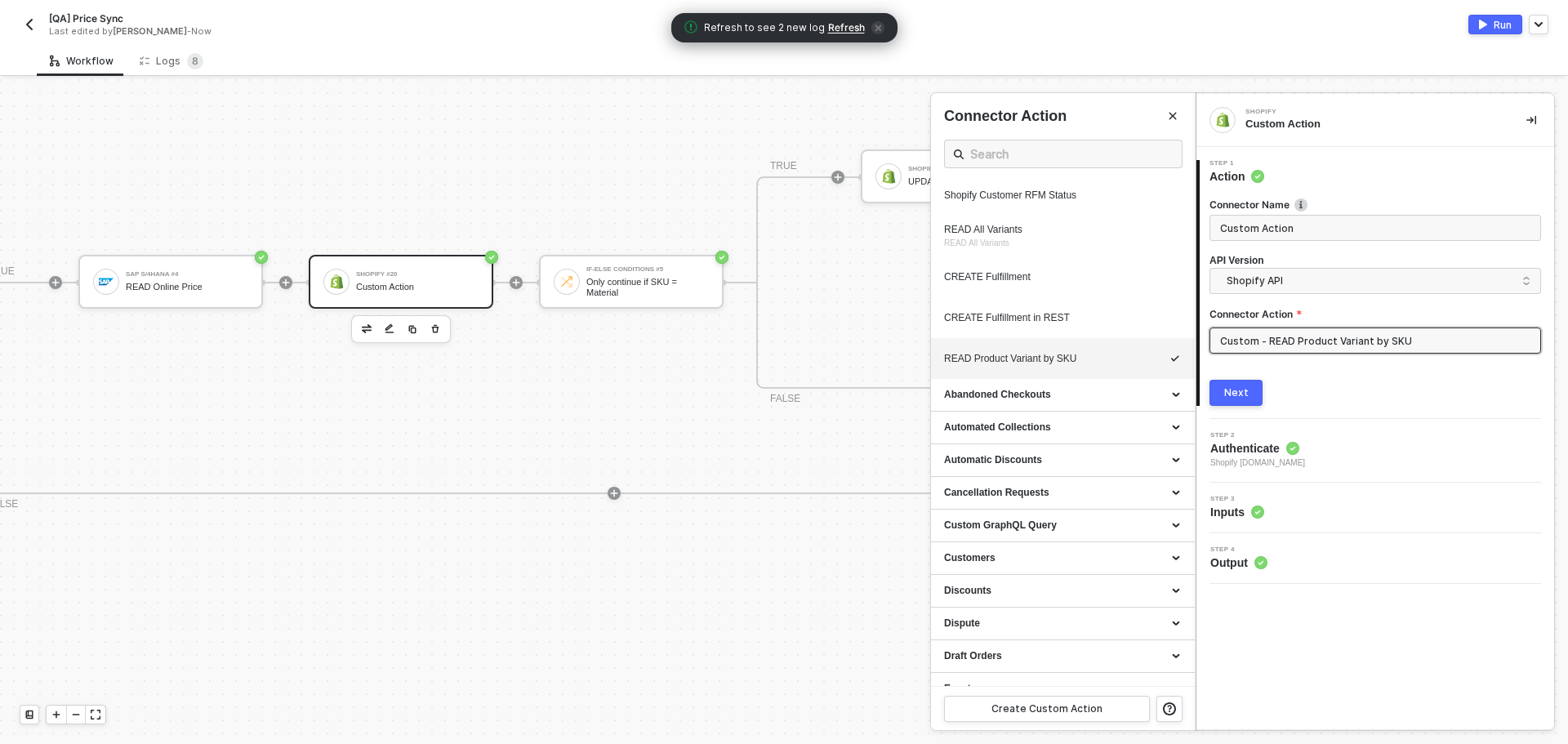
drag, startPoint x: 610, startPoint y: 735, endPoint x: 472, endPoint y: 732, distance: 138.0
click at [472, 732] on div at bounding box center [784, 412] width 1568 height 665
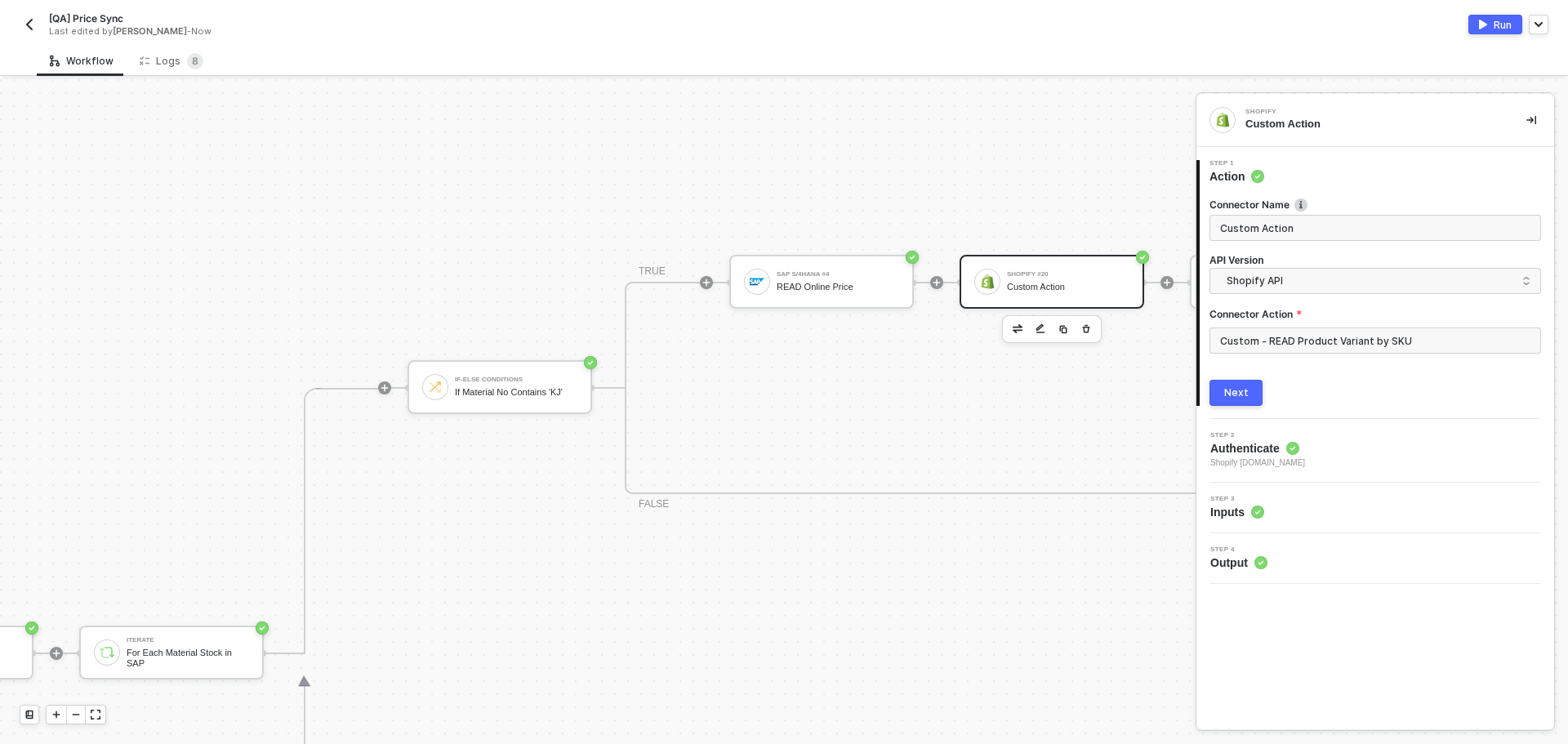
scroll to position [411, 448]
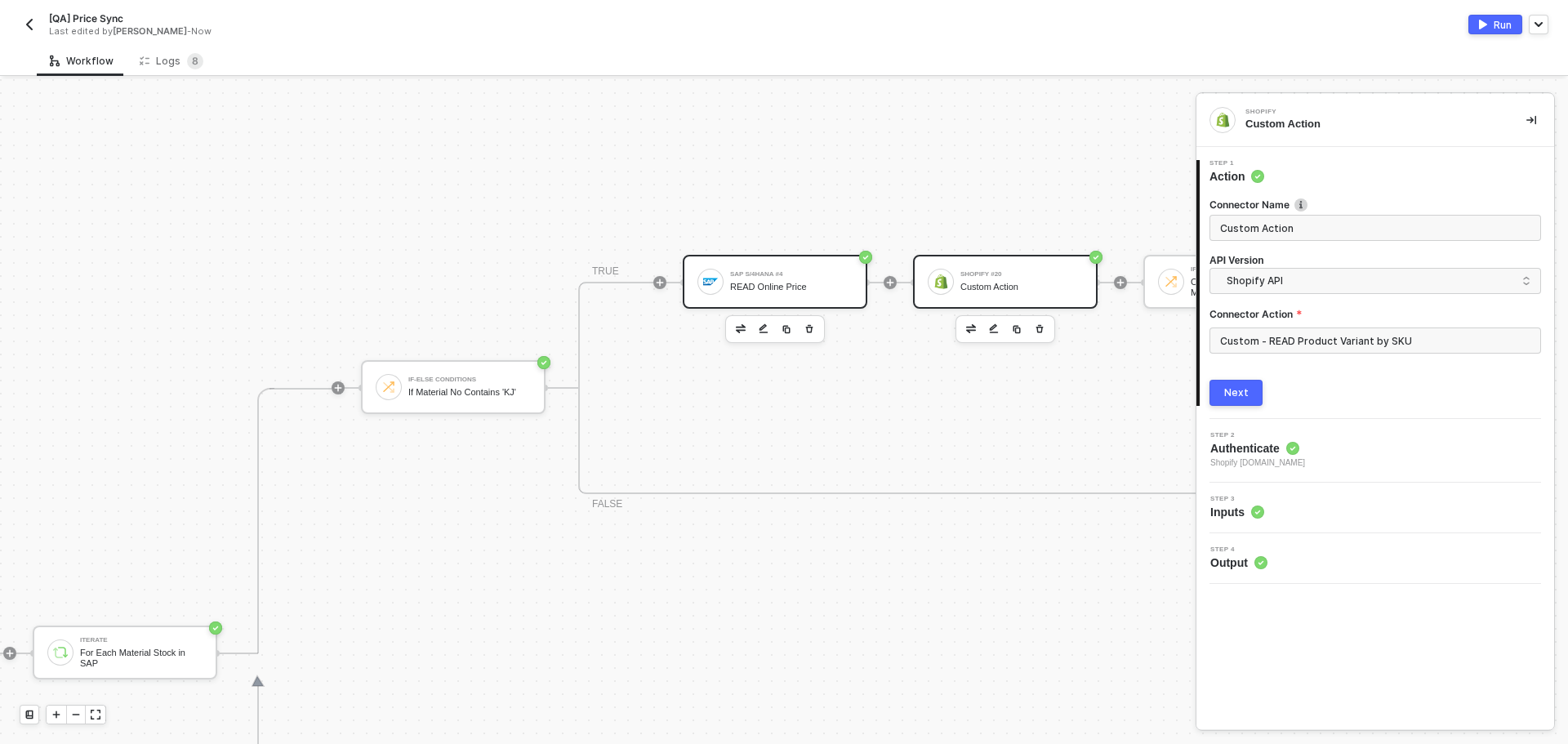
click at [727, 287] on div "SAP S/4HANA #4 READ Online Price" at bounding box center [788, 281] width 129 height 31
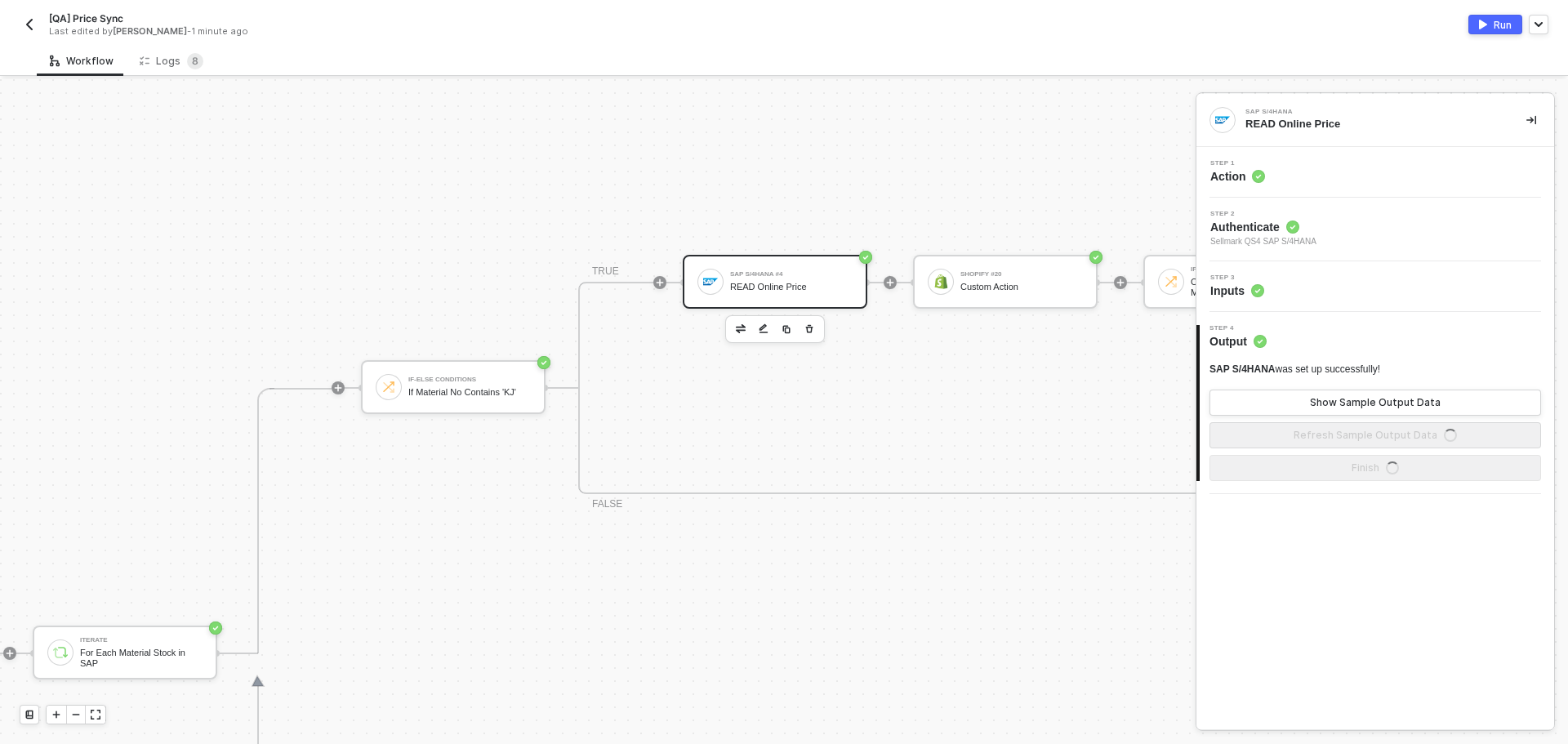
click at [1338, 292] on div "Step 3 Inputs" at bounding box center [1377, 286] width 353 height 24
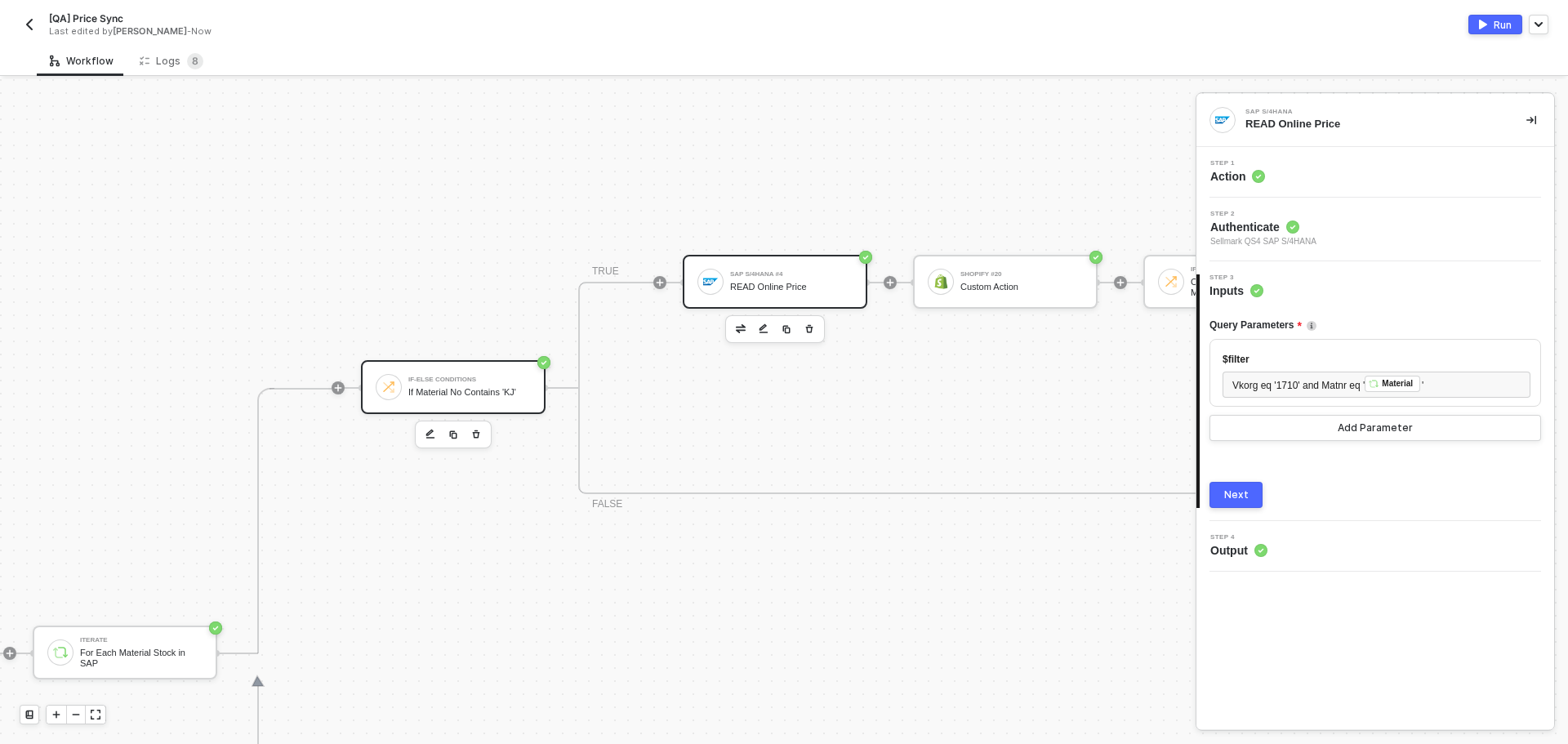
click at [460, 385] on div "If-Else Conditions If Material No Contains 'KJ'" at bounding box center [469, 387] width 123 height 31
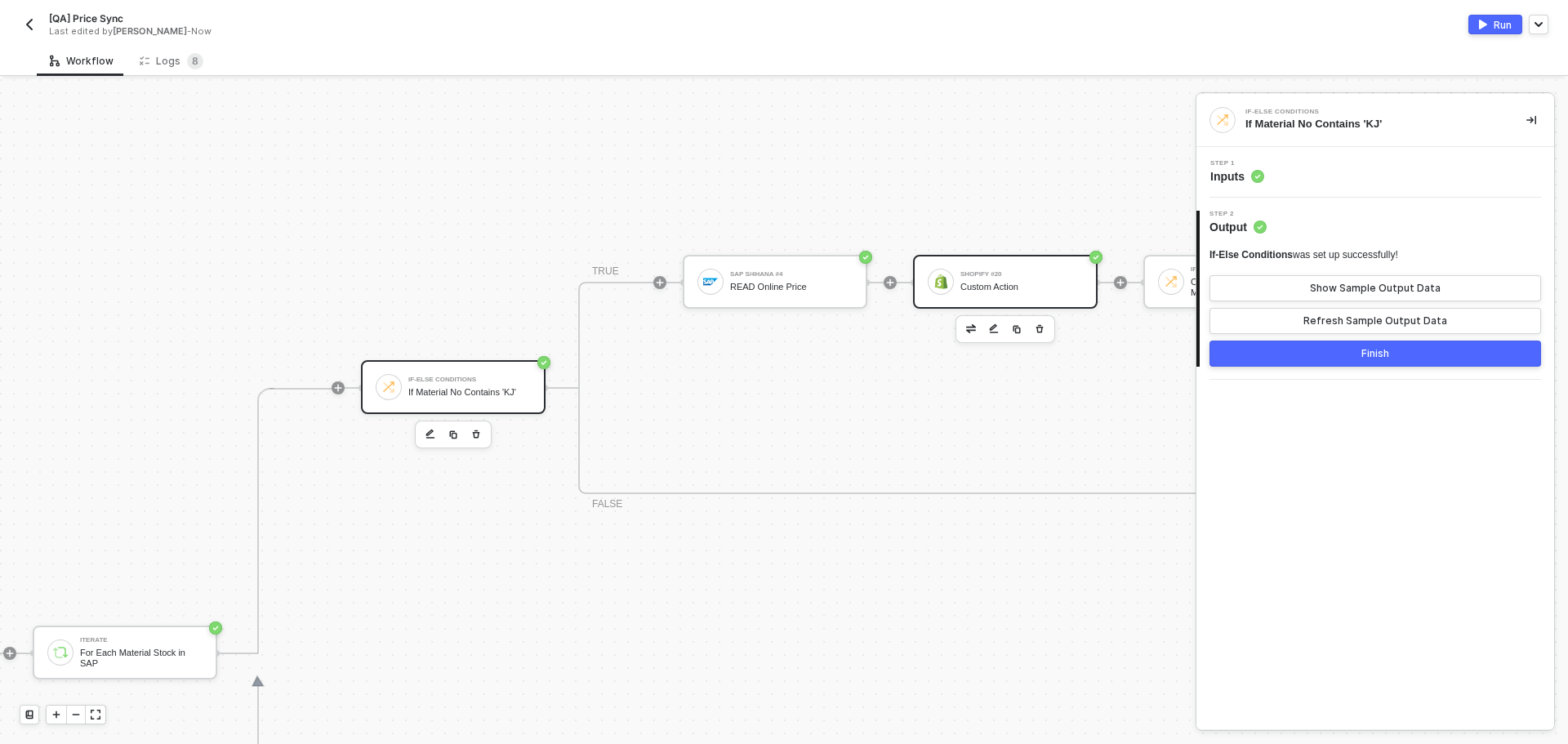
click at [986, 282] on div "Custom Action" at bounding box center [1021, 287] width 123 height 11
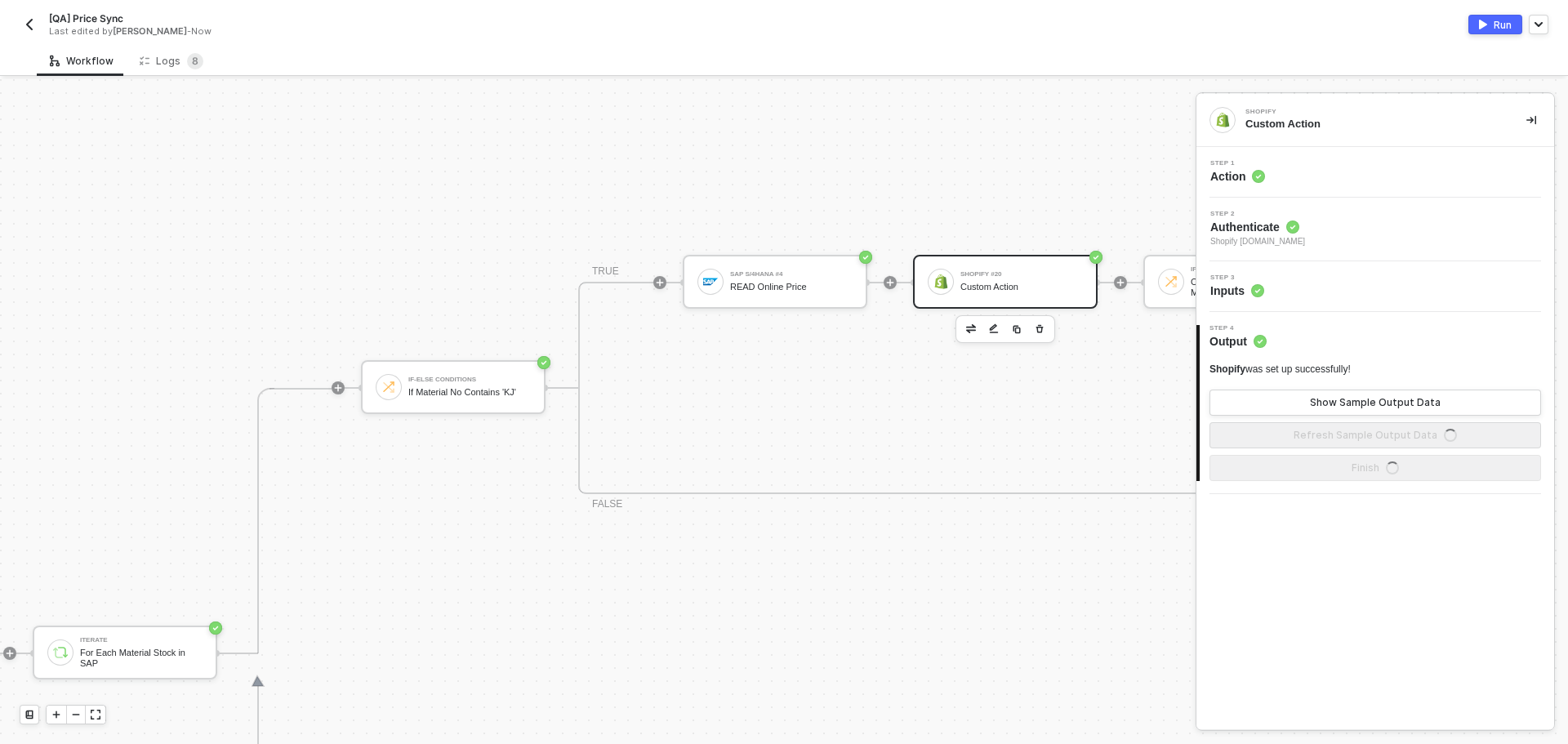
click at [1390, 288] on div "Step 3 Inputs" at bounding box center [1377, 286] width 353 height 24
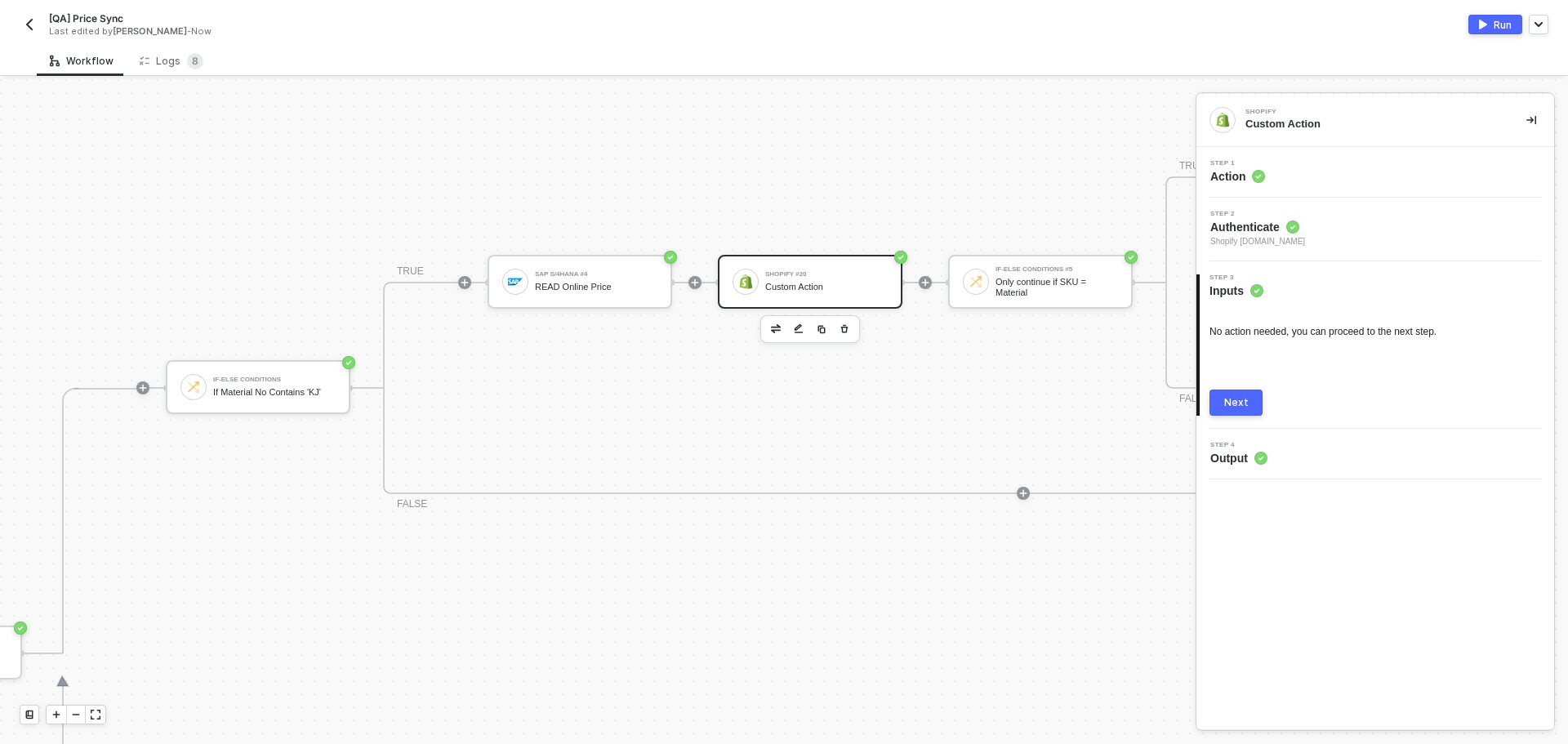
scroll to position [411, 648]
click at [688, 697] on div "If-Else Conditions If Material No Contains 'KJ' TRUE SAP S/4HANA #4 READ Online…" at bounding box center [910, 652] width 1557 height 531
click at [1366, 222] on div "Step 2 Authenticate Shopify kjrests-com.myshopify.com" at bounding box center [1377, 229] width 353 height 37
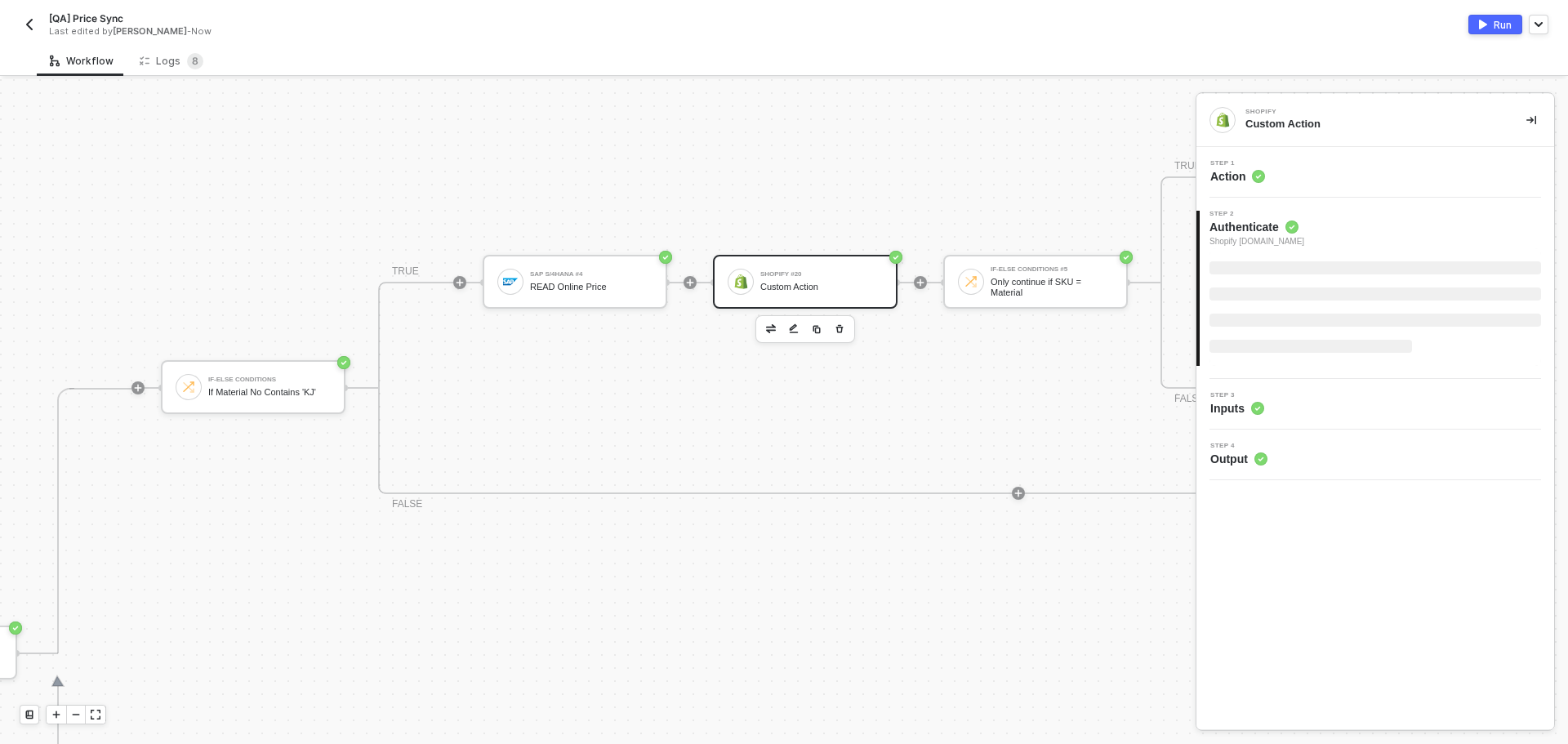
click at [1350, 160] on div "Step 1 Action" at bounding box center [1377, 172] width 353 height 24
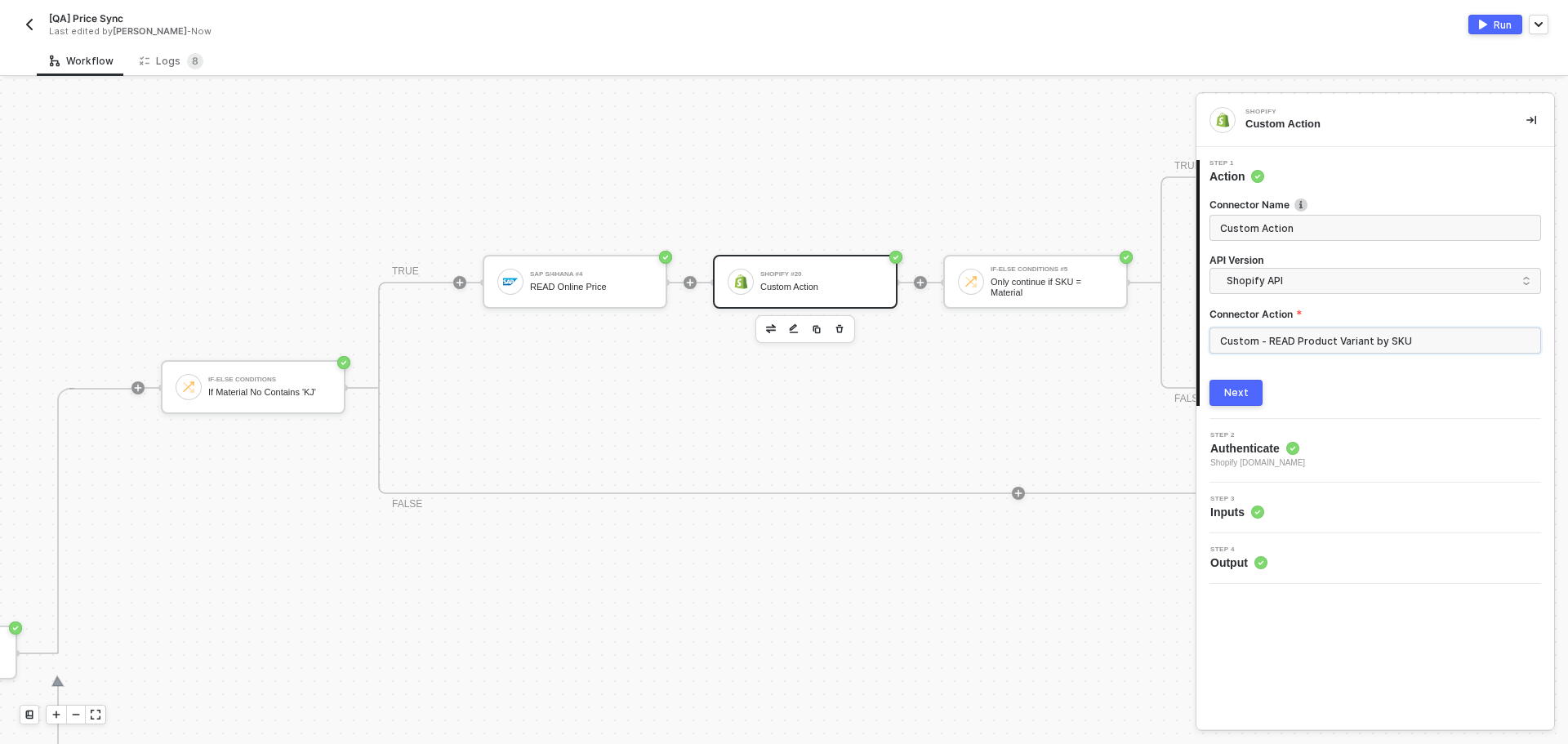
click at [1299, 346] on input "Custom - READ Product Variant by SKU" at bounding box center [1375, 340] width 332 height 26
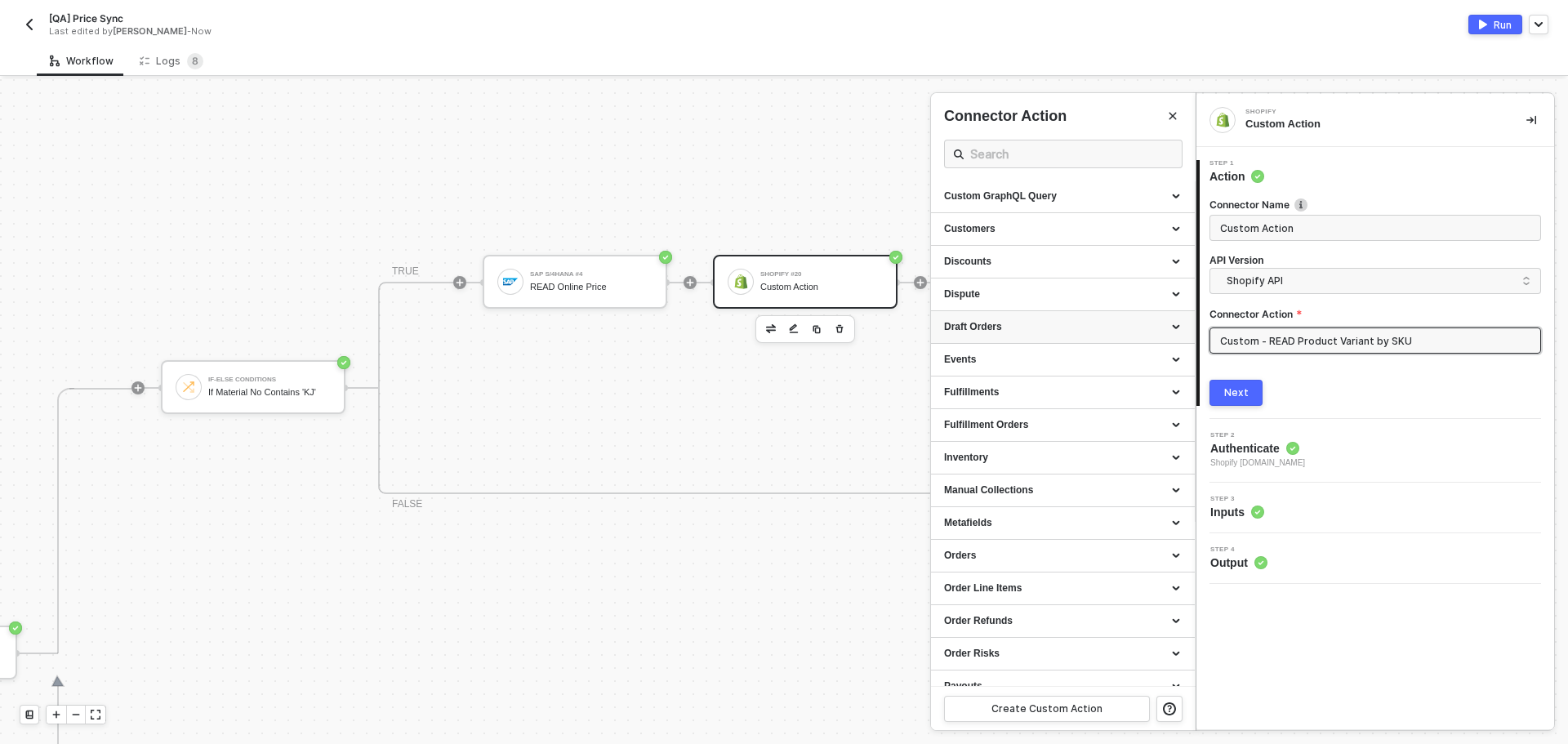
scroll to position [0, 0]
click at [1095, 194] on div "Custom Actions" at bounding box center [1063, 197] width 238 height 14
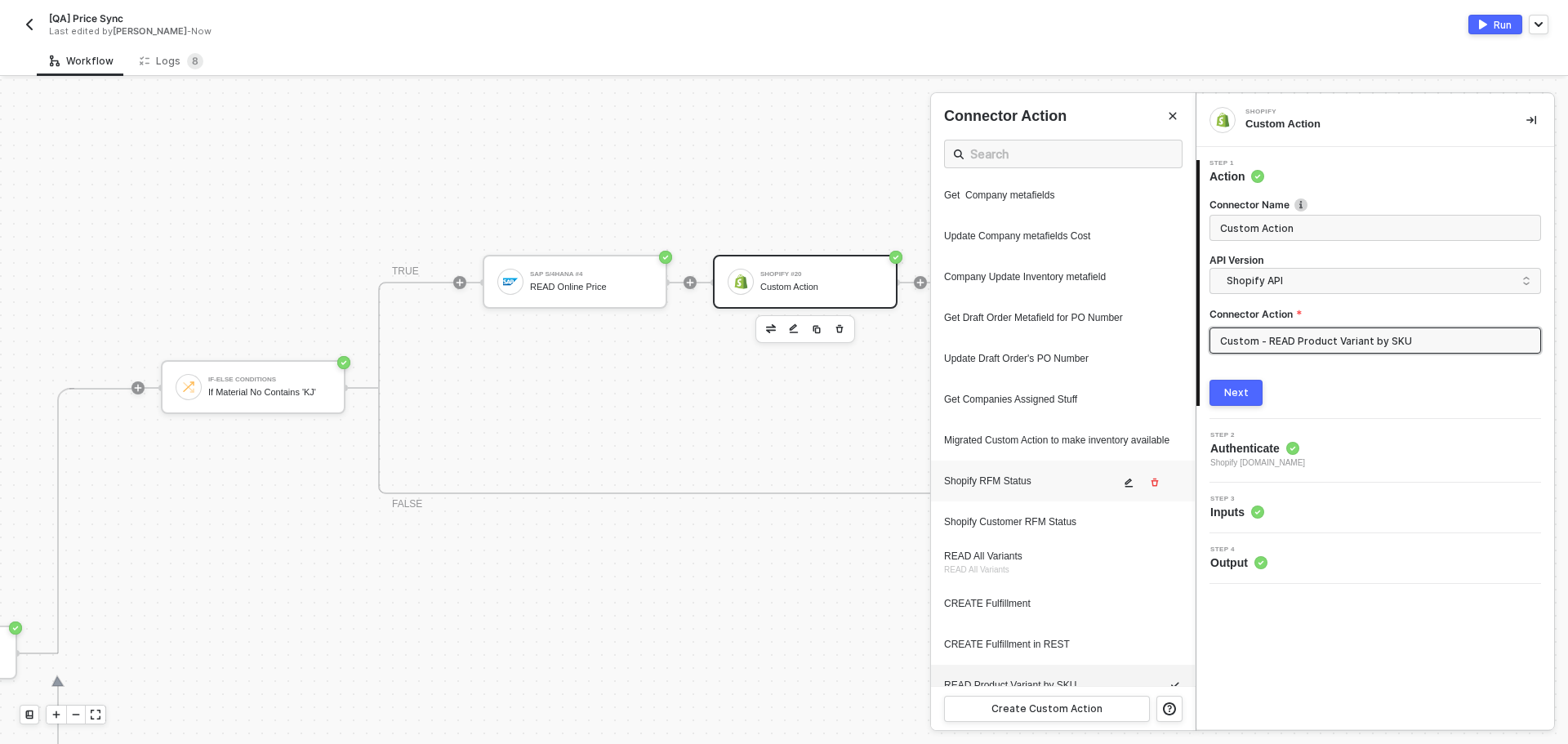
scroll to position [572, 0]
click at [162, 54] on div "Logs 8" at bounding box center [172, 62] width 63 height 17
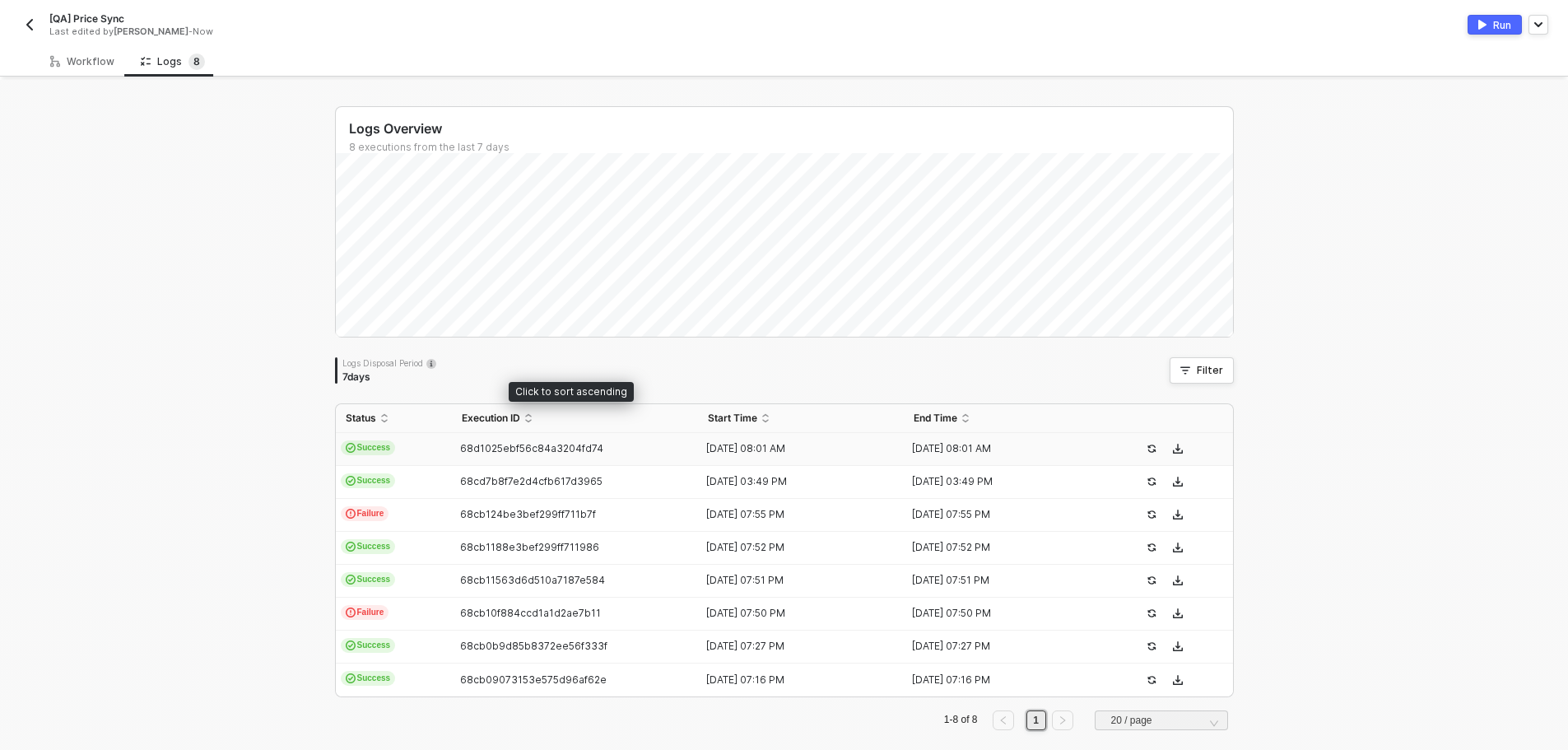
click at [519, 443] on span "68d1025ebf56c84a3204fd74" at bounding box center [532, 448] width 143 height 13
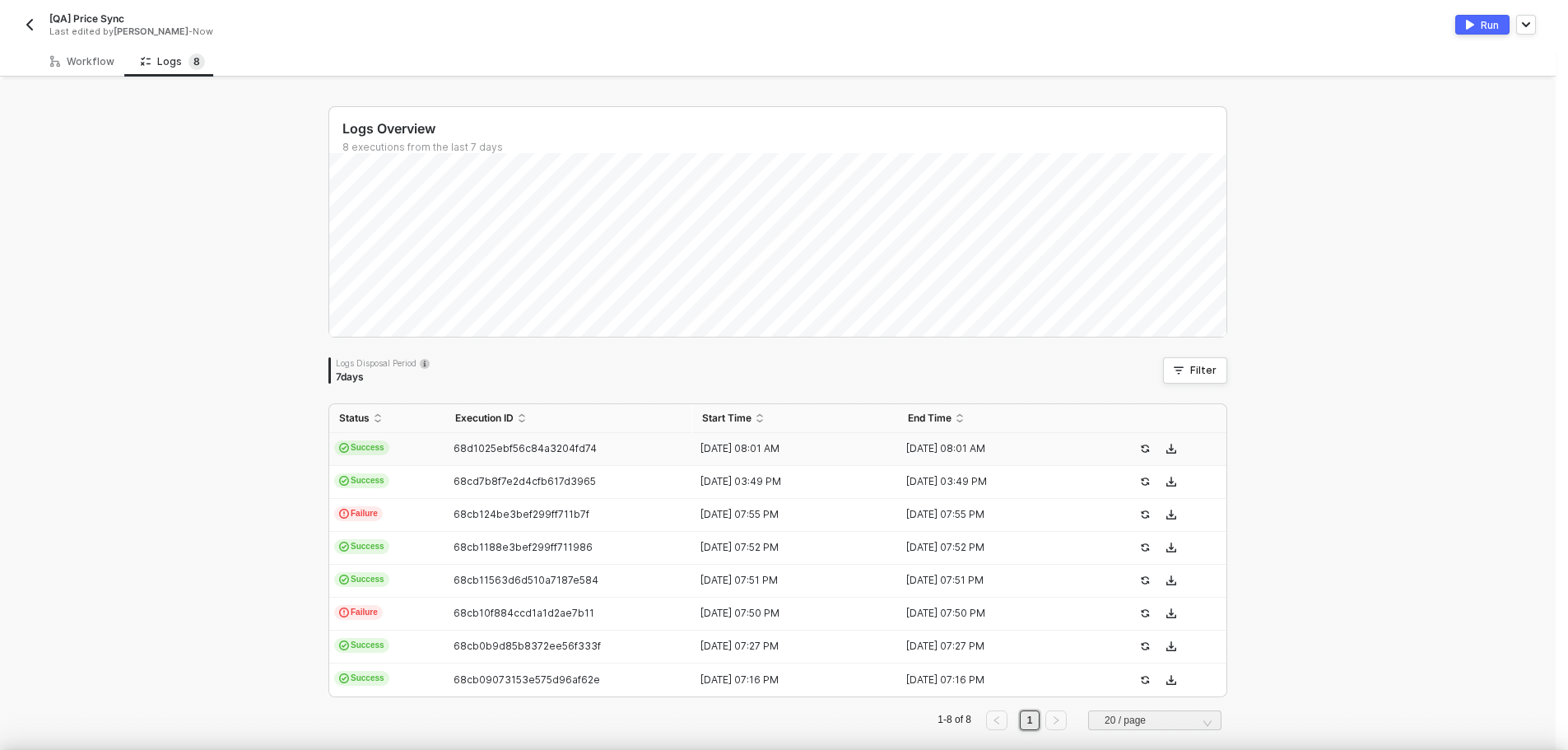
type textarea "{ "json": {}, "id": "7cbb6d2c-25d6-4212-b1a2-612ae63f2be4" }"
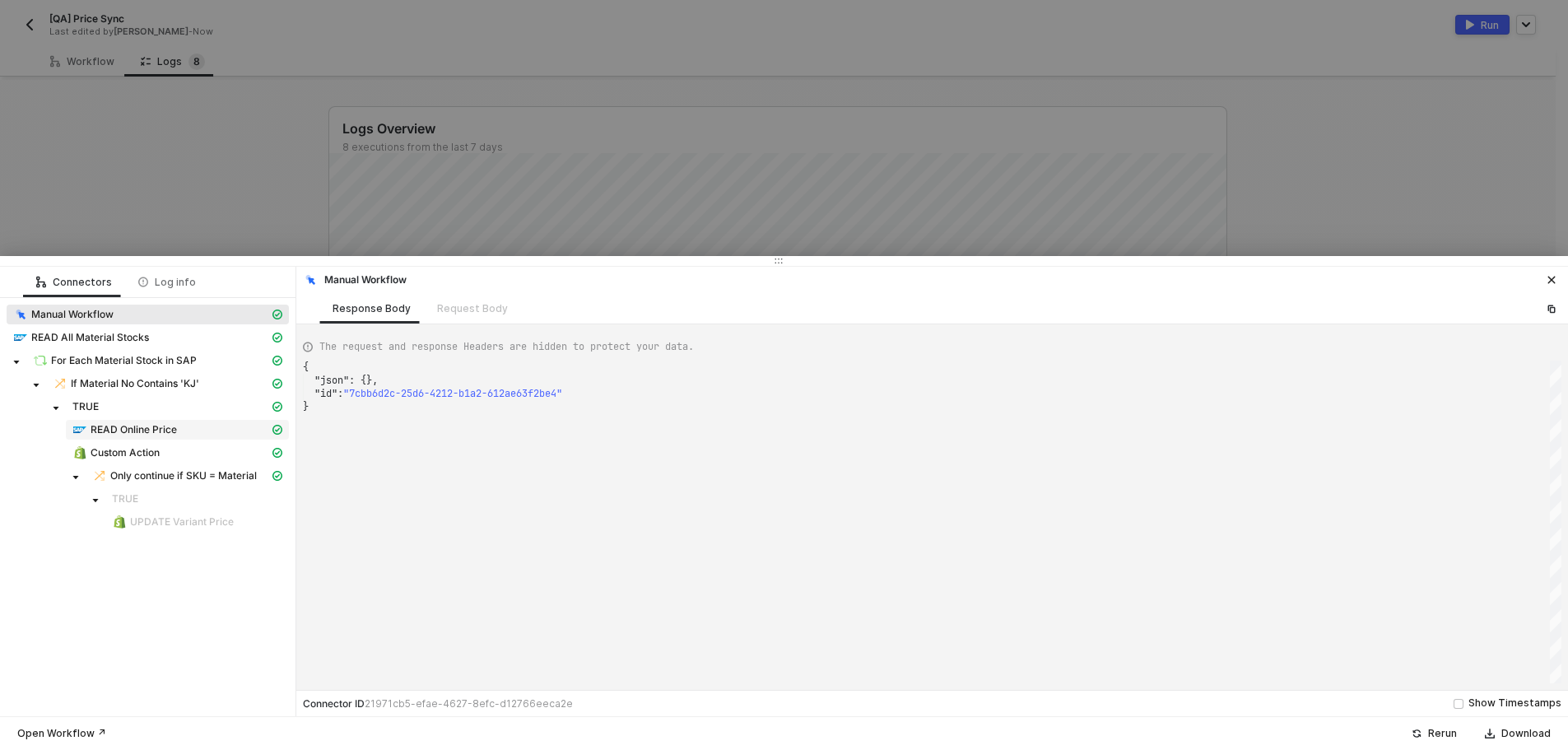
click at [212, 426] on div "READ Online Price" at bounding box center [170, 430] width 197 height 15
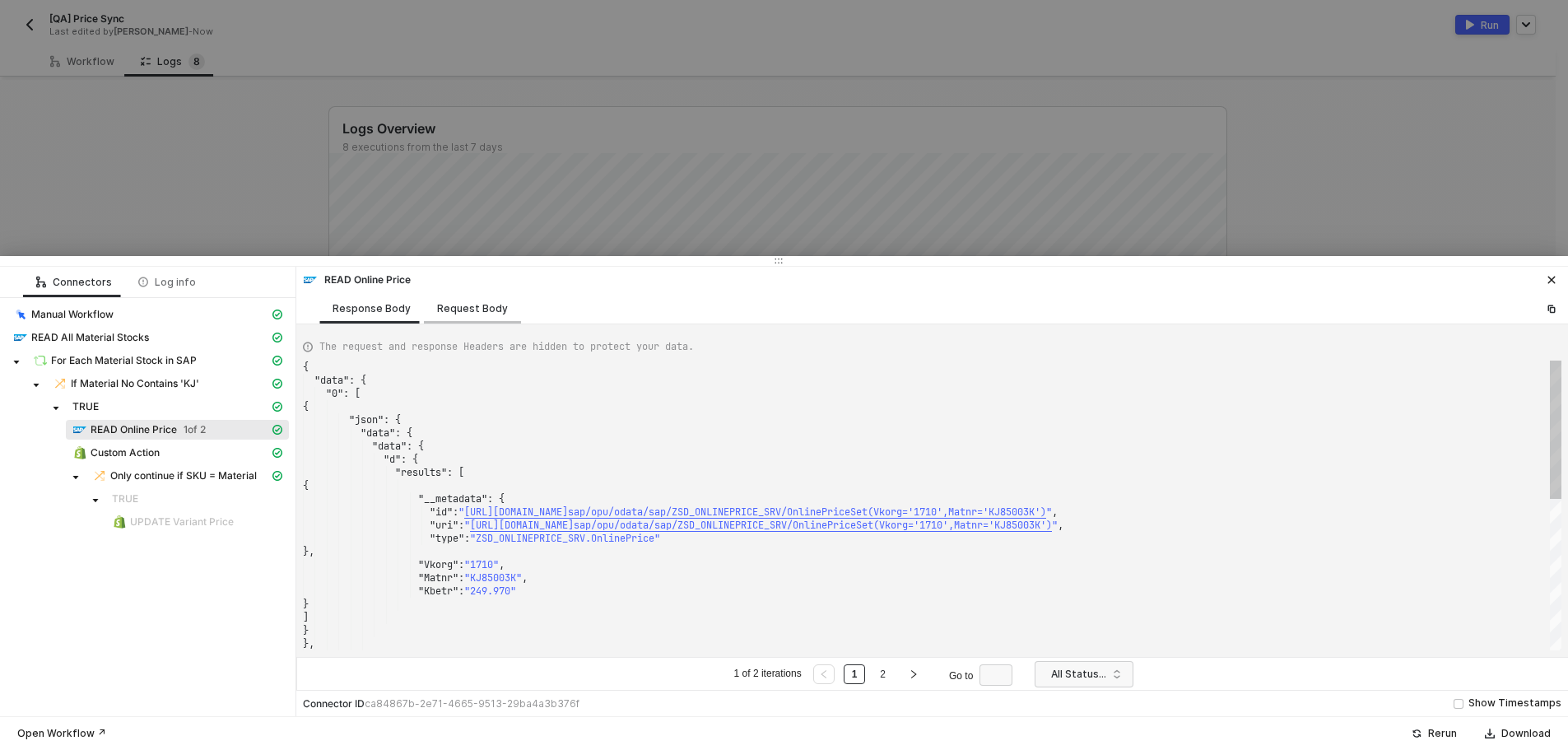
click at [444, 323] on div "Request Body" at bounding box center [473, 308] width 97 height 30
type textarea "[ { "resource": "custom", "operation": "68befd972bbb5742a3230c11", "requestMeth…"
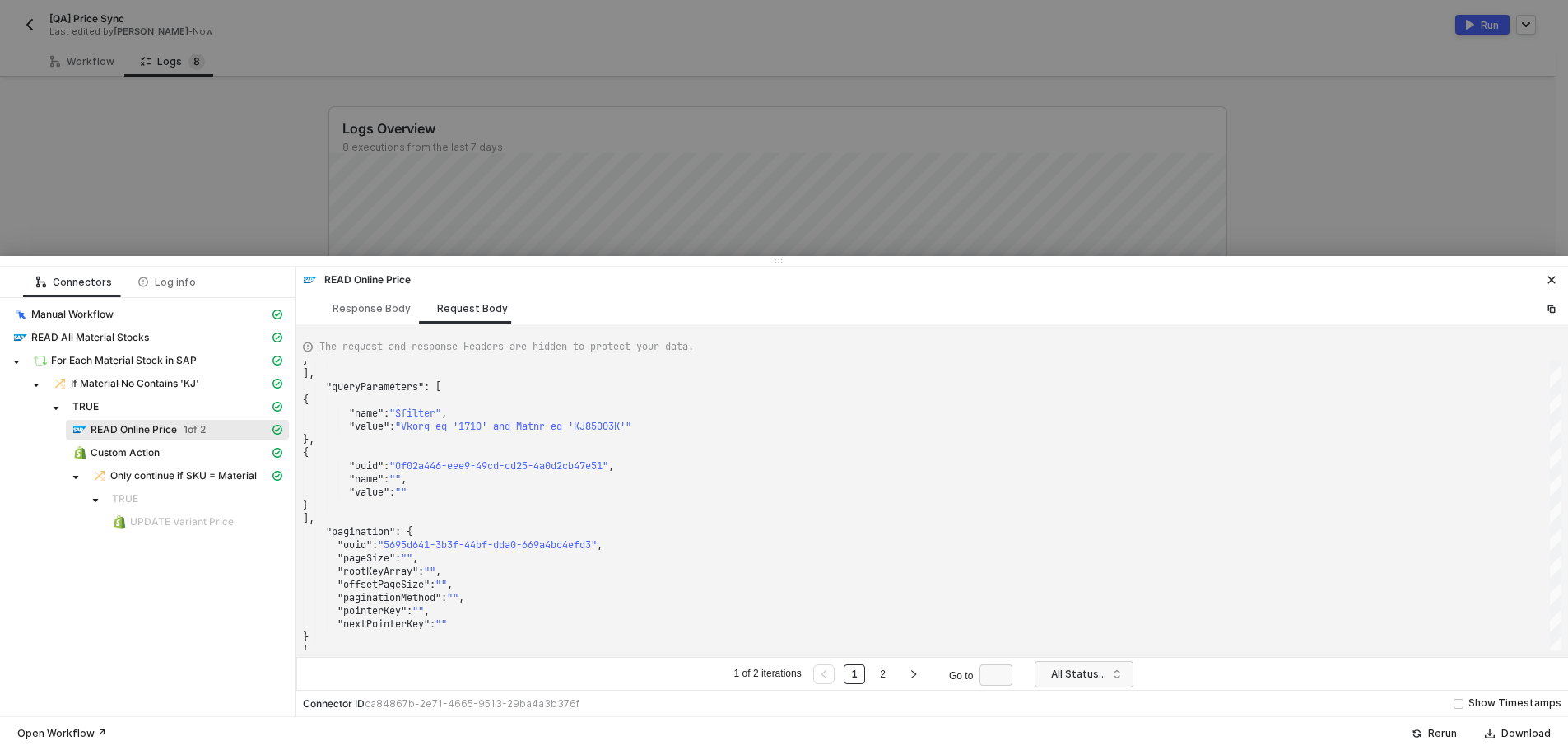
click at [300, 214] on div at bounding box center [784, 375] width 1568 height 750
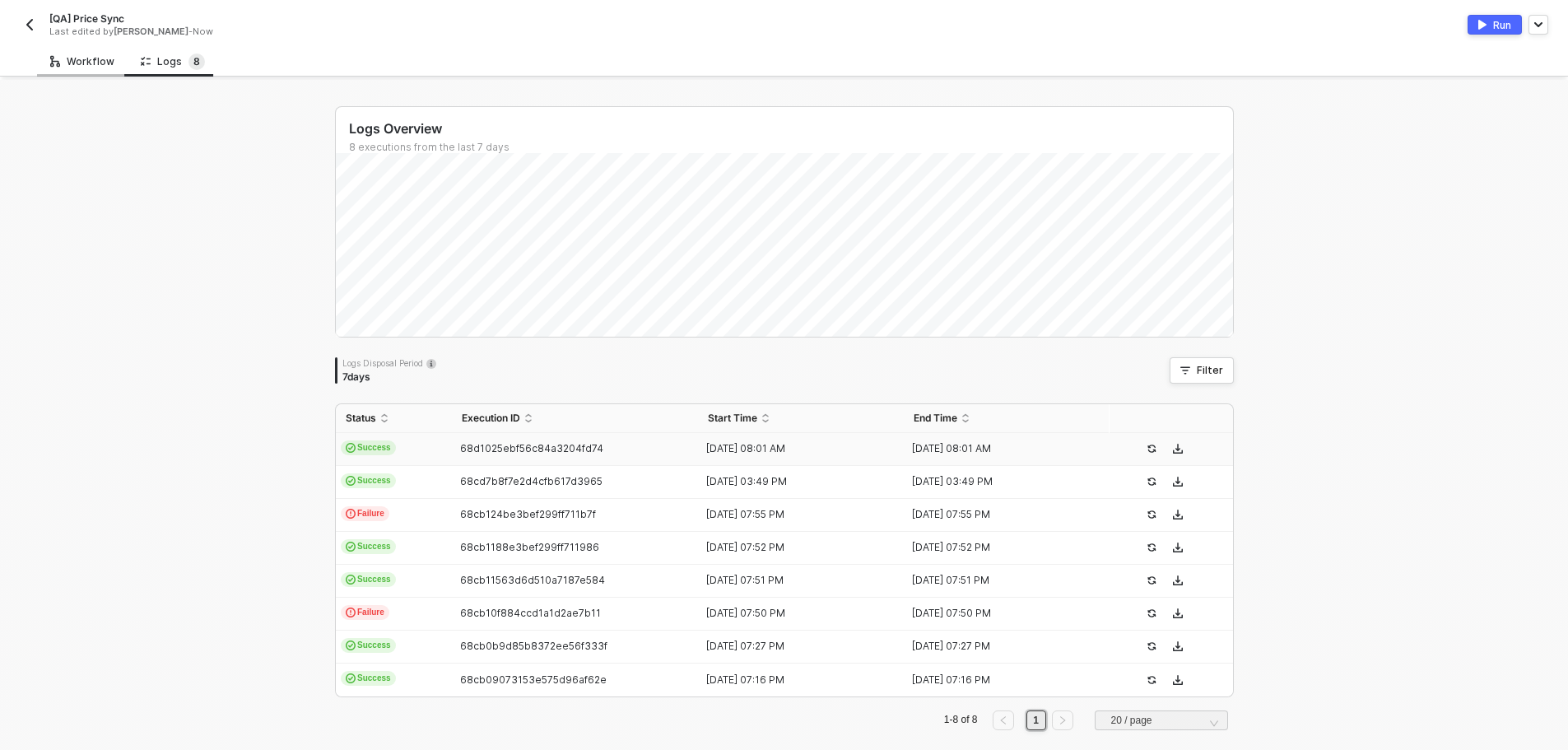
click at [96, 75] on div "Workflow" at bounding box center [82, 61] width 91 height 30
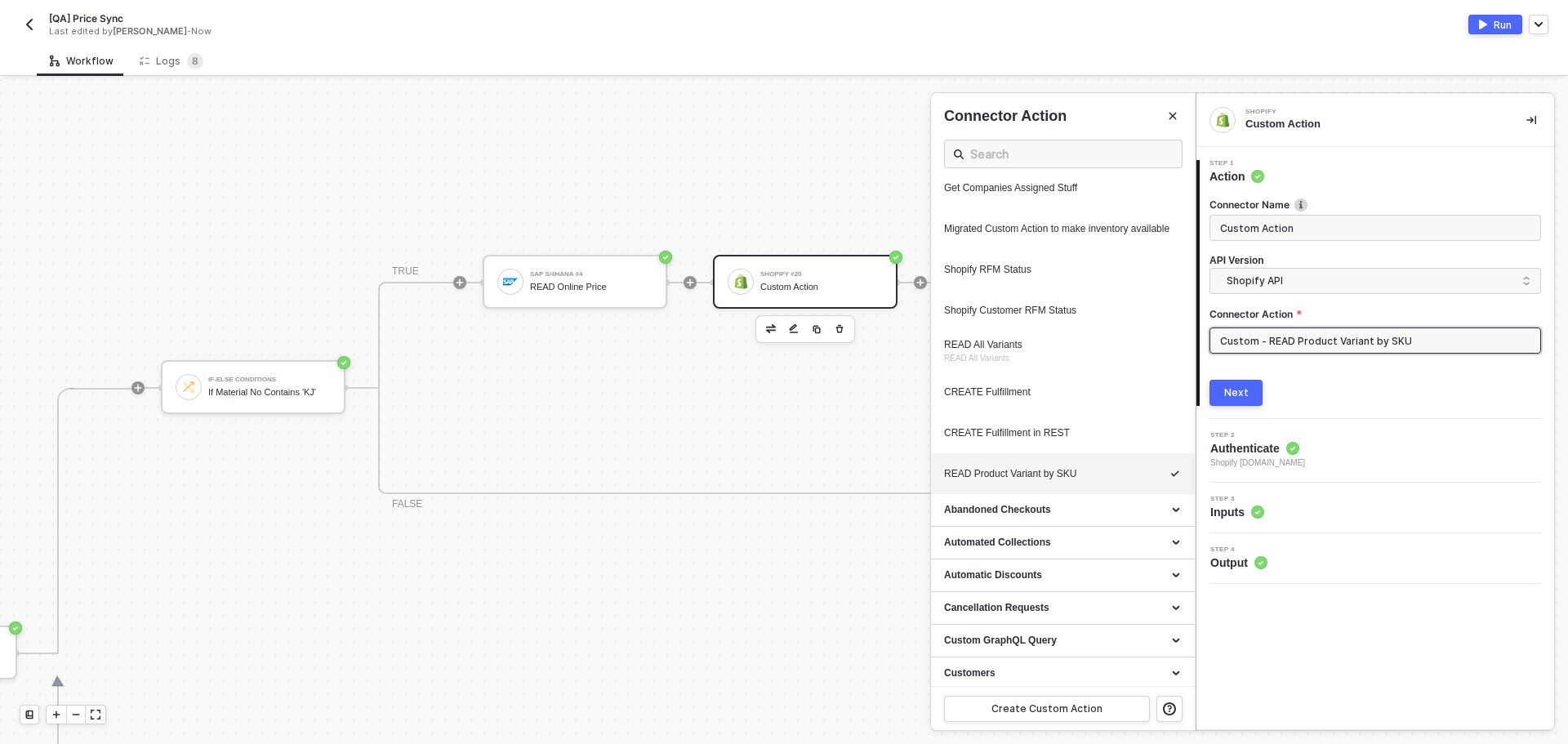
scroll to position [816, 0]
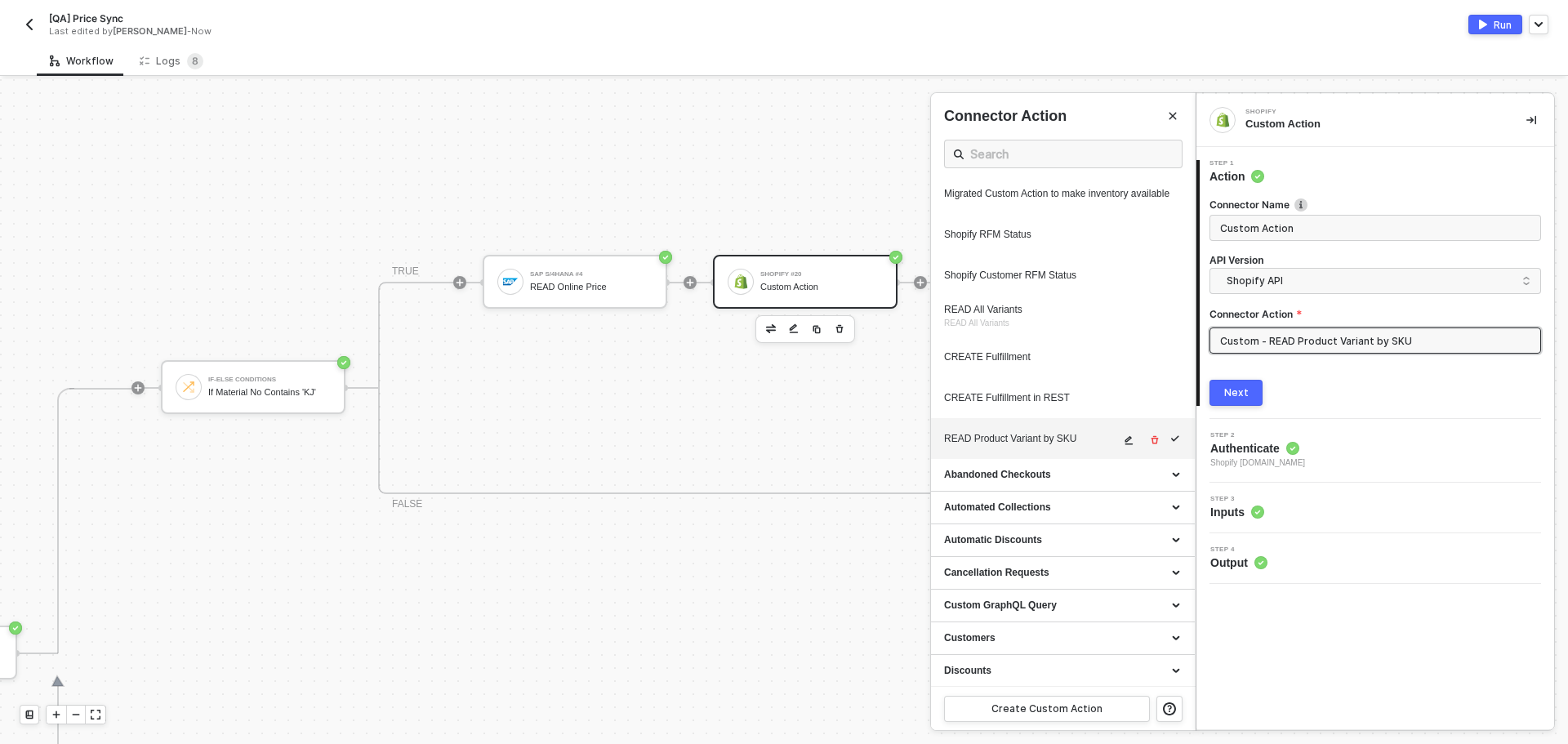
click at [1120, 446] on button "button" at bounding box center [1130, 440] width 20 height 20
type textarea "HTTP/1.1 200 OK { "data": { "productVariants": { "edges": [ { "node": { "id": "…"
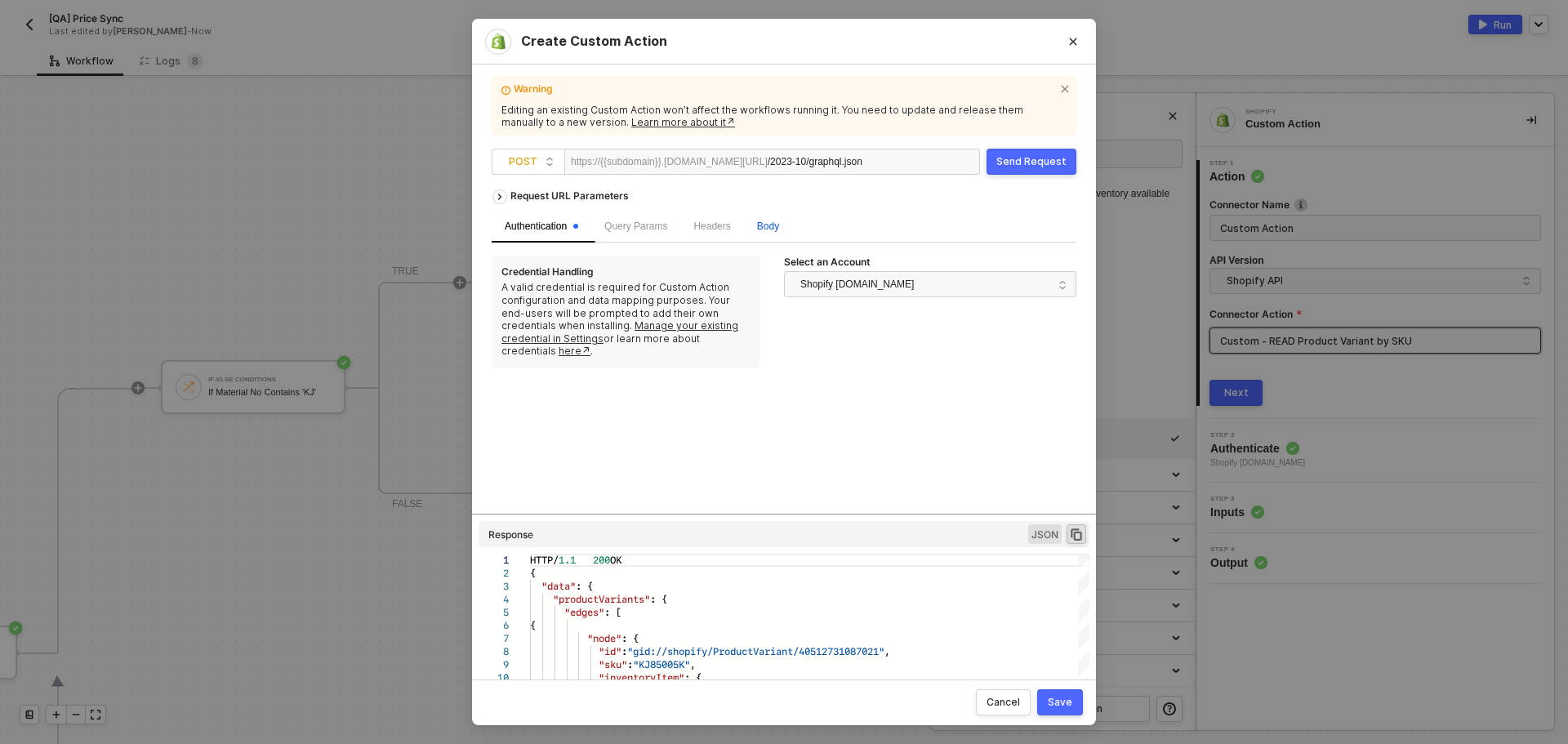
click at [759, 228] on span "Body" at bounding box center [768, 227] width 22 height 12
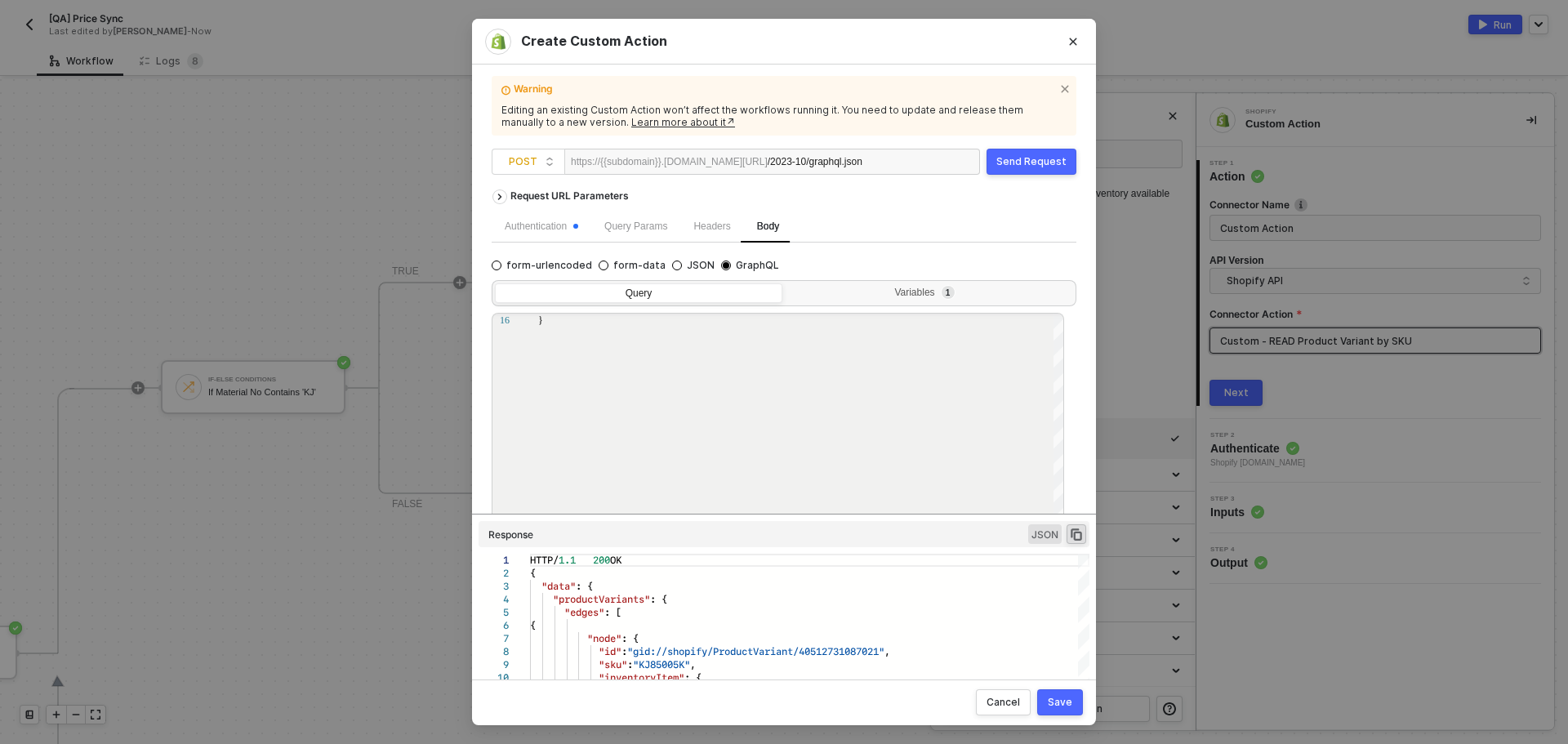
click at [892, 281] on div "Query Variables 1" at bounding box center [784, 292] width 585 height 26
click at [908, 294] on div "Variables 1" at bounding box center [927, 293] width 266 height 13
click at [786, 283] on input "Variables 1" at bounding box center [786, 283] width 0 height 0
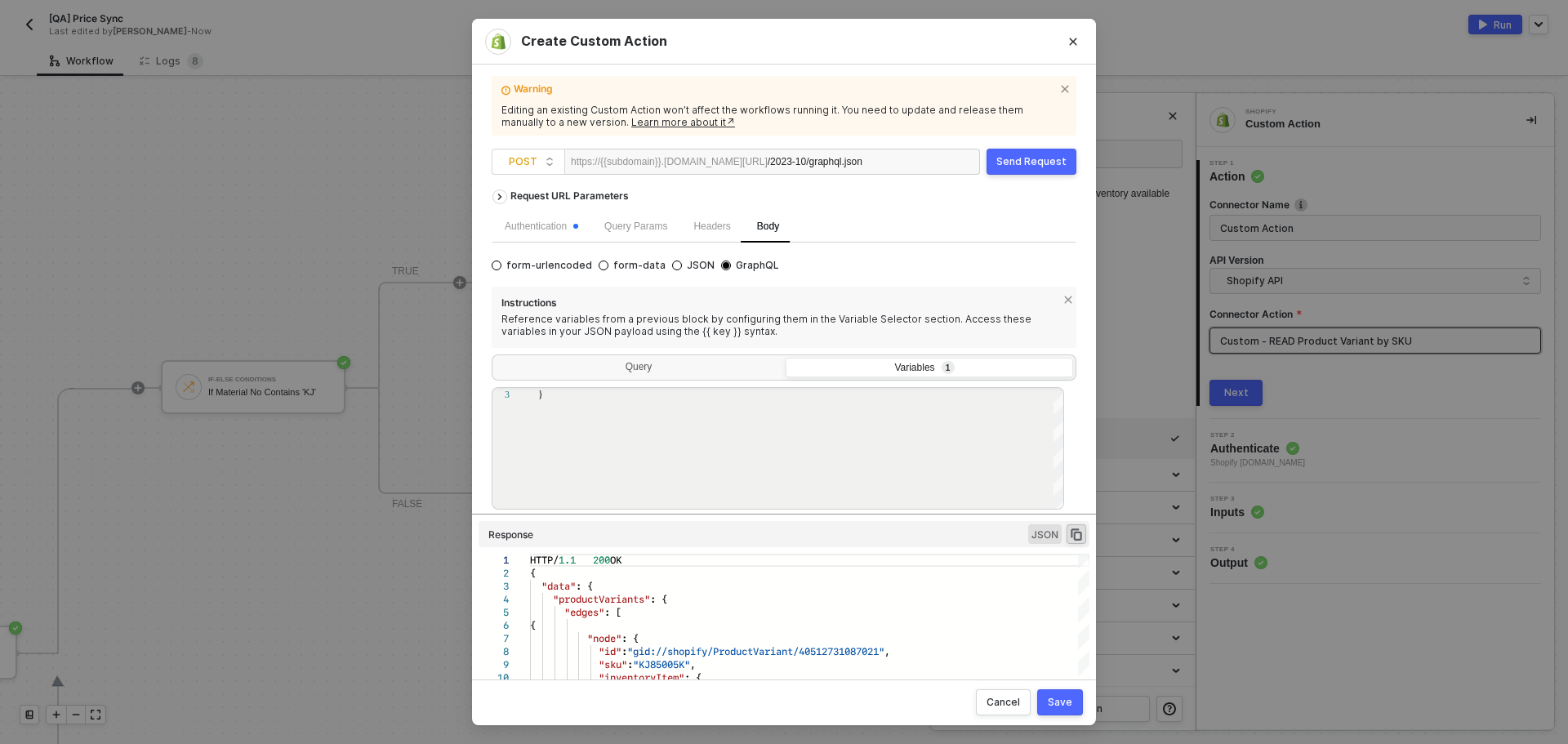
scroll to position [86, 0]
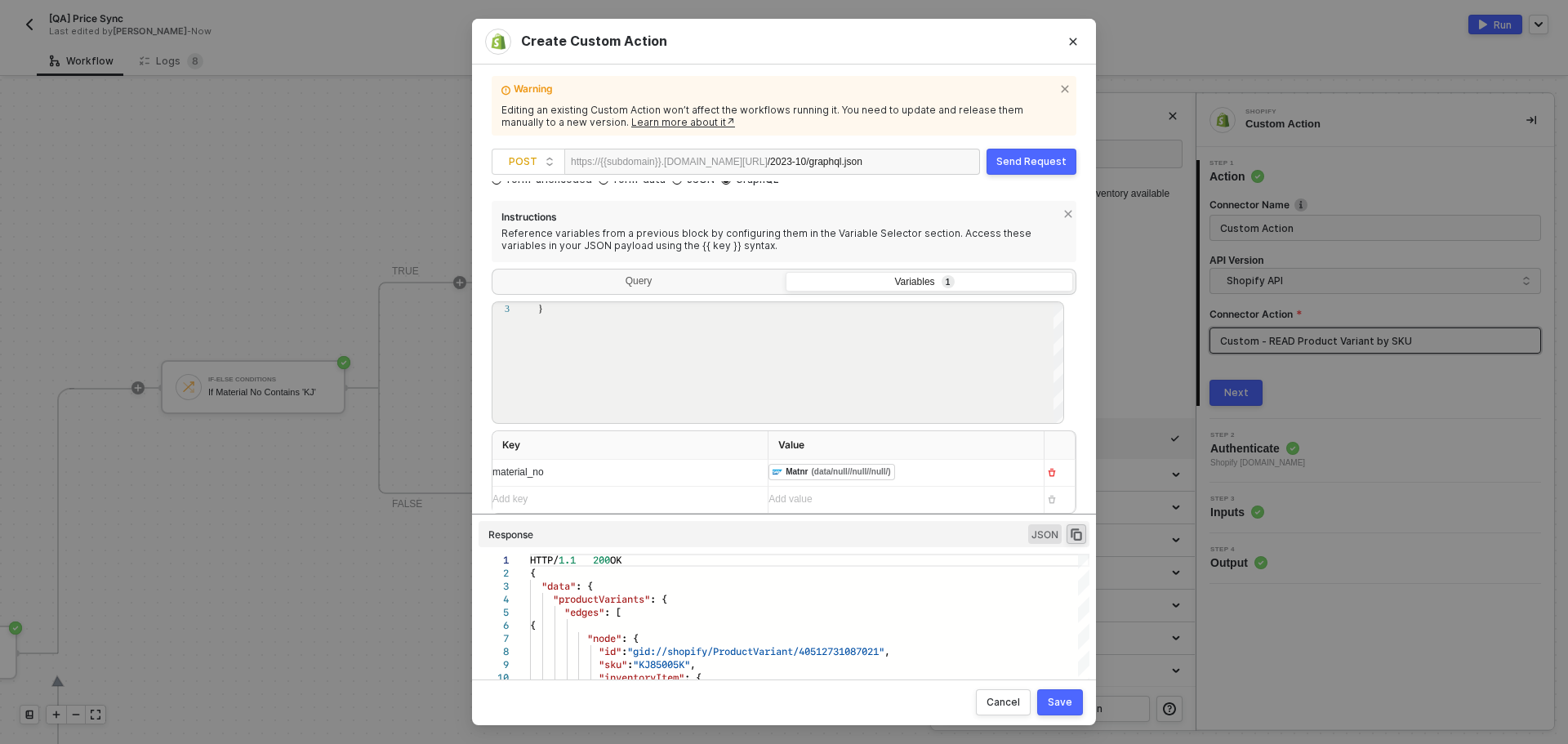
click at [948, 477] on div "﻿ ﻿ Matnr (data/null//null//null/) ﻿" at bounding box center [899, 472] width 263 height 26
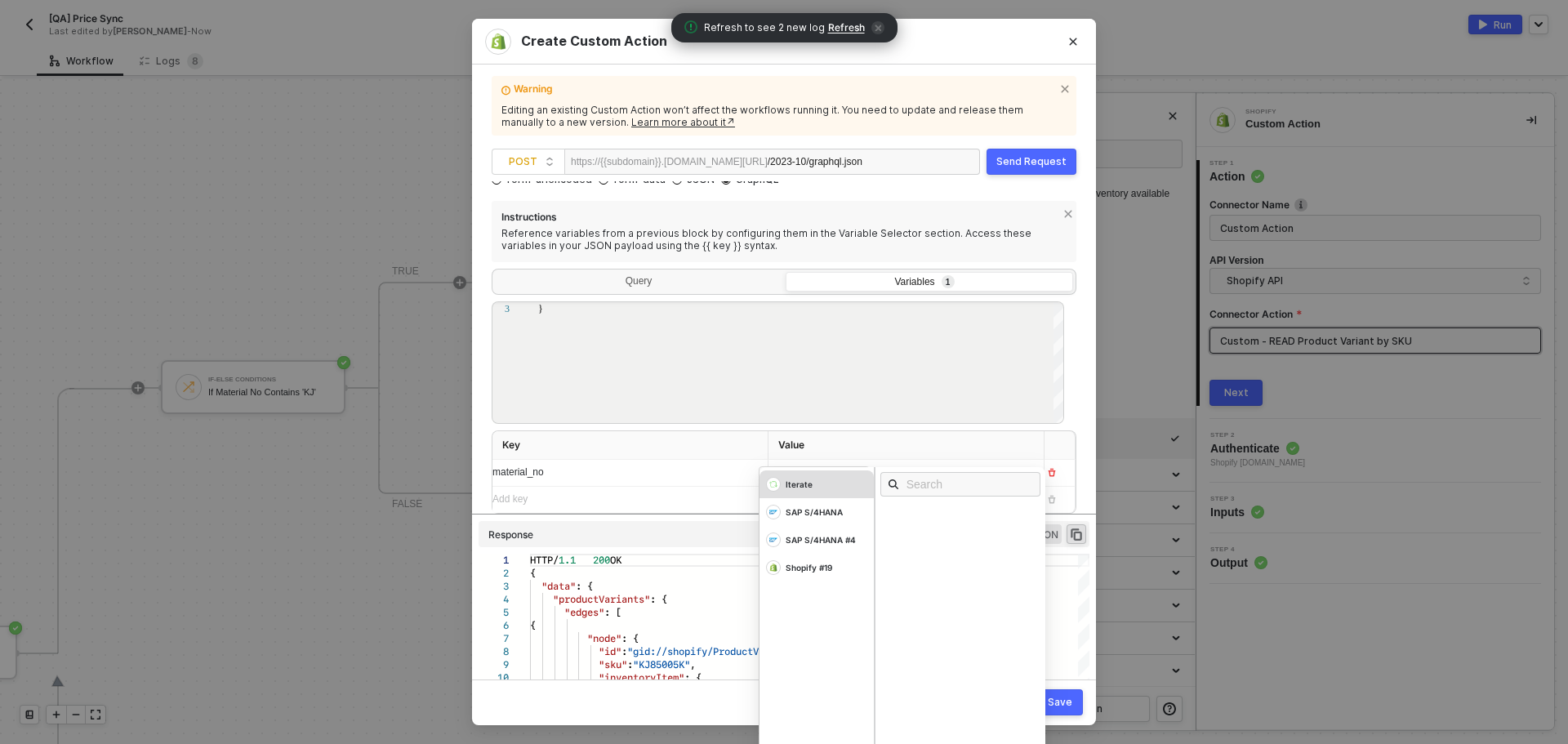
click at [829, 482] on div "Iterate" at bounding box center [816, 483] width 114 height 27
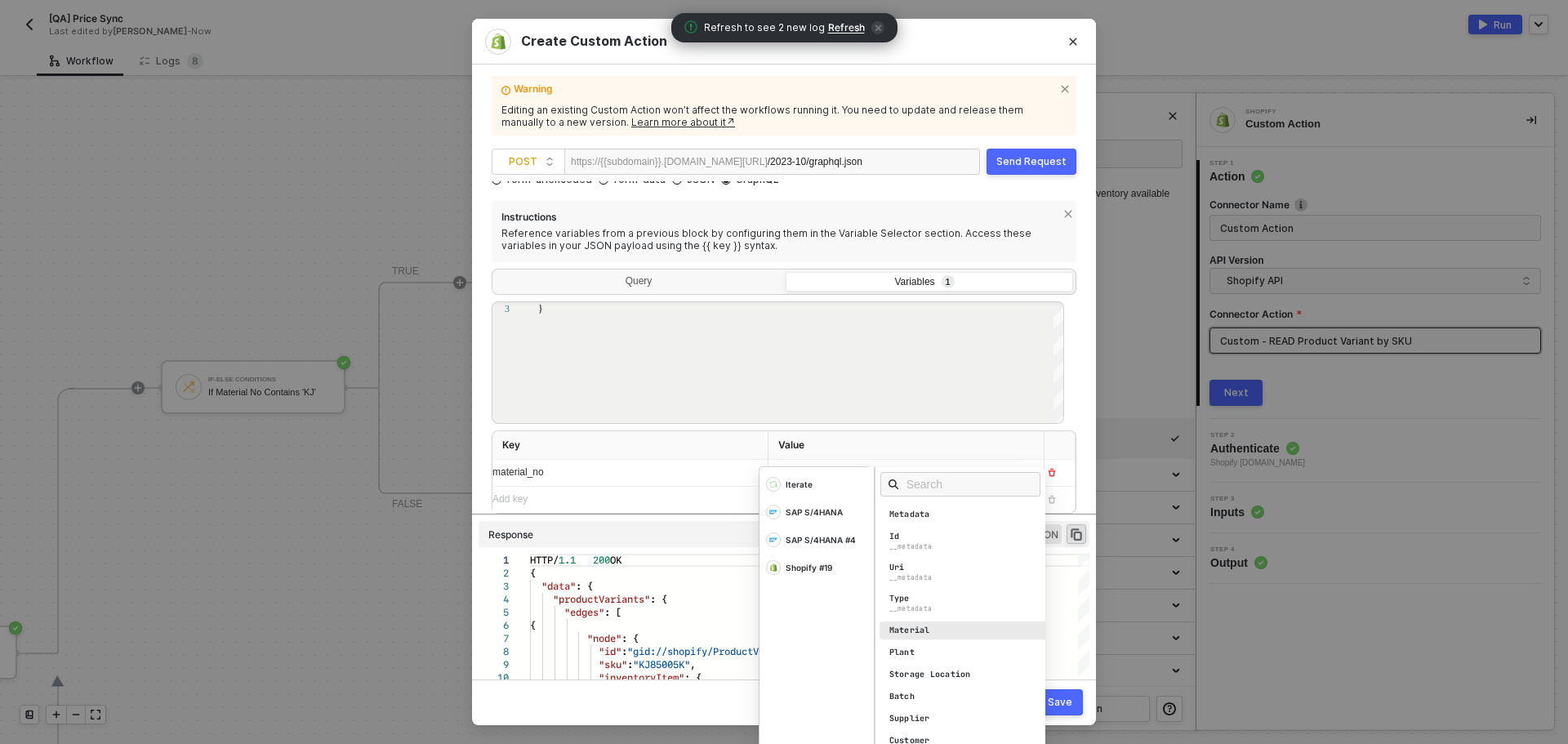
click at [948, 627] on div "Material" at bounding box center [964, 631] width 171 height 18
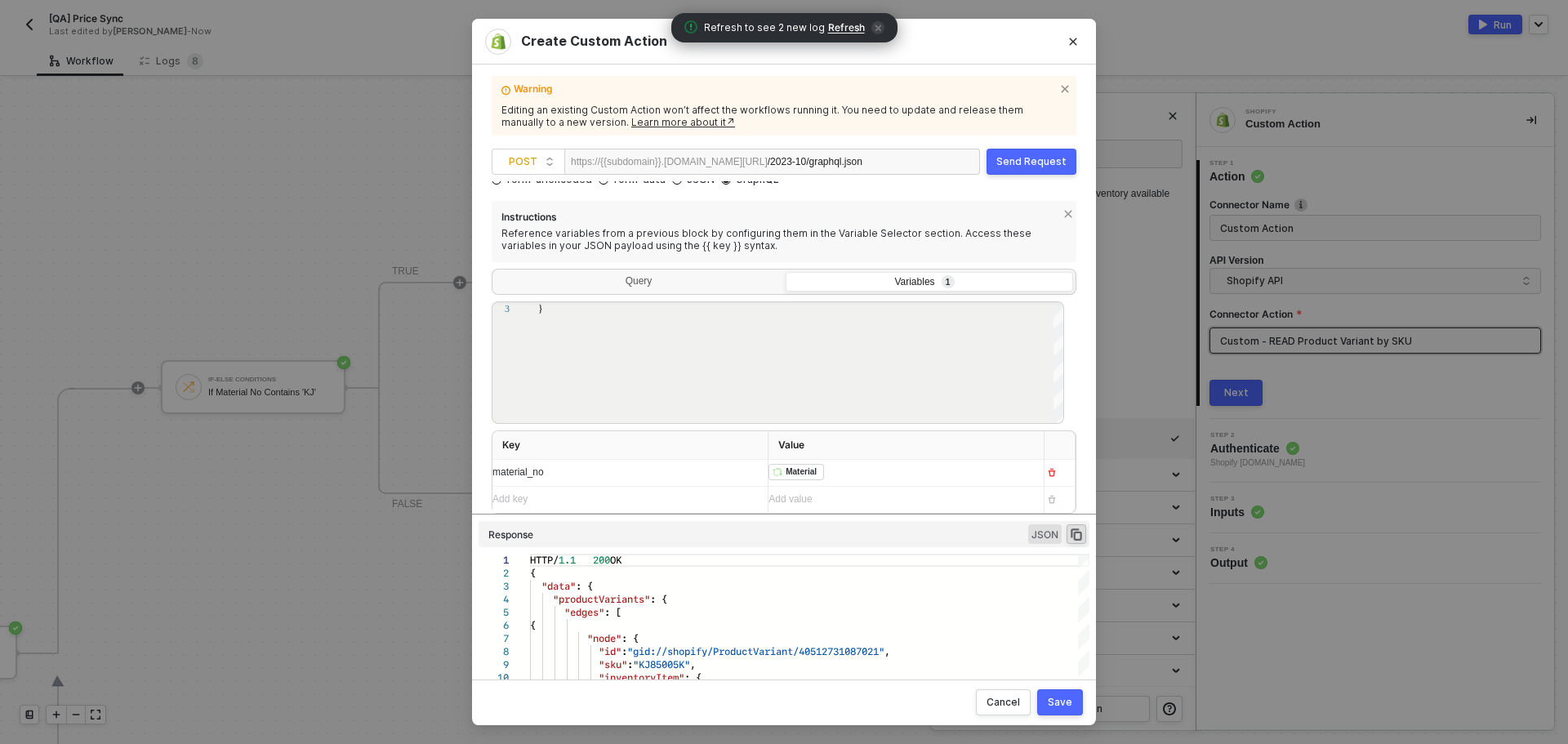
click at [991, 444] on th "Value" at bounding box center [906, 445] width 276 height 28
drag, startPoint x: 1055, startPoint y: 704, endPoint x: 953, endPoint y: 256, distance: 459.5
click at [954, 292] on div "Create Custom Action Warning Editing an existing Custom Action won’t affect the…" at bounding box center [784, 372] width 624 height 707
click at [1013, 155] on div "Send Request" at bounding box center [1031, 162] width 70 height 13
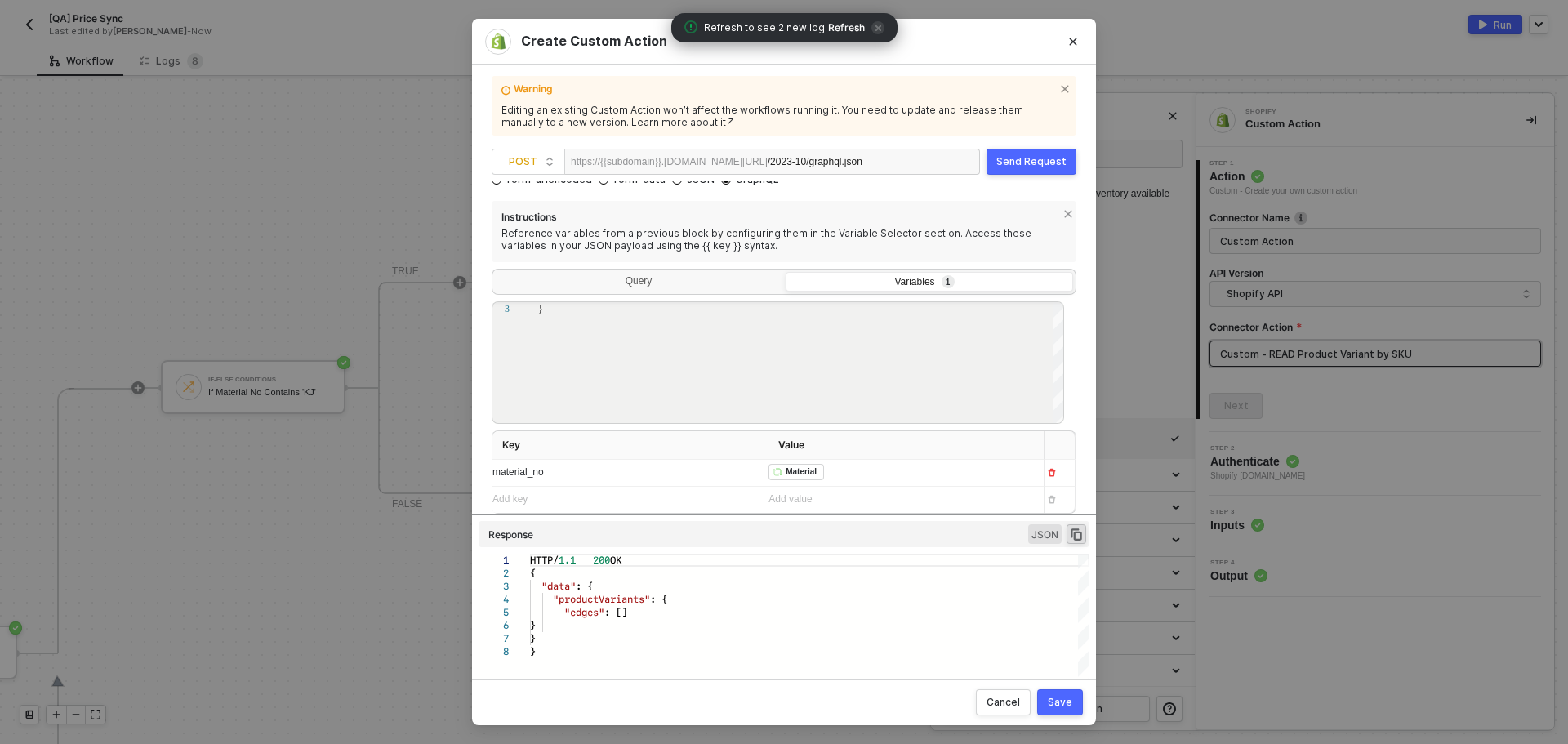
drag, startPoint x: 1060, startPoint y: 701, endPoint x: 1064, endPoint y: 676, distance: 25.3
click at [1061, 701] on div "Save" at bounding box center [1060, 702] width 24 height 13
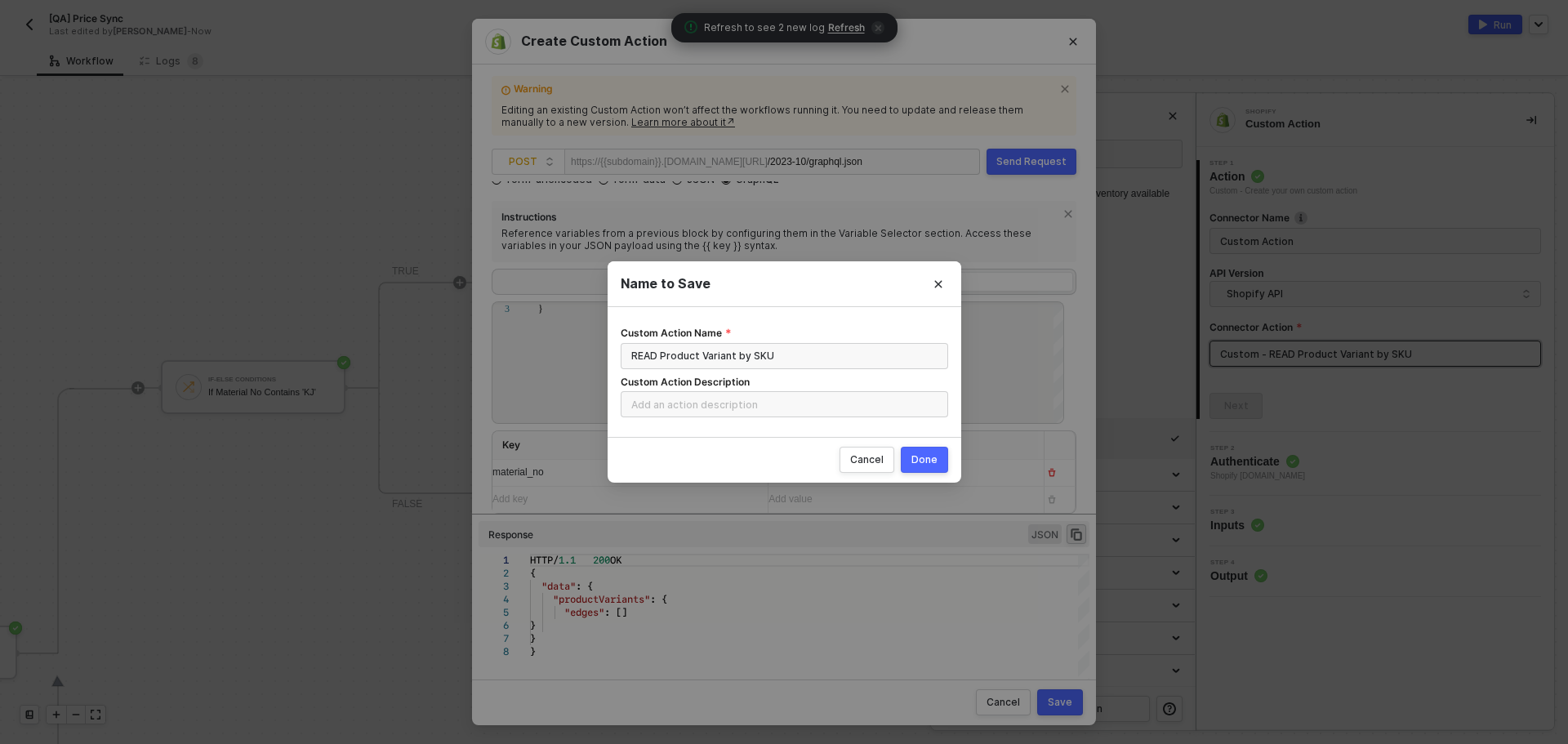
click at [936, 461] on div "Done" at bounding box center [924, 460] width 26 height 13
radio input "true"
radio input "false"
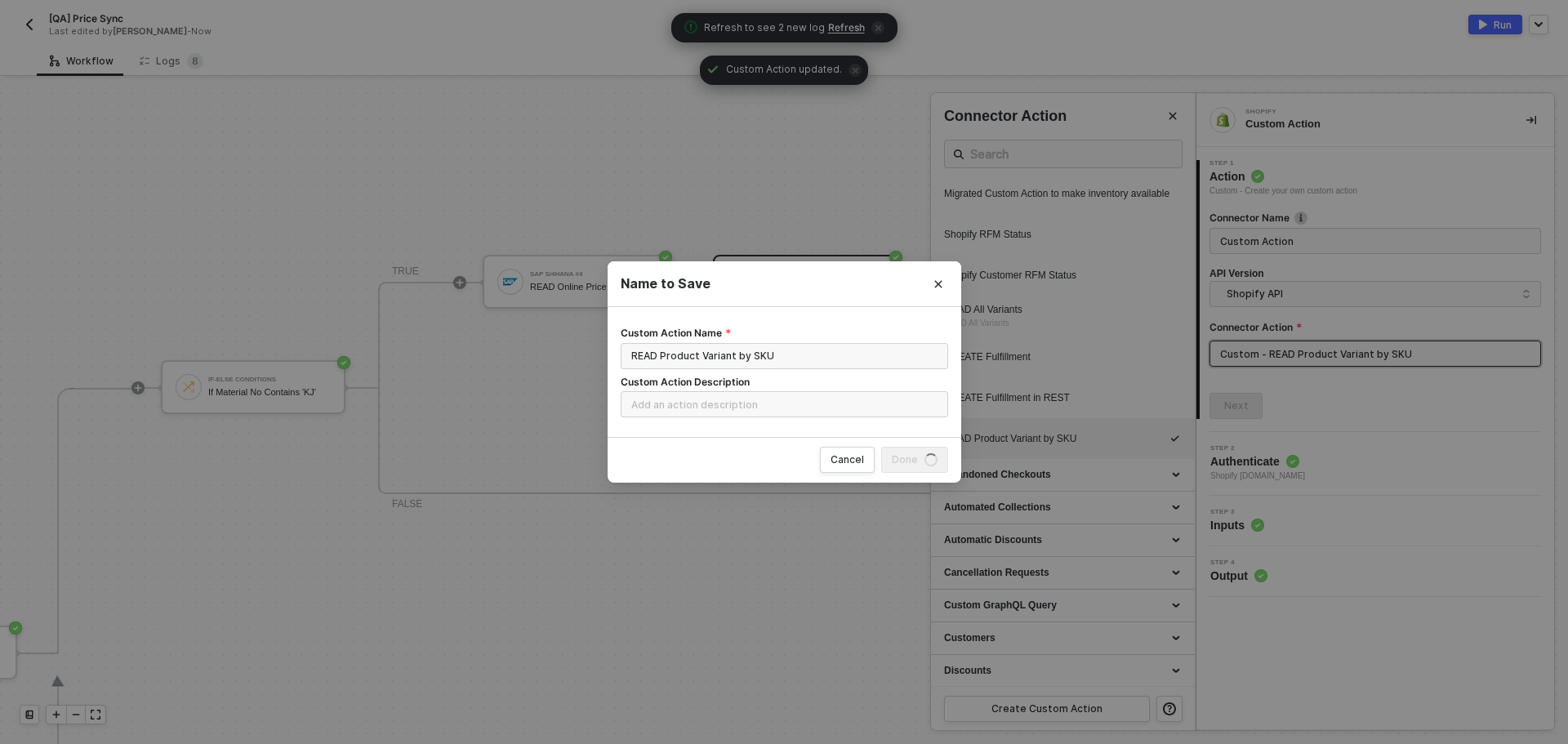
scroll to position [0, 0]
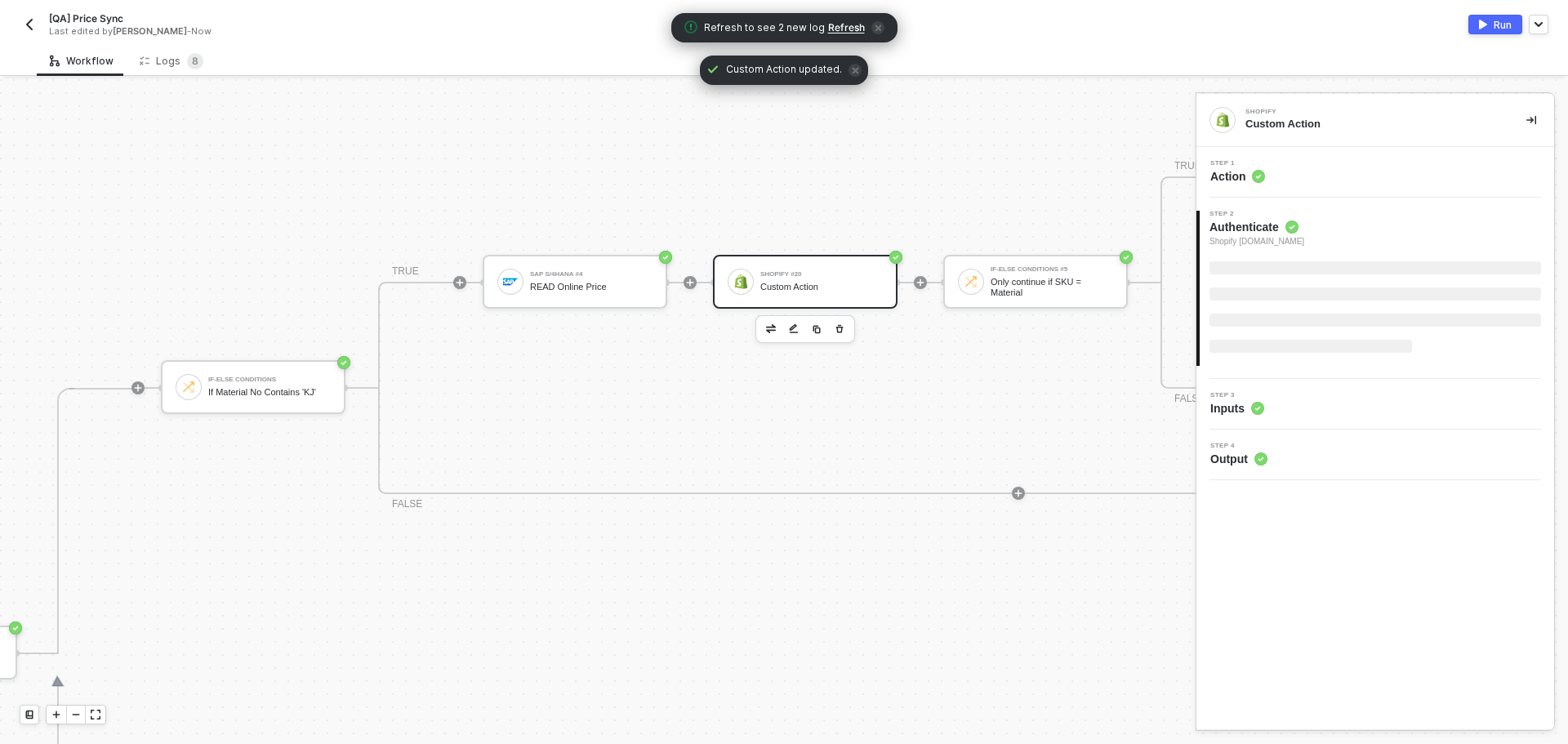
click at [1249, 396] on span "Step 3" at bounding box center [1237, 395] width 54 height 7
click at [1252, 393] on button "Next" at bounding box center [1236, 402] width 53 height 26
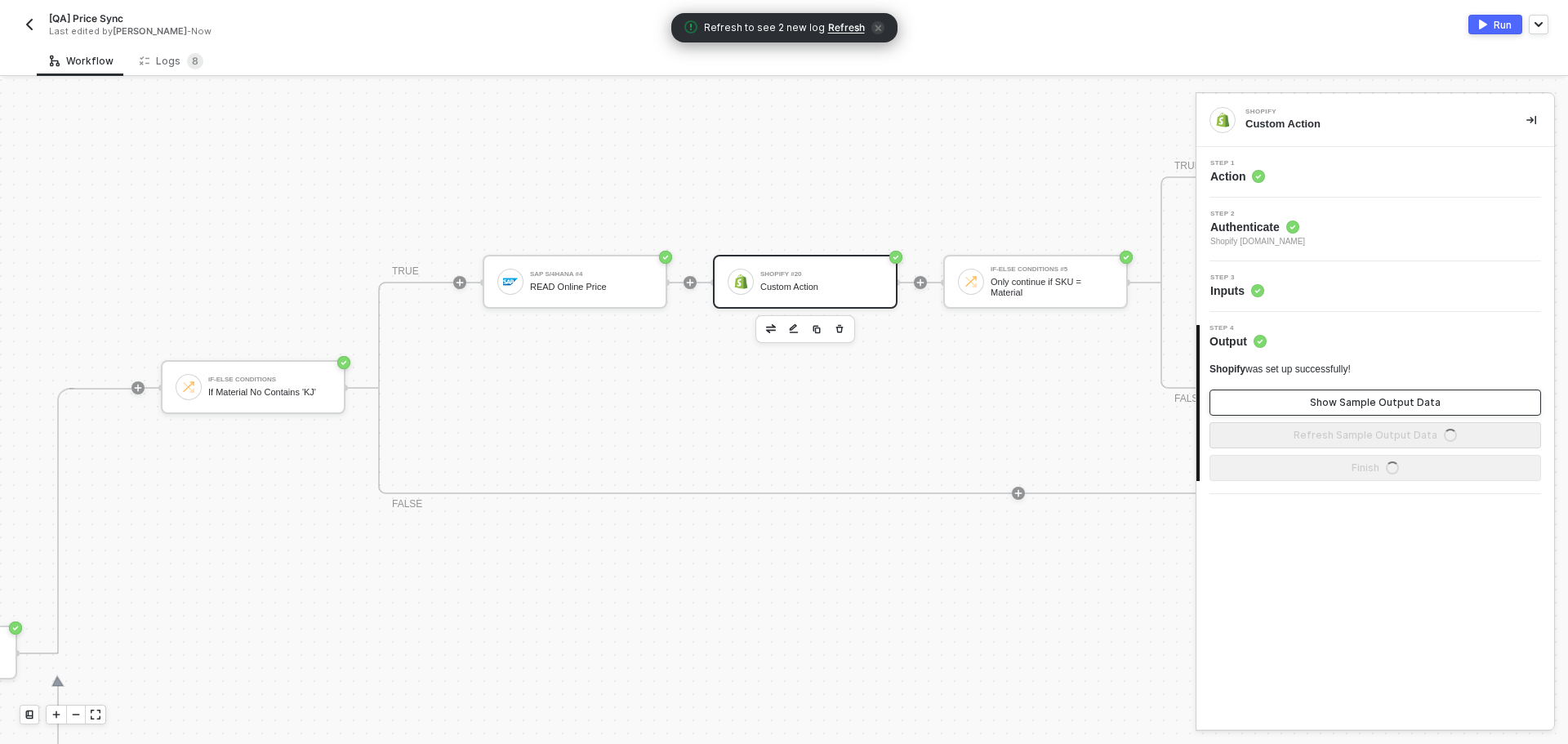
click at [1329, 400] on div "Show Sample Output Data" at bounding box center [1375, 402] width 131 height 13
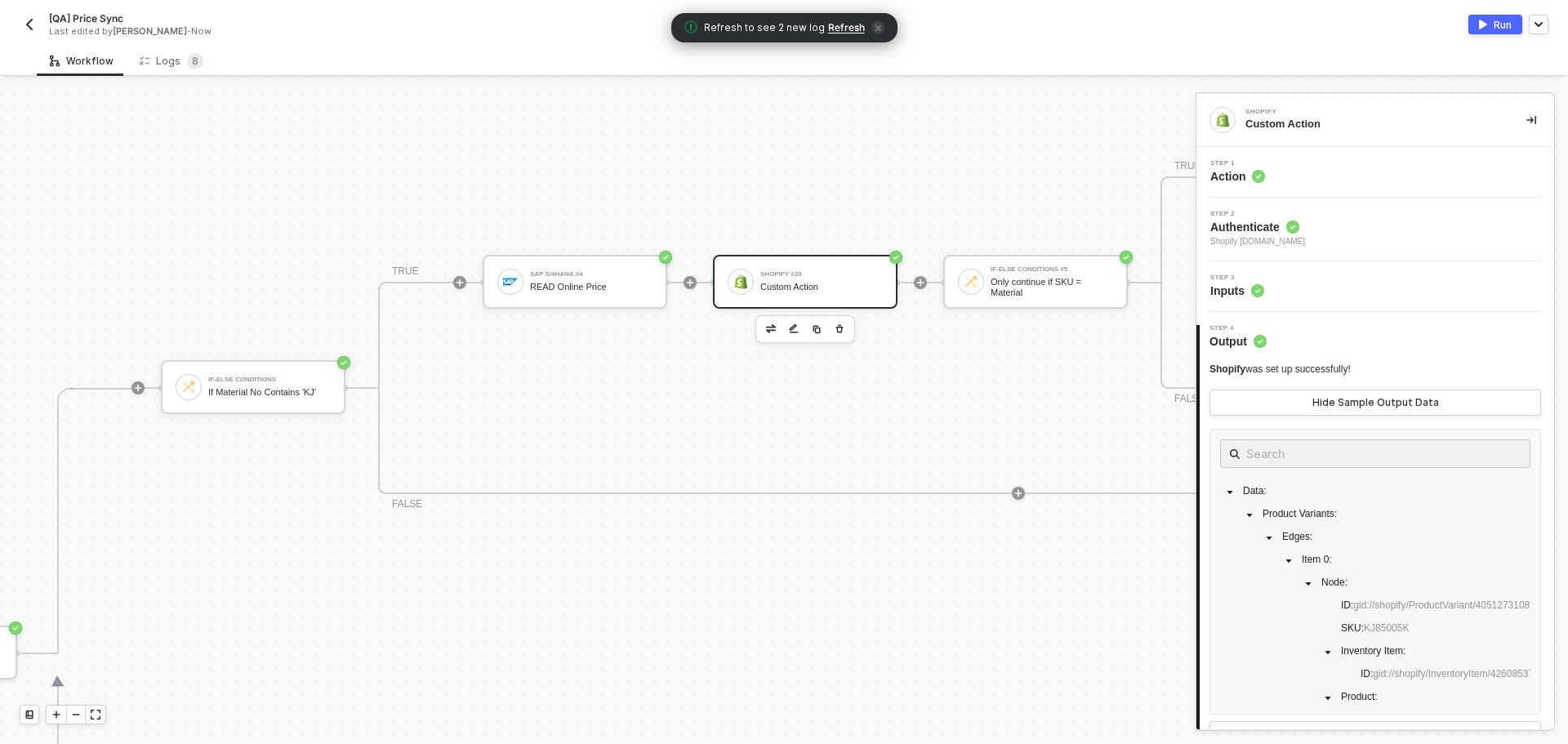
click at [1485, 23] on img "button" at bounding box center [1484, 25] width 8 height 10
click at [842, 22] on span "Refresh" at bounding box center [847, 27] width 37 height 13
click at [155, 61] on div "Logs 8" at bounding box center [172, 62] width 63 height 17
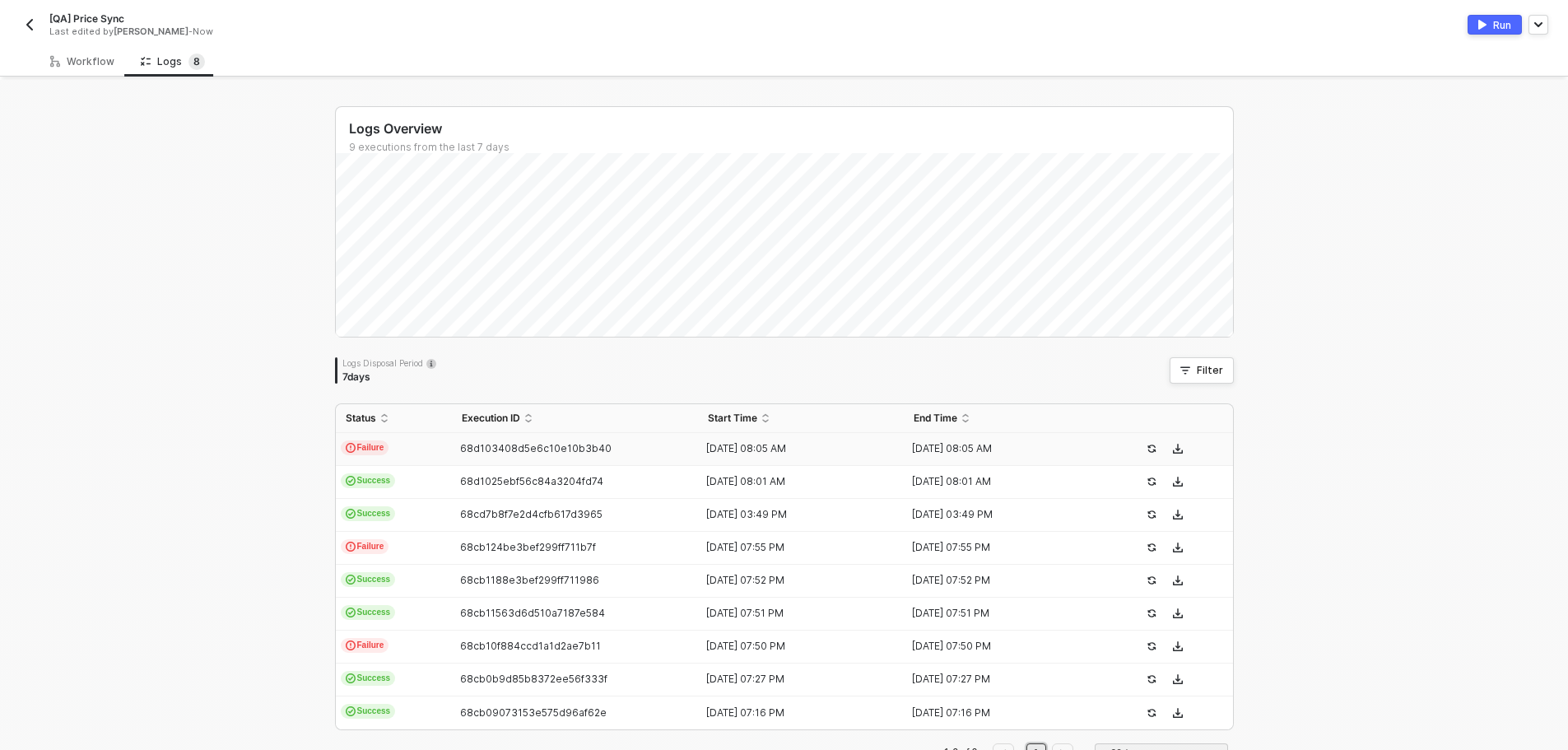
click at [480, 444] on span "68d103408d5e6c10e10b3b40" at bounding box center [536, 448] width 151 height 13
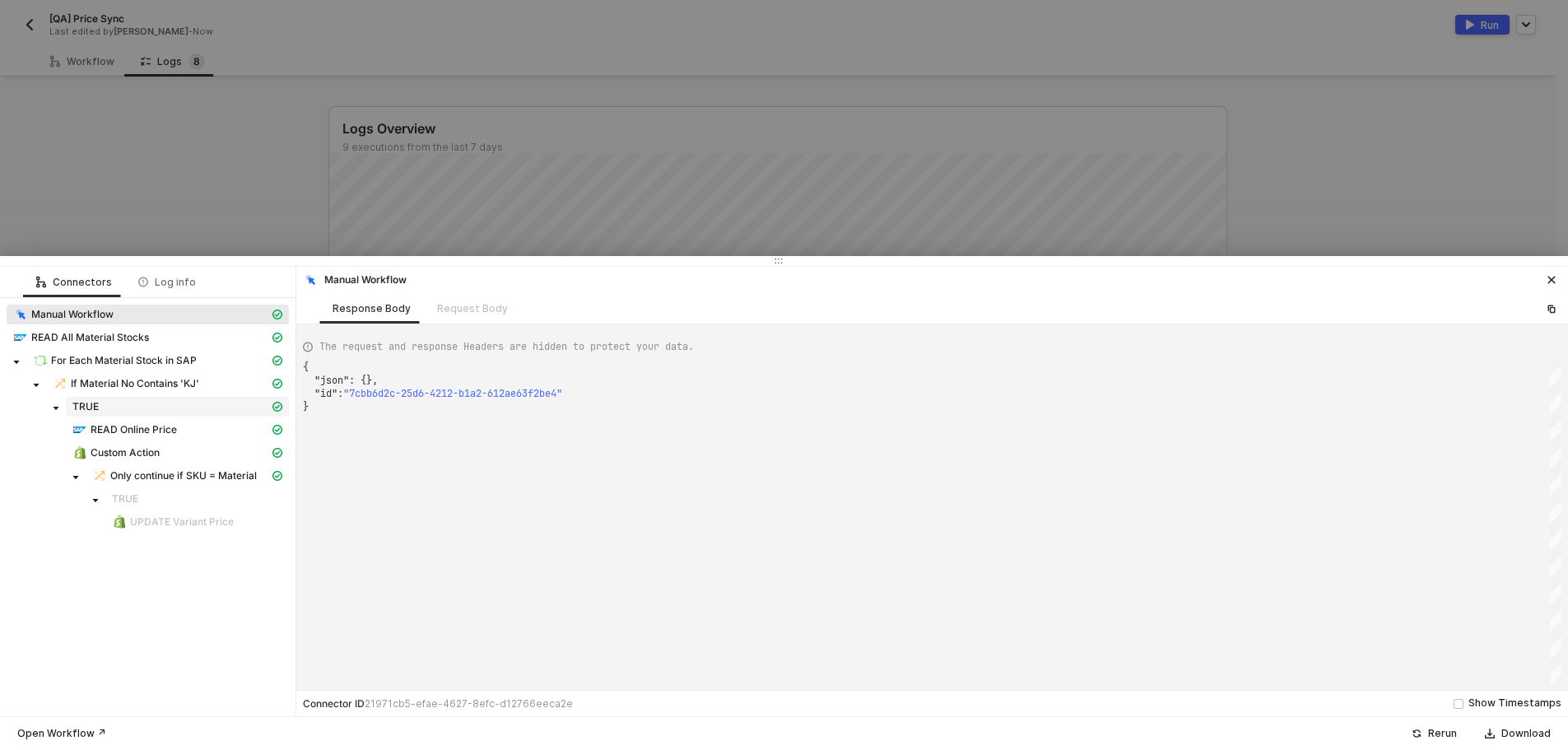
type textarea "{ "json": {}, "id": "c8f23ca8-b514-4034-a474-acde380eded8" }"
click at [194, 455] on div "Custom Action" at bounding box center [170, 453] width 197 height 15
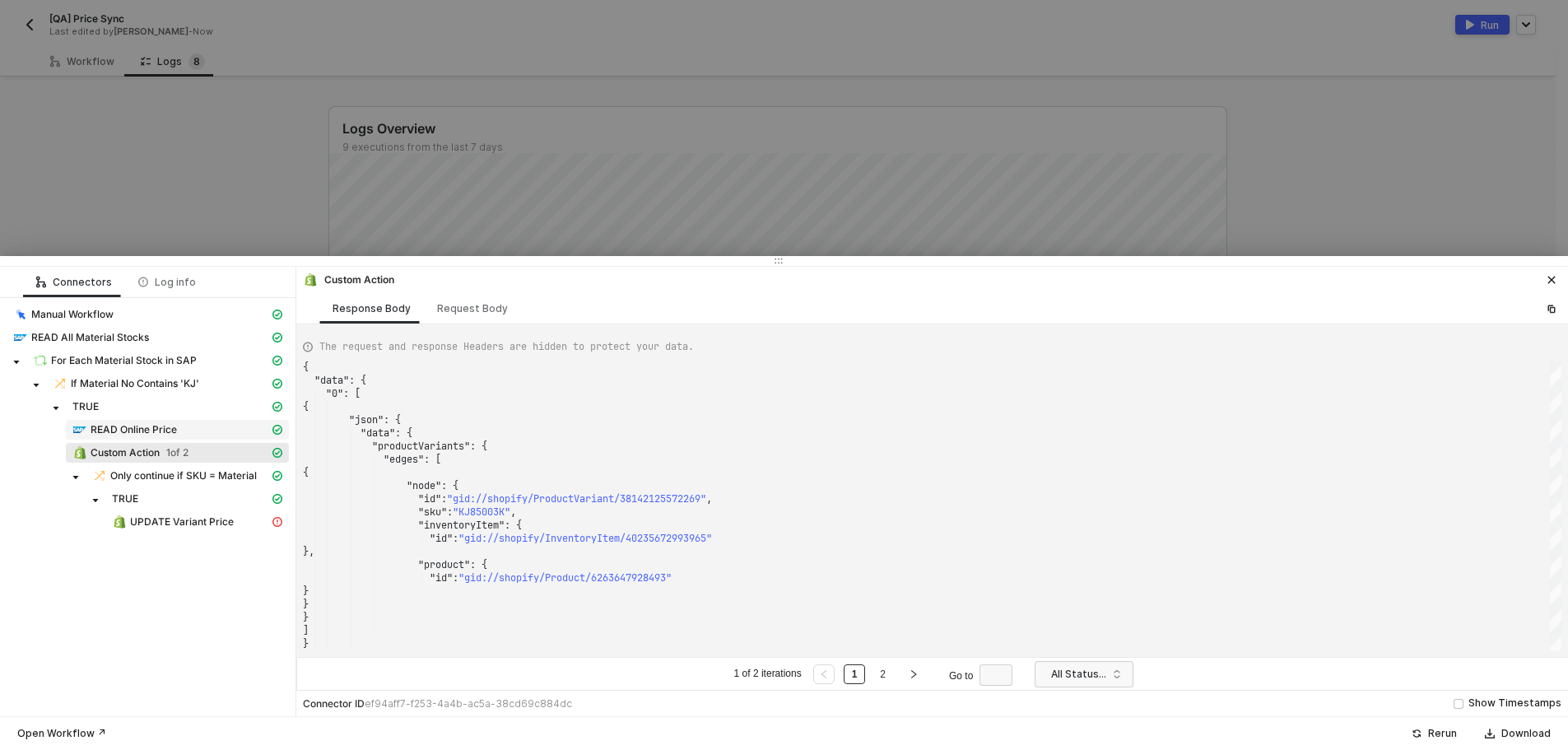
click at [202, 427] on div "READ Online Price" at bounding box center [170, 430] width 197 height 15
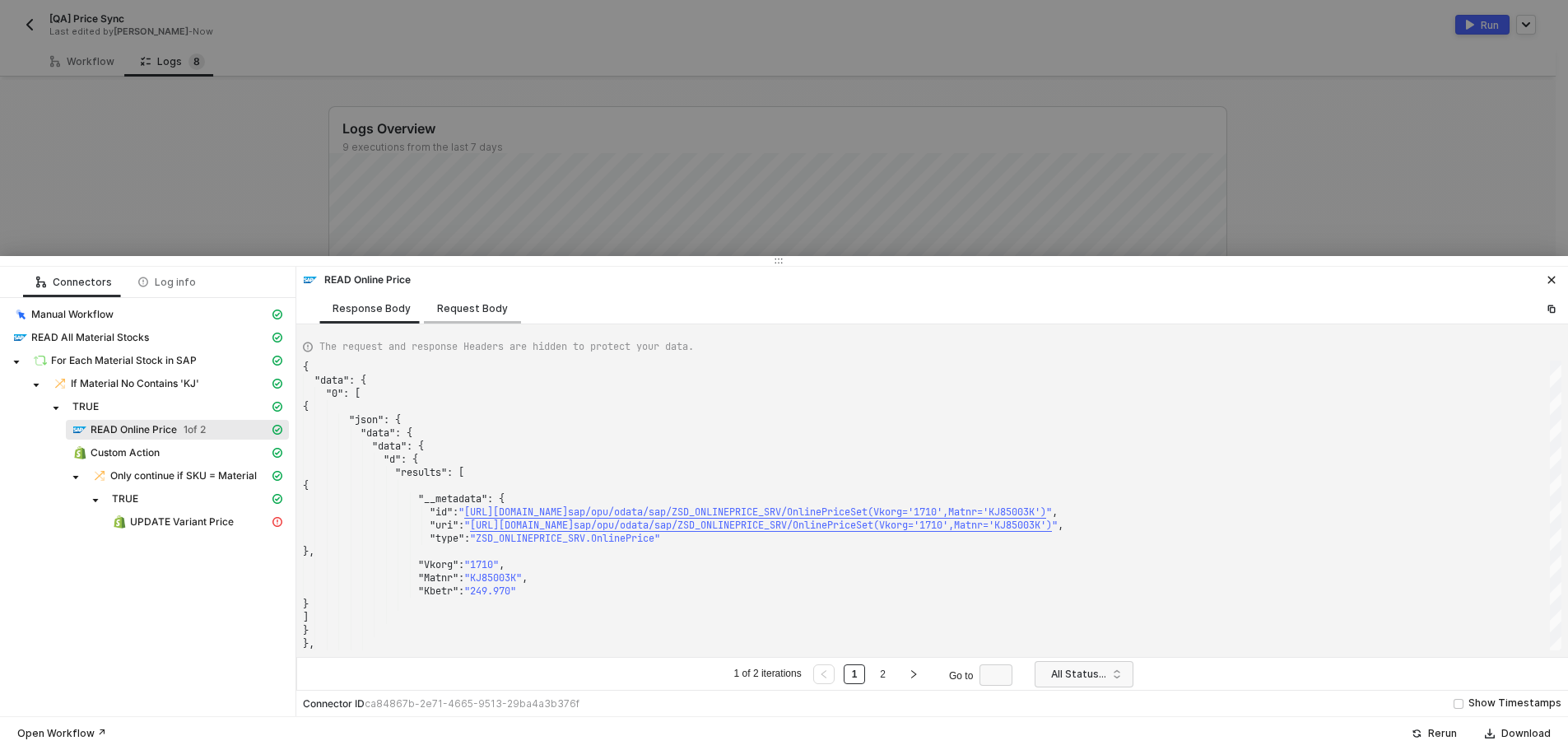
drag, startPoint x: 419, startPoint y: 311, endPoint x: 464, endPoint y: 312, distance: 45.0
click at [425, 311] on div "Request Body" at bounding box center [473, 308] width 97 height 30
type textarea "[ { "resource": "custom", "operation": "68befd972bbb5742a3230c11", "requestMeth…"
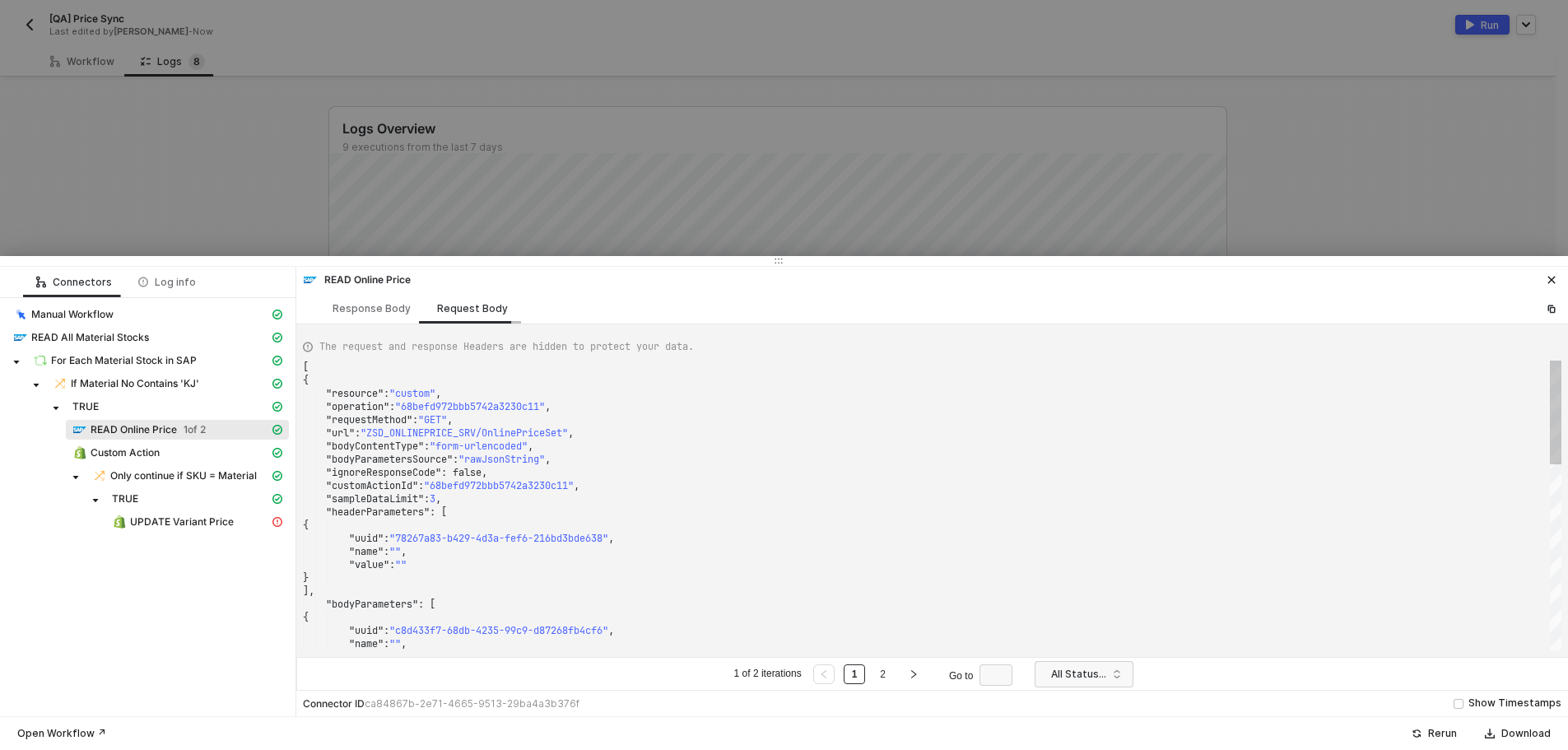
click at [465, 312] on div "Request Body" at bounding box center [472, 309] width 71 height 13
drag, startPoint x: 170, startPoint y: 447, endPoint x: 407, endPoint y: 416, distance: 239.0
click at [170, 448] on div "Custom Action" at bounding box center [170, 453] width 197 height 15
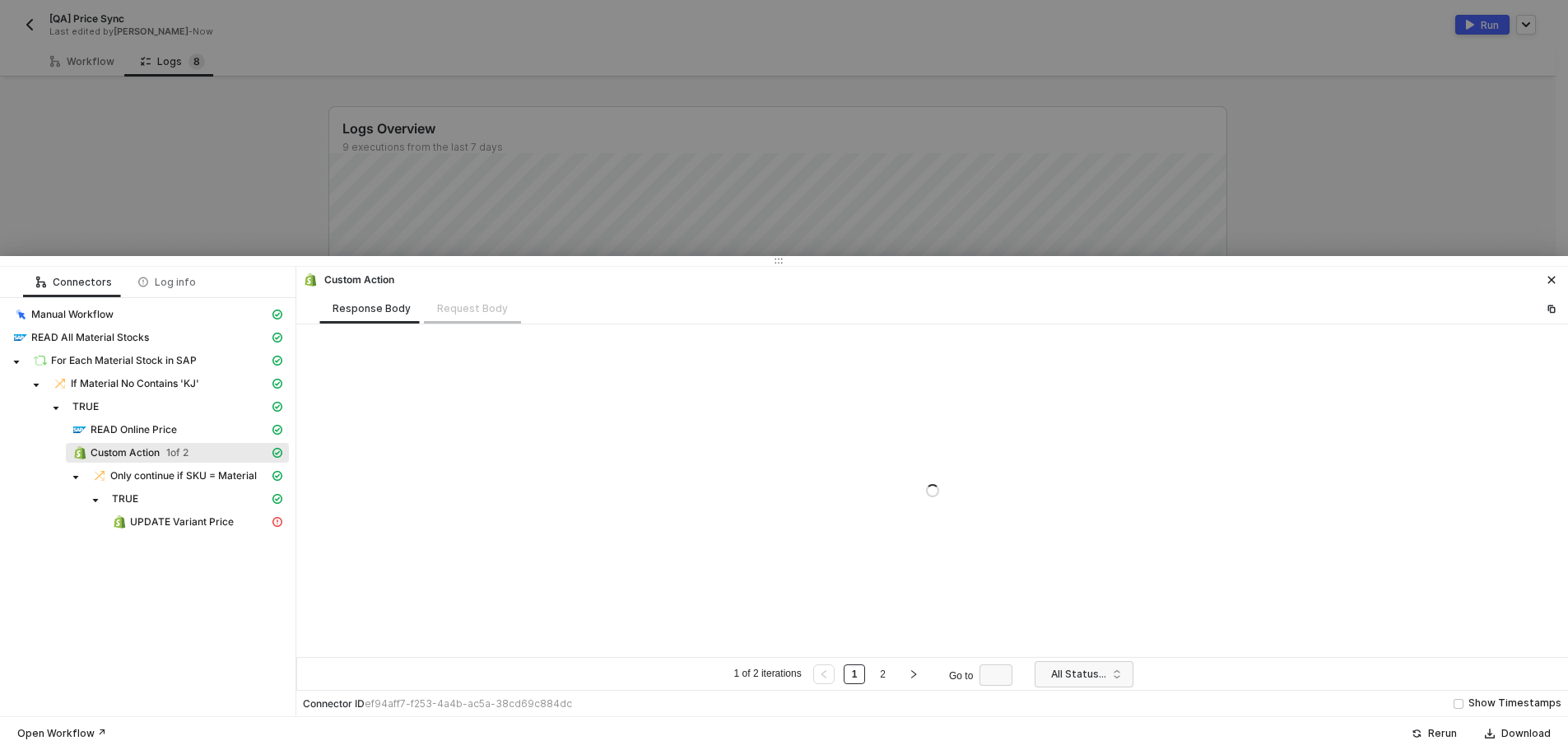
click at [464, 307] on div "Request Body" at bounding box center [473, 308] width 97 height 30
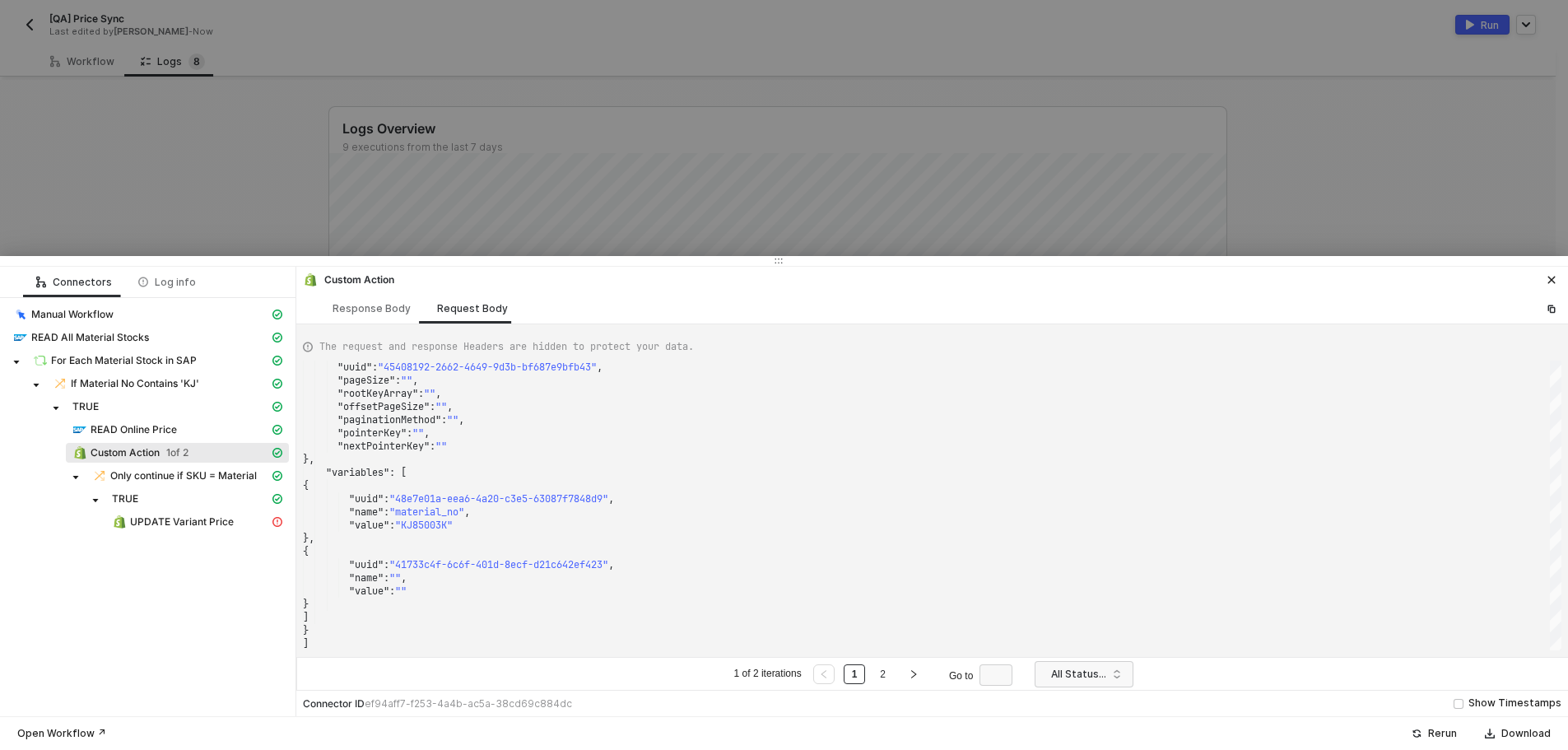
click at [203, 235] on div at bounding box center [784, 375] width 1568 height 750
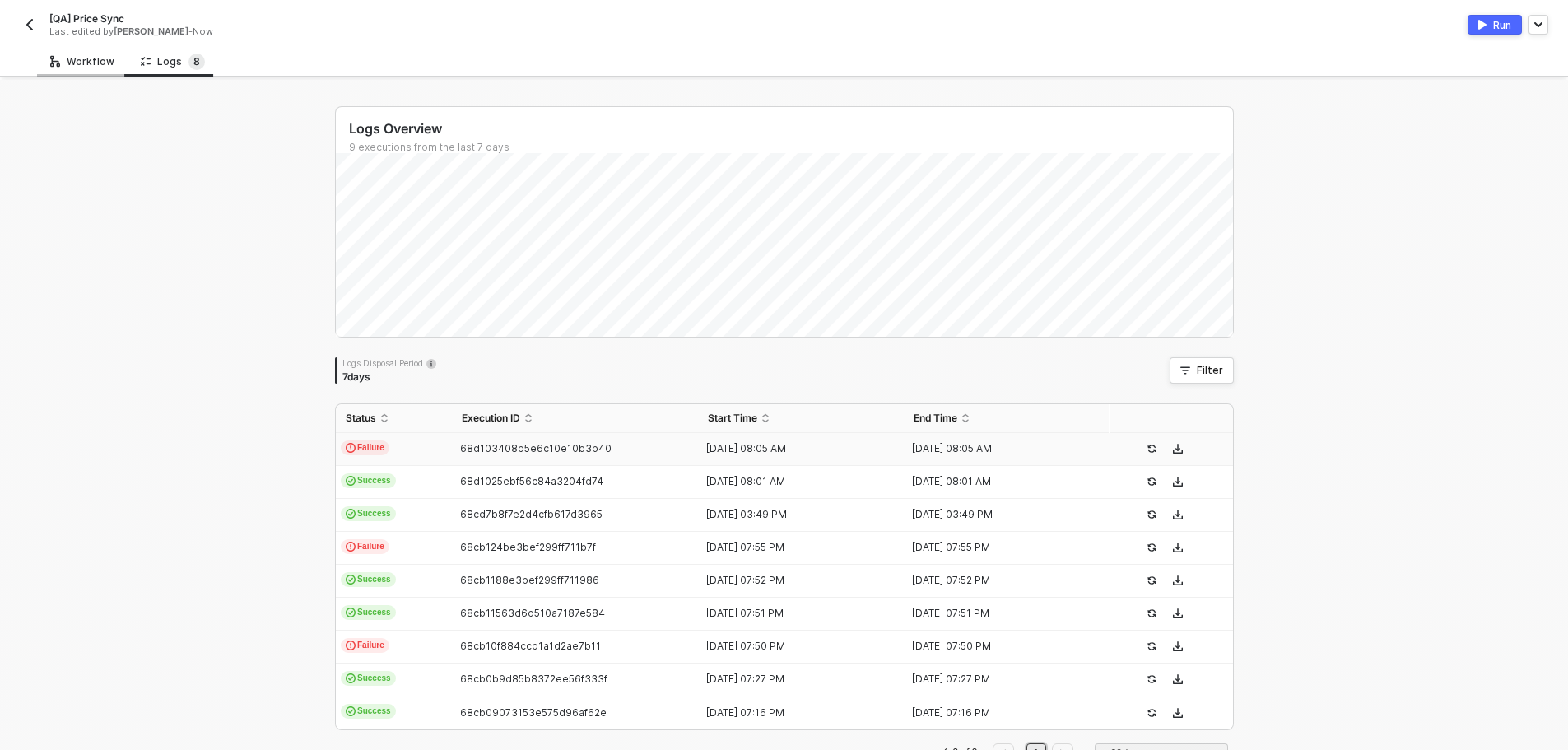
click at [90, 61] on div "Workflow" at bounding box center [82, 62] width 64 height 13
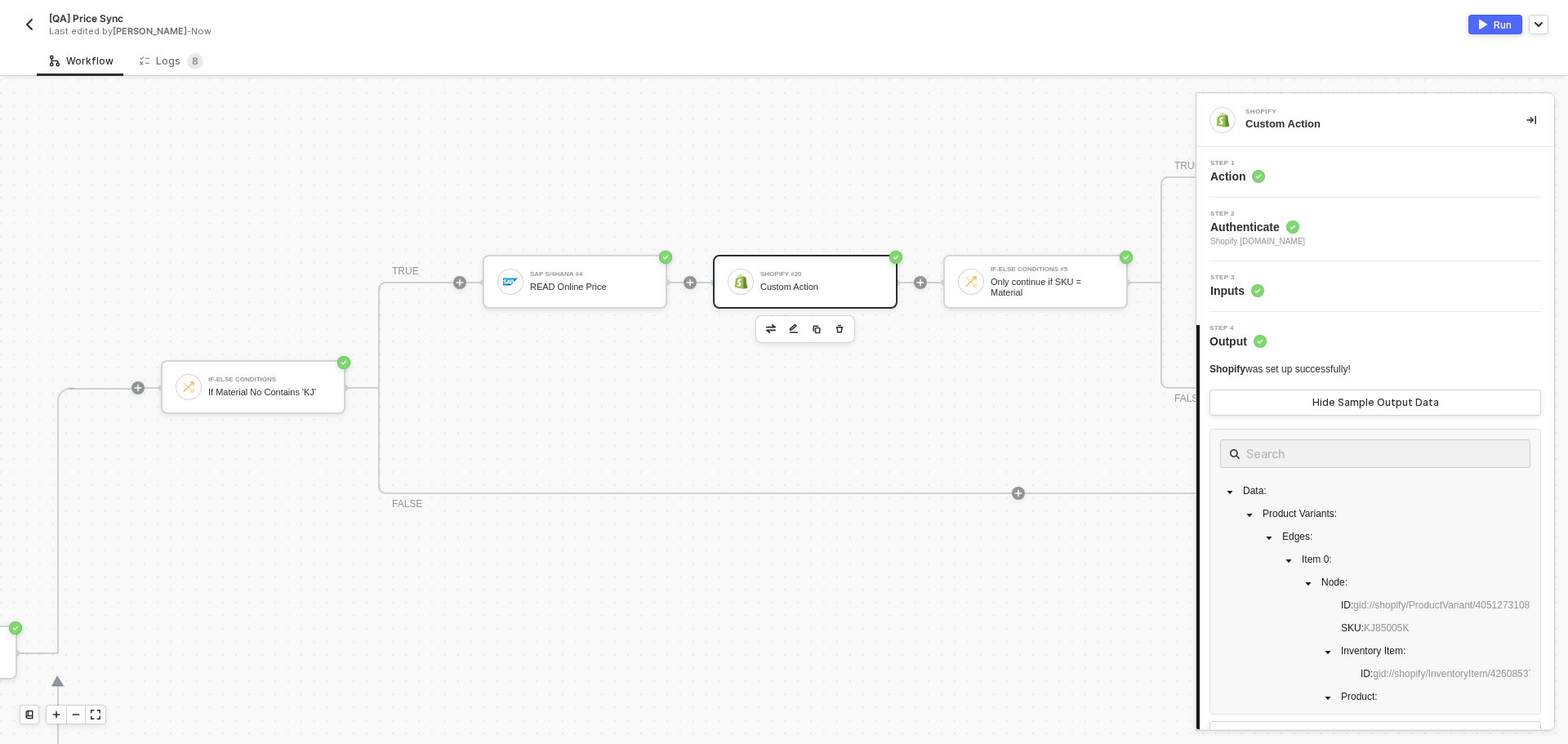
click at [1356, 178] on div "Step 1 Action" at bounding box center [1377, 172] width 353 height 24
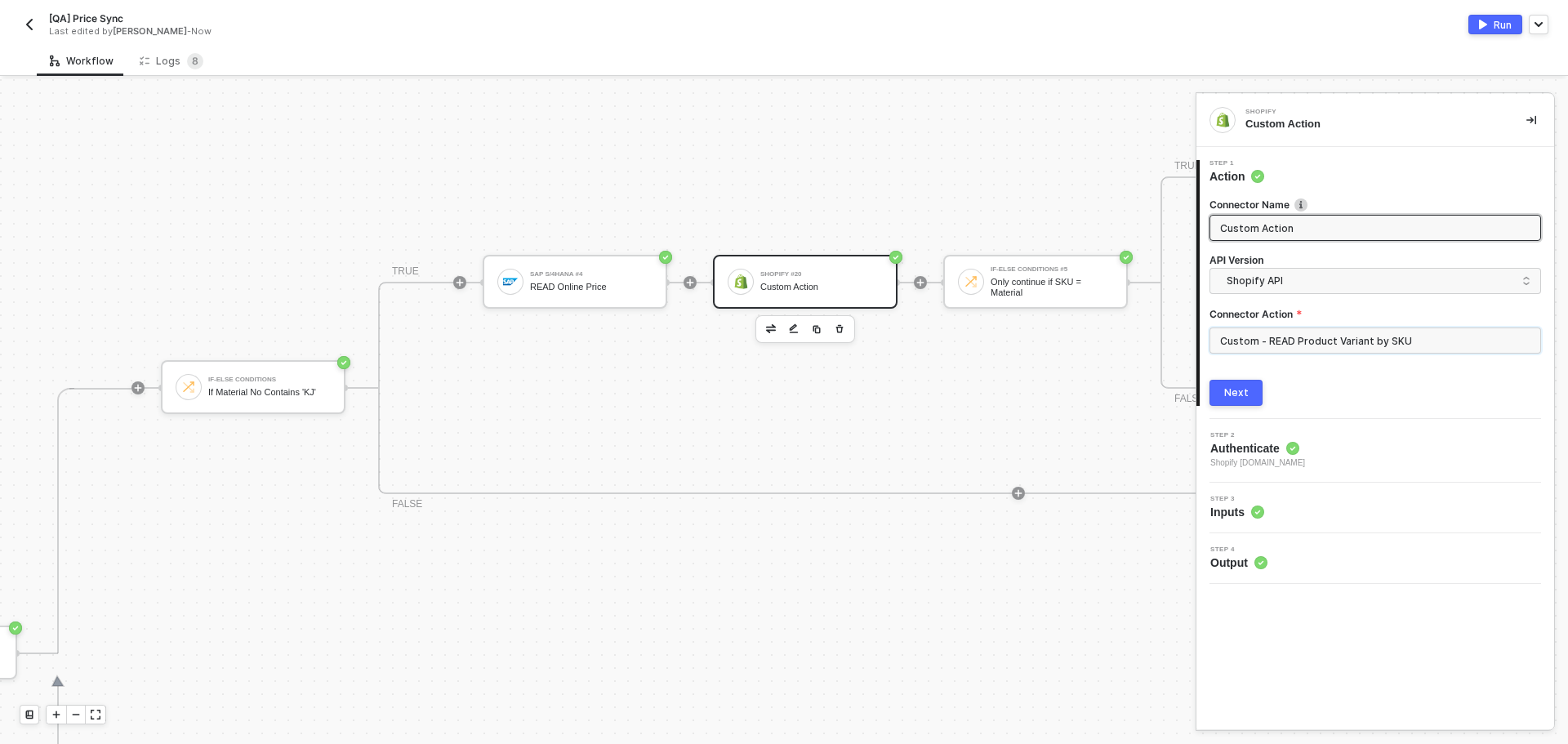
click at [1375, 332] on input "Custom - READ Product Variant by SKU" at bounding box center [1375, 340] width 332 height 26
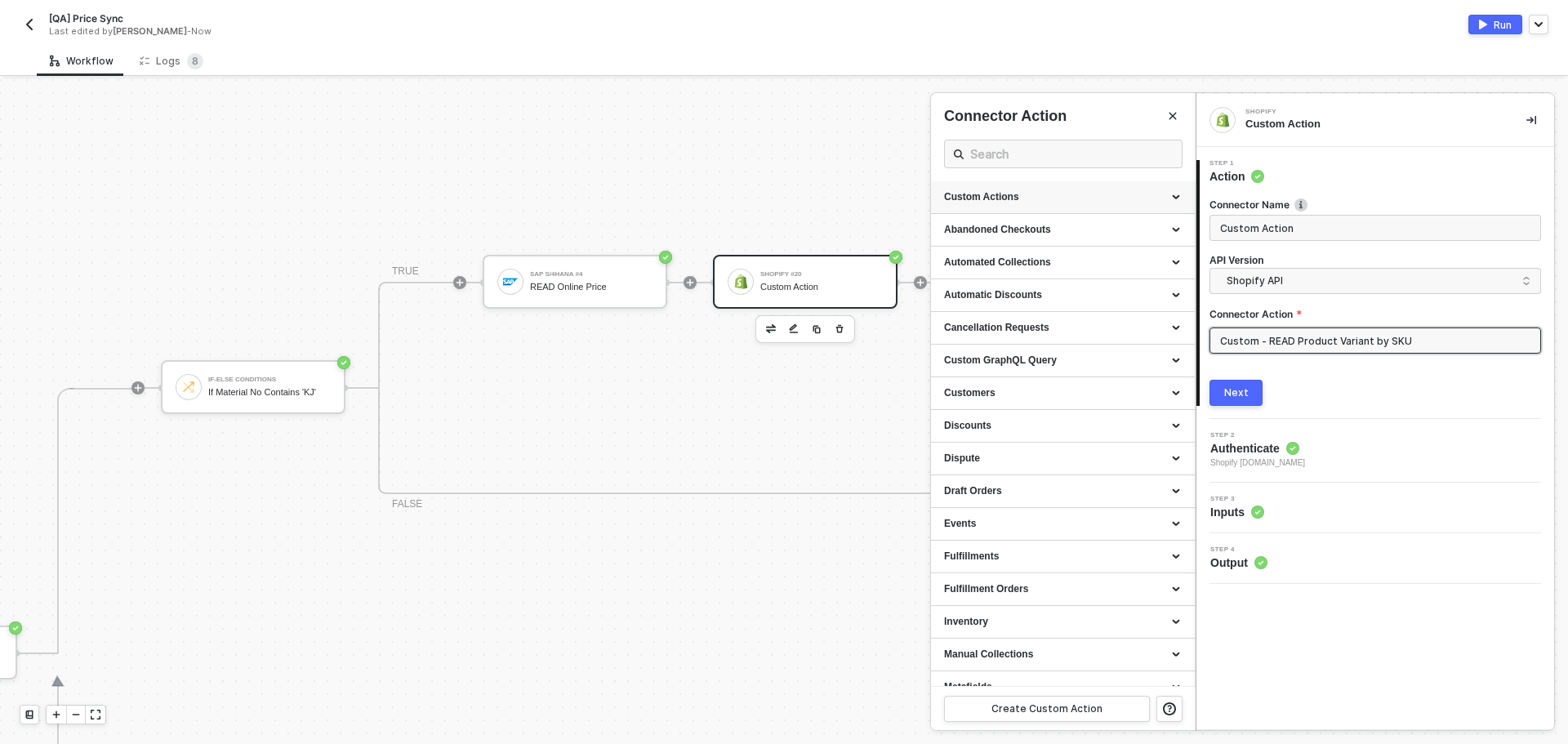
click at [1122, 193] on div "Custom Actions" at bounding box center [1063, 197] width 238 height 14
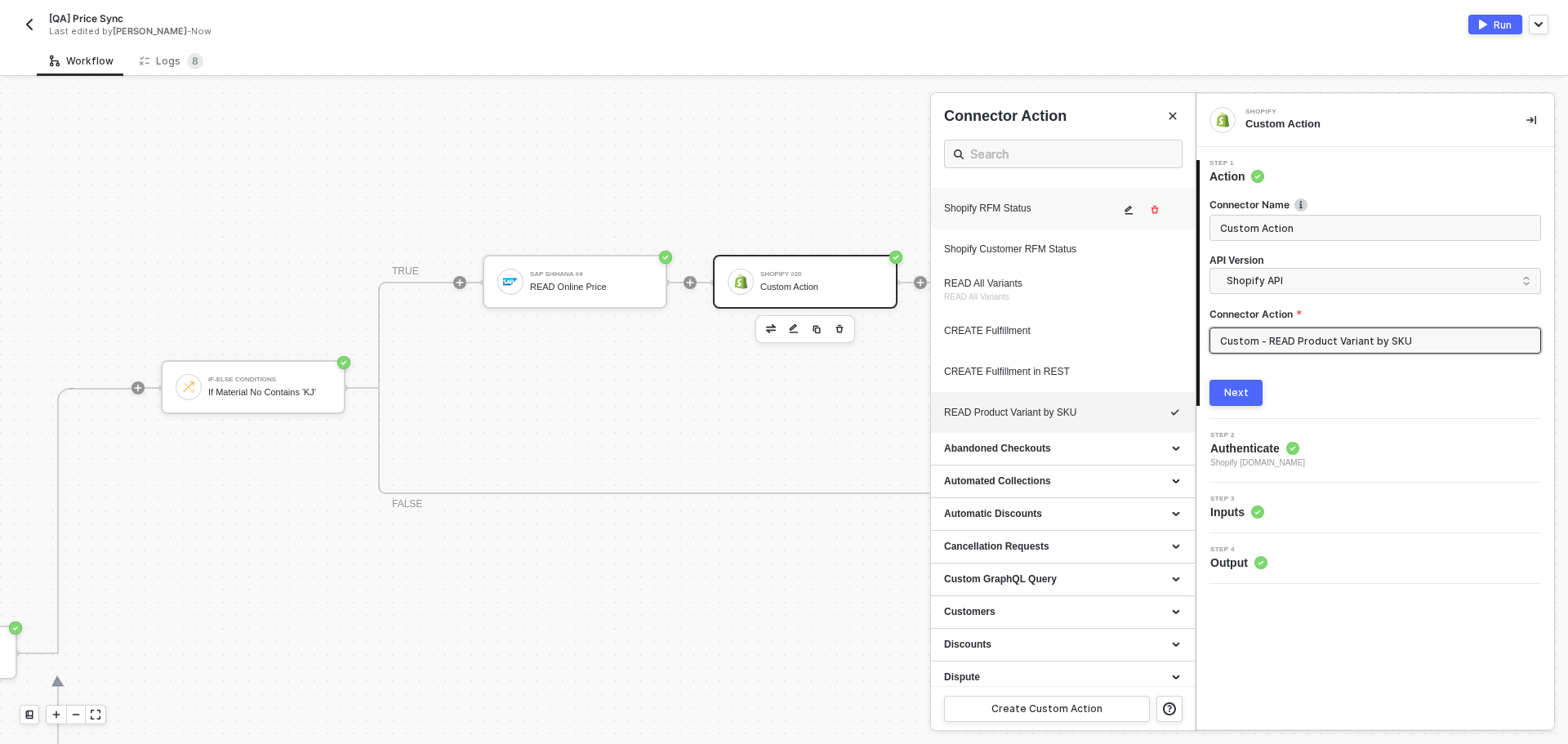
scroll to position [898, 0]
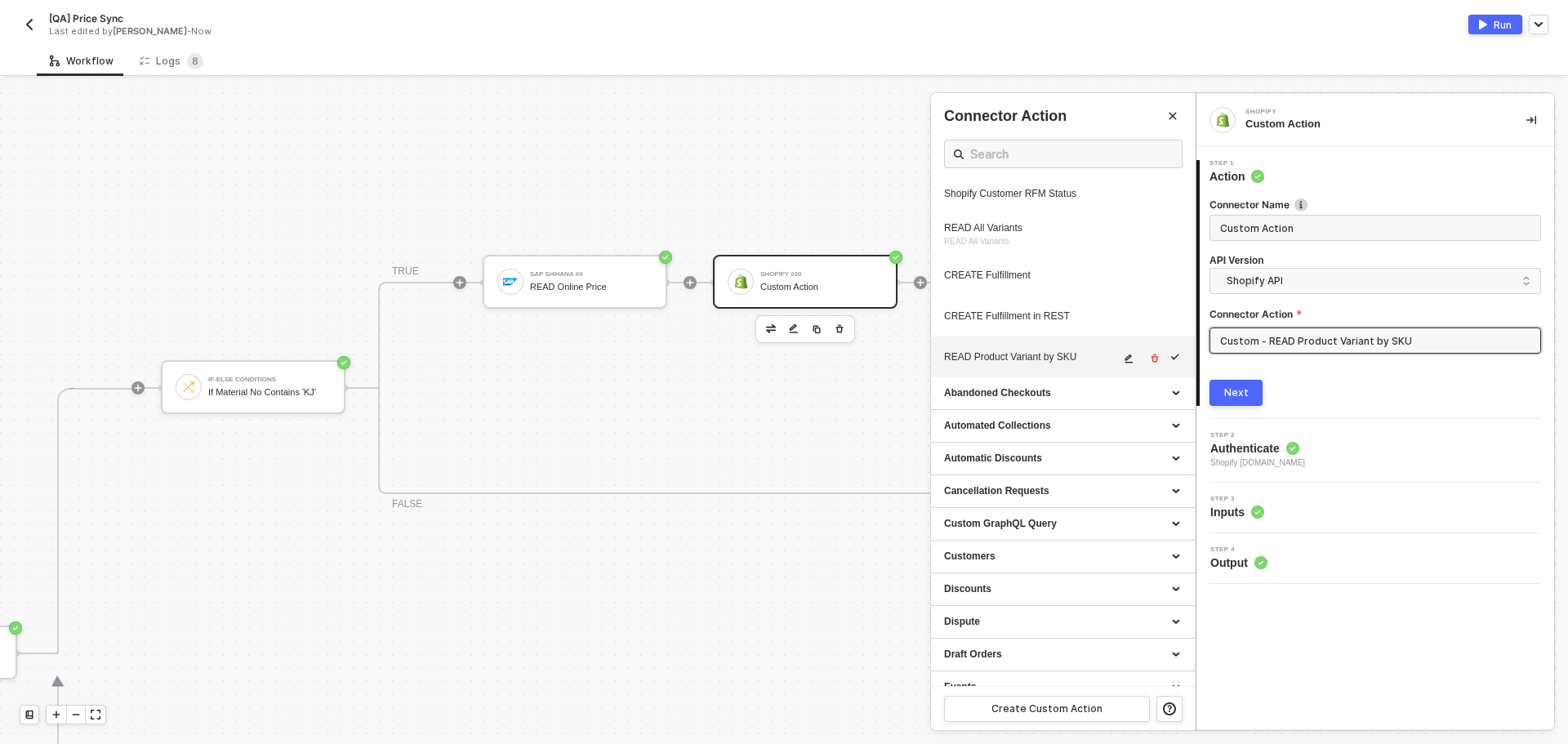
click at [1124, 363] on icon "icon-edit" at bounding box center [1129, 358] width 10 height 10
type textarea "HTTP/1.1 200 OK { "data": { "productVariants": { "edges": [] } } }"
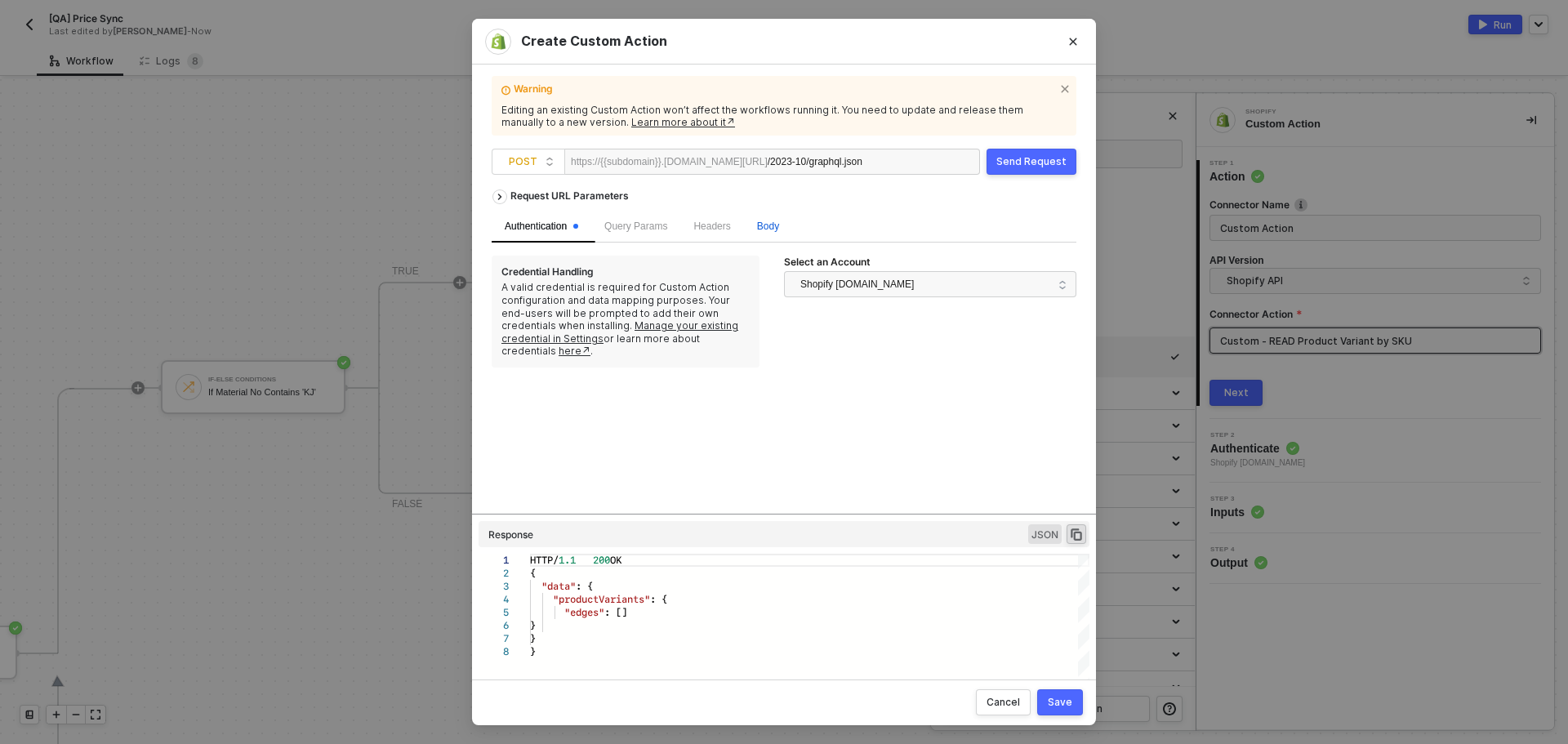
click at [768, 222] on span "Body" at bounding box center [768, 227] width 22 height 12
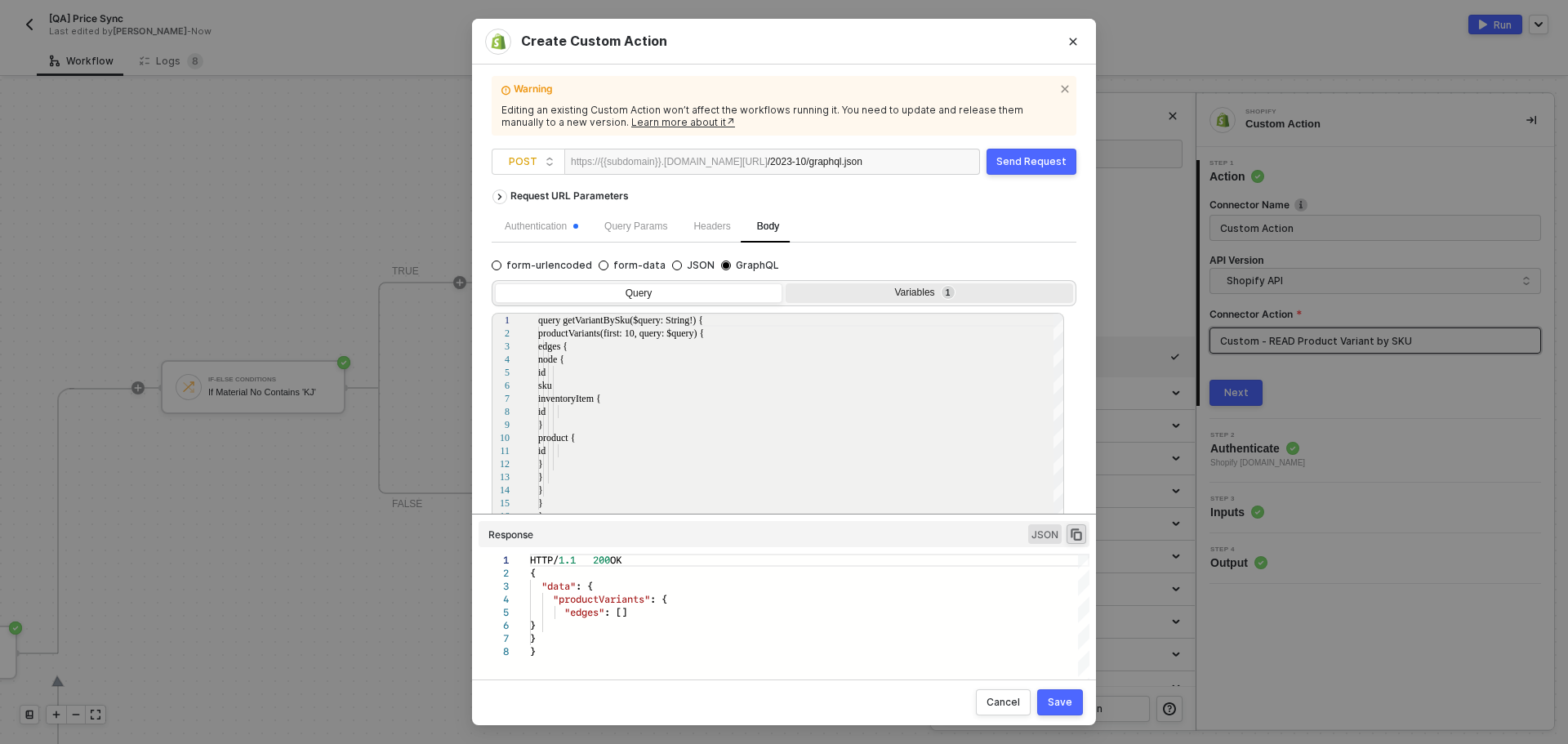
click at [913, 287] on div "Variables 1" at bounding box center [927, 293] width 266 height 13
click at [786, 283] on input "Variables 1" at bounding box center [786, 283] width 0 height 0
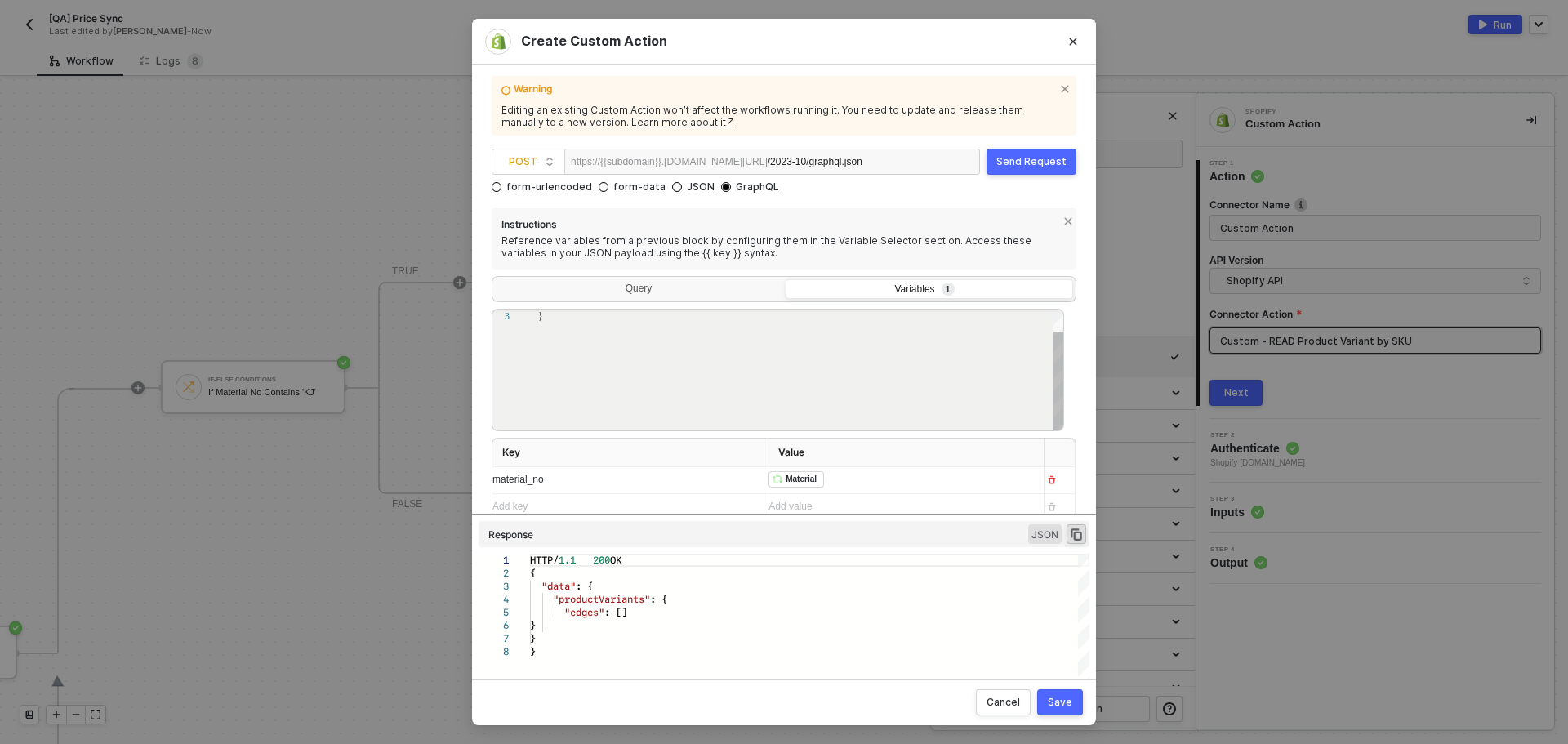
scroll to position [82, 0]
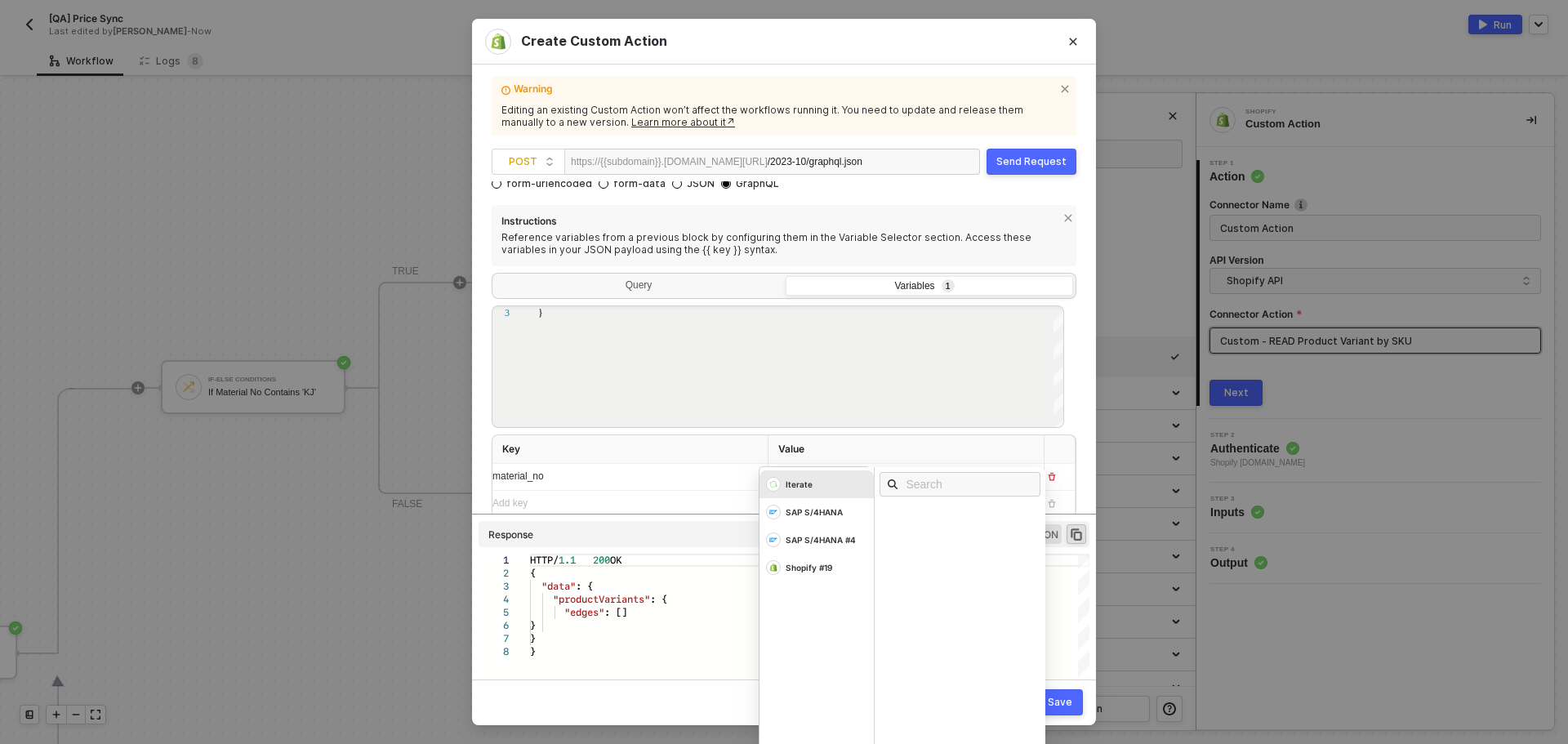
click at [893, 480] on div "﻿ ﻿ Material ﻿ Iterate SAP S/4HANA SAP S/4HANA #4 Shopify #19" at bounding box center [899, 477] width 263 height 26
click at [952, 189] on div "form-urlencoded form-data JSON GraphQL Instructions Reference variables from a …" at bounding box center [784, 346] width 585 height 344
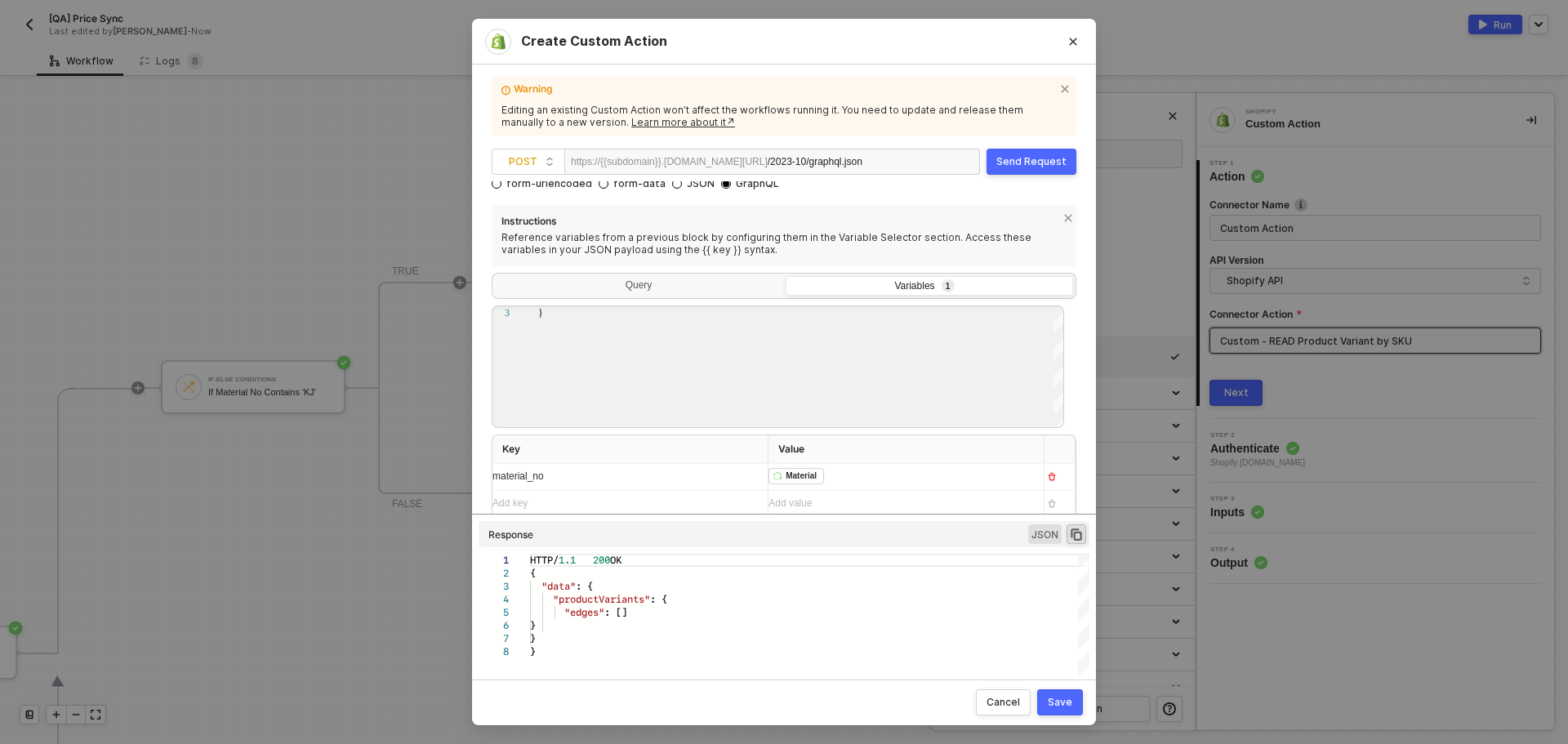
click at [1014, 157] on div "Send Request" at bounding box center [1031, 162] width 70 height 13
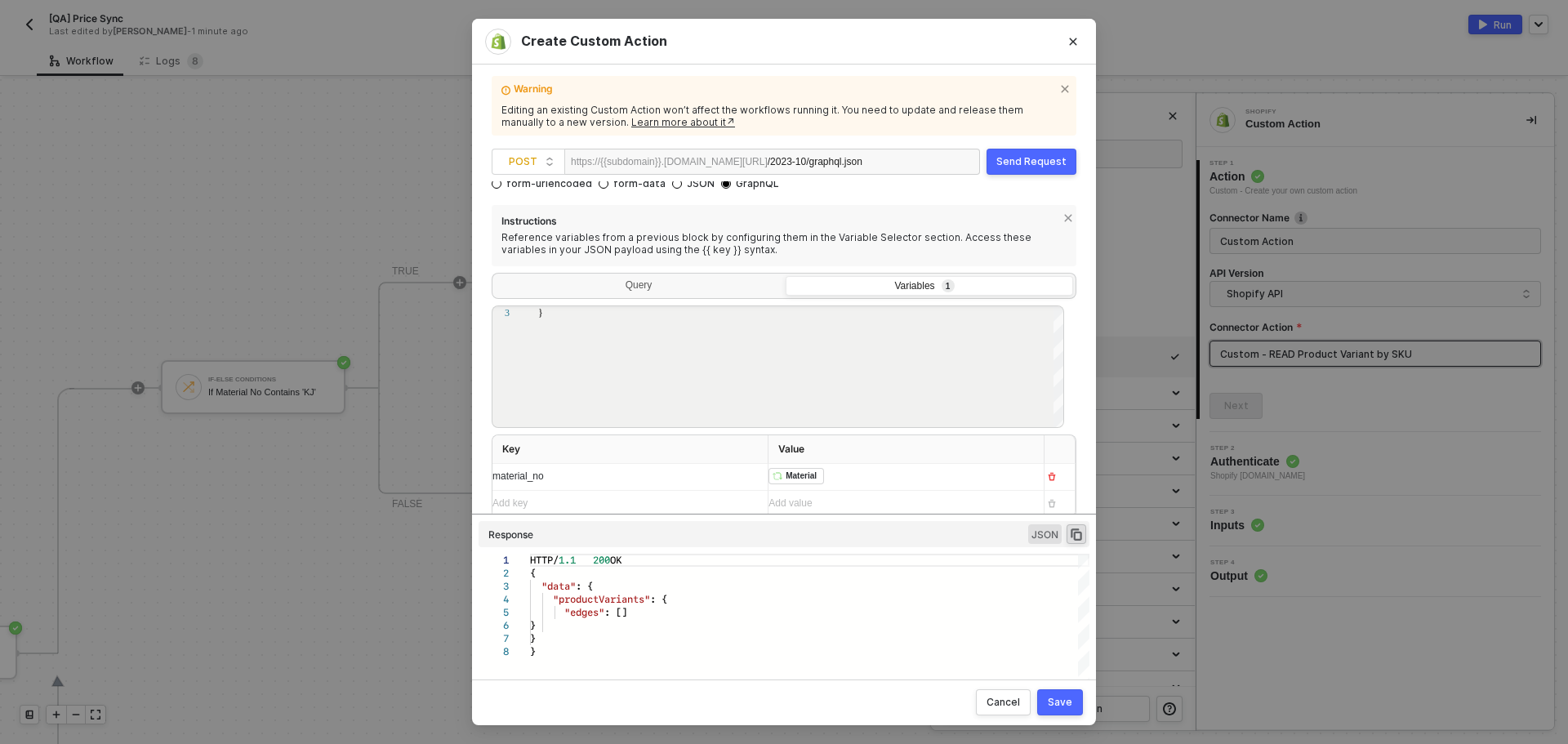
click at [1057, 692] on button "Save" at bounding box center [1060, 702] width 46 height 26
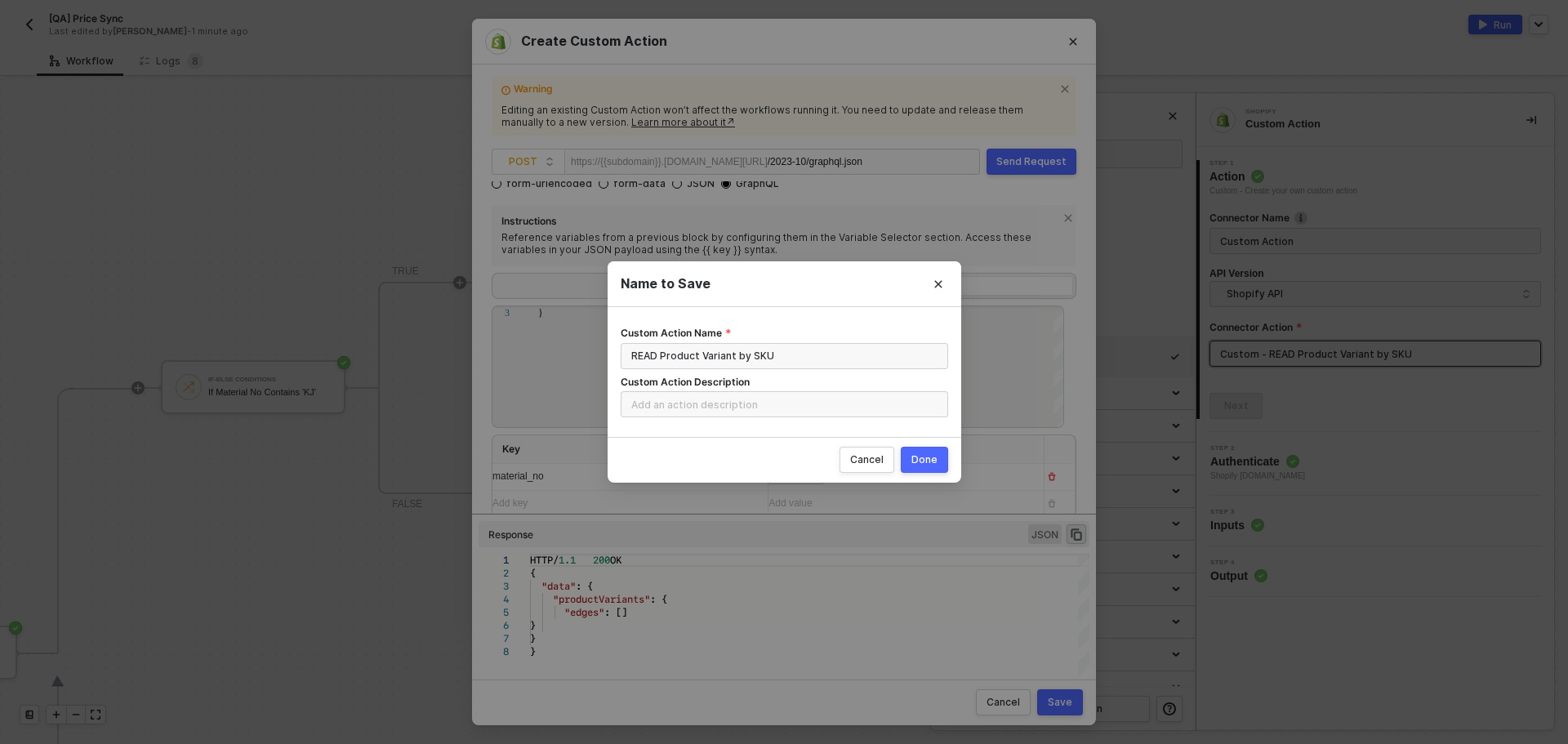
click at [932, 457] on div "Done" at bounding box center [924, 460] width 26 height 13
radio input "true"
radio input "false"
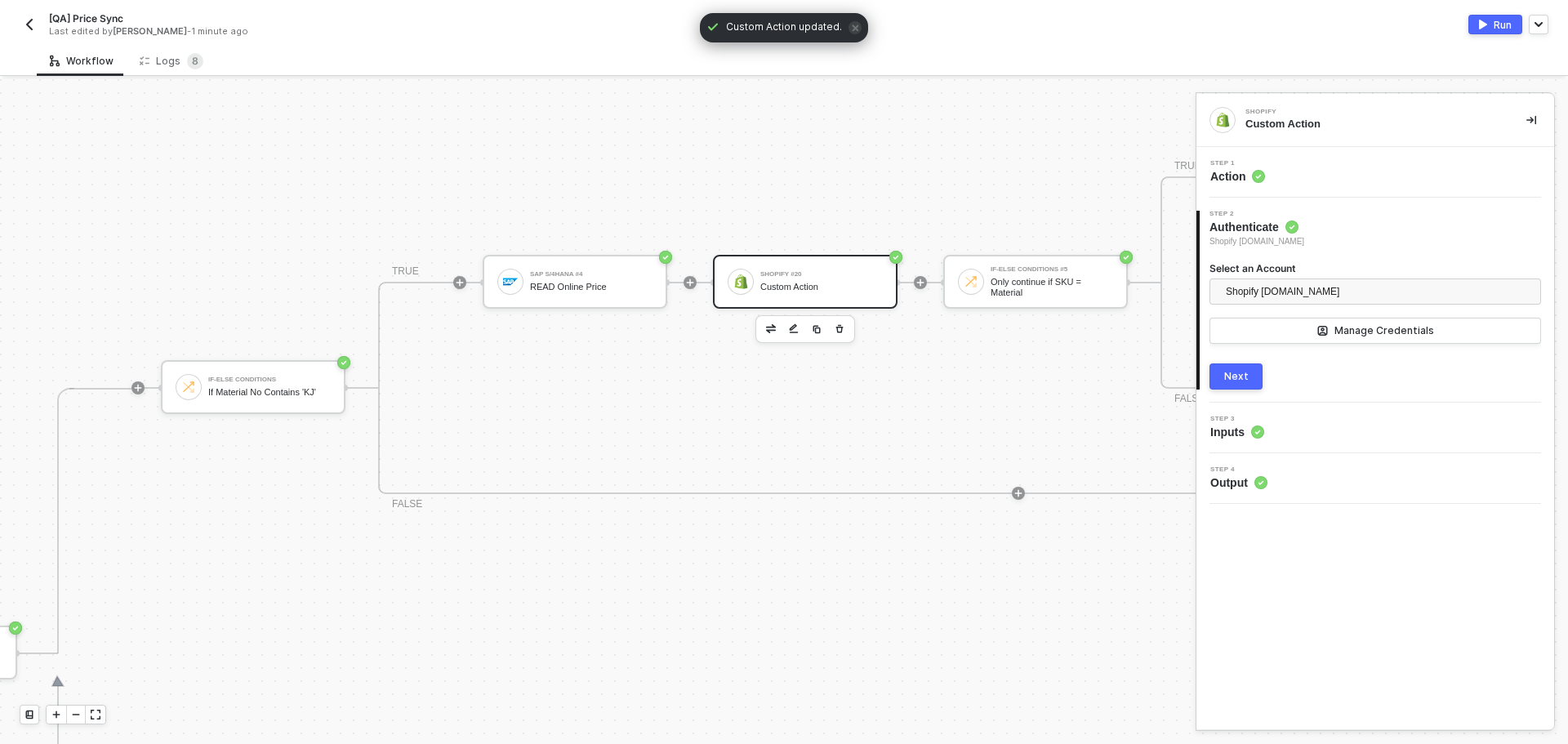
click at [1494, 22] on div "Run" at bounding box center [1503, 25] width 18 height 14
click at [187, 72] on div "Logs 8" at bounding box center [172, 61] width 90 height 30
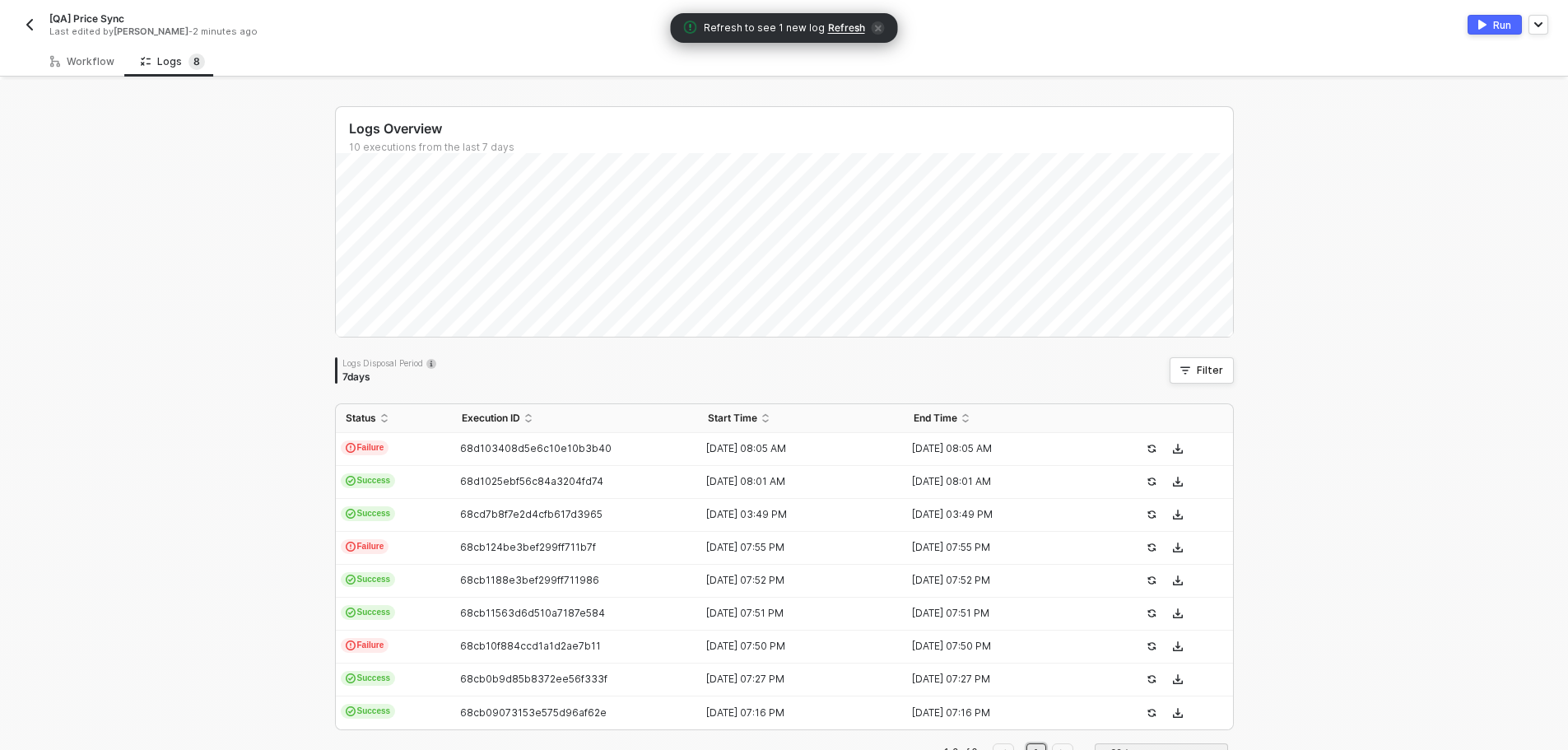
click at [845, 16] on div "Refresh to see 1 new log Refresh" at bounding box center [784, 28] width 227 height 29
click at [847, 26] on span "Refresh" at bounding box center [847, 28] width 37 height 13
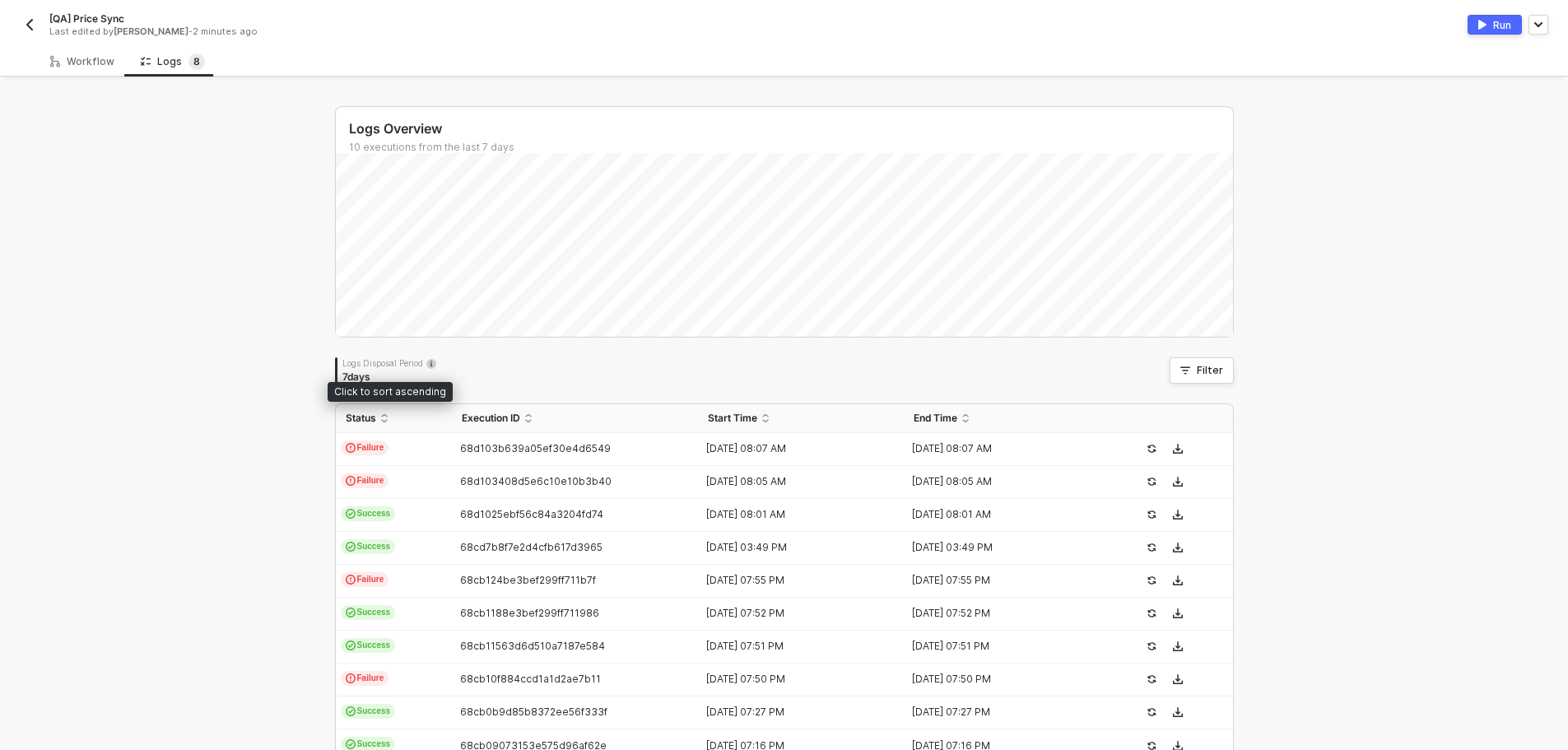
click at [495, 434] on td "68d103b639a05ef30e4d6549" at bounding box center [575, 448] width 247 height 33
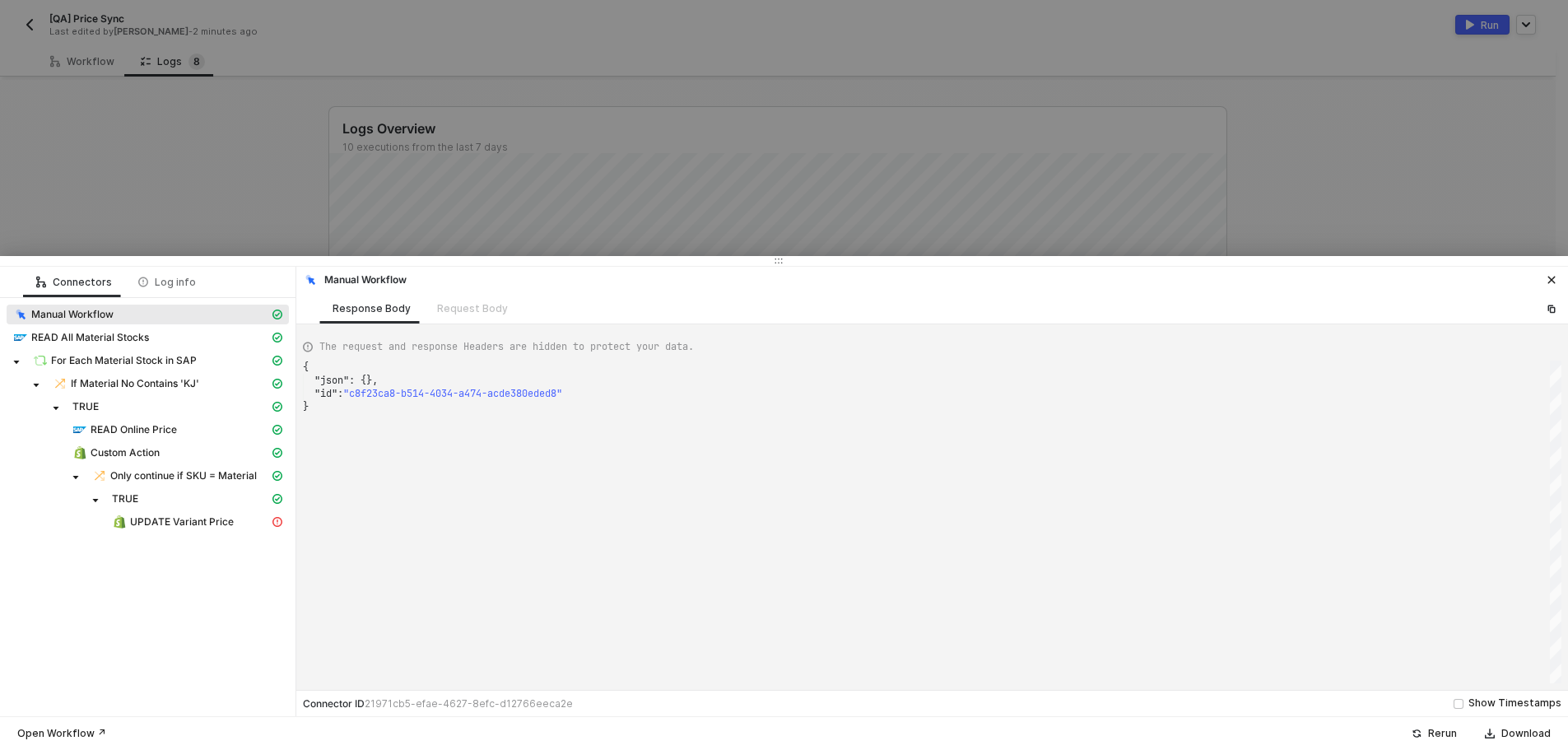
type textarea "{ "json": {}, "id": "55d02c9d-5e9c-4aca-8f08-ea610637b0dc" }"
click at [200, 475] on span "Only continue if SKU = Material" at bounding box center [183, 476] width 146 height 13
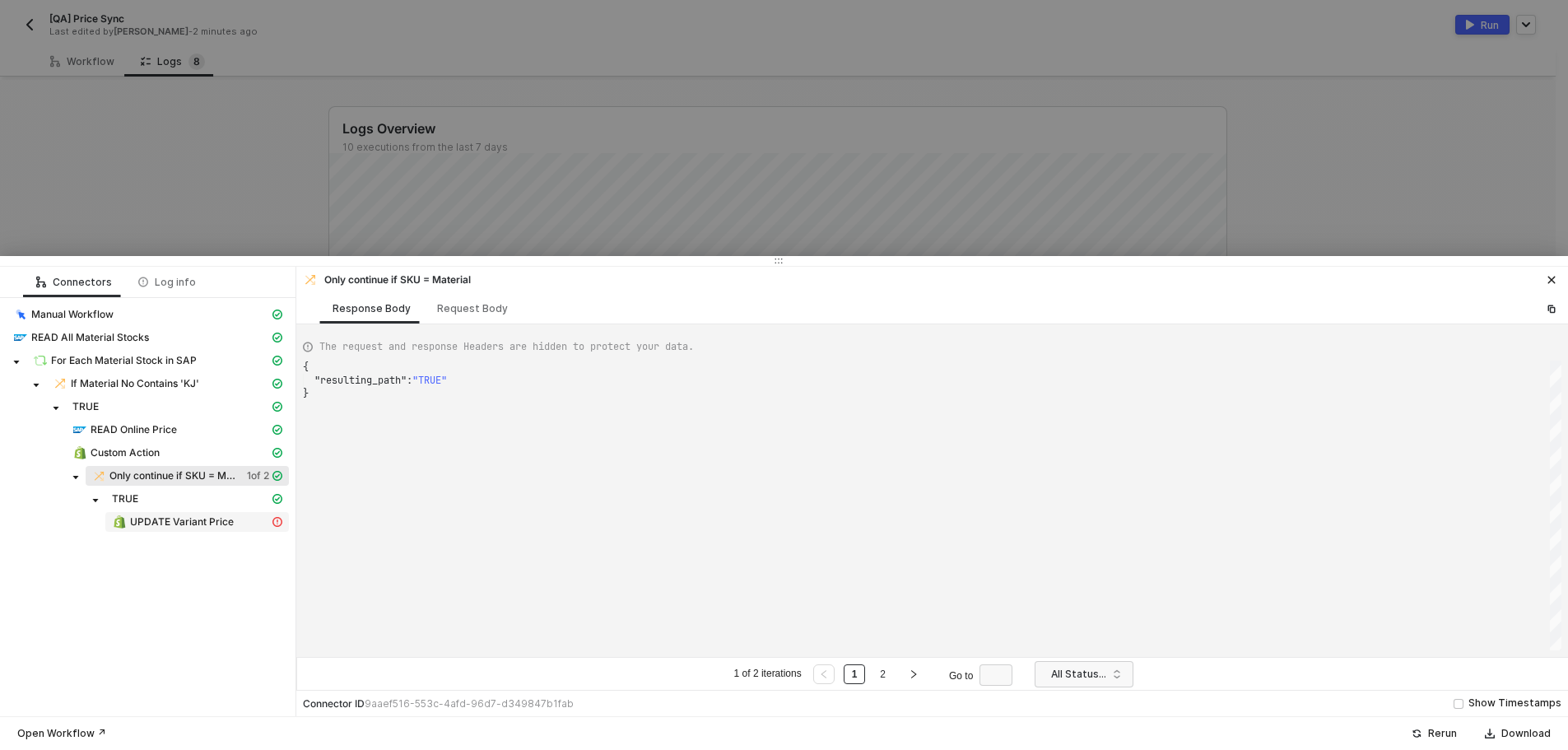
click at [198, 524] on span "UPDATE Variant Price" at bounding box center [181, 522] width 103 height 13
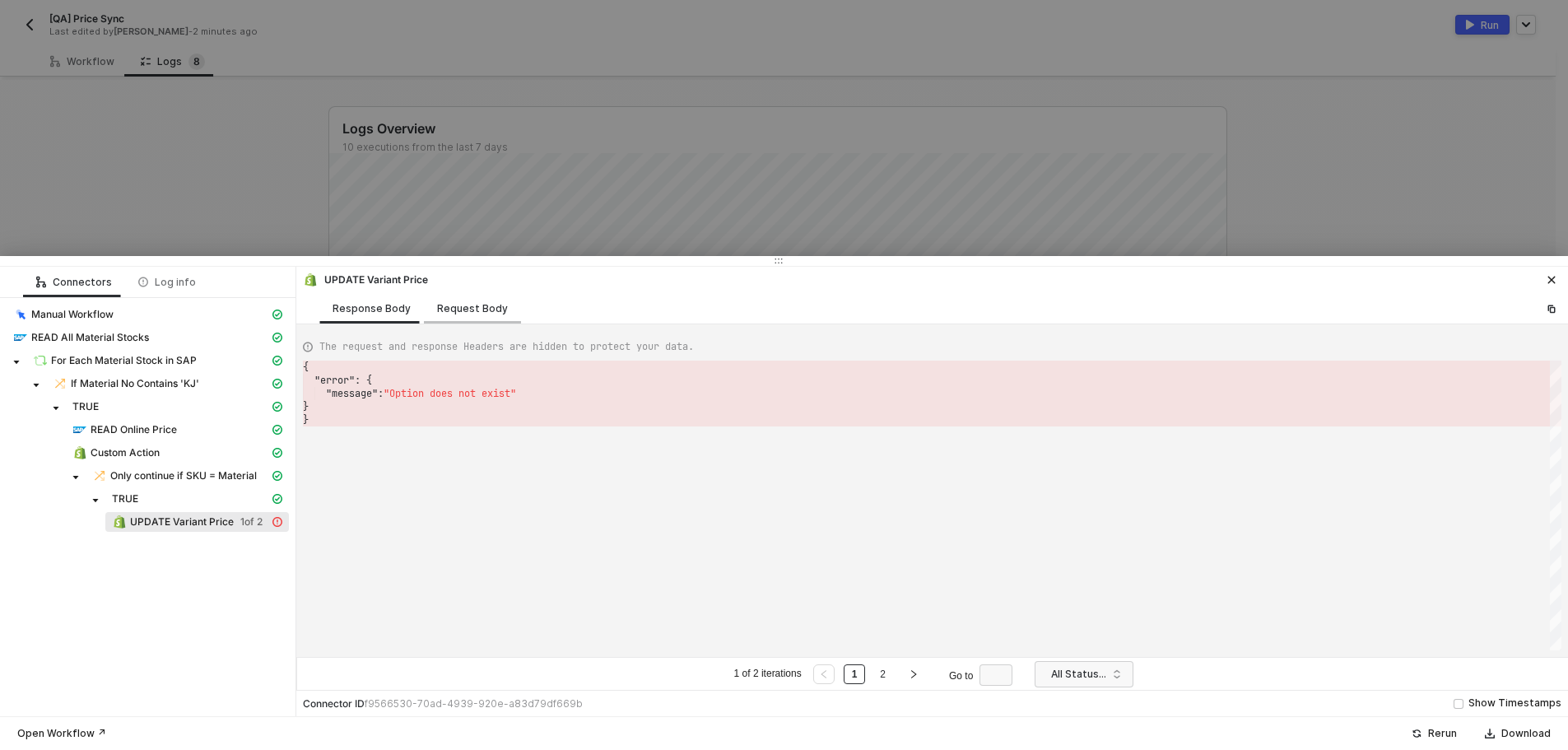
click at [469, 299] on div "Request Body" at bounding box center [473, 308] width 97 height 30
type textarea "[ { "keyValuePairs": [], "inventoryItem": [], "inventoryQuantities": [], "media…"
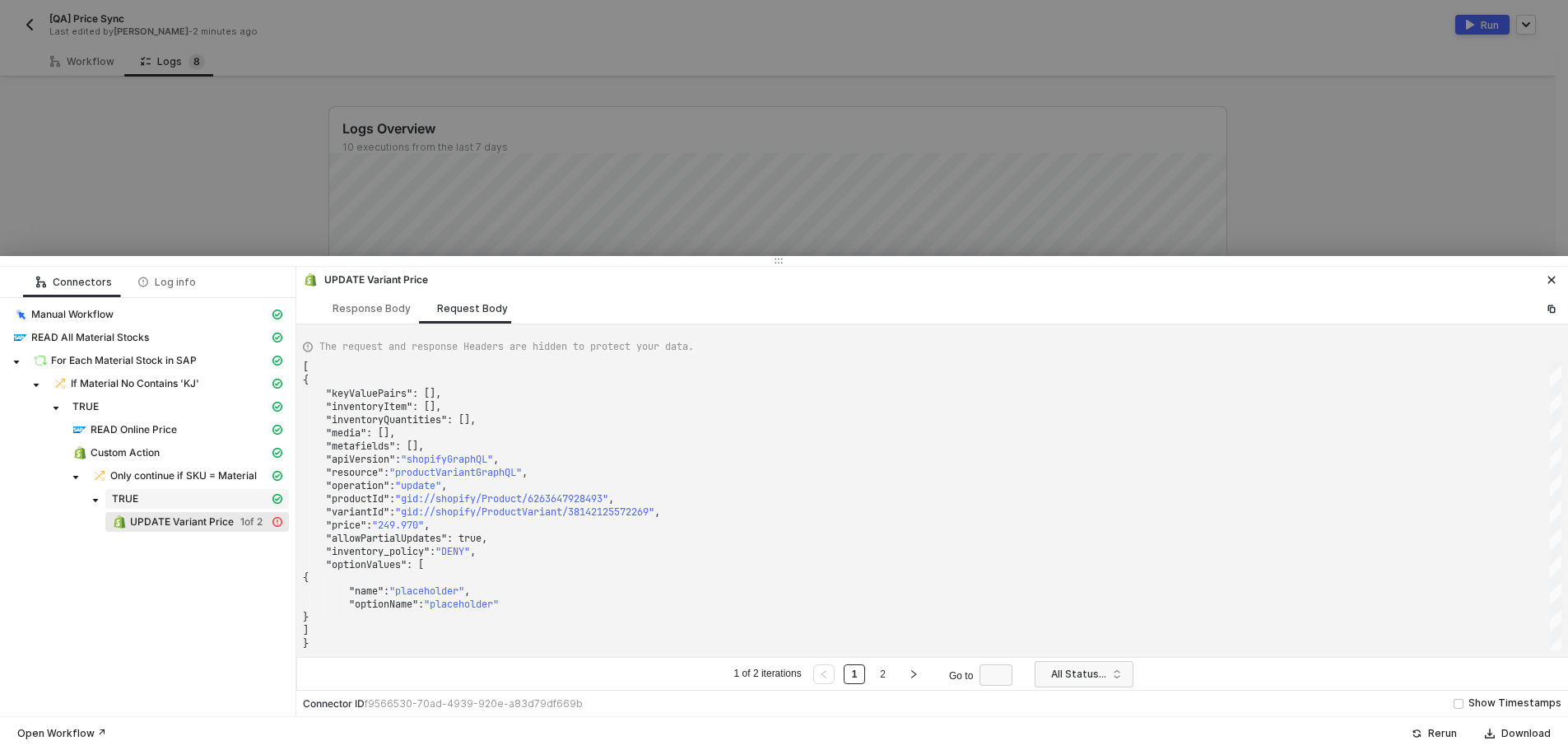
click at [207, 489] on span "TRUE" at bounding box center [197, 499] width 184 height 20
click at [203, 475] on span "Only continue if SKU = Material" at bounding box center [183, 476] width 146 height 13
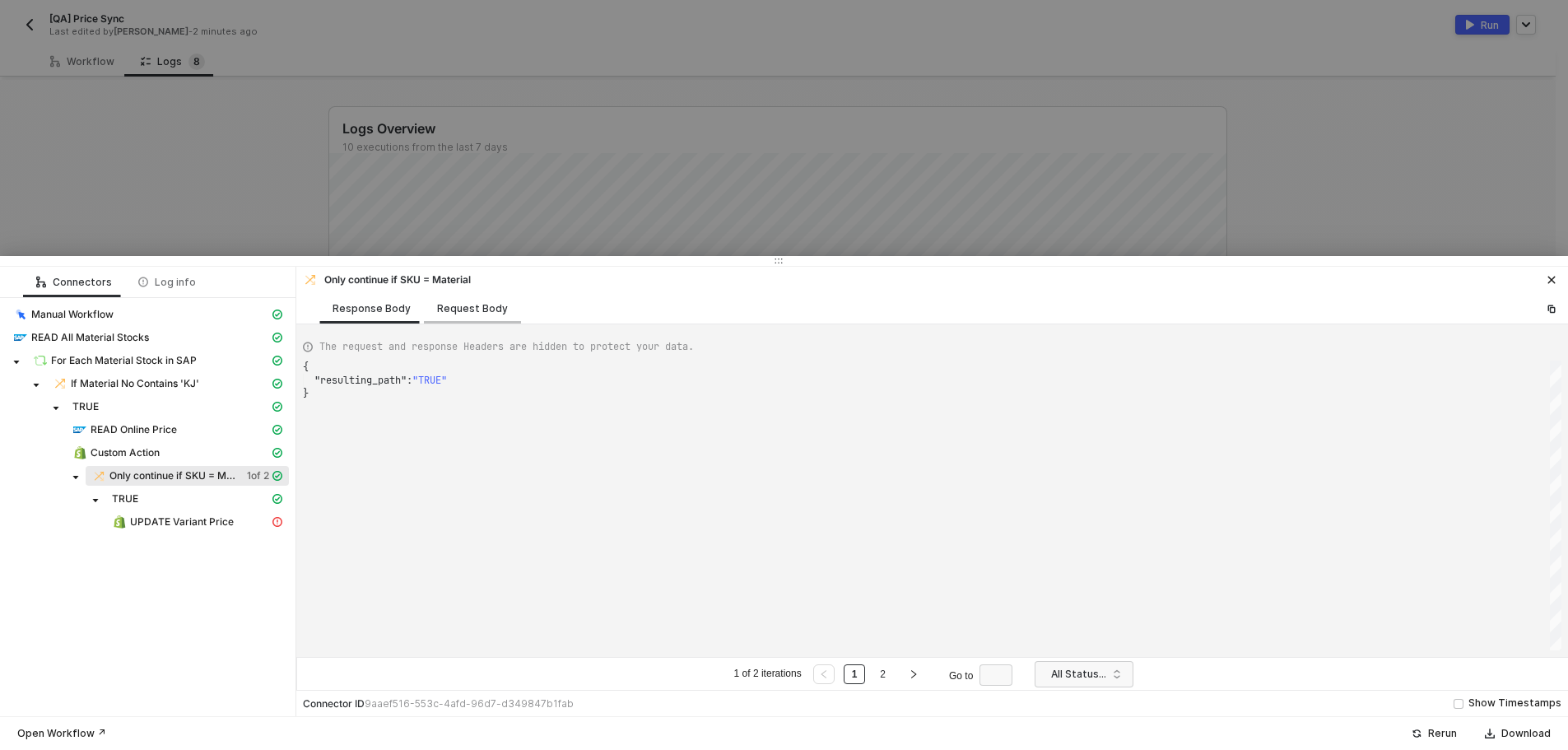
click at [480, 294] on div "Request Body" at bounding box center [473, 308] width 97 height 30
type textarea "[ { "conditionSets": [ { "uuid": "90f18a15-e30e-4183-ae1d-22b6bb92fc9b", "condi…"
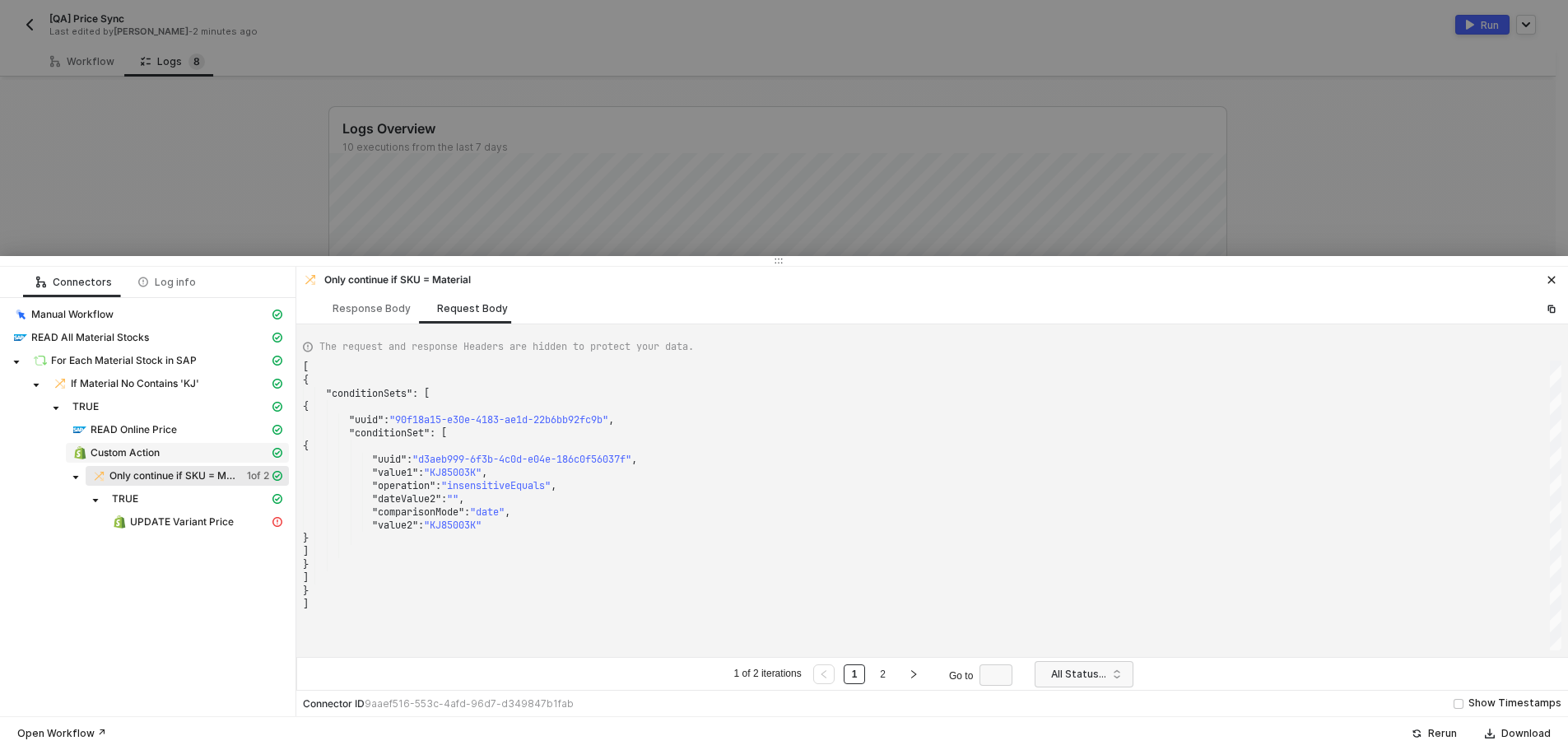
click at [166, 455] on div "Custom Action" at bounding box center [170, 453] width 197 height 15
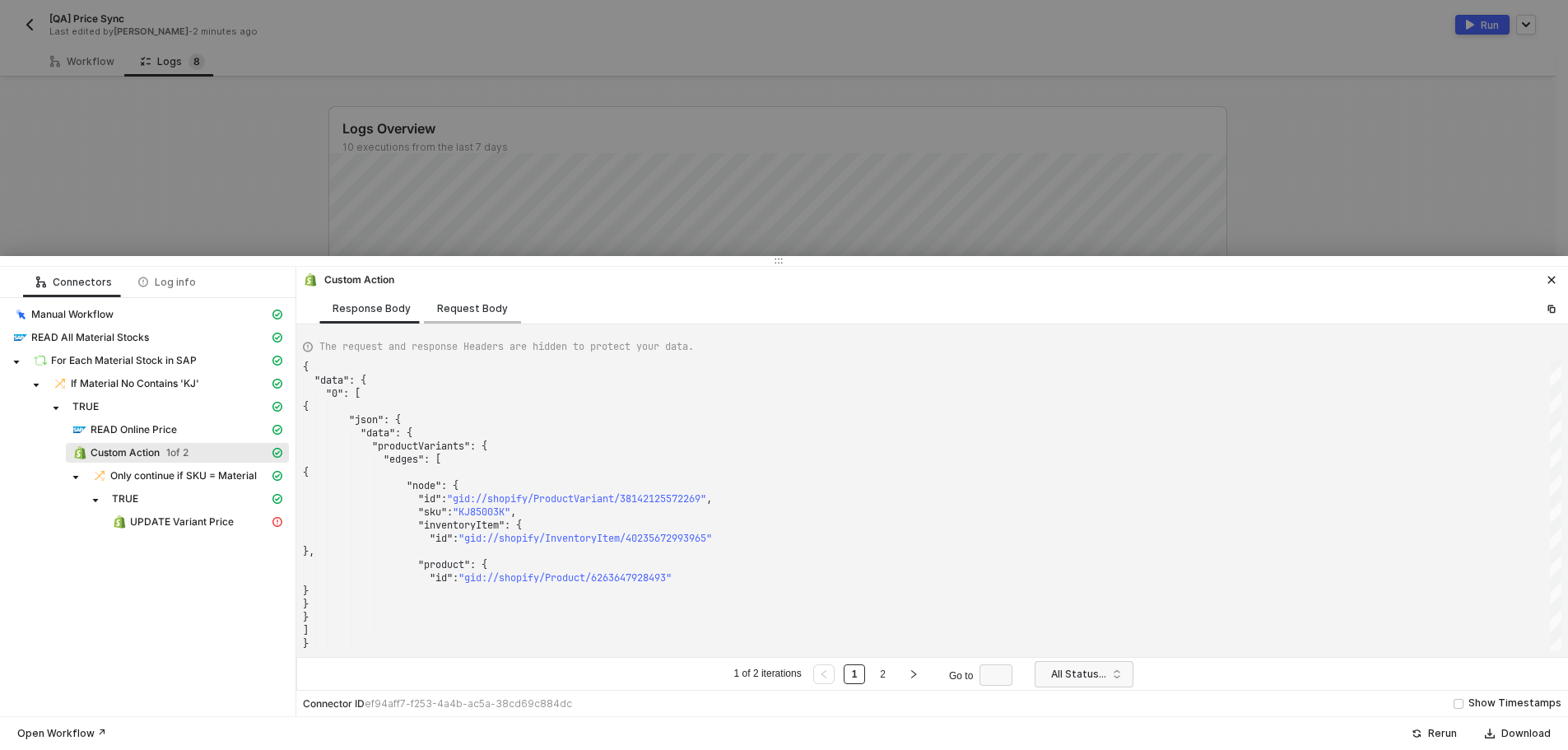
click at [478, 311] on div "Request Body" at bounding box center [472, 309] width 71 height 13
type textarea "[ { "keyValuePairs": [], "apiVersion": "shopifyV1", "resource": "custom", "oper…"
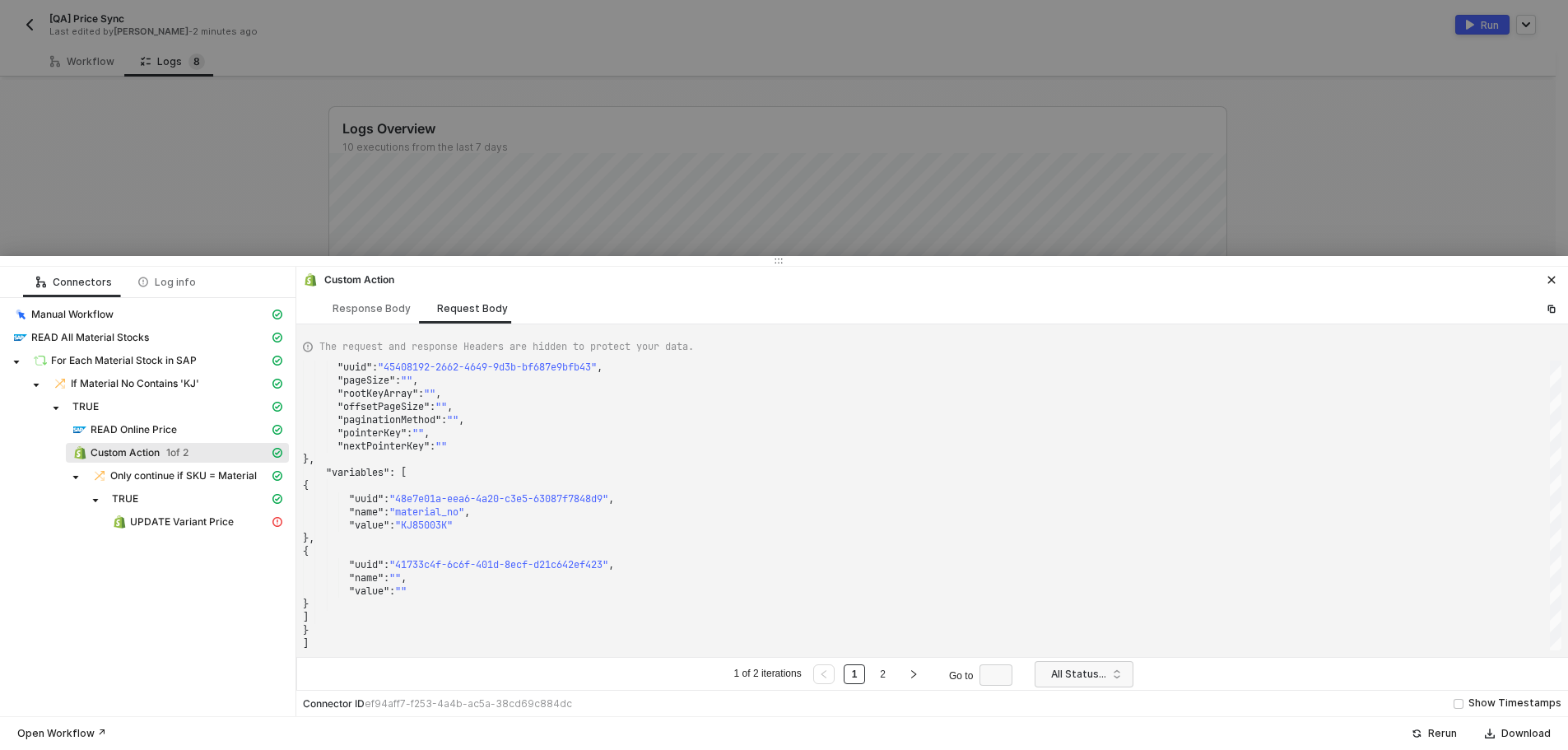
drag, startPoint x: 1010, startPoint y: 139, endPoint x: 517, endPoint y: 80, distance: 496.5
click at [1009, 139] on div at bounding box center [784, 375] width 1568 height 750
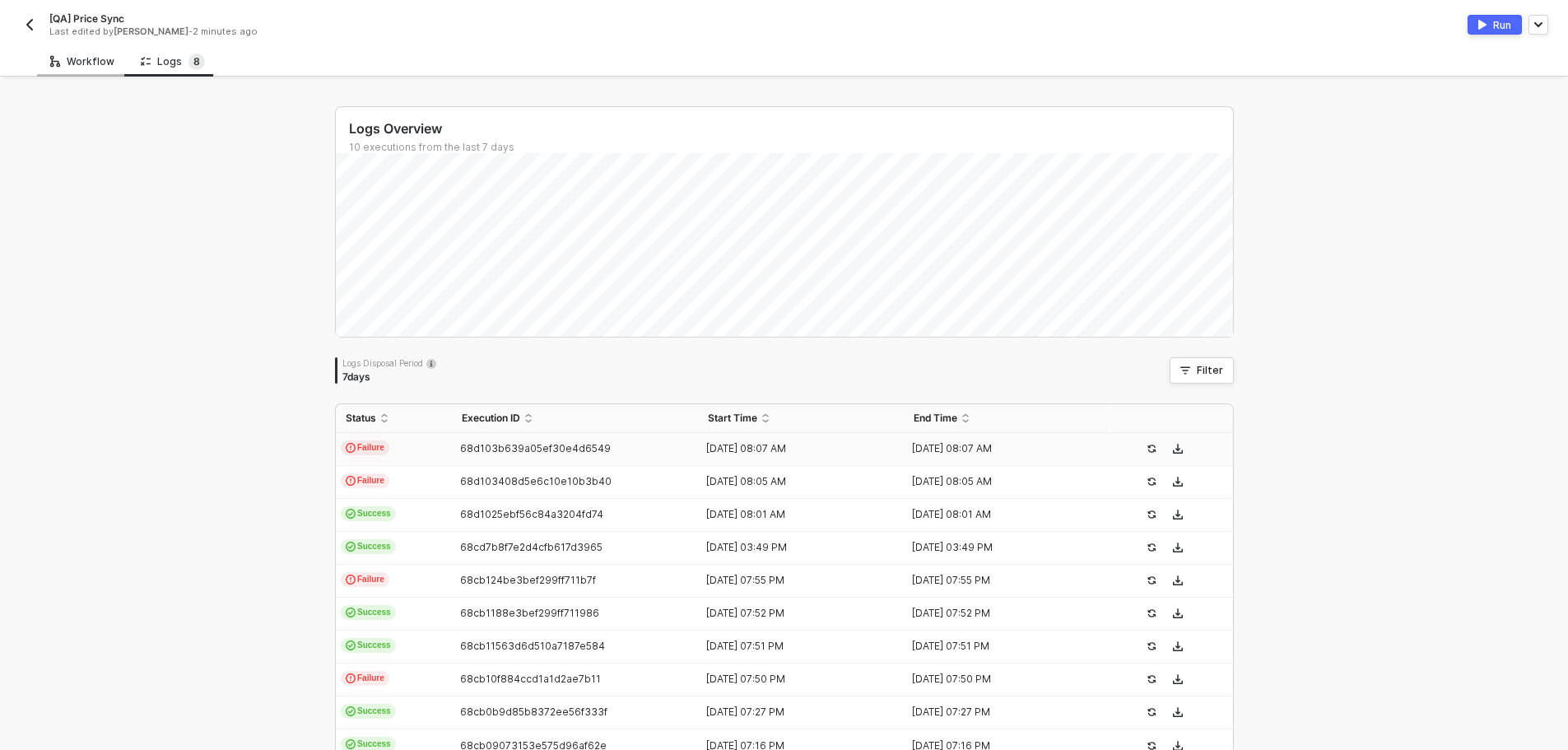
click at [76, 66] on div "Workflow" at bounding box center [82, 62] width 64 height 13
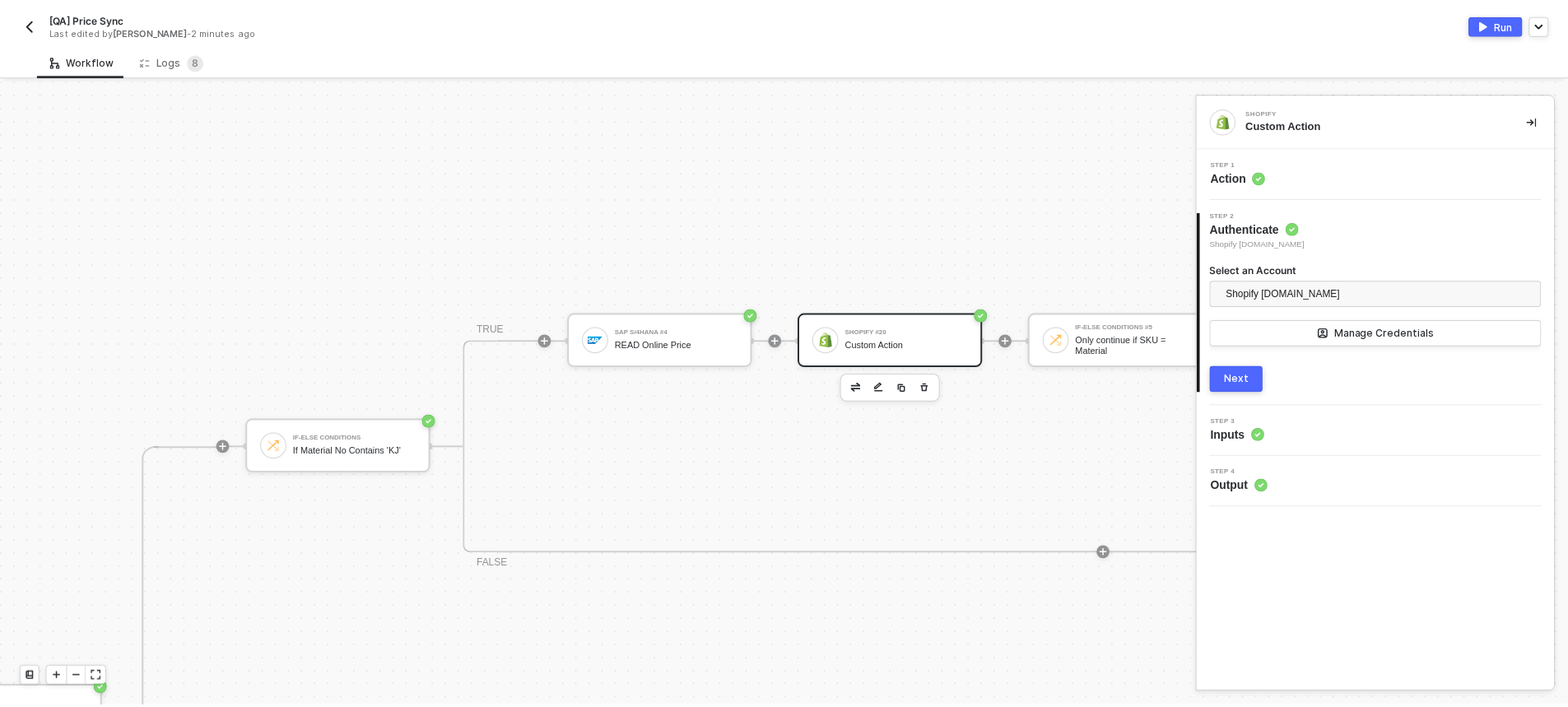
scroll to position [332, 567]
click at [662, 342] on div "SAP S/4HANA #4 READ Online Price" at bounding box center [681, 344] width 123 height 31
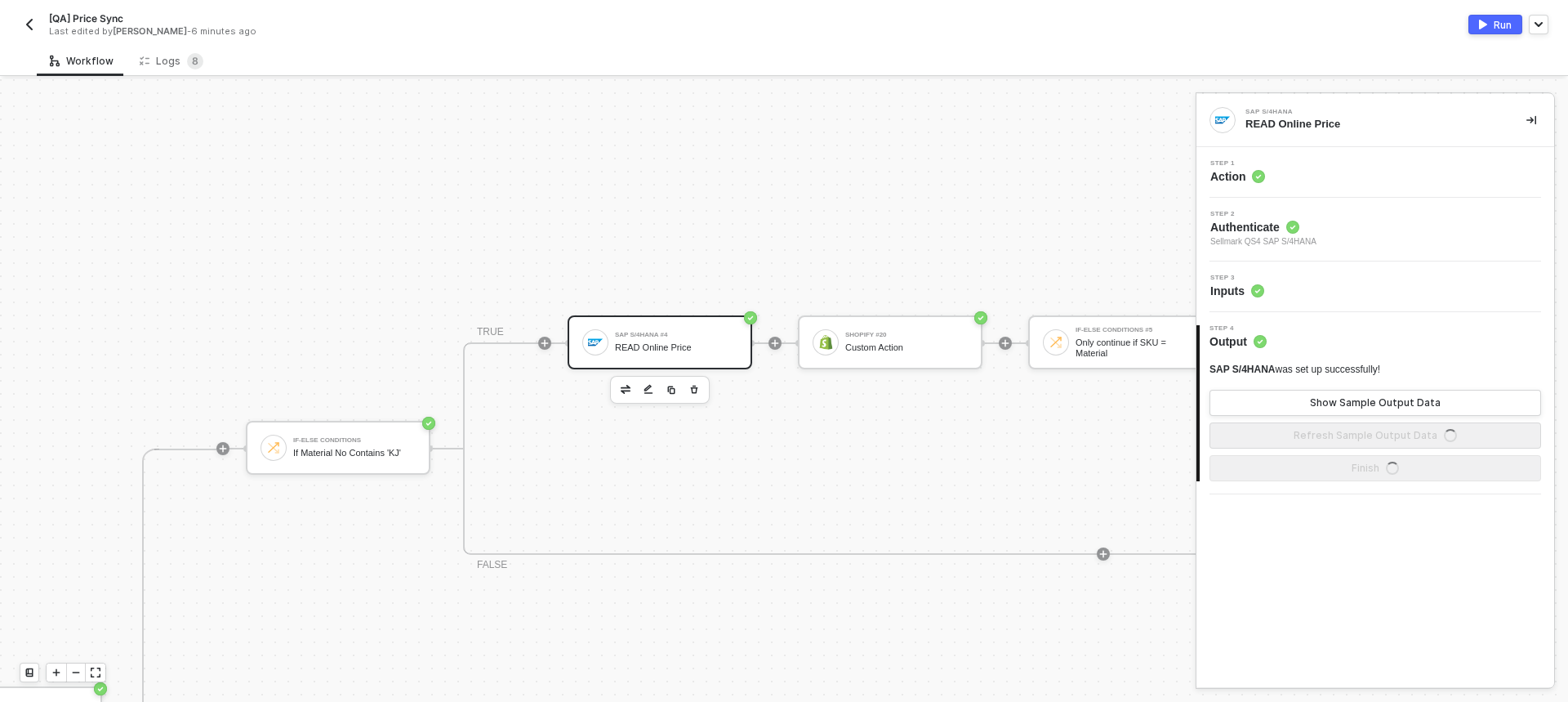
click at [1387, 288] on div "Step 3 Inputs" at bounding box center [1377, 286] width 353 height 24
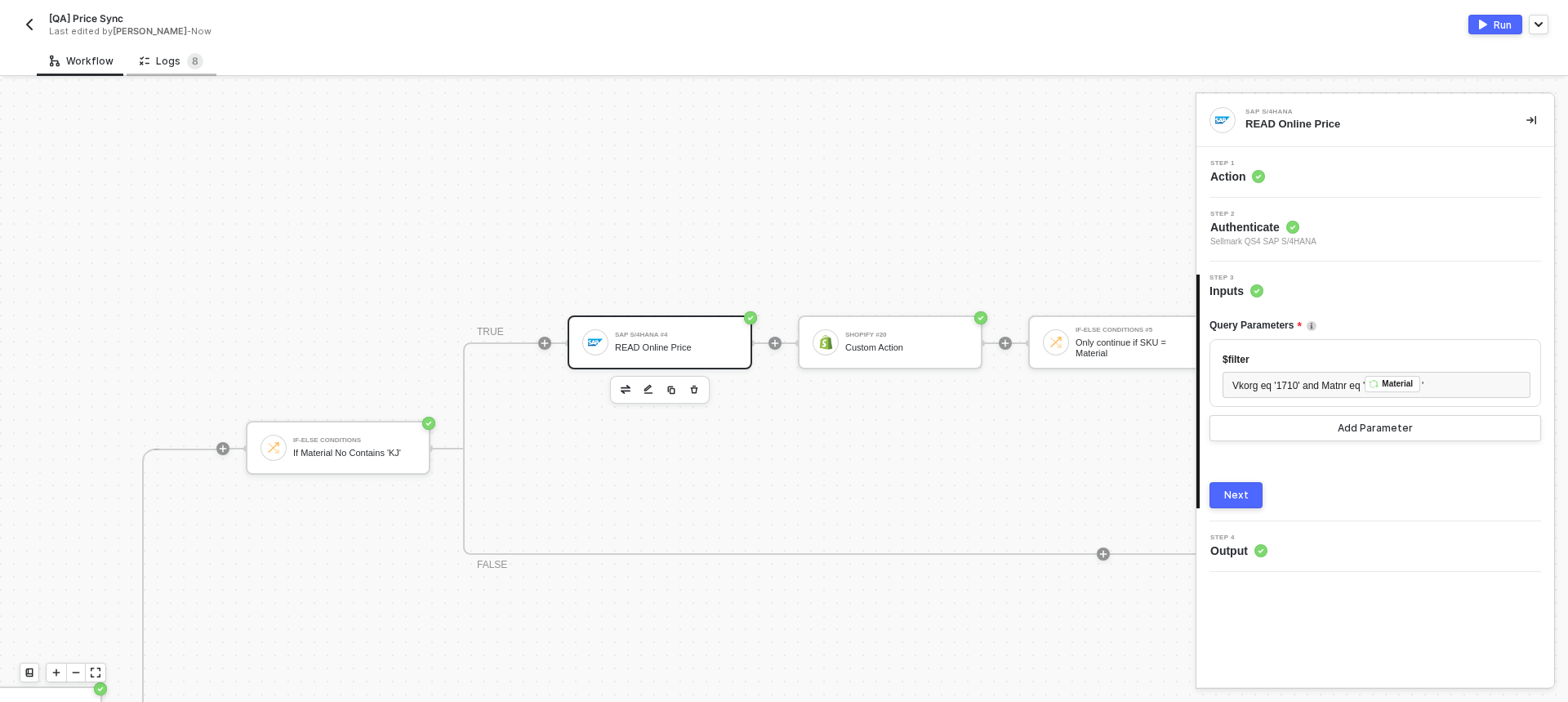
click at [168, 57] on div "Logs 8" at bounding box center [172, 62] width 63 height 17
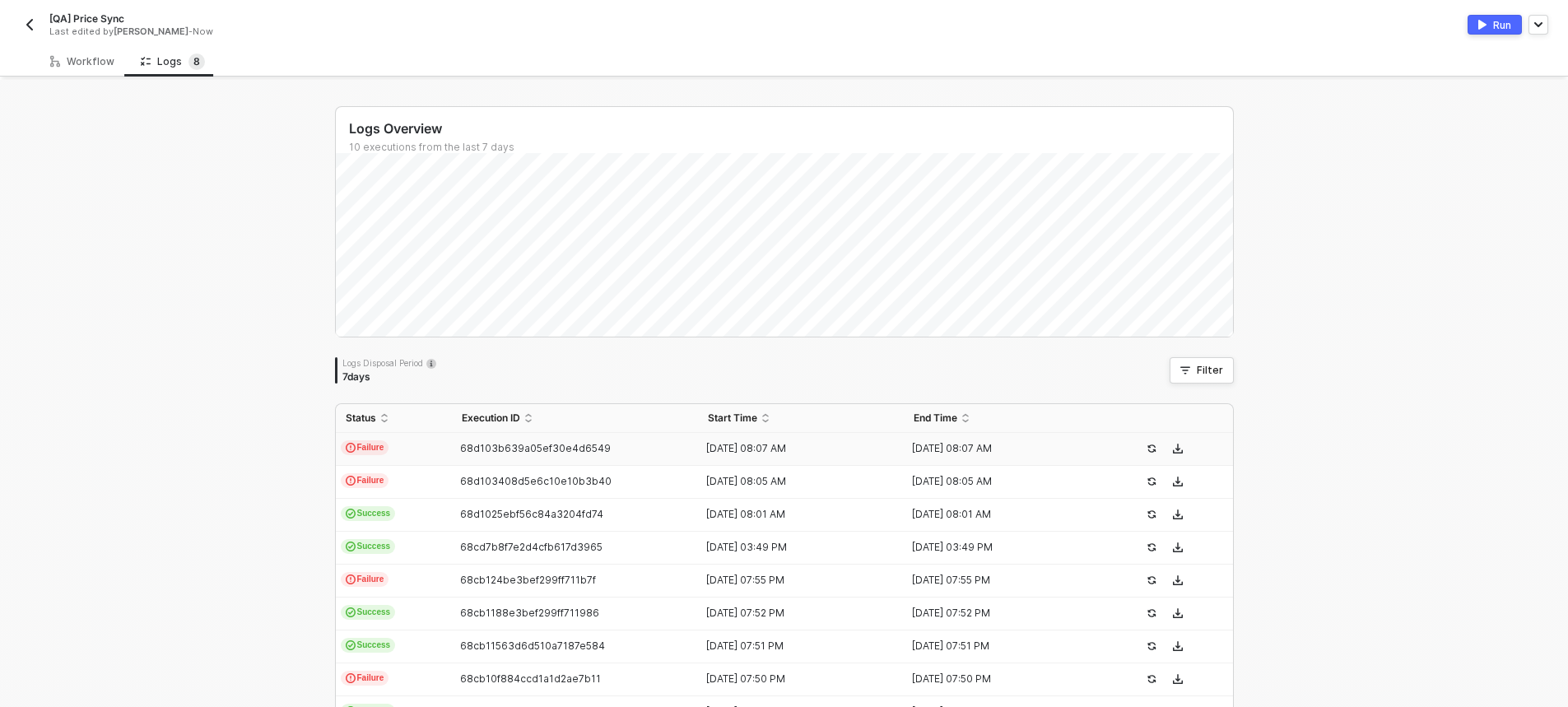
click at [525, 449] on span "68d103b639a05ef30e4d6549" at bounding box center [535, 448] width 150 height 13
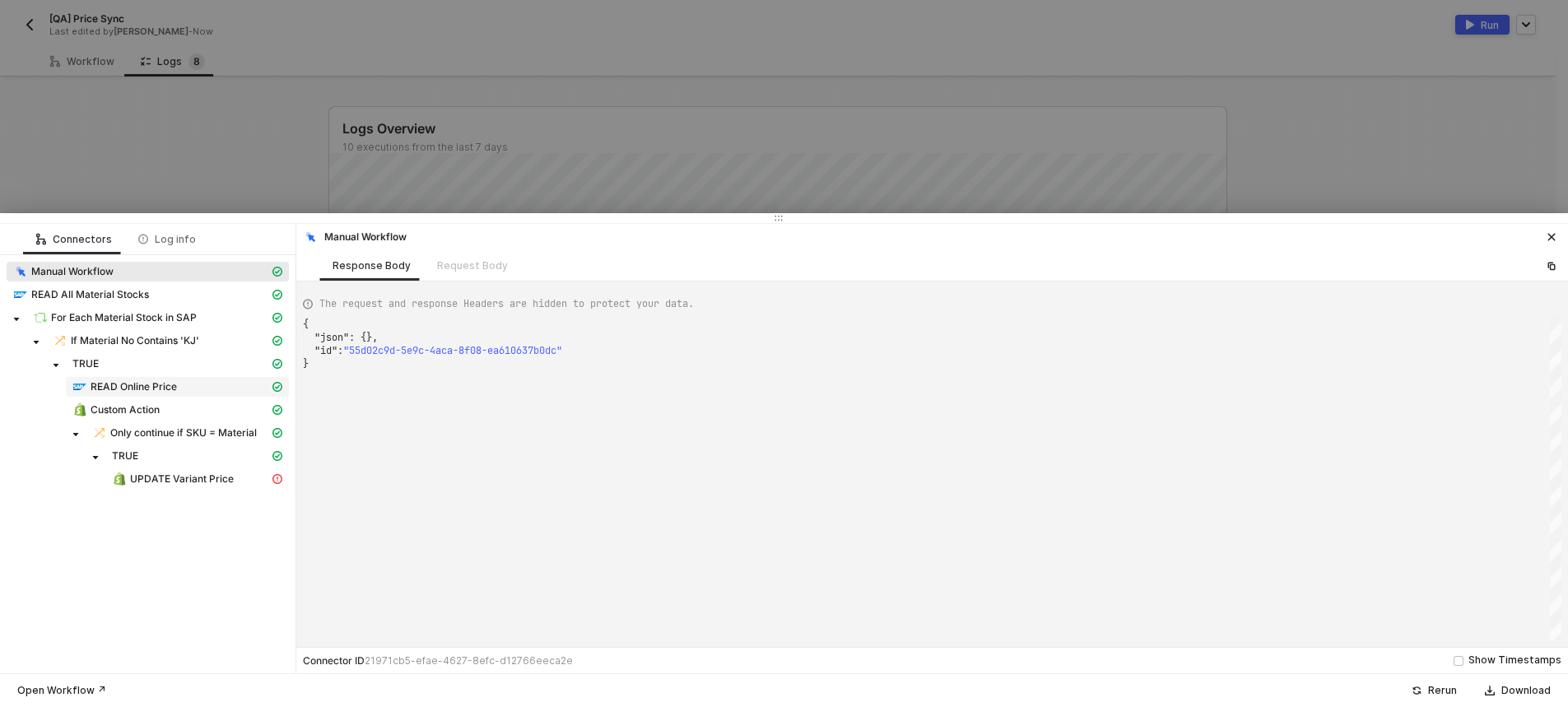
click at [200, 387] on div "READ Online Price" at bounding box center [170, 387] width 197 height 15
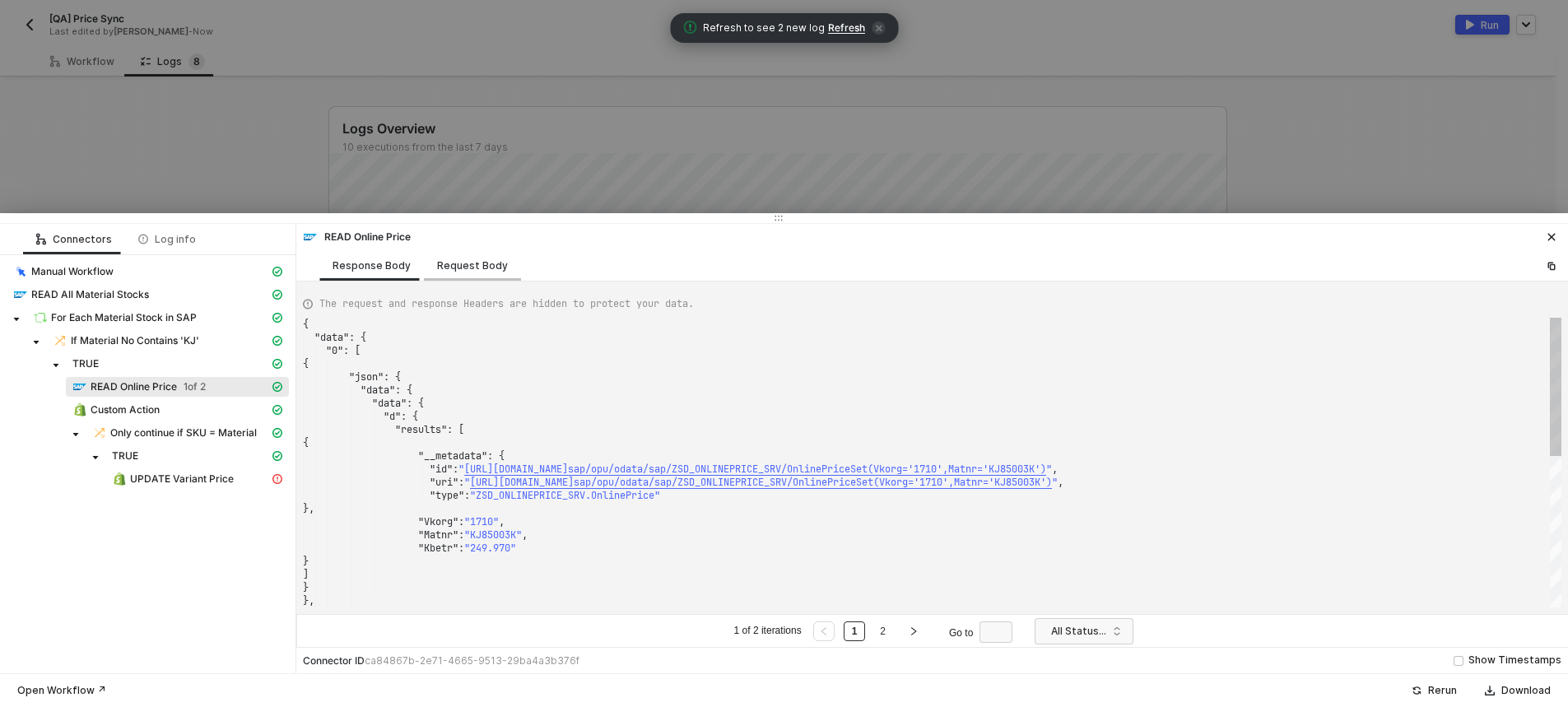
click at [465, 270] on div "Request Body" at bounding box center [472, 266] width 71 height 13
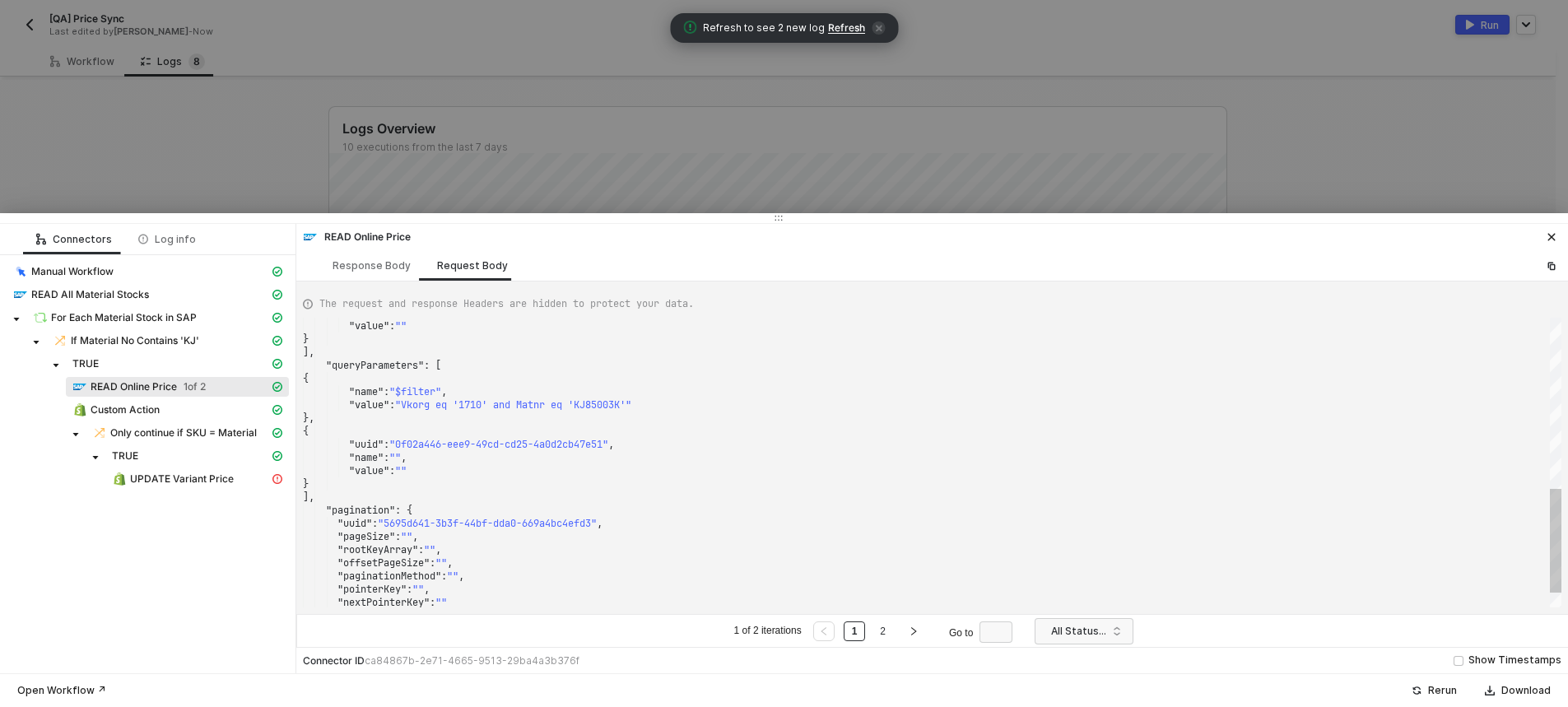
type textarea "{ "name": "$filter", "value": "Vkorg eq '1710' and Matnr eq 'KJ85003K'" }, { "u…"
click at [439, 186] on div at bounding box center [784, 354] width 1568 height 707
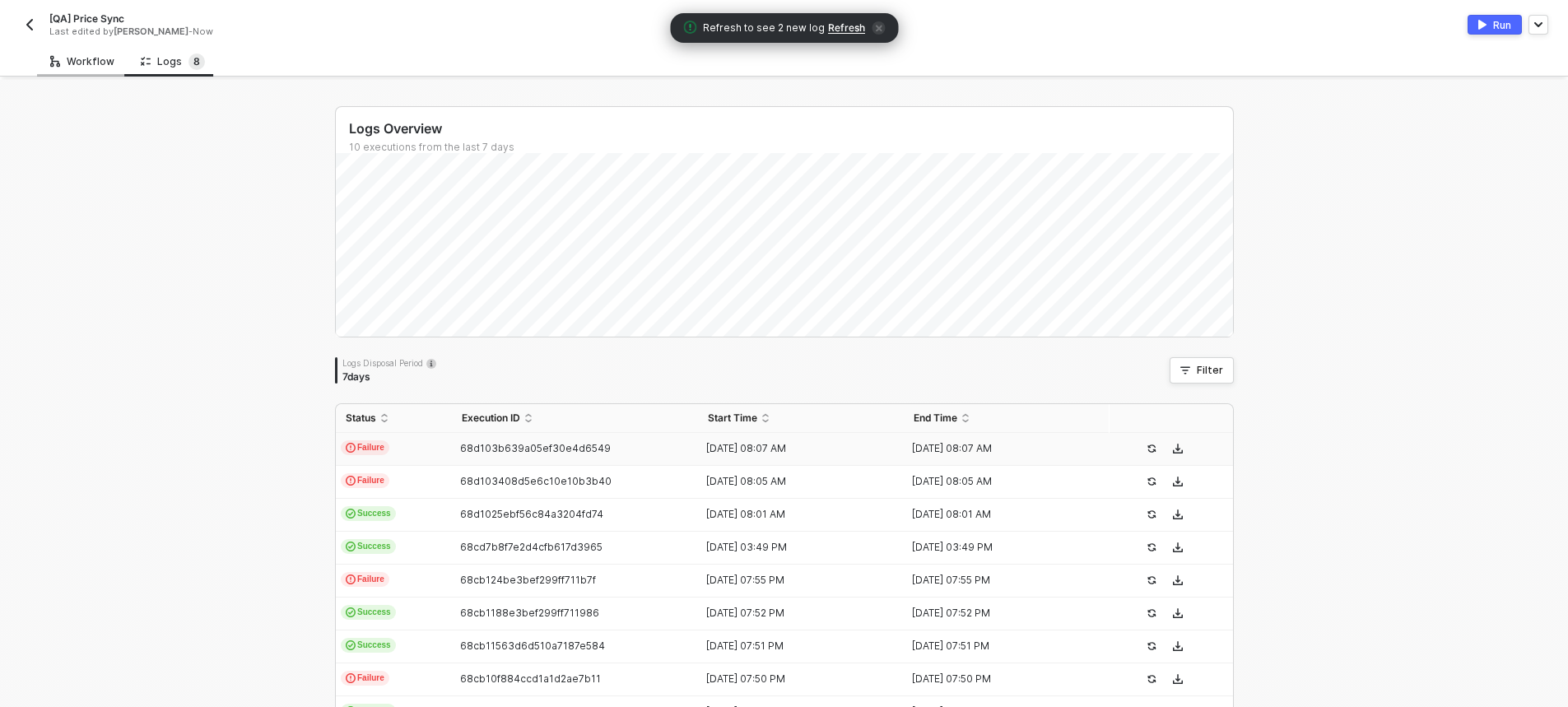
click at [84, 61] on div "Workflow" at bounding box center [82, 62] width 64 height 13
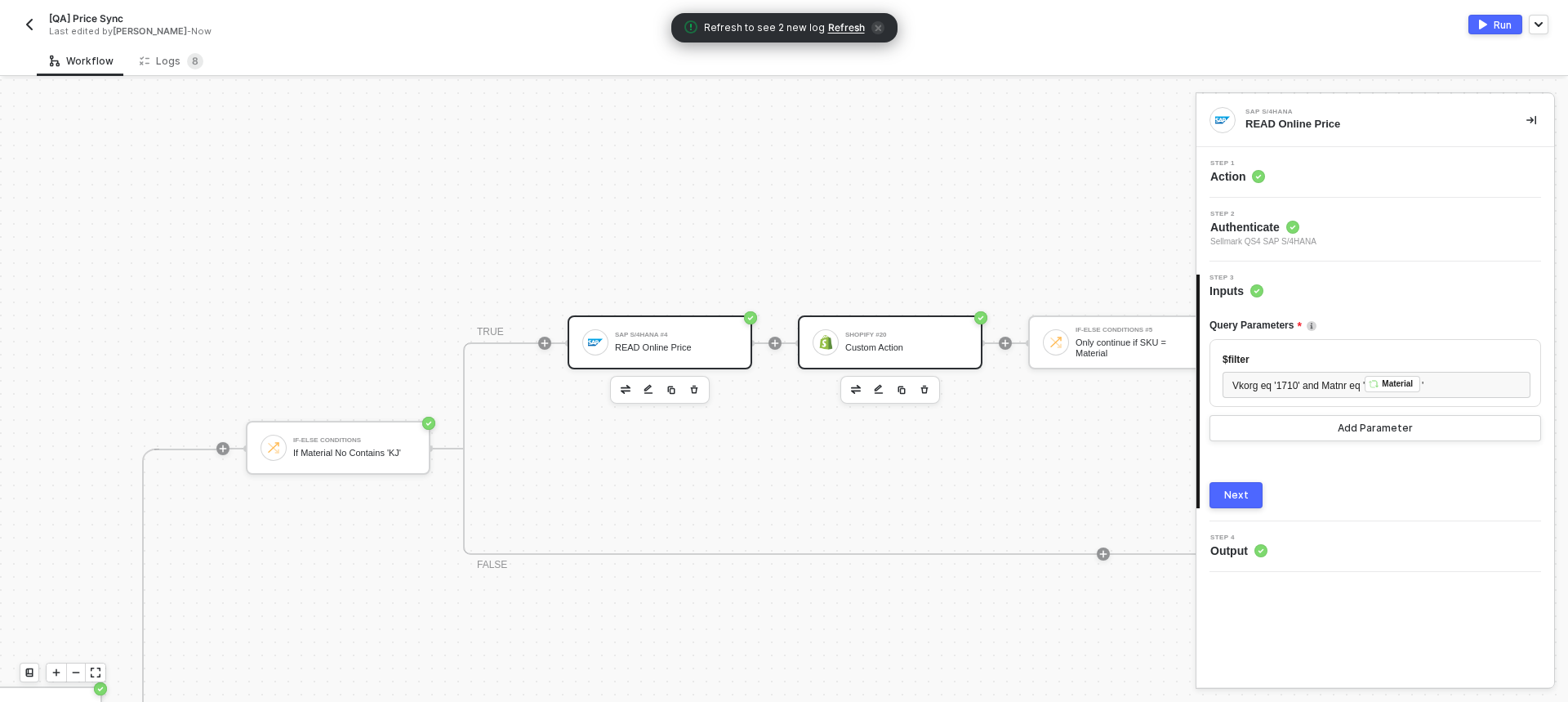
click at [874, 338] on div "Shopify #20" at bounding box center [906, 335] width 123 height 7
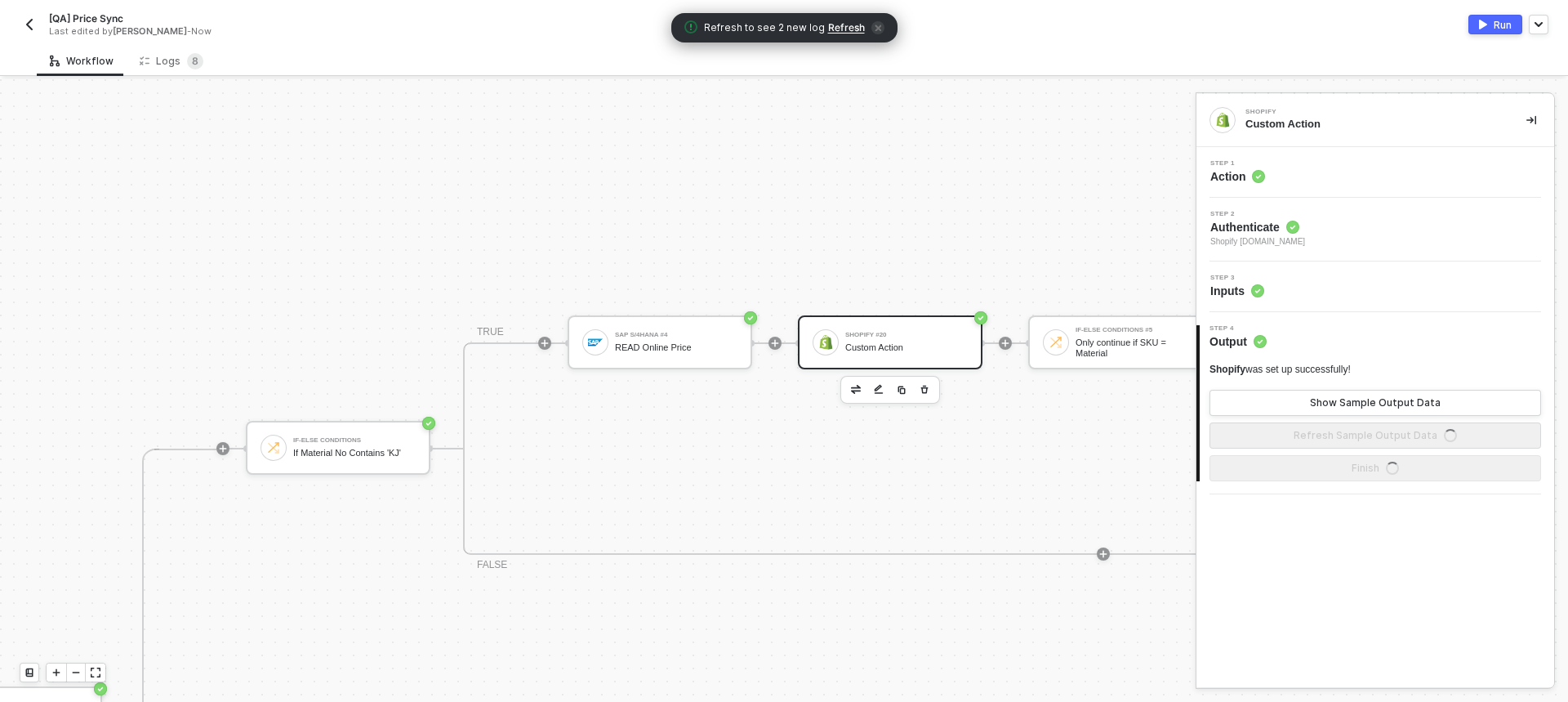
click at [1344, 173] on div "Step 1 Action" at bounding box center [1377, 172] width 353 height 24
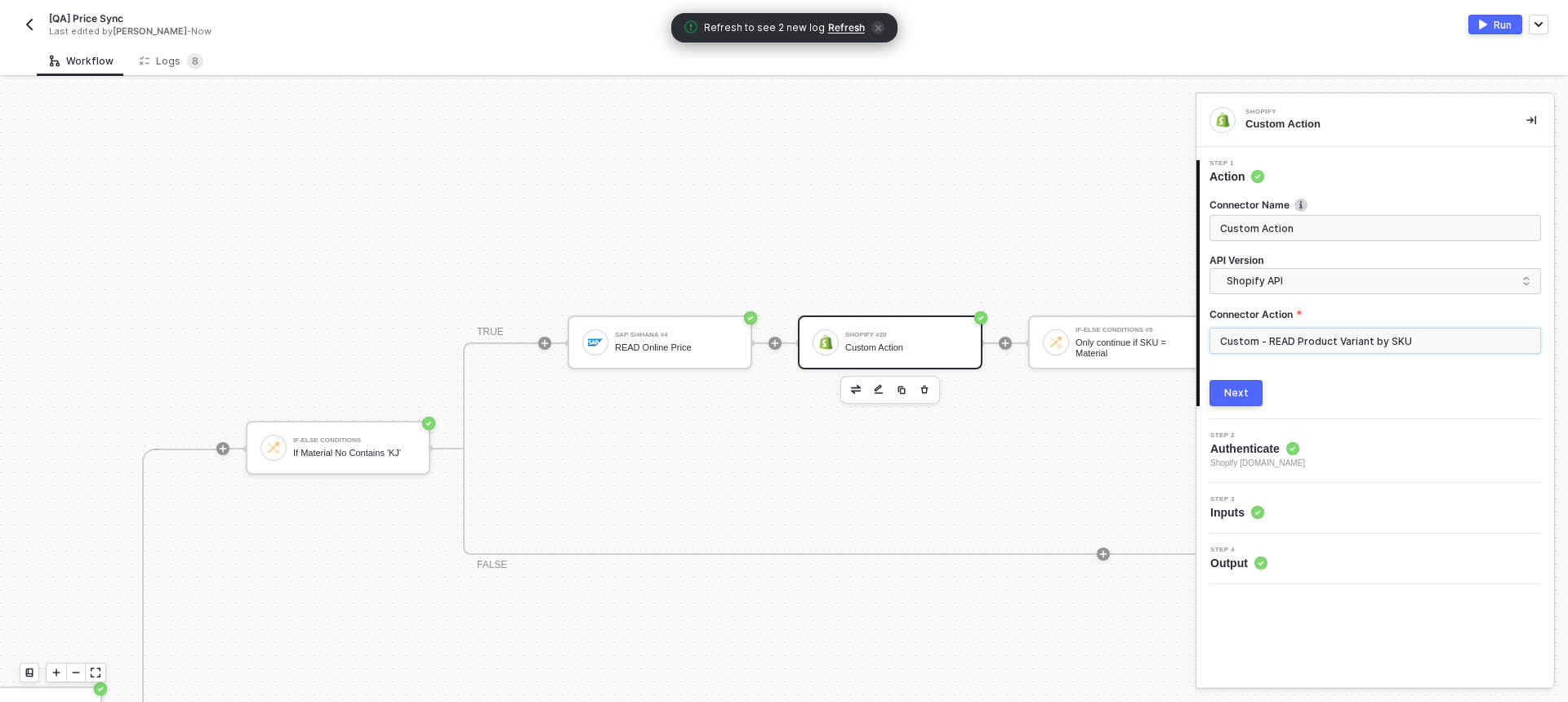
click at [1336, 340] on input "Custom - READ Product Variant by SKU" at bounding box center [1375, 340] width 332 height 26
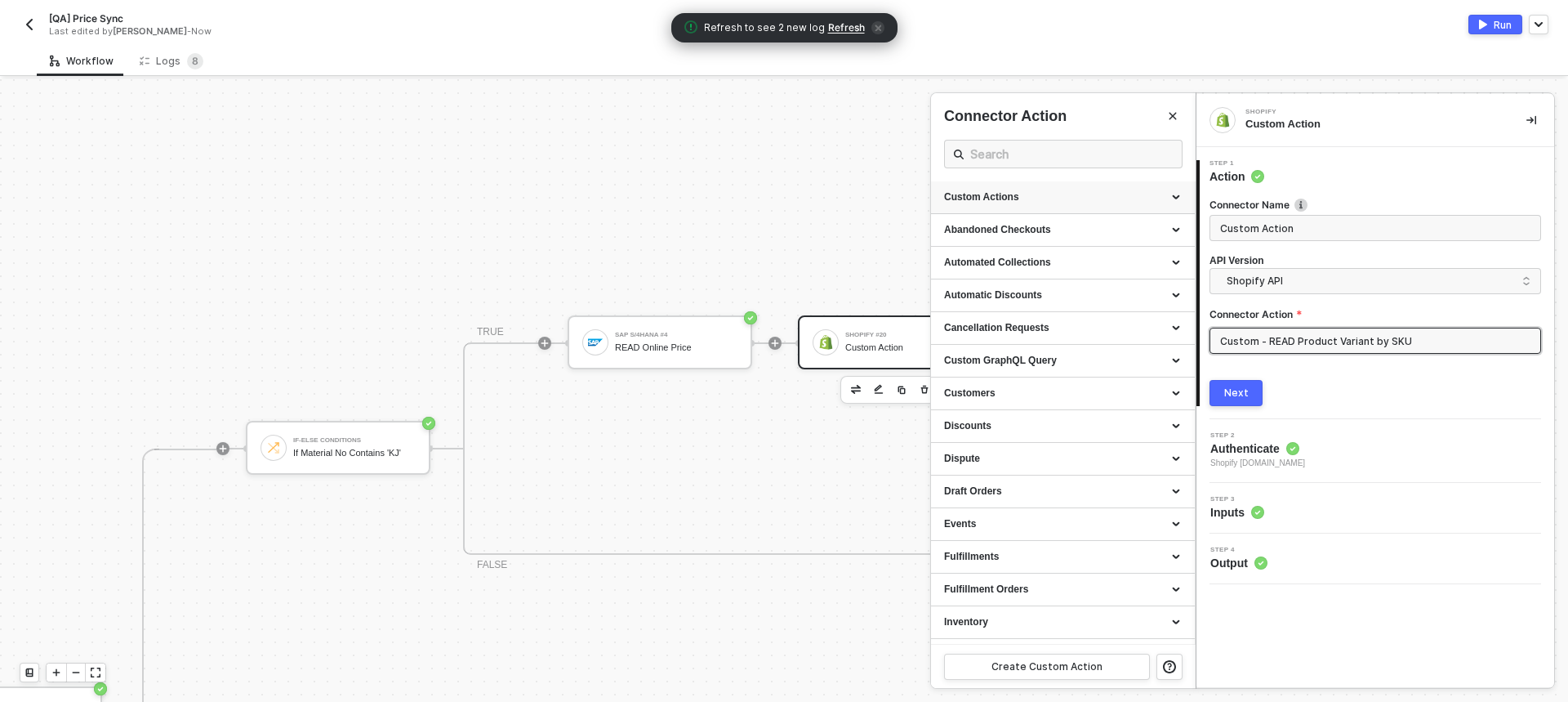
click at [1075, 197] on div "Custom Actions" at bounding box center [1063, 197] width 238 height 14
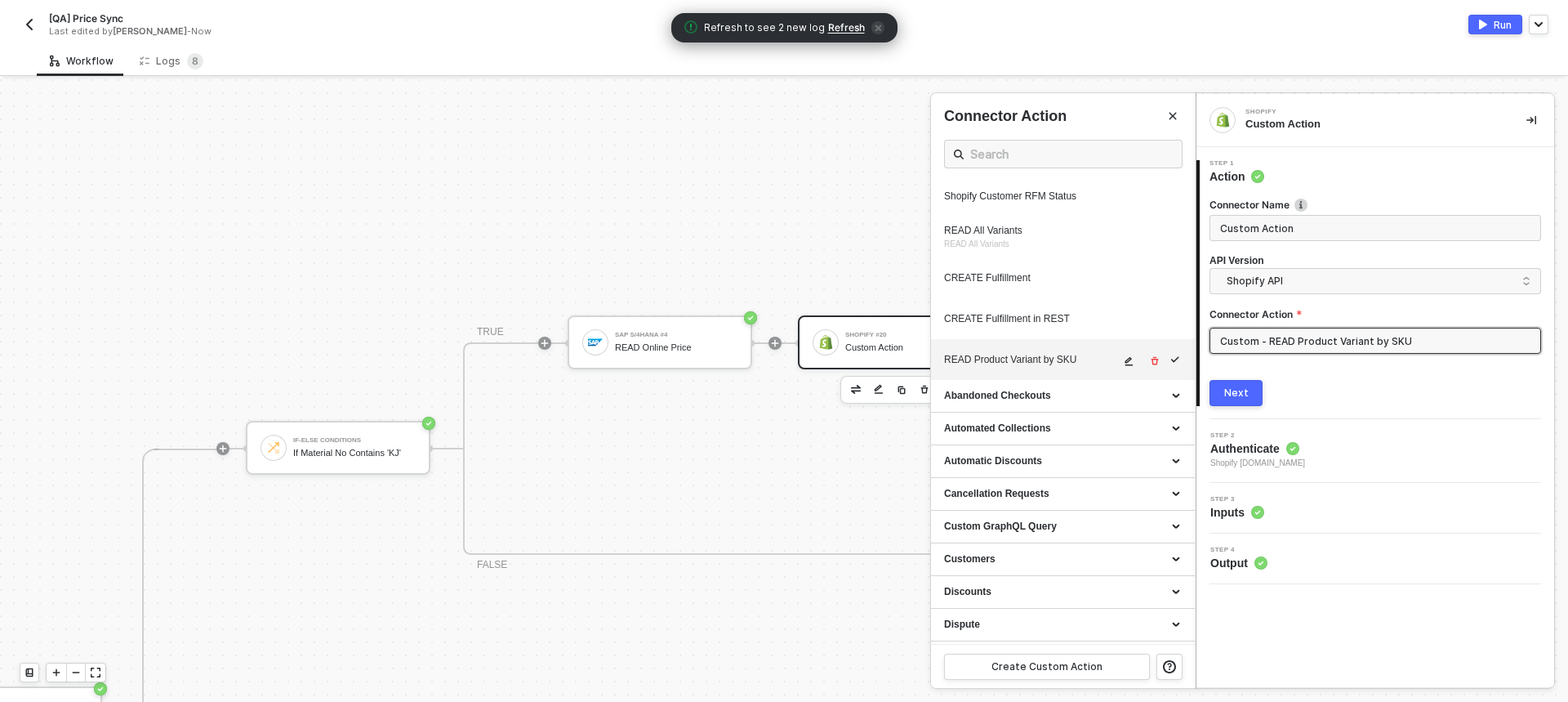
scroll to position [899, 0]
click at [1125, 364] on icon "icon-edit" at bounding box center [1130, 359] width 8 height 9
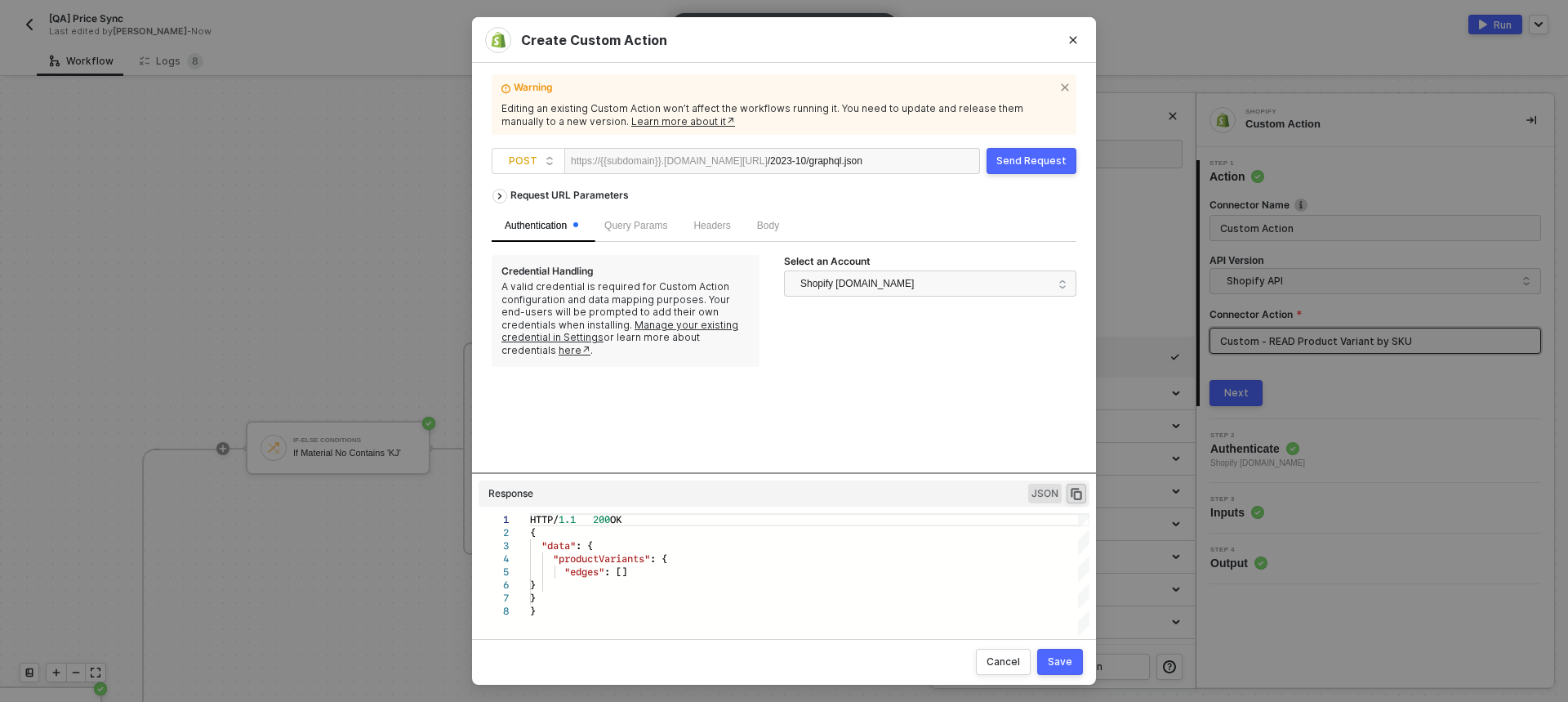
click at [747, 227] on div "Body" at bounding box center [769, 226] width 48 height 32
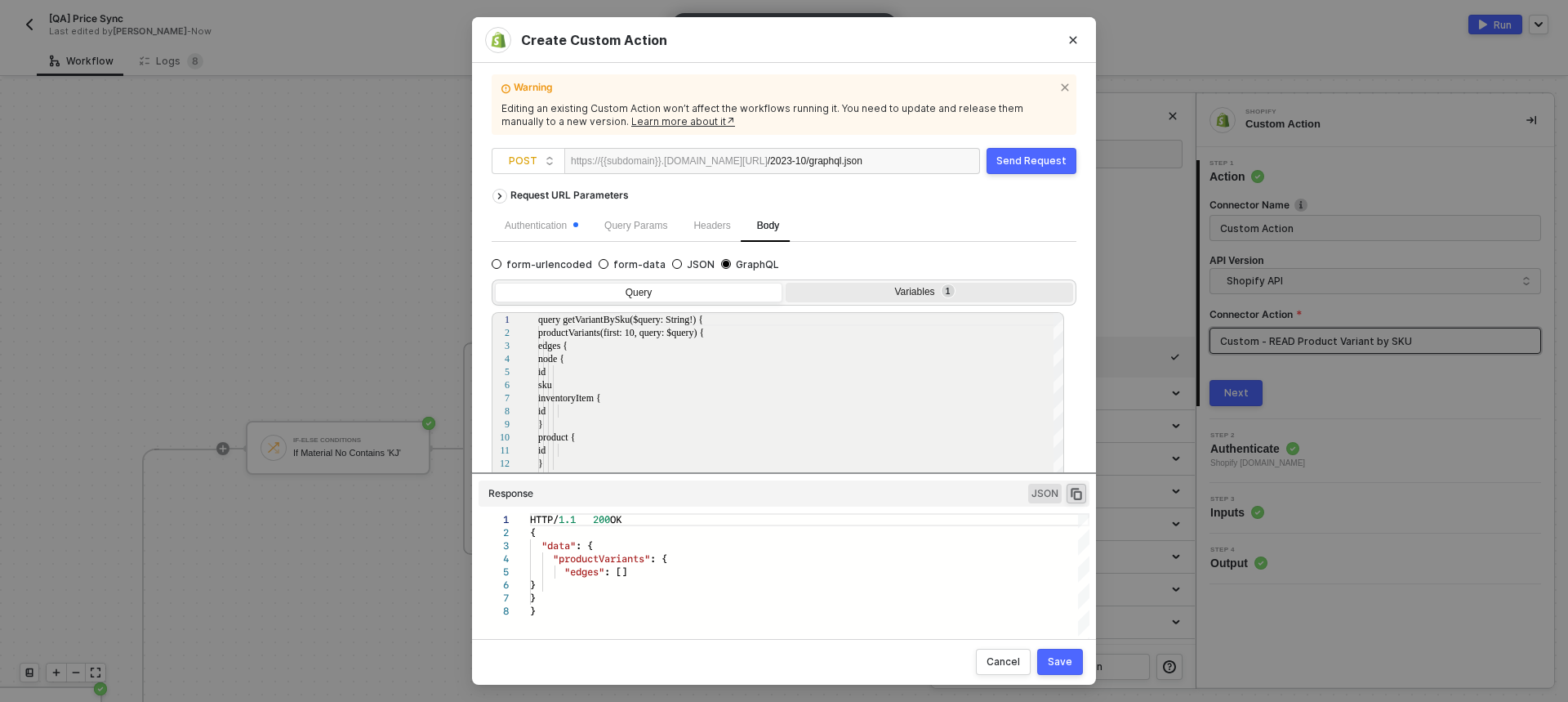
click at [893, 288] on div "Variables 1" at bounding box center [927, 293] width 266 height 13
click at [786, 283] on input "Variables 1" at bounding box center [786, 283] width 0 height 0
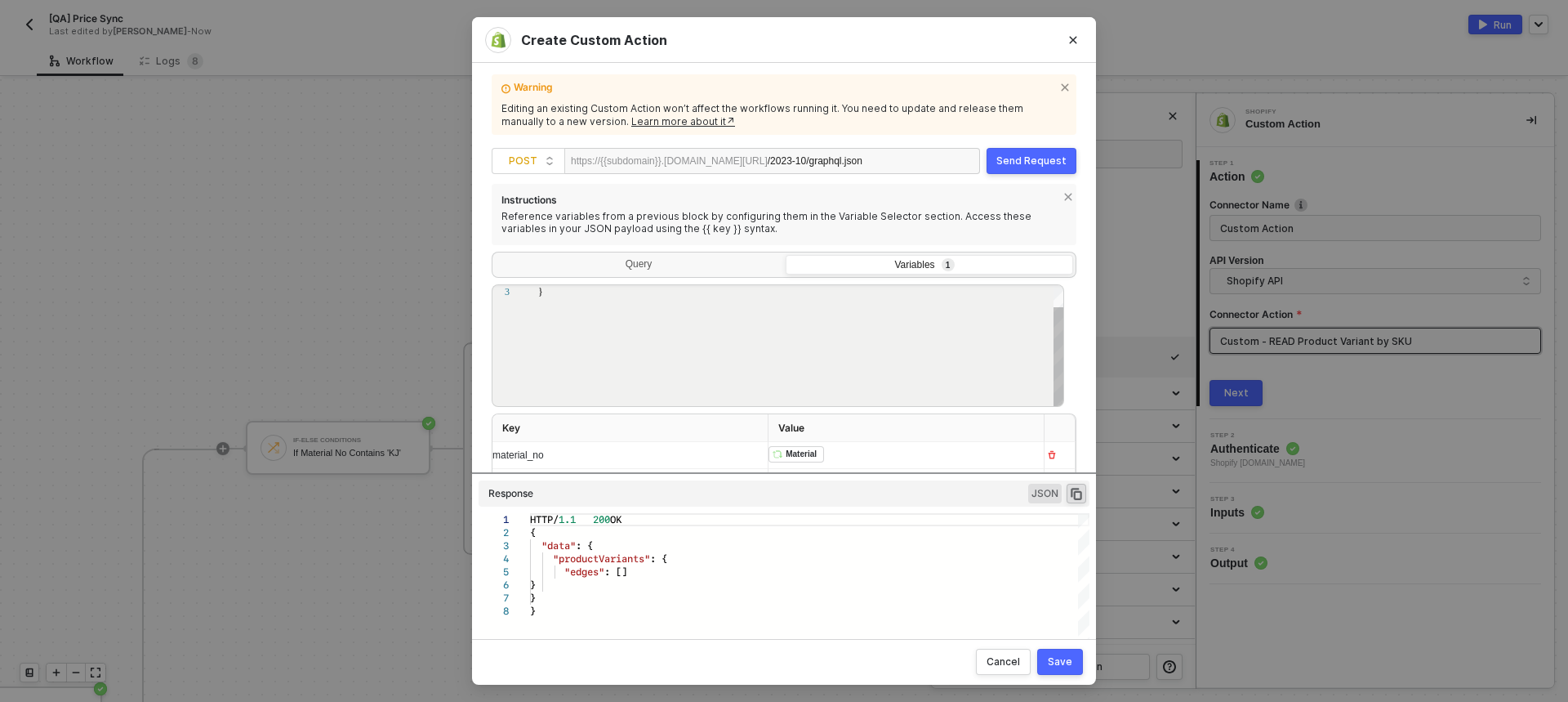
scroll to position [126, 0]
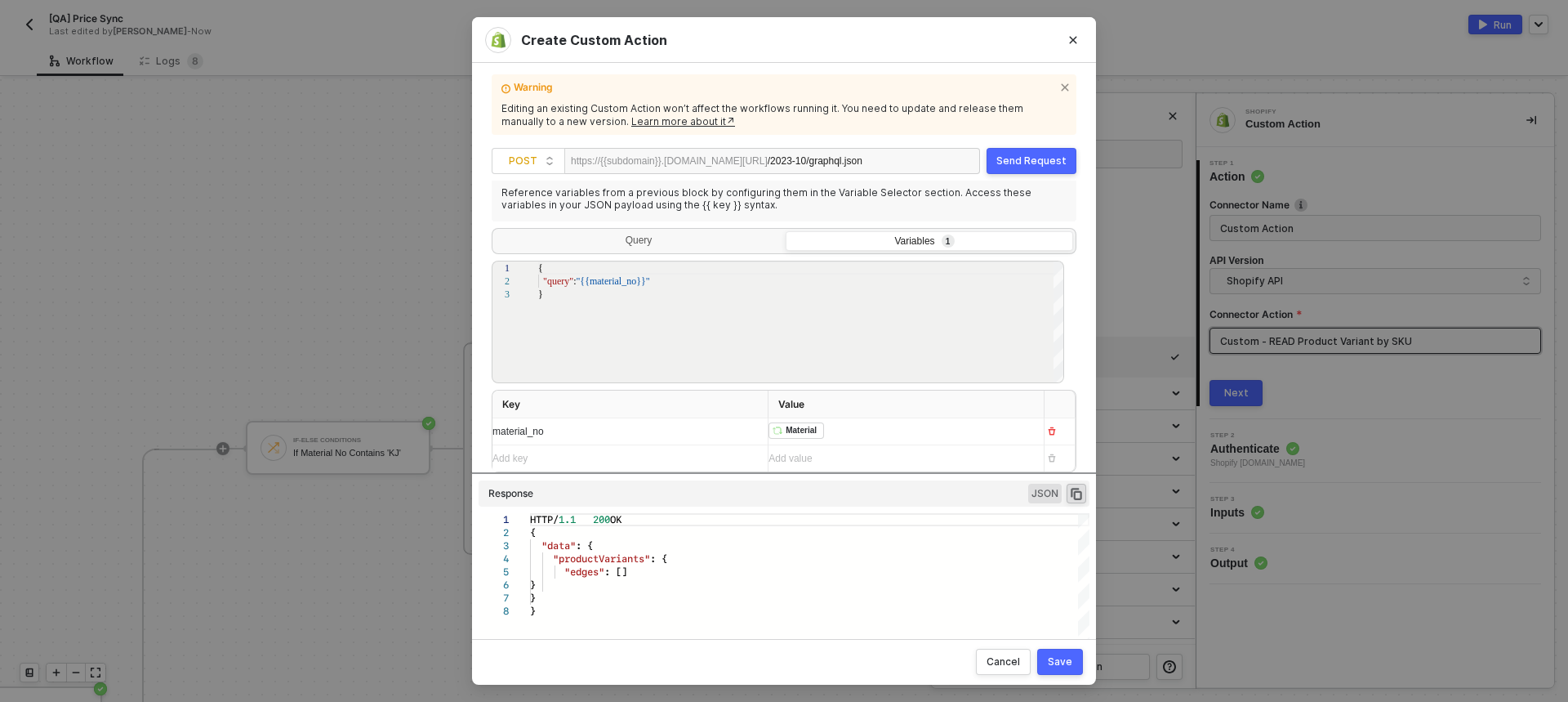
click at [1002, 162] on div "Send Request" at bounding box center [1031, 161] width 70 height 13
click at [1058, 656] on div "Save" at bounding box center [1060, 662] width 24 height 13
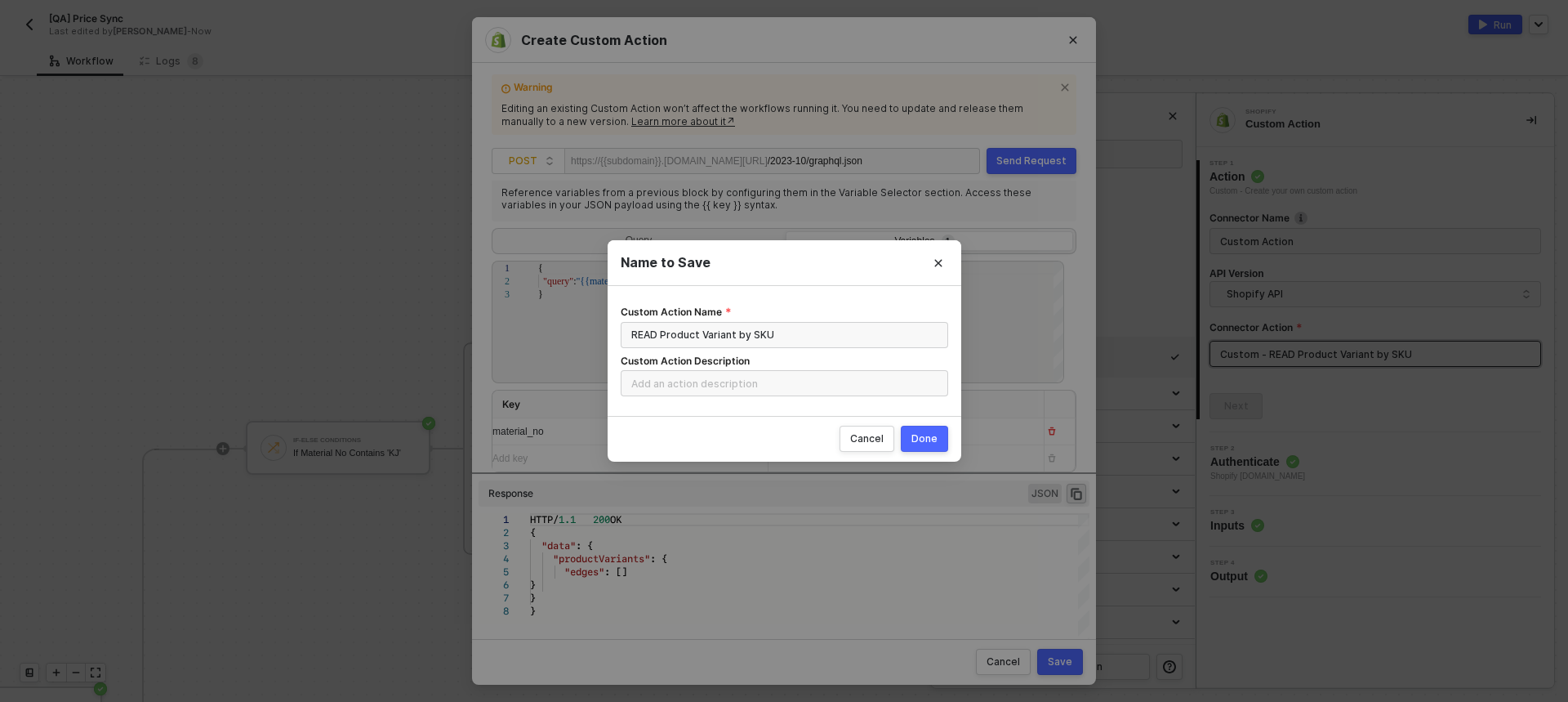
click at [939, 446] on button "Done" at bounding box center [924, 439] width 48 height 26
radio input "true"
radio input "false"
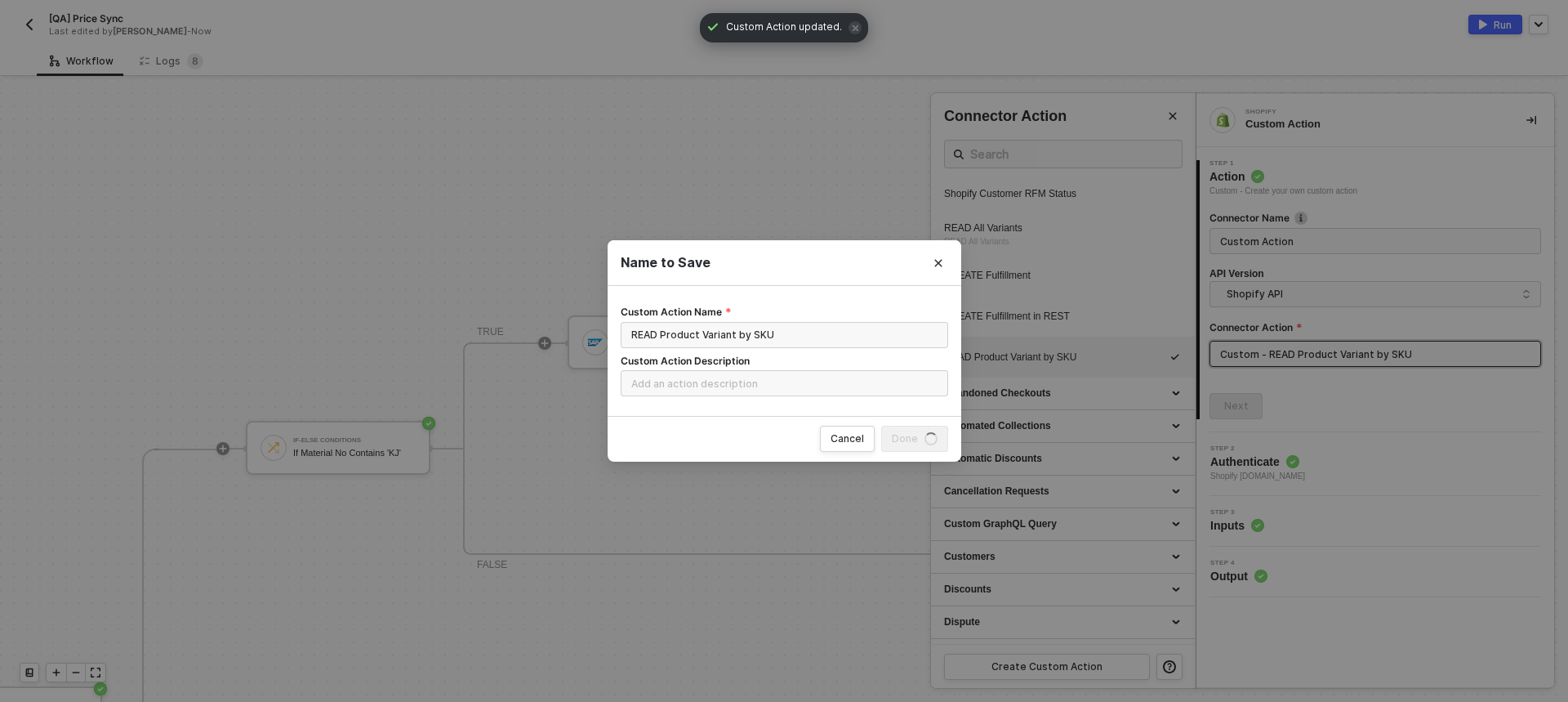
scroll to position [0, 0]
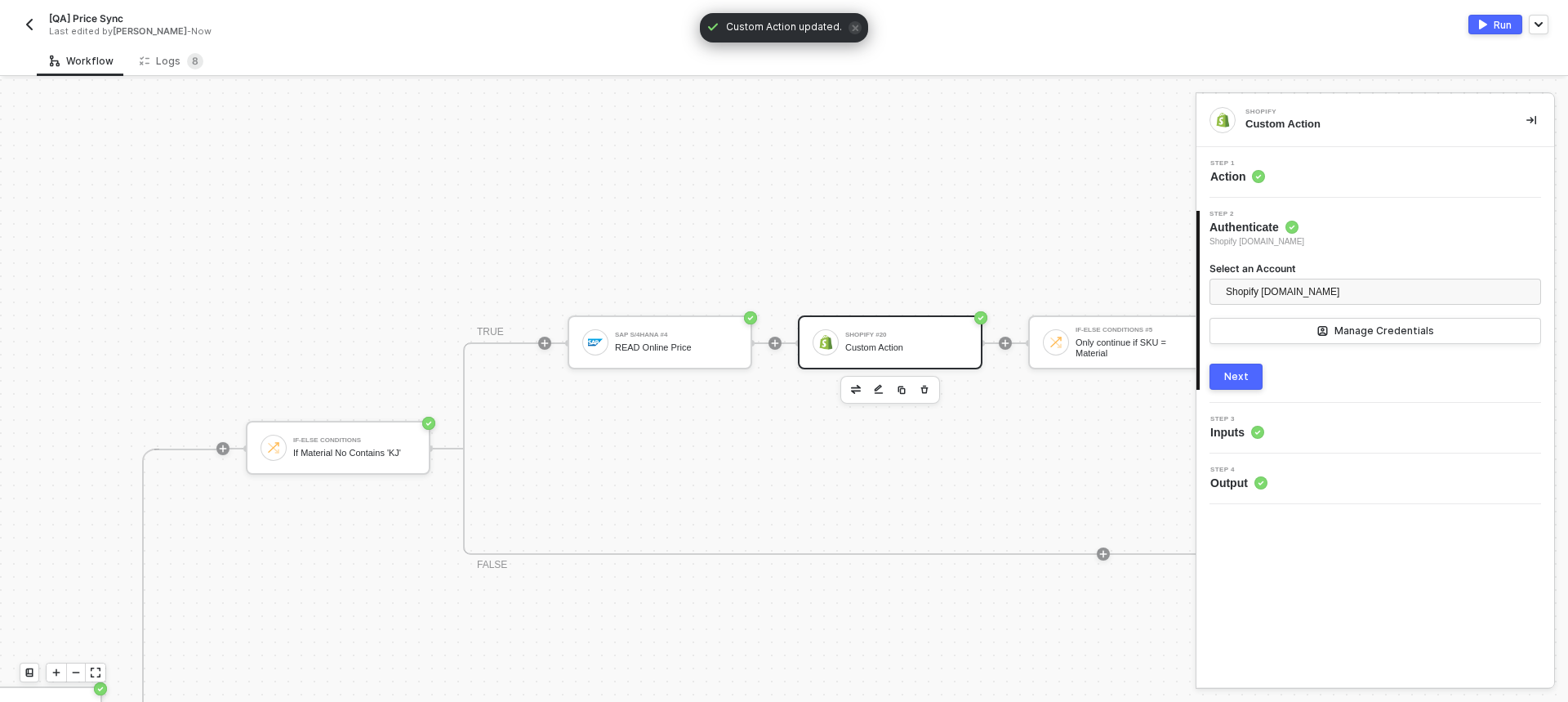
click at [1490, 24] on button "Run" at bounding box center [1495, 25] width 54 height 20
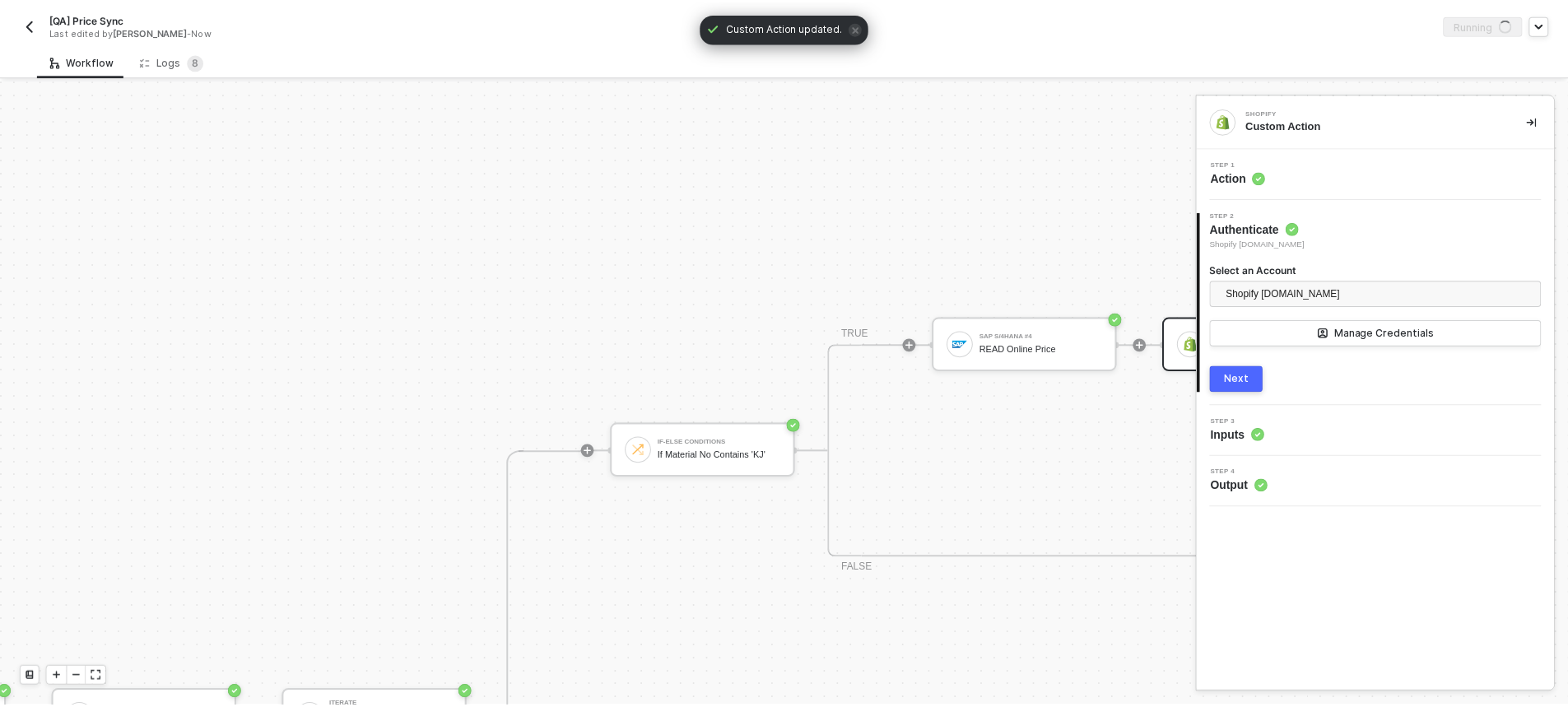
scroll to position [332, 184]
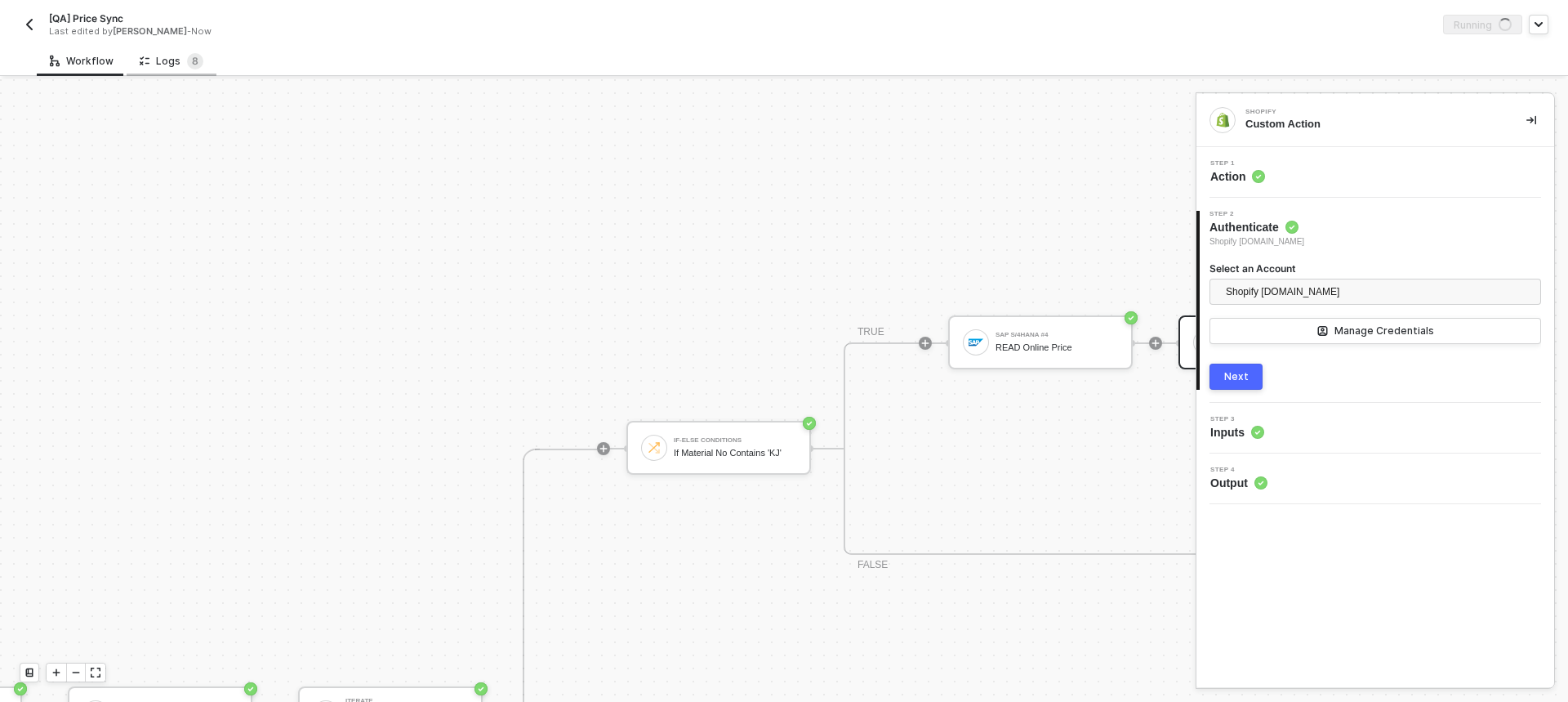
click at [176, 59] on div "Logs 8" at bounding box center [172, 62] width 63 height 17
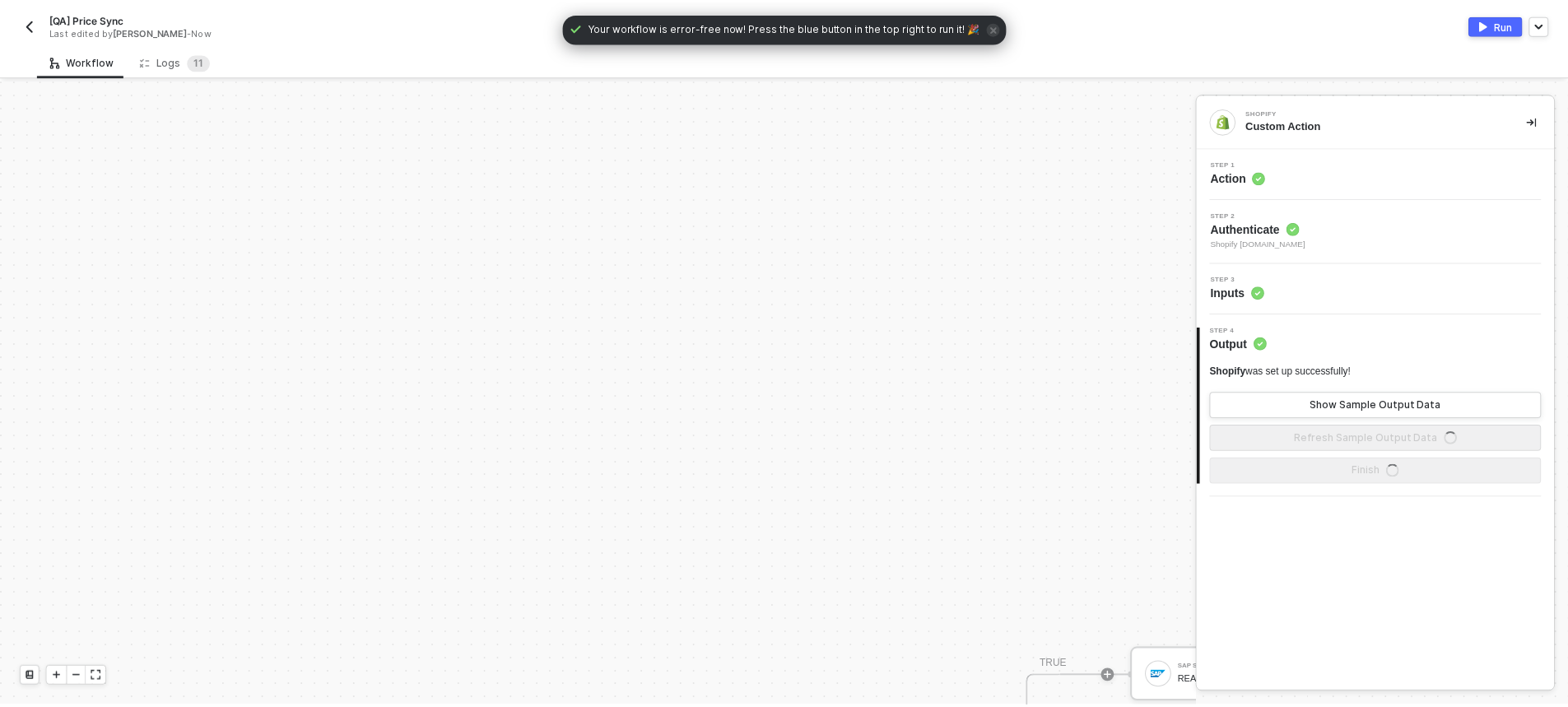
scroll to position [485, 0]
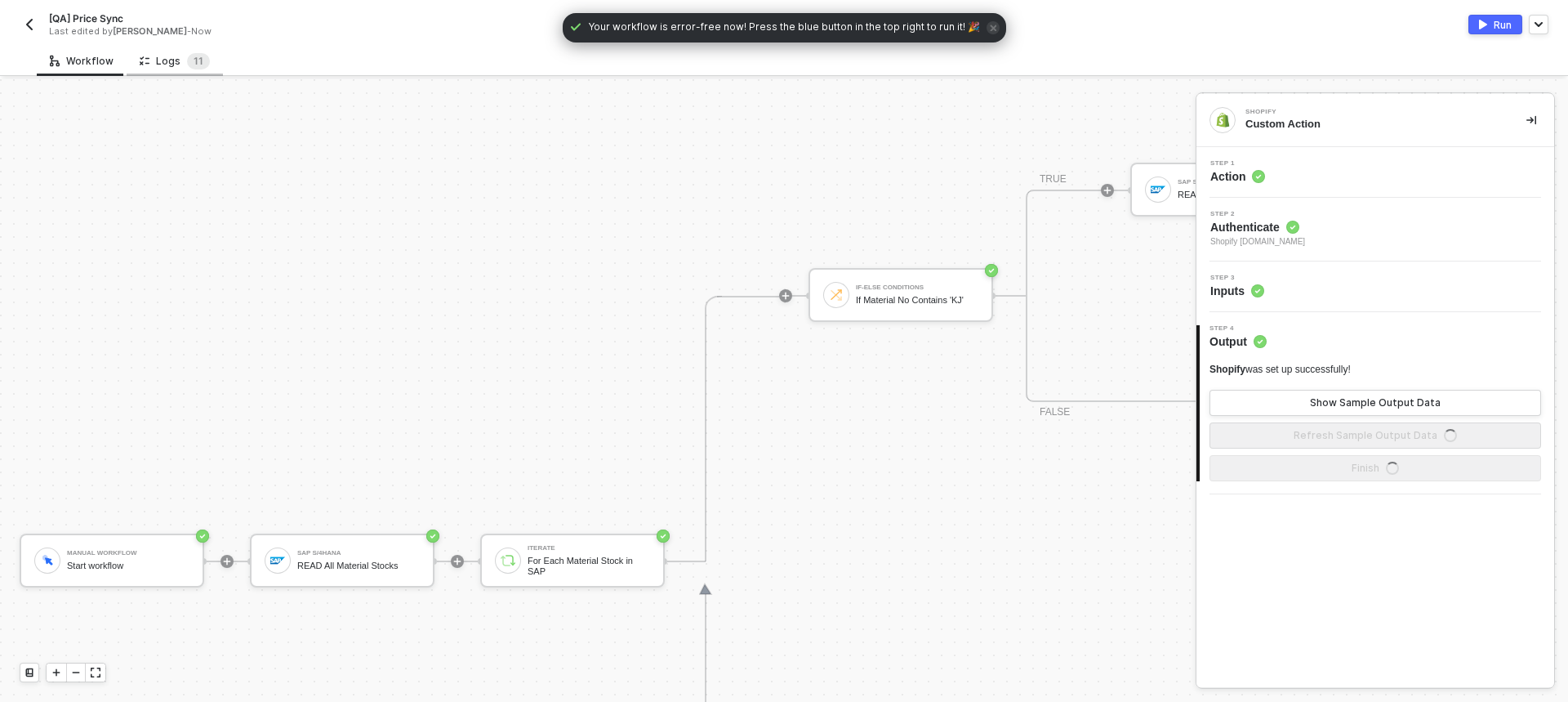
click at [165, 63] on div "Logs 1 1" at bounding box center [175, 62] width 70 height 17
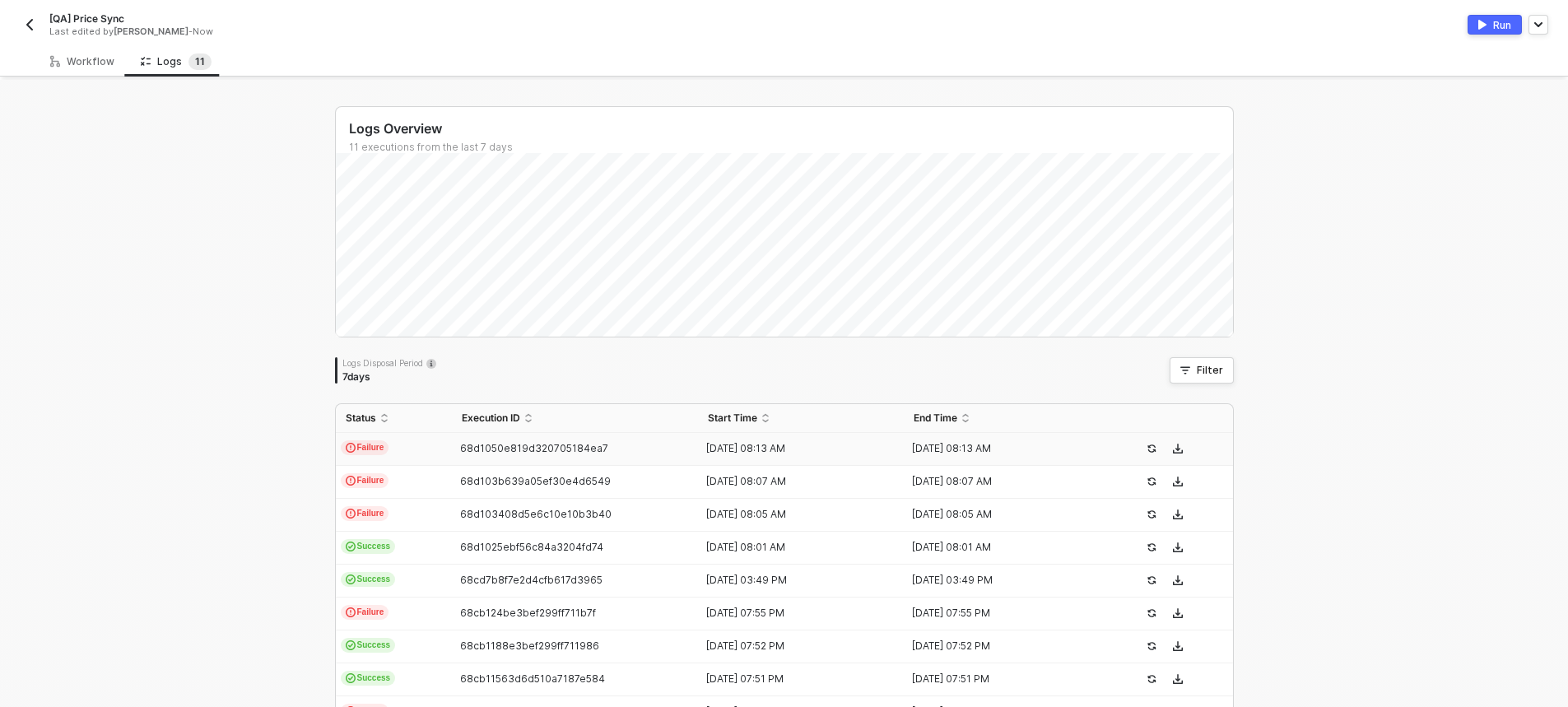
click at [482, 450] on span "68d1050e819d320705184ea7" at bounding box center [534, 448] width 148 height 13
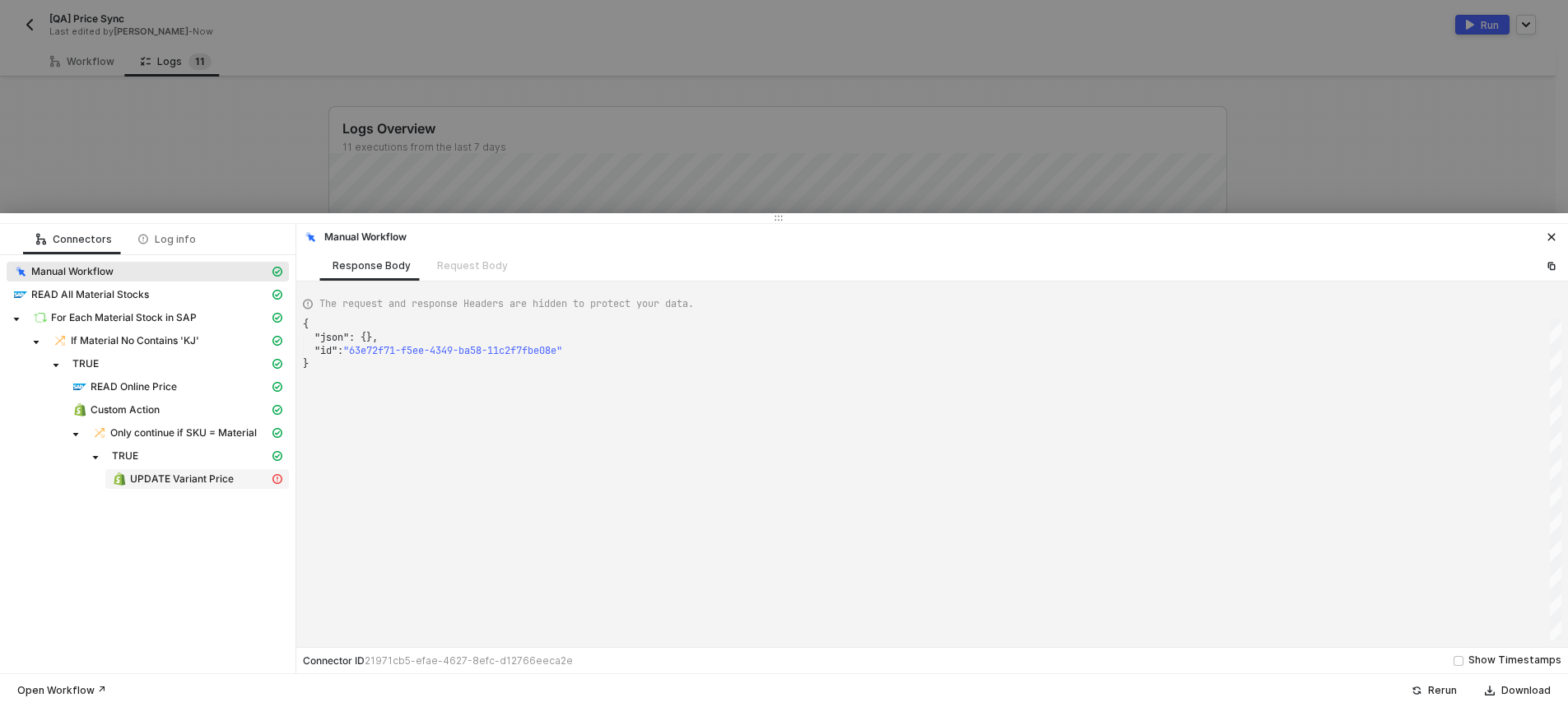
click at [251, 480] on div "UPDATE Variant Price" at bounding box center [190, 479] width 157 height 15
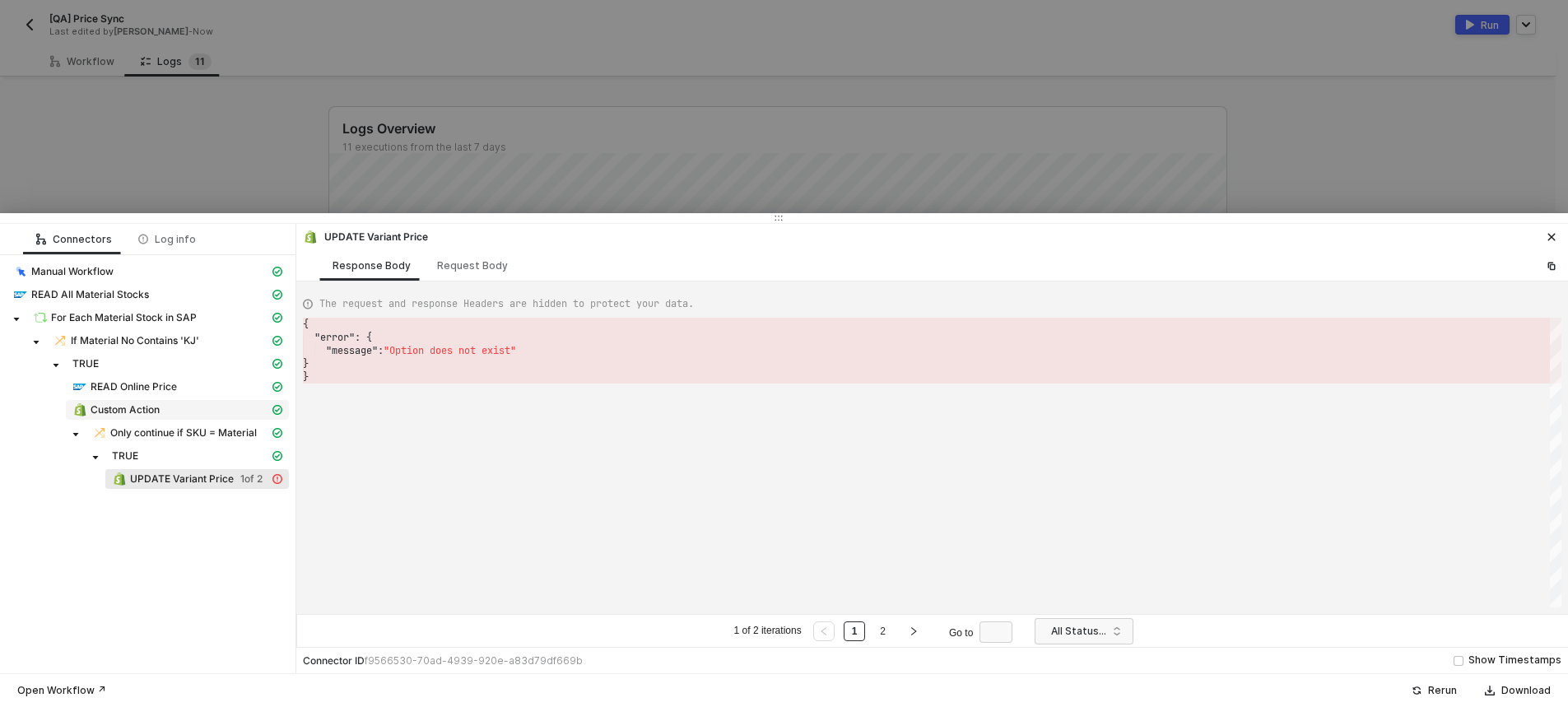
click at [149, 407] on span "Custom Action" at bounding box center [125, 410] width 69 height 13
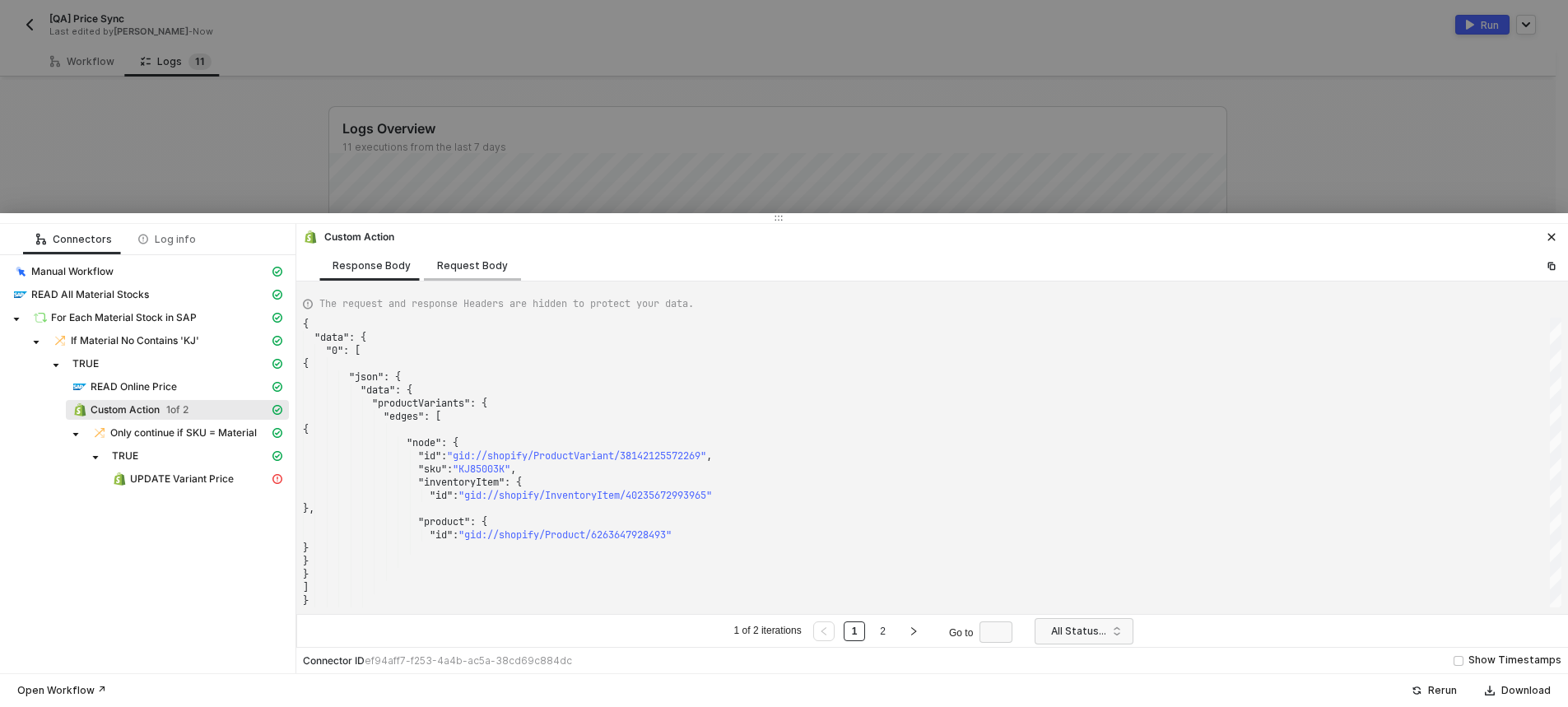
click at [445, 274] on div "Request Body" at bounding box center [473, 265] width 97 height 30
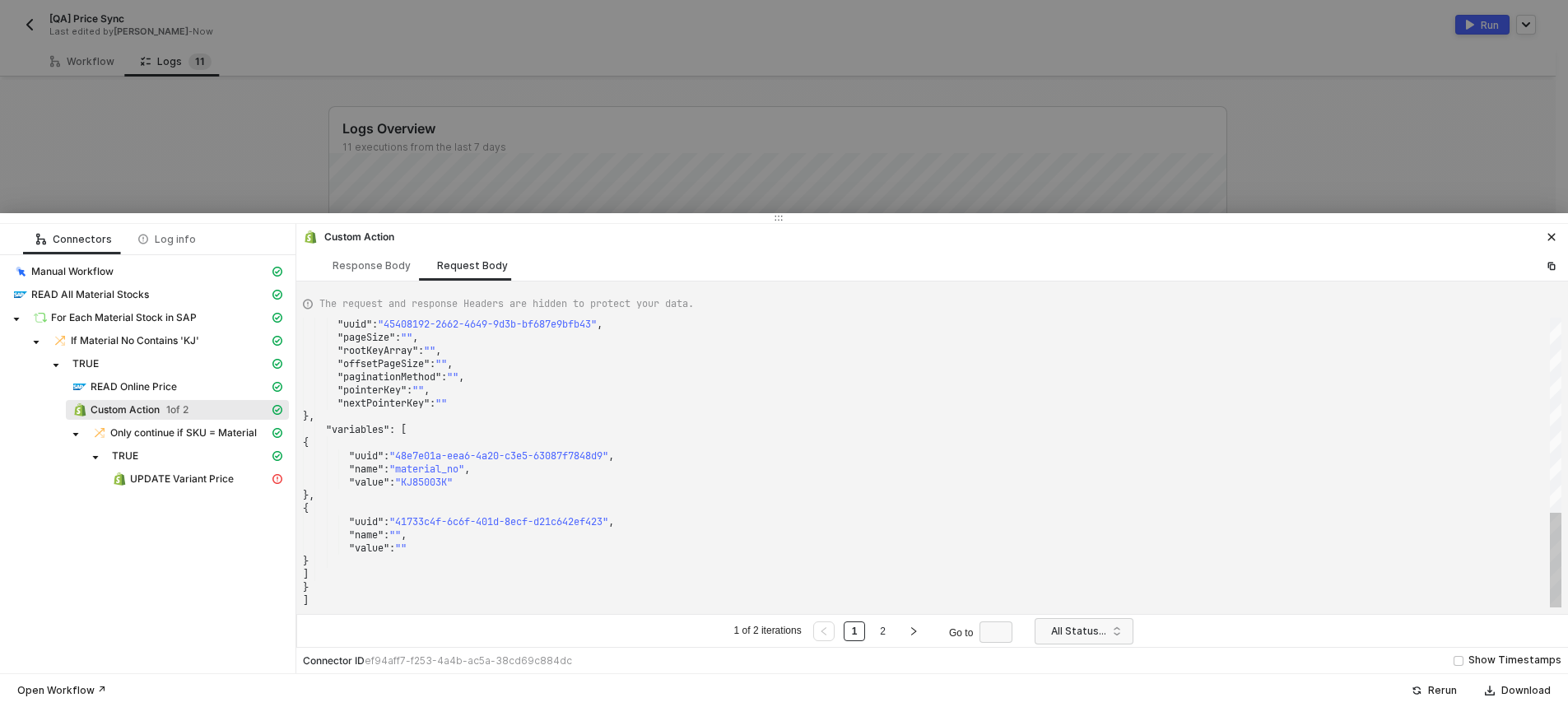
scroll to position [0, 325]
drag, startPoint x: 456, startPoint y: 484, endPoint x: 429, endPoint y: 485, distance: 27.0
click at [821, 380] on div ""paginationMethod" : "" ," at bounding box center [932, 377] width 1258 height 13
click at [386, 267] on div "Response Body" at bounding box center [371, 266] width 78 height 13
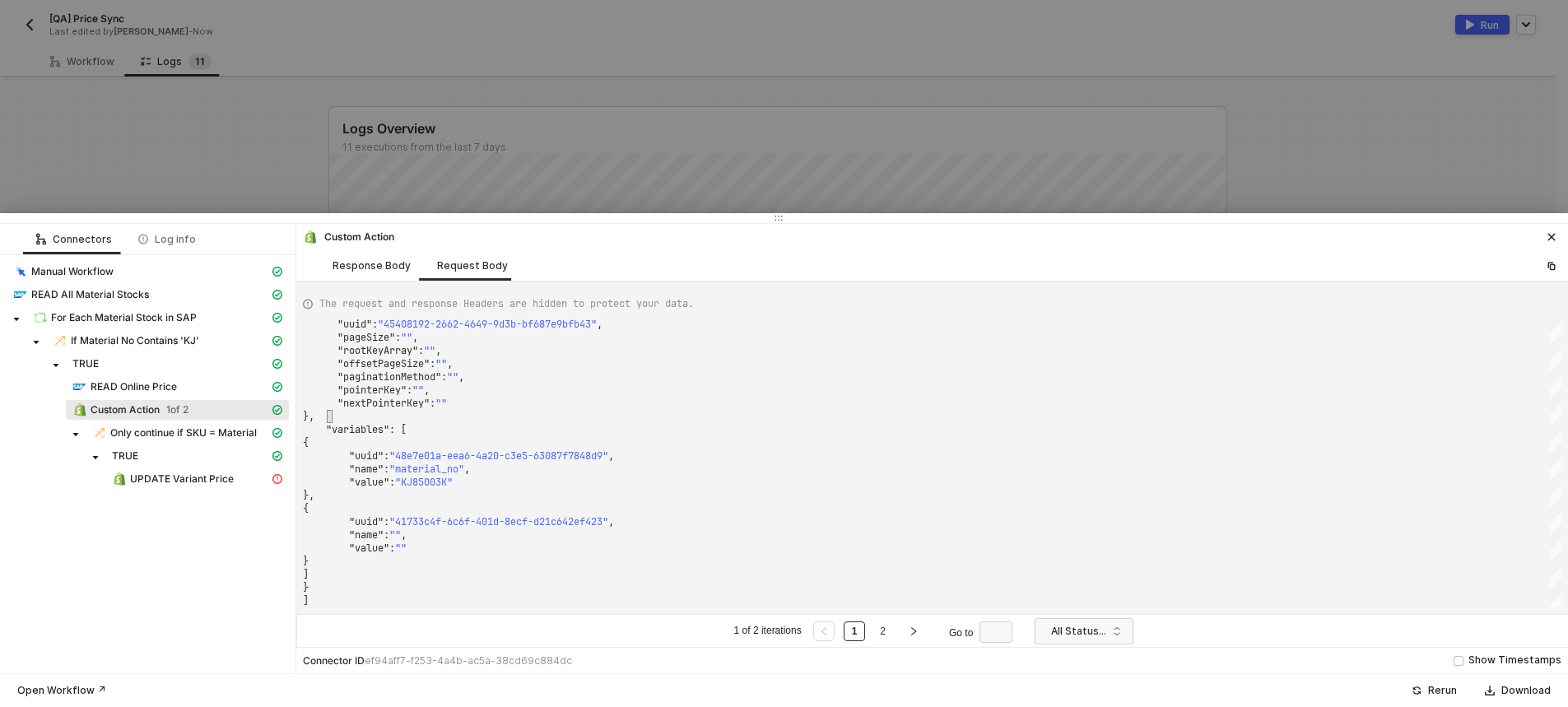
scroll to position [0, 188]
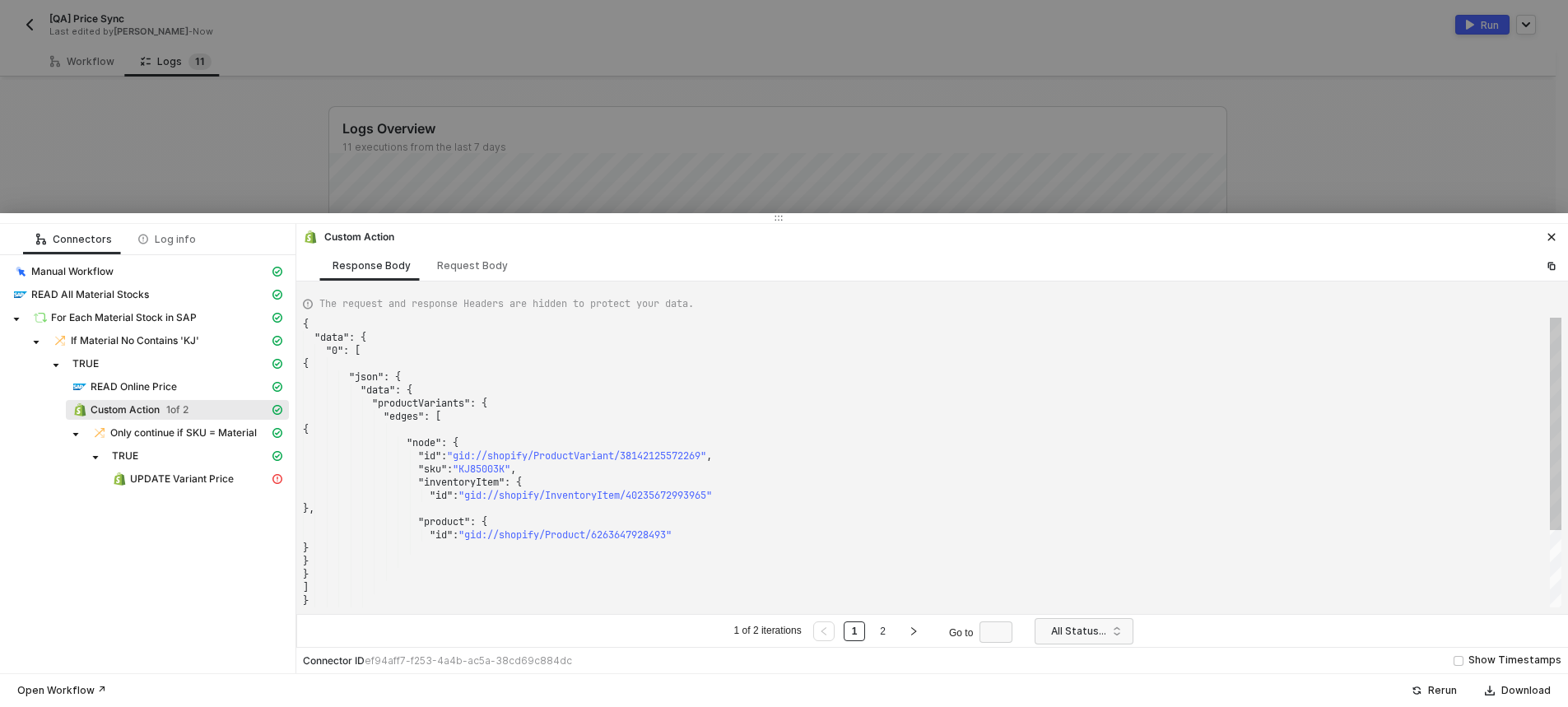
type textarea ""id": "gid://shopify/ProductVariant/38142125572269", "sku": "KJ85003K", "invent…"
drag, startPoint x: 515, startPoint y: 469, endPoint x: 469, endPoint y: 469, distance: 46.0
click at [524, 110] on div at bounding box center [784, 354] width 1568 height 707
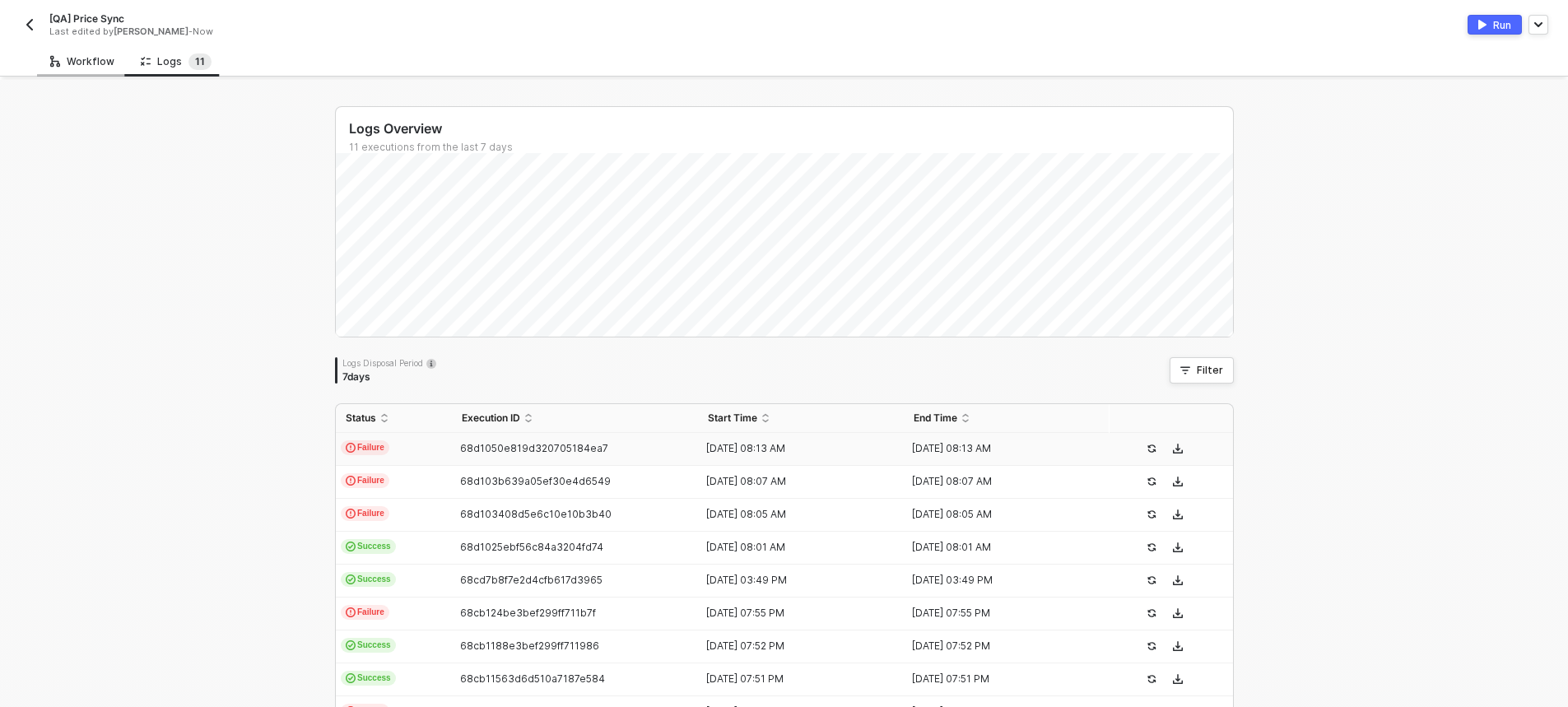
click at [59, 59] on icon at bounding box center [55, 61] width 10 height 16
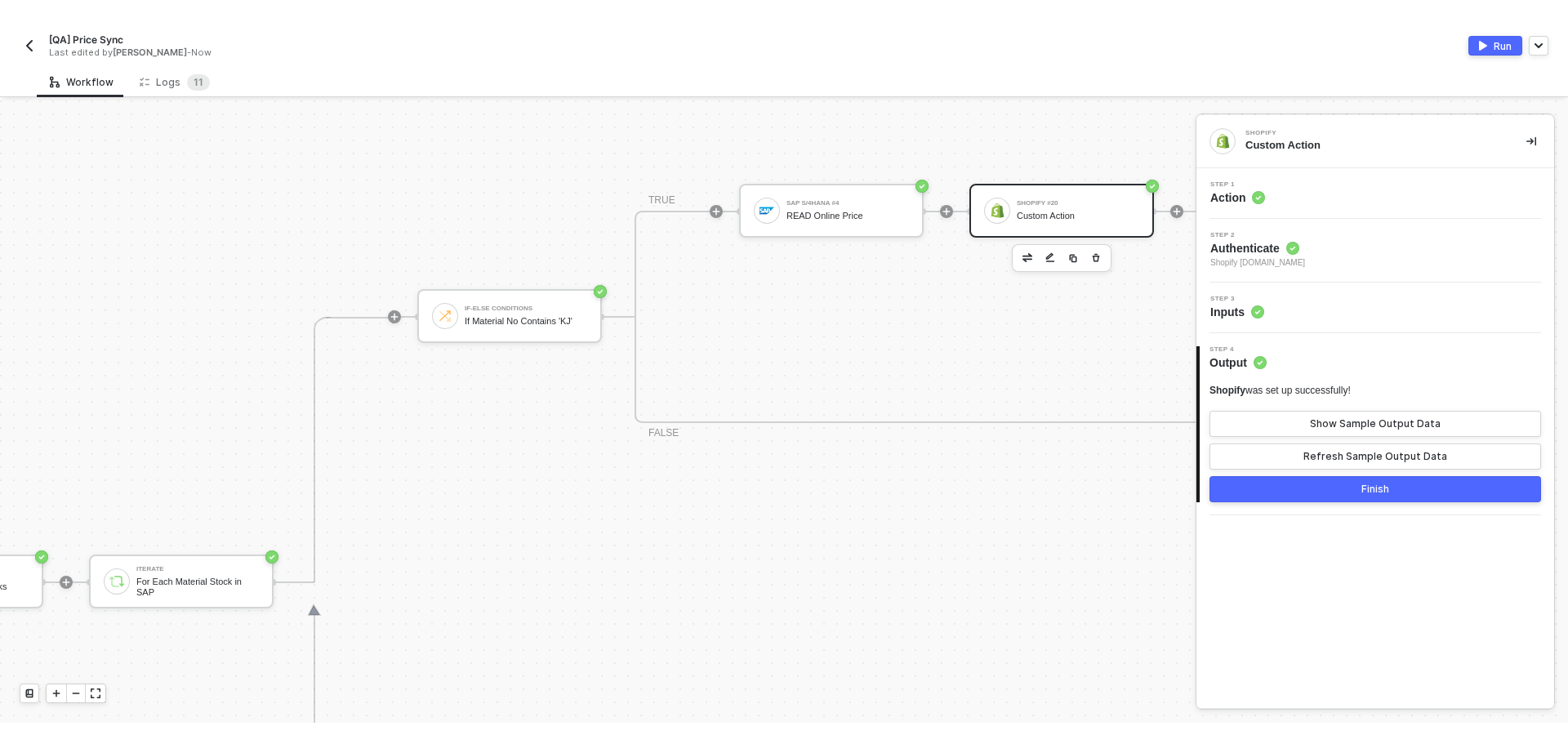
scroll to position [482, 403]
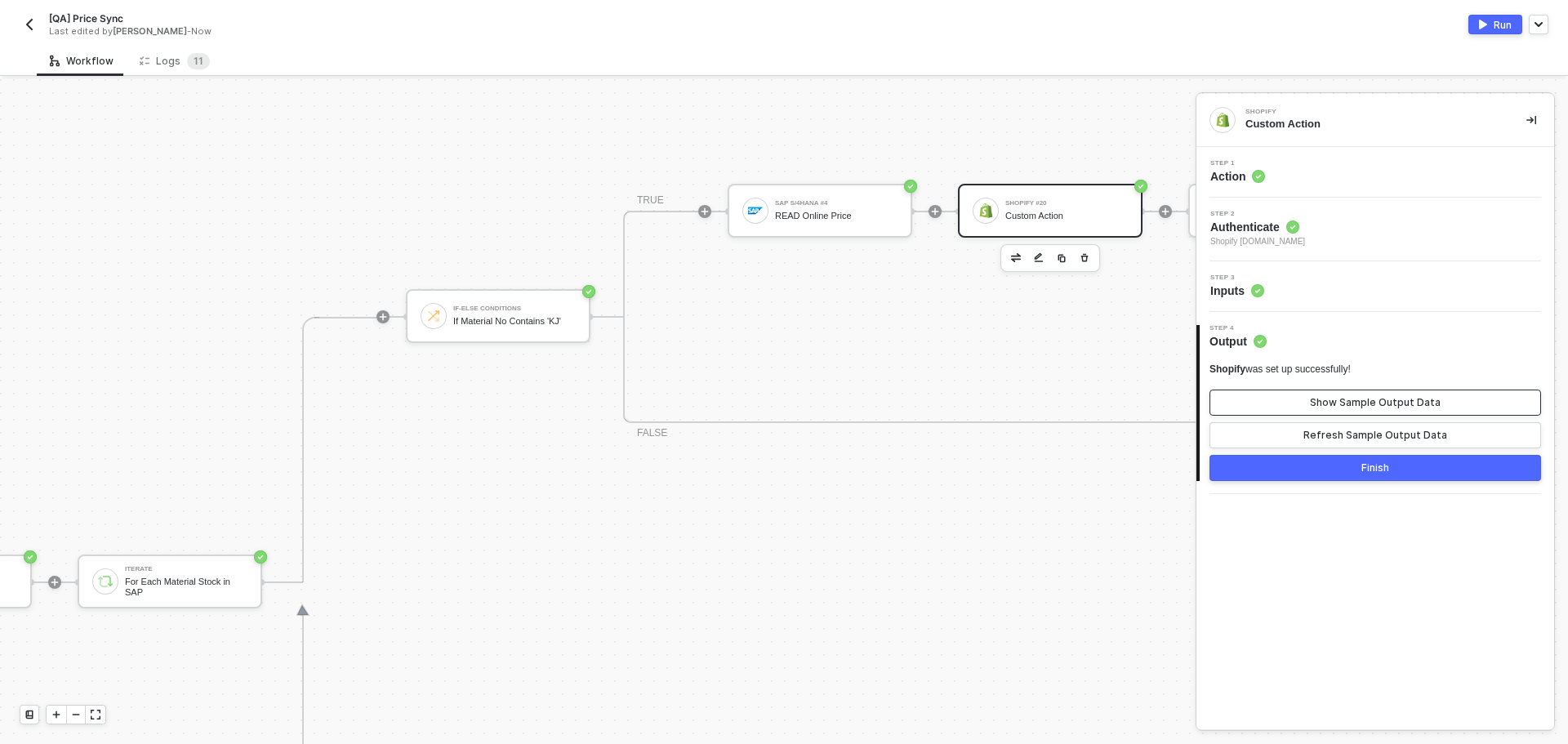
click at [1290, 407] on button "Show Sample Output Data" at bounding box center [1375, 402] width 332 height 26
